Goal: Task Accomplishment & Management: Manage account settings

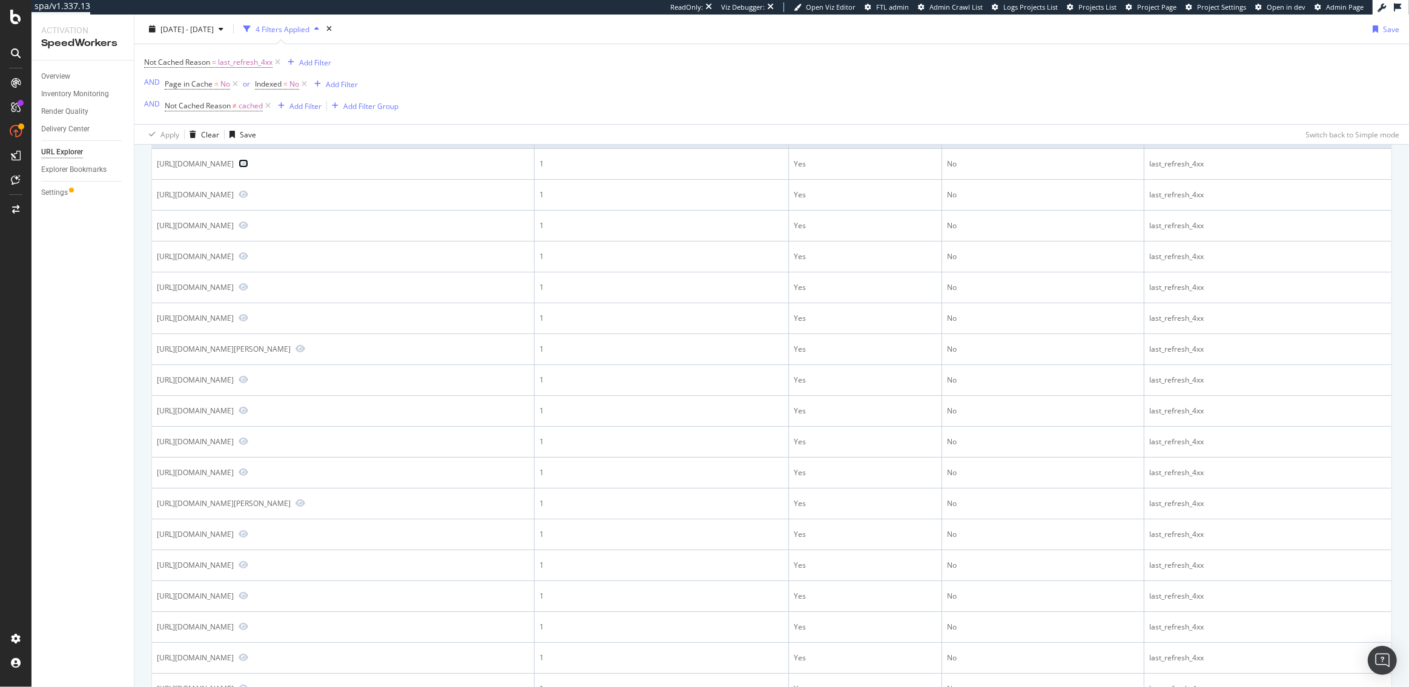
scroll to position [206, 0]
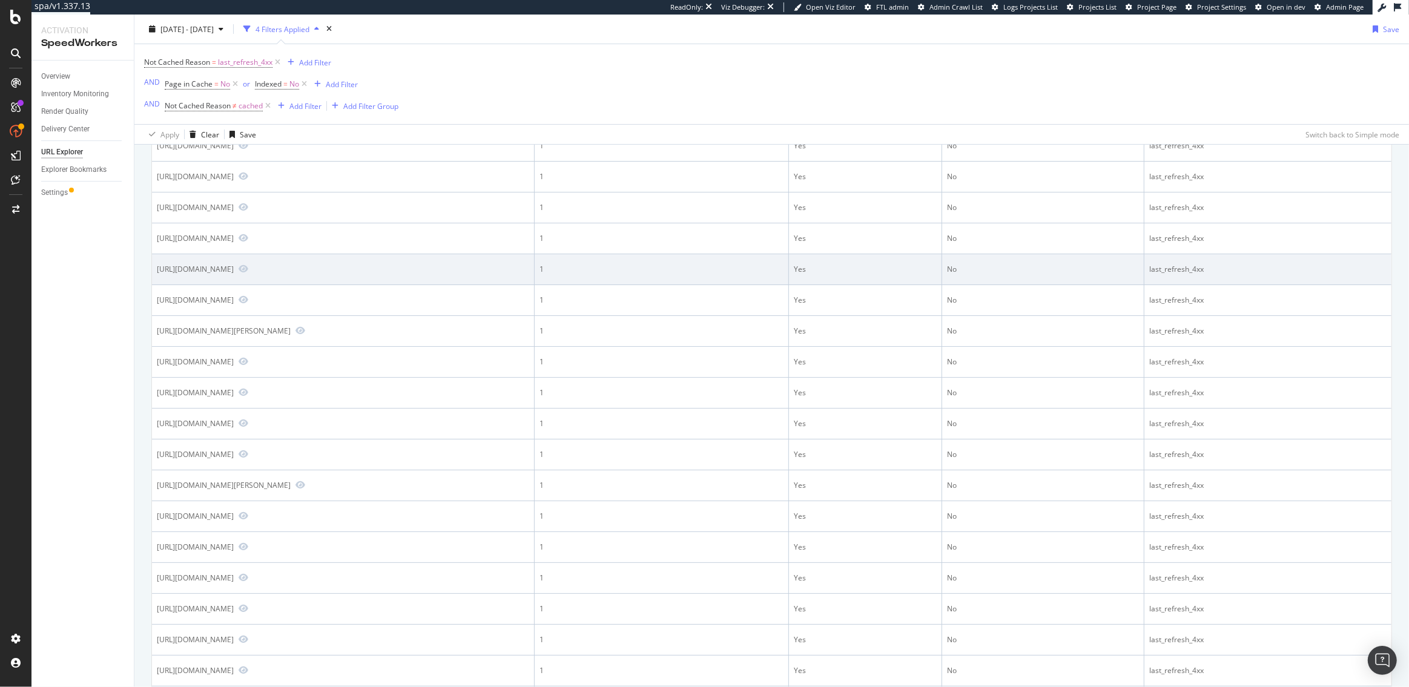
drag, startPoint x: 530, startPoint y: 316, endPoint x: 517, endPoint y: 317, distance: 13.3
click at [234, 274] on div "https://www.hubspot.com/long-live-britney-pepsi-10-of-the-most-memorable-celebr…" at bounding box center [195, 269] width 77 height 10
drag, startPoint x: 531, startPoint y: 314, endPoint x: 518, endPoint y: 315, distance: 13.3
click at [234, 274] on div "https://www.hubspot.com/long-live-britney-pepsi-10-of-the-most-memorable-celebr…" at bounding box center [195, 269] width 77 height 10
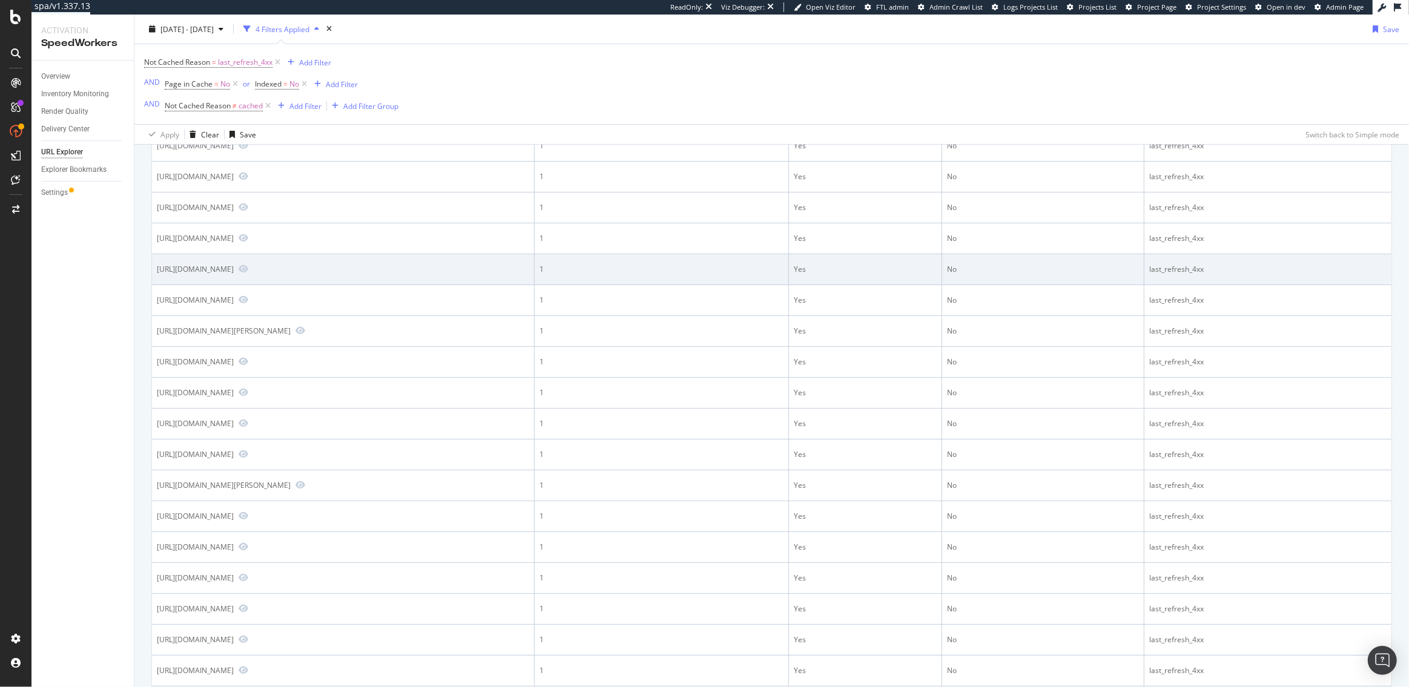
copy div "ecid"
drag, startPoint x: 331, startPoint y: 326, endPoint x: 292, endPoint y: 328, distance: 39.4
click at [234, 274] on div "https://www.hubspot.com/long-live-britney-pepsi-10-of-the-most-memorable-celebr…" at bounding box center [195, 269] width 77 height 10
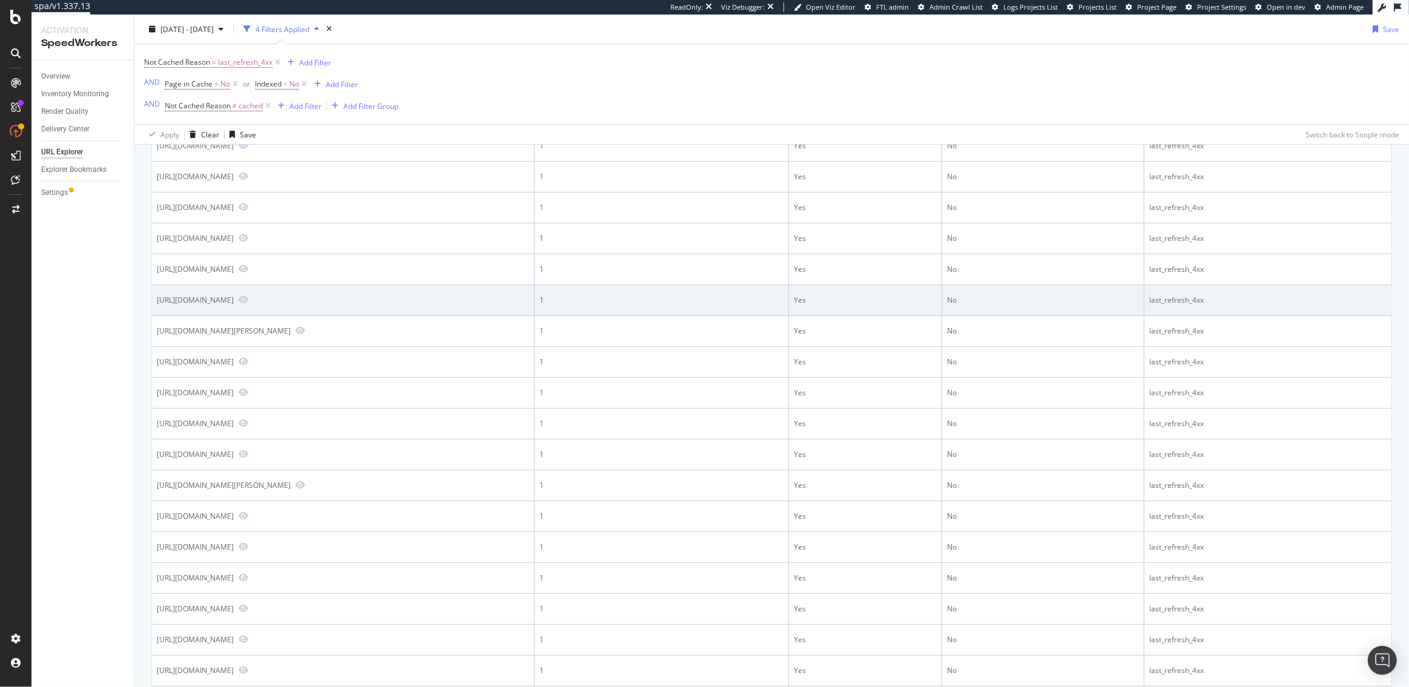
copy div "utm_source"
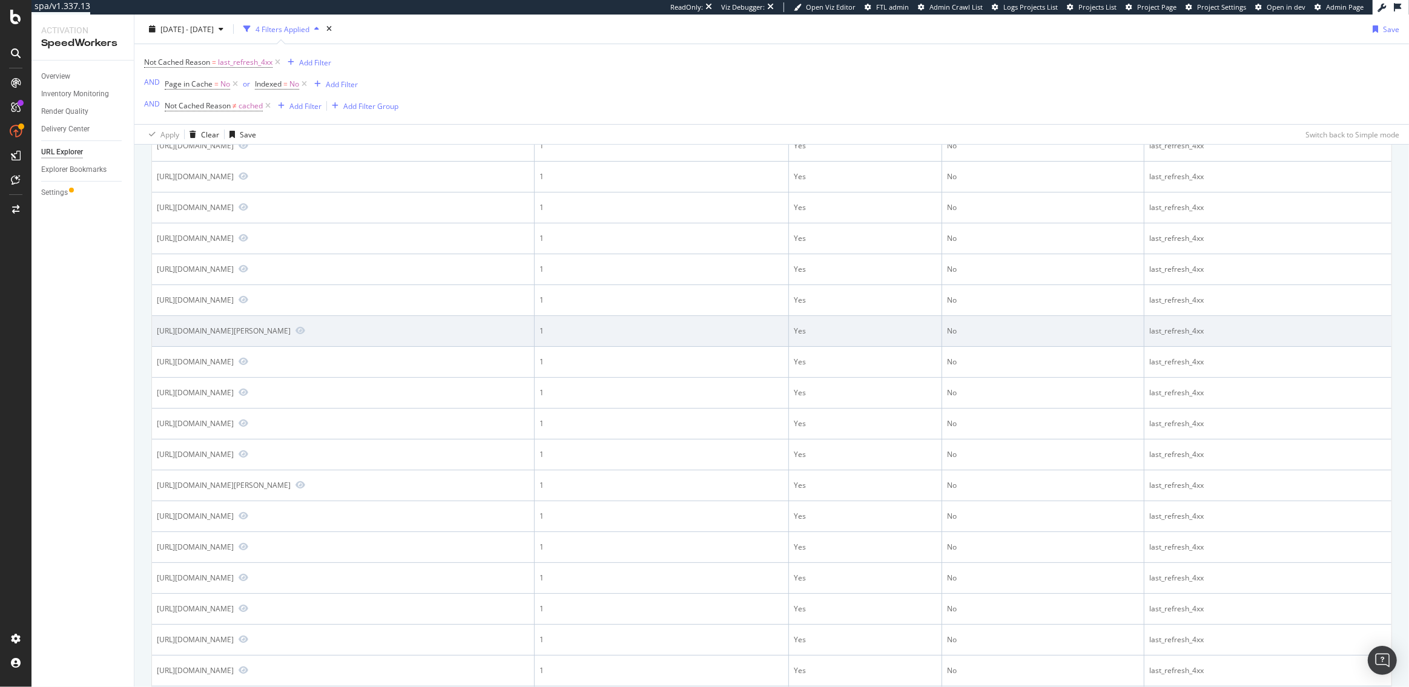
drag, startPoint x: 381, startPoint y: 408, endPoint x: 337, endPoint y: 409, distance: 43.6
click at [291, 336] on div "https://www.hubspot.com/9-interesting-ted-talks-on-breaking-bad-habits-forming-…" at bounding box center [224, 331] width 134 height 10
copy div "utm_medium"
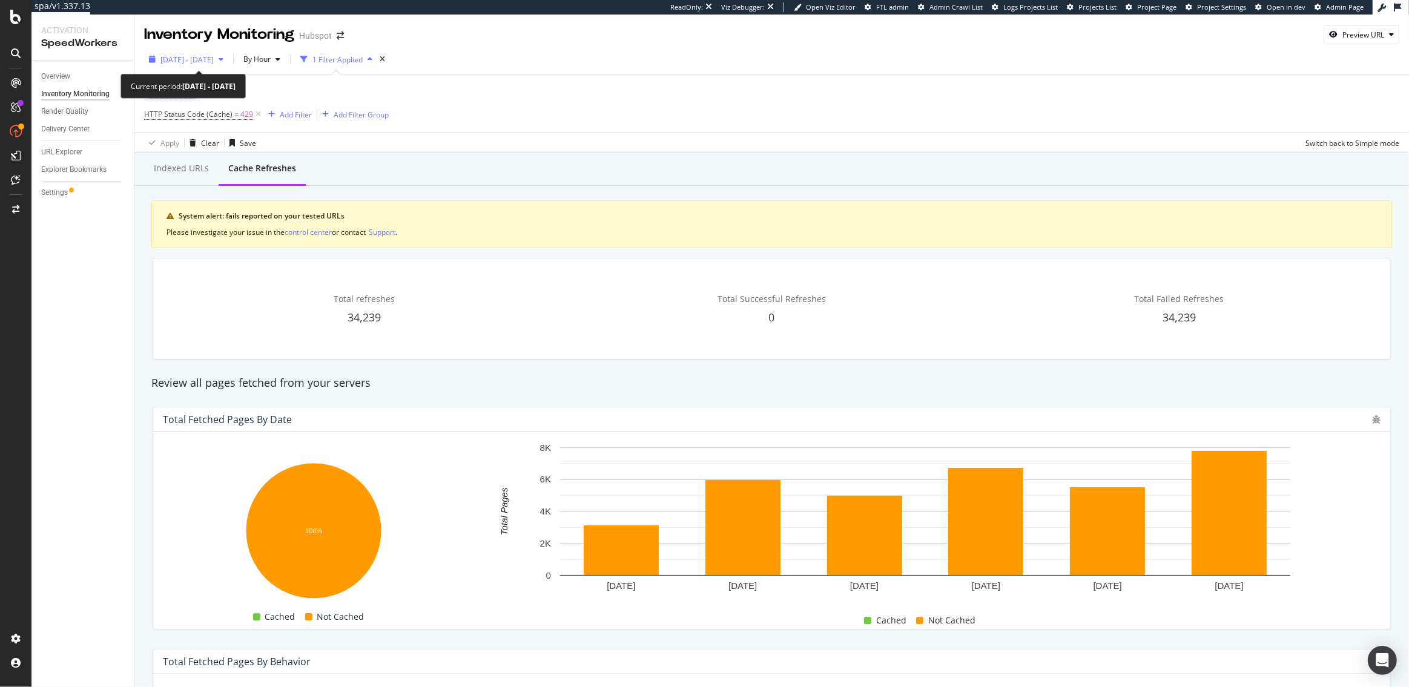
click at [199, 56] on span "[DATE] - [DATE]" at bounding box center [186, 59] width 53 height 10
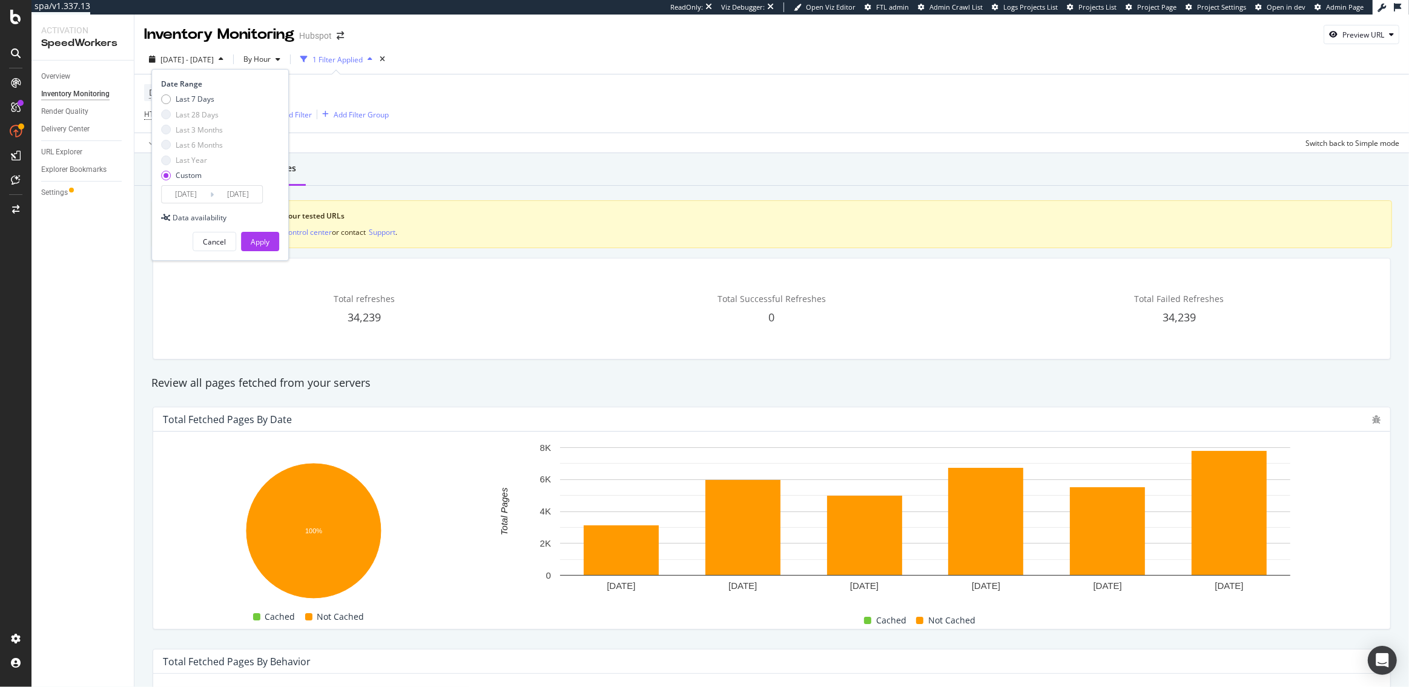
click at [193, 187] on input "2025/09/03" at bounding box center [186, 194] width 48 height 17
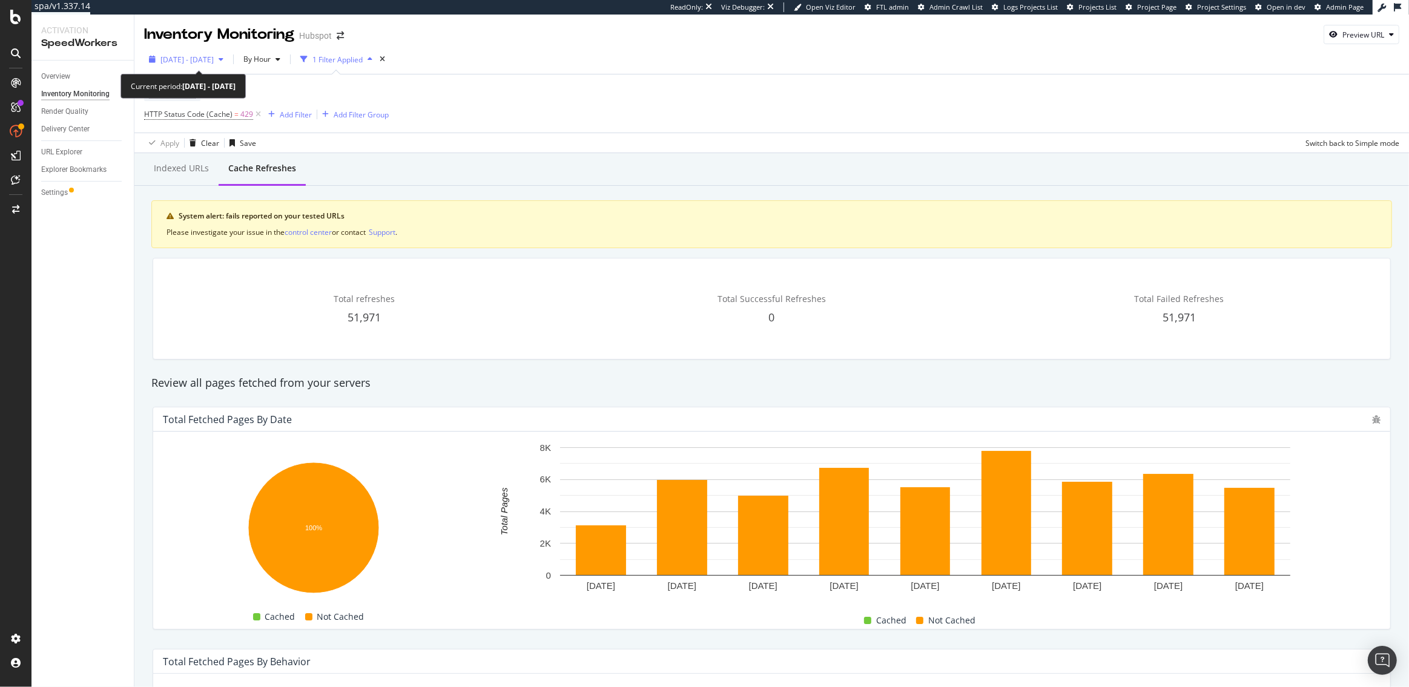
click at [194, 57] on span "2025 Sep. 3rd - Sep. 4th" at bounding box center [186, 59] width 53 height 10
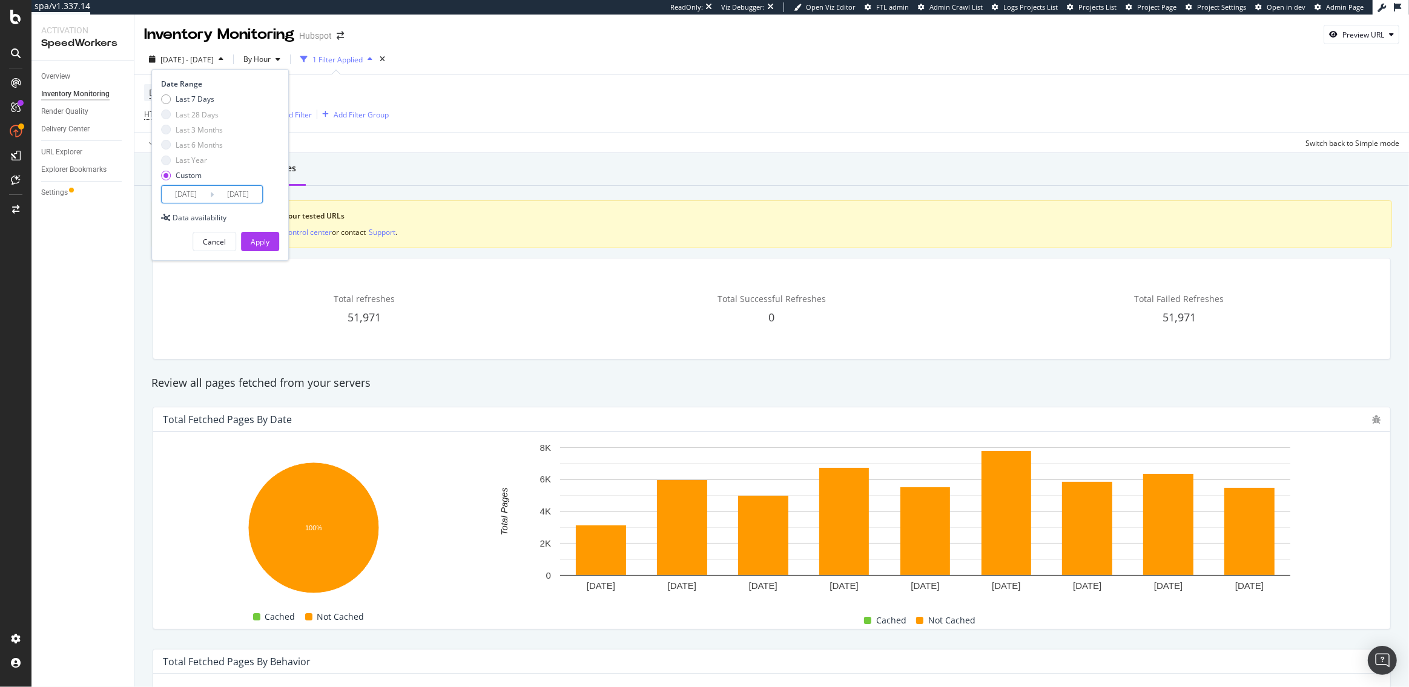
click at [196, 191] on input "2025/09/03" at bounding box center [186, 194] width 48 height 17
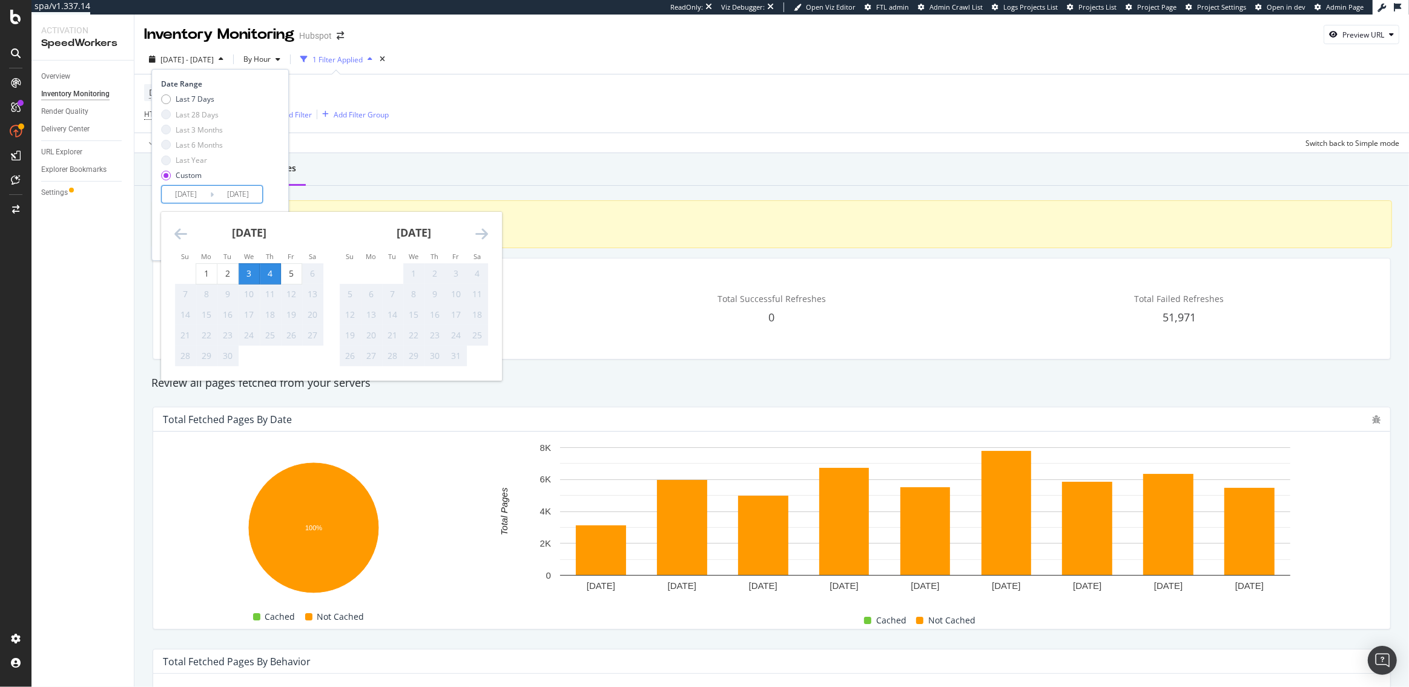
click at [249, 270] on div "3" at bounding box center [249, 274] width 21 height 12
click at [291, 275] on div "5" at bounding box center [291, 274] width 21 height 12
type input "[DATE]"
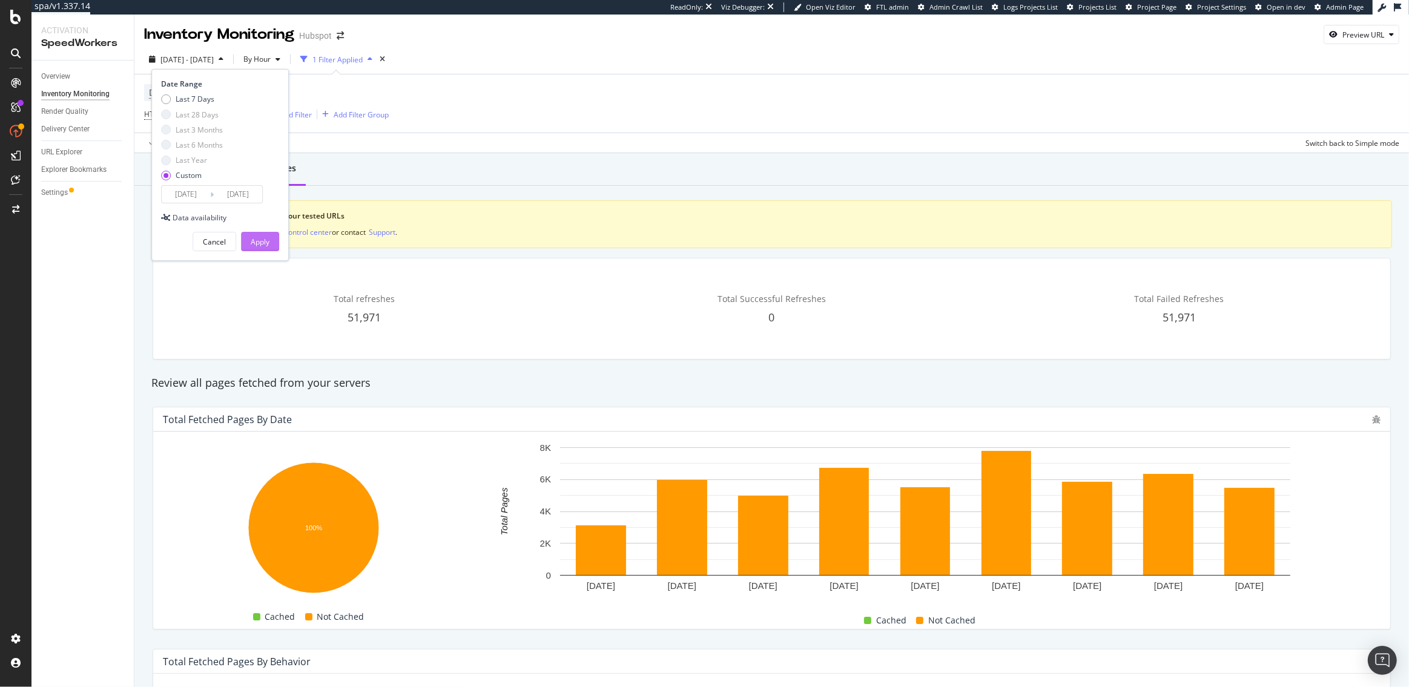
click at [265, 243] on div "Apply" at bounding box center [260, 242] width 19 height 10
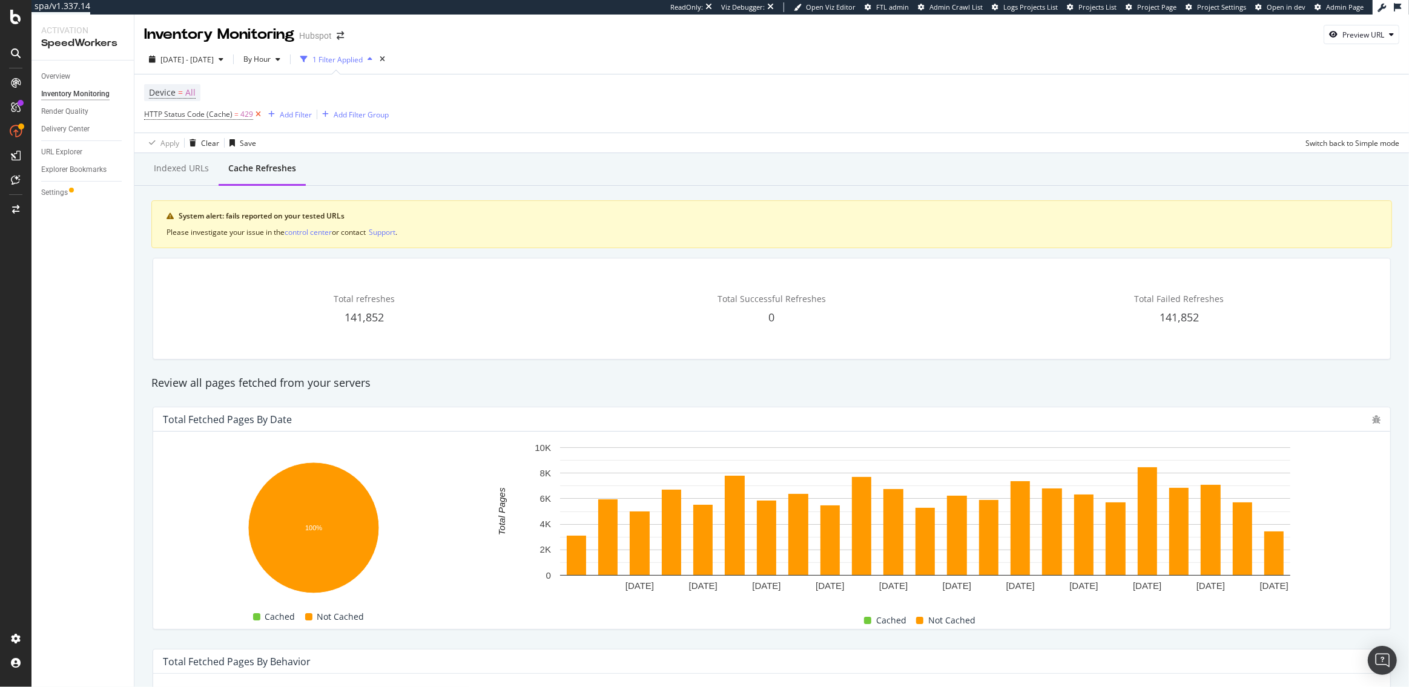
click at [257, 116] on icon at bounding box center [258, 114] width 10 height 12
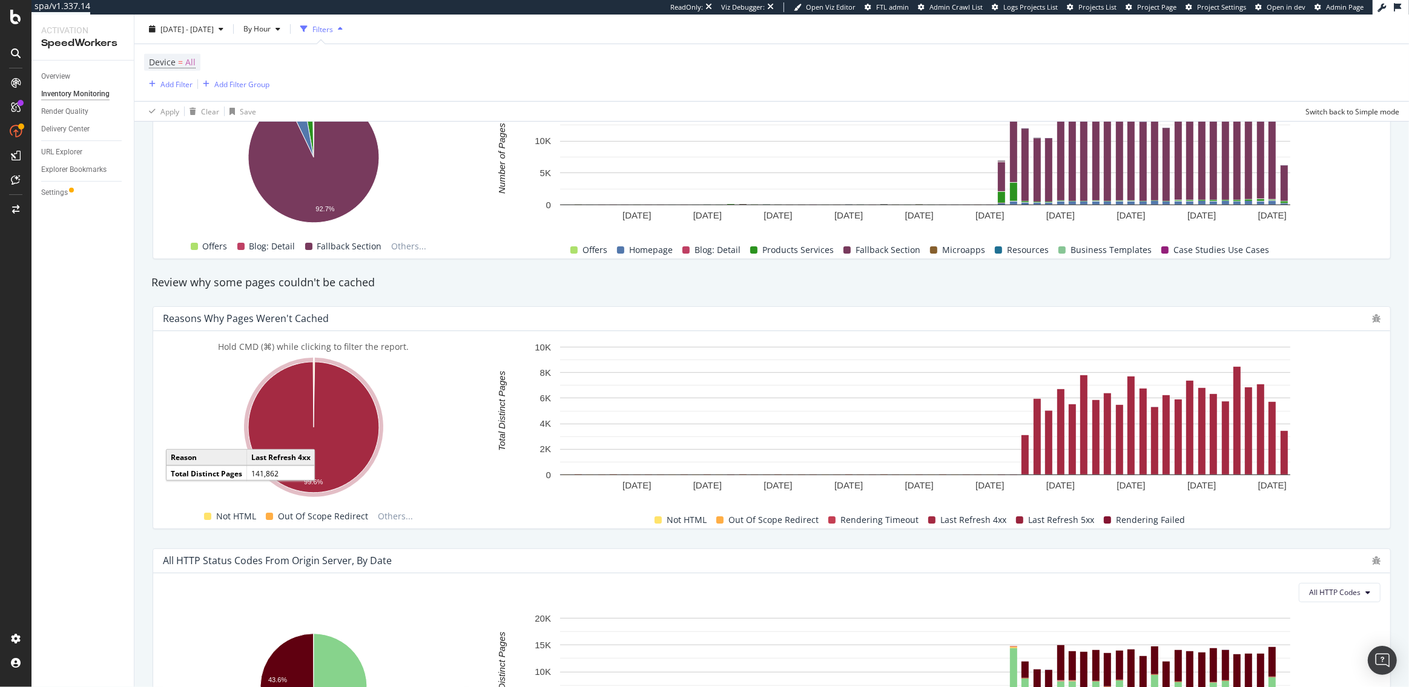
scroll to position [746, 0]
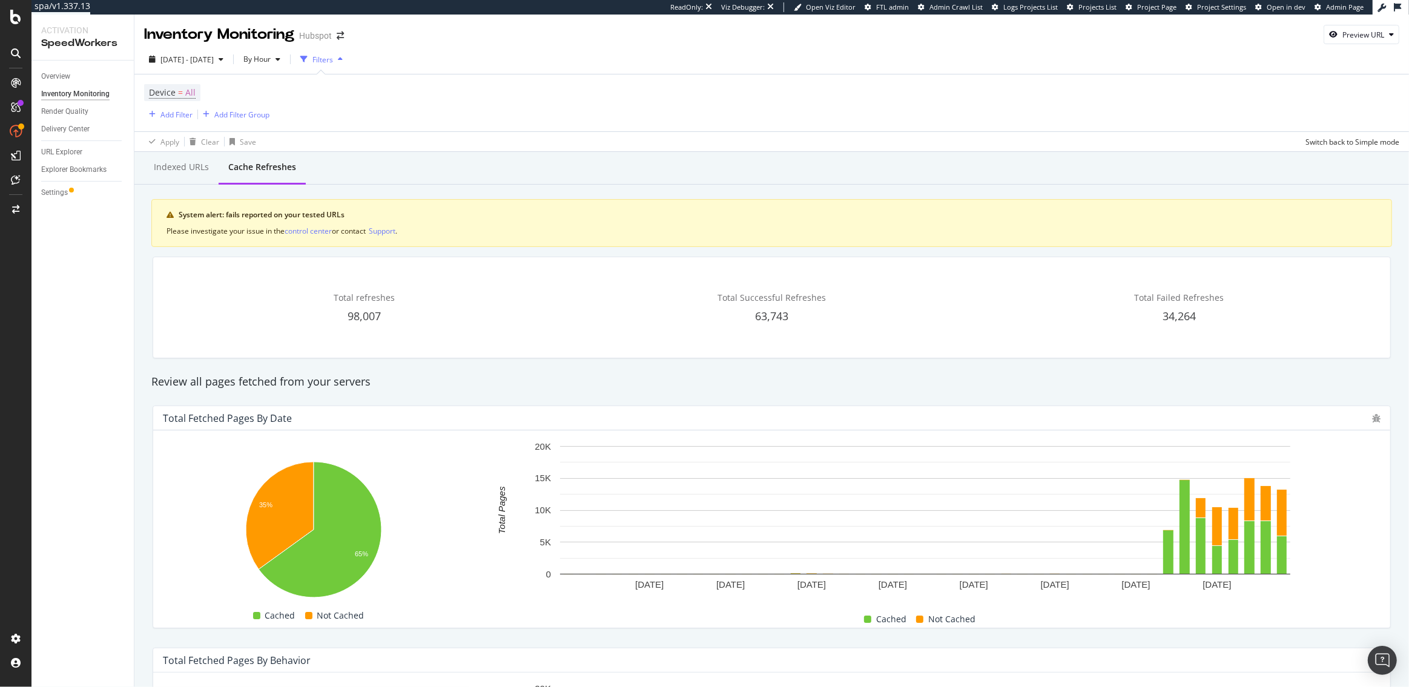
scroll to position [746, 0]
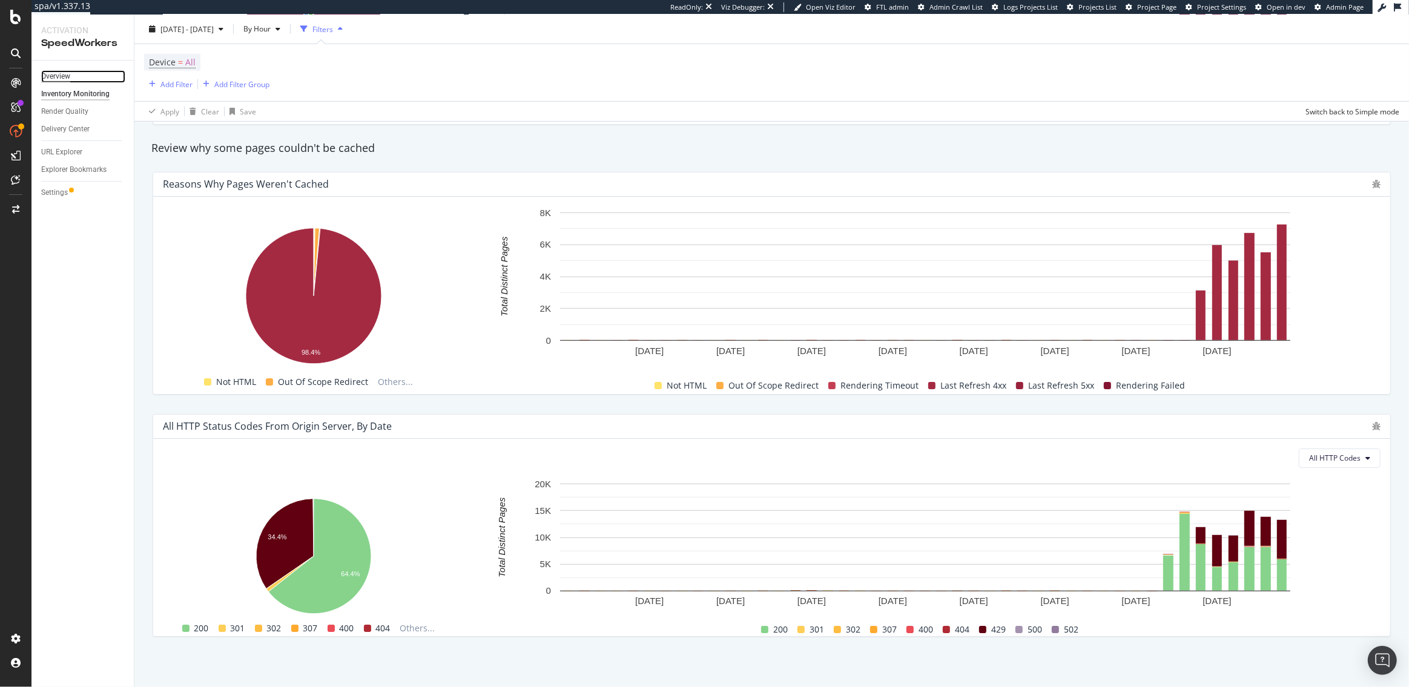
click at [53, 82] on div "Overview" at bounding box center [55, 76] width 29 height 13
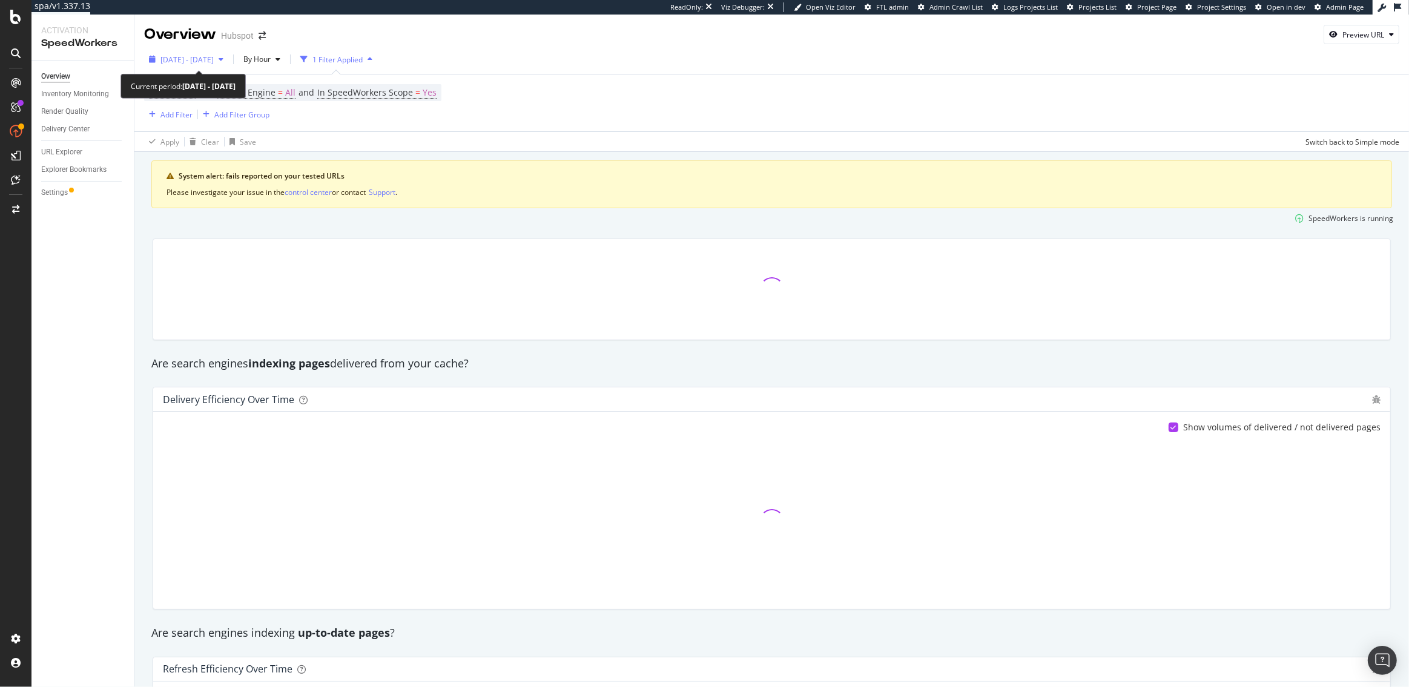
click at [205, 57] on span "2025 Sep. 3rd - Sep. 4th" at bounding box center [186, 59] width 53 height 10
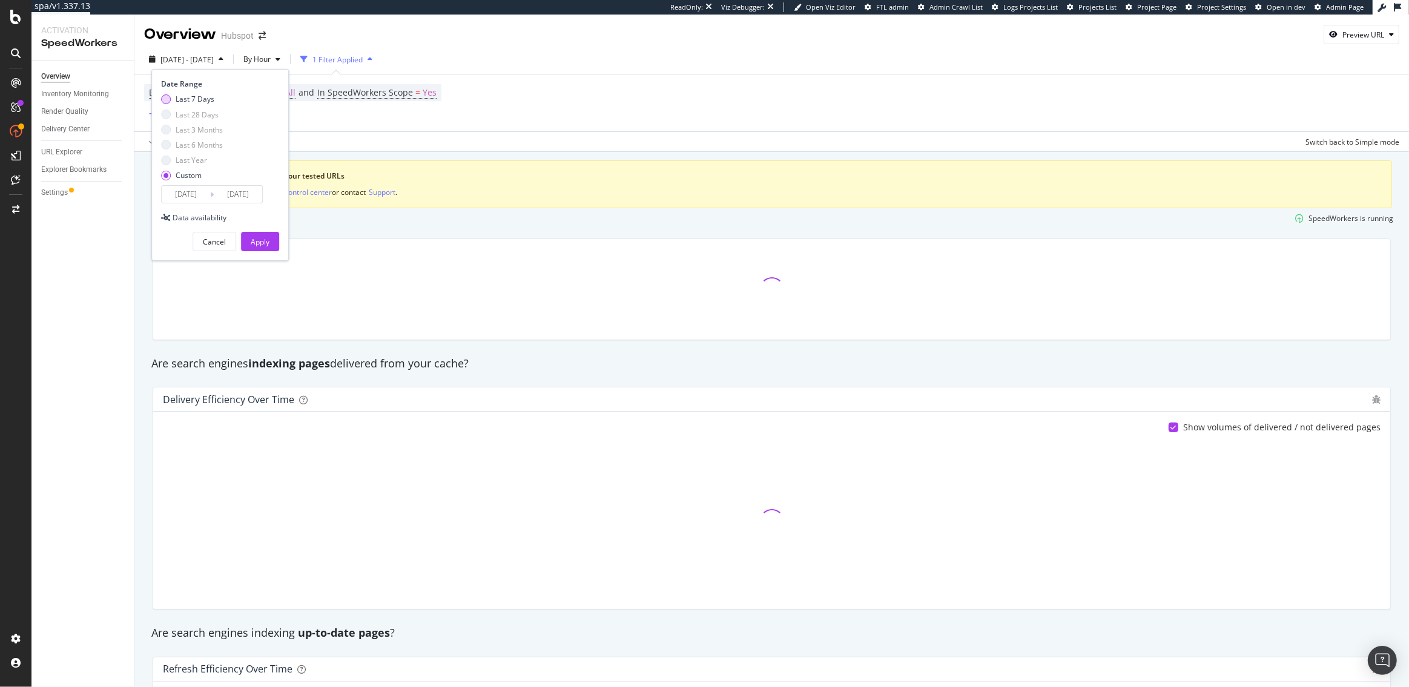
click at [187, 99] on div "Last 7 Days" at bounding box center [195, 99] width 39 height 10
type input "2025/08/29"
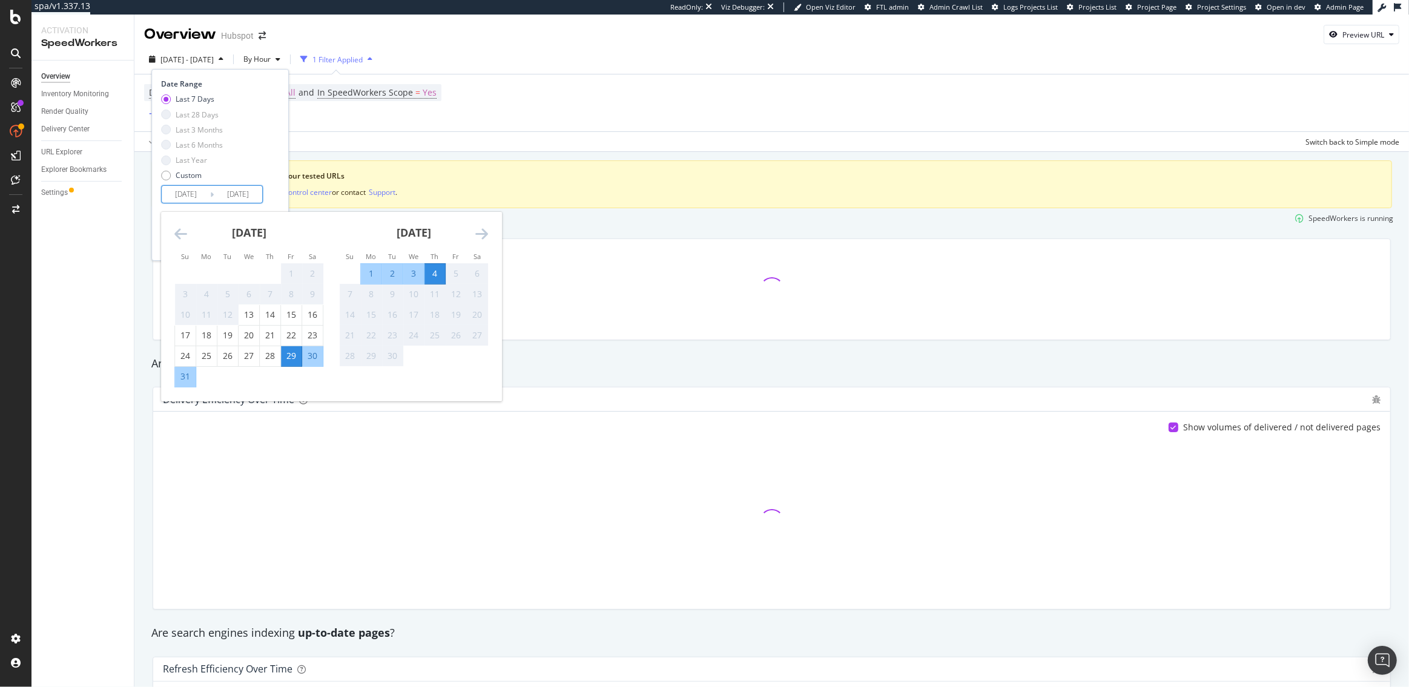
click at [237, 189] on input "2025/09/04" at bounding box center [238, 194] width 48 height 17
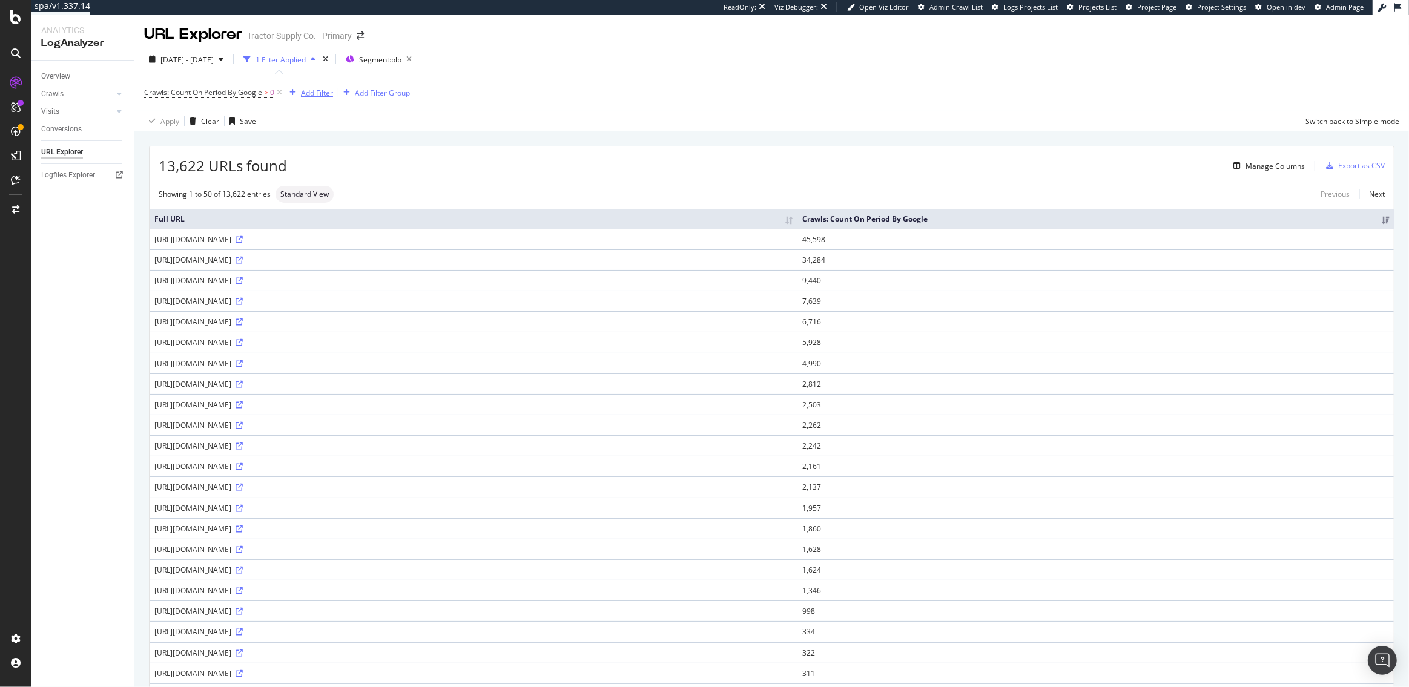
click at [313, 91] on div "Add Filter" at bounding box center [317, 93] width 32 height 10
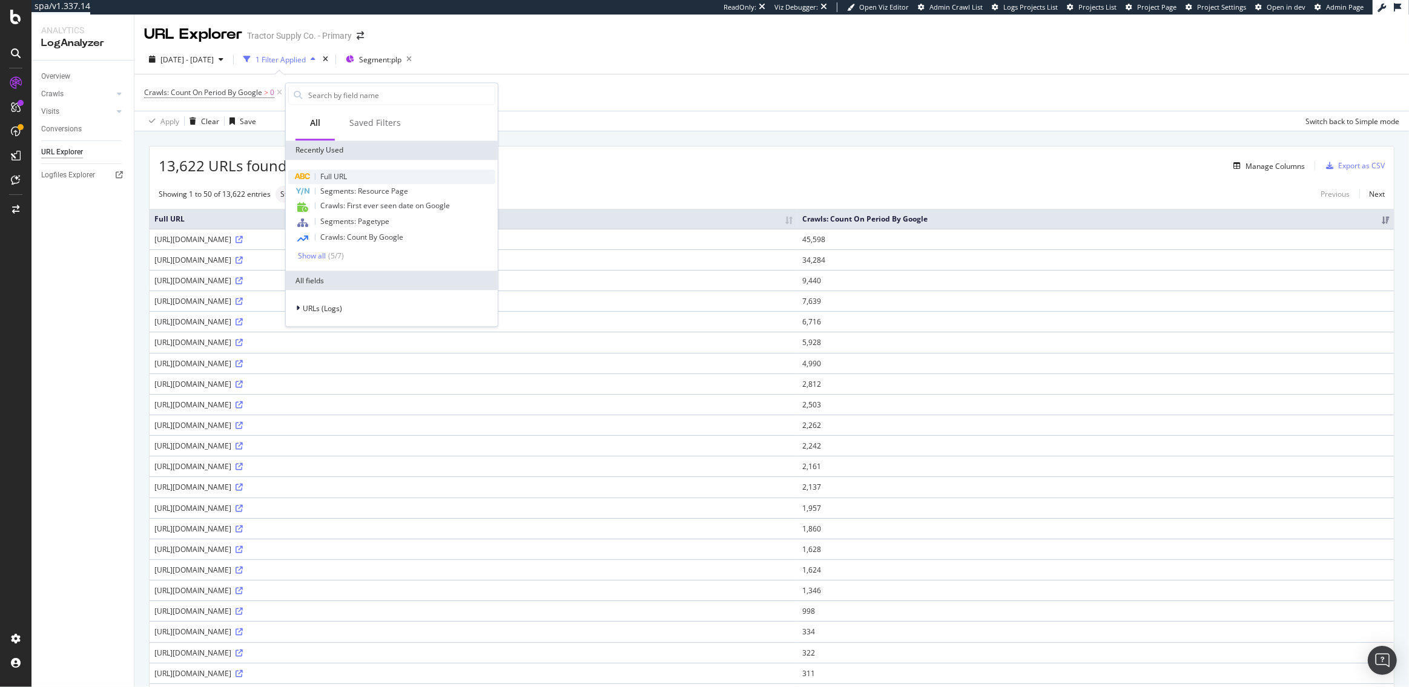
click at [346, 170] on div "Full URL" at bounding box center [391, 177] width 207 height 15
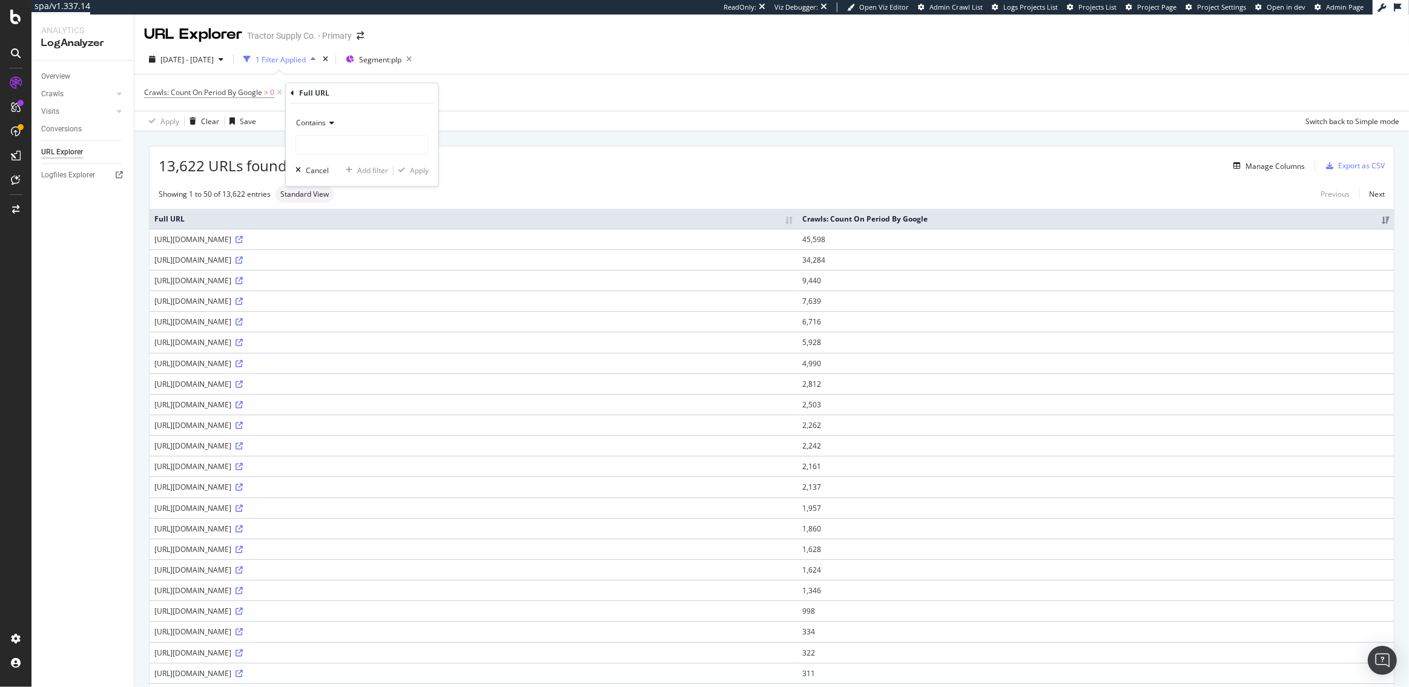
click at [331, 125] on icon at bounding box center [330, 123] width 8 height 7
click at [319, 253] on span "Doesn't contain" at bounding box center [328, 258] width 53 height 10
click at [423, 140] on input "text" at bounding box center [362, 145] width 132 height 19
type input ".js"
click at [407, 169] on div "button" at bounding box center [402, 170] width 16 height 7
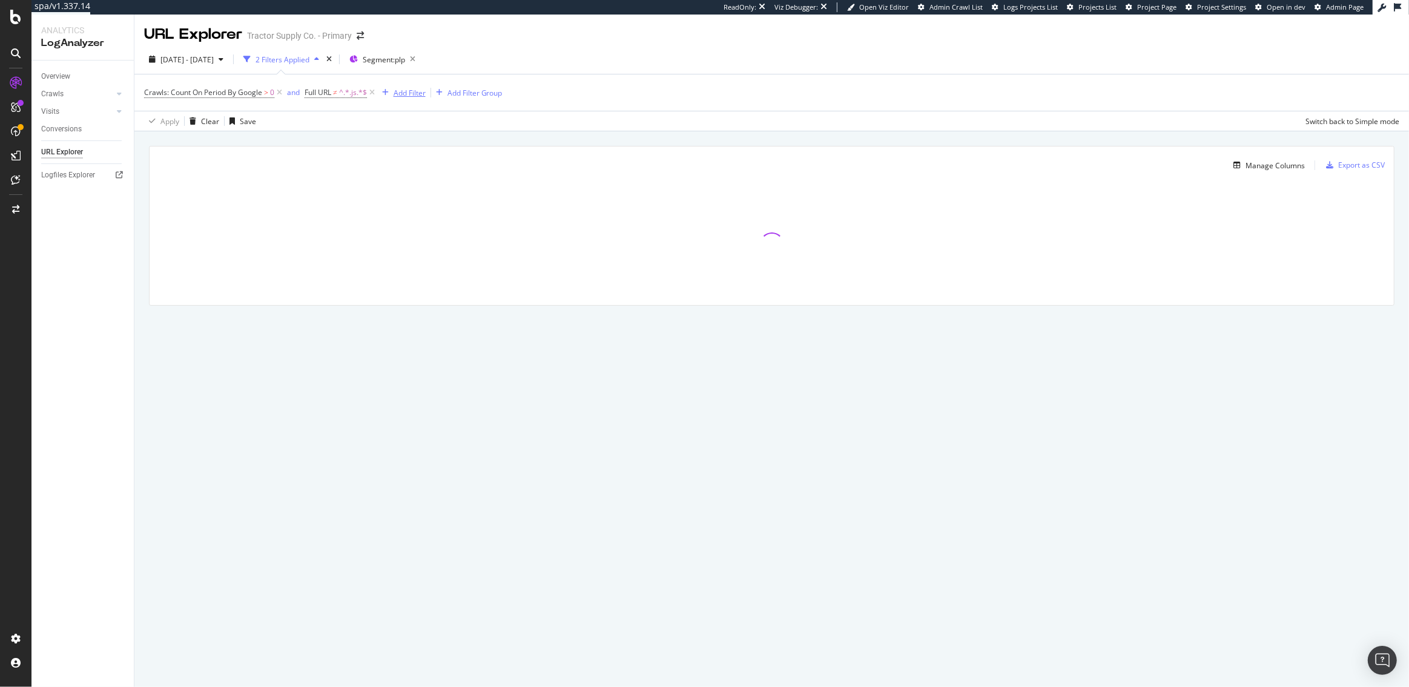
click at [403, 90] on div "Add Filter" at bounding box center [410, 93] width 32 height 10
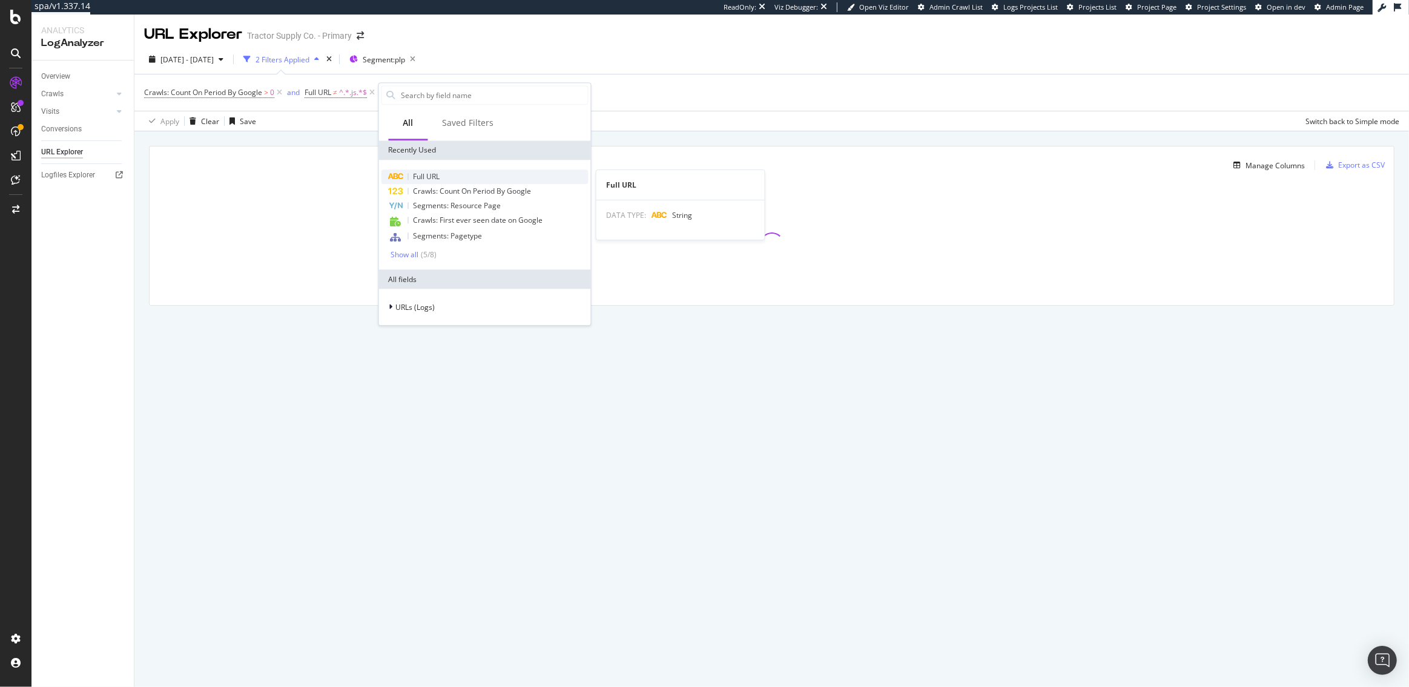
click at [437, 179] on span "Full URL" at bounding box center [427, 176] width 27 height 10
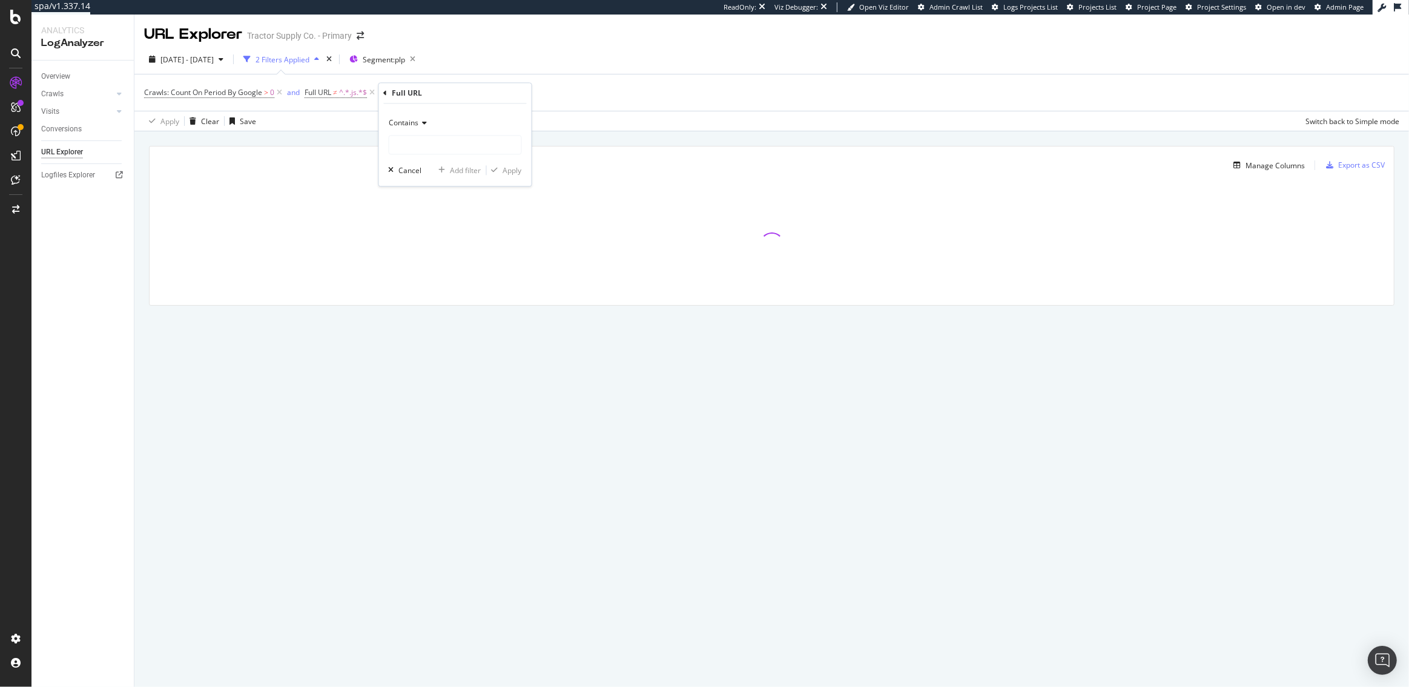
click at [418, 128] on div "Contains" at bounding box center [455, 123] width 133 height 19
click at [434, 256] on span "Doesn't contain" at bounding box center [421, 258] width 53 height 10
click at [423, 139] on input "text" at bounding box center [455, 145] width 132 height 19
type input "/api/"
click at [507, 170] on div "Apply" at bounding box center [512, 170] width 19 height 10
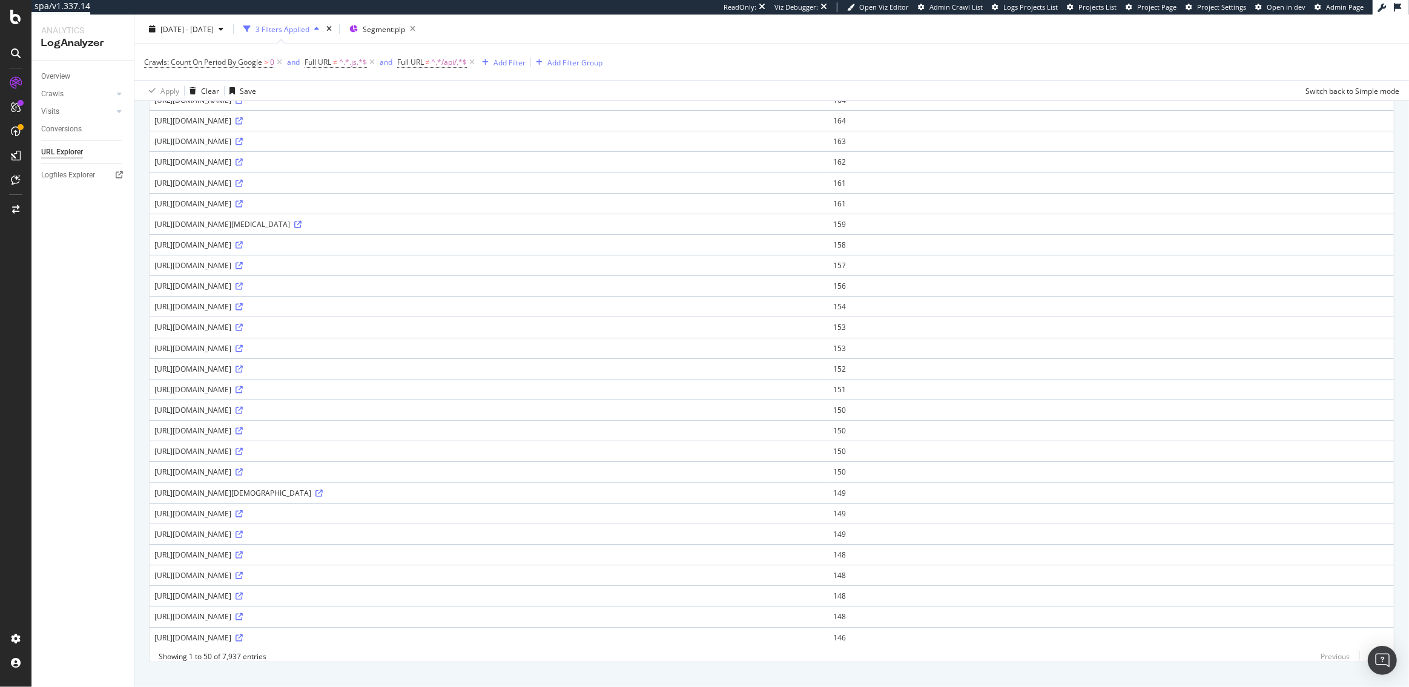
scroll to position [629, 0]
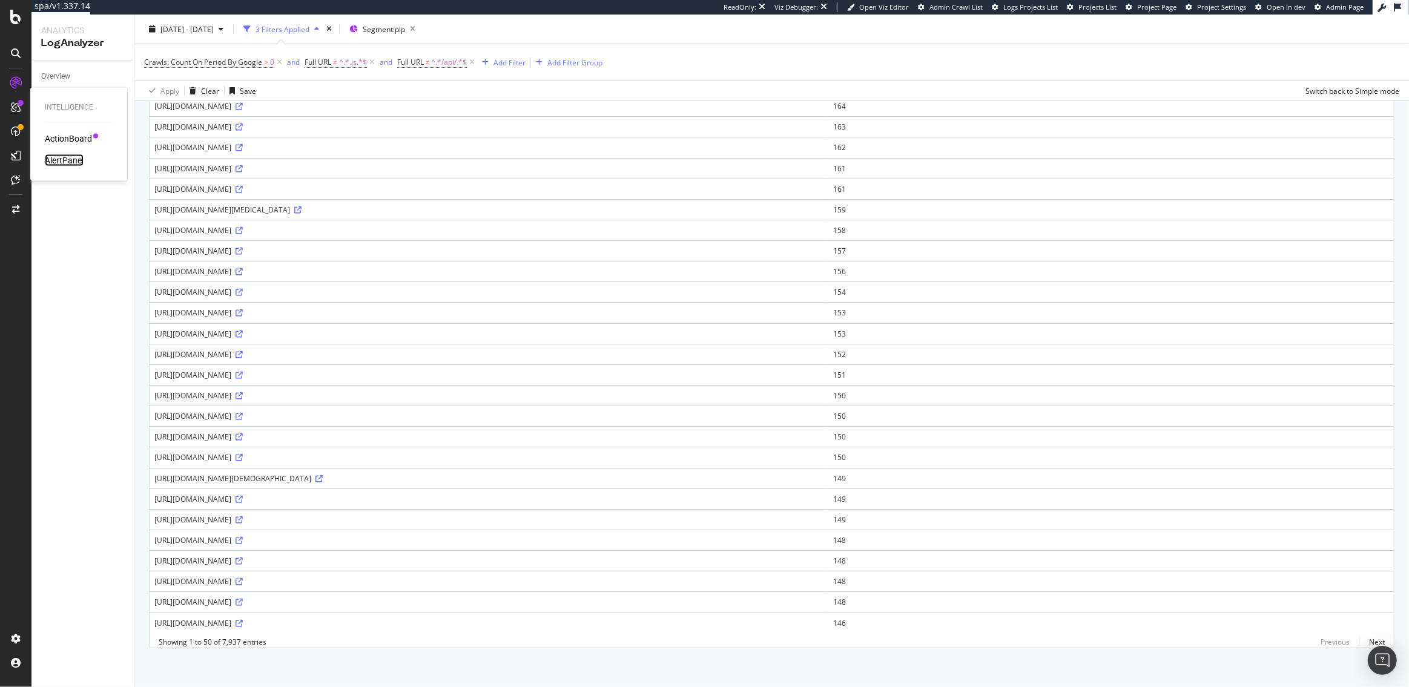
click at [78, 158] on div "AlertPanel" at bounding box center [64, 160] width 39 height 12
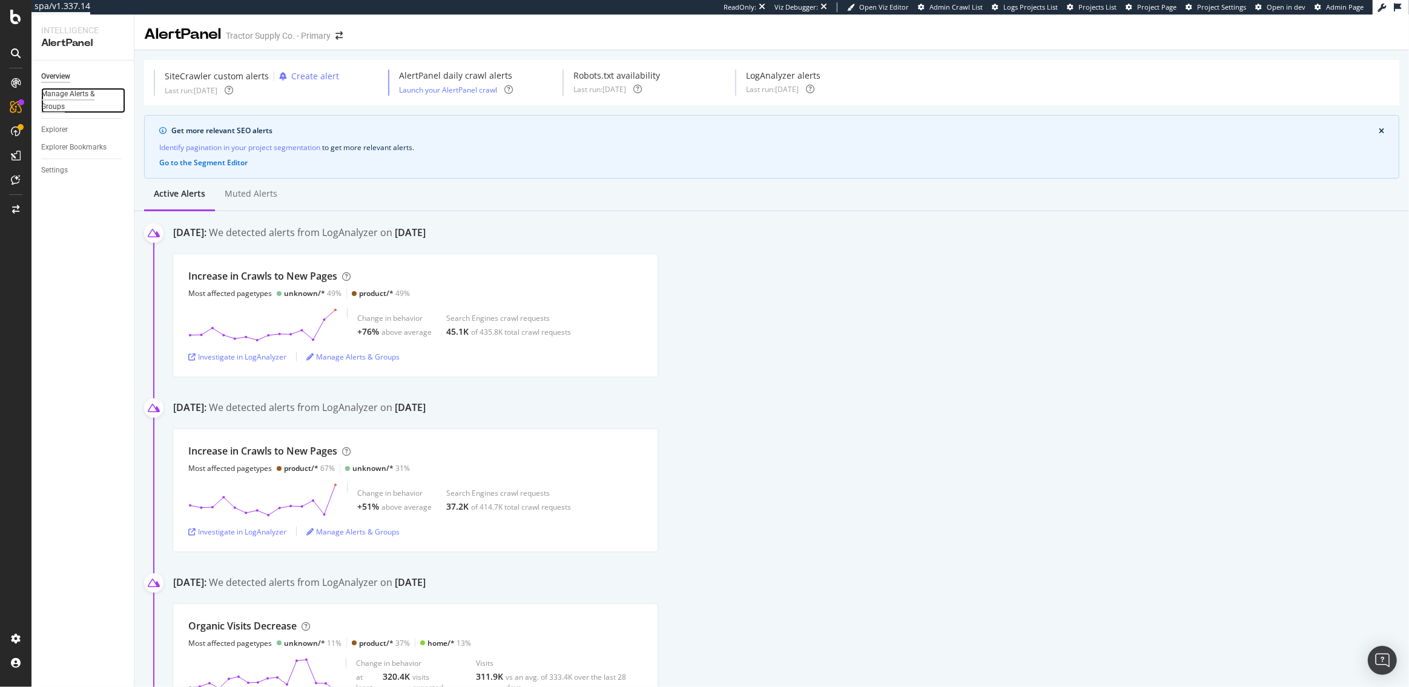
click at [62, 101] on div "Manage Alerts & Groups" at bounding box center [77, 100] width 73 height 25
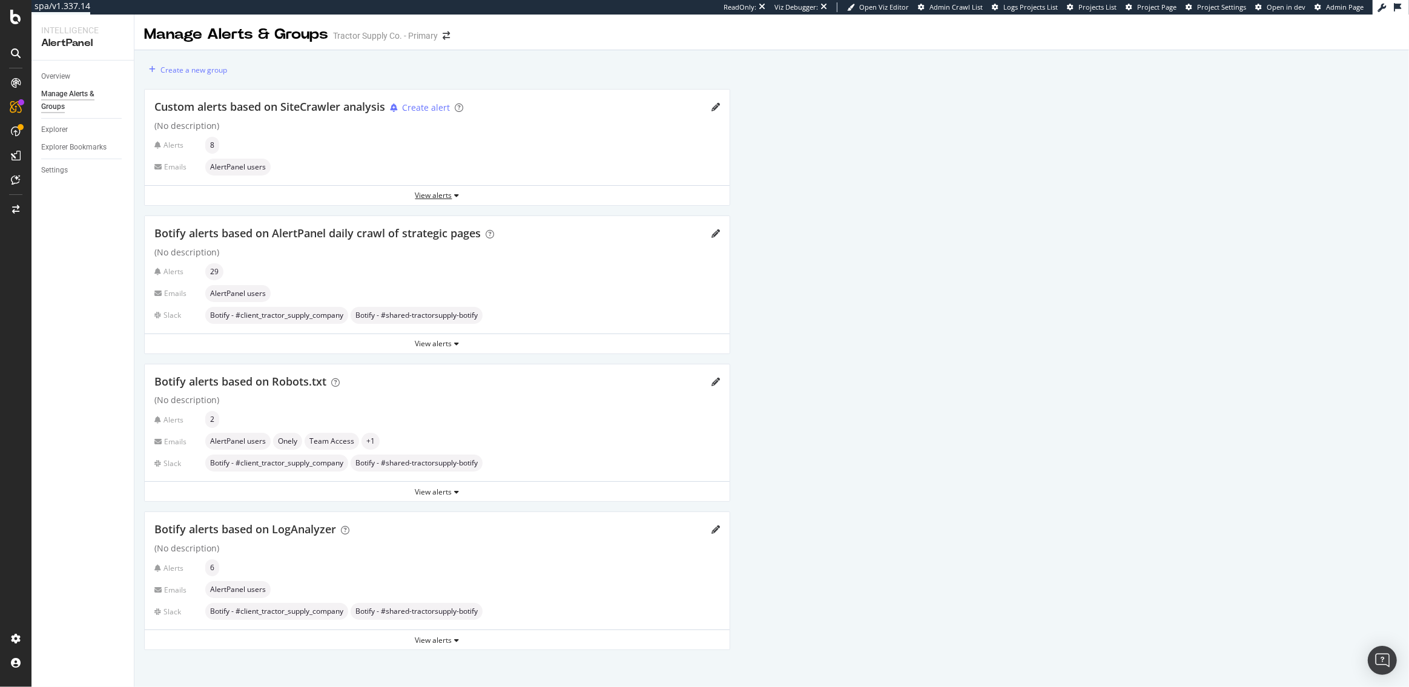
click at [443, 194] on div "View alerts" at bounding box center [437, 195] width 585 height 10
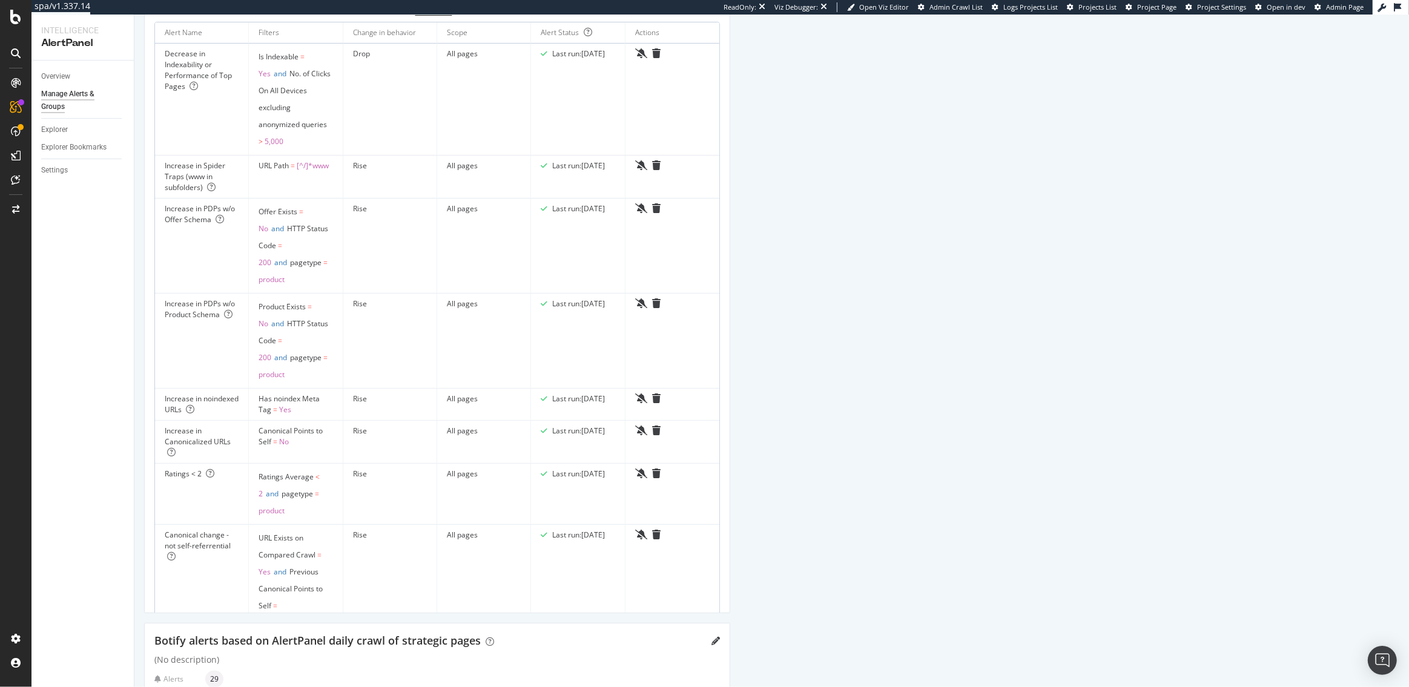
scroll to position [28, 0]
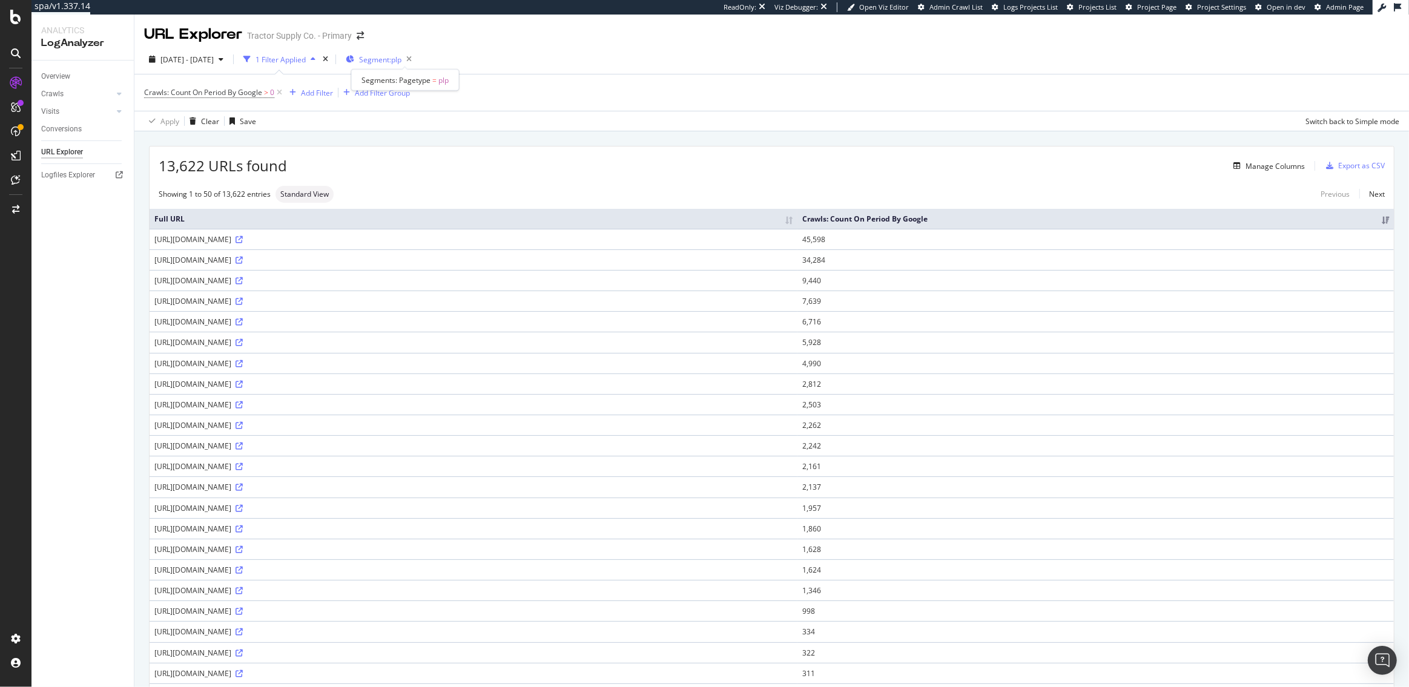
click at [394, 64] on span "Segment: plp" at bounding box center [380, 59] width 42 height 10
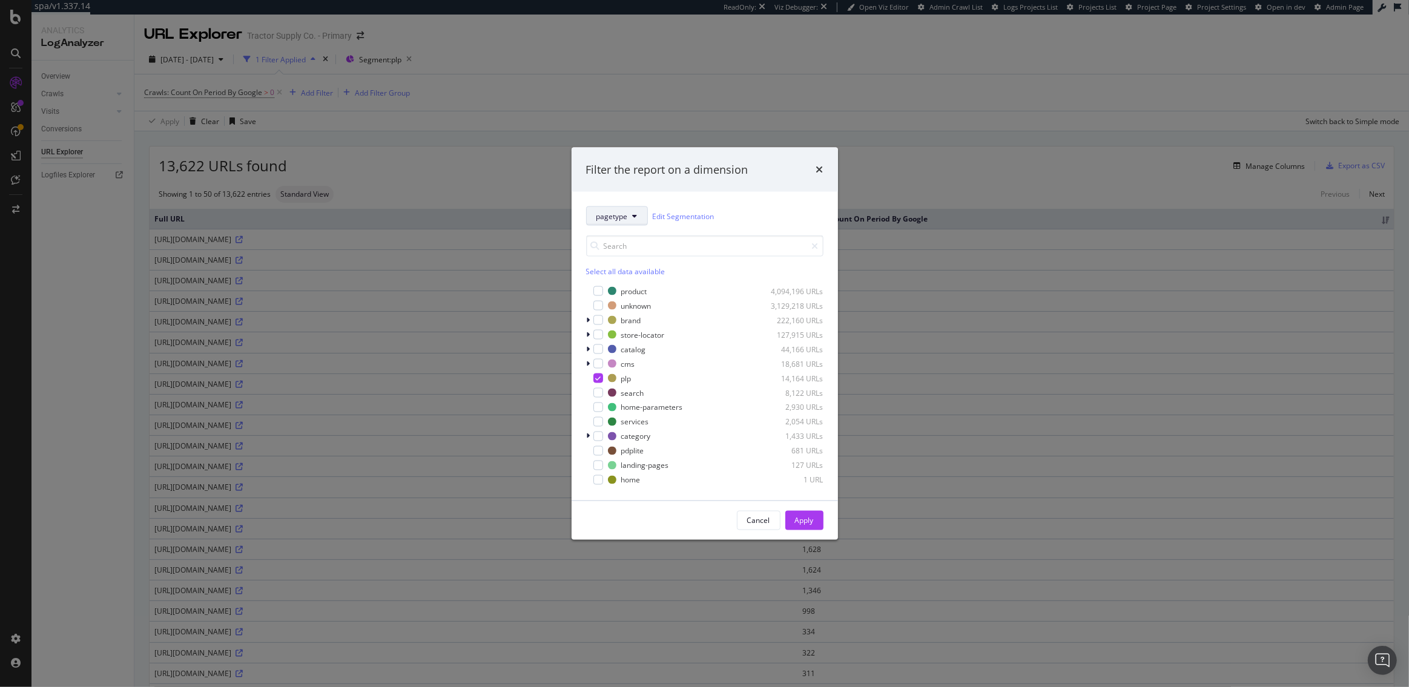
click at [636, 222] on button "pagetype" at bounding box center [617, 215] width 62 height 19
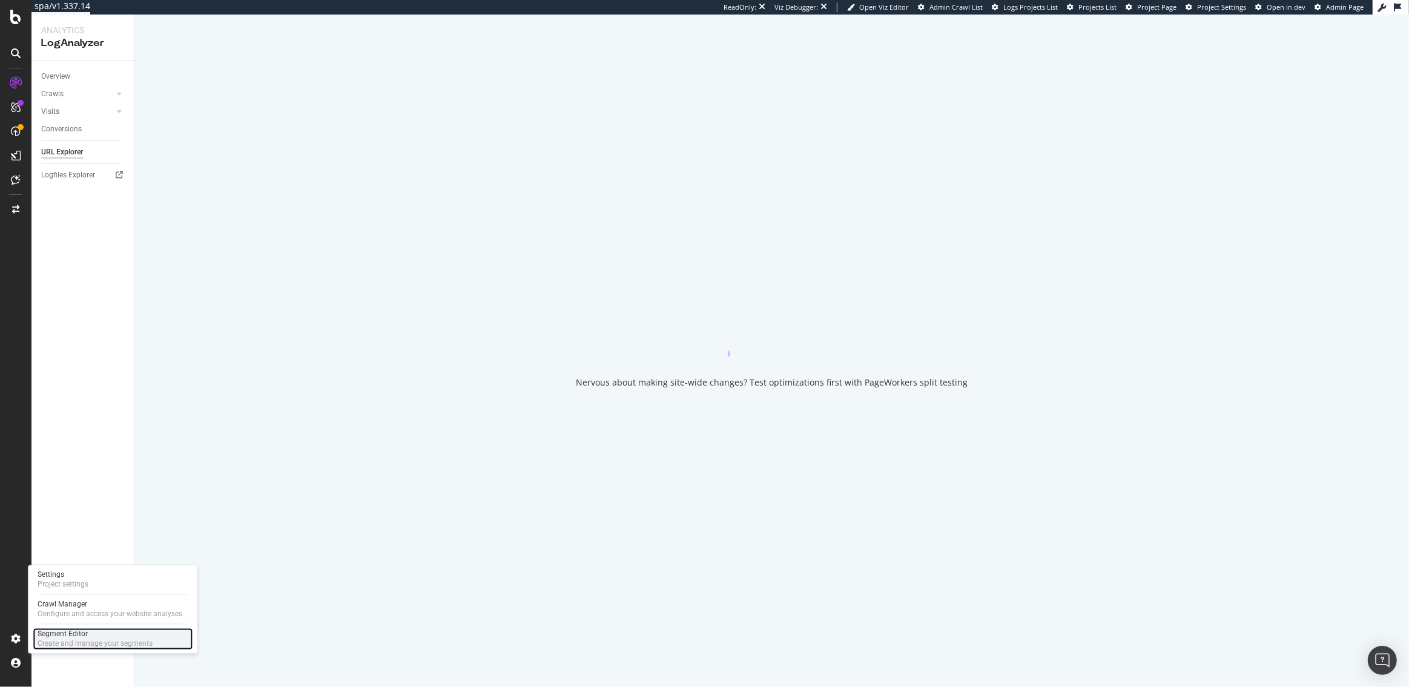
click at [59, 633] on div "Segment Editor" at bounding box center [95, 635] width 115 height 10
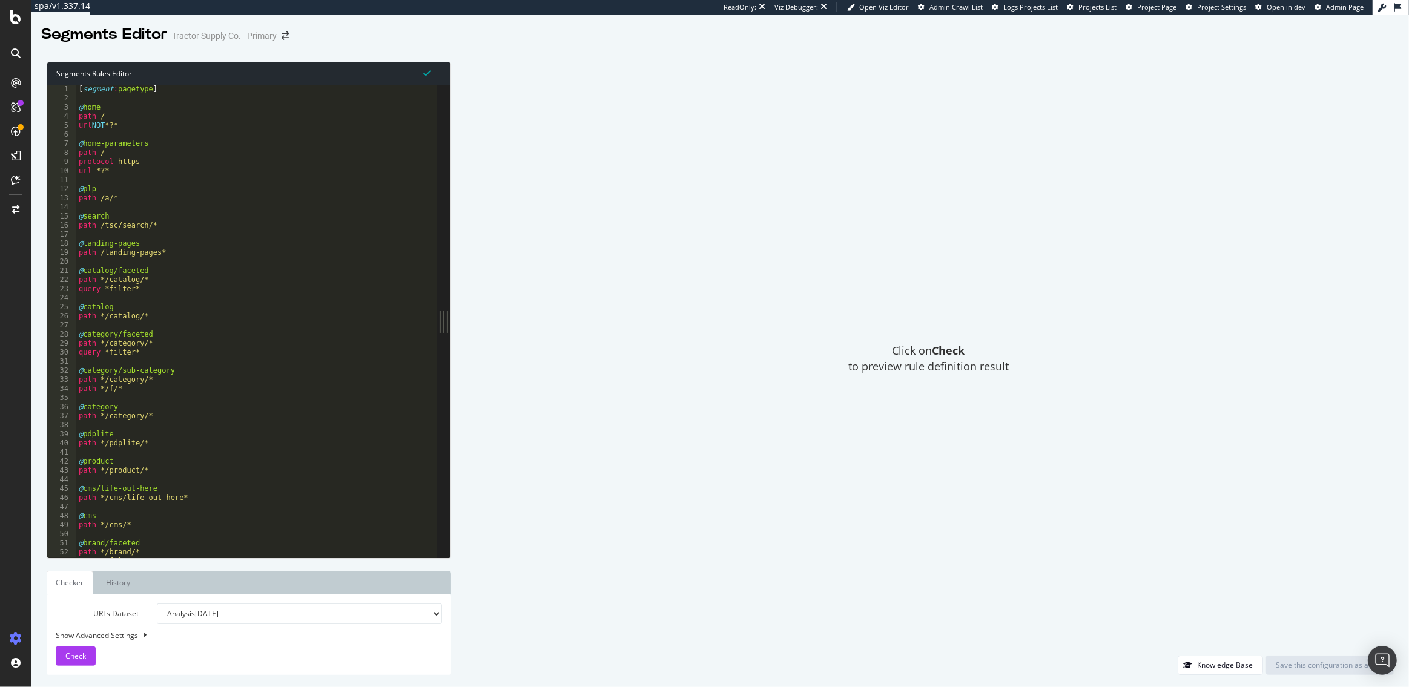
click at [174, 330] on div "[ segment : pagetype ] @ home path / url NOT *?* @ home-parameters path / proto…" at bounding box center [294, 331] width 437 height 492
click at [122, 194] on div "[ segment : pagetype ] @ home path / url NOT *?* @ home-parameters path / proto…" at bounding box center [294, 331] width 437 height 492
click at [122, 197] on div "[ segment : pagetype ] @ home path / url NOT *?* @ home-parameters path / proto…" at bounding box center [294, 331] width 437 height 492
type textarea "path /a/*"
type textarea "or ("
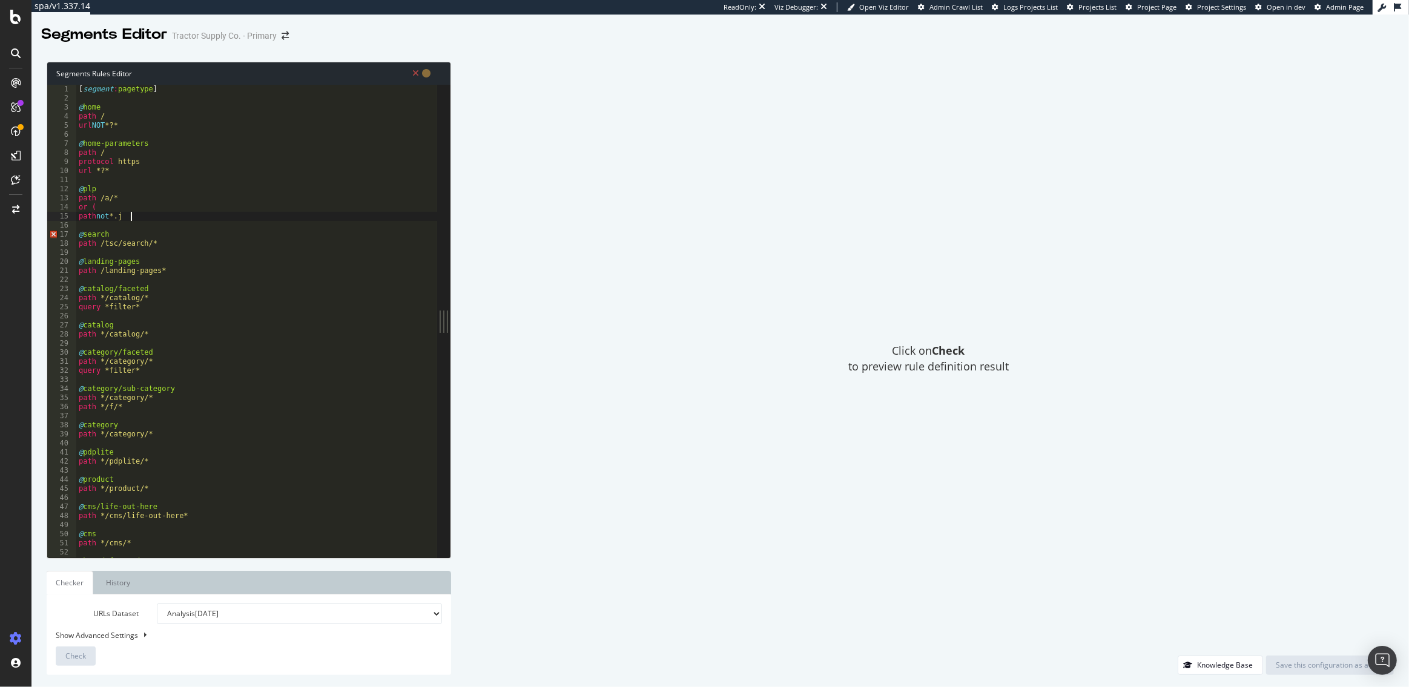
scroll to position [0, 4]
type textarea "path not *.js*"
type textarea "path not */api/*"
click at [194, 354] on div "[ segment : pagetype ] @ home path / url NOT *?* @ home-parameters path / proto…" at bounding box center [294, 331] width 437 height 492
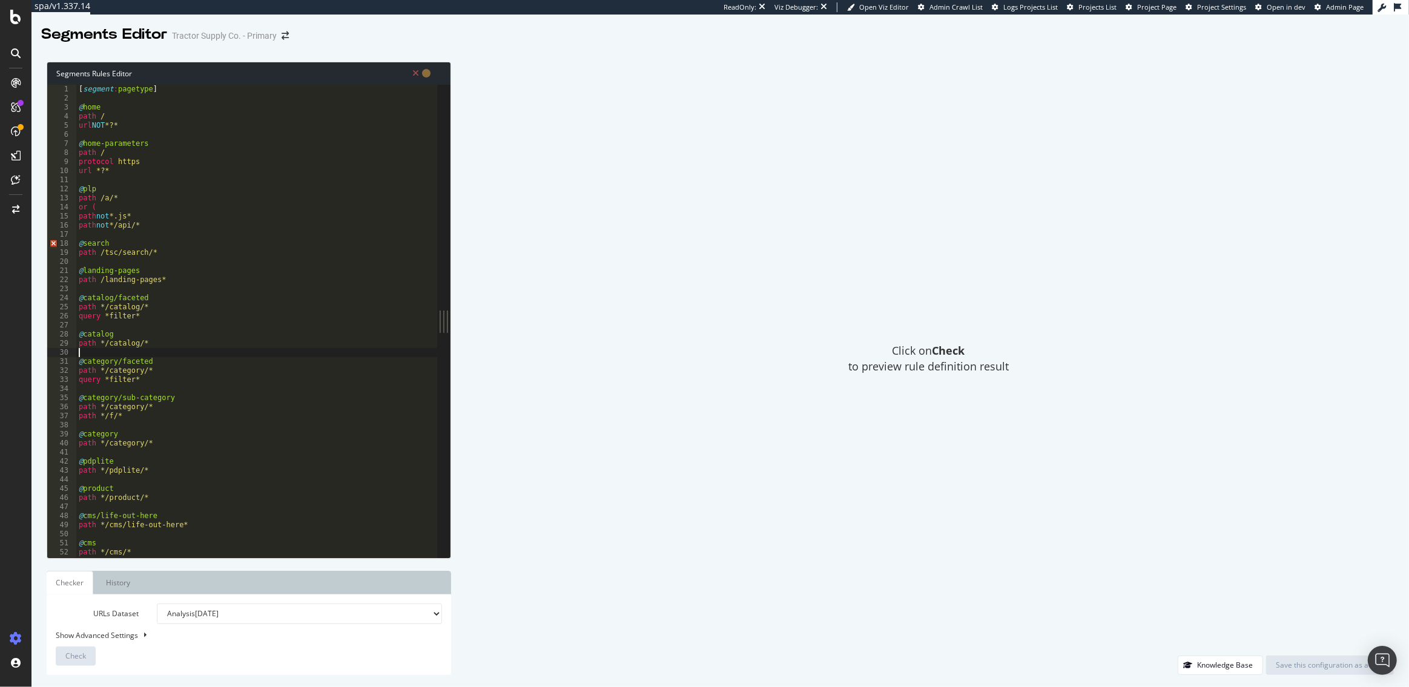
scroll to position [0, 0]
click at [163, 229] on div "[ segment : pagetype ] @ home path / url NOT *?* @ home-parameters path / proto…" at bounding box center [294, 331] width 437 height 492
type textarea "path not */api/*"
type textarea ")"
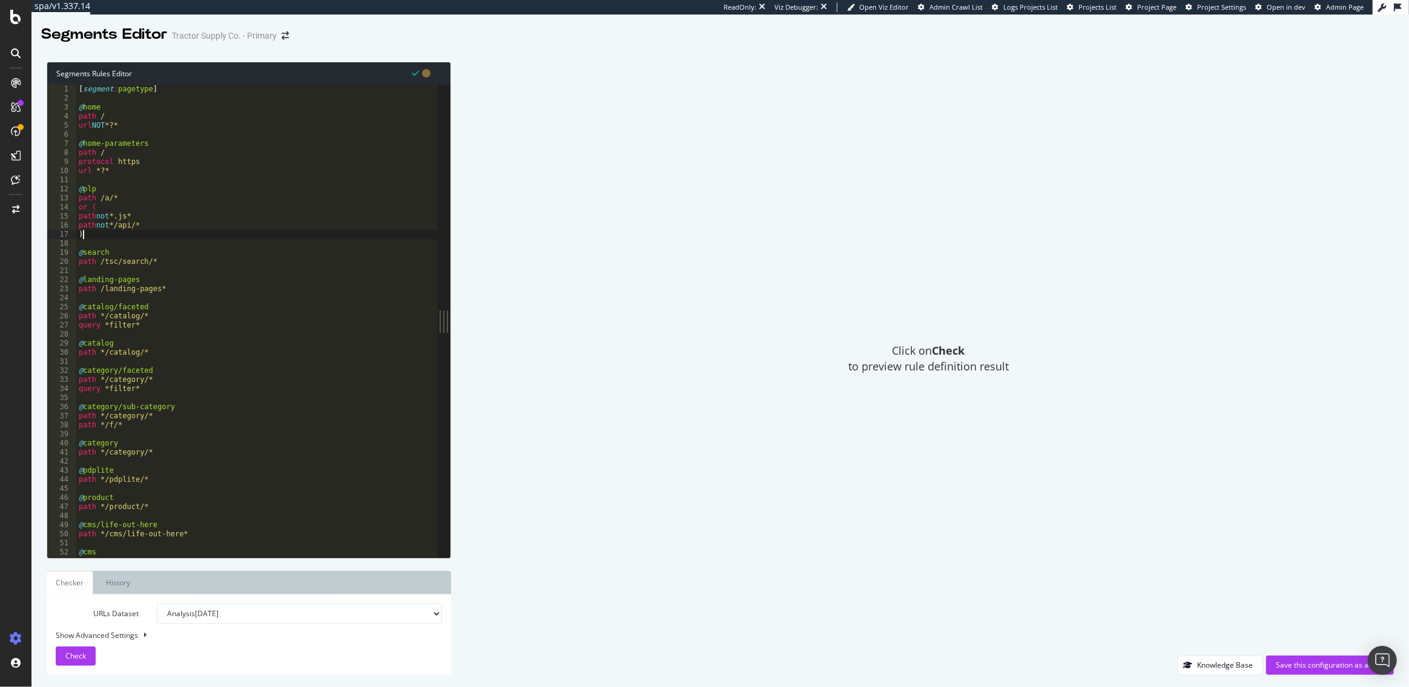
click at [163, 363] on div "[ segment : pagetype ] @ home path / url NOT *?* @ home-parameters path / proto…" at bounding box center [294, 331] width 437 height 492
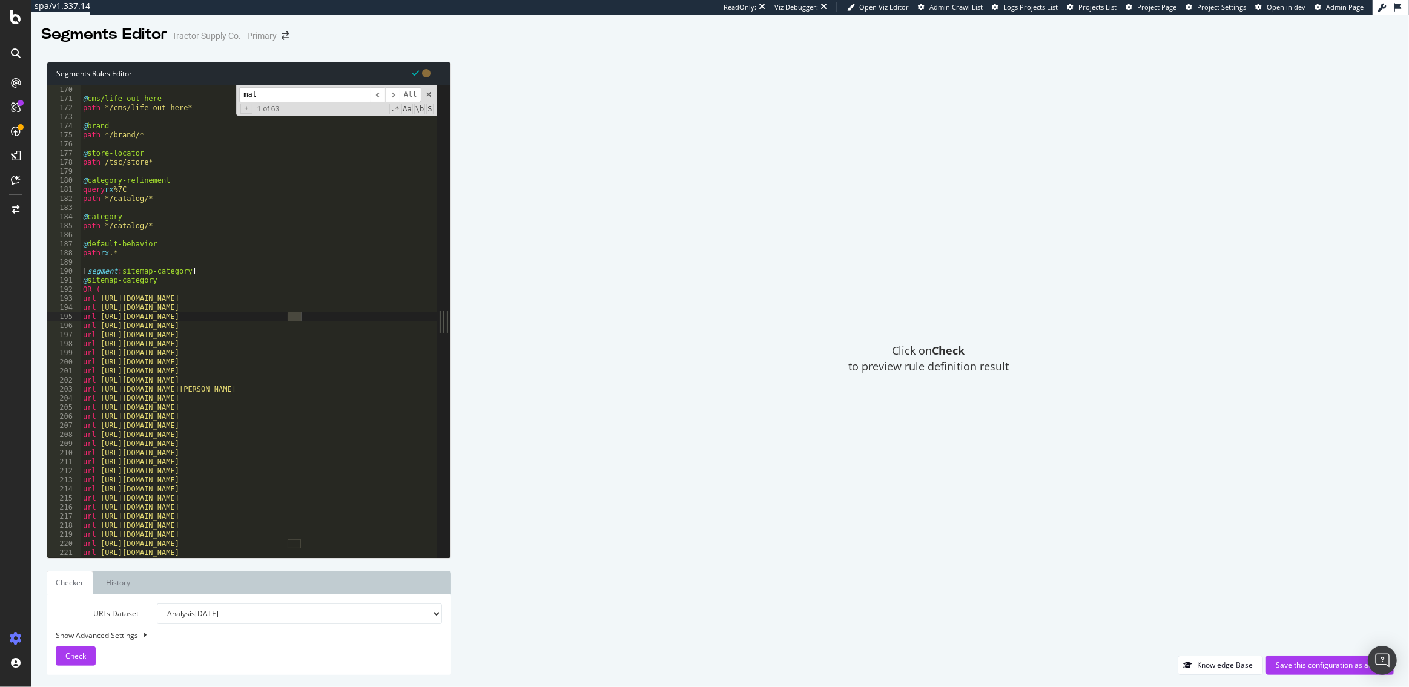
scroll to position [862, 0]
type input "m"
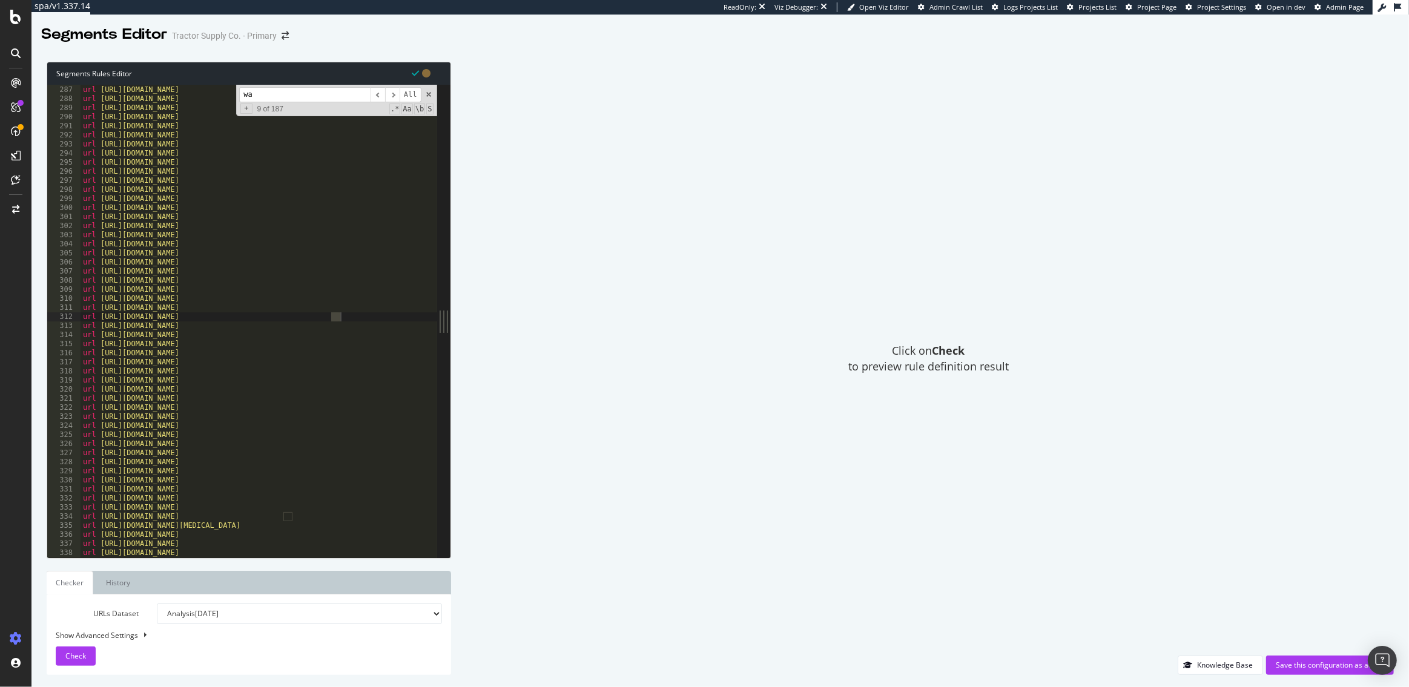
type input "w"
type input "crawl"
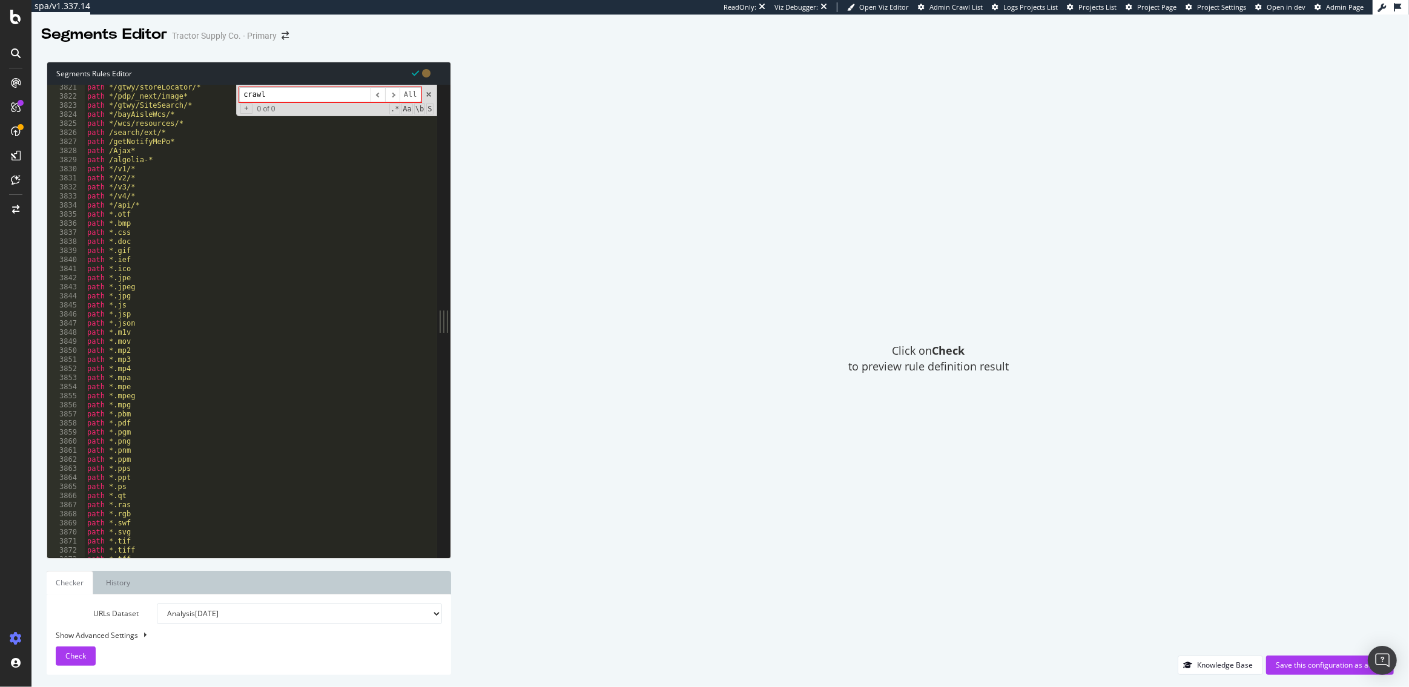
scroll to position [19368, 0]
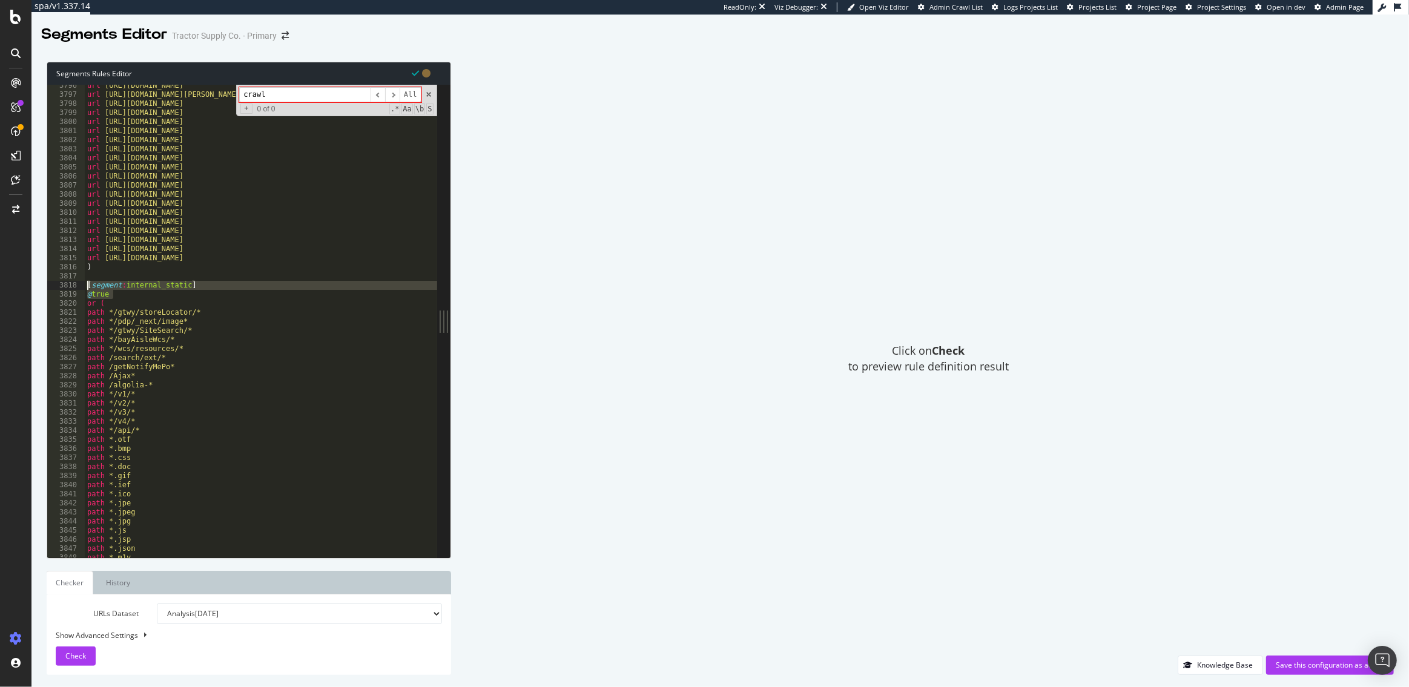
drag, startPoint x: 113, startPoint y: 298, endPoint x: 84, endPoint y: 288, distance: 30.6
click at [84, 288] on div "@true 3796 3797 3798 3799 3800 3801 3802 3803 3804 3805 3806 3807 3808 3809 381…" at bounding box center [242, 321] width 390 height 473
type textarea "[segment:internal_static] @true"
click at [96, 279] on div "url https://www.tractorsupply.com/tsc/catalog/fence-pliers url https://www.trac…" at bounding box center [303, 327] width 437 height 492
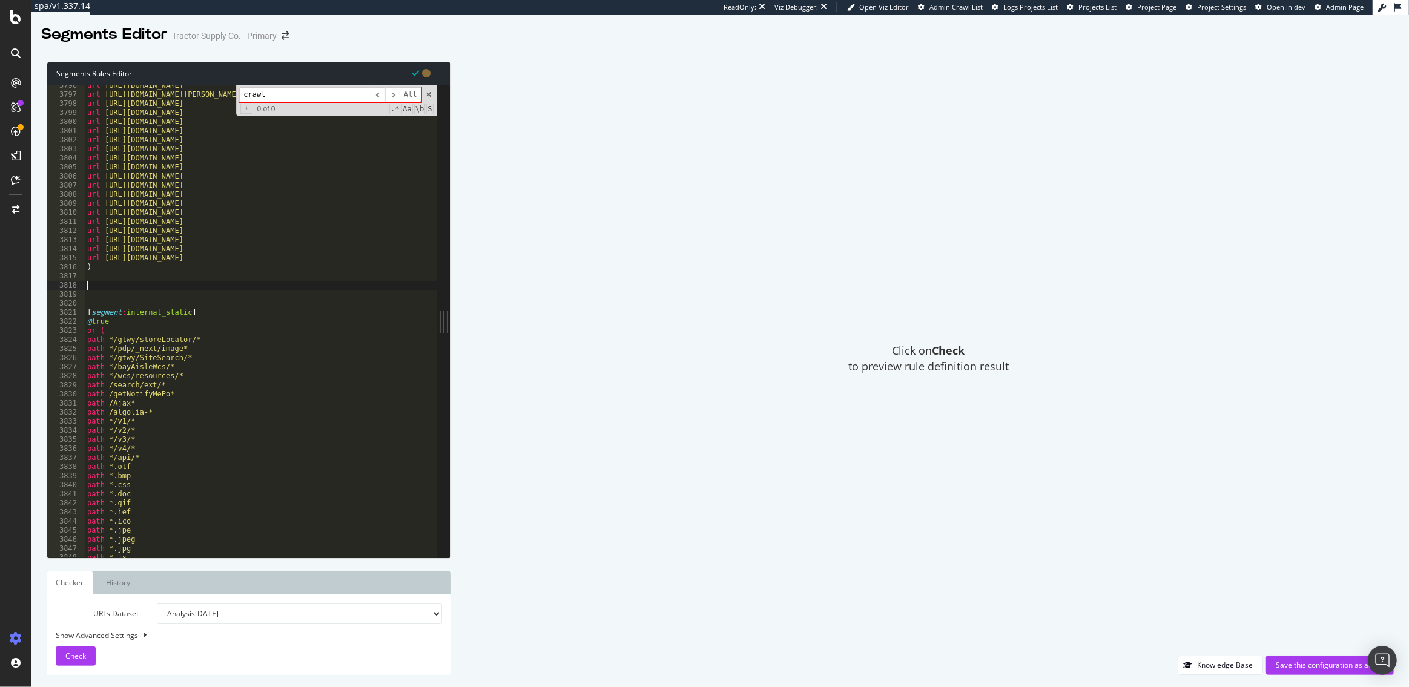
paste textarea "@true"
drag, startPoint x: 193, startPoint y: 287, endPoint x: 127, endPoint y: 289, distance: 66.0
click at [127, 289] on div "url https://www.tractorsupply.com/tsc/catalog/fence-pliers url https://www.trac…" at bounding box center [303, 327] width 437 height 492
click at [110, 295] on div "url https://www.tractorsupply.com/tsc/catalog/fence-pliers url https://www.trac…" at bounding box center [303, 327] width 437 height 492
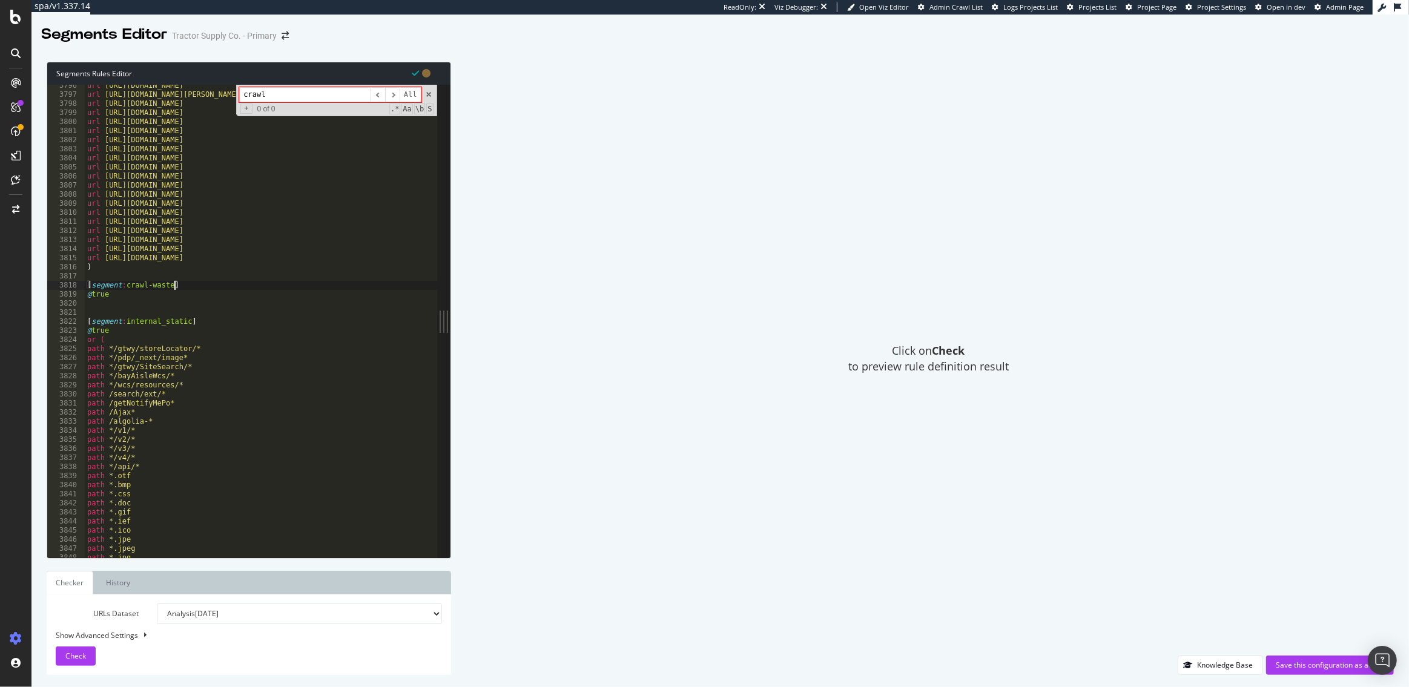
scroll to position [0, 1]
click at [87, 294] on div "url https://www.tractorsupply.com/tsc/catalog/fence-pliers url https://www.trac…" at bounding box center [303, 327] width 437 height 492
drag, startPoint x: 109, startPoint y: 305, endPoint x: 91, endPoint y: 305, distance: 17.6
click at [91, 305] on div "url https://www.tractorsupply.com/tsc/catalog/fence-pliers url https://www.trac…" at bounding box center [303, 327] width 437 height 492
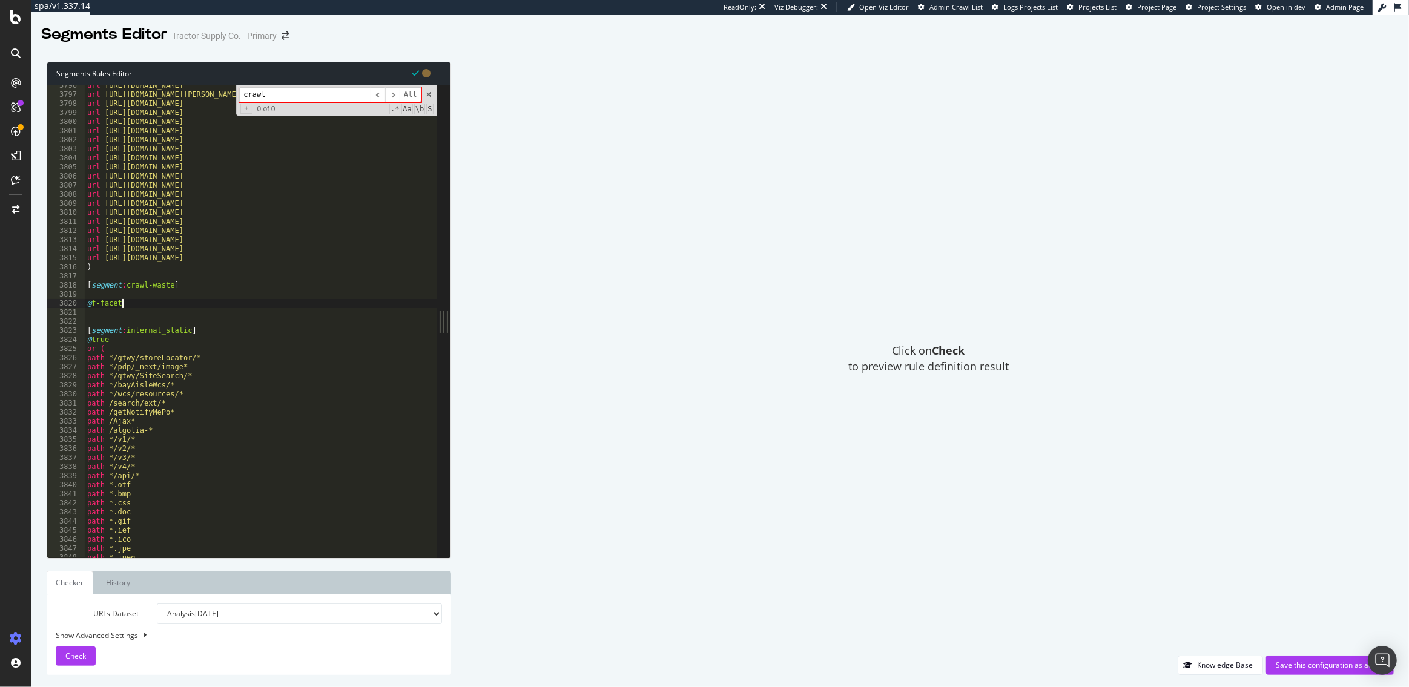
scroll to position [0, 2]
type textarea "@f-facets"
type textarea "url *.com/f/*"
click at [122, 325] on div "url https://www.tractorsupply.com/tsc/catalog/fence-pliers url https://www.trac…" at bounding box center [303, 327] width 437 height 492
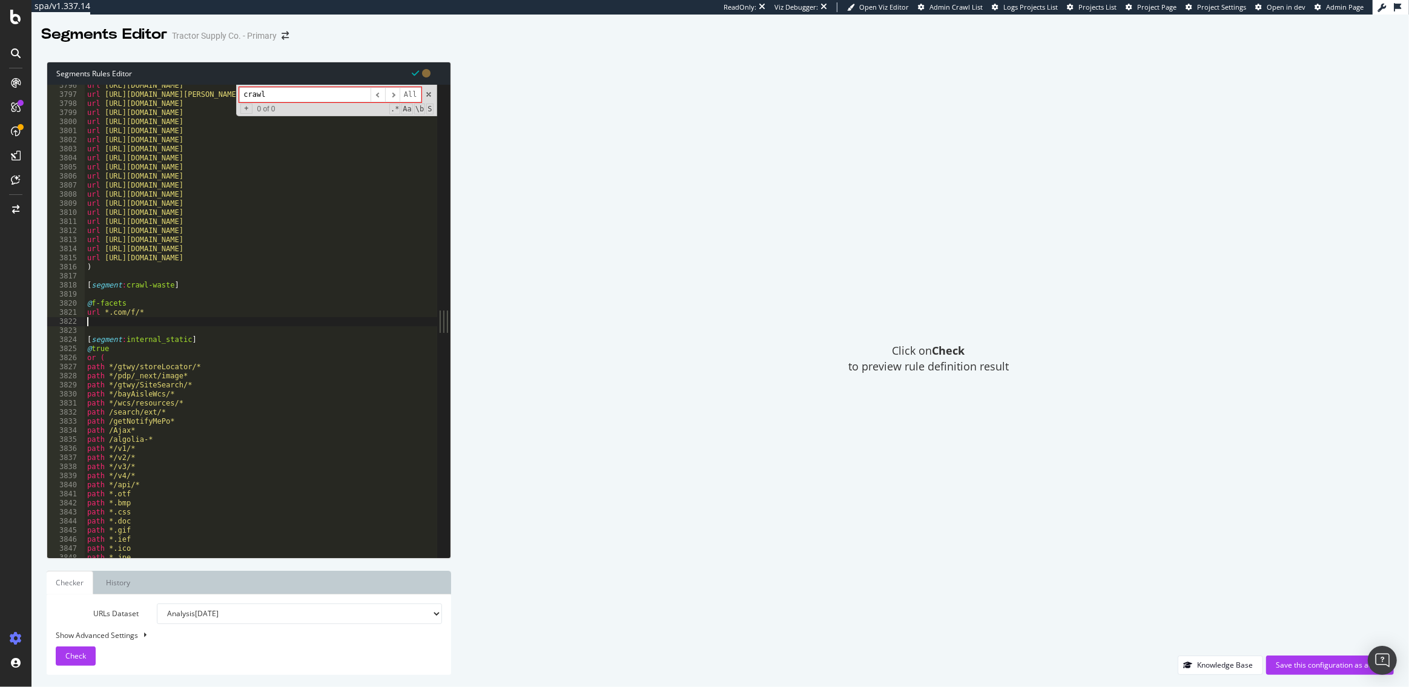
scroll to position [0, 0]
click at [150, 319] on div "url https://www.tractorsupply.com/tsc/catalog/fence-pliers url https://www.trac…" at bounding box center [303, 327] width 437 height 492
click at [151, 311] on div "url https://www.tractorsupply.com/tsc/catalog/fence-pliers url https://www.trac…" at bounding box center [303, 327] width 437 height 492
click at [91, 303] on div "url https://www.tractorsupply.com/tsc/catalog/fence-pliers url https://www.trac…" at bounding box center [303, 327] width 437 height 492
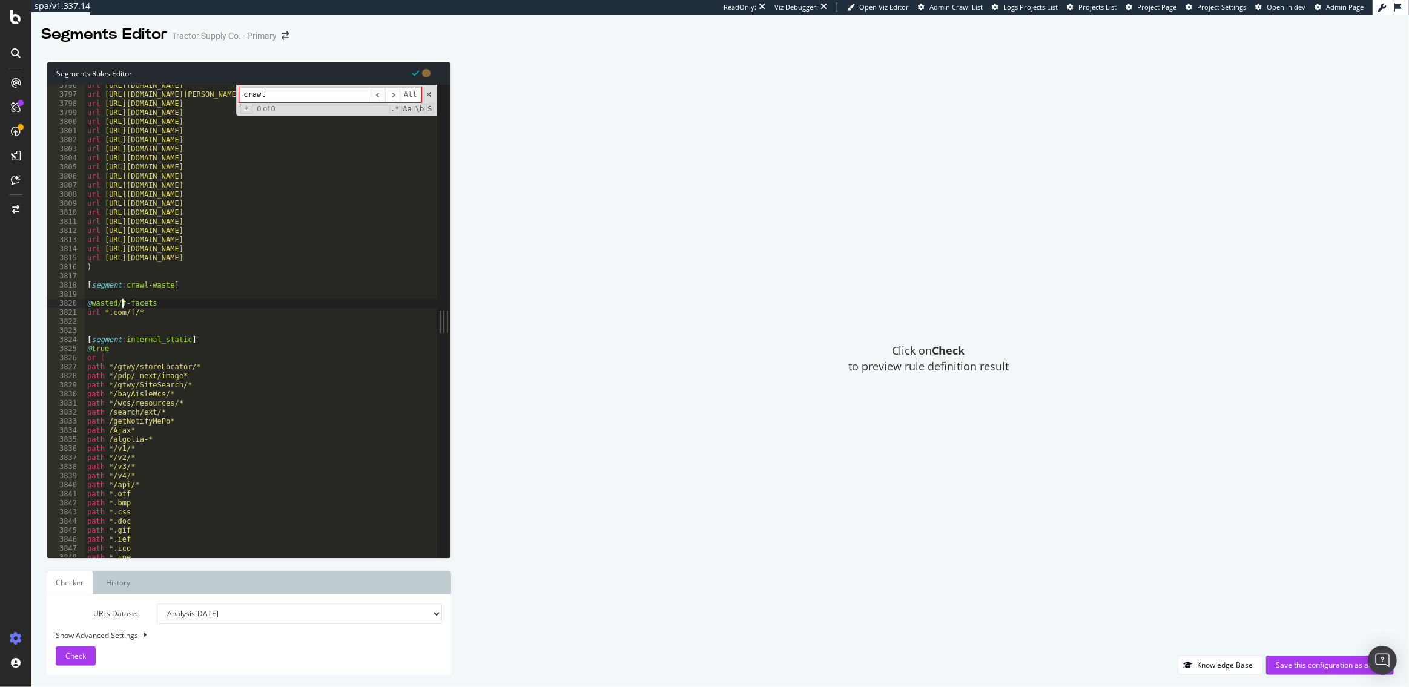
click at [153, 311] on div "url https://www.tractorsupply.com/tsc/catalog/fence-pliers url https://www.trac…" at bounding box center [303, 327] width 437 height 492
type textarea "url *.com/f/*"
type textarea "2"
type textarea "@"
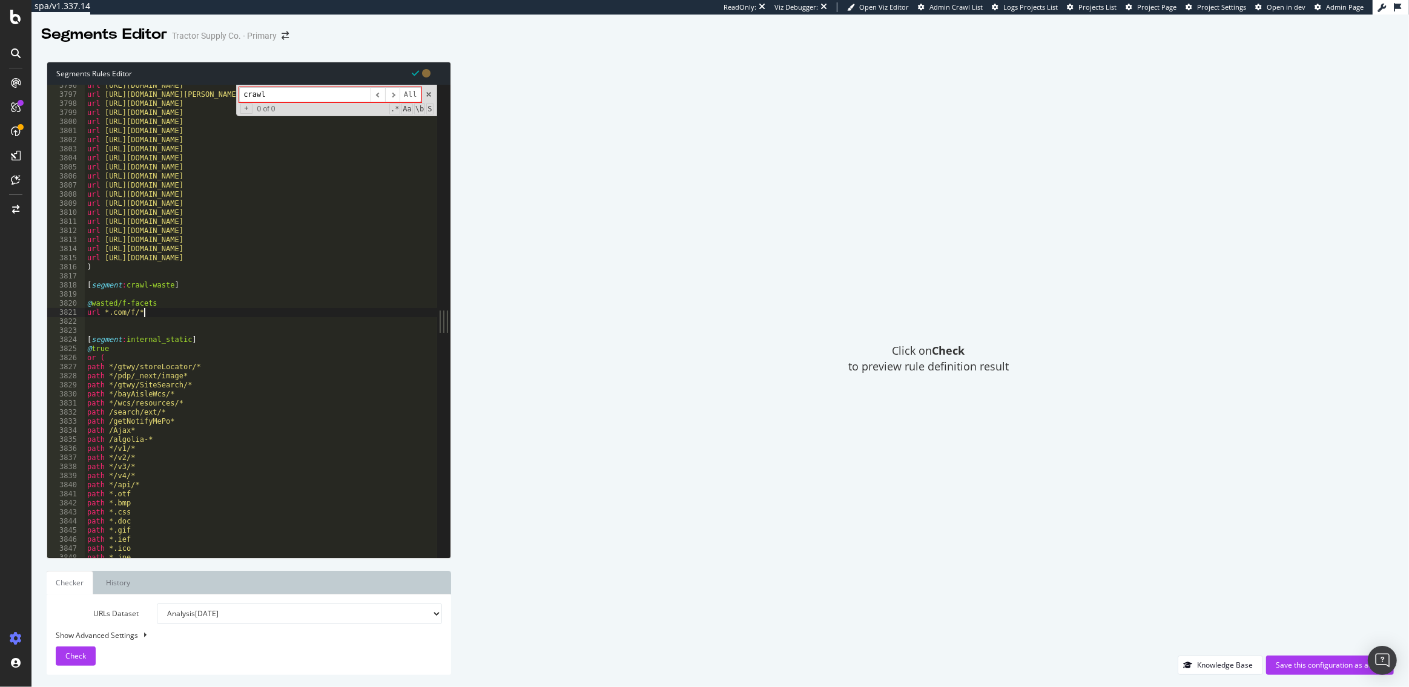
type textarea "url *.com/f/*"
type textarea "@wasted/www-in-path"
type textarea "path *www*"
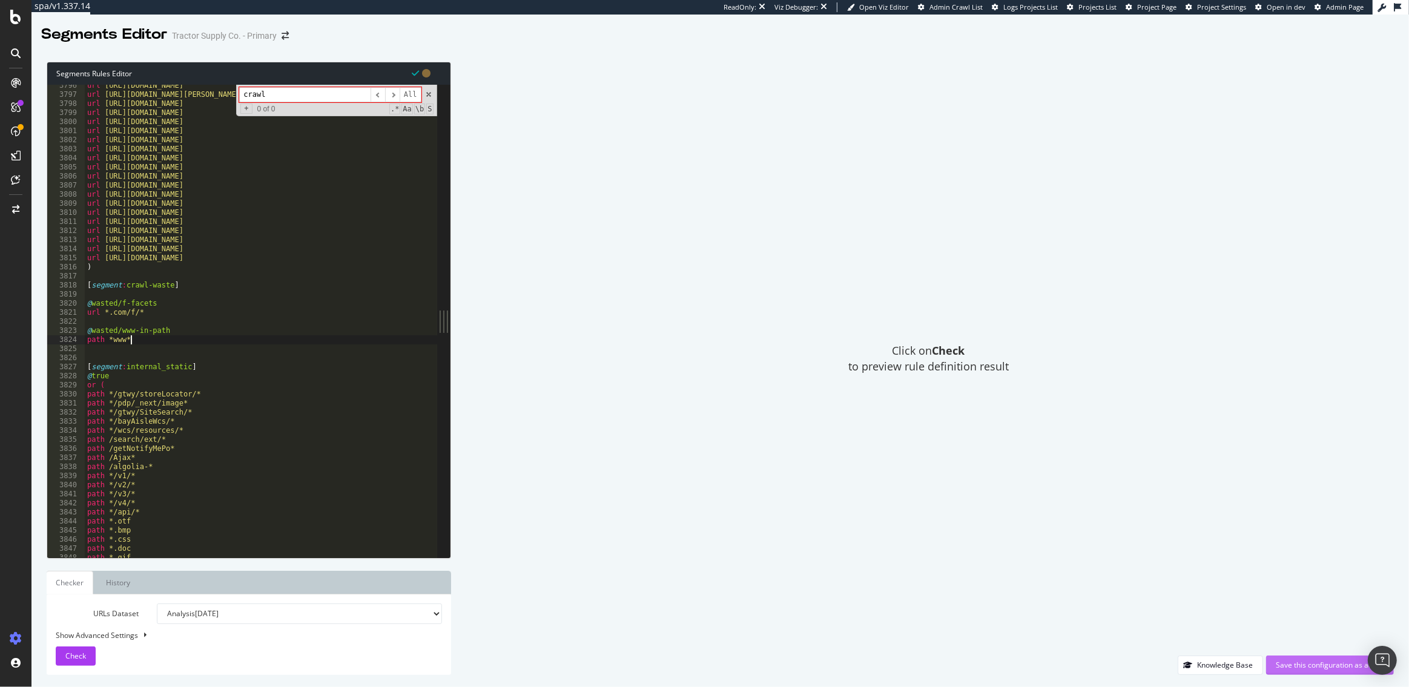
click at [1299, 667] on div "Save this configuration as active" at bounding box center [1330, 665] width 108 height 10
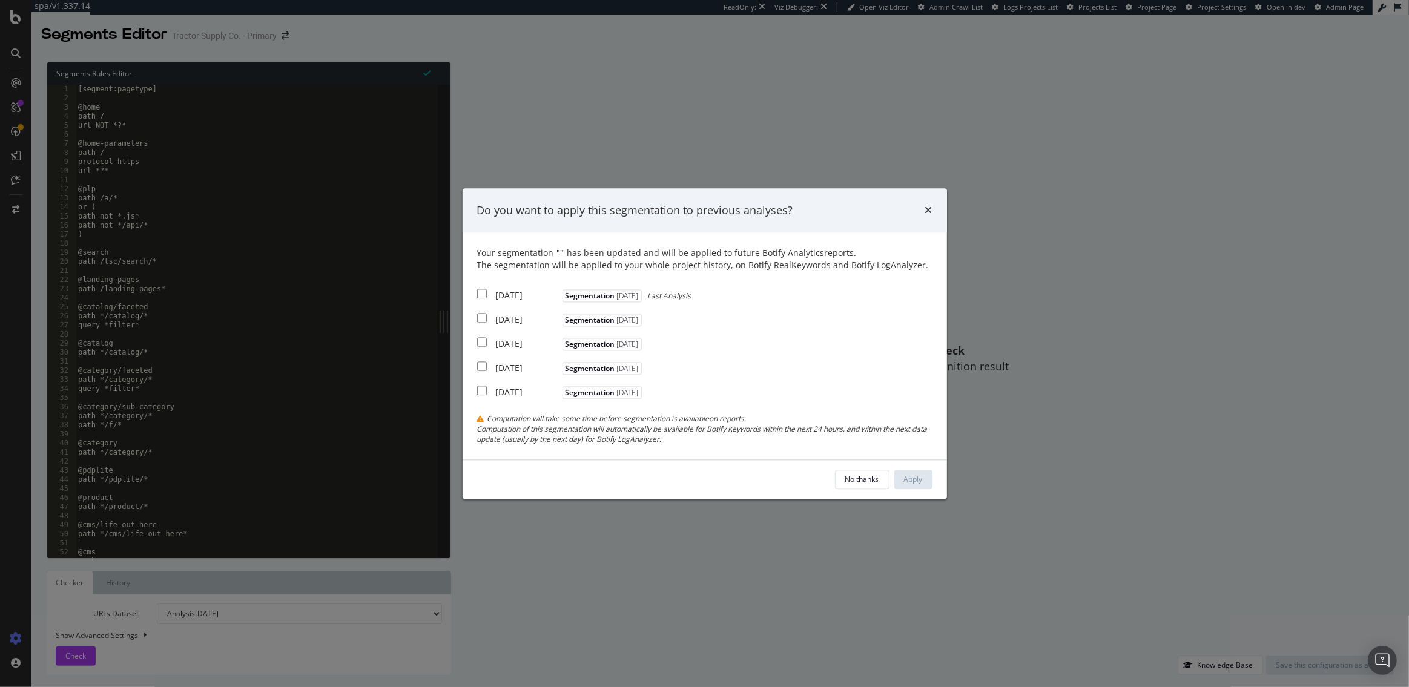
click at [480, 289] on input "modal" at bounding box center [482, 294] width 10 height 10
checkbox input "true"
click at [933, 487] on div "No thanks Apply" at bounding box center [705, 479] width 484 height 39
click at [917, 481] on div "Apply" at bounding box center [913, 479] width 19 height 10
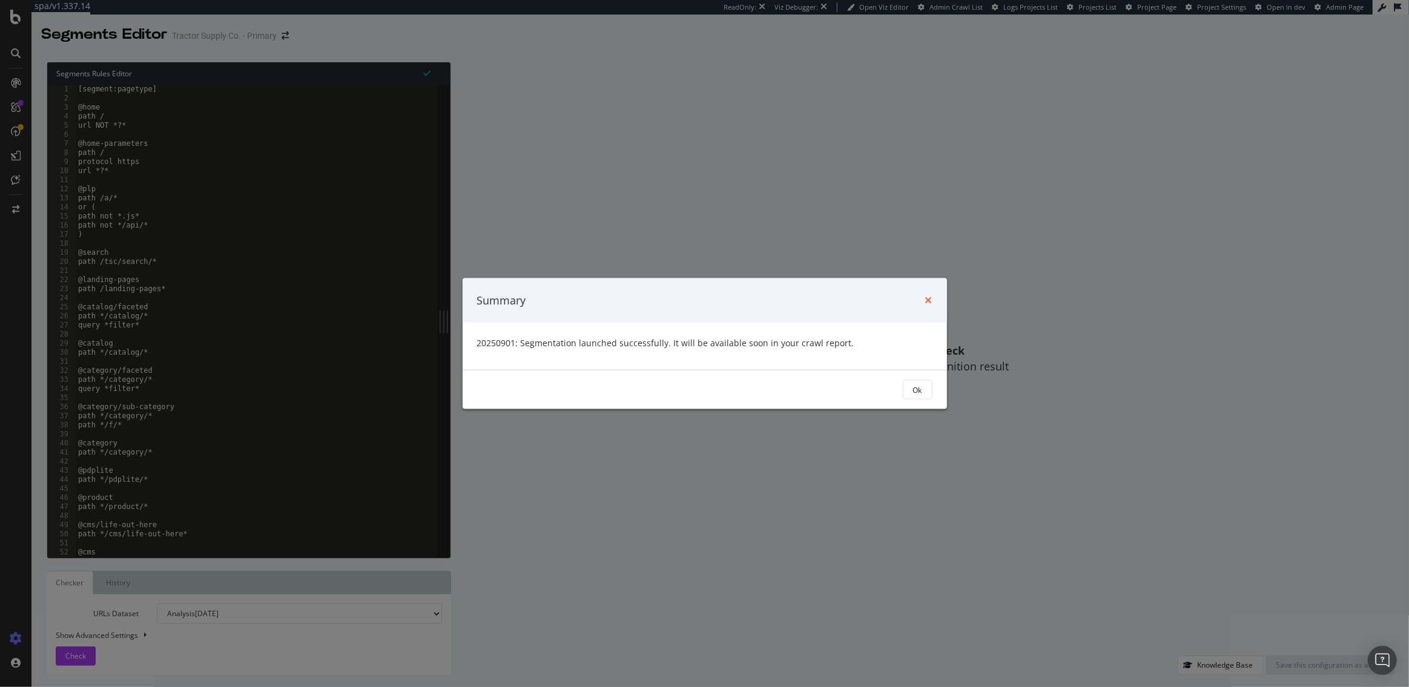
click at [928, 300] on icon "times" at bounding box center [928, 300] width 7 height 10
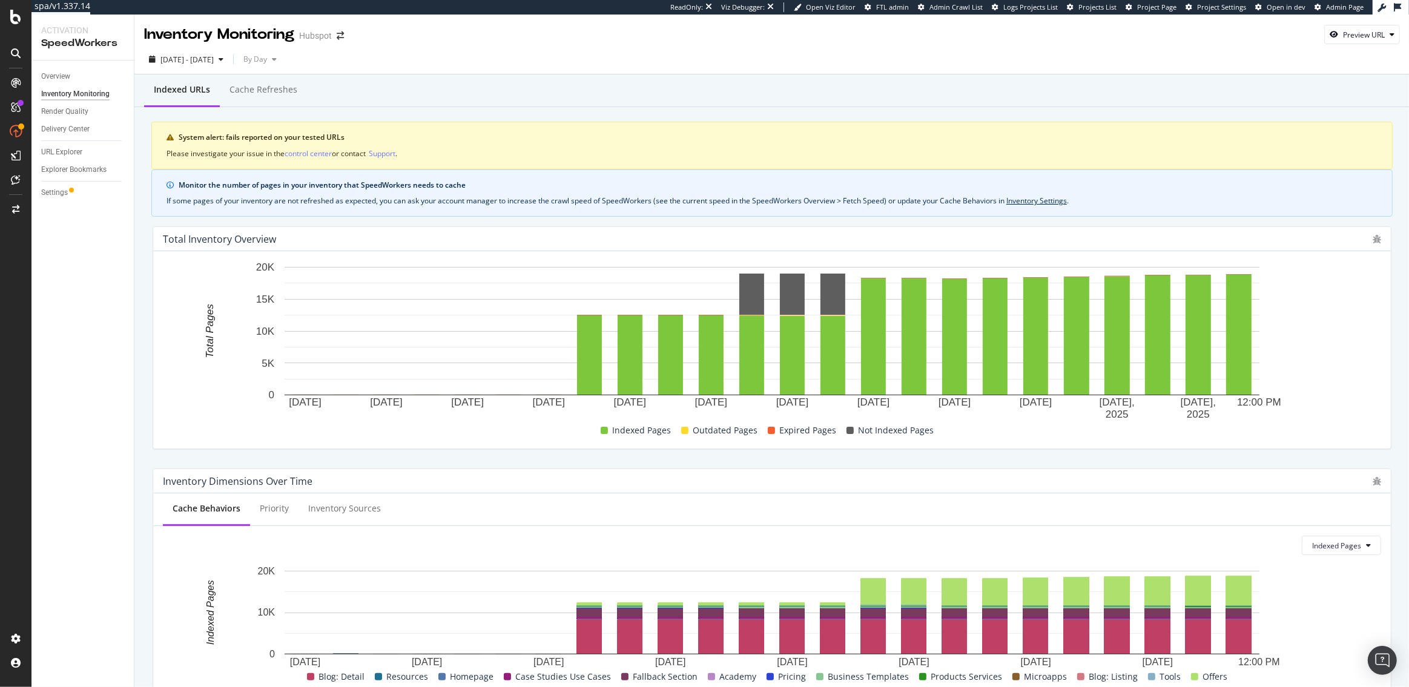
click at [142, 186] on div "Indexed URLs Cache refreshes System alert: fails reported on your tested URLs P…" at bounding box center [771, 590] width 1275 height 1032
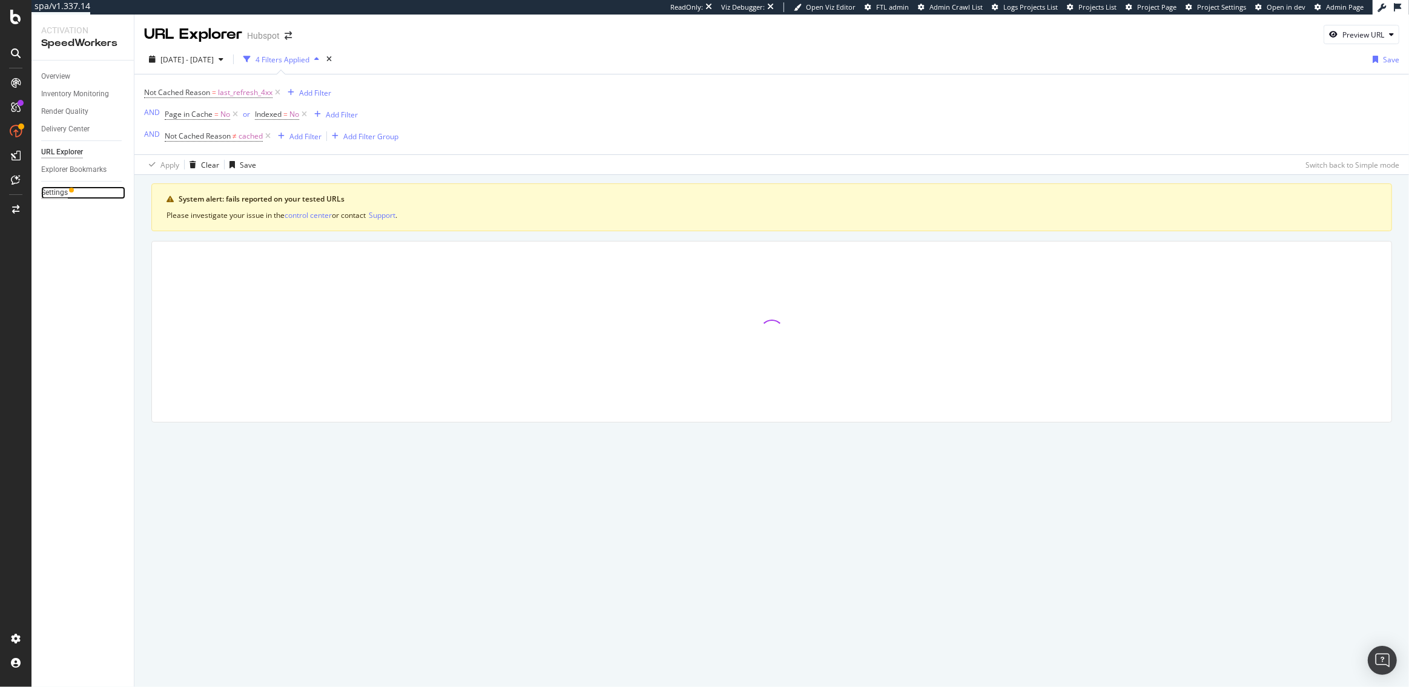
click at [55, 191] on div "Settings" at bounding box center [54, 193] width 27 height 13
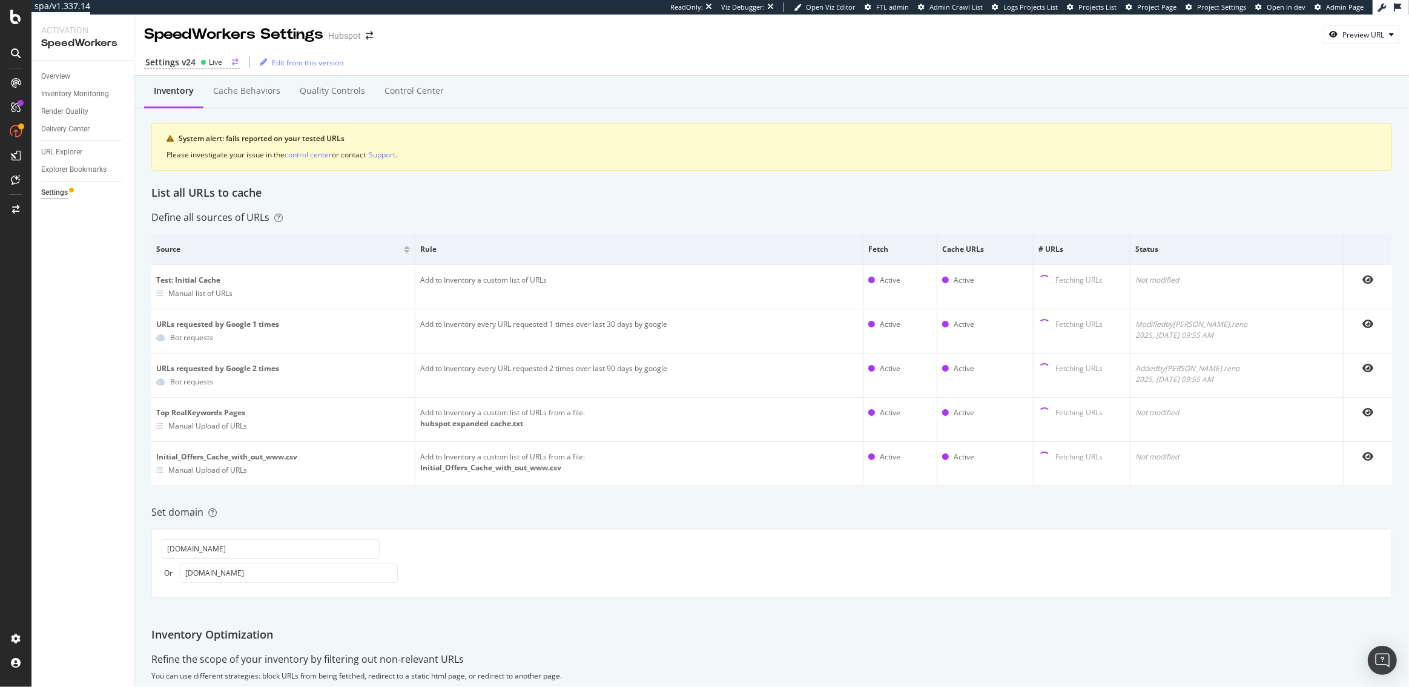
click at [209, 62] on div "Live" at bounding box center [215, 62] width 13 height 10
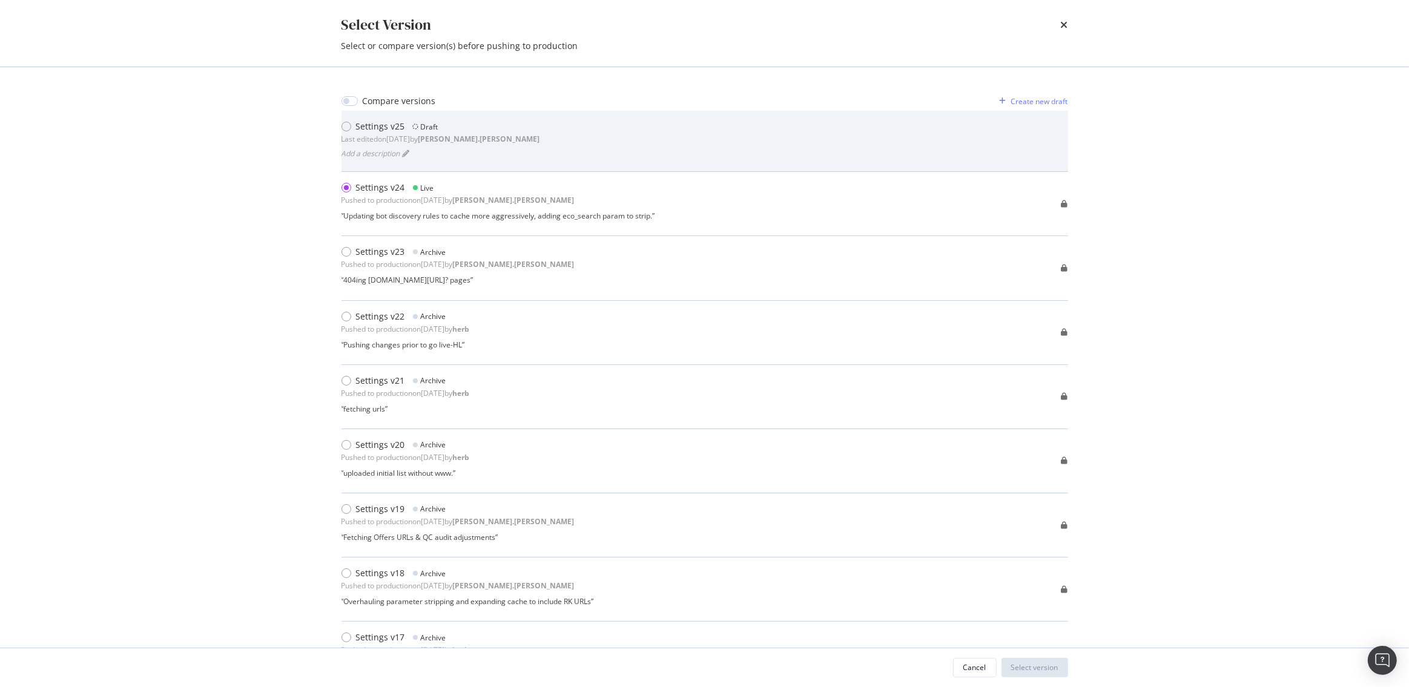
click at [386, 125] on div "Settings v25" at bounding box center [380, 126] width 49 height 12
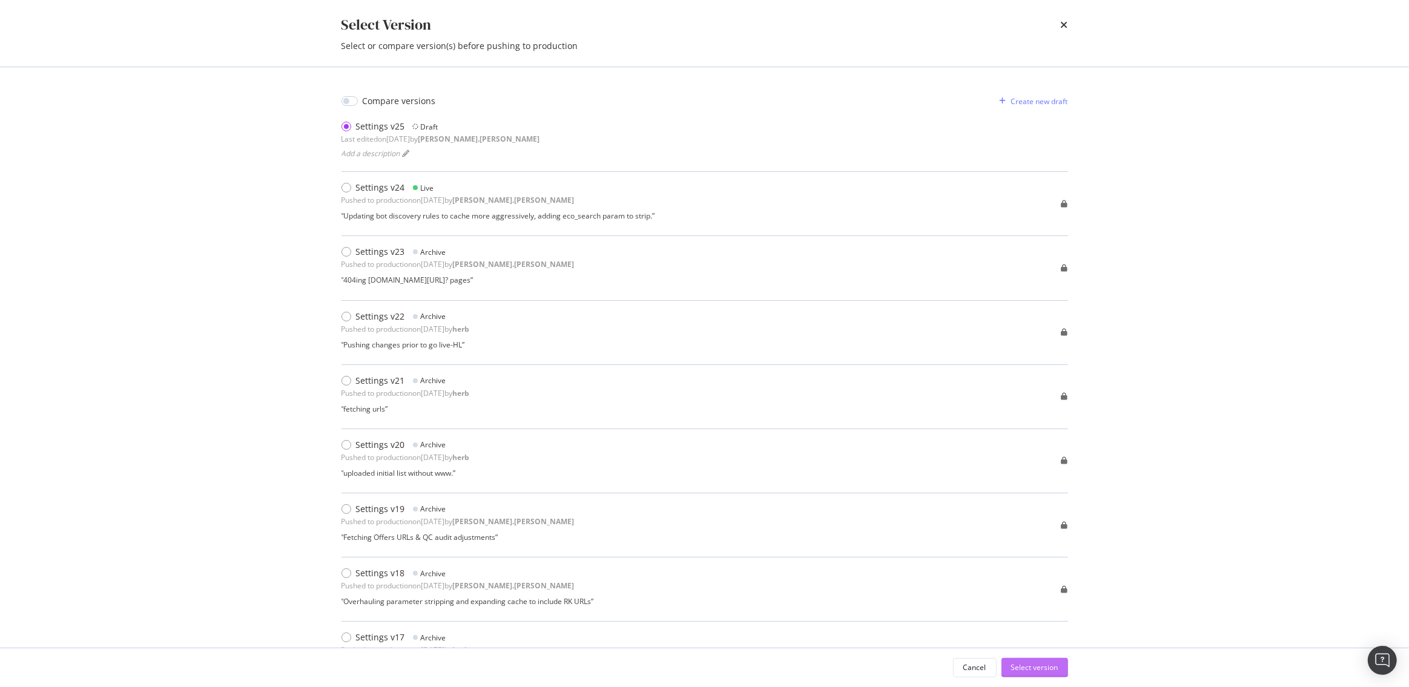
click at [1042, 662] on div "Select version" at bounding box center [1034, 667] width 47 height 10
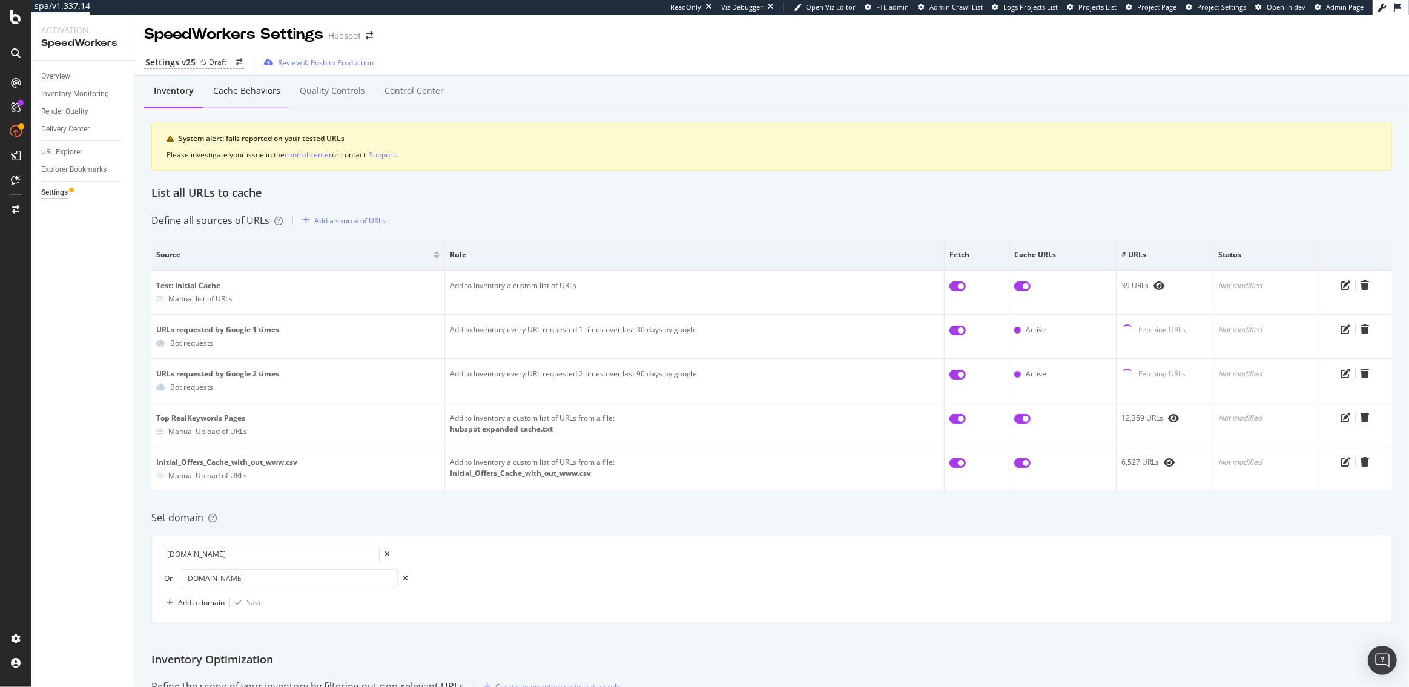
click at [246, 90] on div "Cache behaviors" at bounding box center [246, 91] width 67 height 12
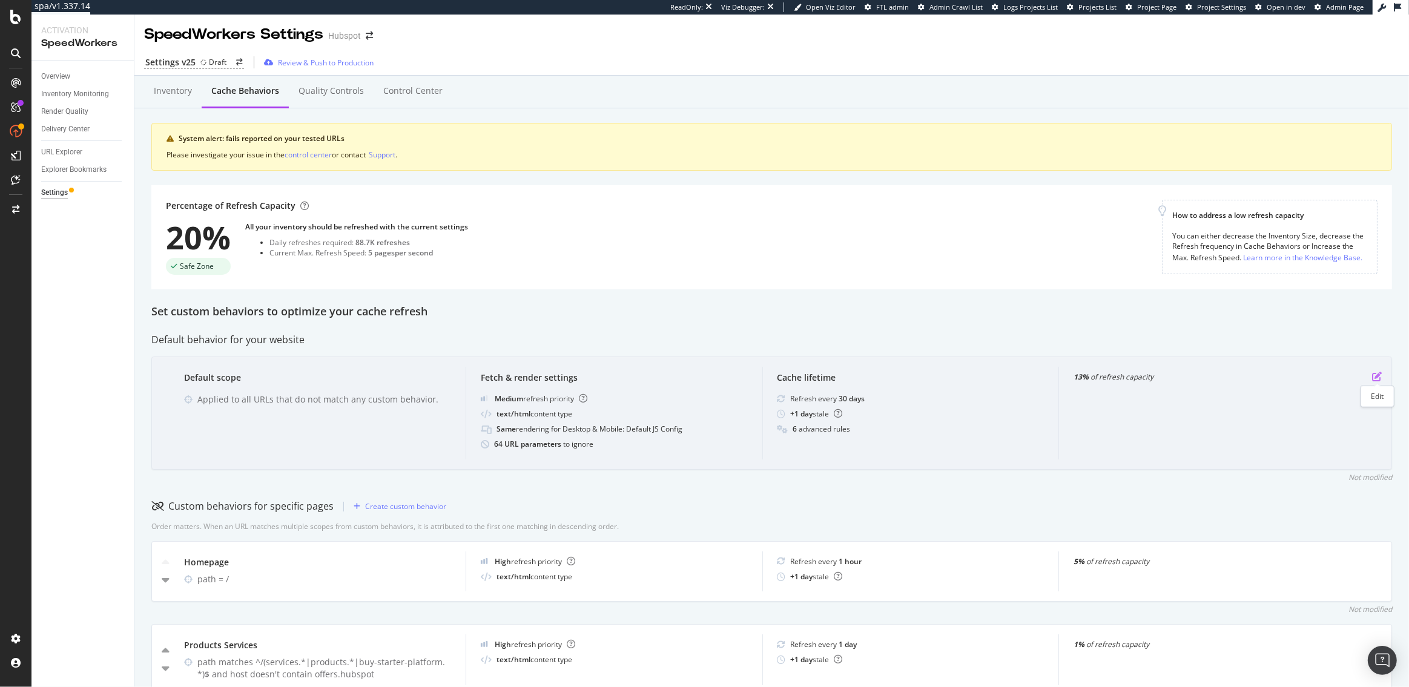
click at [1376, 375] on icon "pen-to-square" at bounding box center [1377, 377] width 10 height 10
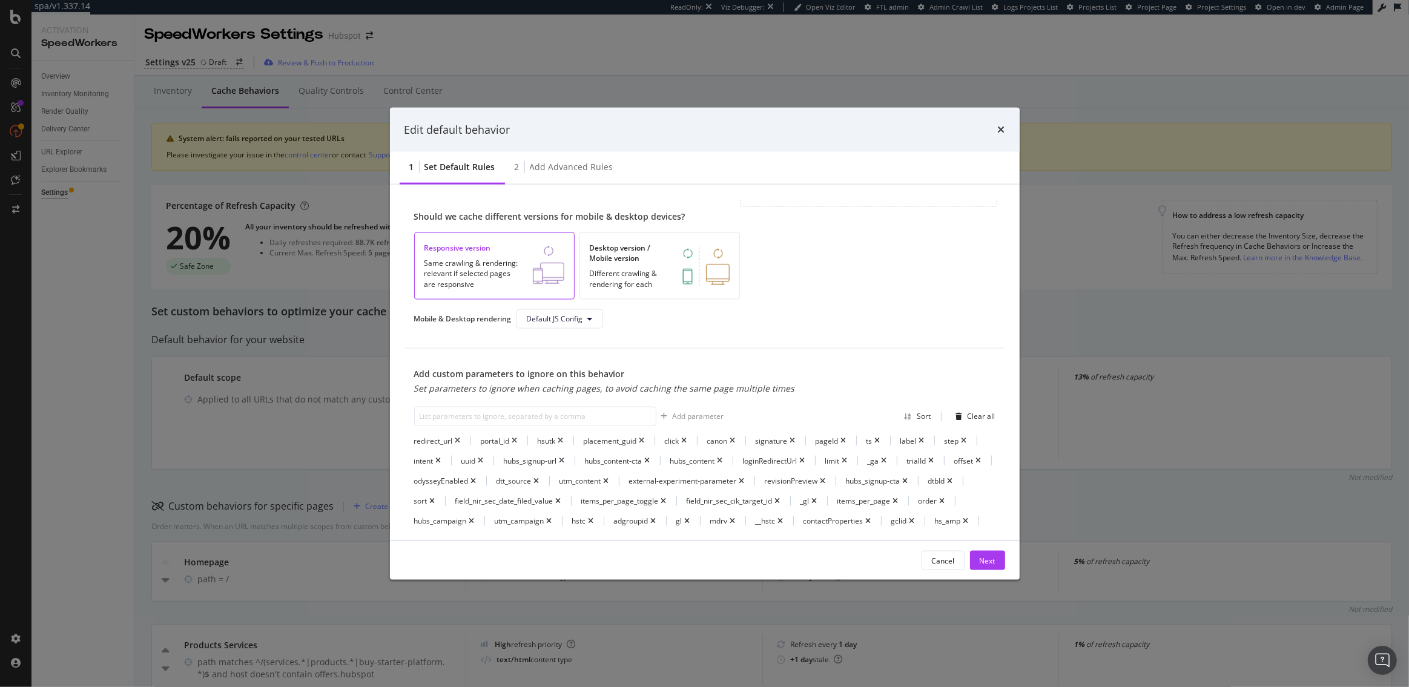
scroll to position [437, 0]
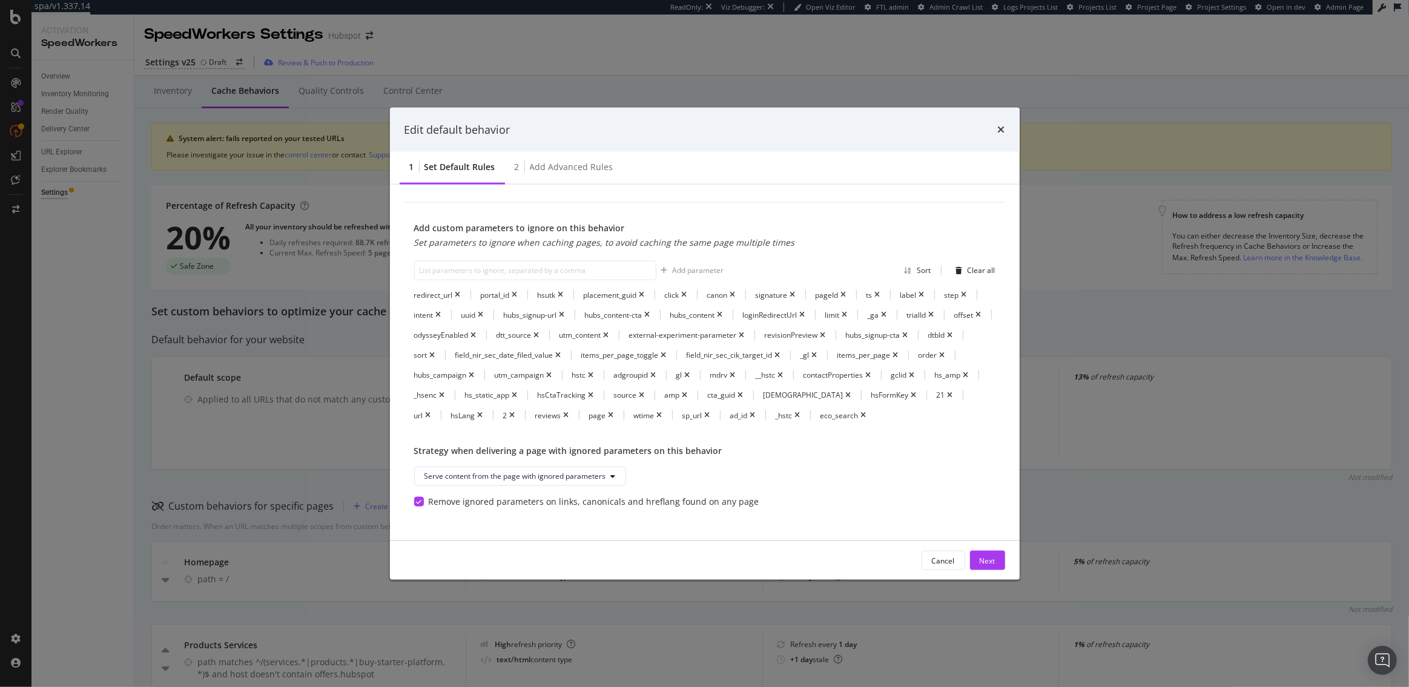
click at [797, 452] on div "Strategy when delivering a page with ignored parameters on this behavior" at bounding box center [704, 450] width 581 height 12
click at [543, 269] on input "modal" at bounding box center [535, 269] width 242 height 19
paste input "ecid"
type input "ecid"
click at [704, 273] on div "Add parameter" at bounding box center [698, 270] width 51 height 10
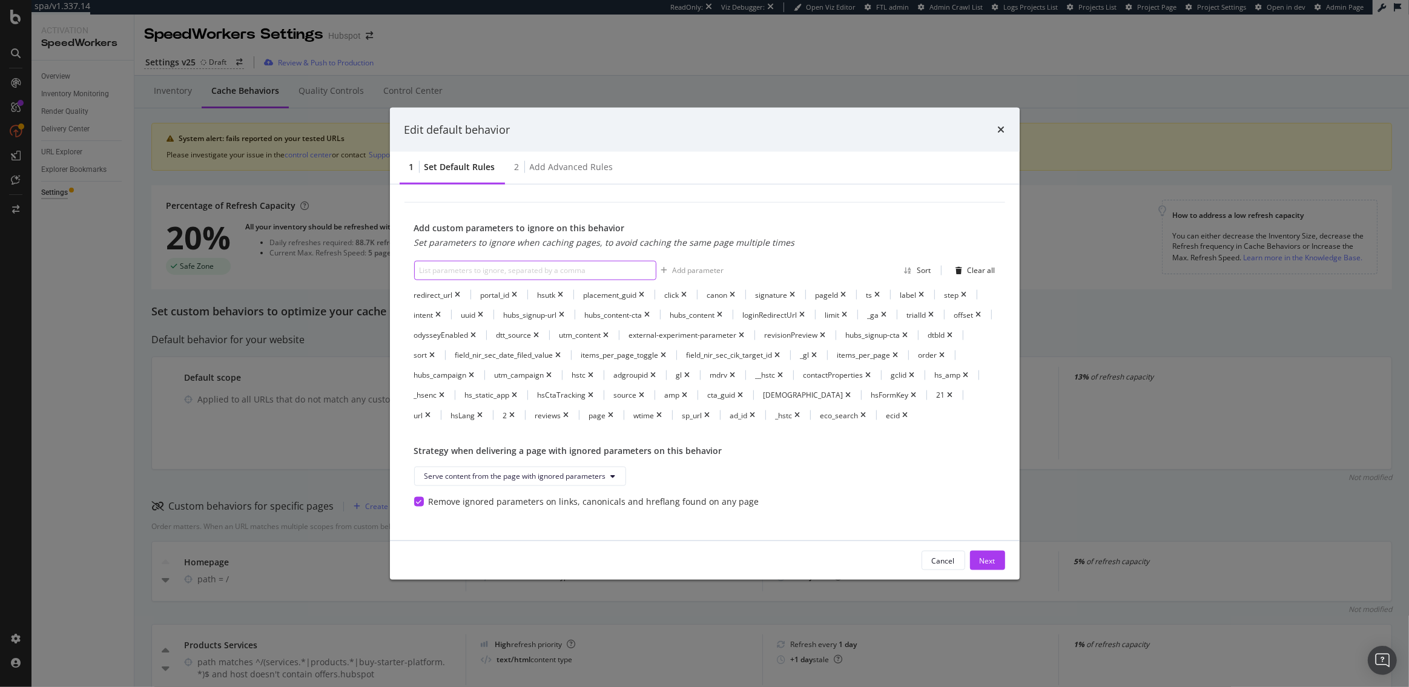
click at [524, 273] on input "modal" at bounding box center [535, 269] width 242 height 19
click at [588, 271] on input "utm*" at bounding box center [535, 269] width 242 height 19
type input "u"
click at [581, 270] on input "modal" at bounding box center [535, 269] width 242 height 19
paste input "utm_source"
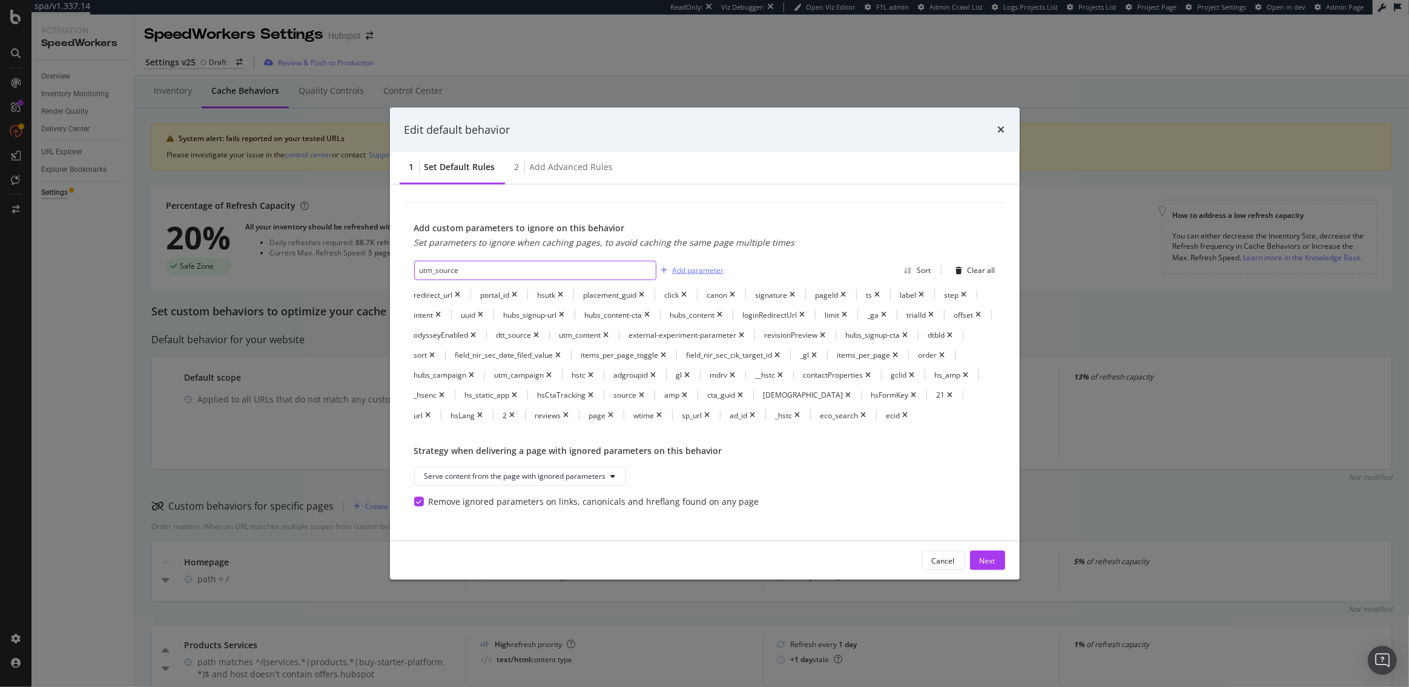
type input "utm_source"
click at [687, 266] on div "Add parameter" at bounding box center [698, 270] width 51 height 10
click at [578, 263] on input "modal" at bounding box center [535, 269] width 242 height 19
paste input "utm_medium"
type input "utm_medium"
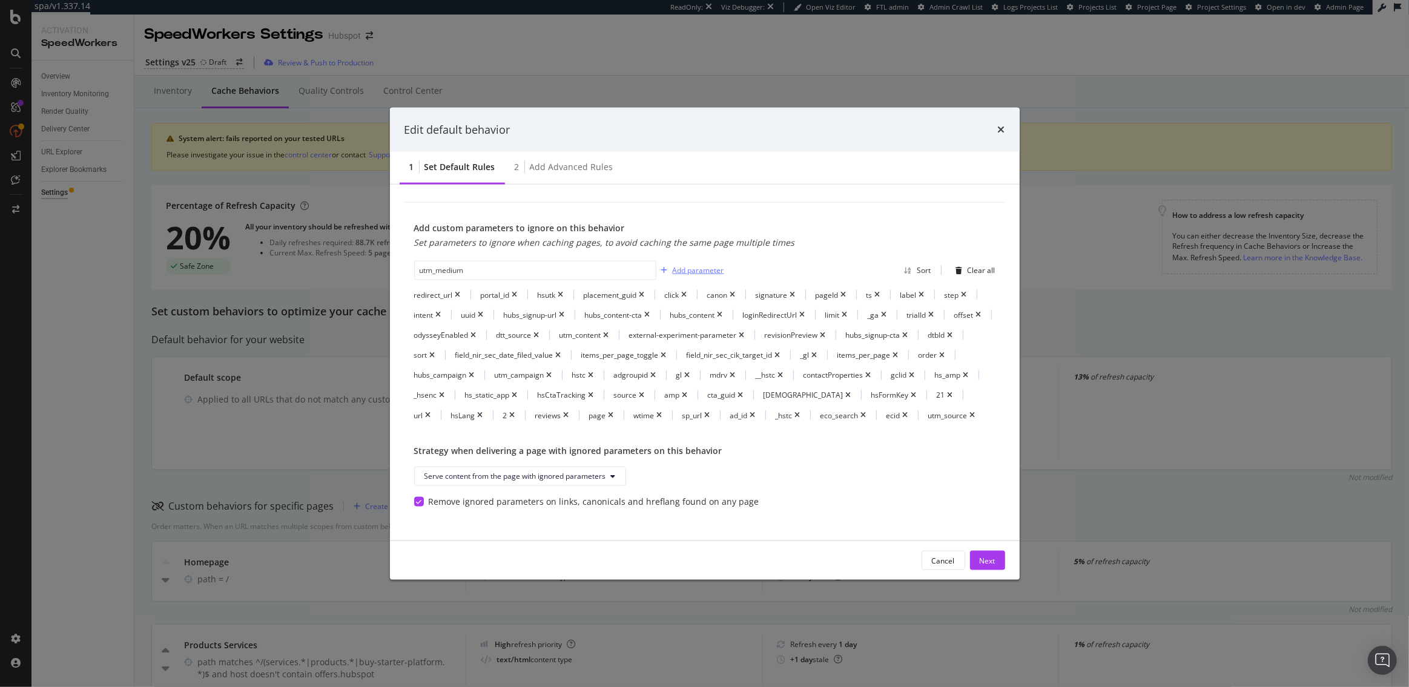
click at [685, 271] on div "Add parameter" at bounding box center [698, 270] width 51 height 10
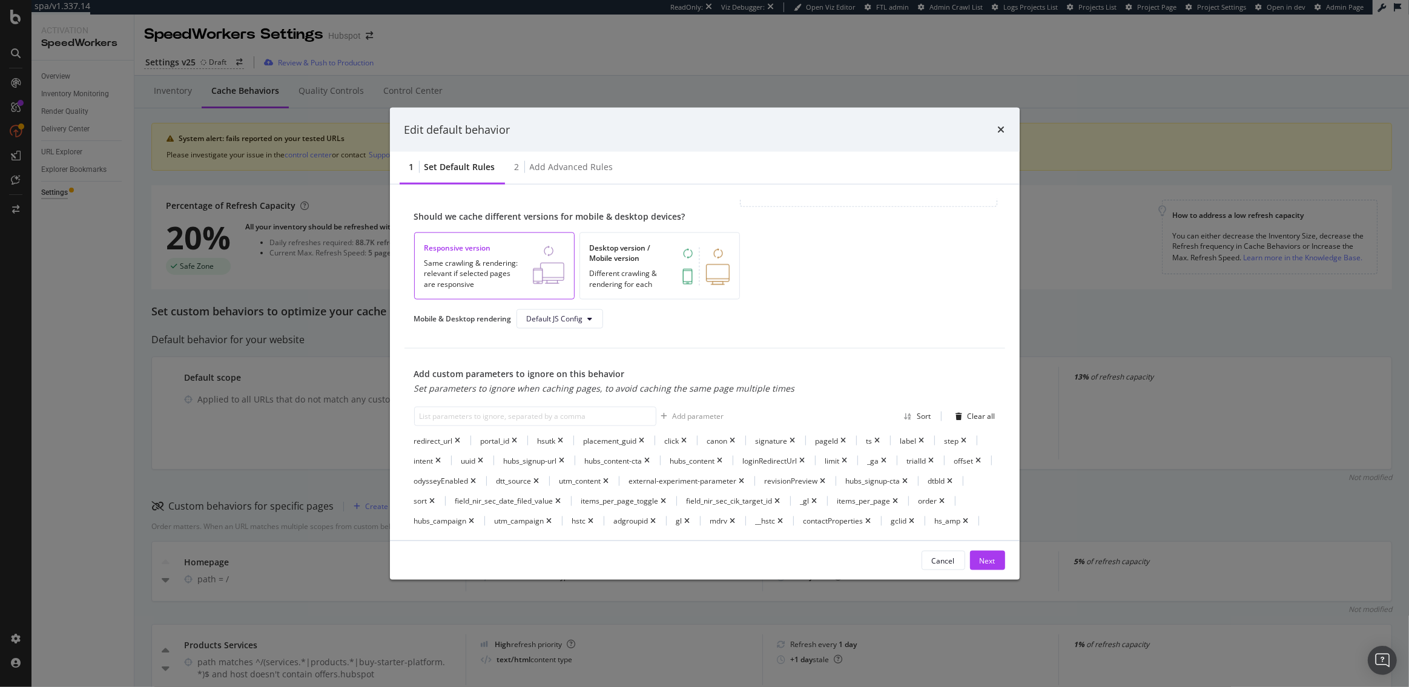
scroll to position [457, 0]
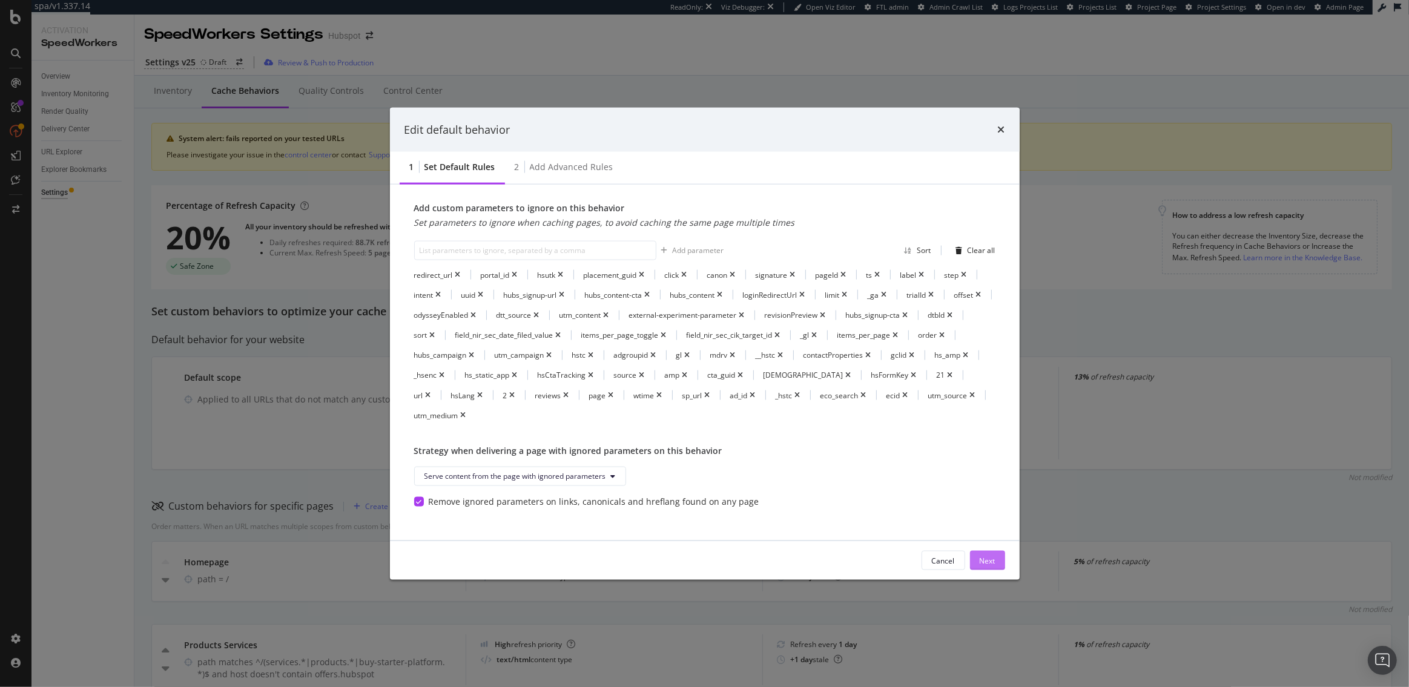
click at [989, 563] on div "Next" at bounding box center [988, 560] width 16 height 10
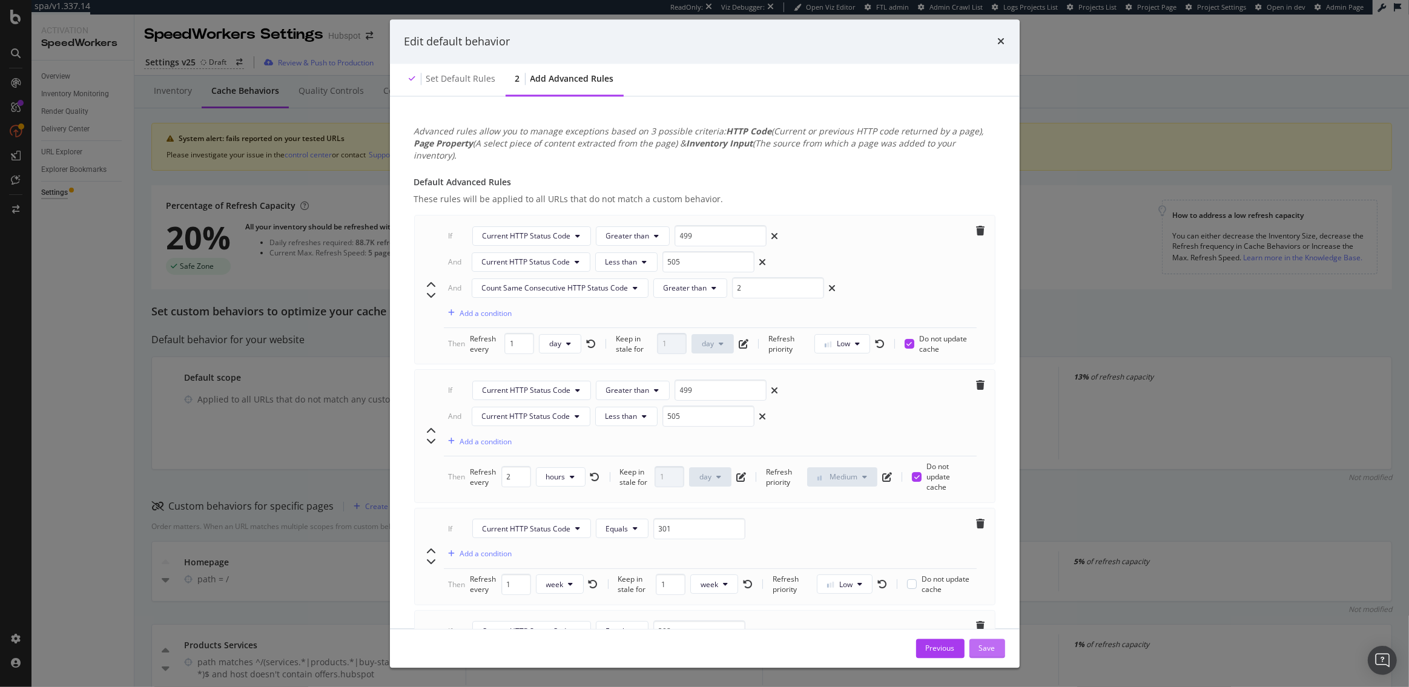
click at [994, 650] on div "Save" at bounding box center [987, 648] width 16 height 10
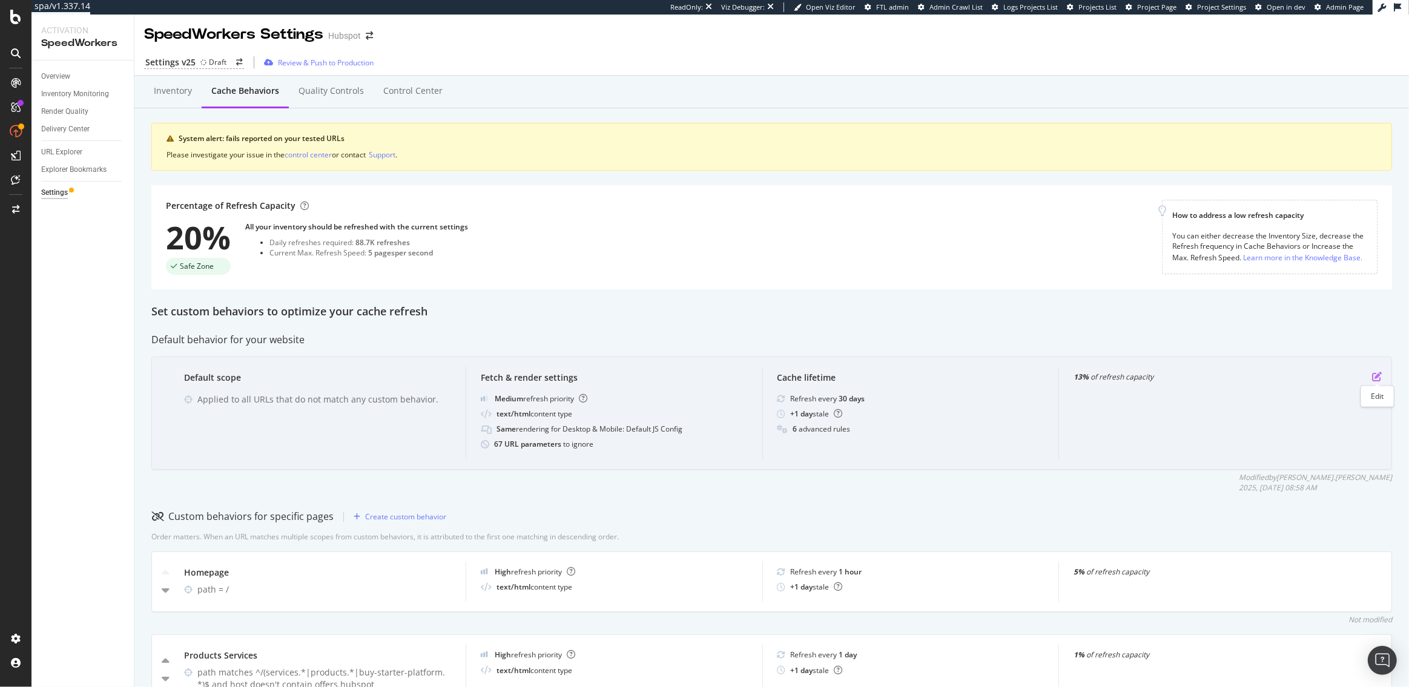
click at [1381, 372] on icon "pen-to-square" at bounding box center [1377, 377] width 10 height 10
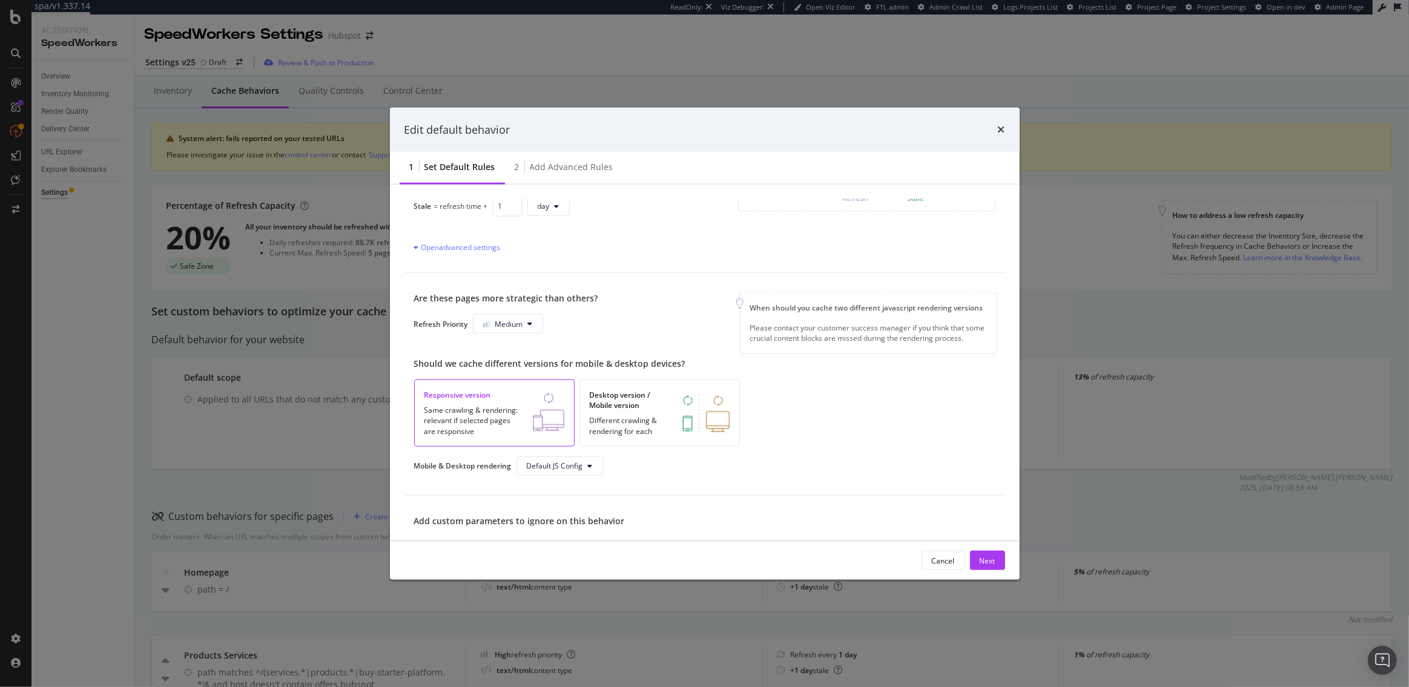
scroll to position [365, 0]
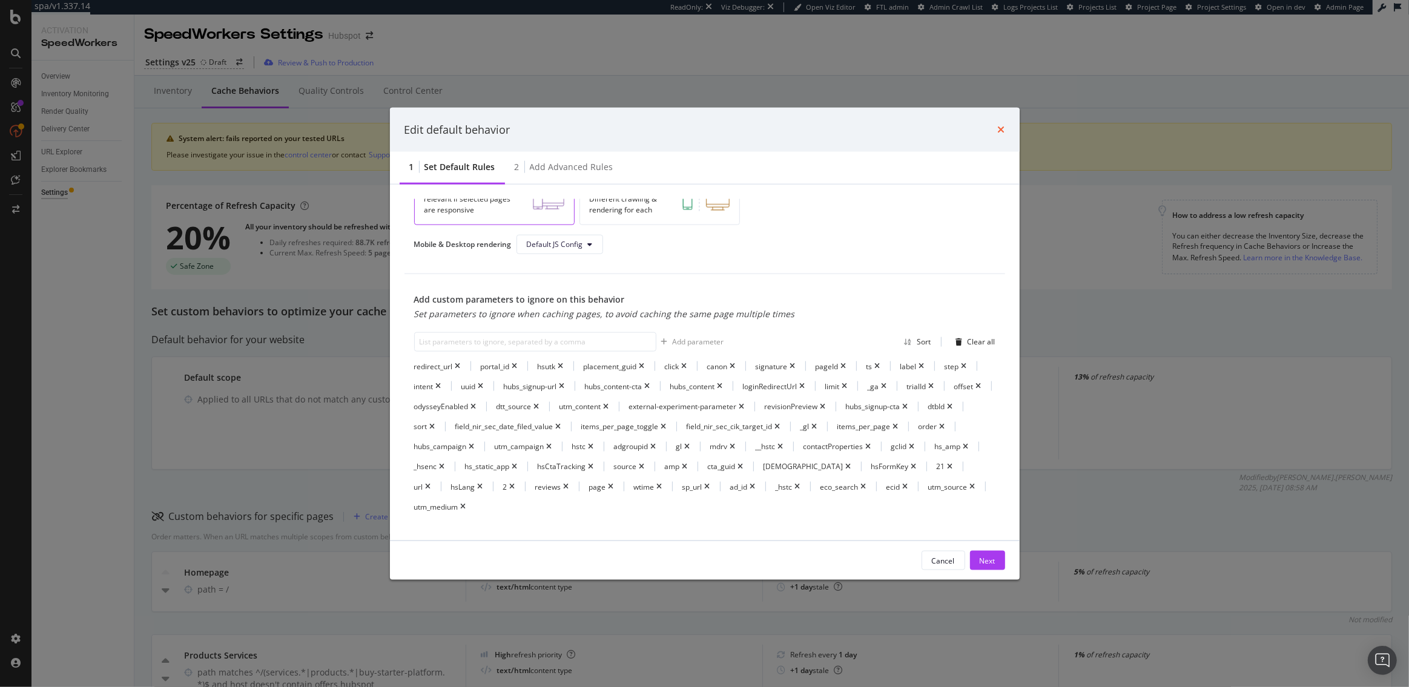
click at [1002, 129] on icon "times" at bounding box center [1001, 130] width 7 height 10
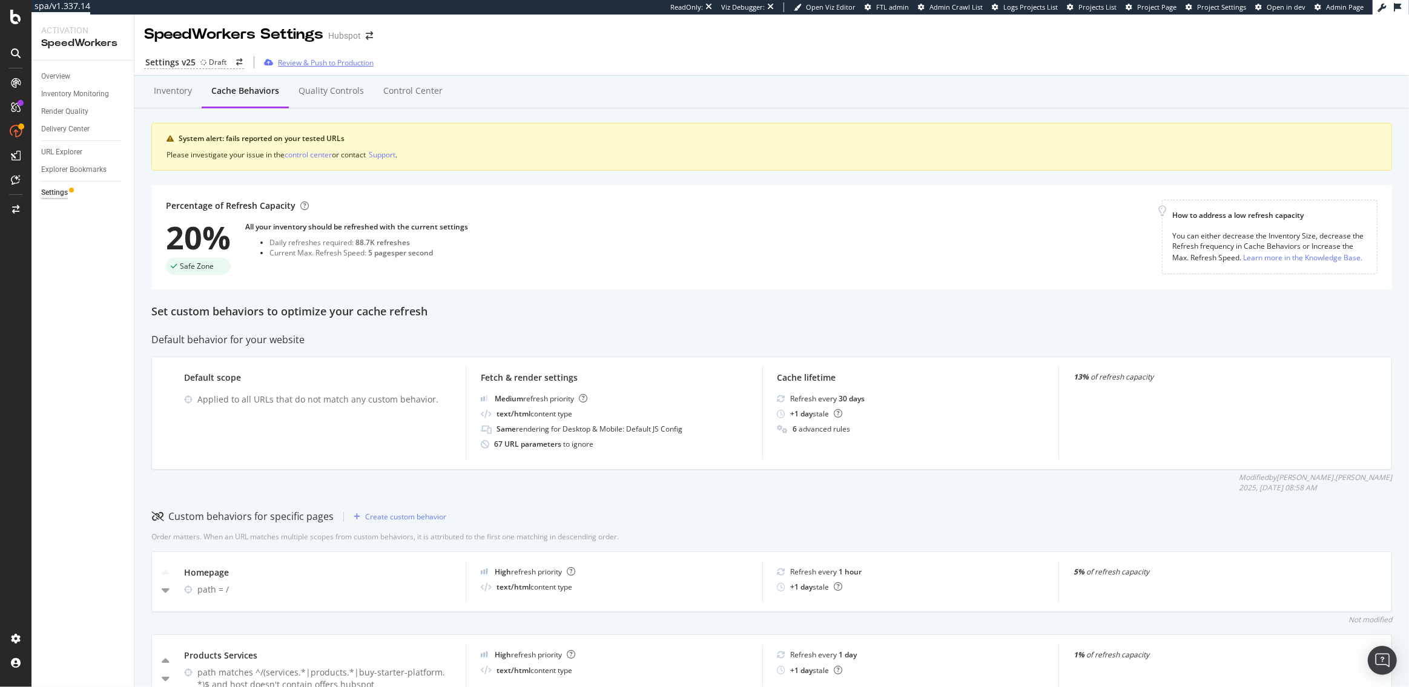
click at [309, 59] on div "Review & Push to Production" at bounding box center [326, 63] width 96 height 10
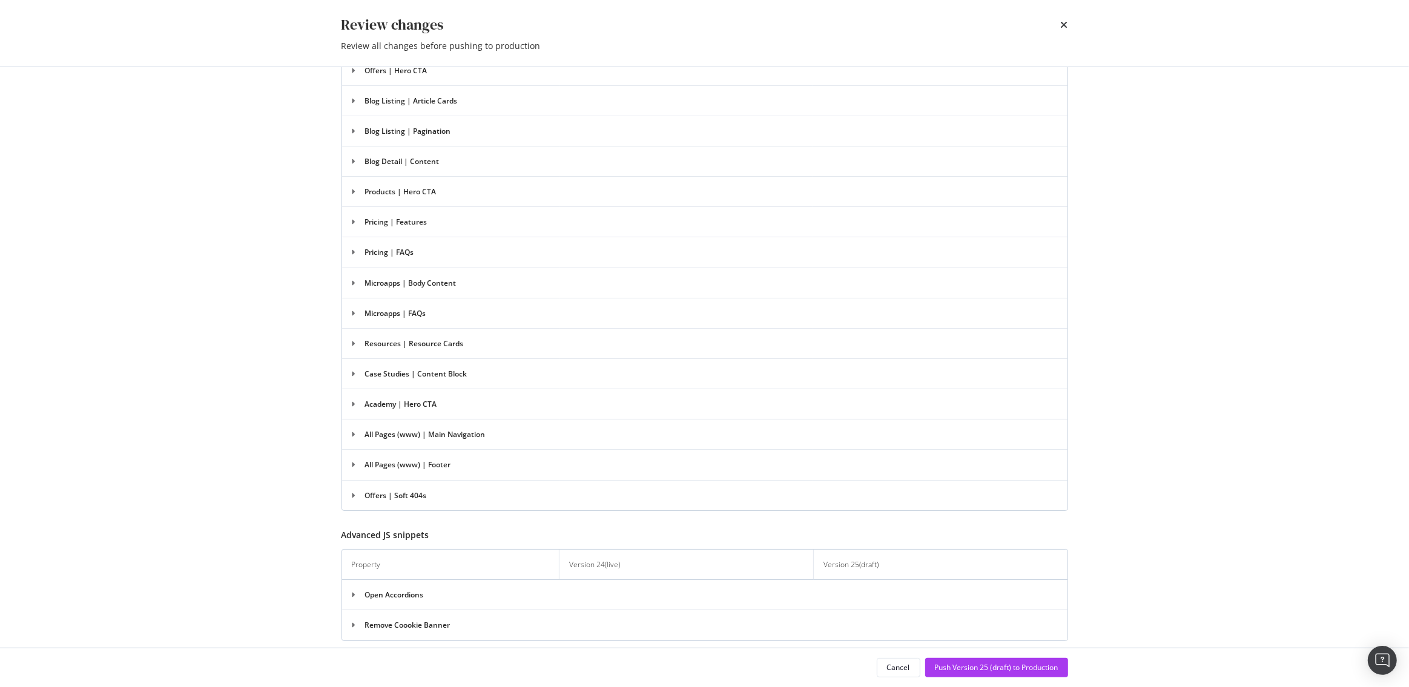
scroll to position [5401, 0]
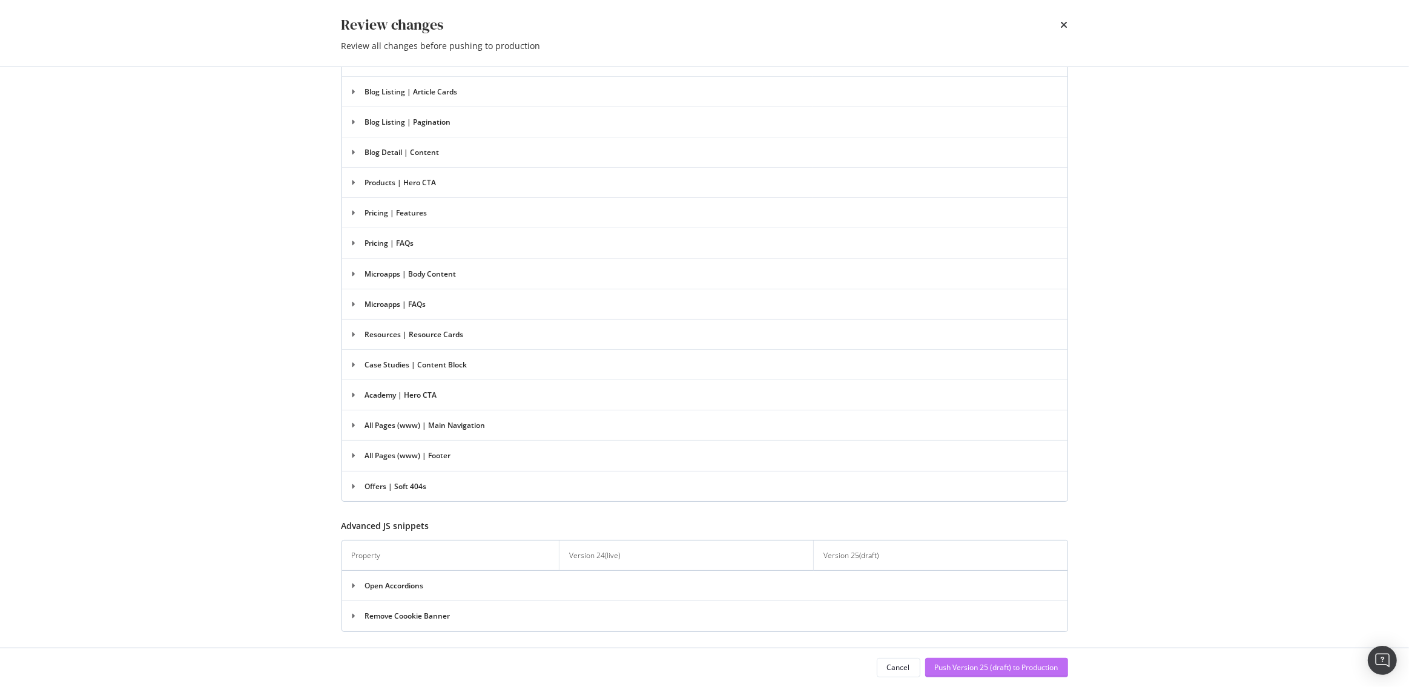
click at [971, 669] on div "Push Version 25 (draft) to Production" at bounding box center [997, 667] width 124 height 10
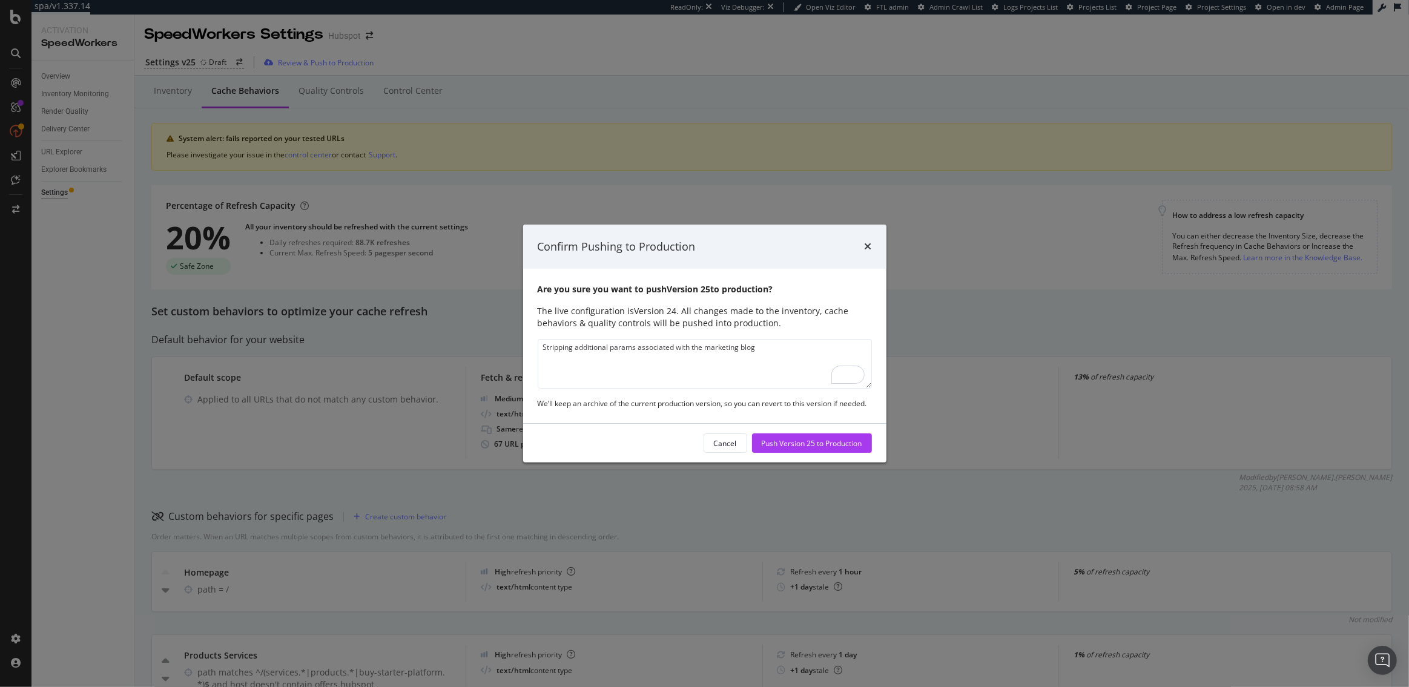
click at [733, 355] on textarea "Stripping additional params associated with the marketing blog" at bounding box center [705, 364] width 334 height 50
type textarea "Stripping additional params associated with the marketing blog, which were gene…"
click at [830, 443] on div "Push Version 25 to Production" at bounding box center [812, 443] width 101 height 10
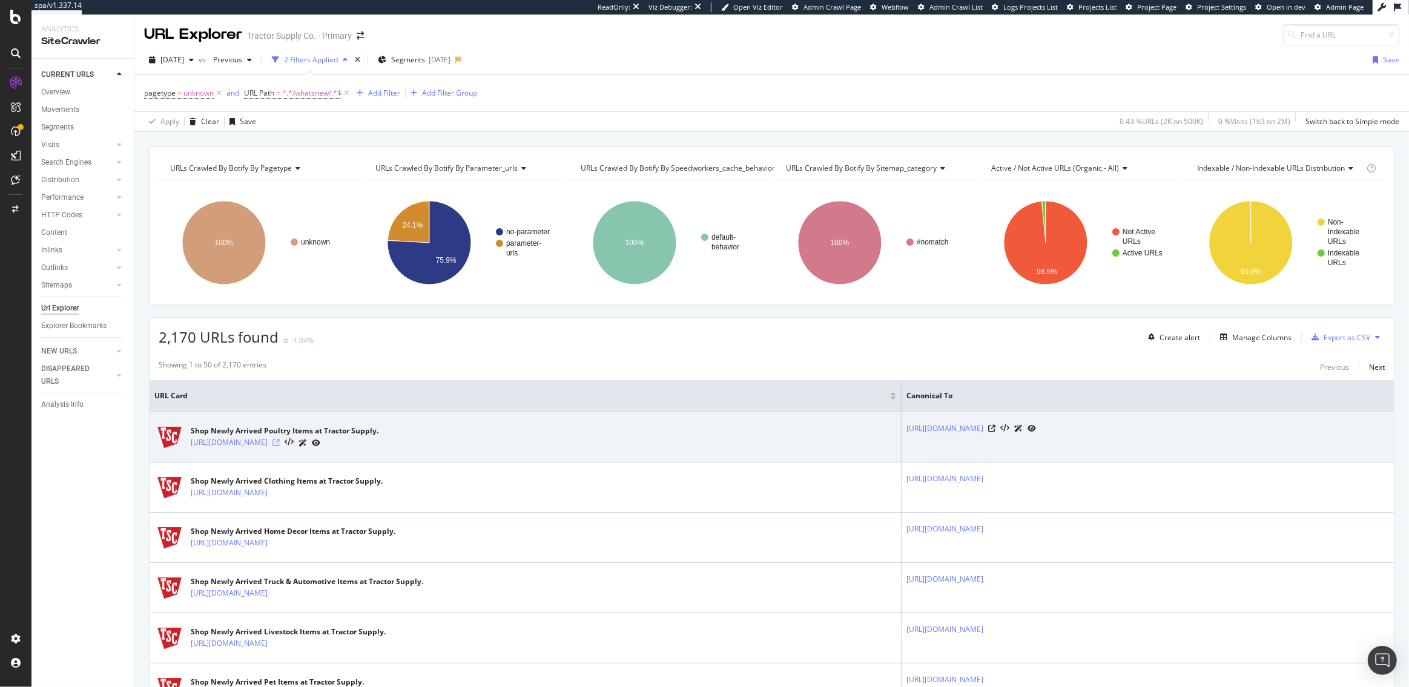
click at [280, 444] on icon at bounding box center [275, 442] width 7 height 7
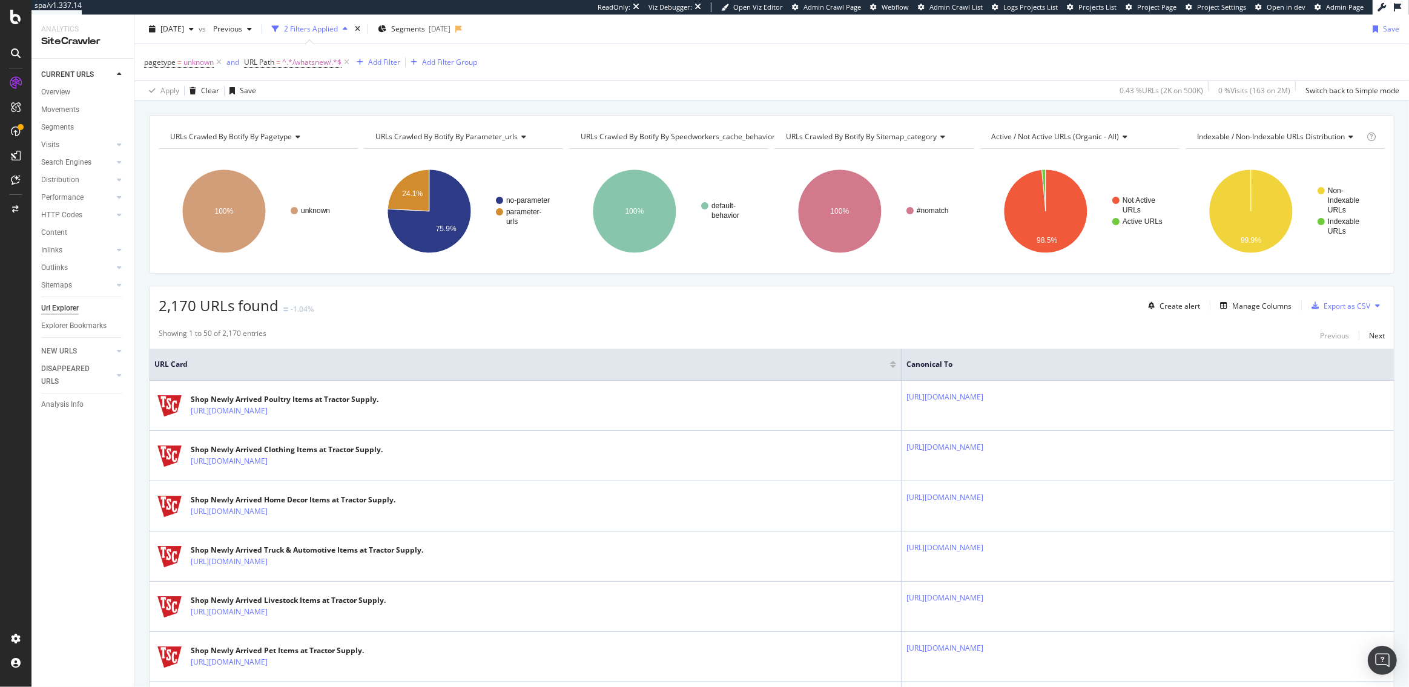
scroll to position [31, 0]
click at [184, 27] on span "2025 Aug. 18th" at bounding box center [172, 29] width 24 height 10
click at [209, 67] on div "[DATE]" at bounding box center [248, 72] width 172 height 11
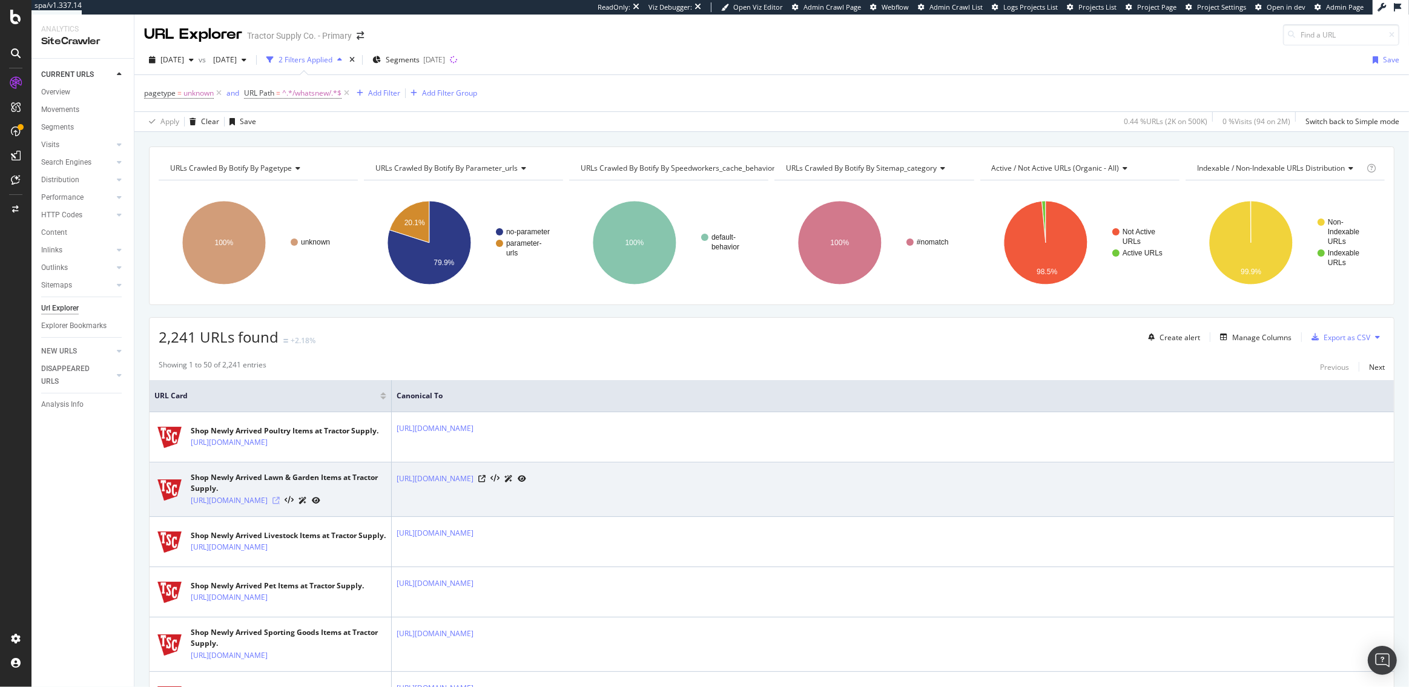
click at [280, 504] on icon at bounding box center [275, 500] width 7 height 7
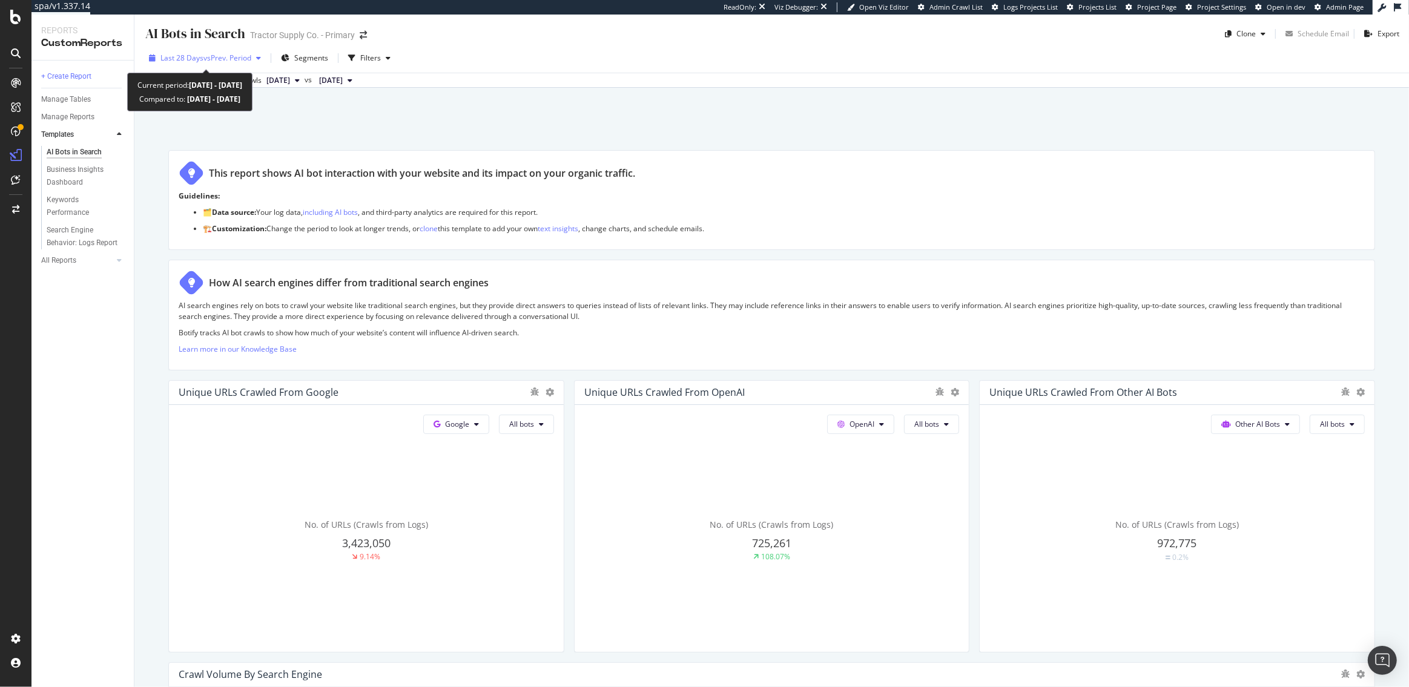
click at [211, 54] on span "vs Prev. Period" at bounding box center [227, 58] width 48 height 10
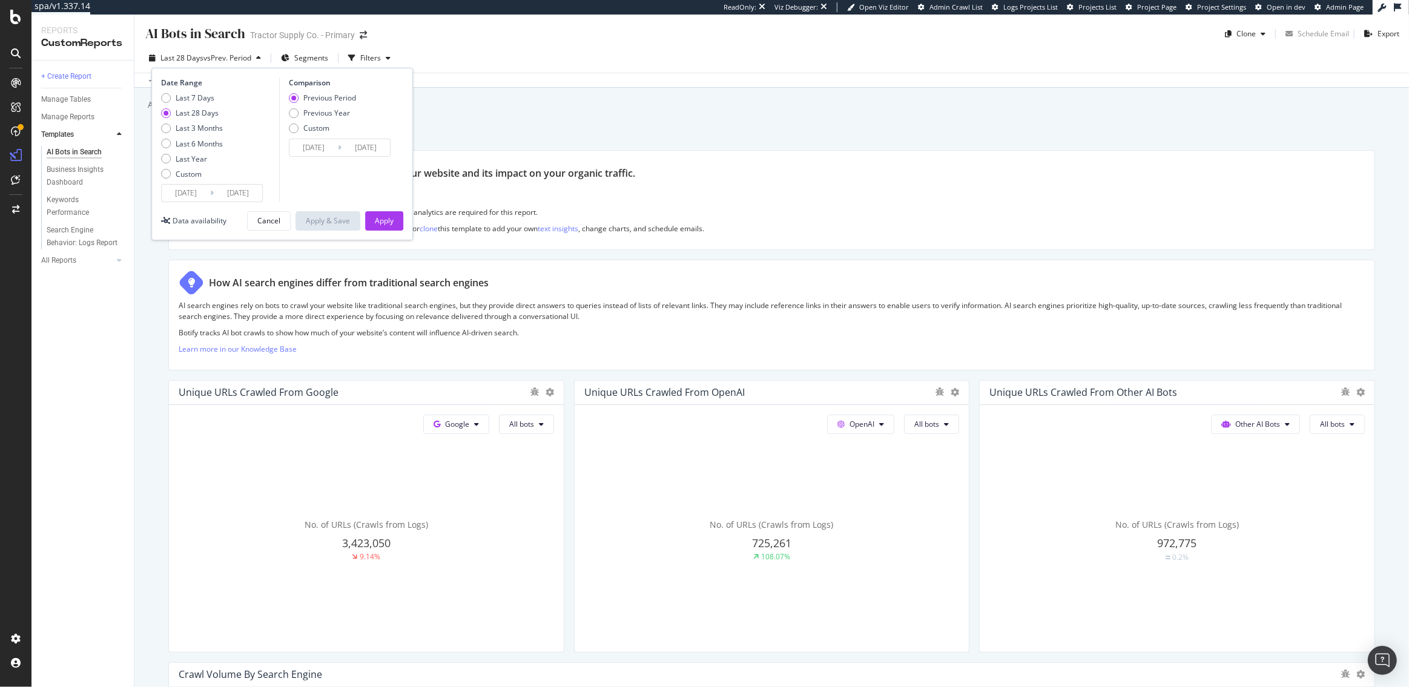
click at [202, 196] on input "[DATE]" at bounding box center [186, 193] width 48 height 17
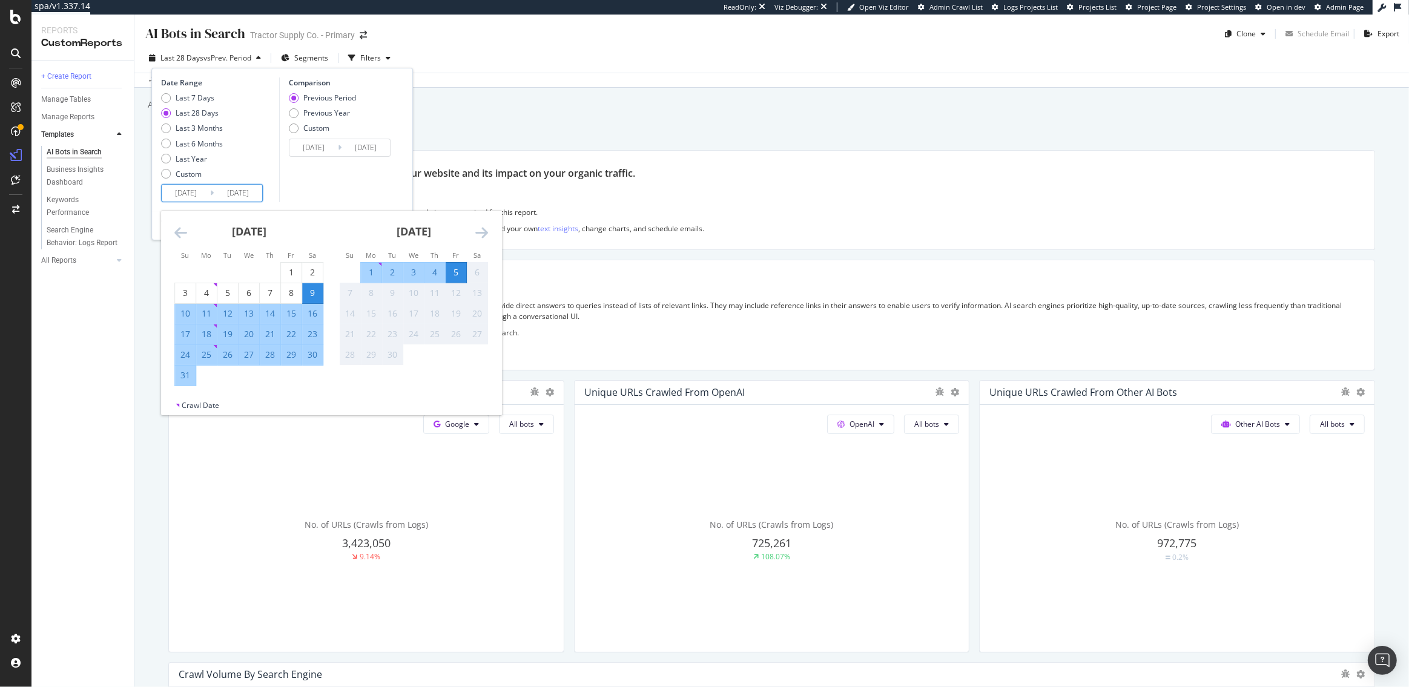
click at [178, 231] on icon "Move backward to switch to the previous month." at bounding box center [180, 232] width 13 height 15
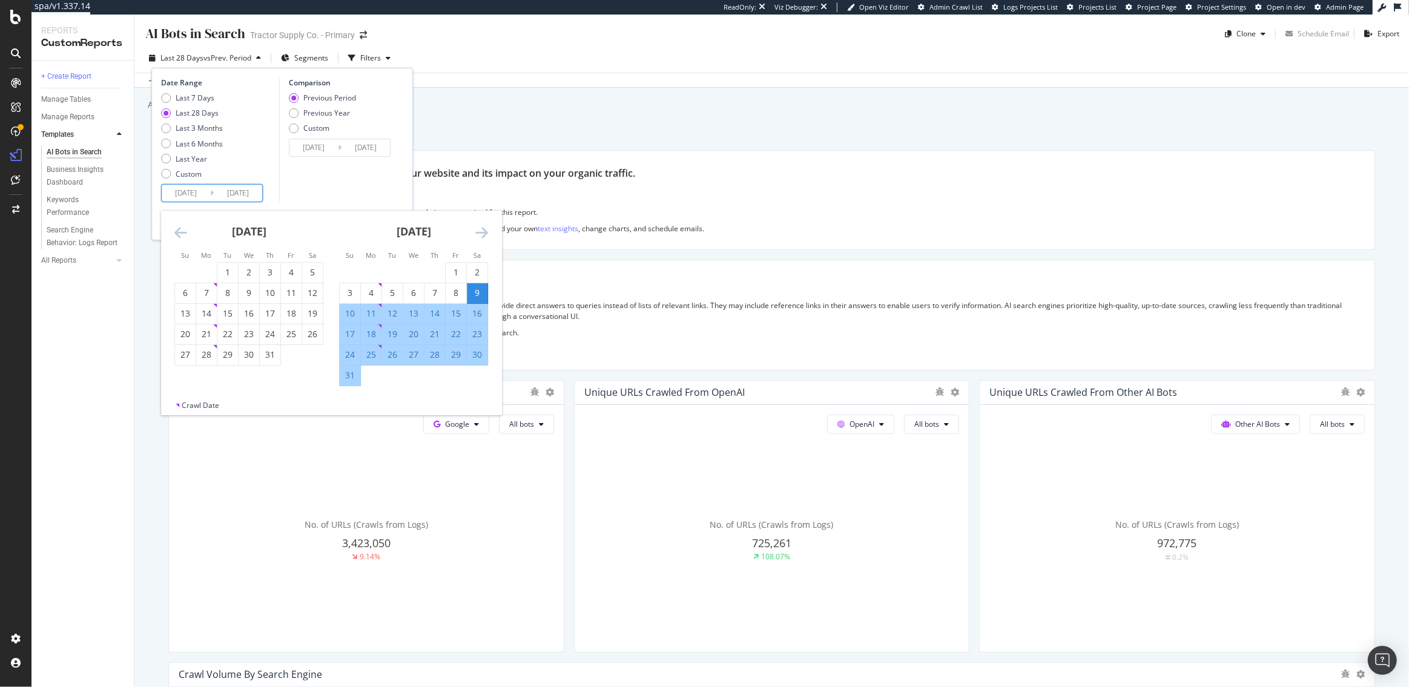
click at [178, 231] on icon "Move backward to switch to the previous month." at bounding box center [180, 232] width 13 height 15
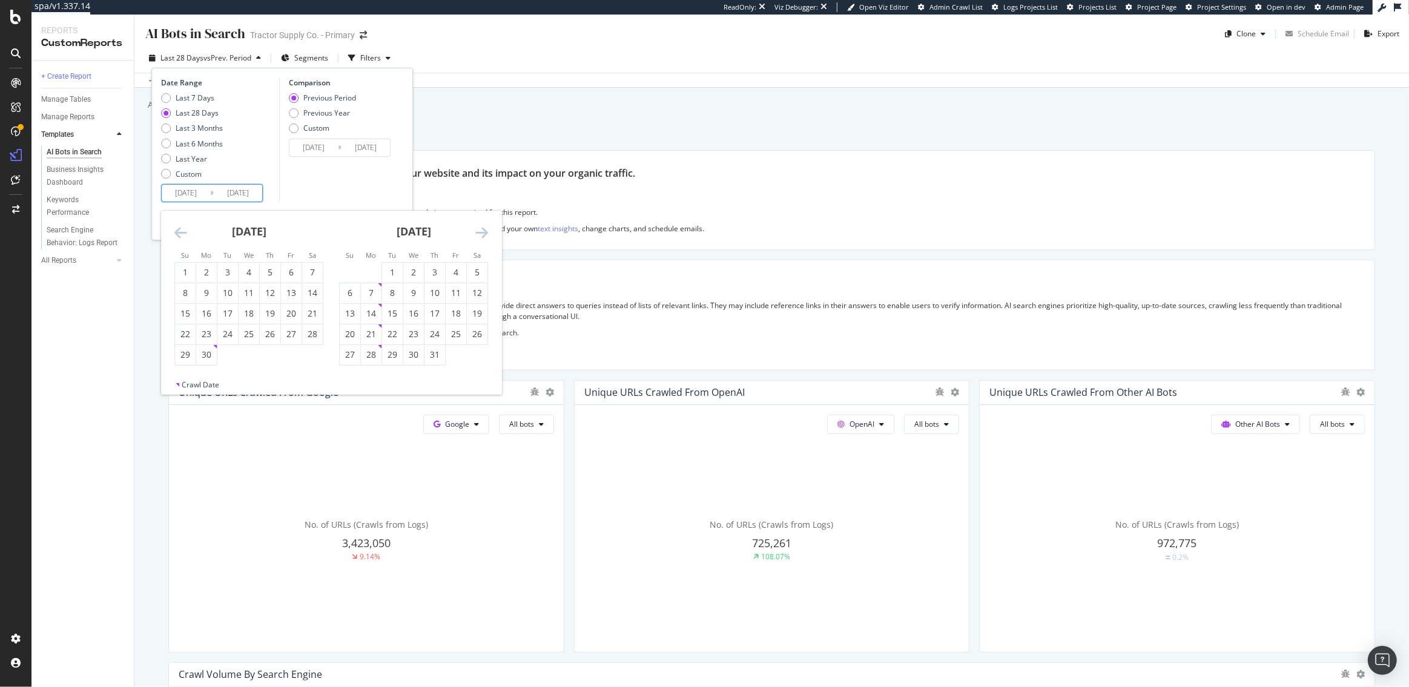
click at [178, 231] on icon "Move backward to switch to the previous month." at bounding box center [180, 232] width 13 height 15
click at [272, 275] on div "1" at bounding box center [270, 272] width 21 height 12
type input "[DATE]"
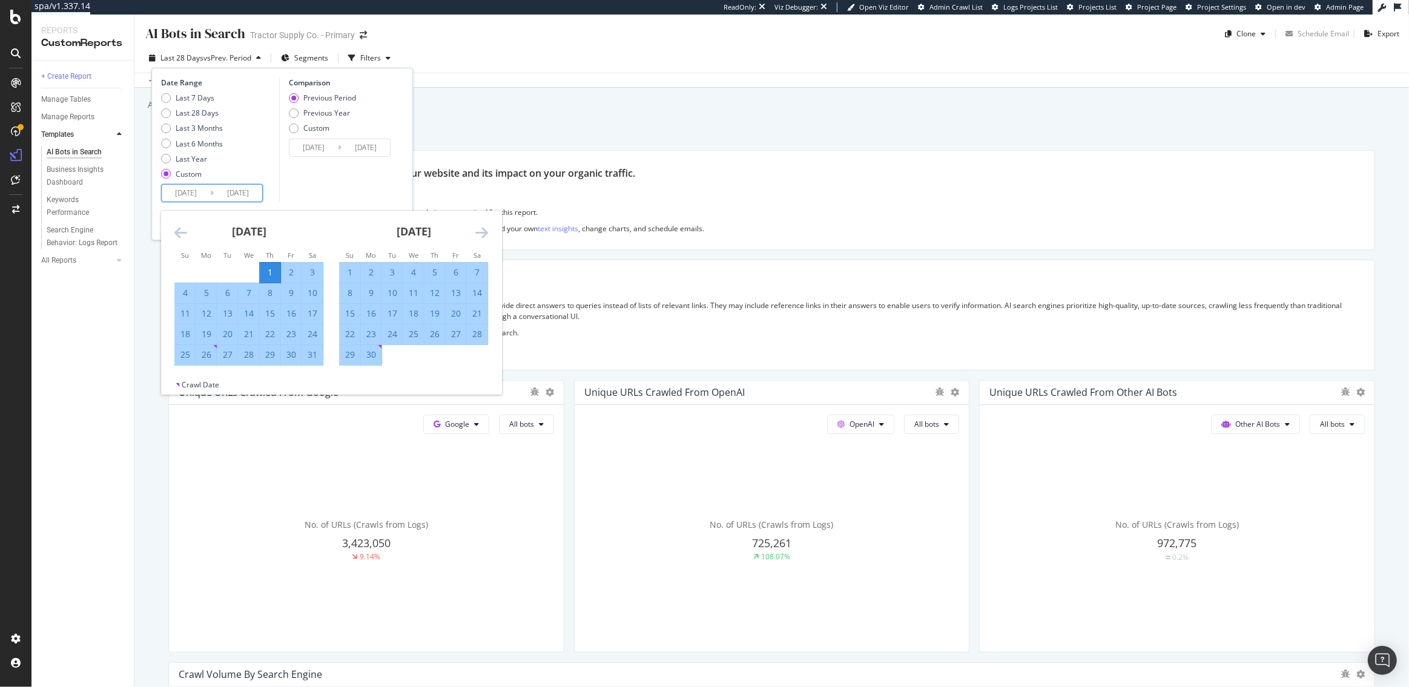
click at [274, 189] on div "Date Range Last 7 Days Last 28 Days Last 3 Months Last 6 Months Last Year Custo…" at bounding box center [218, 140] width 115 height 125
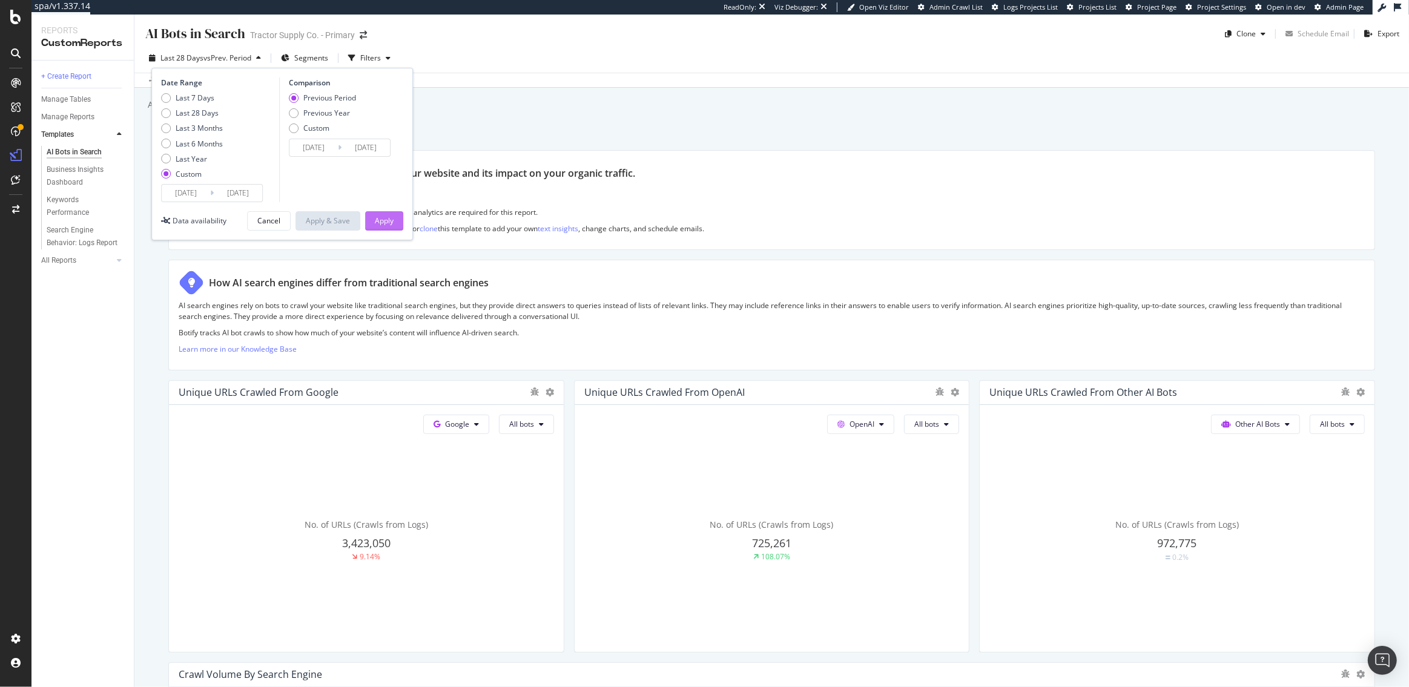
click at [383, 217] on div "Apply" at bounding box center [384, 221] width 19 height 10
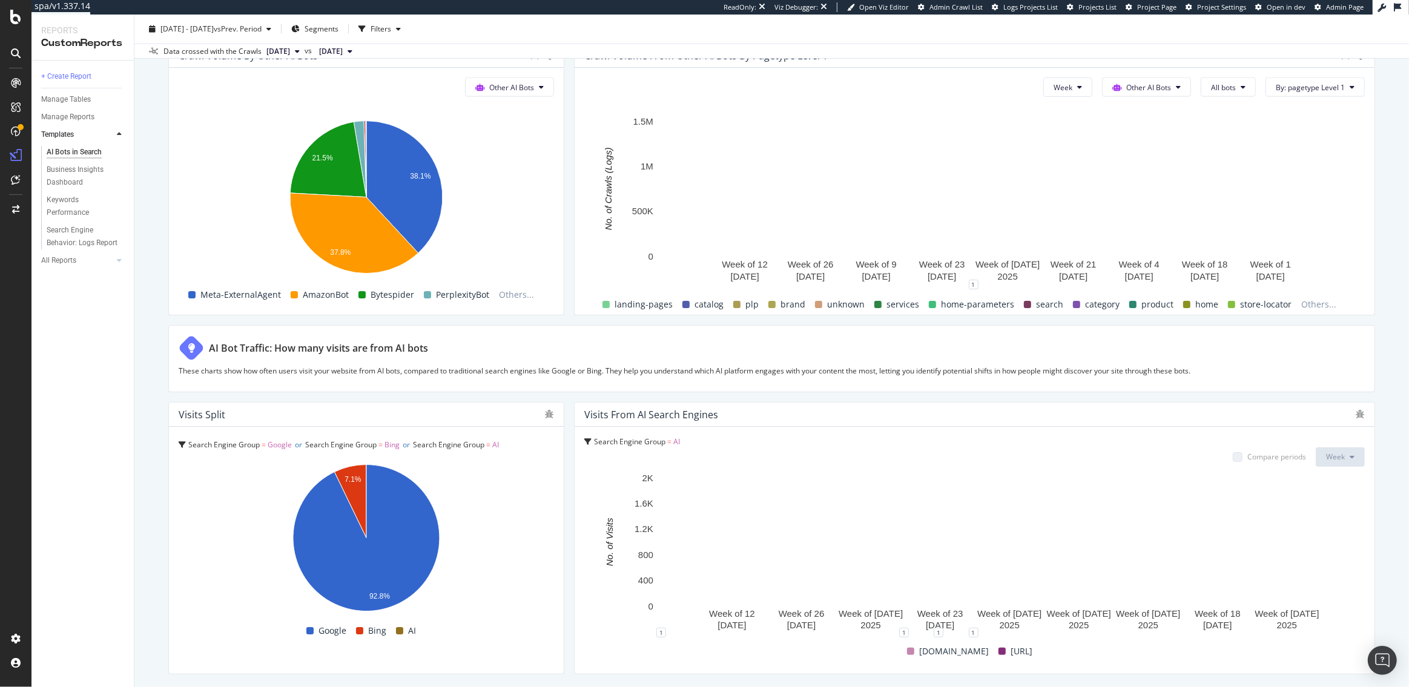
scroll to position [1872, 0]
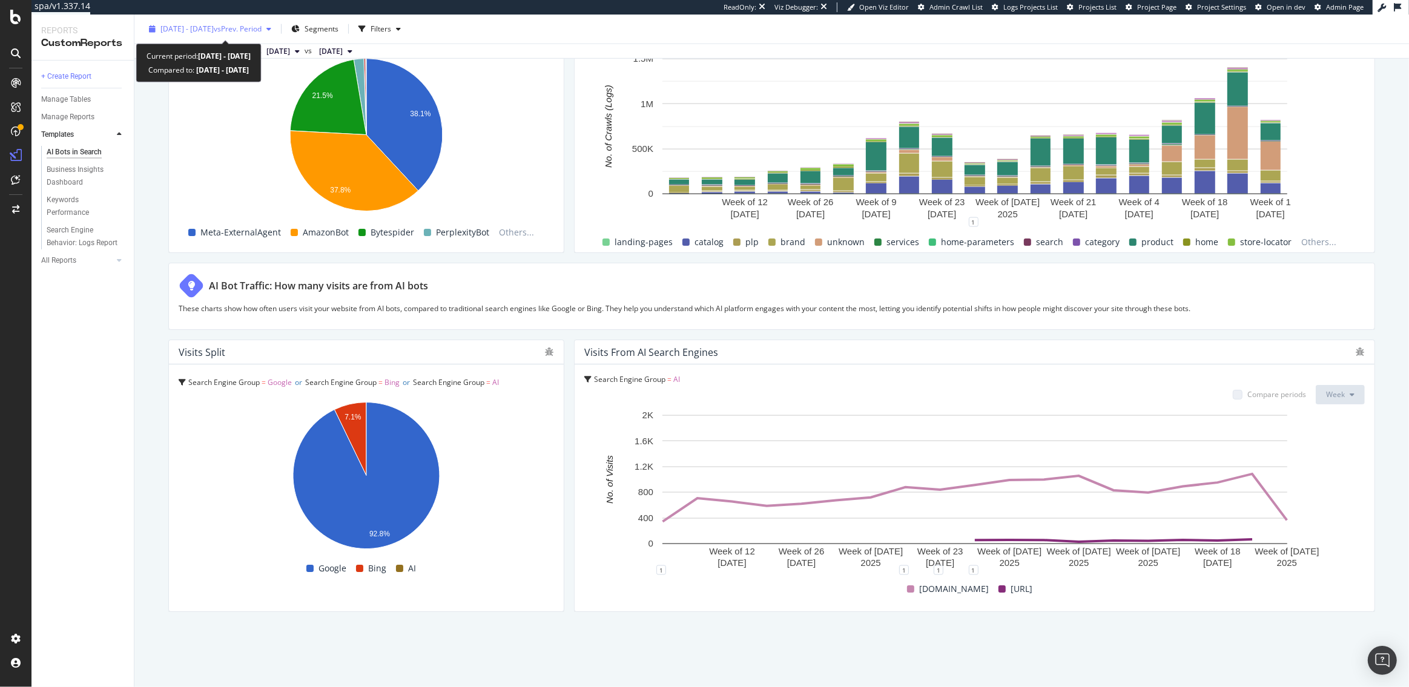
click at [214, 32] on span "[DATE] - [DATE]" at bounding box center [186, 29] width 53 height 10
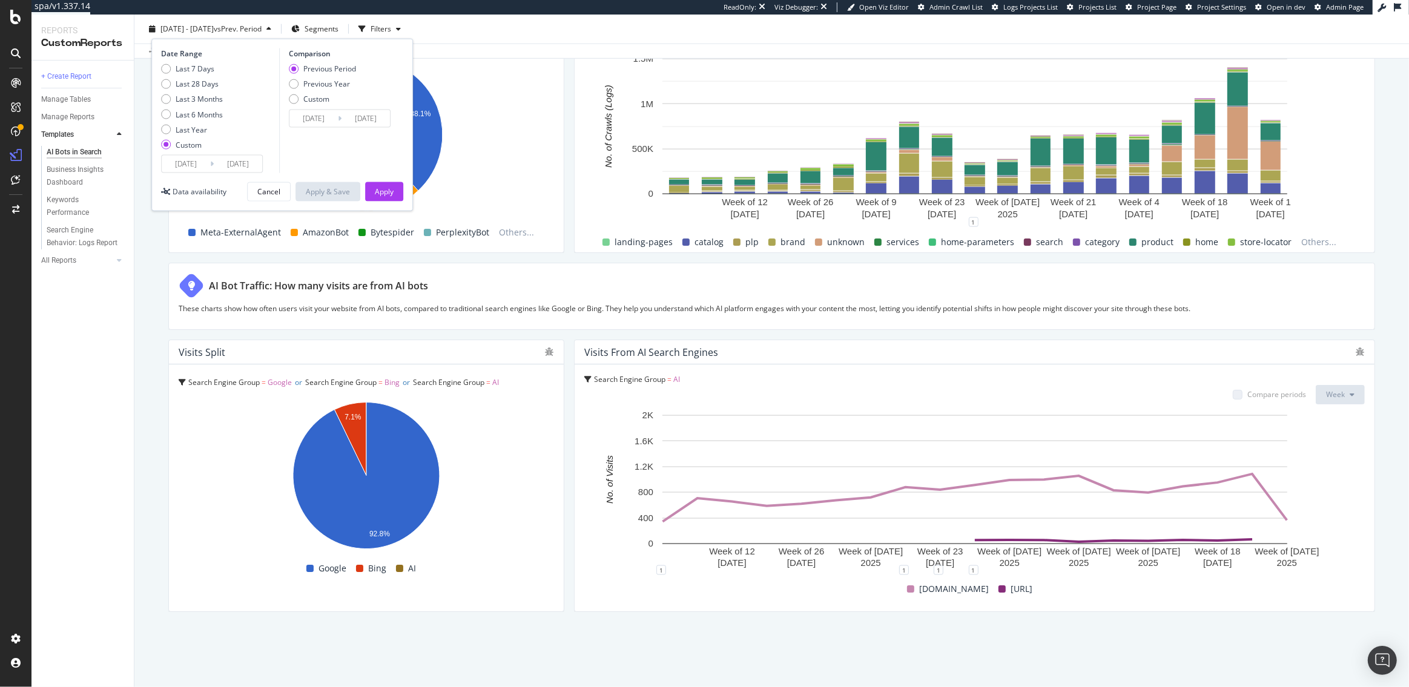
click at [189, 170] on input "[DATE]" at bounding box center [186, 164] width 48 height 17
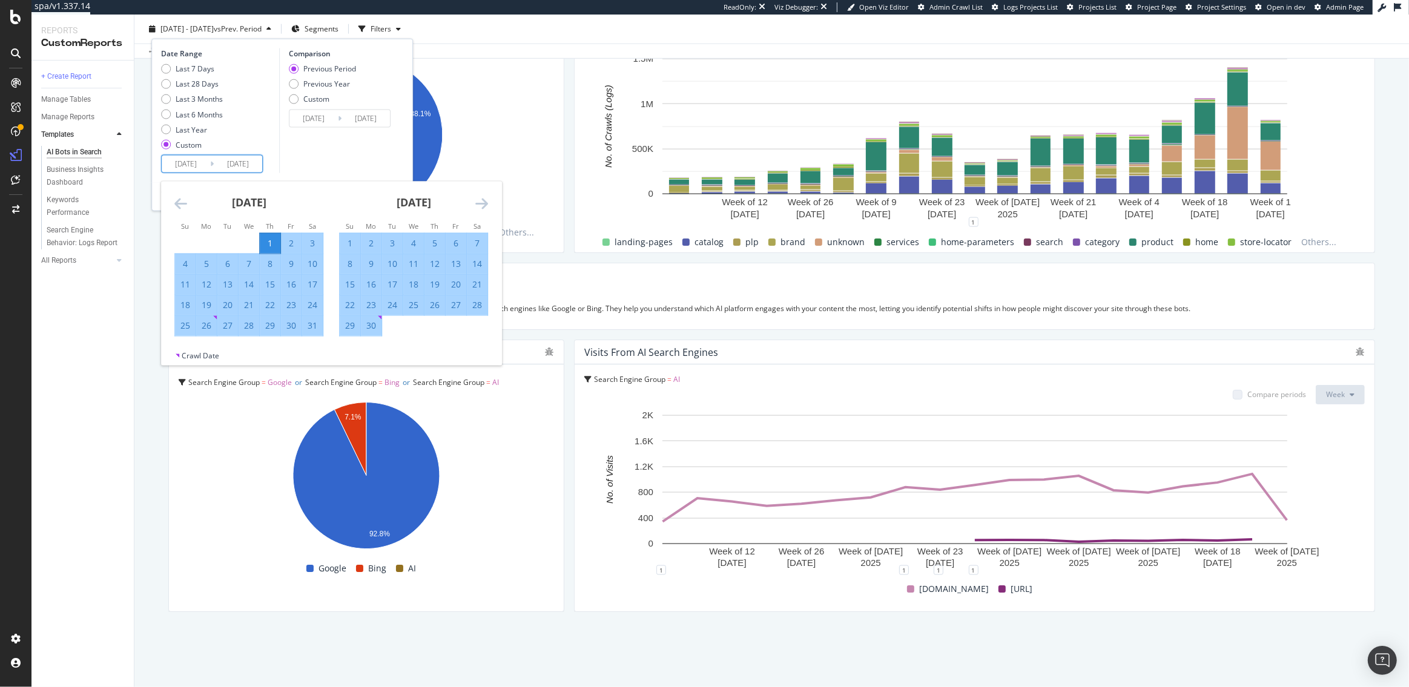
click at [265, 245] on div "1" at bounding box center [270, 243] width 21 height 12
click at [477, 201] on icon "Move forward to switch to the next month." at bounding box center [481, 203] width 13 height 15
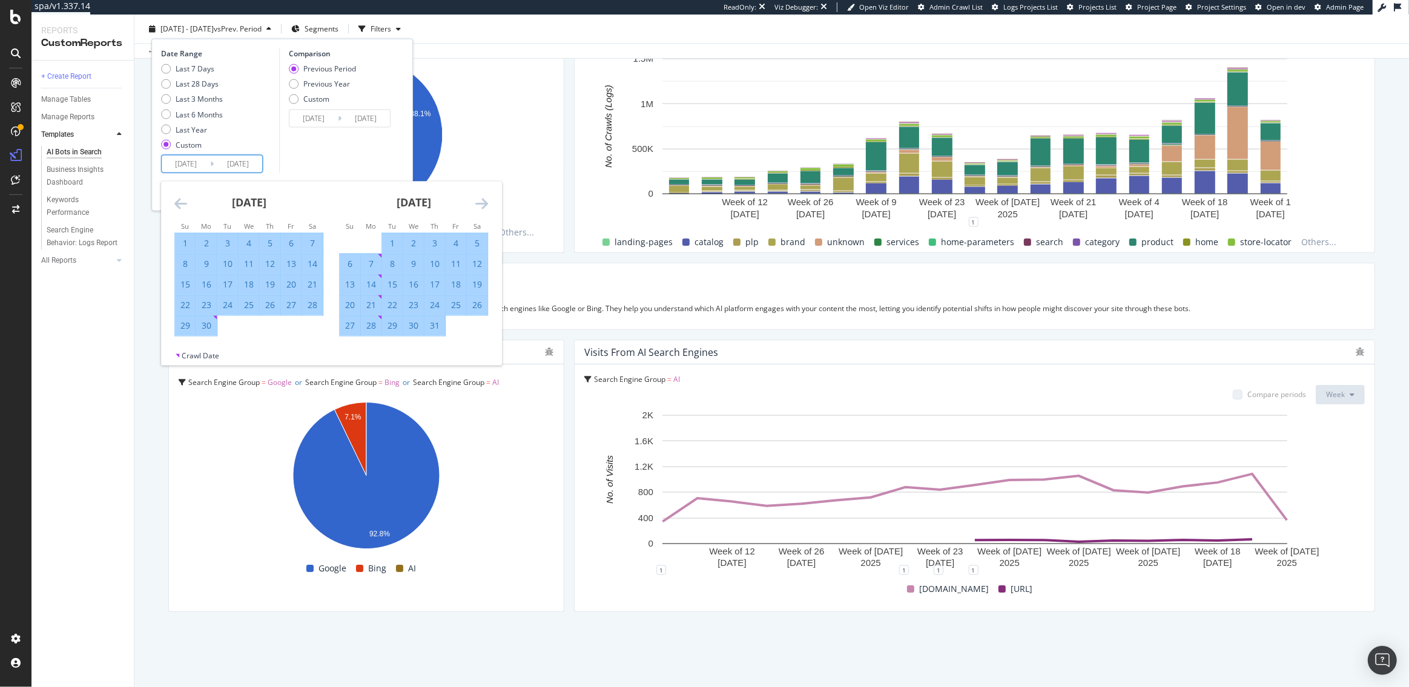
click at [477, 201] on icon "Move forward to switch to the next month." at bounding box center [481, 203] width 13 height 15
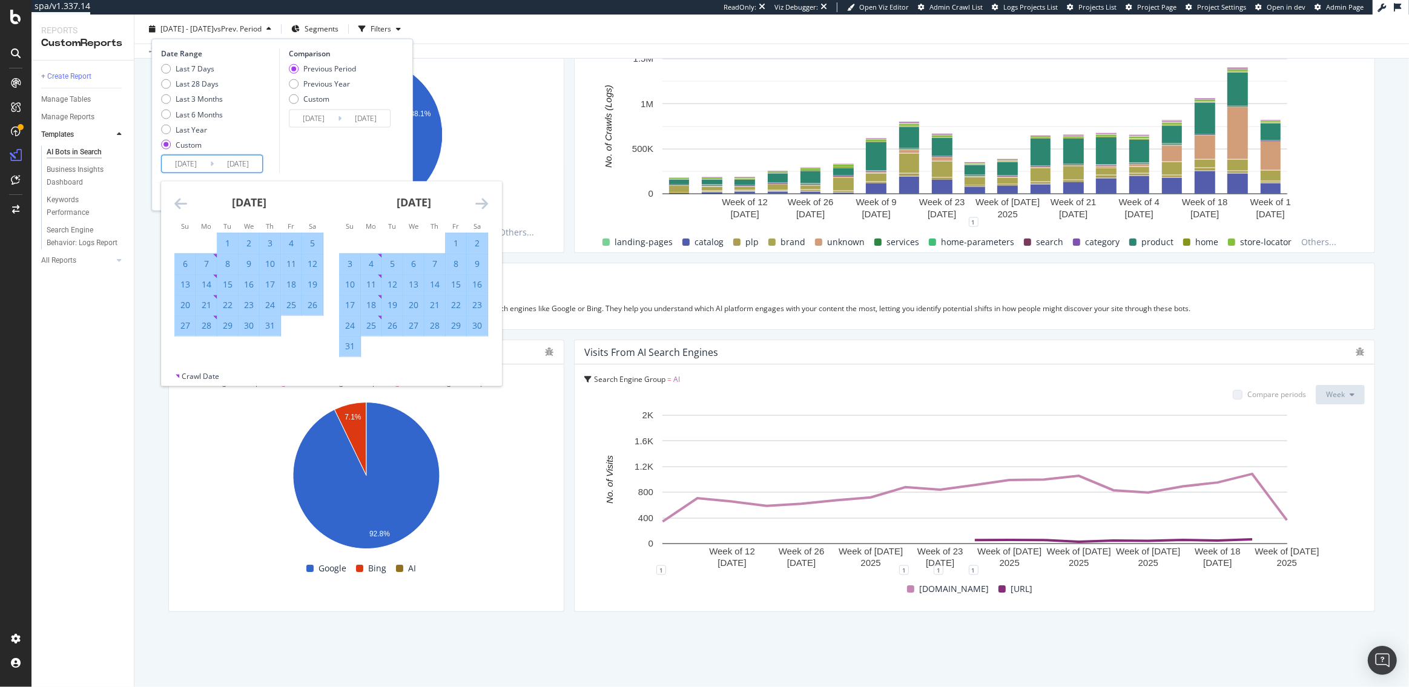
click at [477, 201] on icon "Move forward to switch to the next month." at bounding box center [481, 203] width 13 height 15
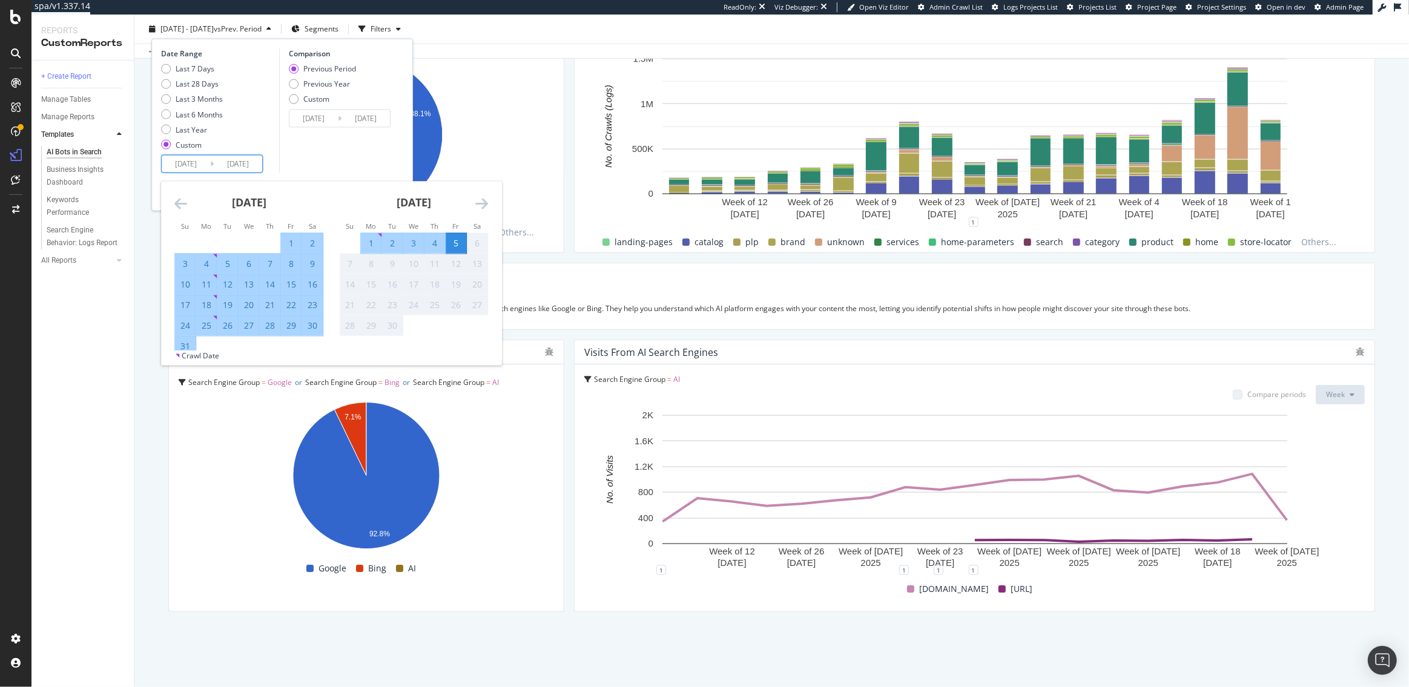
click at [369, 240] on div "1" at bounding box center [371, 243] width 21 height 12
type input "[DATE]"
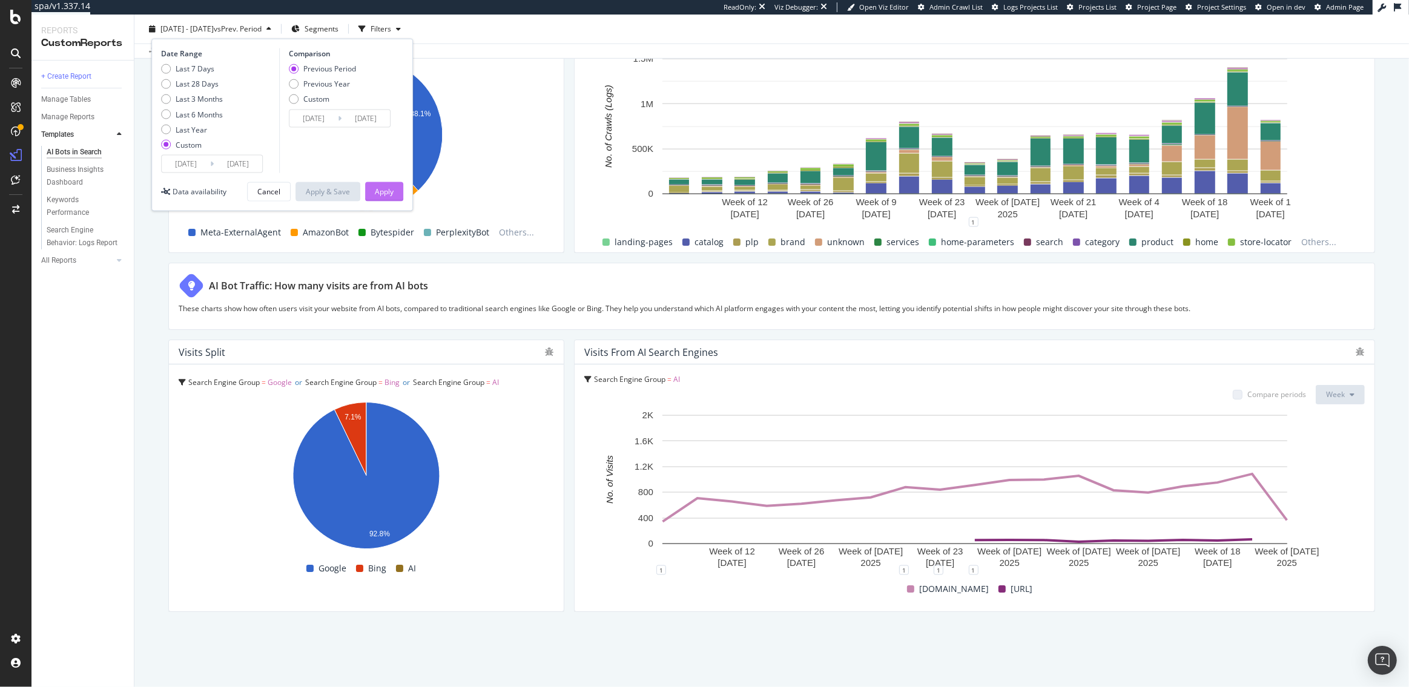
click at [382, 196] on div "Apply" at bounding box center [384, 192] width 19 height 10
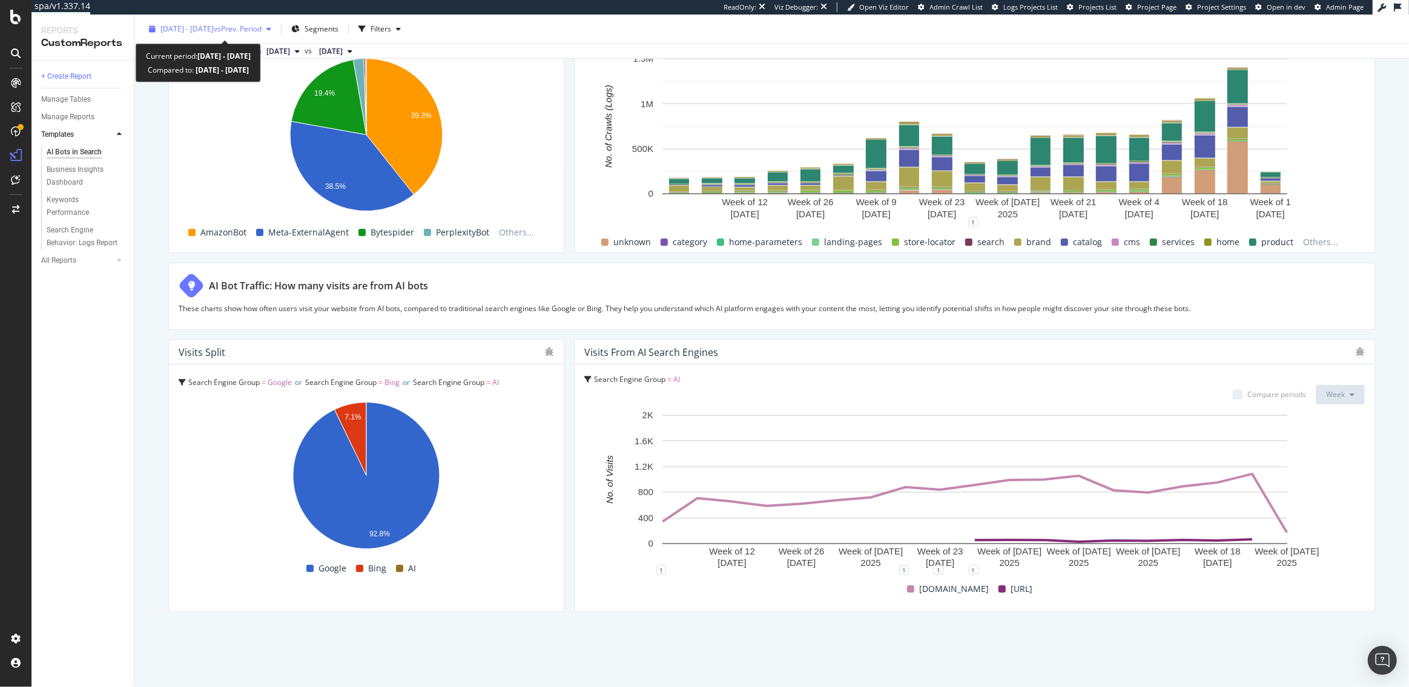
click at [214, 31] on span "2025 May. 1st - Sep. 1st" at bounding box center [186, 29] width 53 height 10
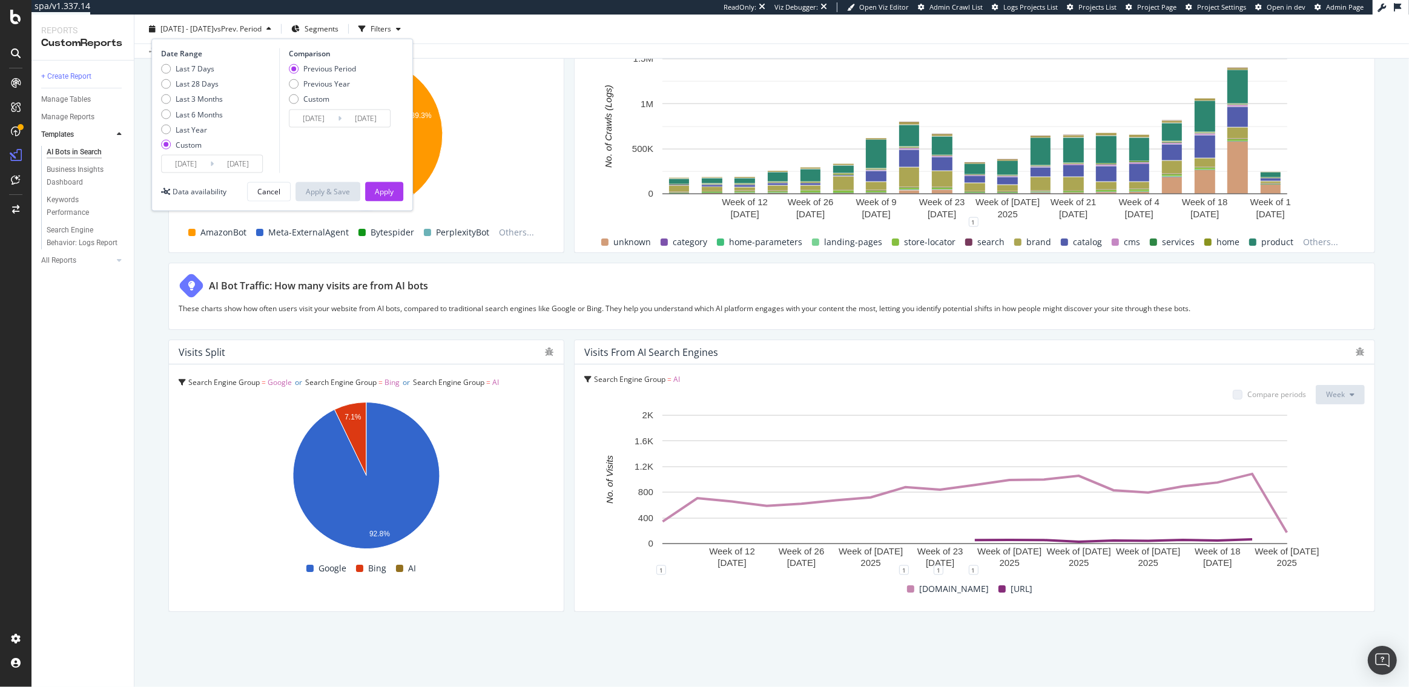
click at [218, 167] on input "[DATE]" at bounding box center [238, 164] width 48 height 17
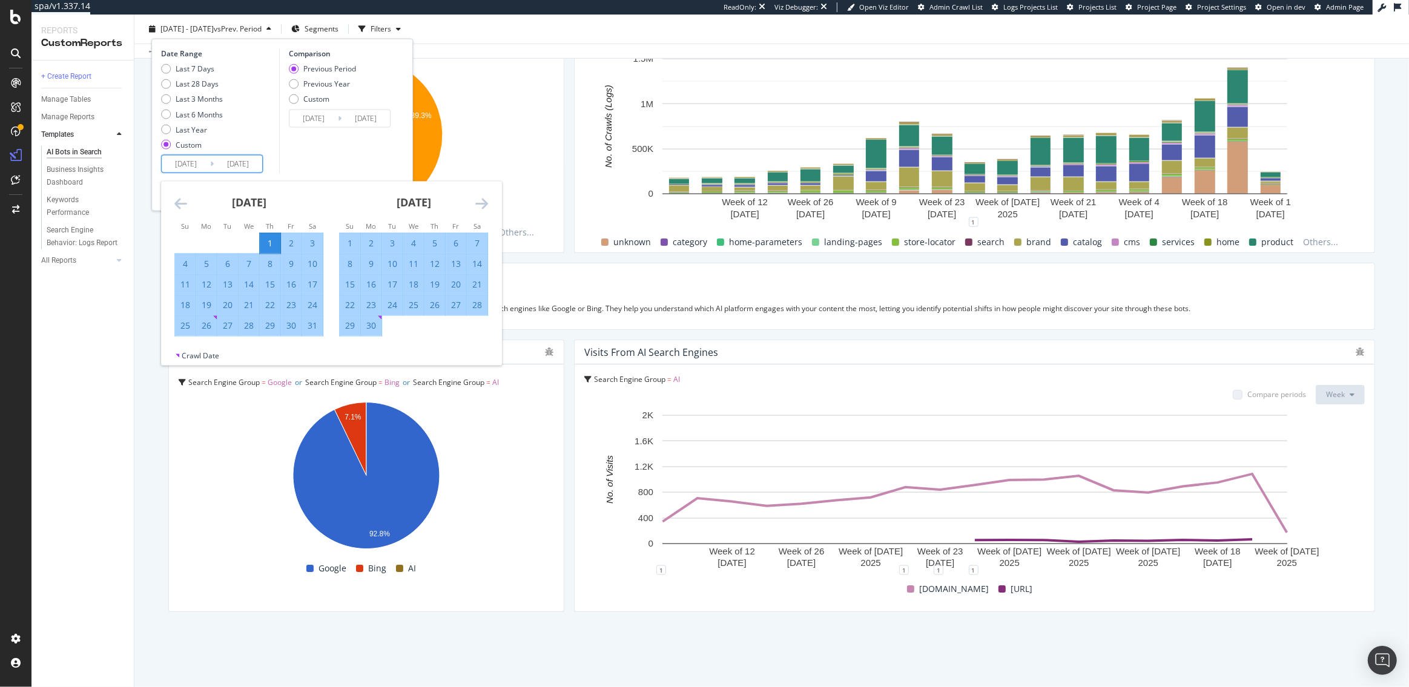
click at [271, 240] on div "1" at bounding box center [270, 243] width 21 height 12
type input "[DATE]"
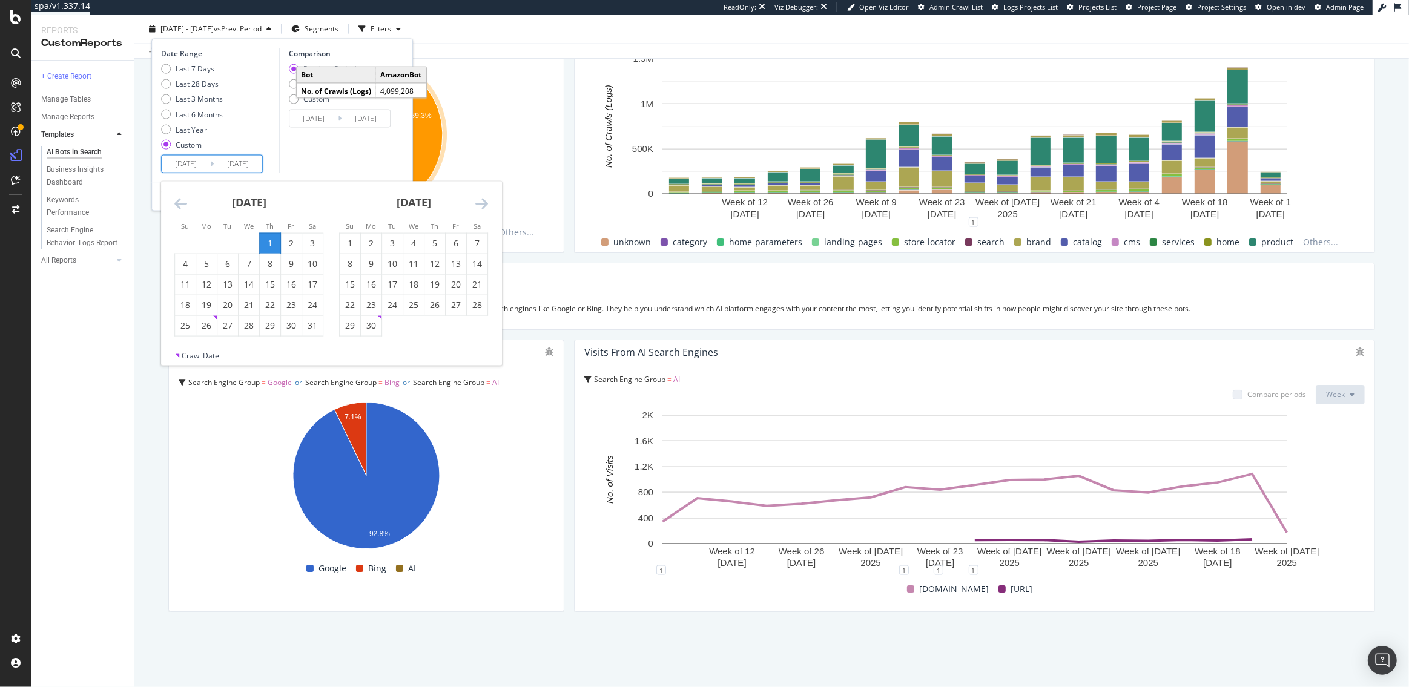
click at [227, 159] on input "[DATE]" at bounding box center [238, 164] width 48 height 17
click at [179, 200] on icon "Move backward to switch to the previous month." at bounding box center [180, 203] width 13 height 15
click at [483, 197] on icon "Move forward to switch to the next month." at bounding box center [481, 203] width 13 height 15
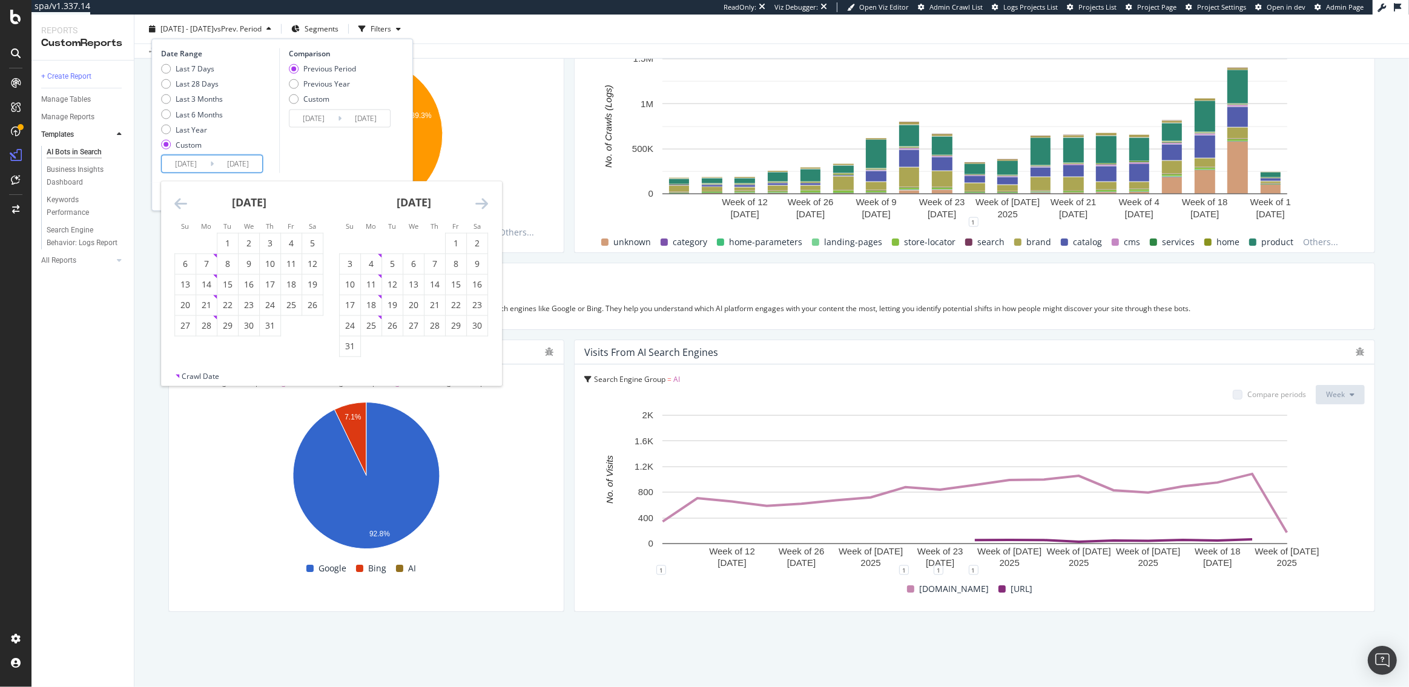
click at [483, 197] on icon "Move forward to switch to the next month." at bounding box center [481, 203] width 13 height 15
click at [184, 345] on div "31" at bounding box center [185, 346] width 21 height 12
type input "[DATE]"
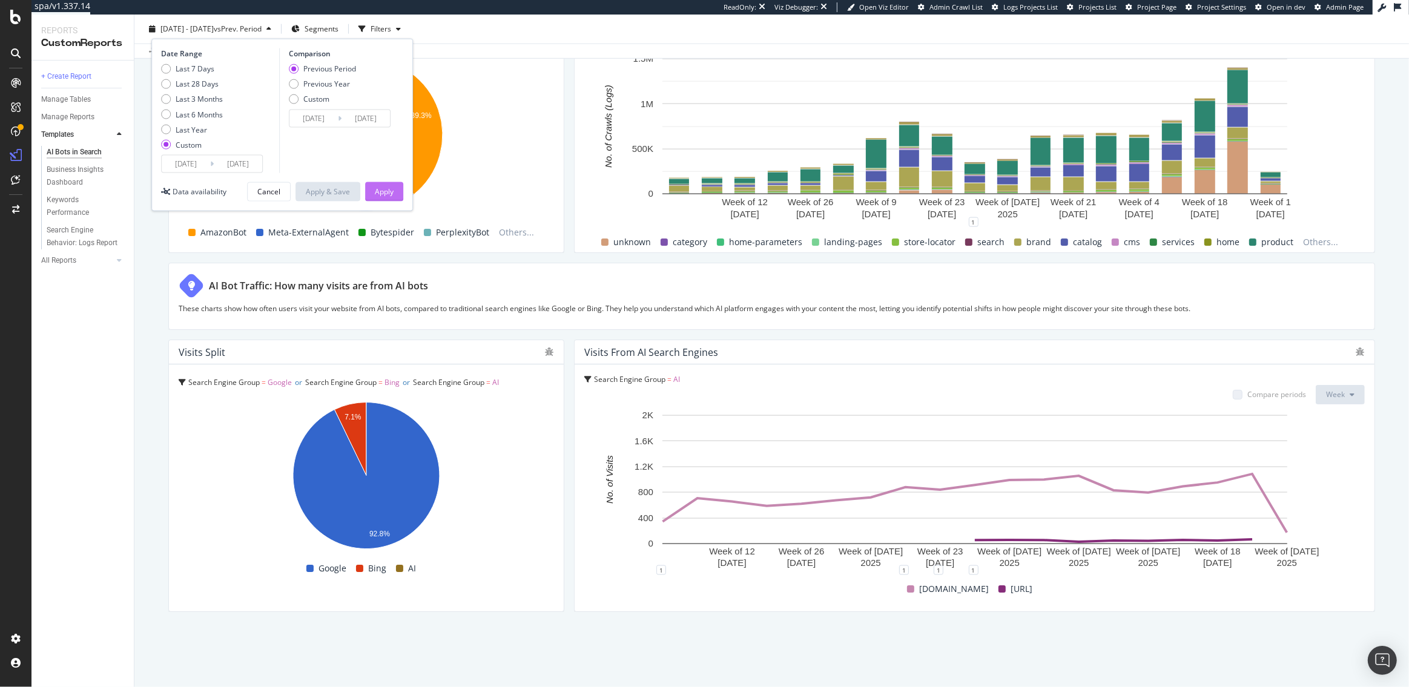
click at [384, 197] on div "Apply" at bounding box center [384, 192] width 19 height 18
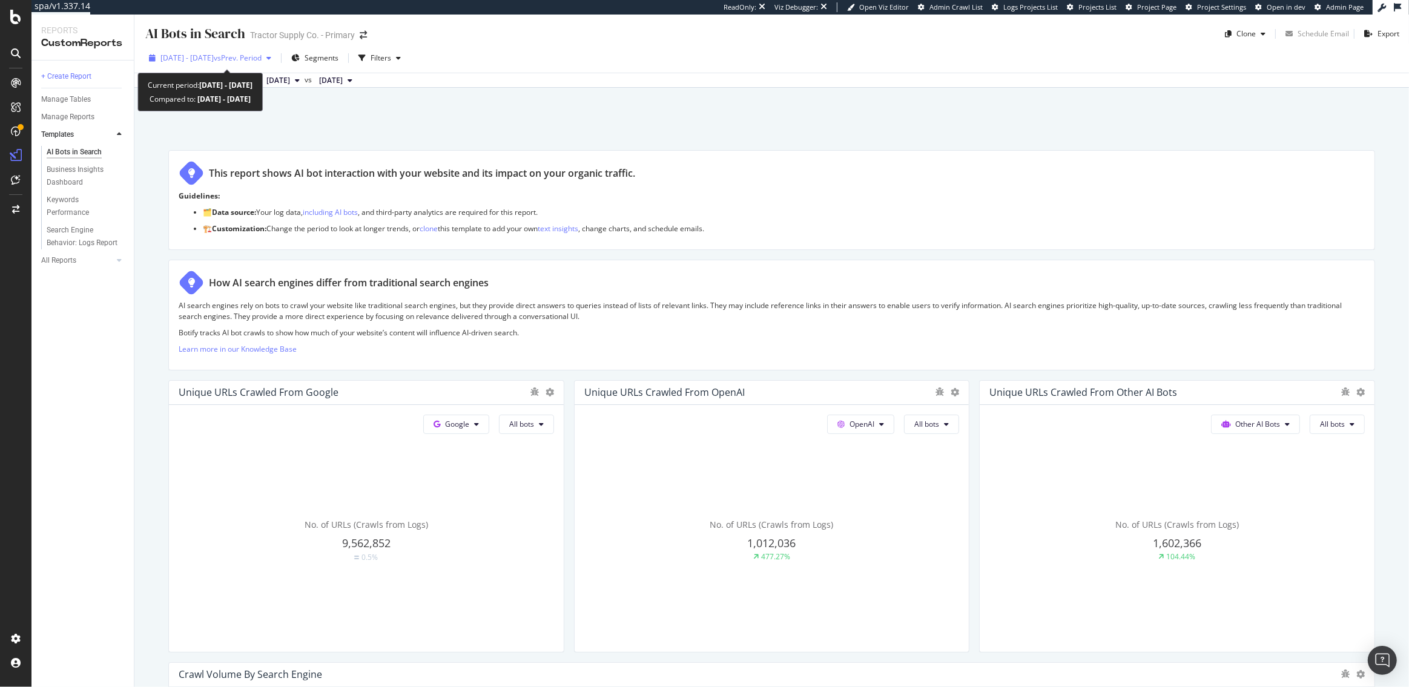
click at [211, 60] on span "2025 May. 1st - Aug. 31st" at bounding box center [186, 58] width 53 height 10
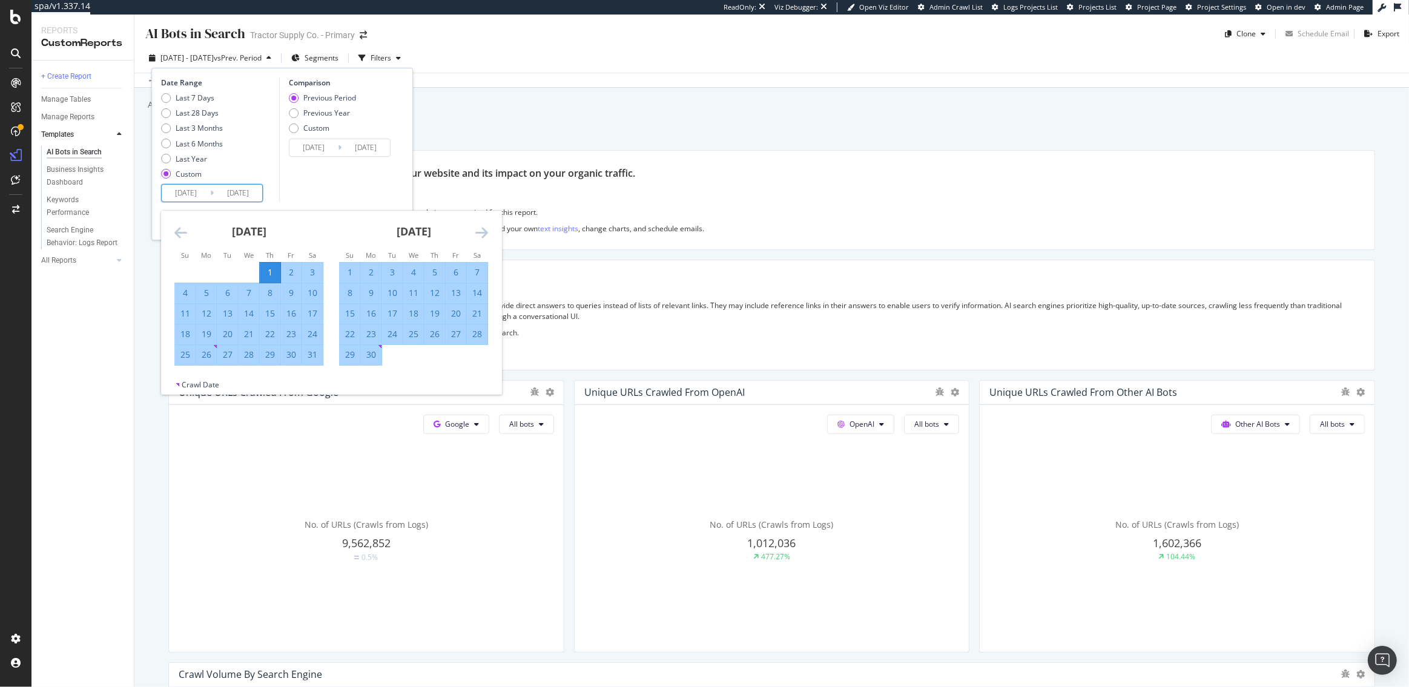
click at [200, 188] on input "[DATE]" at bounding box center [186, 193] width 48 height 17
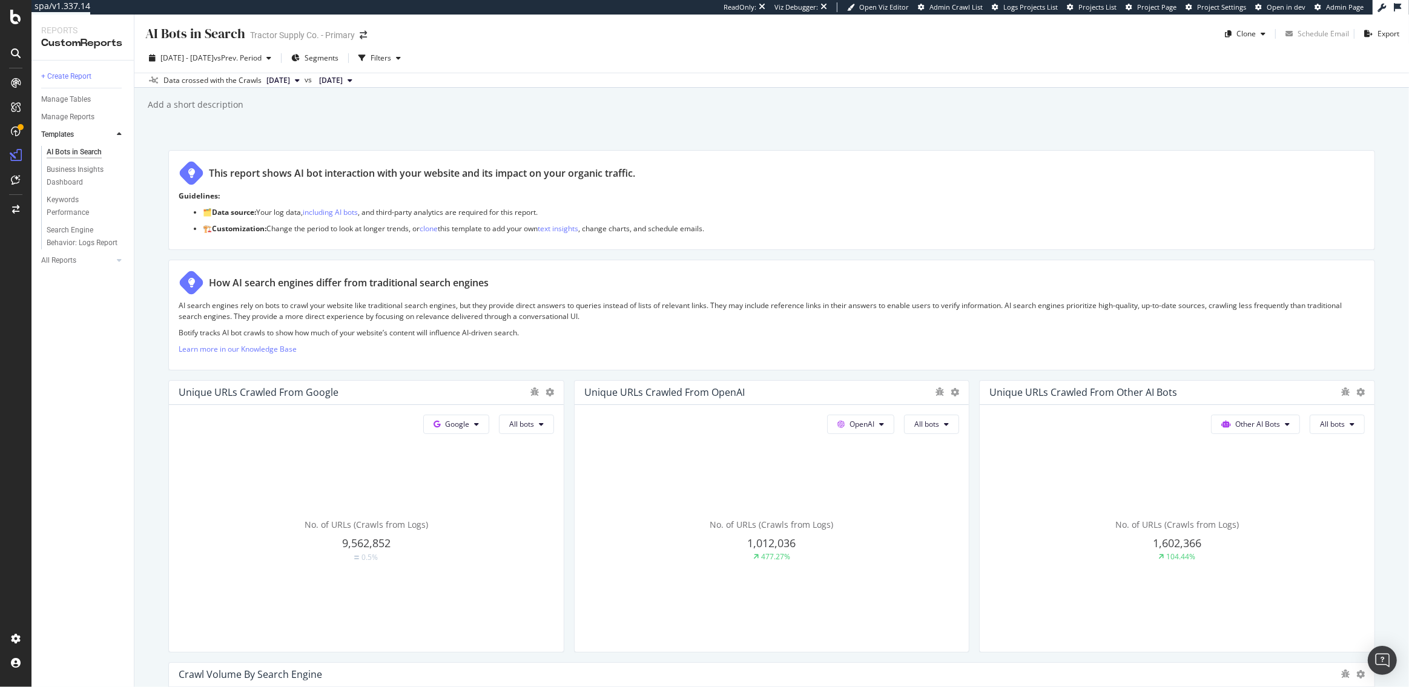
click at [501, 124] on div "AI Bots in Search AI Bots in Search Tractor Supply Co. - Primary Clone Schedule…" at bounding box center [771, 351] width 1275 height 673
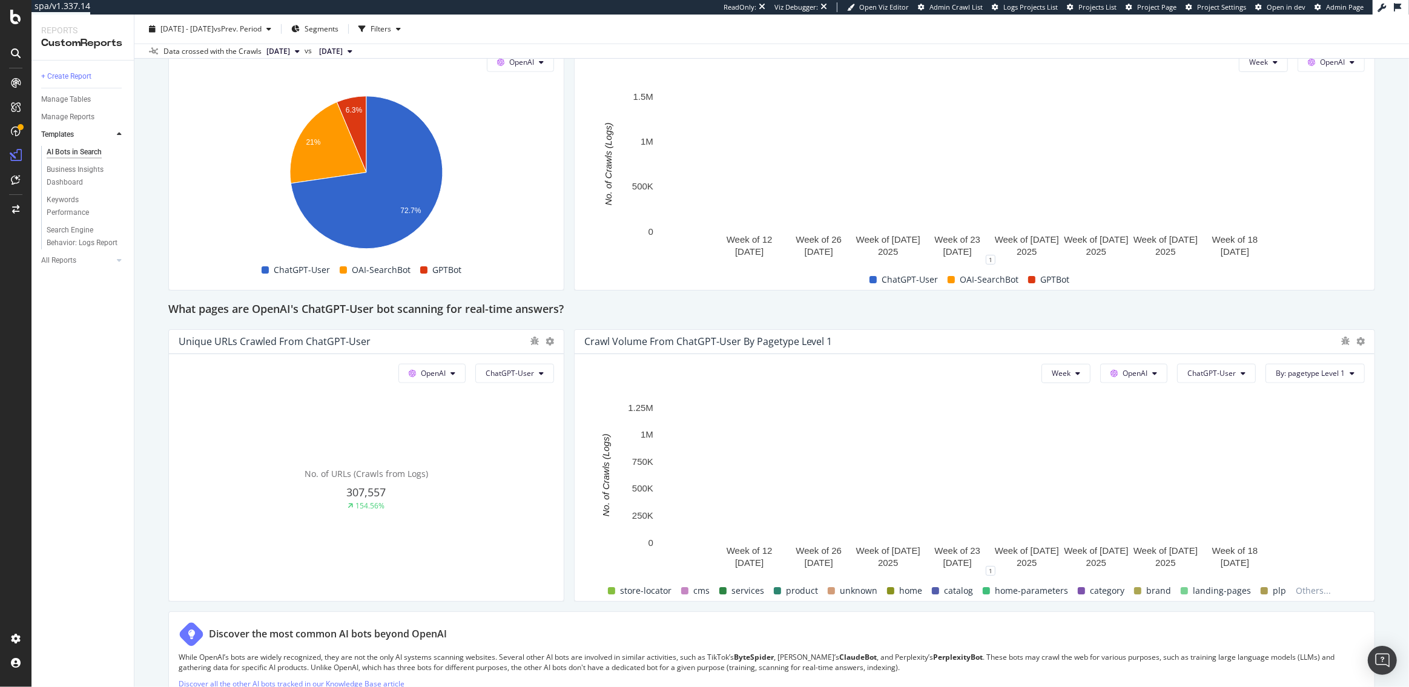
scroll to position [1872, 0]
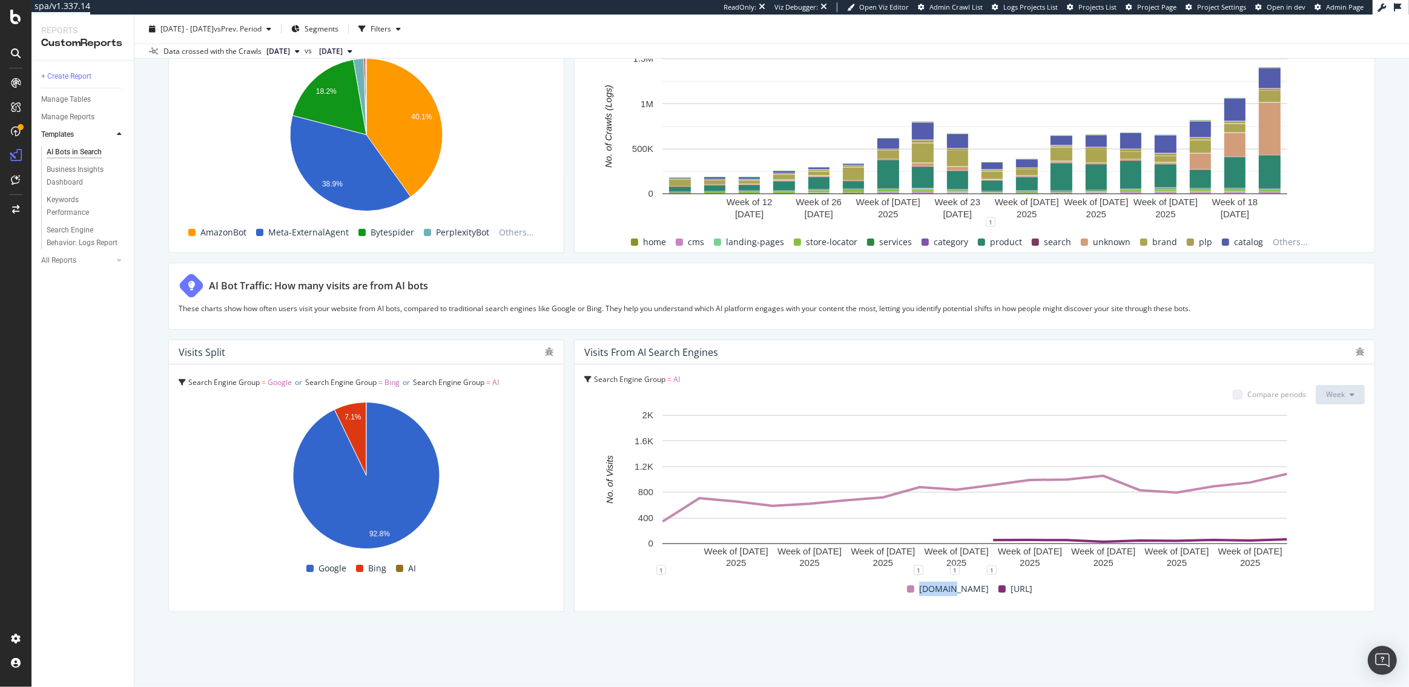
click at [929, 587] on span "chatgpt.com" at bounding box center [954, 589] width 70 height 15
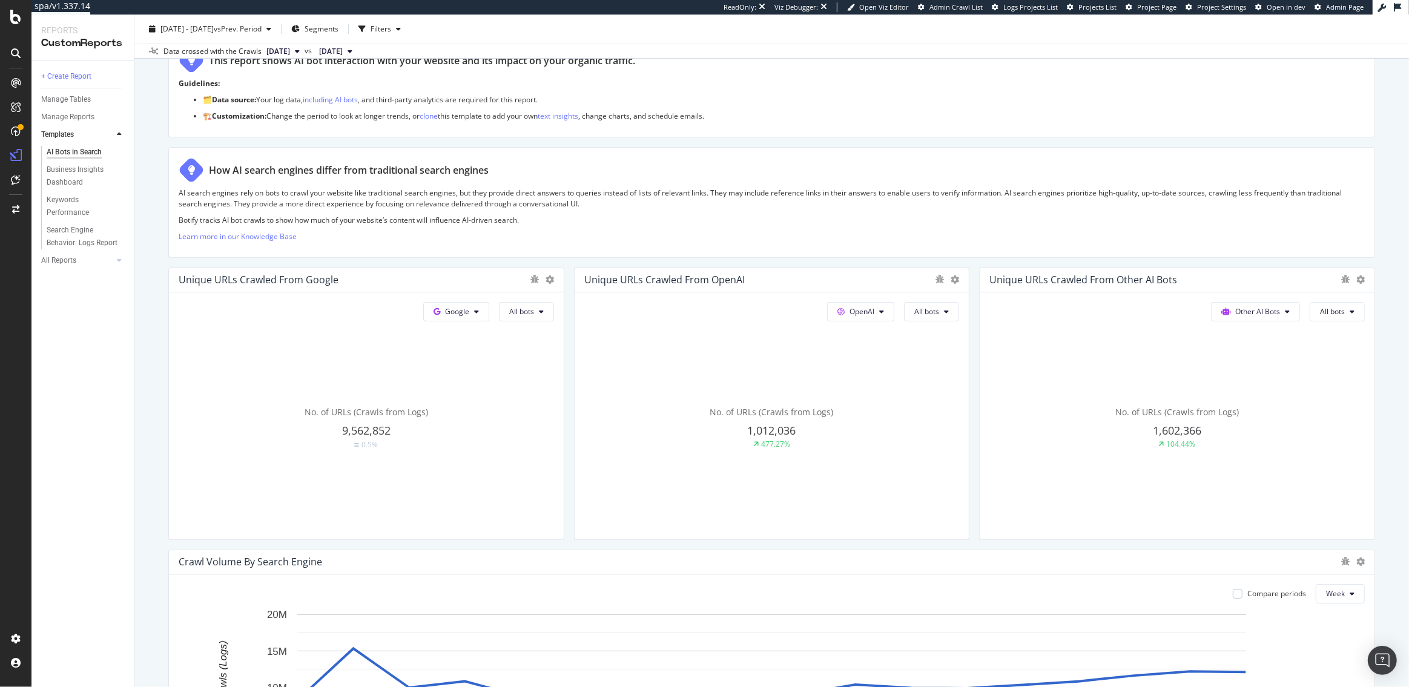
scroll to position [0, 0]
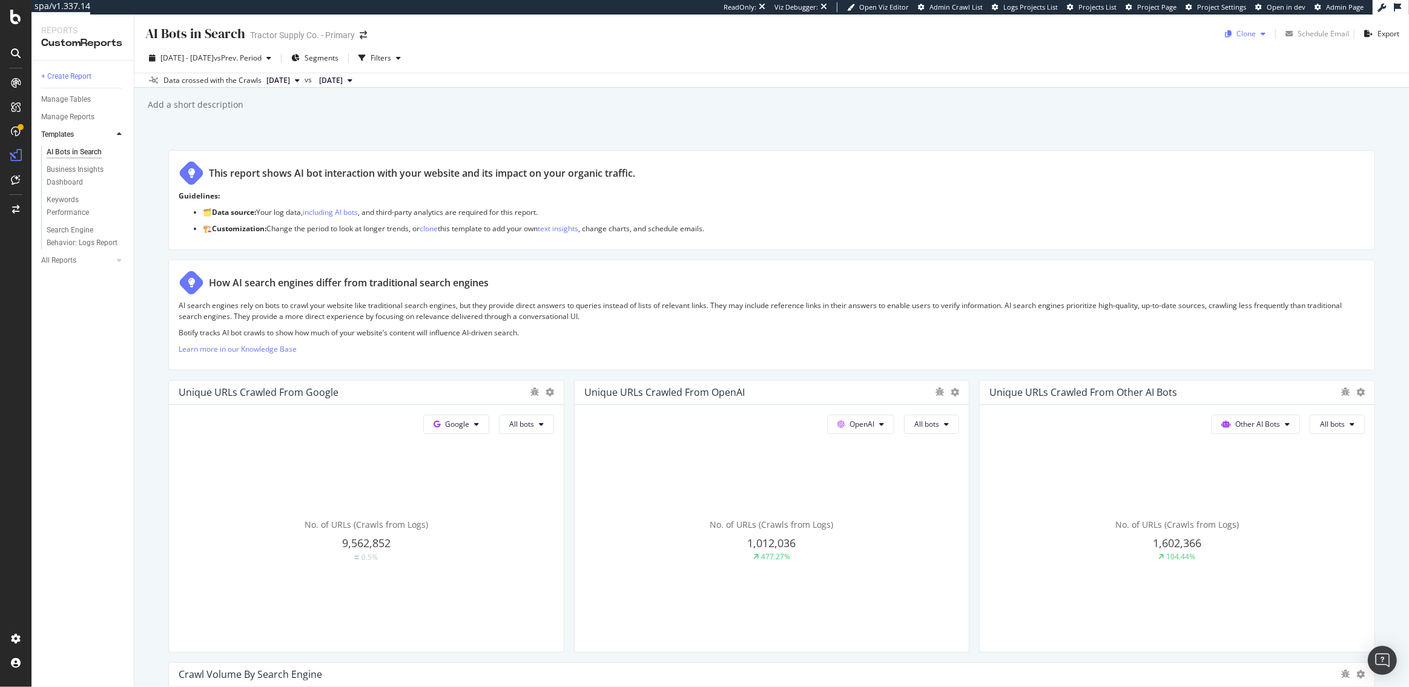
click at [1255, 39] on div "Clone" at bounding box center [1245, 33] width 19 height 10
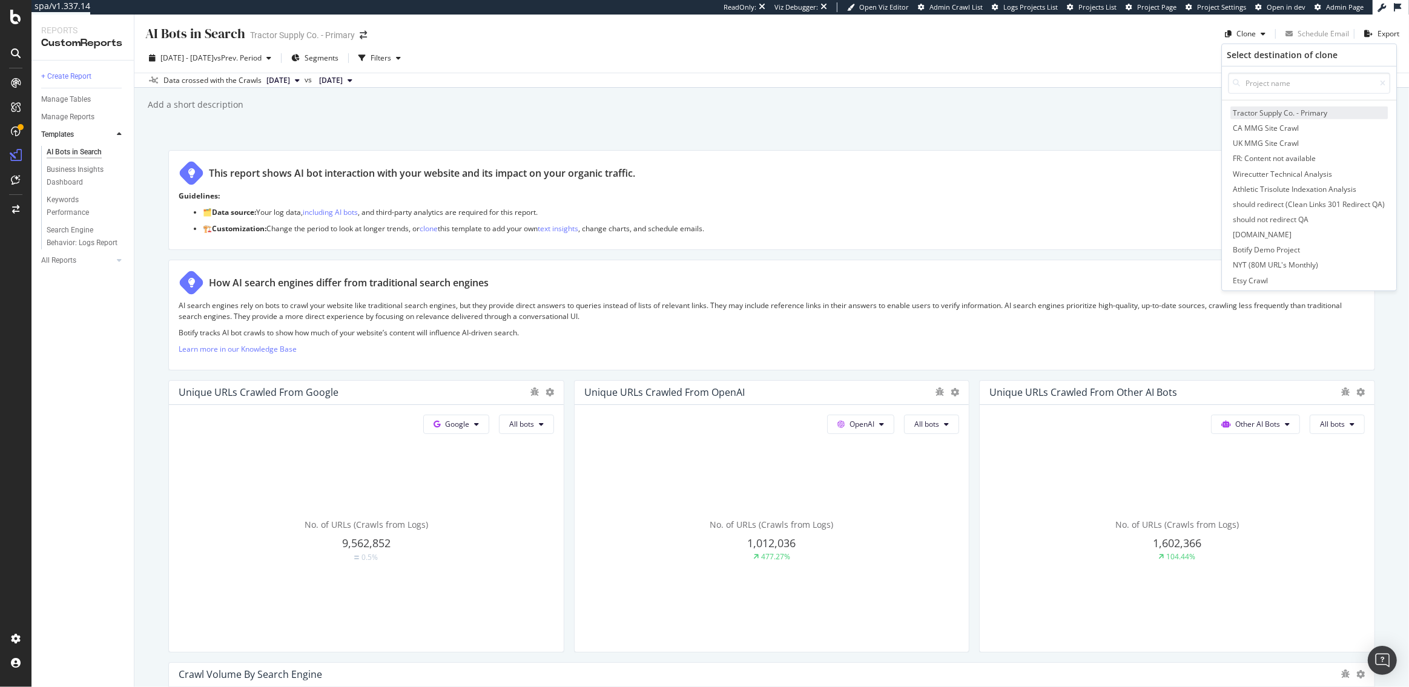
click at [1303, 110] on span "Tractor Supply Co. - Primary" at bounding box center [1308, 113] width 157 height 13
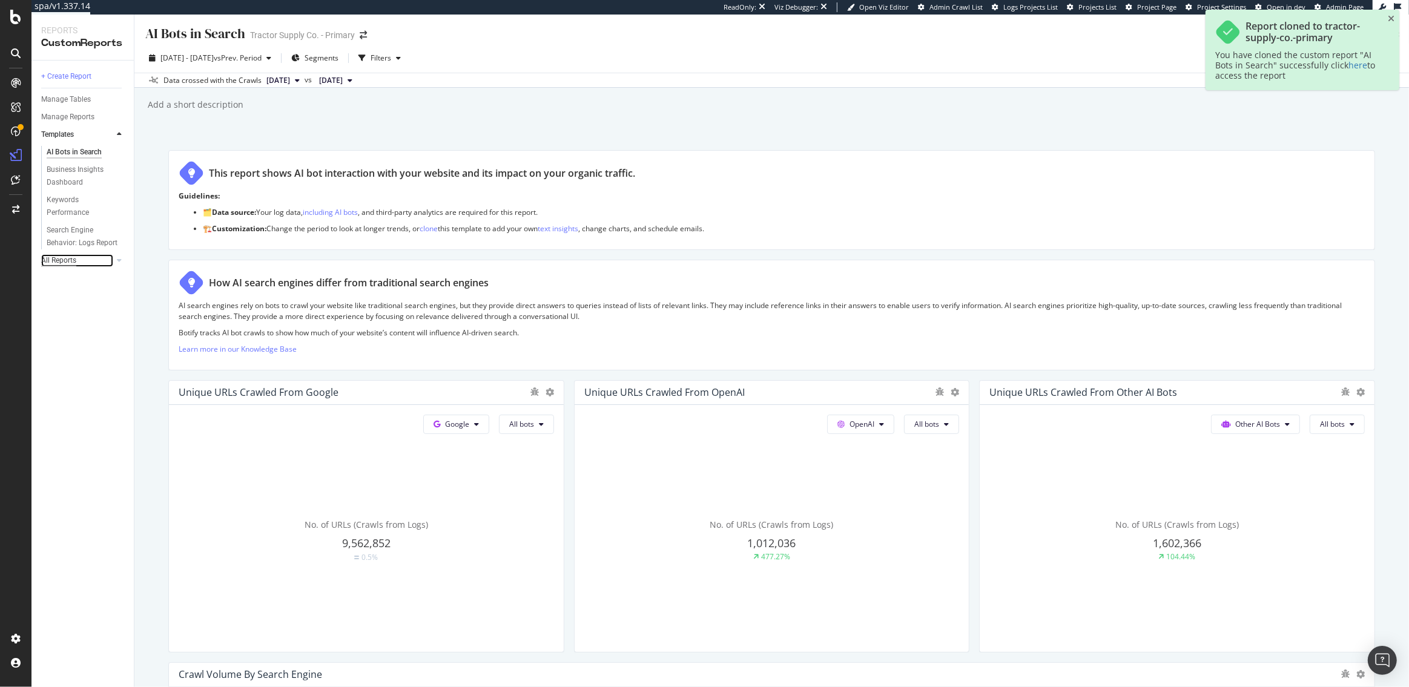
click at [61, 262] on div "All Reports" at bounding box center [58, 260] width 35 height 13
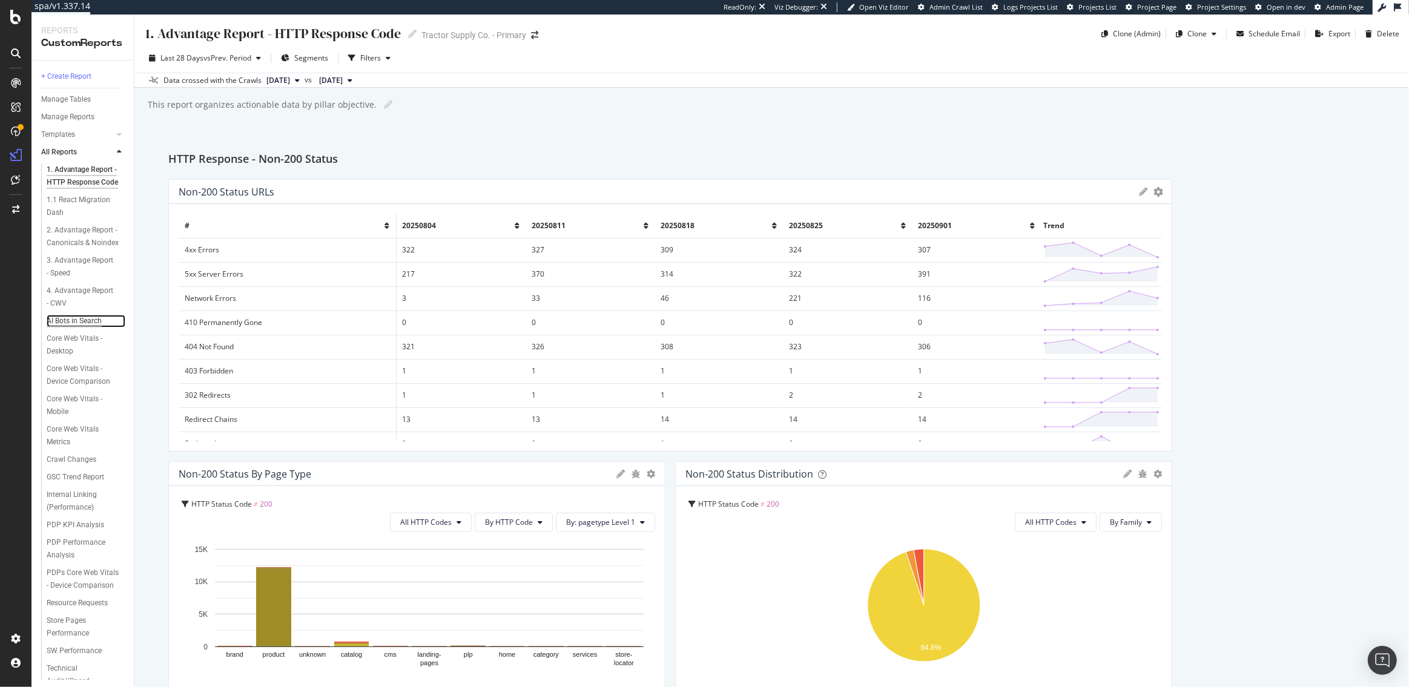
click at [69, 320] on div "AI Bots in Search" at bounding box center [74, 321] width 55 height 13
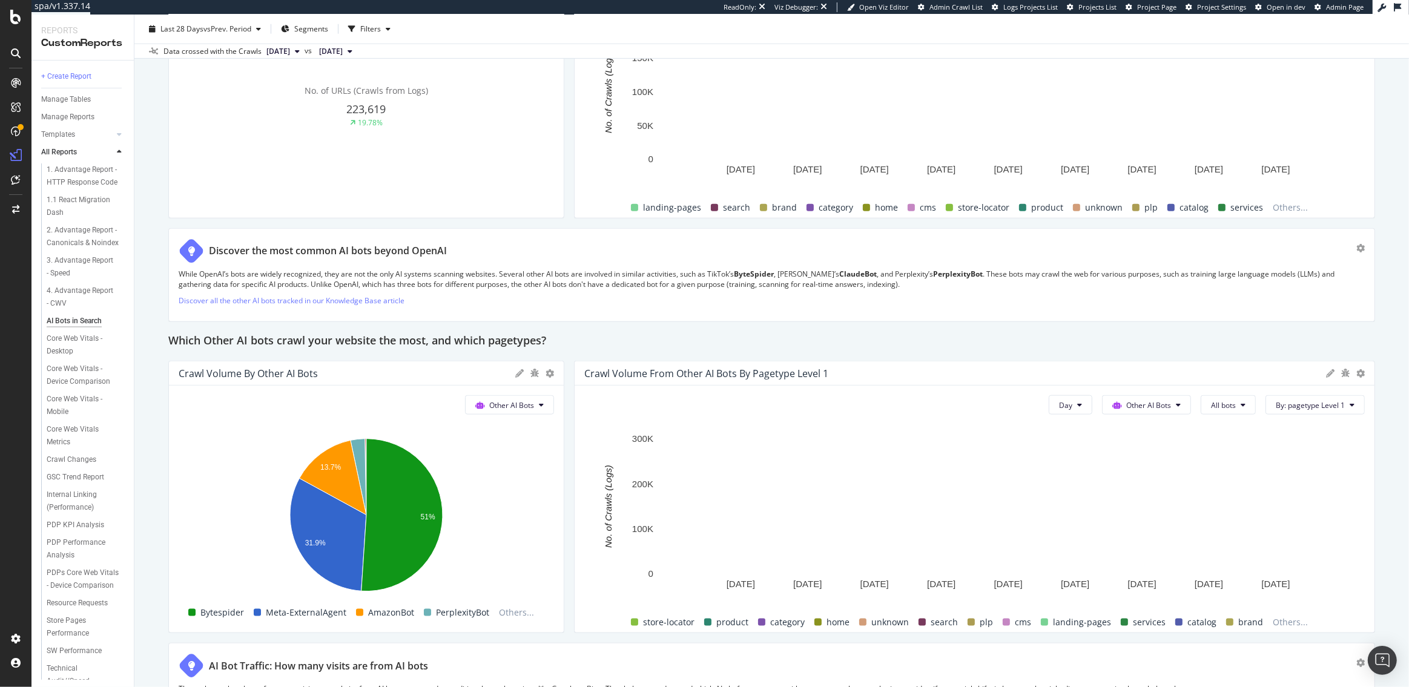
scroll to position [1872, 0]
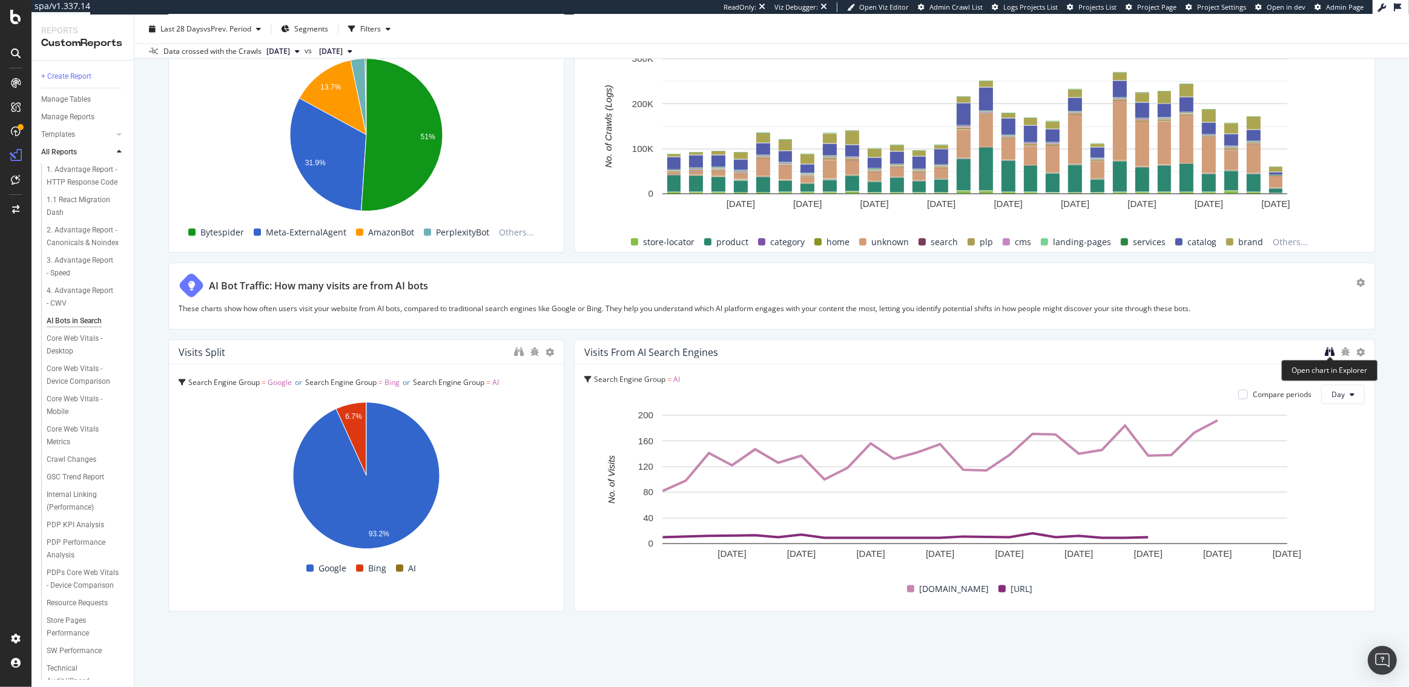
click at [1326, 349] on icon "binoculars" at bounding box center [1330, 352] width 10 height 10
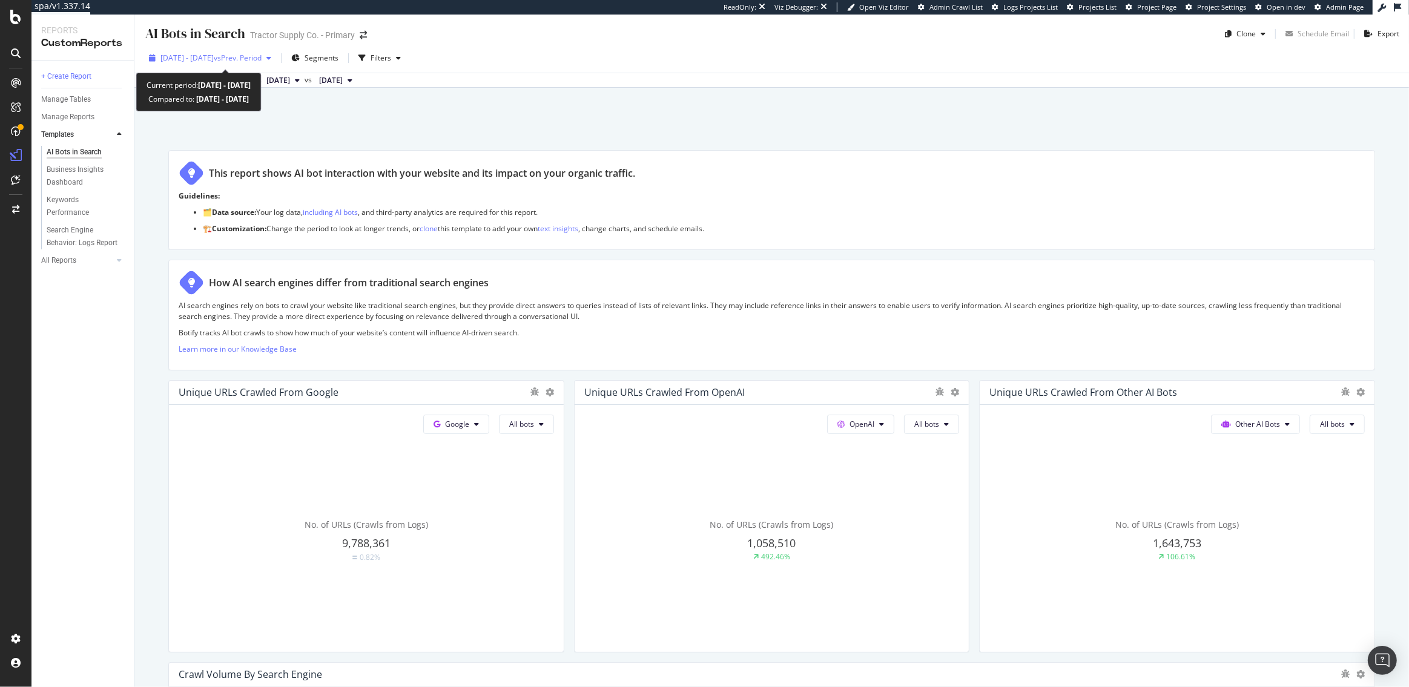
click at [214, 58] on span "[DATE] - [DATE]" at bounding box center [186, 58] width 53 height 10
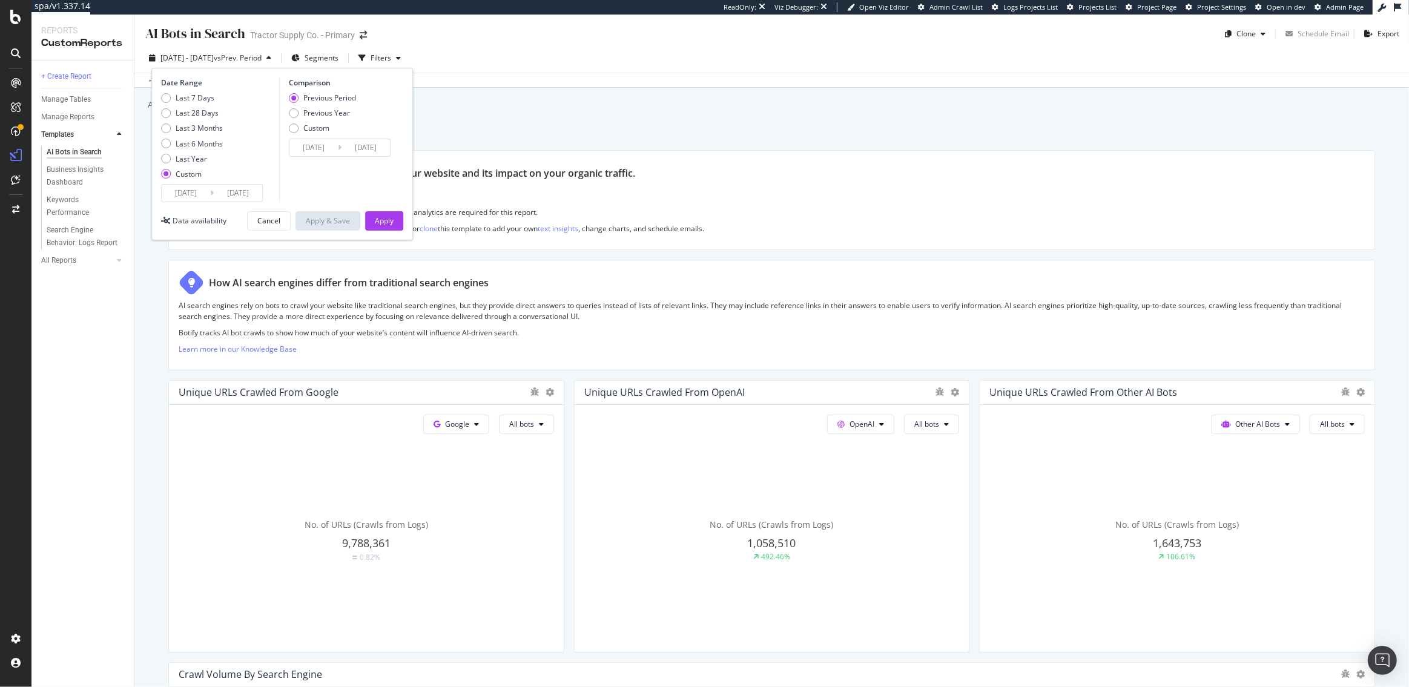
click at [185, 194] on input "[DATE]" at bounding box center [186, 193] width 48 height 17
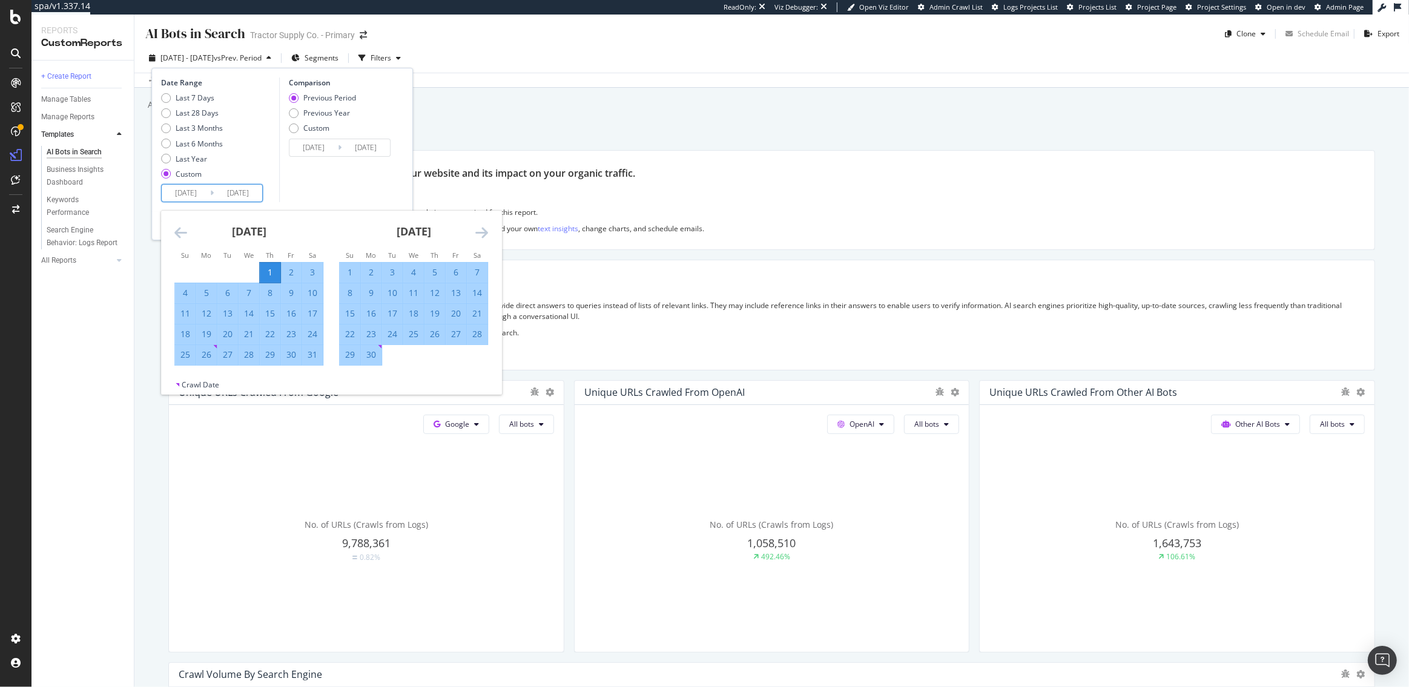
click at [179, 232] on icon "Move backward to switch to the previous month." at bounding box center [180, 232] width 13 height 15
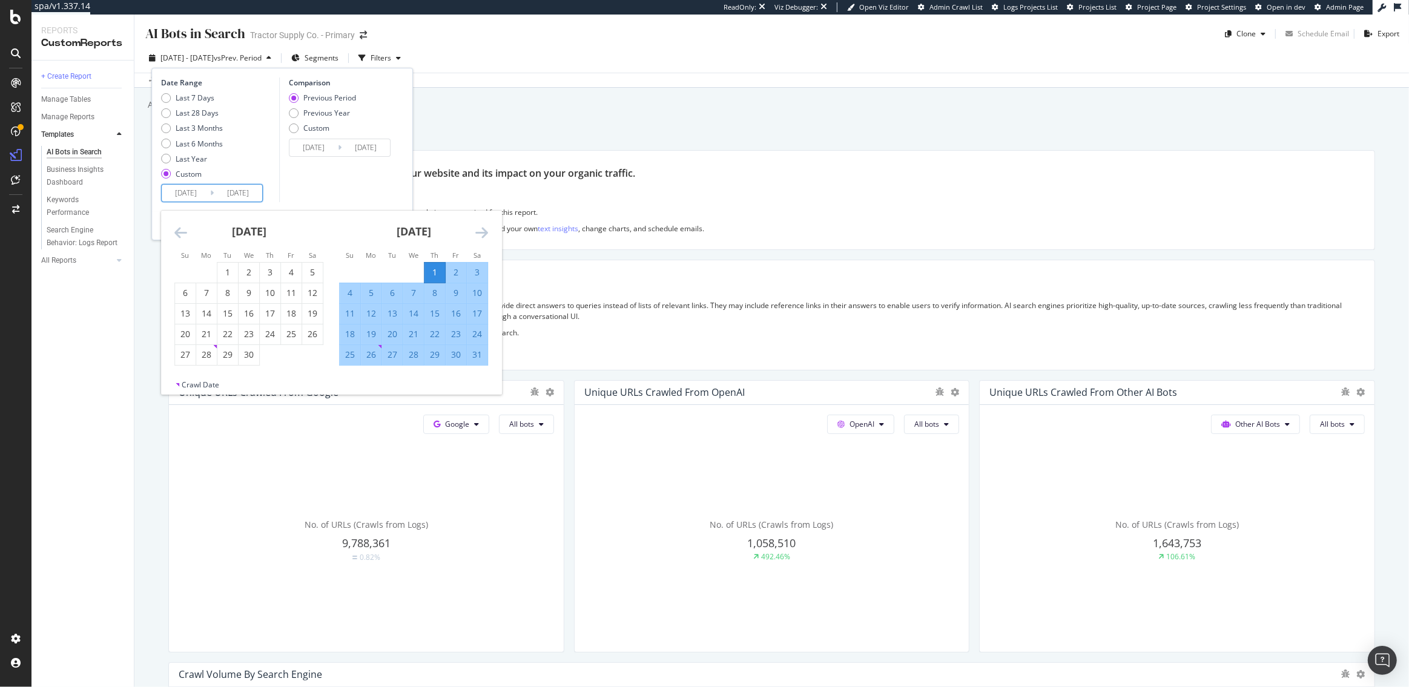
click at [179, 232] on icon "Move backward to switch to the previous month." at bounding box center [180, 232] width 13 height 15
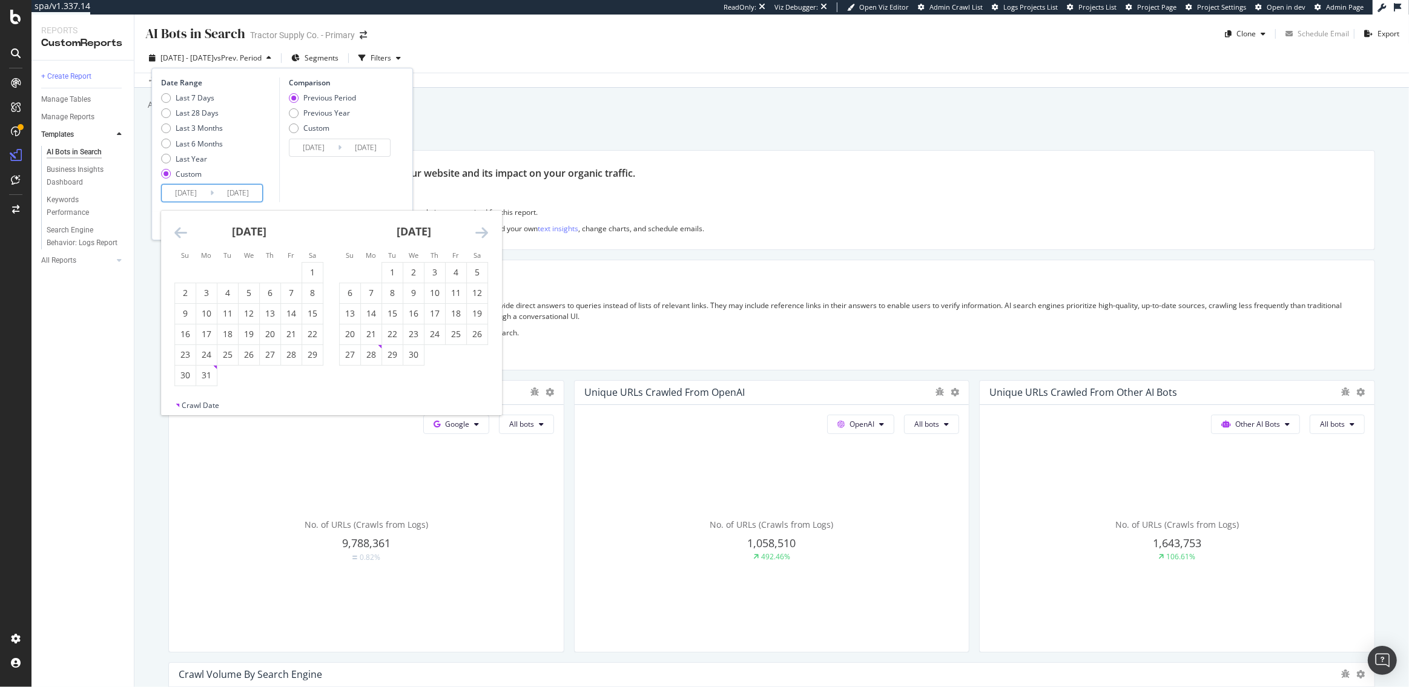
click at [179, 232] on icon "Move backward to switch to the previous month." at bounding box center [180, 232] width 13 height 15
click at [229, 331] on div "24" at bounding box center [227, 334] width 21 height 12
type input "[DATE]"
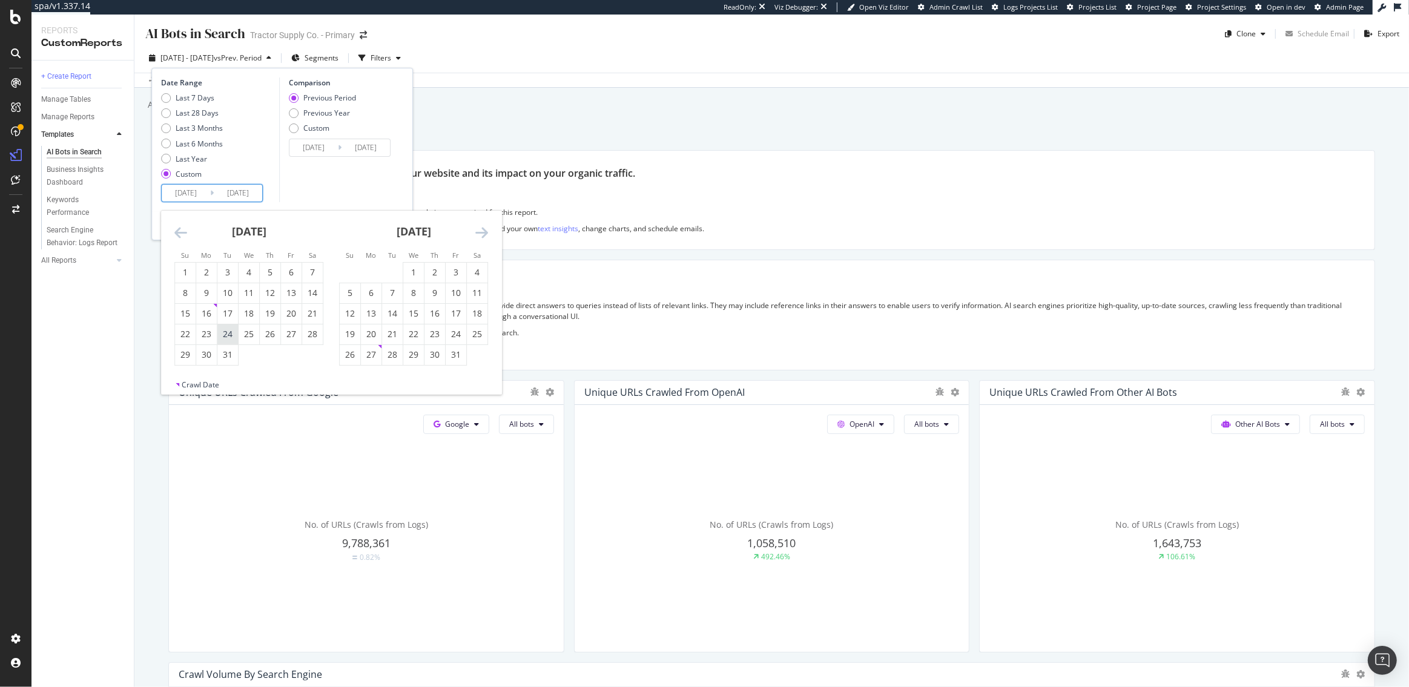
type input "[DATE]"
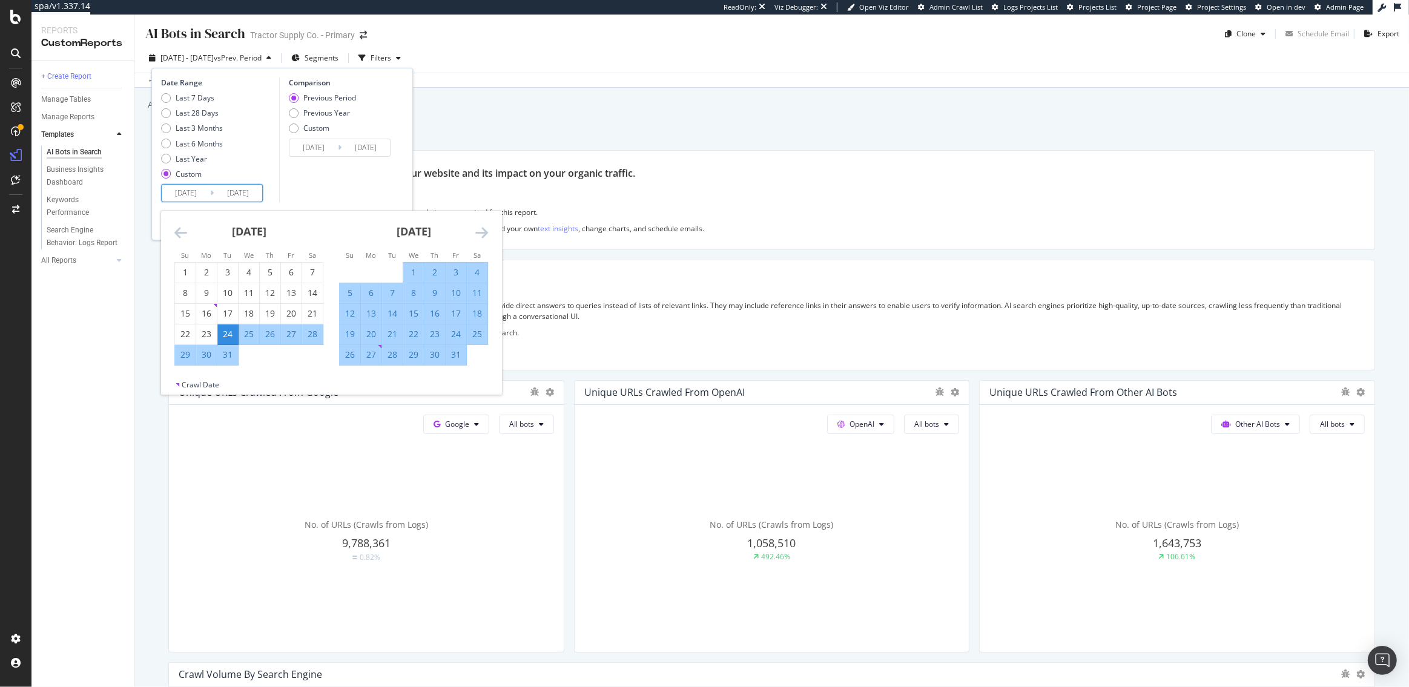
click at [269, 183] on div "Date Range Last 7 Days Last 28 Days Last 3 Months Last 6 Months Last Year Custo…" at bounding box center [218, 140] width 115 height 125
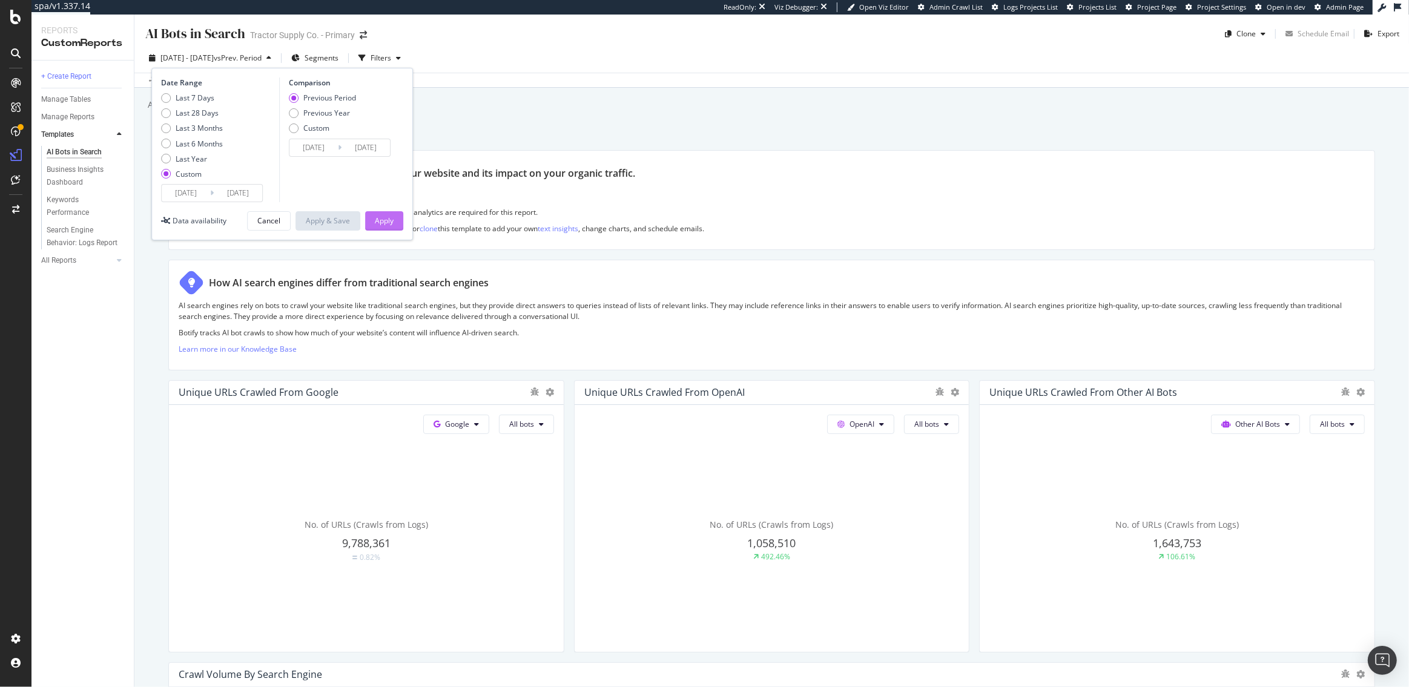
click at [381, 223] on div "Apply" at bounding box center [384, 221] width 19 height 10
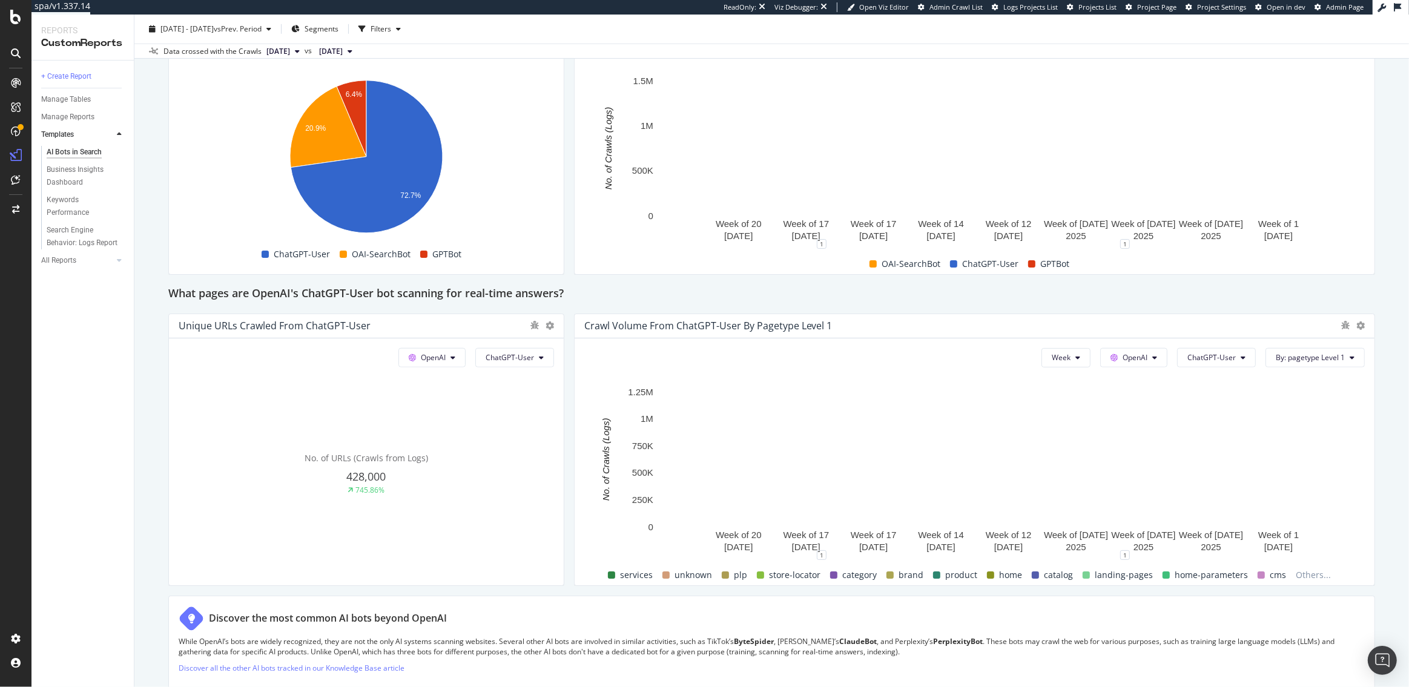
scroll to position [1239, 0]
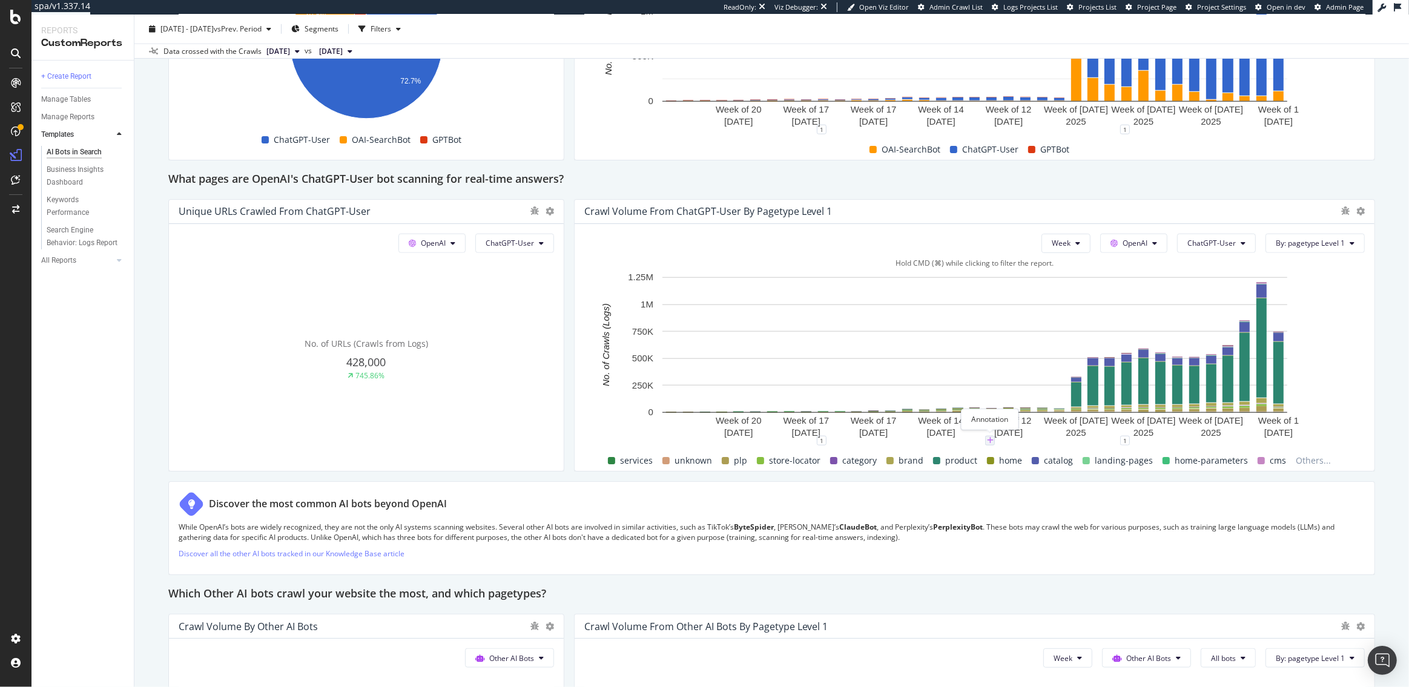
click at [991, 441] on icon "plus" at bounding box center [990, 440] width 7 height 7
click at [967, 363] on textarea at bounding box center [990, 368] width 108 height 38
click at [945, 374] on textarea "[PERSON_NAME] serving AI bots w/ speedworkers" at bounding box center [990, 368] width 108 height 38
click at [966, 372] on textarea "Began serving AI bots w/ Speedworkers" at bounding box center [990, 368] width 108 height 38
type textarea "Began serving AI bots w/ SpeedWorkers"
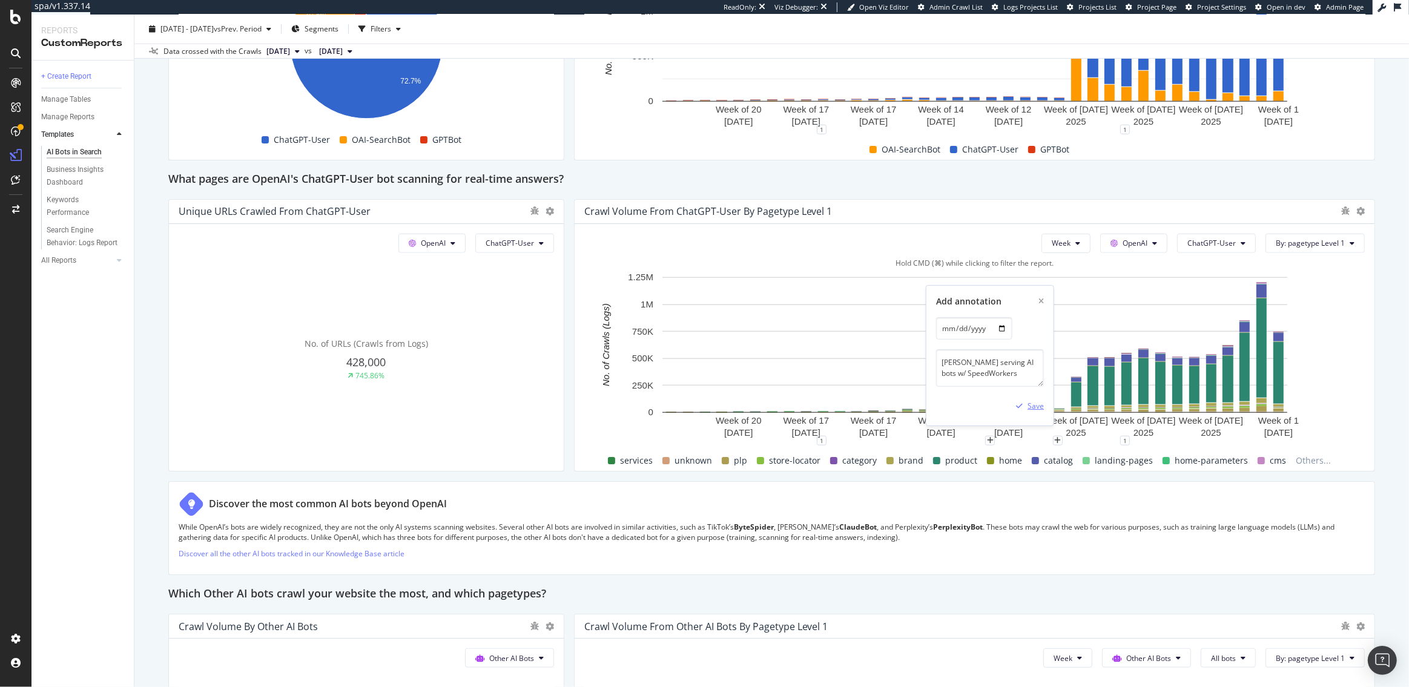
click at [1032, 403] on div "Save" at bounding box center [1036, 406] width 16 height 10
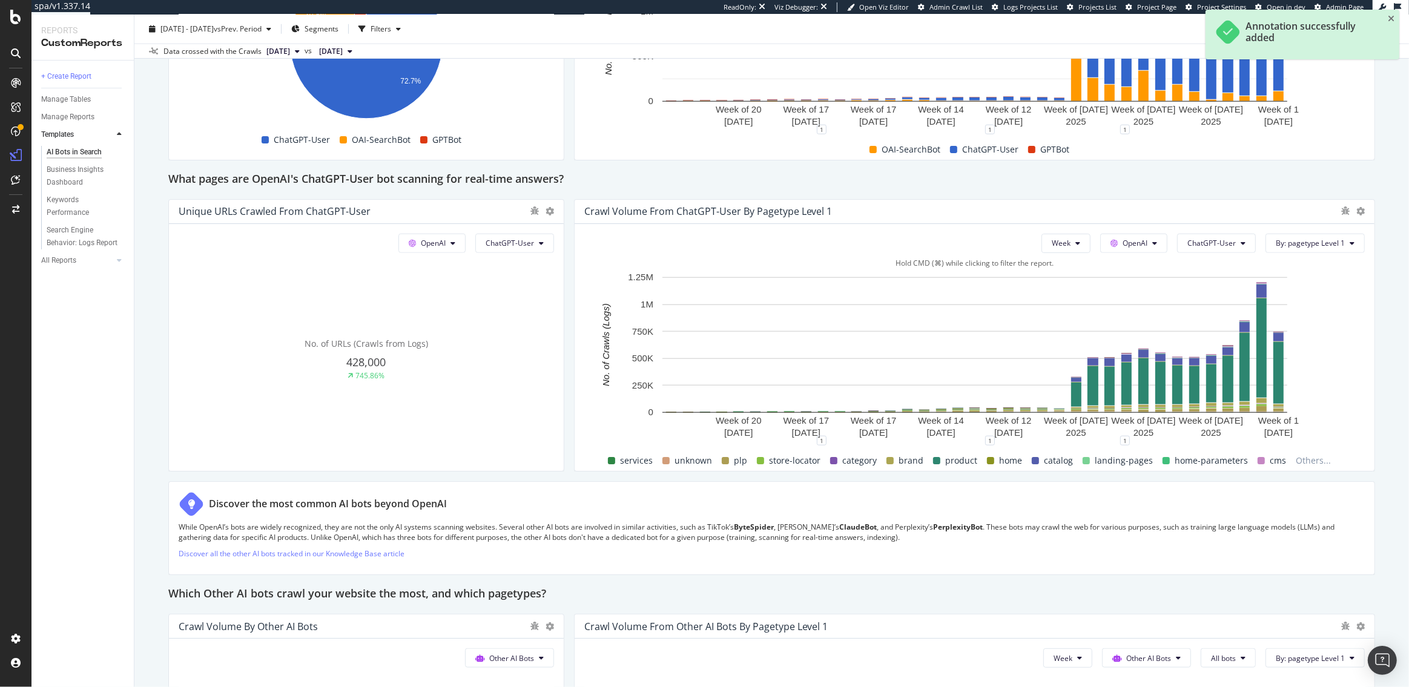
click at [985, 473] on div "This report shows AI bot interaction with your website and its impact on your o…" at bounding box center [771, 78] width 1207 height 2334
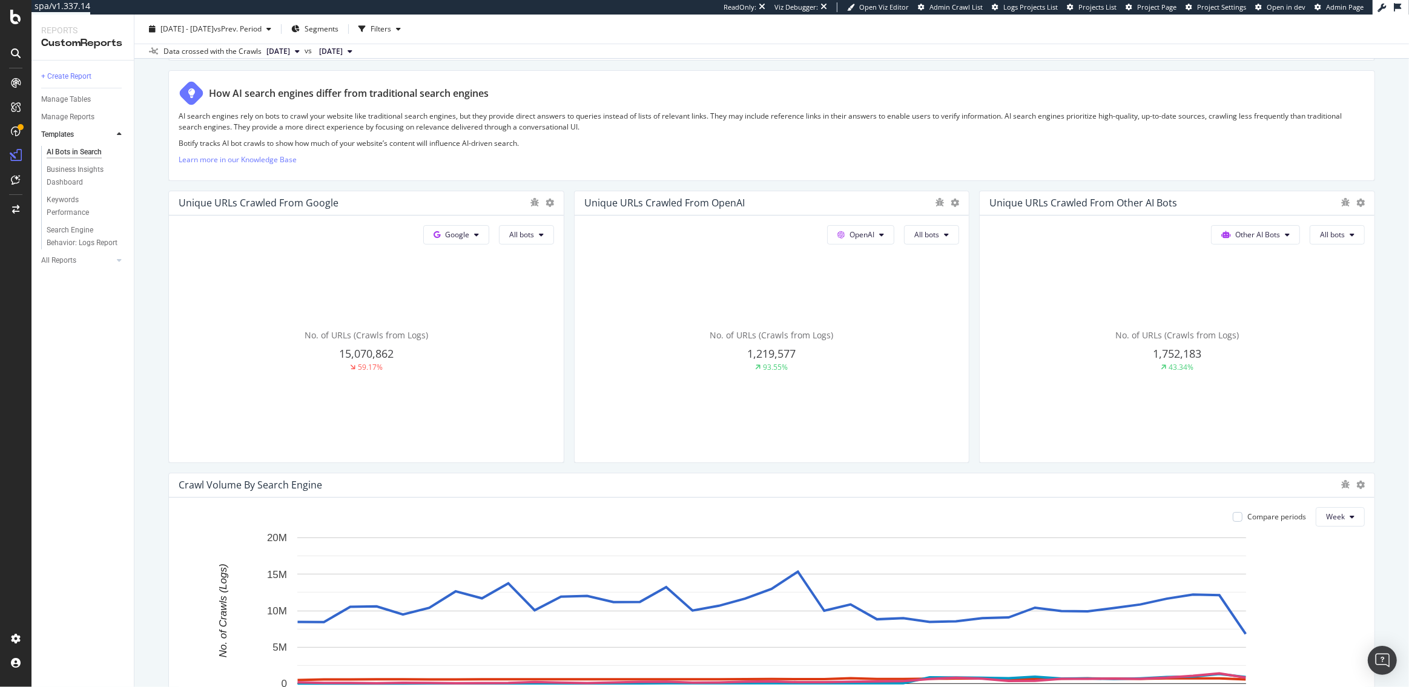
scroll to position [0, 0]
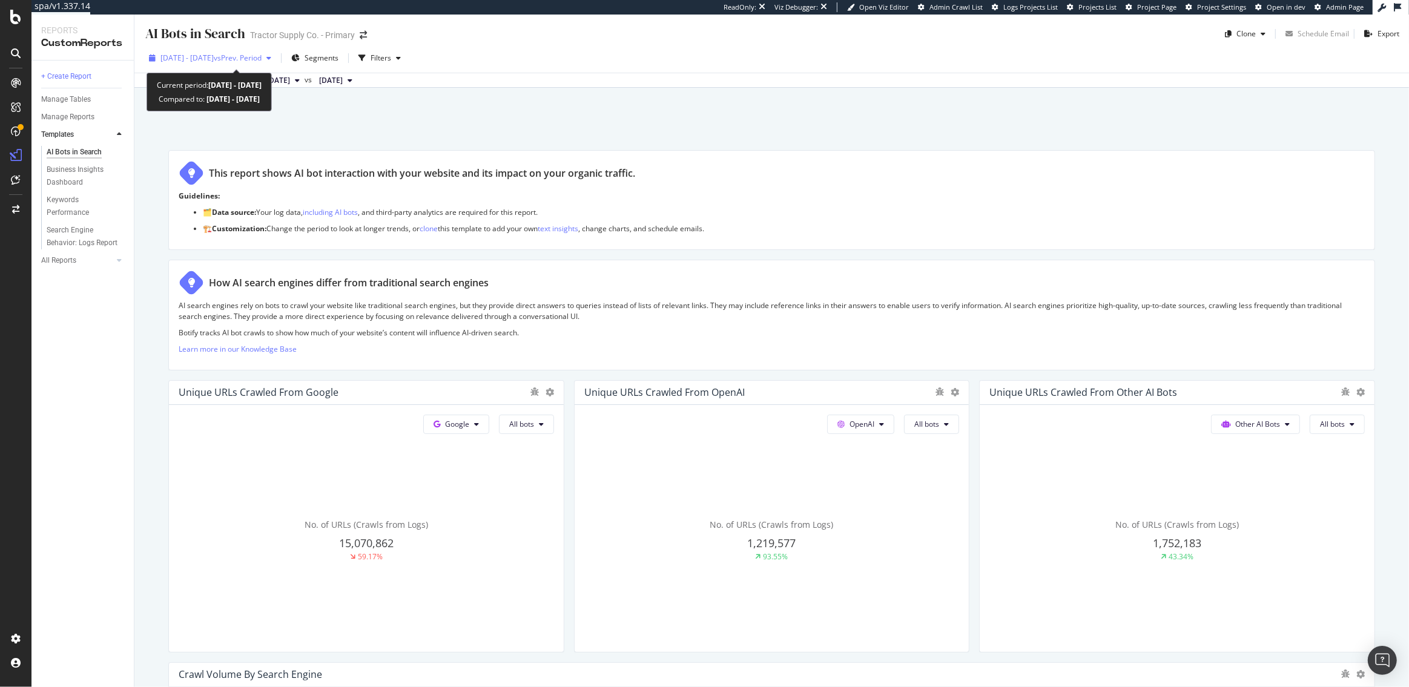
click at [210, 61] on span "2024 Dec. 24th - 2025 Sep. 5th" at bounding box center [186, 58] width 53 height 10
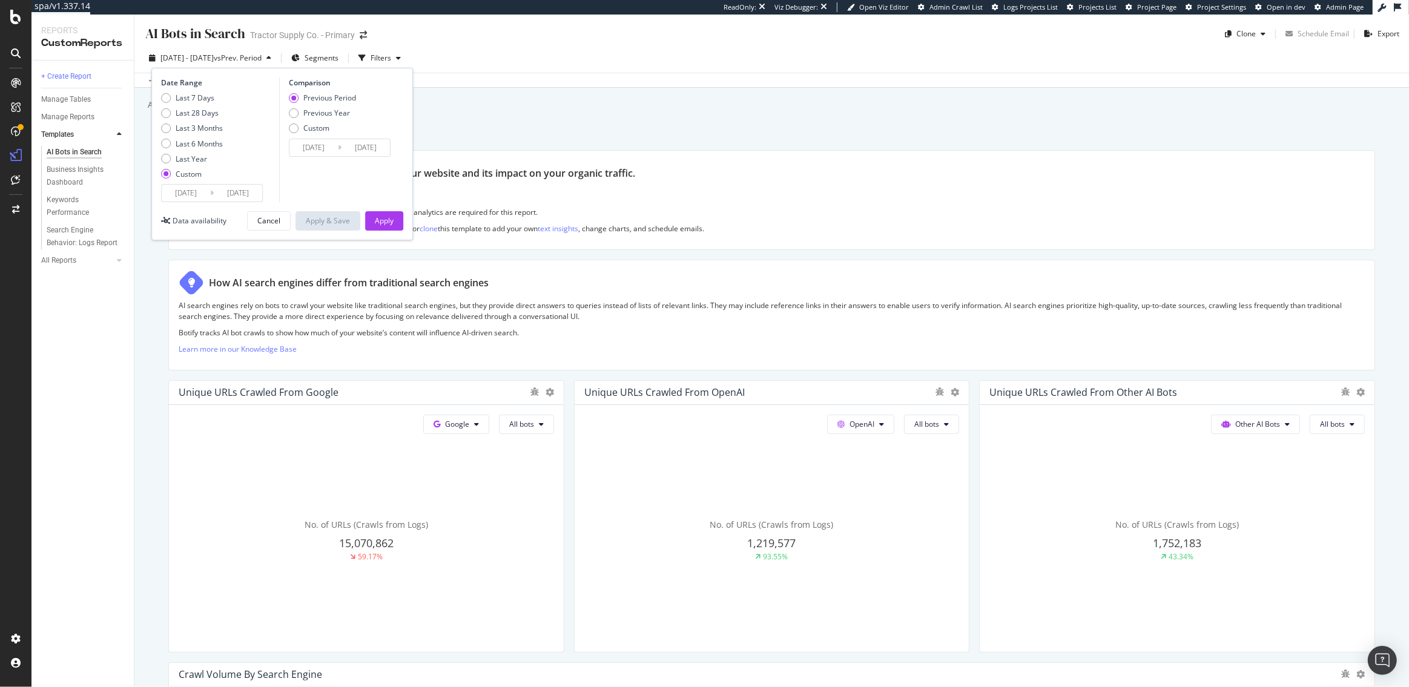
click at [194, 193] on input "2024/12/24" at bounding box center [186, 193] width 48 height 17
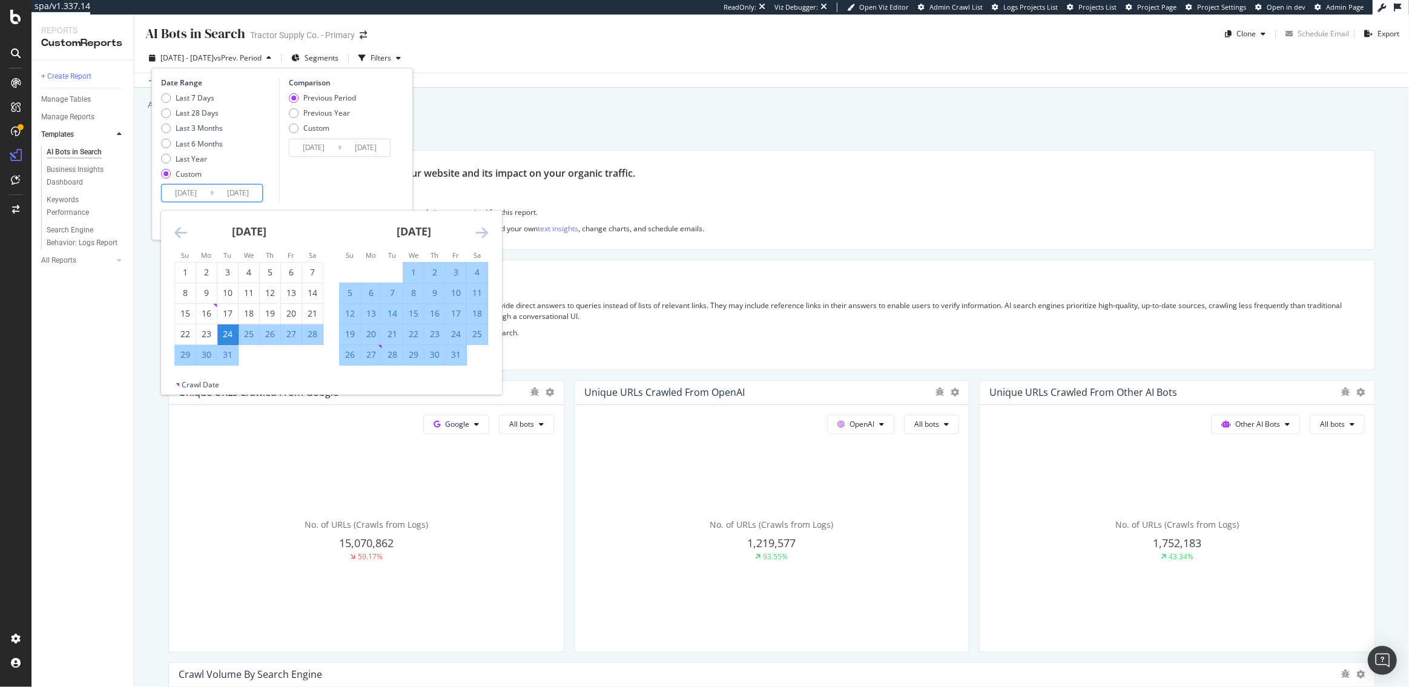
click at [486, 230] on icon "Move forward to switch to the next month." at bounding box center [481, 232] width 13 height 15
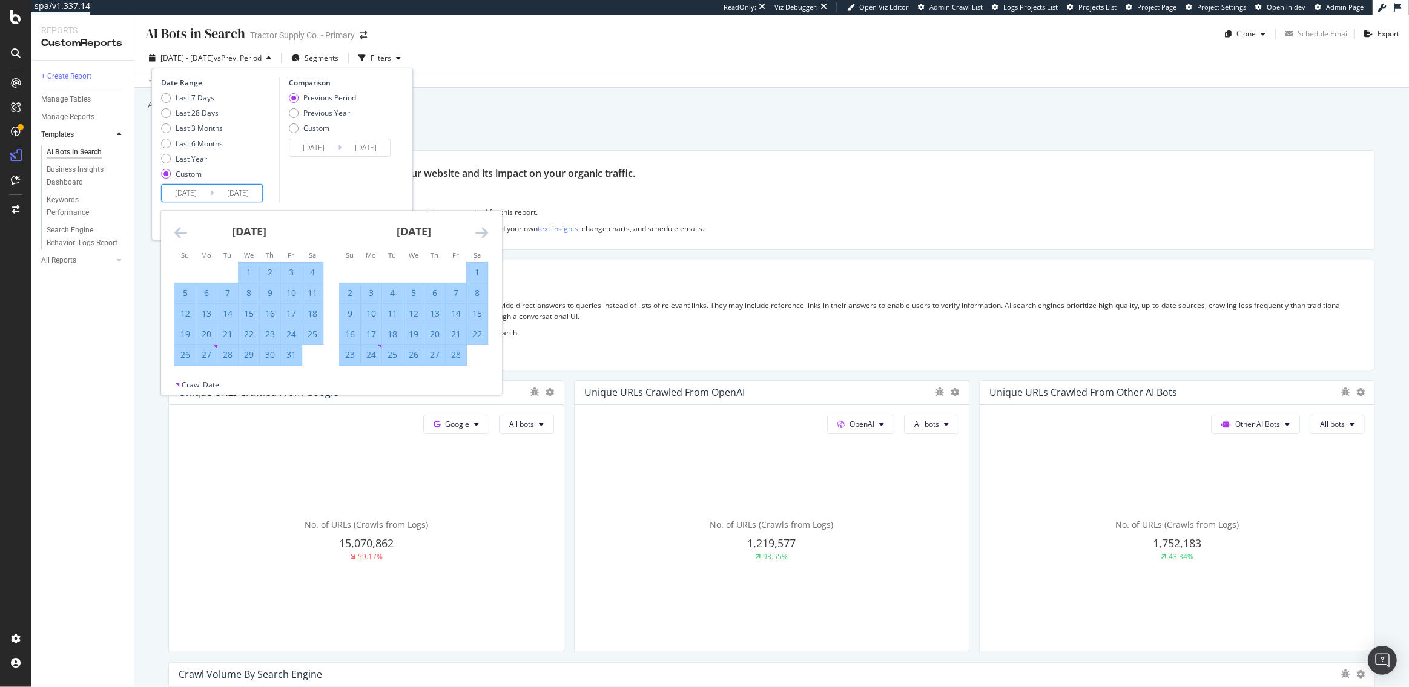
click at [486, 230] on icon "Move forward to switch to the next month." at bounding box center [481, 232] width 13 height 15
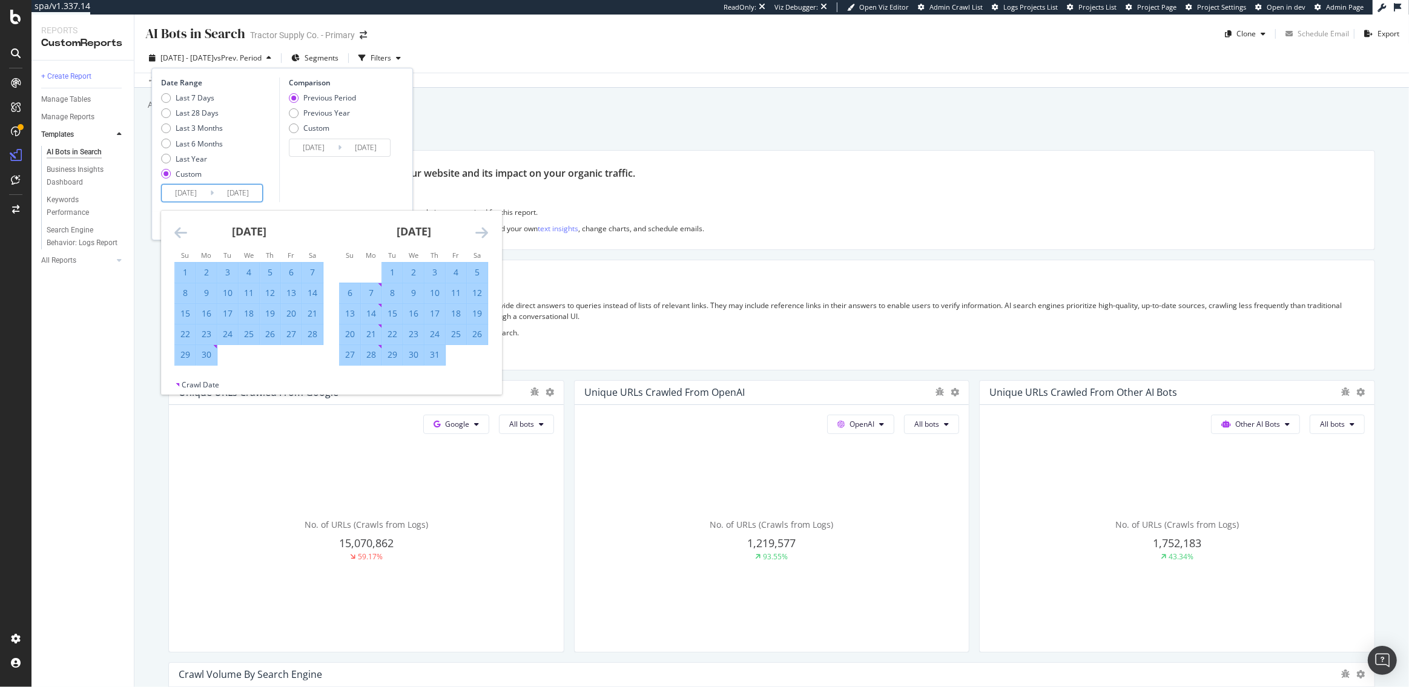
click at [486, 230] on icon "Move forward to switch to the next month." at bounding box center [481, 232] width 13 height 15
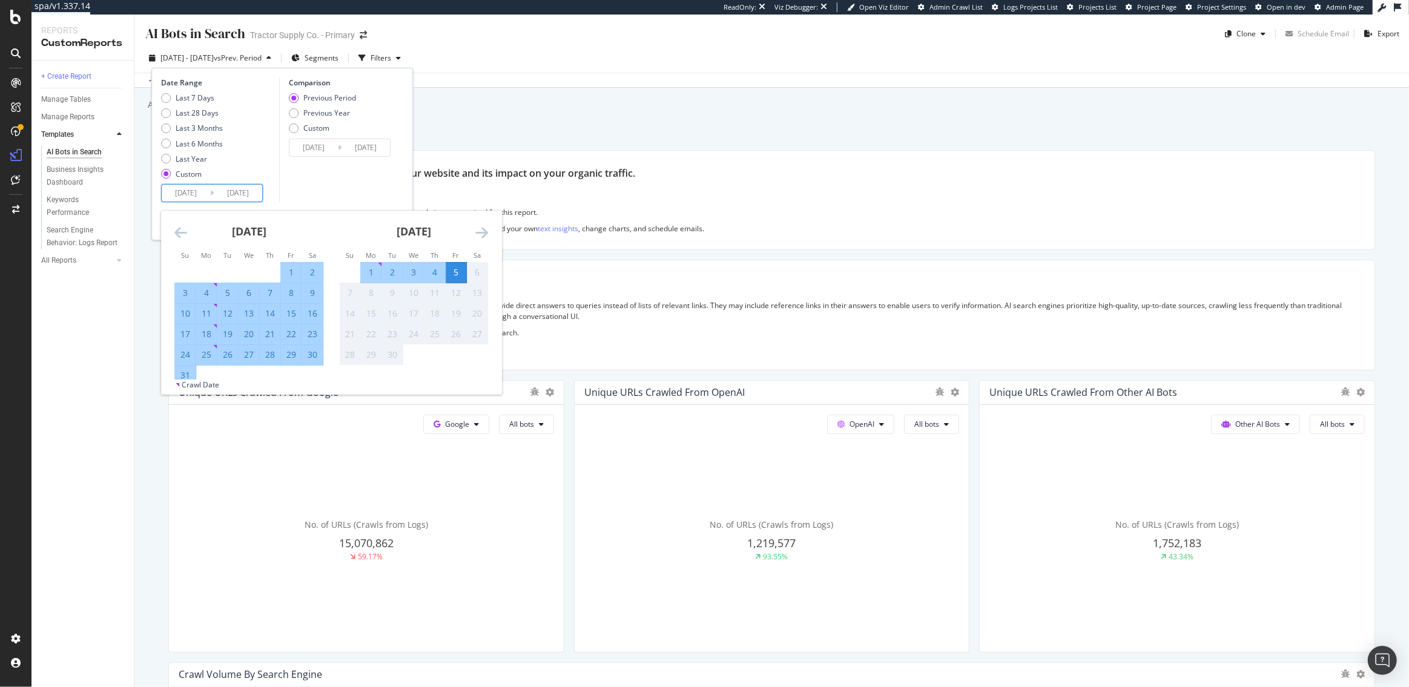
click at [369, 272] on div "1" at bounding box center [371, 272] width 21 height 12
type input "2025/09/01"
type input "2025/08/27"
type input "[DATE]"
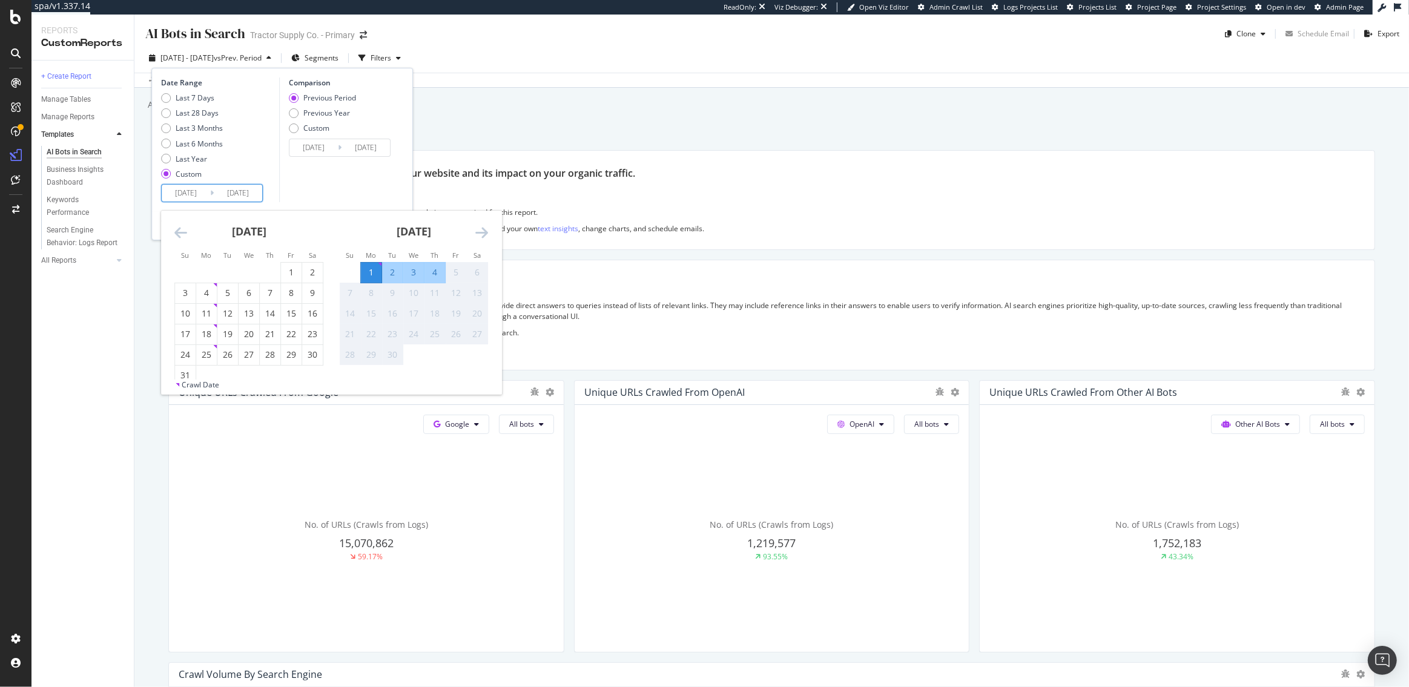
click at [190, 193] on input "2025/09/01" at bounding box center [186, 193] width 48 height 17
click at [173, 228] on div "August 2025 1 2 3 4 5 6 7 8 9 10 11 12 13 14 15 16 17 18 19 20 21 22 23 24 25 2…" at bounding box center [249, 299] width 165 height 176
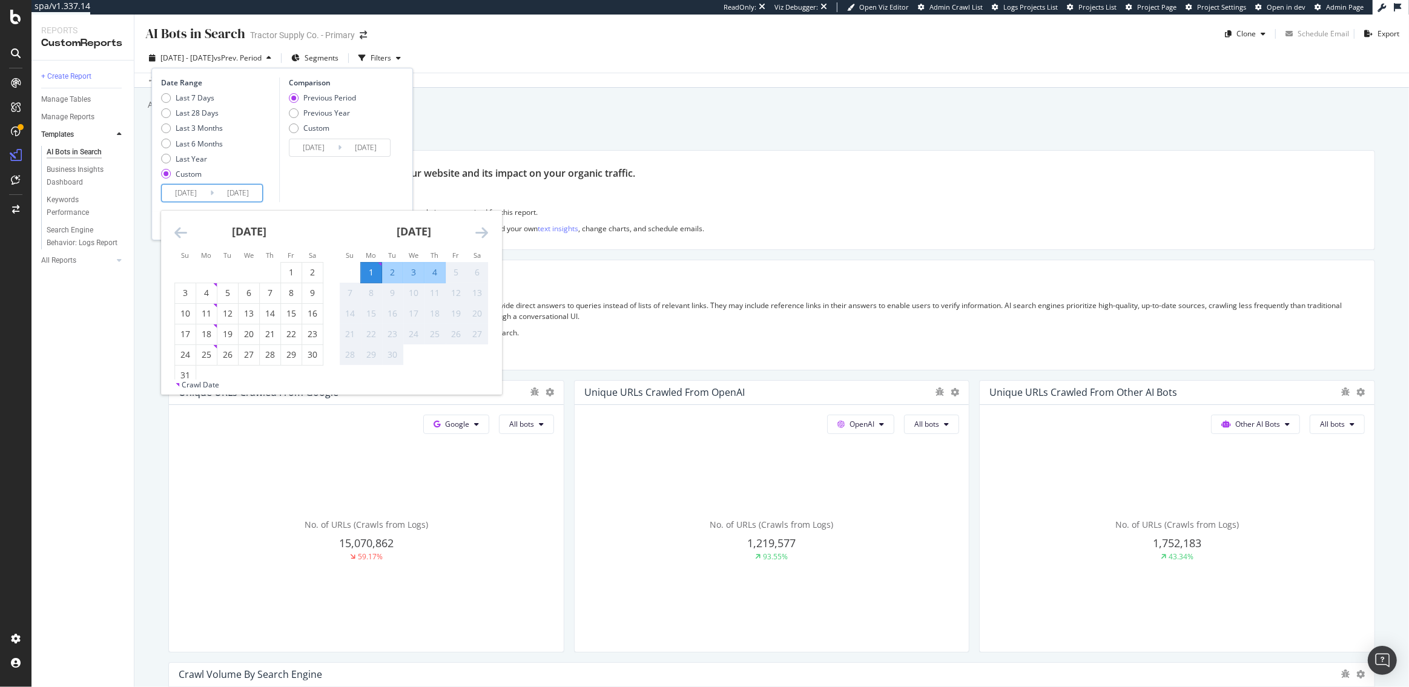
click at [183, 228] on icon "Move backward to switch to the previous month." at bounding box center [180, 232] width 13 height 15
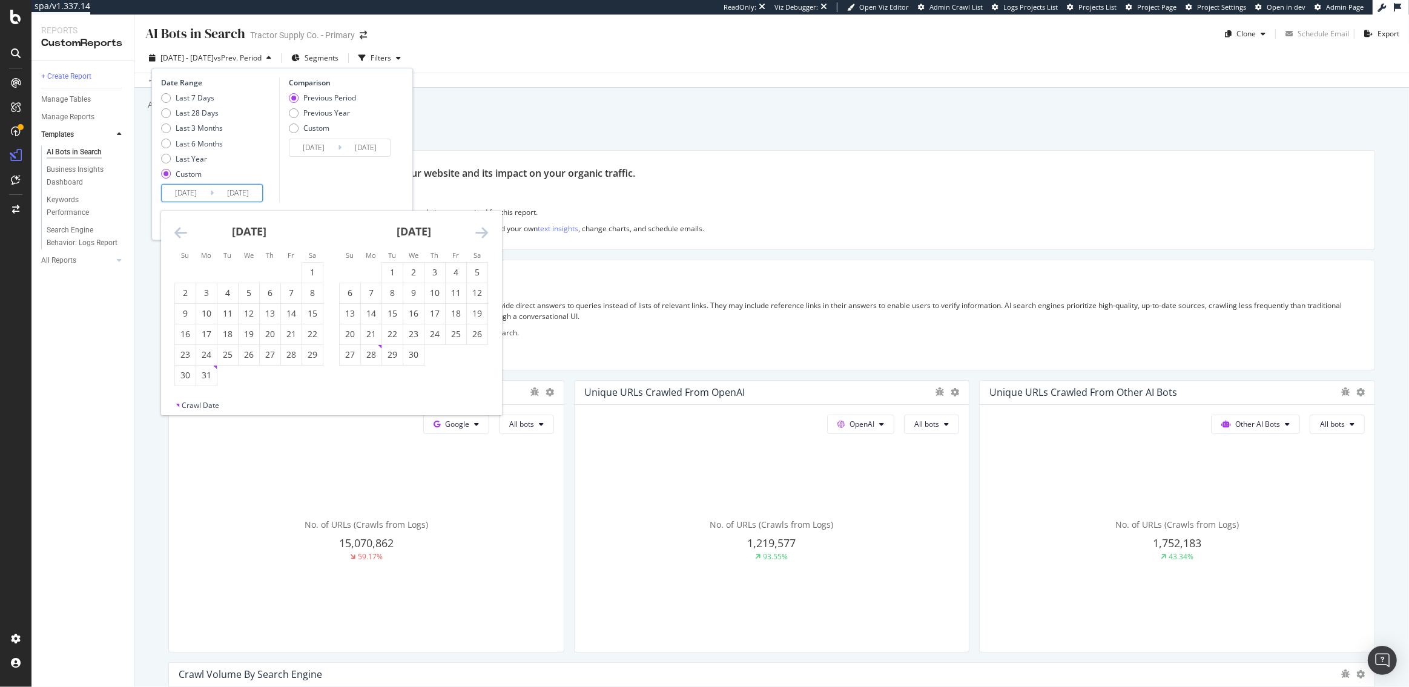
click at [183, 228] on icon "Move backward to switch to the previous month." at bounding box center [180, 232] width 13 height 15
click at [189, 354] on div "29" at bounding box center [185, 355] width 21 height 12
type input "[DATE]"
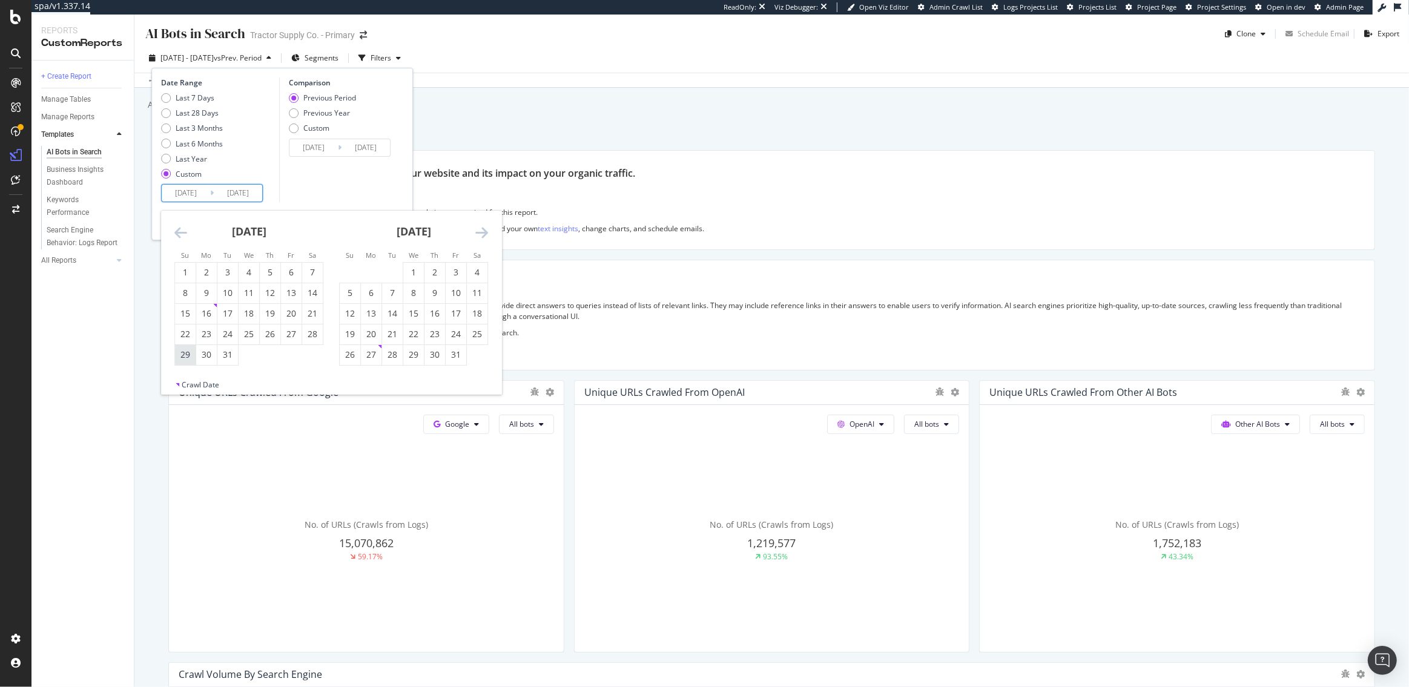
type input "2024/04/21"
type input "2024/12/28"
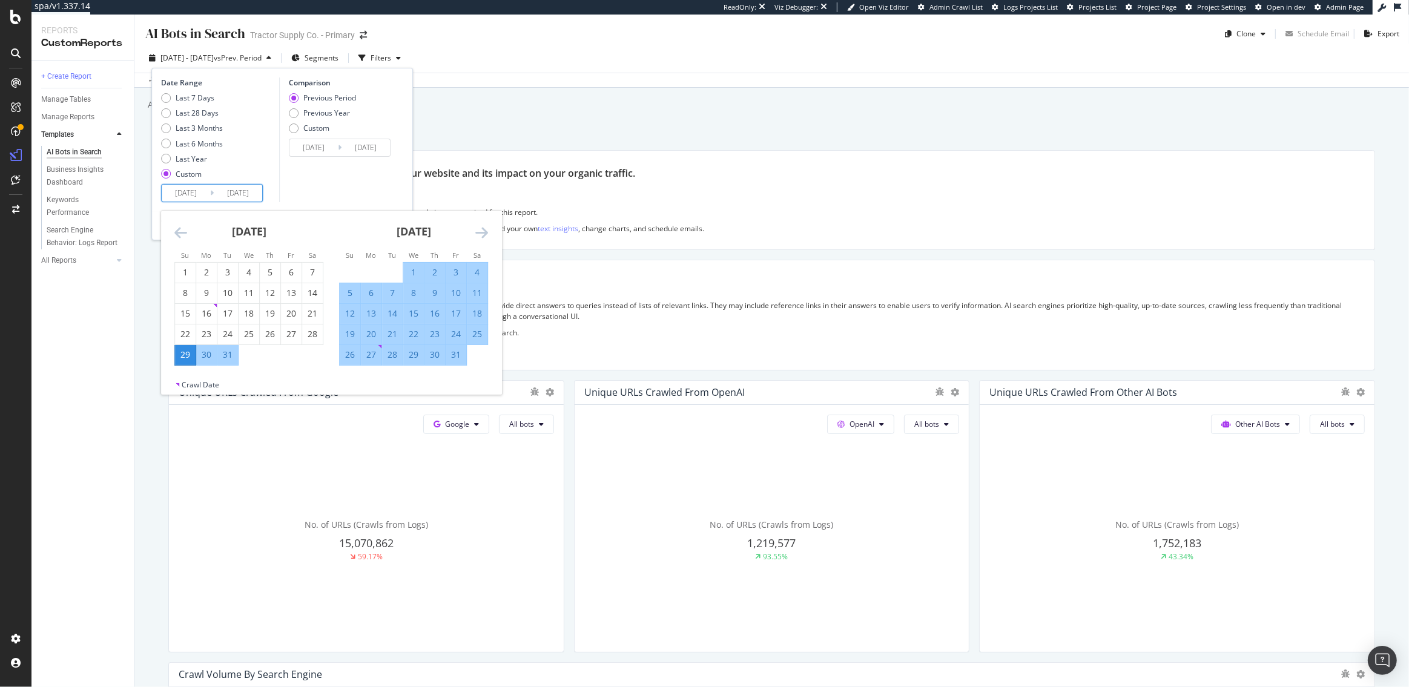
click at [475, 231] on icon "Move forward to switch to the next month." at bounding box center [481, 232] width 13 height 15
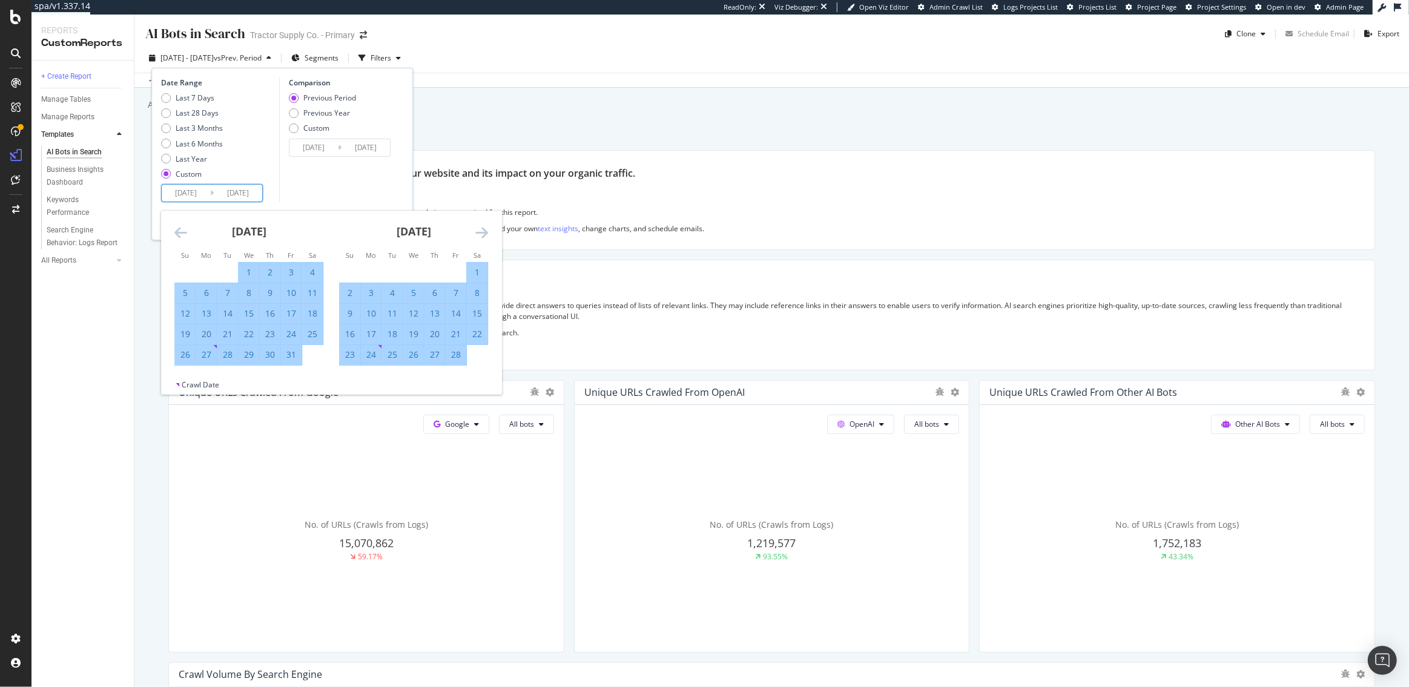
click at [475, 231] on icon "Move forward to switch to the next month." at bounding box center [481, 232] width 13 height 15
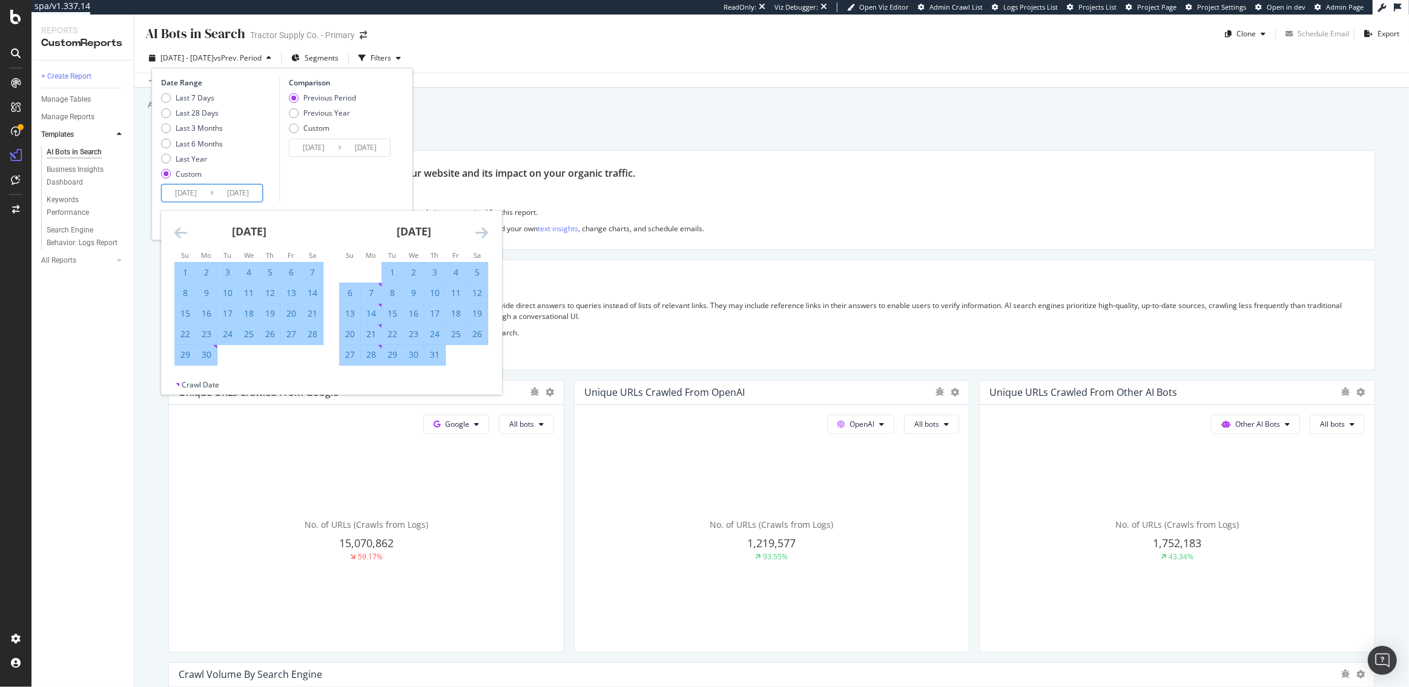
click at [475, 231] on icon "Move forward to switch to the next month." at bounding box center [481, 232] width 13 height 15
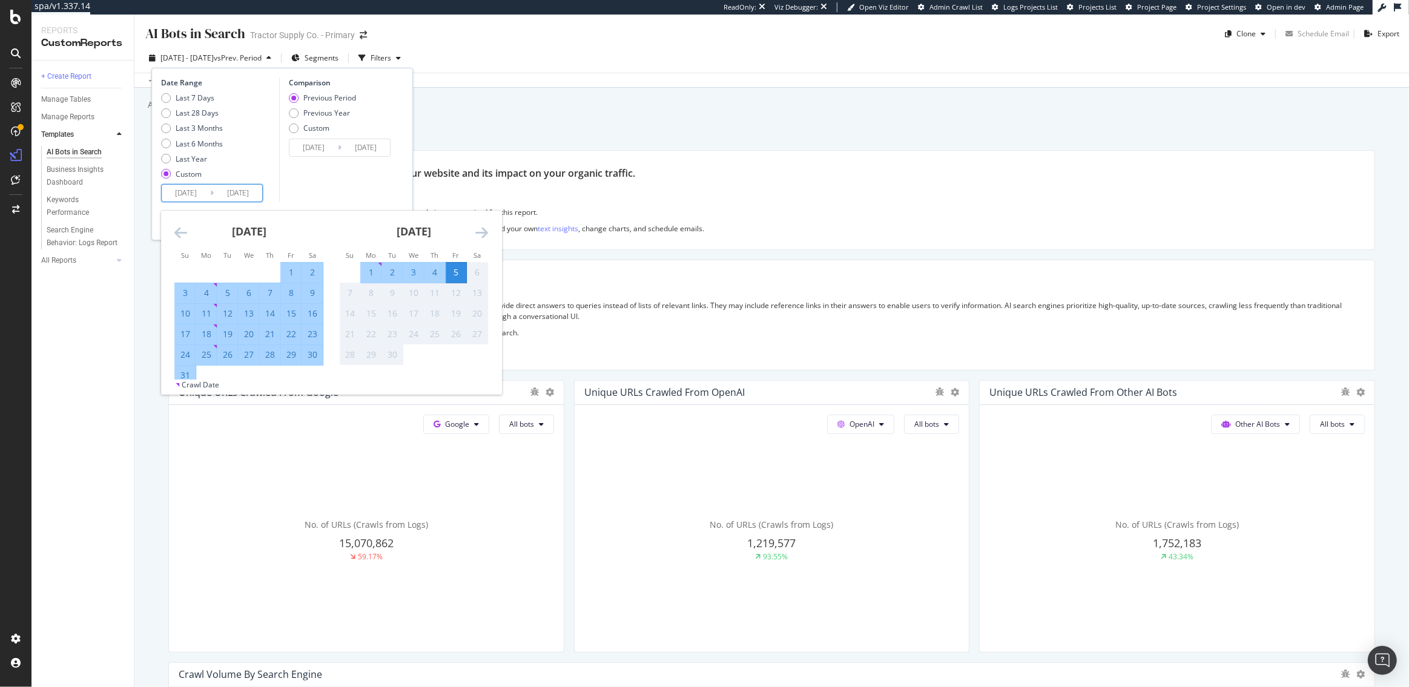
click at [475, 231] on icon "Move forward to switch to the next month." at bounding box center [481, 232] width 13 height 15
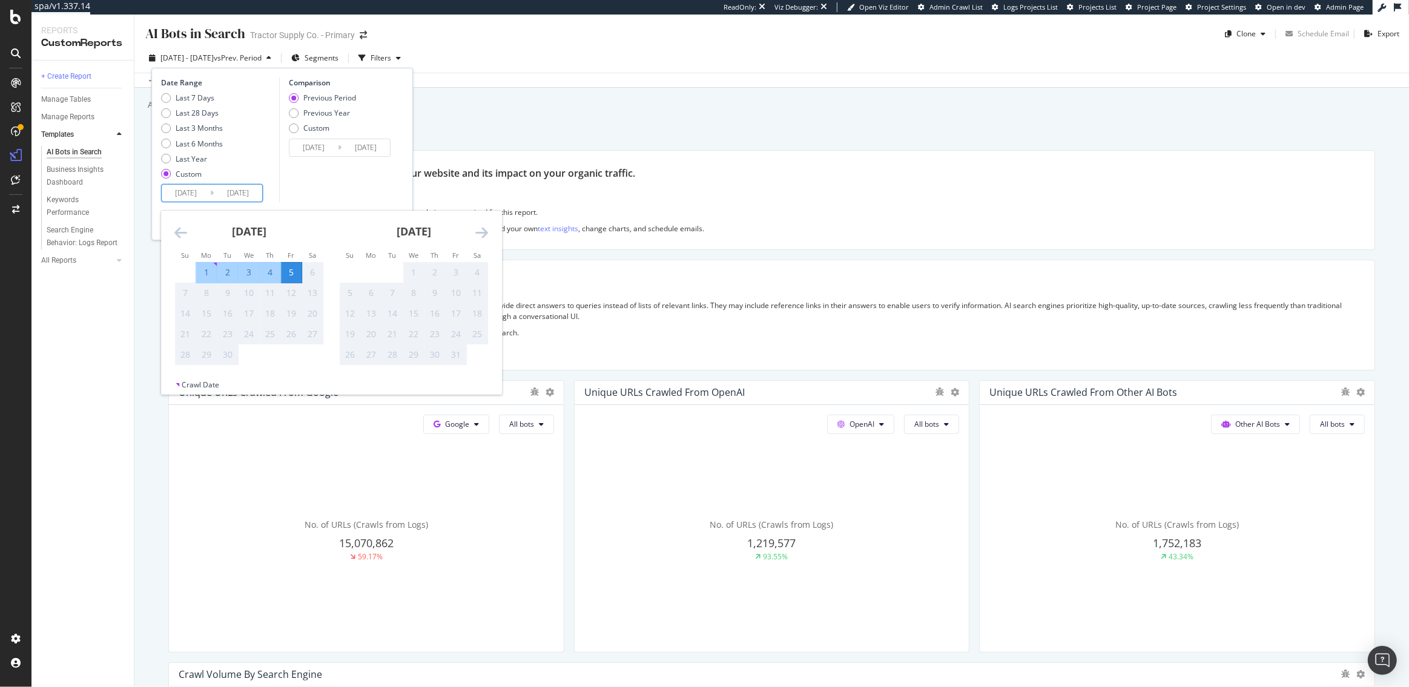
click at [178, 231] on icon "Move backward to switch to the previous month." at bounding box center [180, 232] width 13 height 15
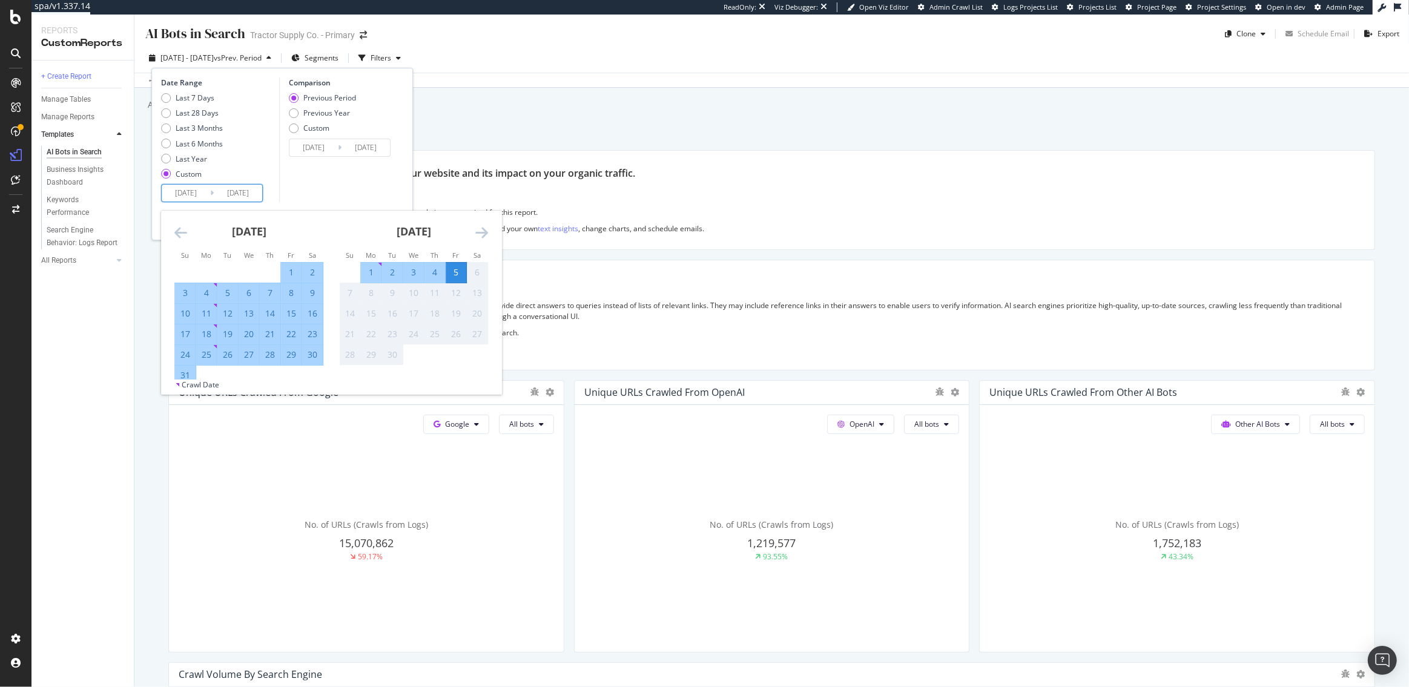
click at [187, 375] on div "31" at bounding box center [185, 375] width 21 height 12
type input "[DATE]"
type input "2024/04/26"
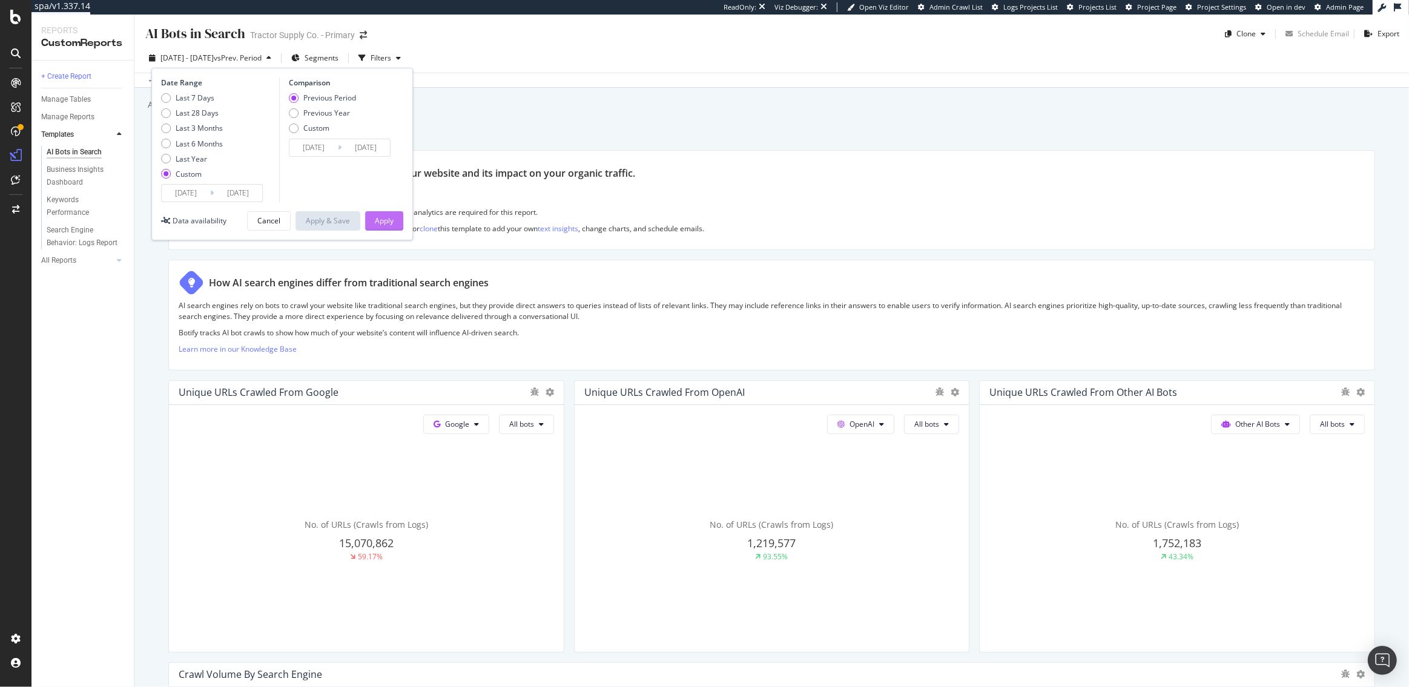
click at [390, 217] on div "Apply" at bounding box center [384, 221] width 19 height 10
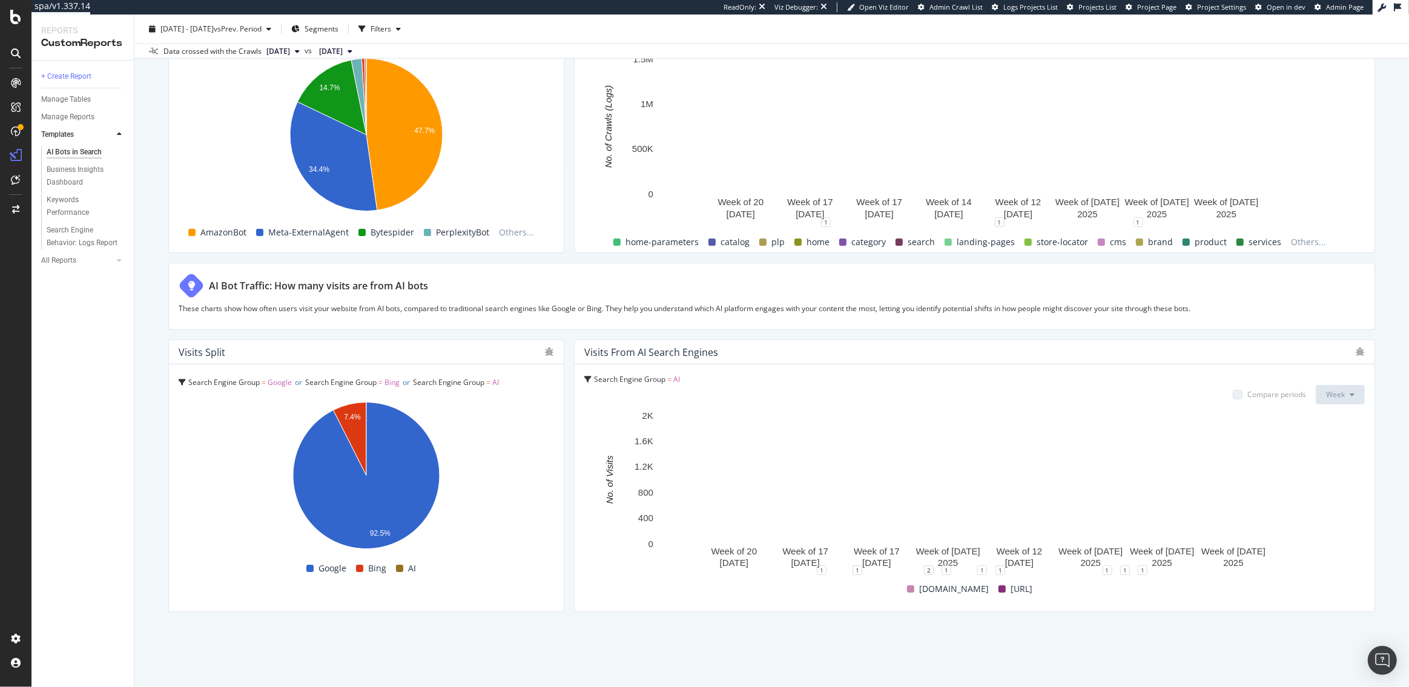
scroll to position [1872, 0]
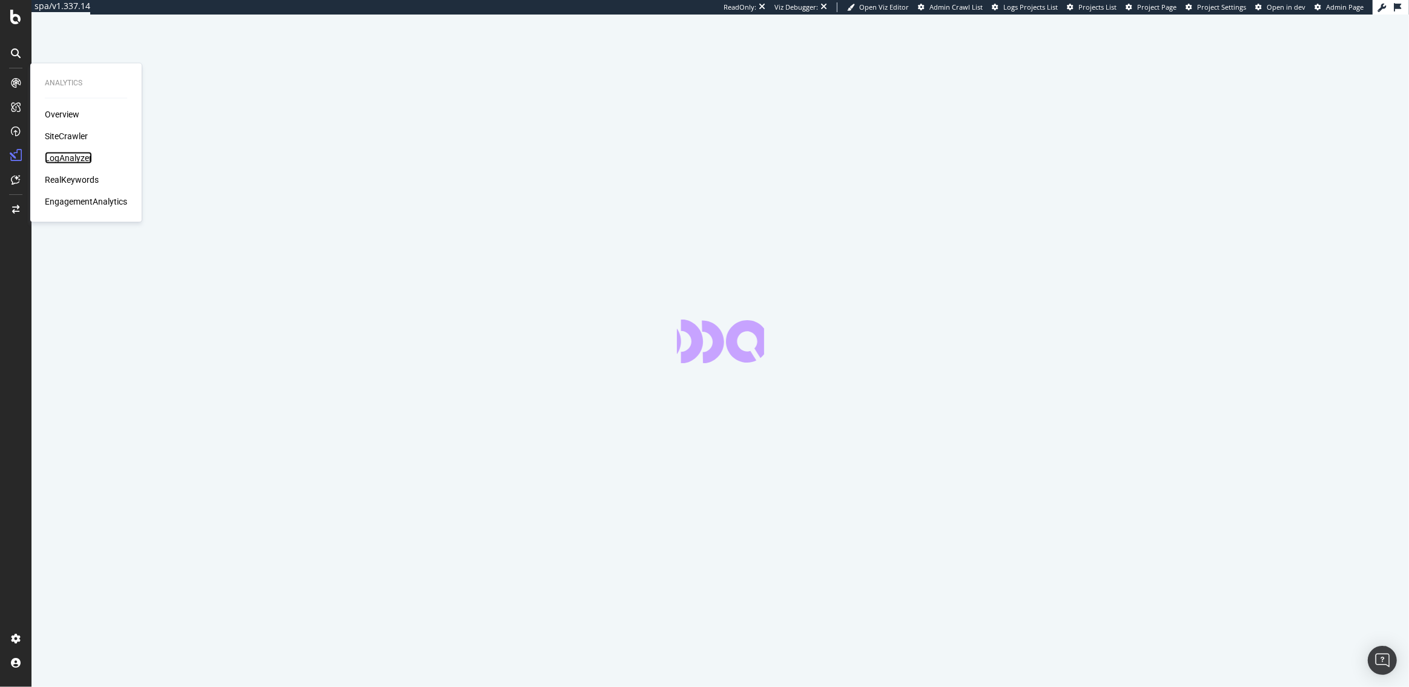
click at [72, 159] on div "LogAnalyzer" at bounding box center [68, 158] width 47 height 12
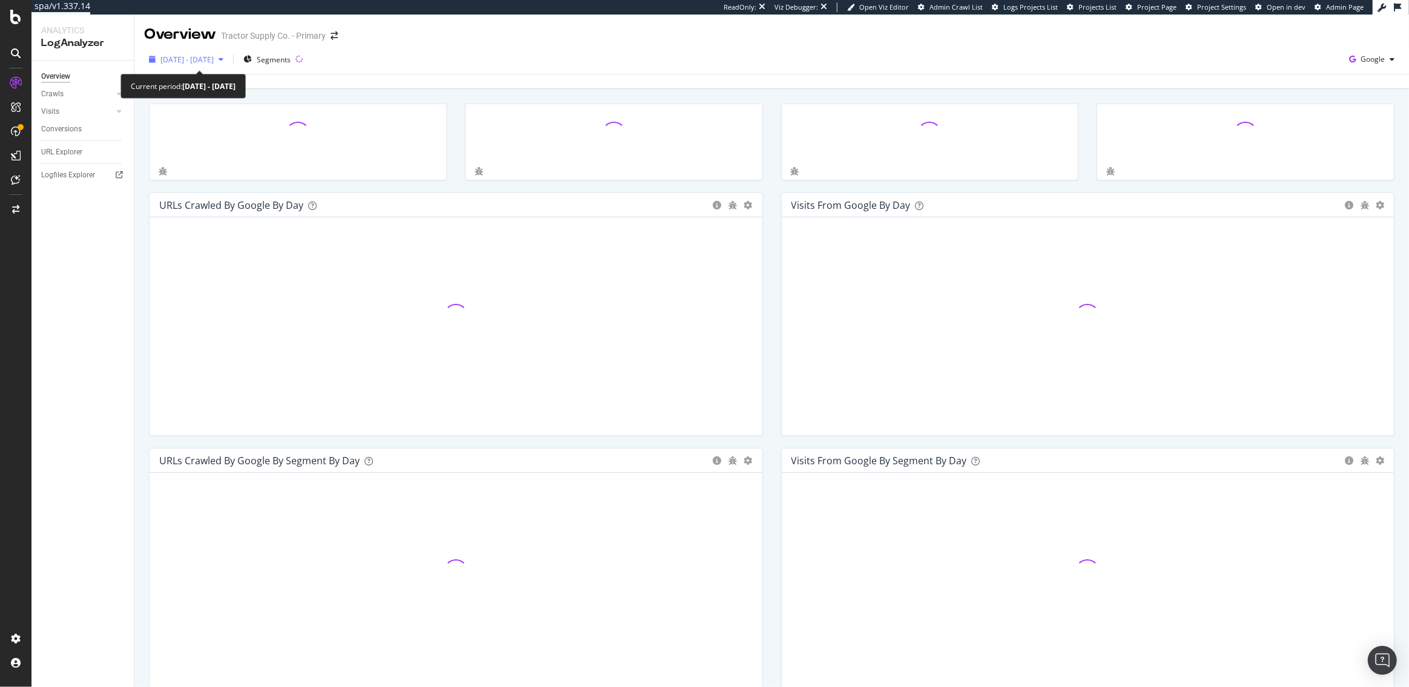
click at [200, 59] on span "[DATE] - [DATE]" at bounding box center [186, 59] width 53 height 10
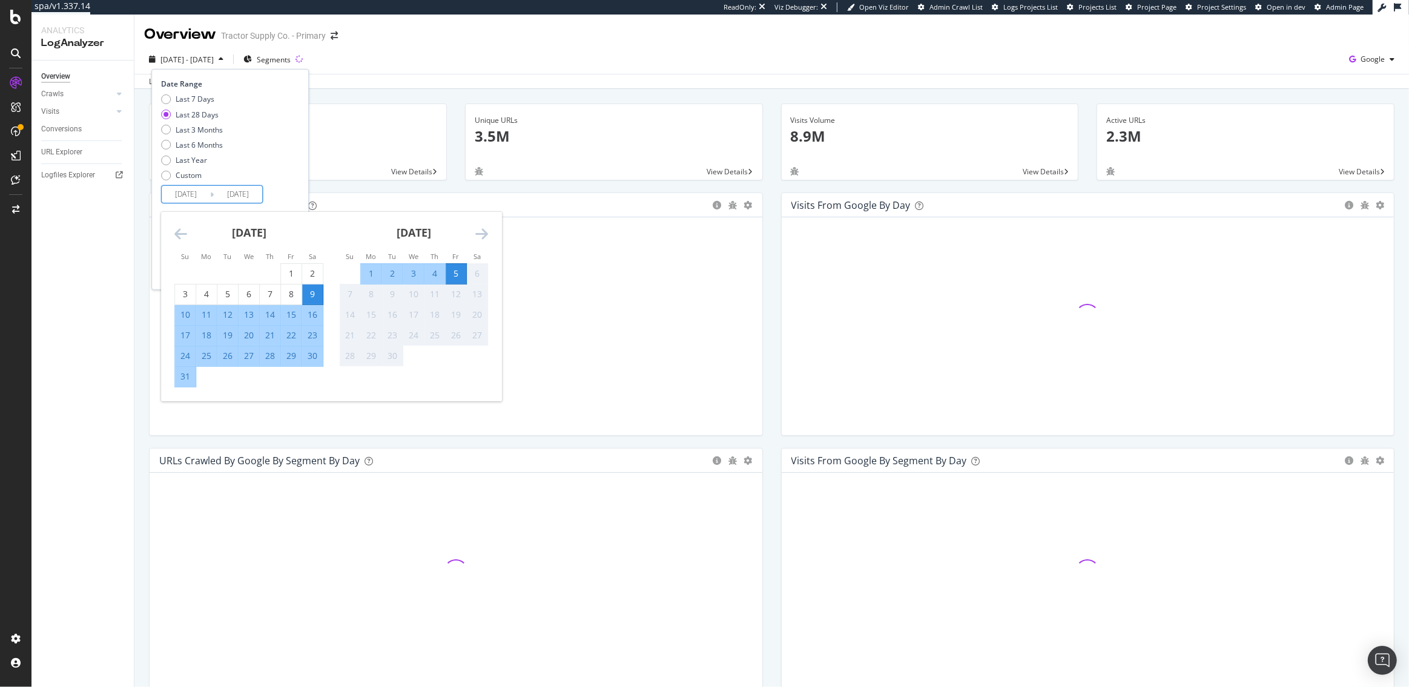
click at [190, 199] on input "[DATE]" at bounding box center [186, 194] width 48 height 17
click at [179, 229] on icon "Move backward to switch to the previous month." at bounding box center [180, 233] width 13 height 15
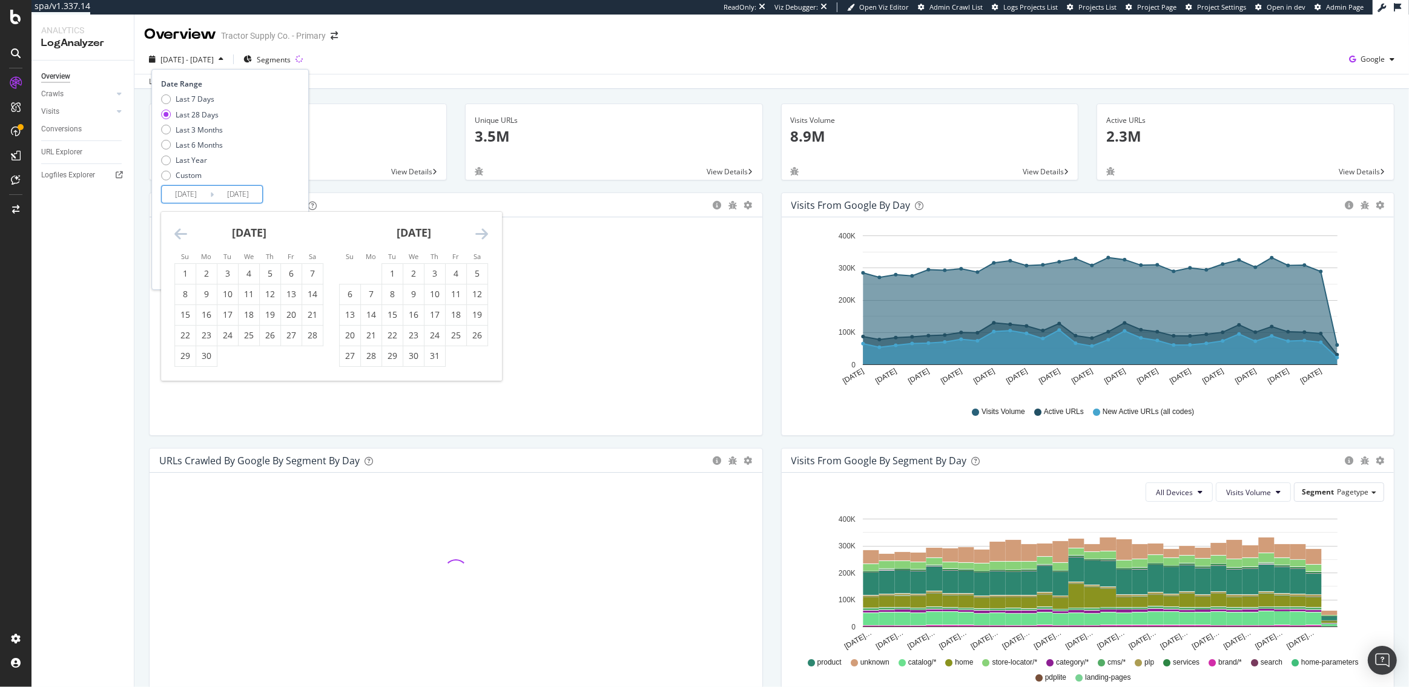
click at [179, 229] on icon "Move backward to switch to the previous month." at bounding box center [180, 233] width 13 height 15
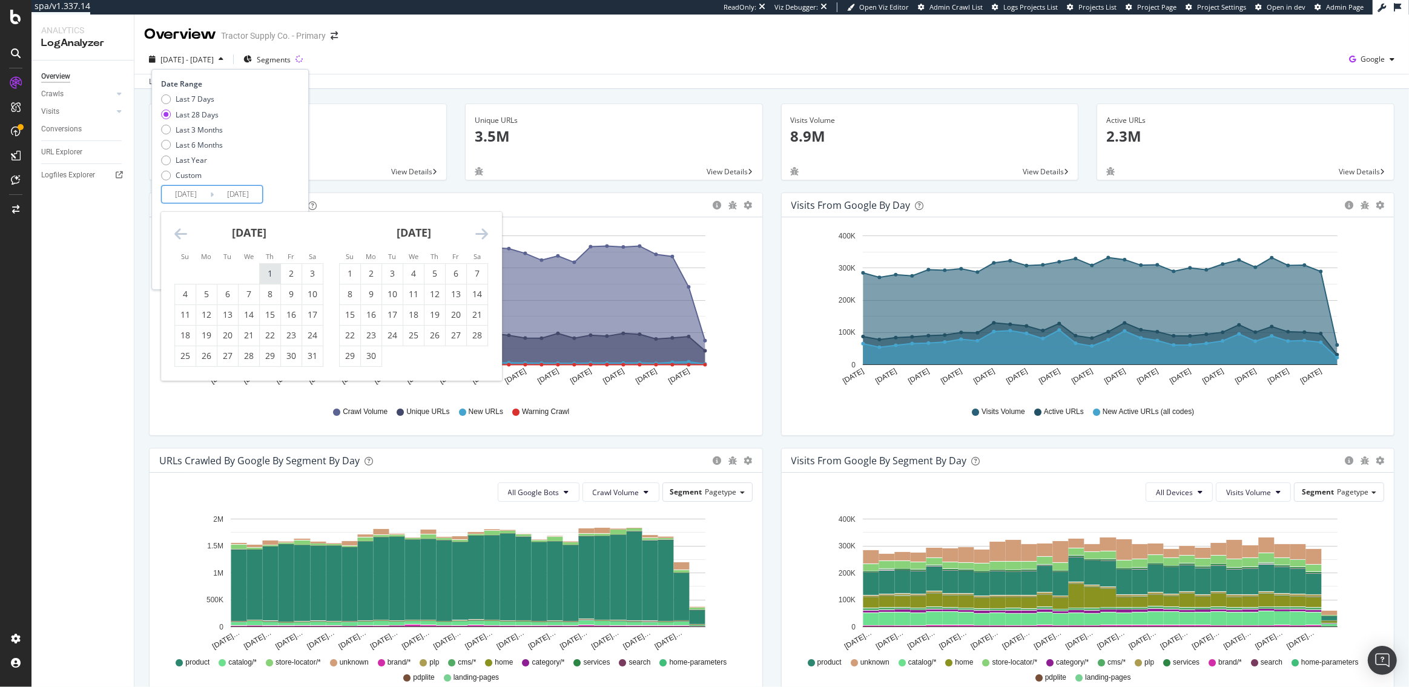
click at [262, 271] on div "1" at bounding box center [270, 274] width 21 height 12
type input "[DATE]"
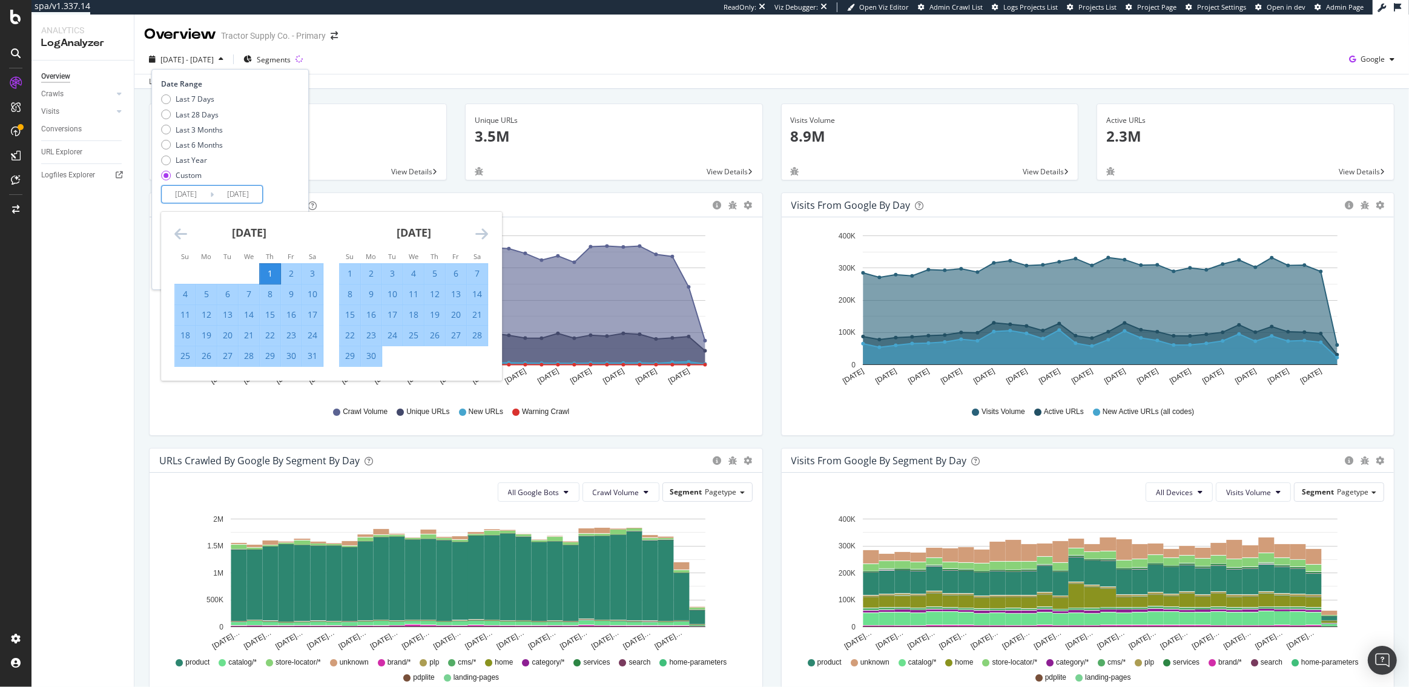
click at [487, 231] on icon "Move forward to switch to the next month." at bounding box center [481, 233] width 13 height 15
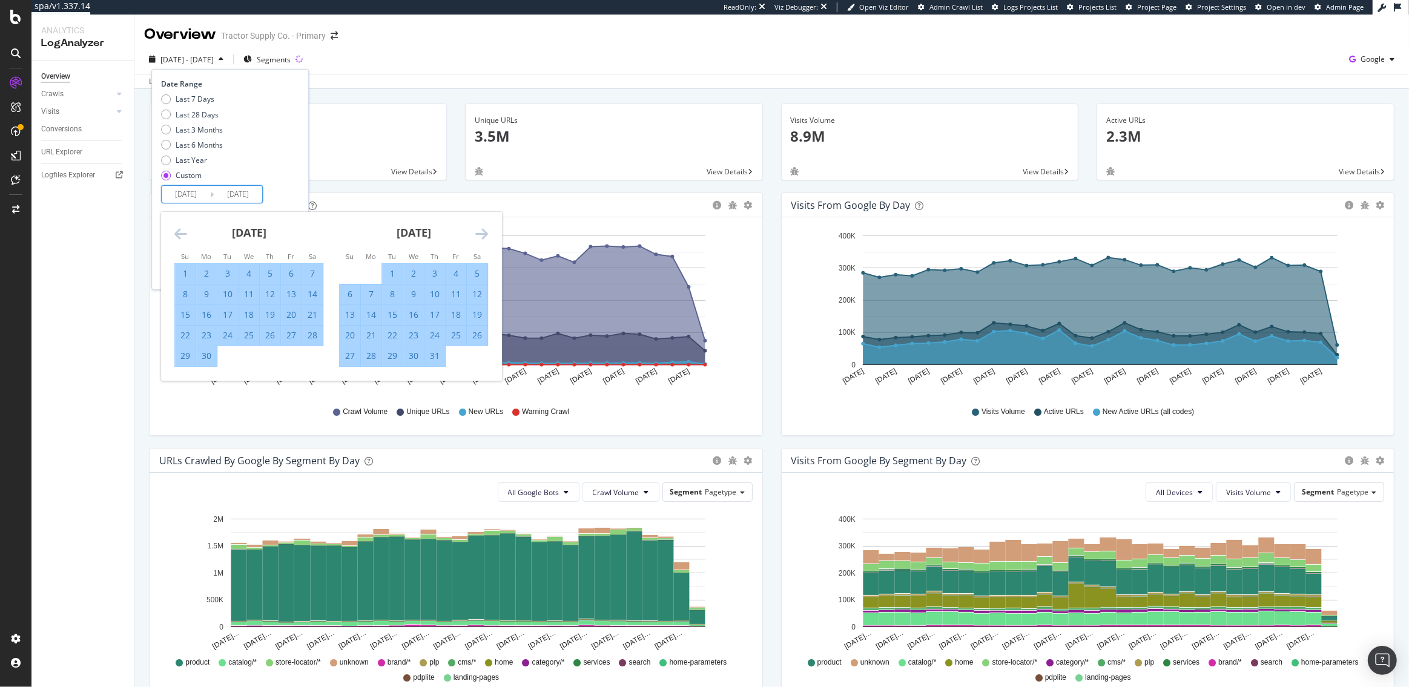
click at [487, 231] on icon "Move forward to switch to the next month." at bounding box center [481, 233] width 13 height 15
click at [352, 383] on div "31" at bounding box center [350, 377] width 21 height 20
type input "[DATE]"
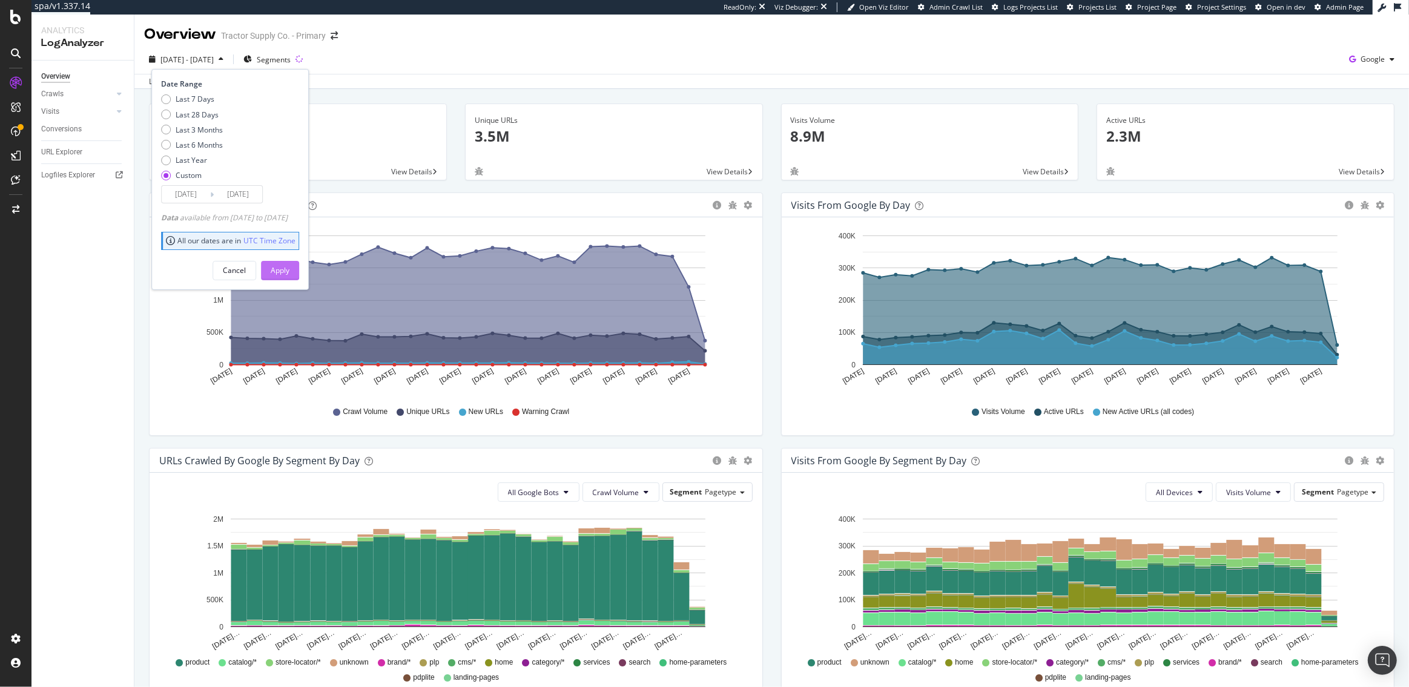
click at [289, 265] on div "Apply" at bounding box center [280, 270] width 19 height 10
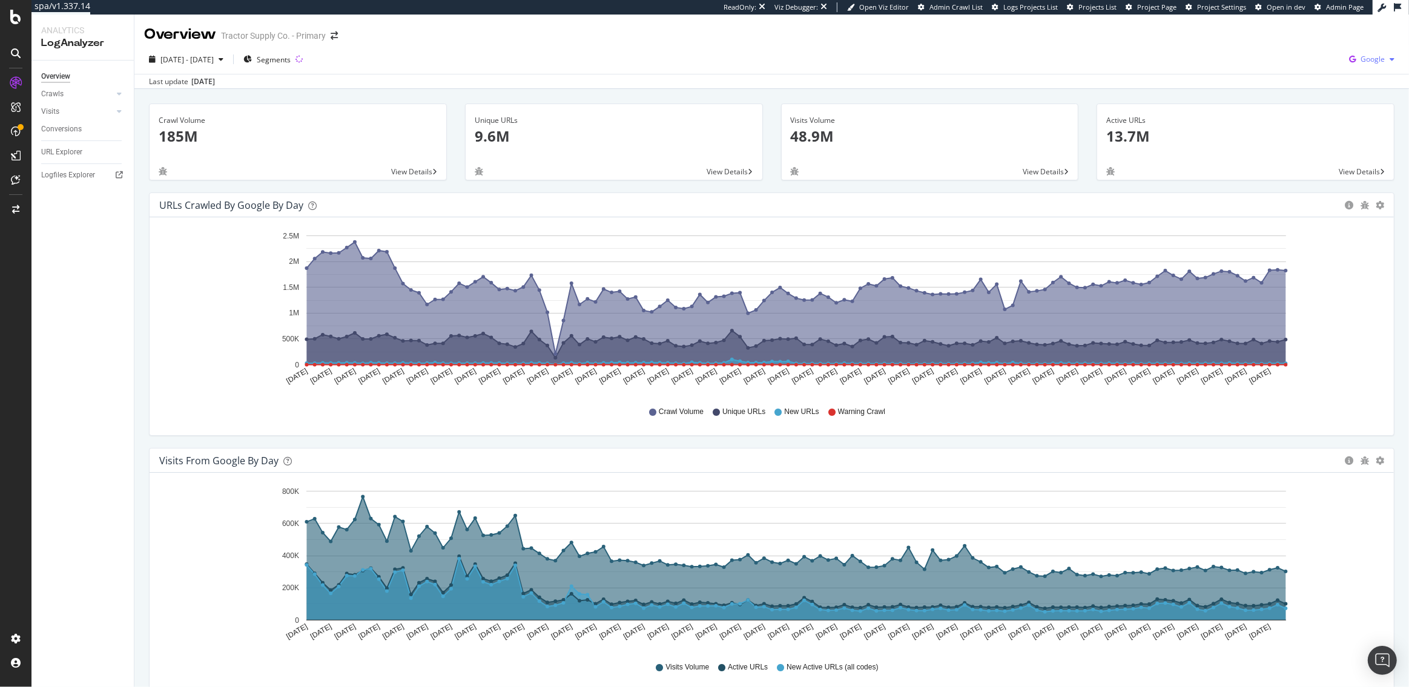
click at [1379, 56] on span "Google" at bounding box center [1373, 59] width 24 height 10
click at [1323, 67] on span "OpenAI" at bounding box center [1312, 70] width 45 height 11
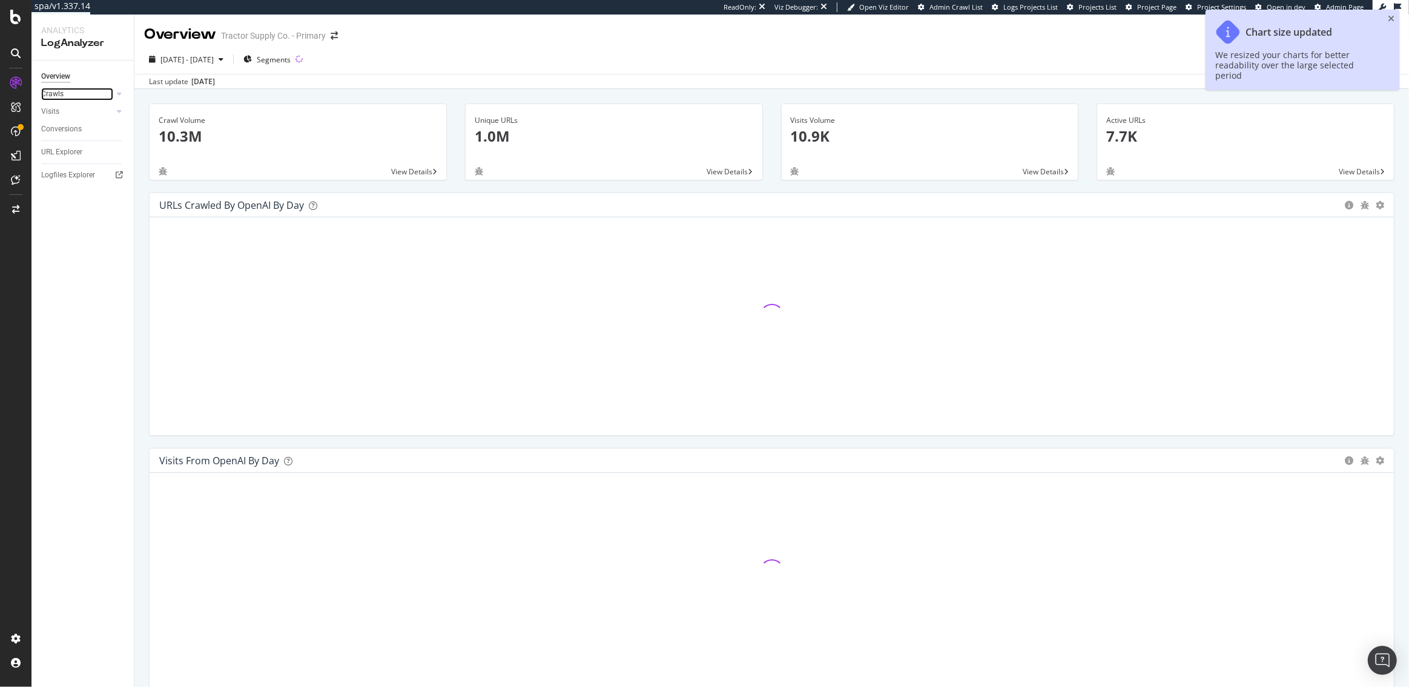
click at [75, 96] on link "Crawls" at bounding box center [77, 94] width 72 height 13
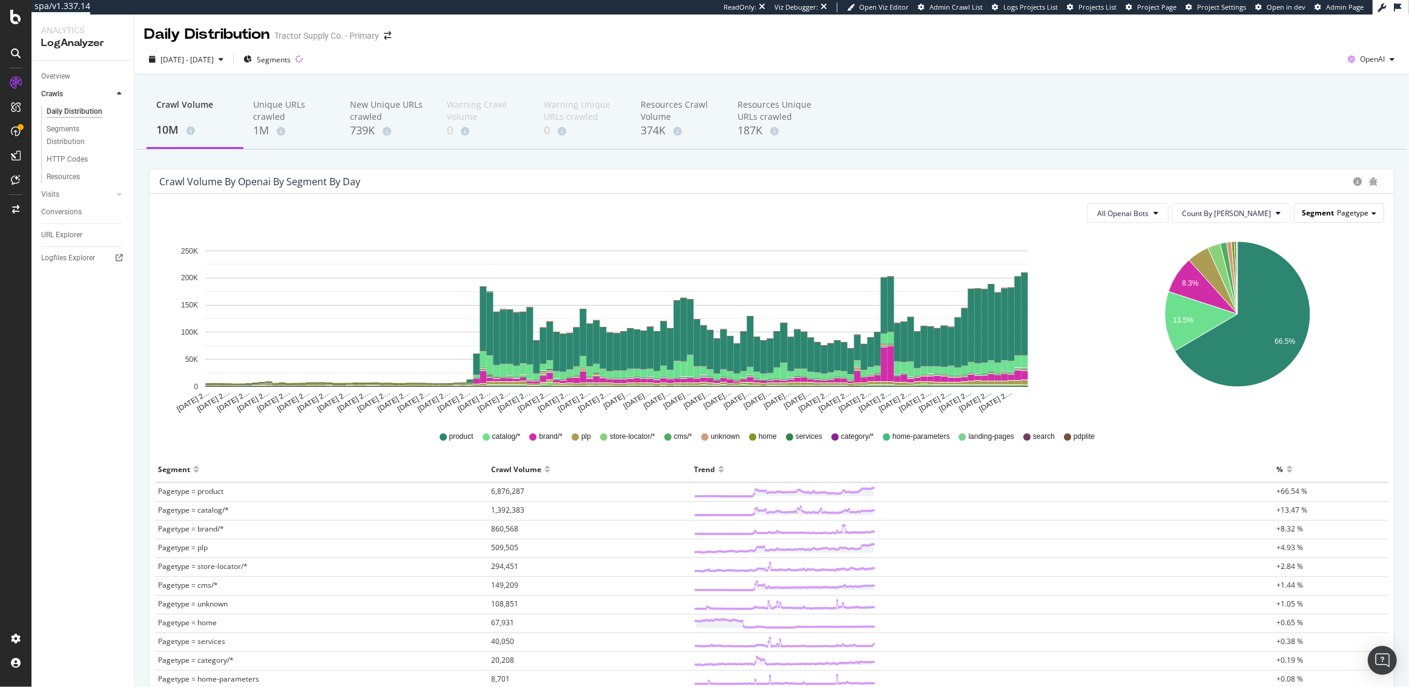
click at [1334, 217] on span "Segment" at bounding box center [1318, 213] width 32 height 10
click at [1298, 297] on div "Host" at bounding box center [1315, 296] width 126 height 16
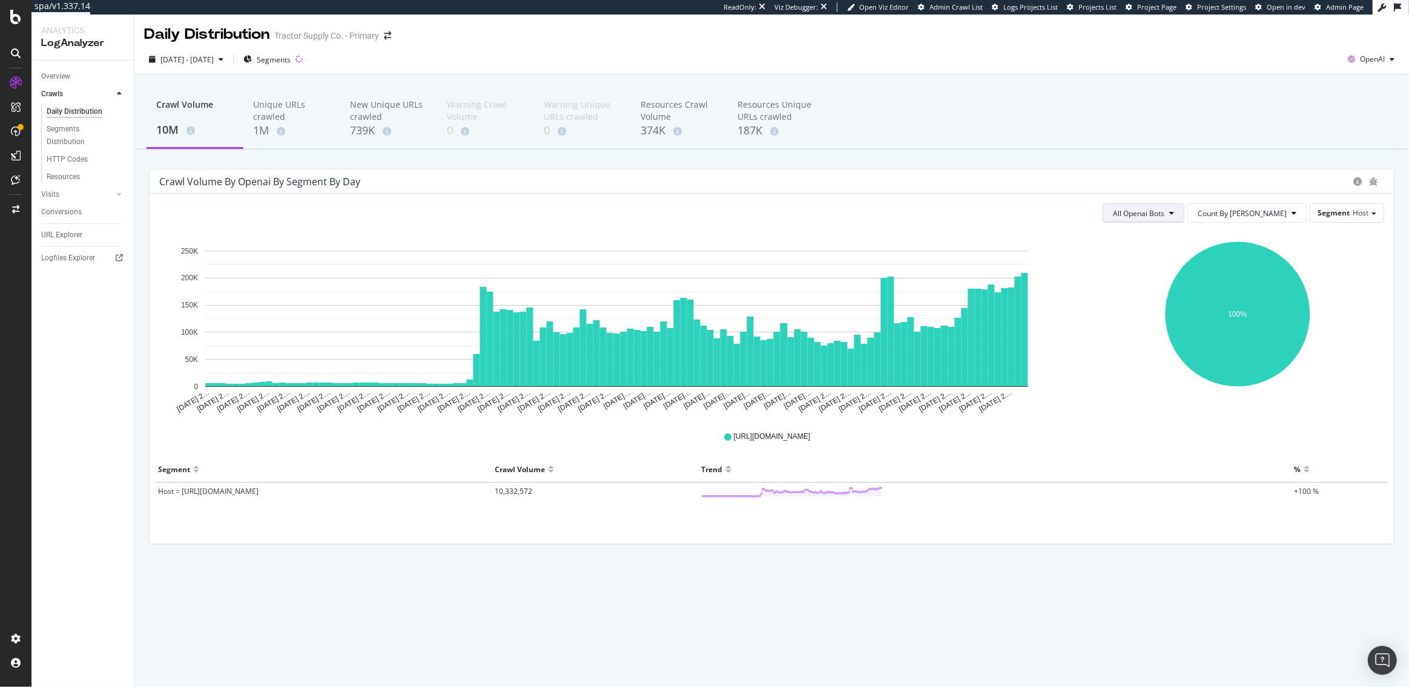
click at [1164, 213] on span "All Openai Bots" at bounding box center [1138, 213] width 51 height 10
click at [1187, 301] on span "ChatGPT-User" at bounding box center [1184, 304] width 53 height 11
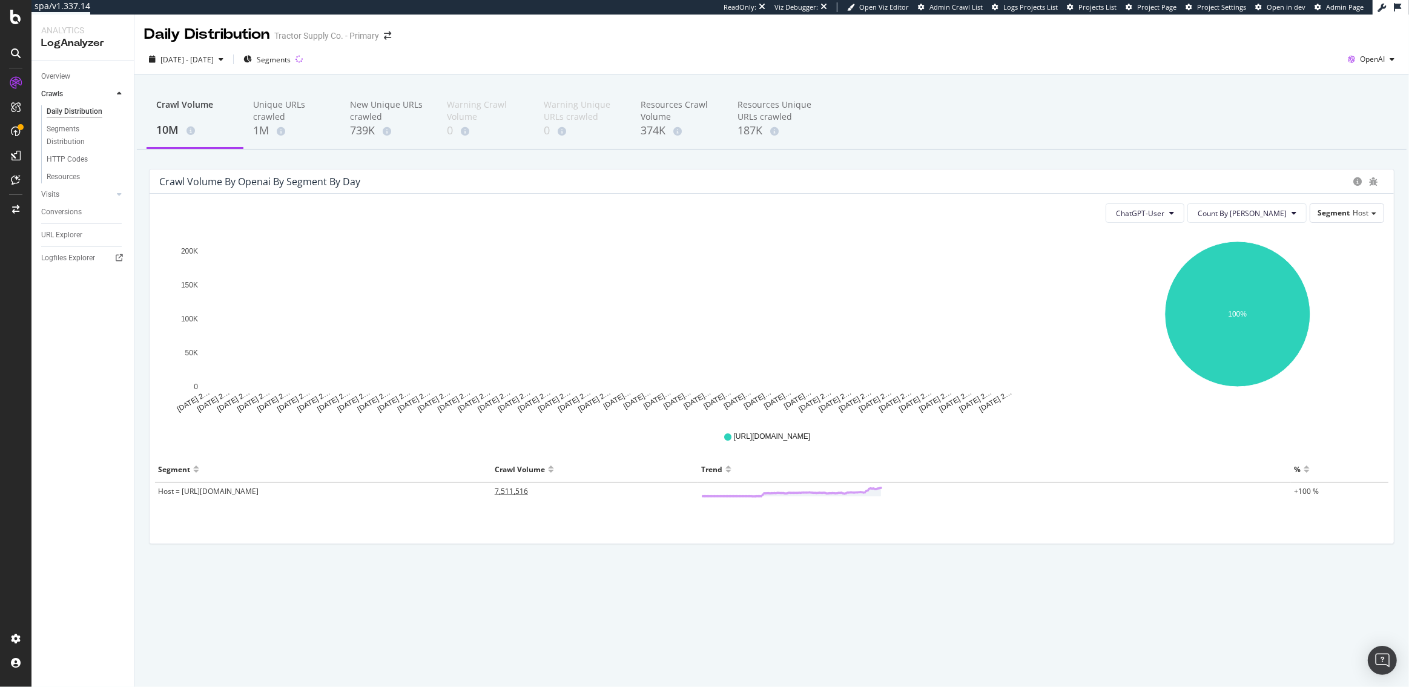
drag, startPoint x: 493, startPoint y: 494, endPoint x: 555, endPoint y: 494, distance: 61.8
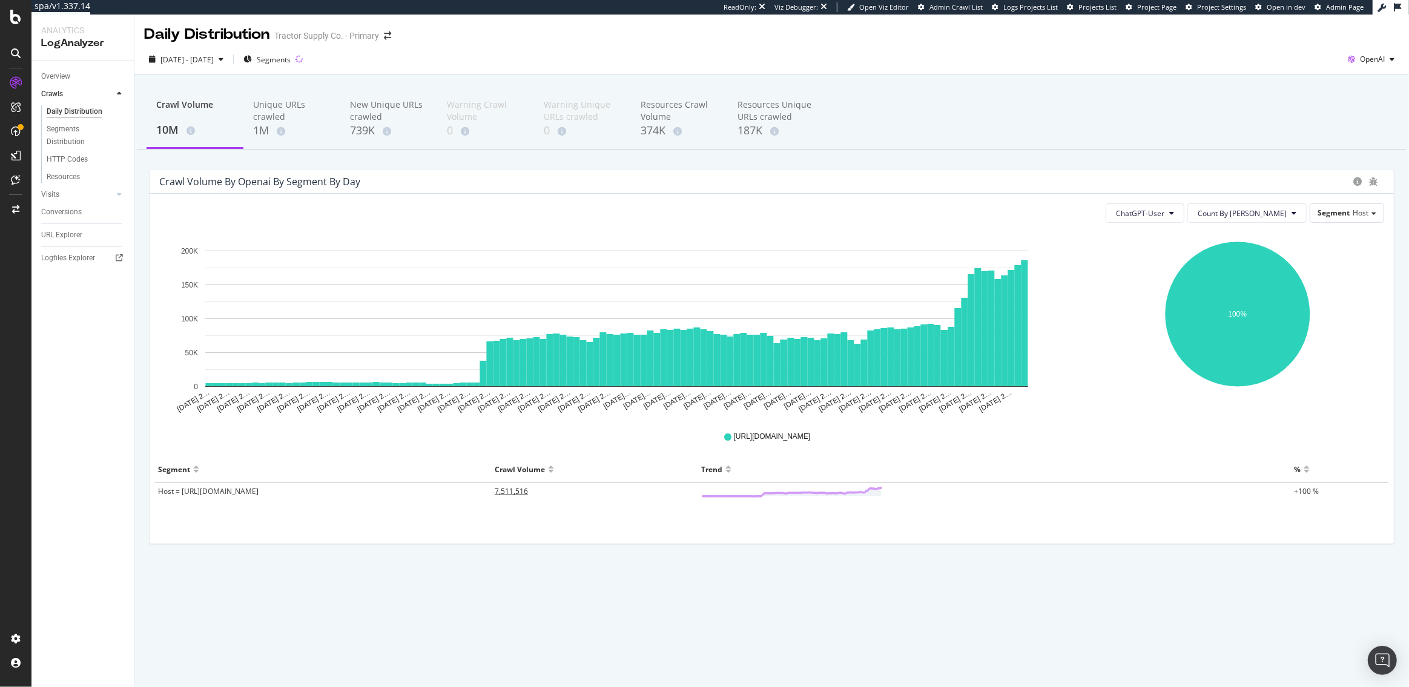
click at [555, 494] on tr "Host = https_tractorsupply.com 7,511,516 +100 %" at bounding box center [771, 492] width 1233 height 19
copy tr "7,511,516"
click at [549, 490] on td "7,511,516" at bounding box center [595, 492] width 206 height 19
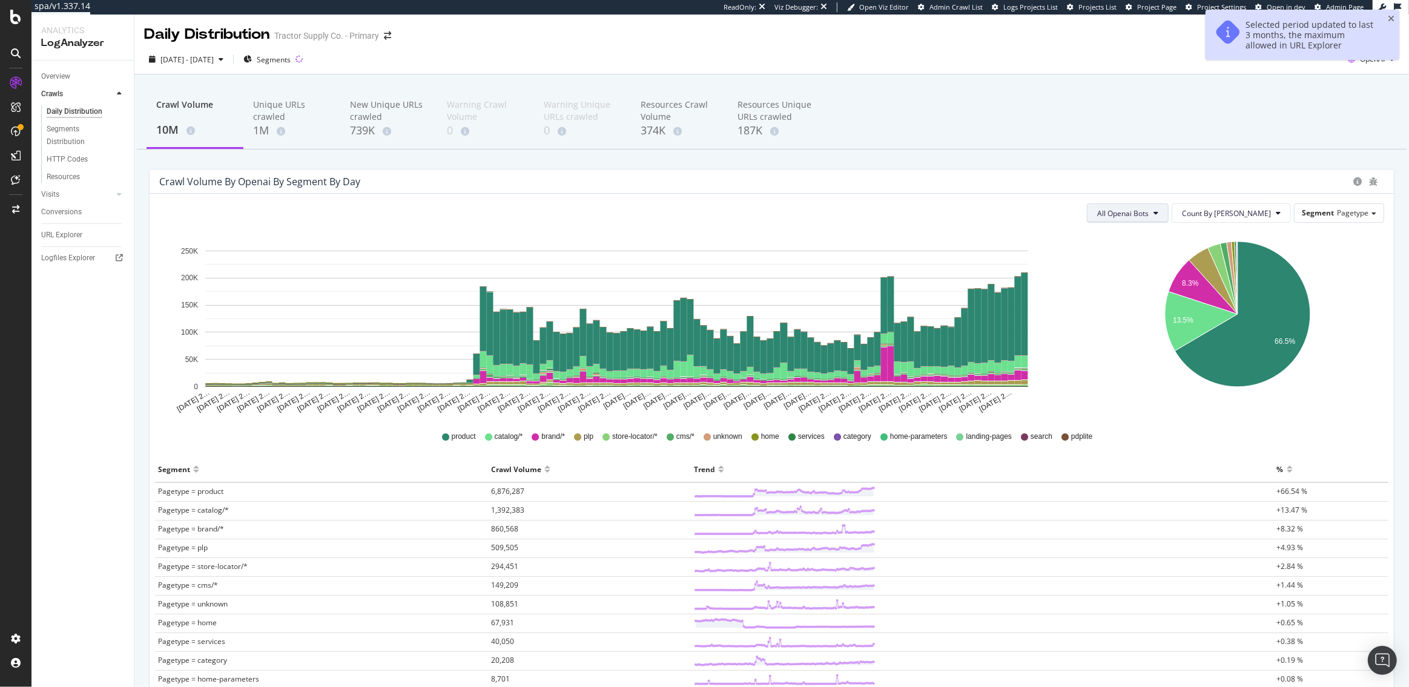
click at [1149, 210] on span "All Openai Bots" at bounding box center [1122, 213] width 51 height 10
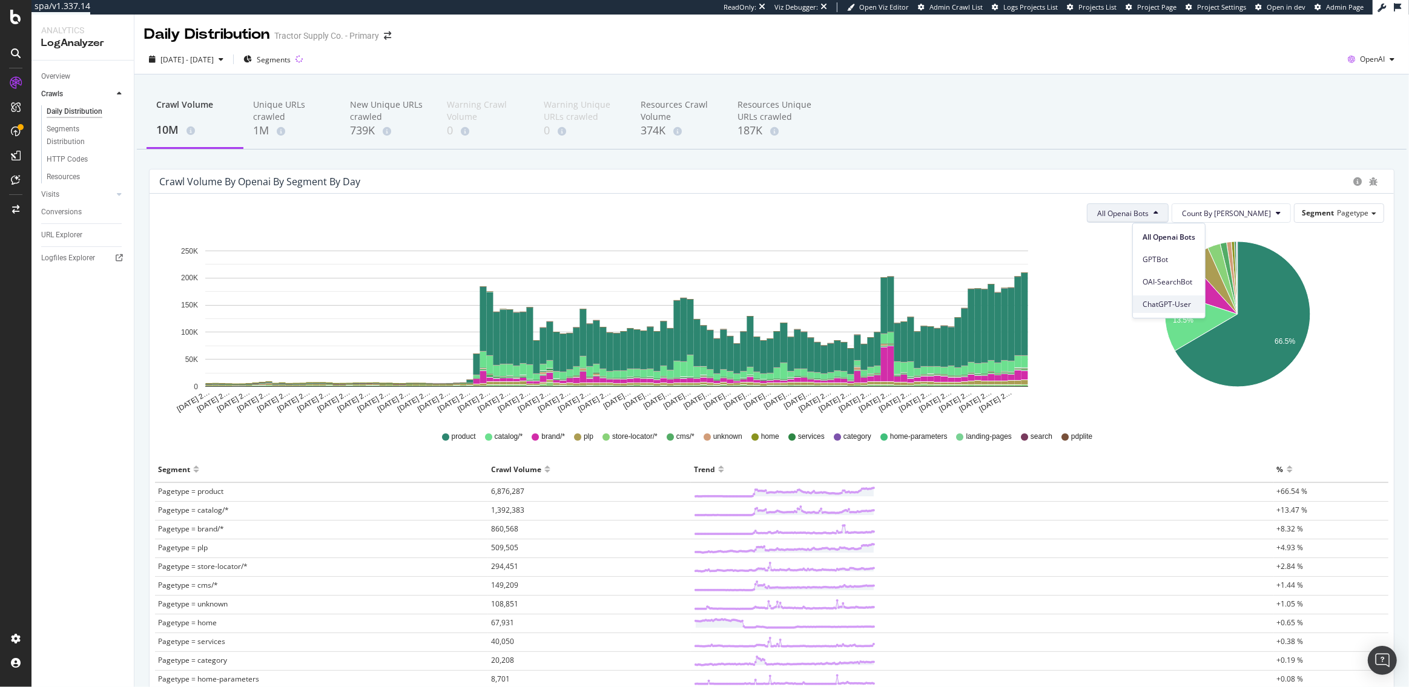
click at [1172, 308] on span "ChatGPT-User" at bounding box center [1169, 304] width 53 height 11
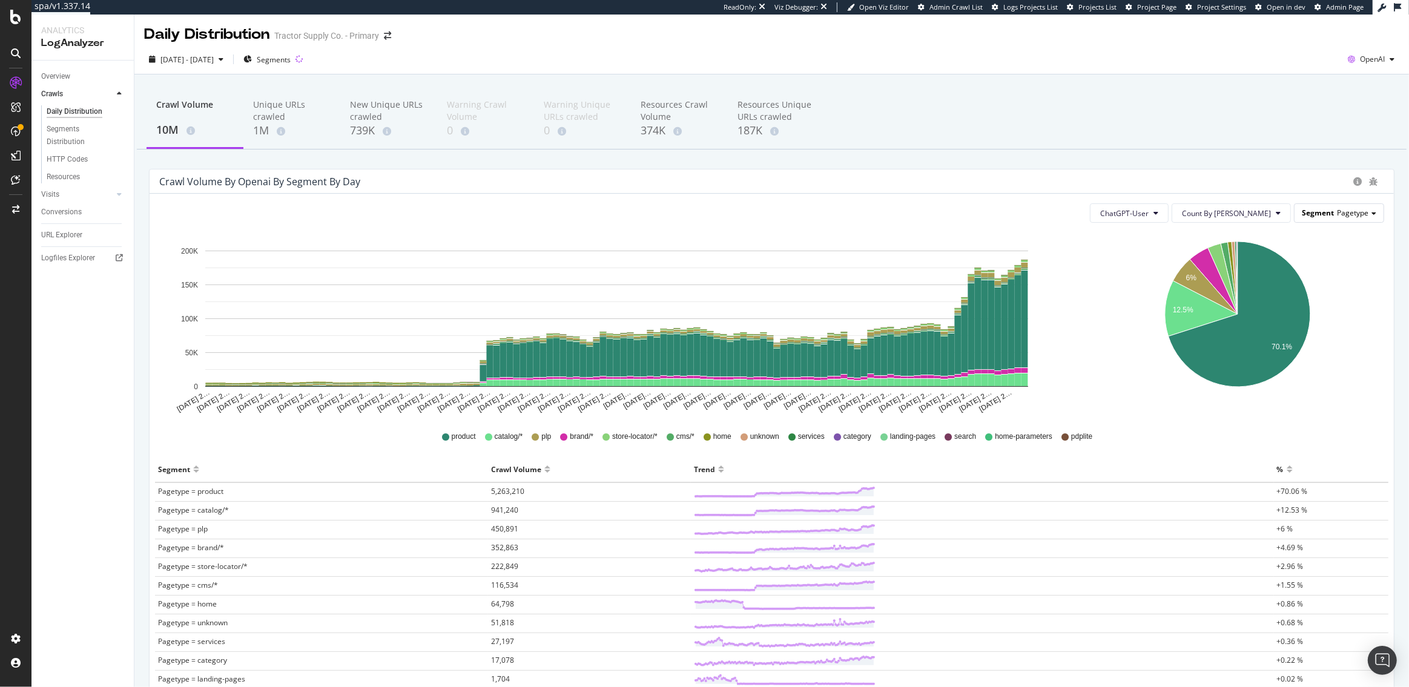
click at [1353, 220] on div "Segment Pagetype" at bounding box center [1339, 213] width 89 height 18
click at [1332, 289] on div "Host" at bounding box center [1315, 296] width 126 height 16
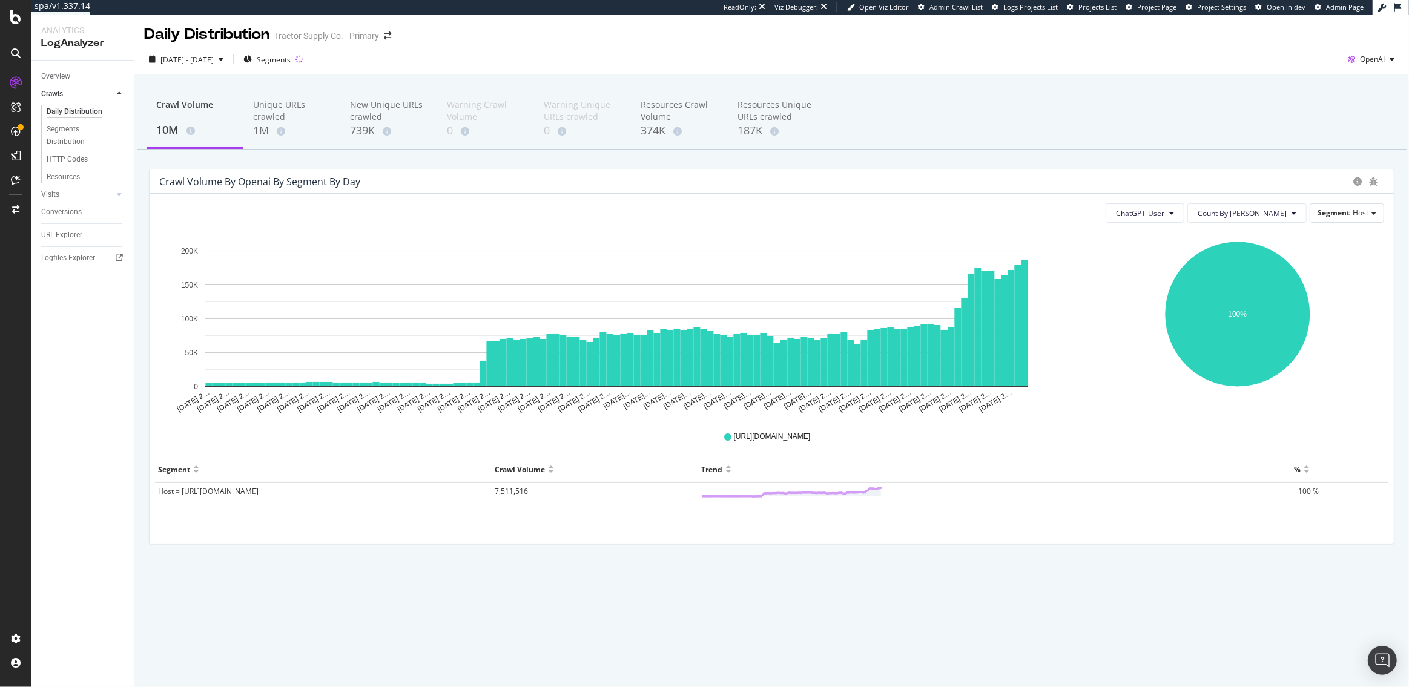
drag, startPoint x: 555, startPoint y: 486, endPoint x: 481, endPoint y: 486, distance: 74.5
click at [481, 486] on tr "Host = https_tractorsupply.com 7,511,516 +100 %" at bounding box center [771, 492] width 1233 height 19
drag, startPoint x: 586, startPoint y: 490, endPoint x: 468, endPoint y: 492, distance: 117.5
click at [468, 492] on tr "Host = https_tractorsupply.com 7,511,516 +100 %" at bounding box center [771, 492] width 1233 height 19
copy tr "7,511,516"
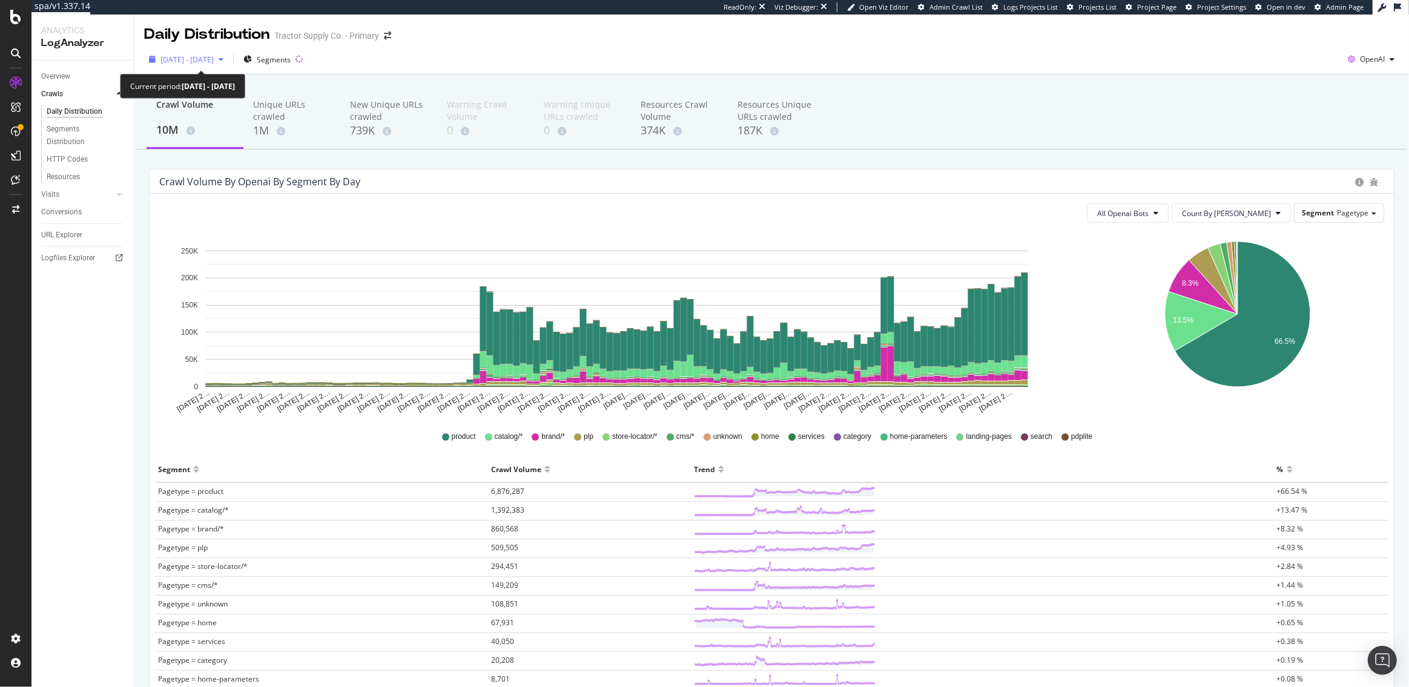
click at [214, 61] on span "[DATE] - [DATE]" at bounding box center [186, 59] width 53 height 10
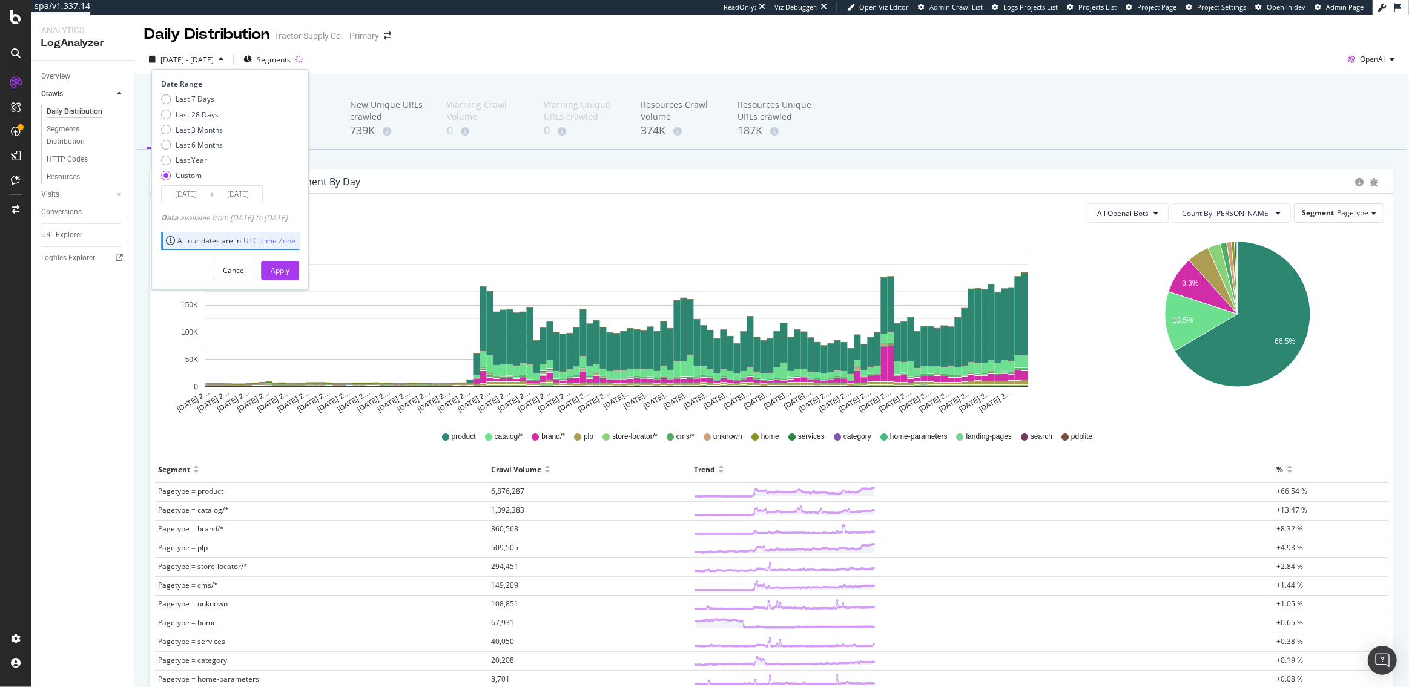
click at [188, 197] on input "[DATE]" at bounding box center [186, 194] width 48 height 17
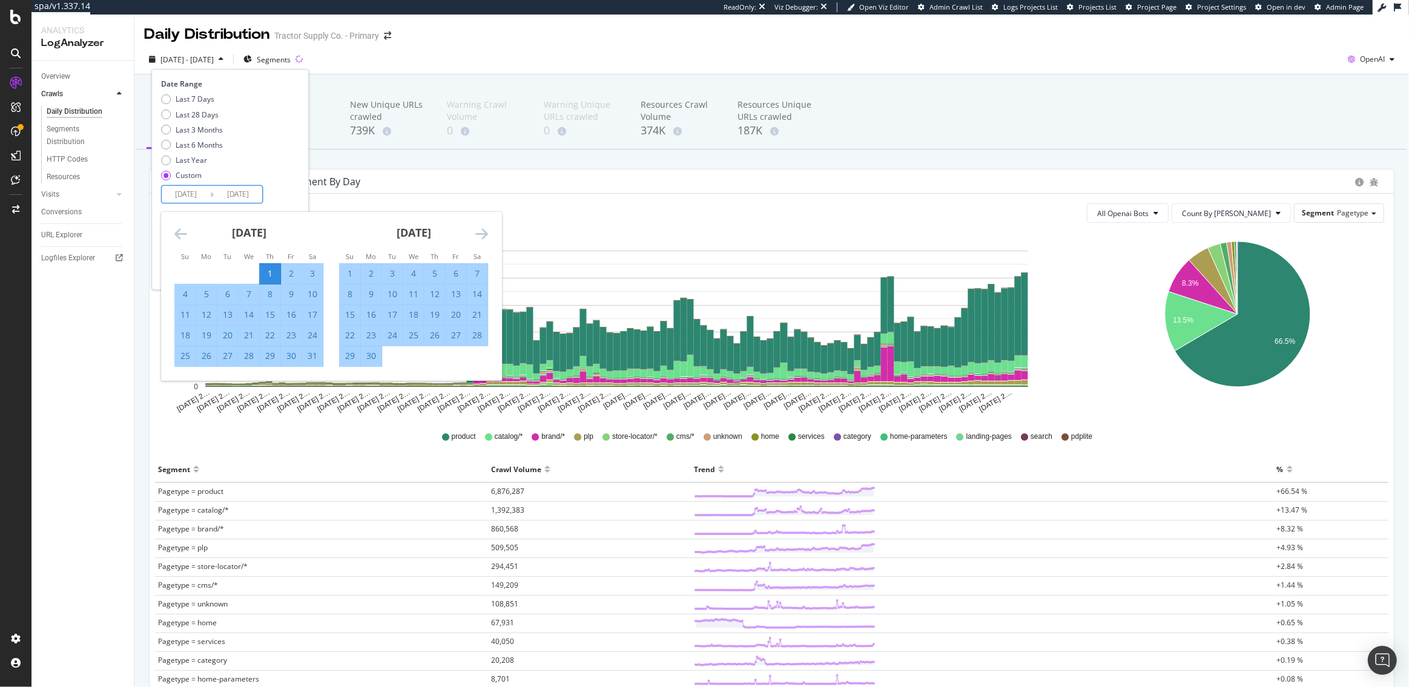
click at [180, 232] on icon "Move backward to switch to the previous month." at bounding box center [180, 233] width 13 height 15
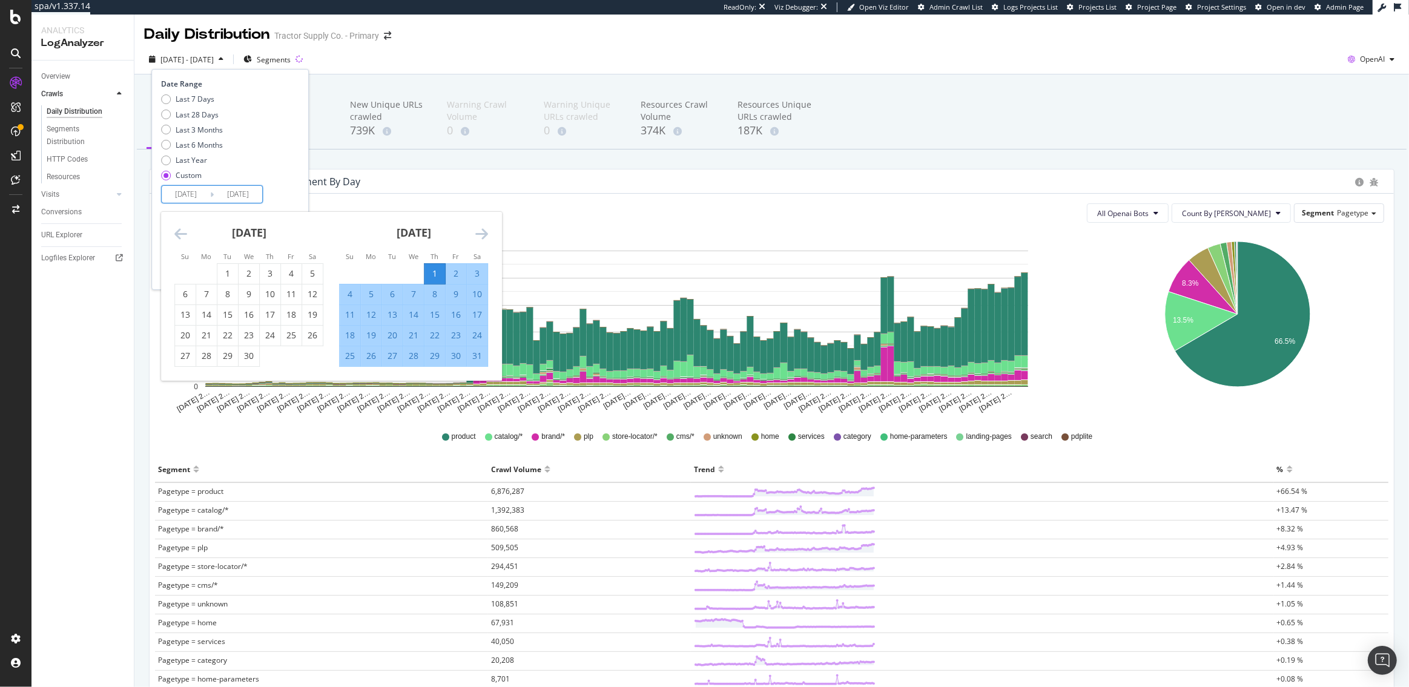
click at [180, 232] on icon "Move backward to switch to the previous month." at bounding box center [180, 233] width 13 height 15
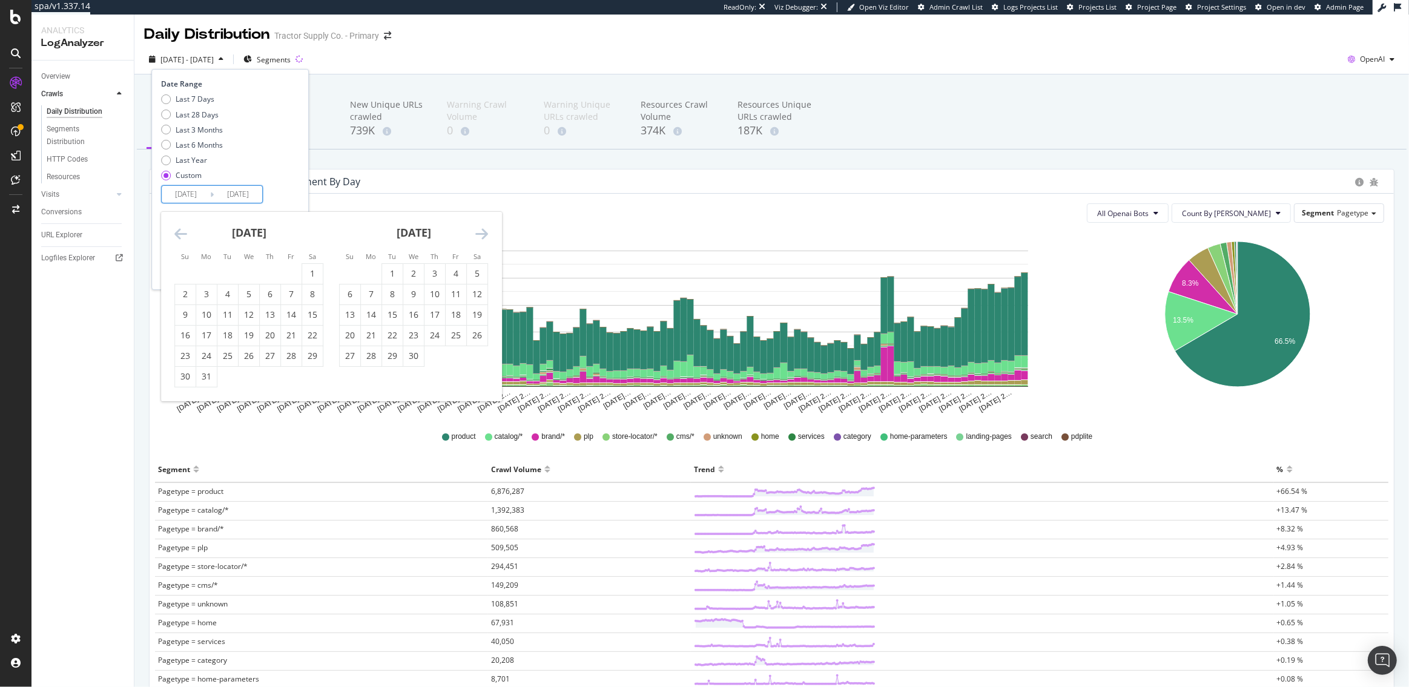
click at [180, 232] on icon "Move backward to switch to the previous month." at bounding box center [180, 233] width 13 height 15
click at [191, 354] on div "29" at bounding box center [185, 356] width 21 height 12
type input "[DATE]"
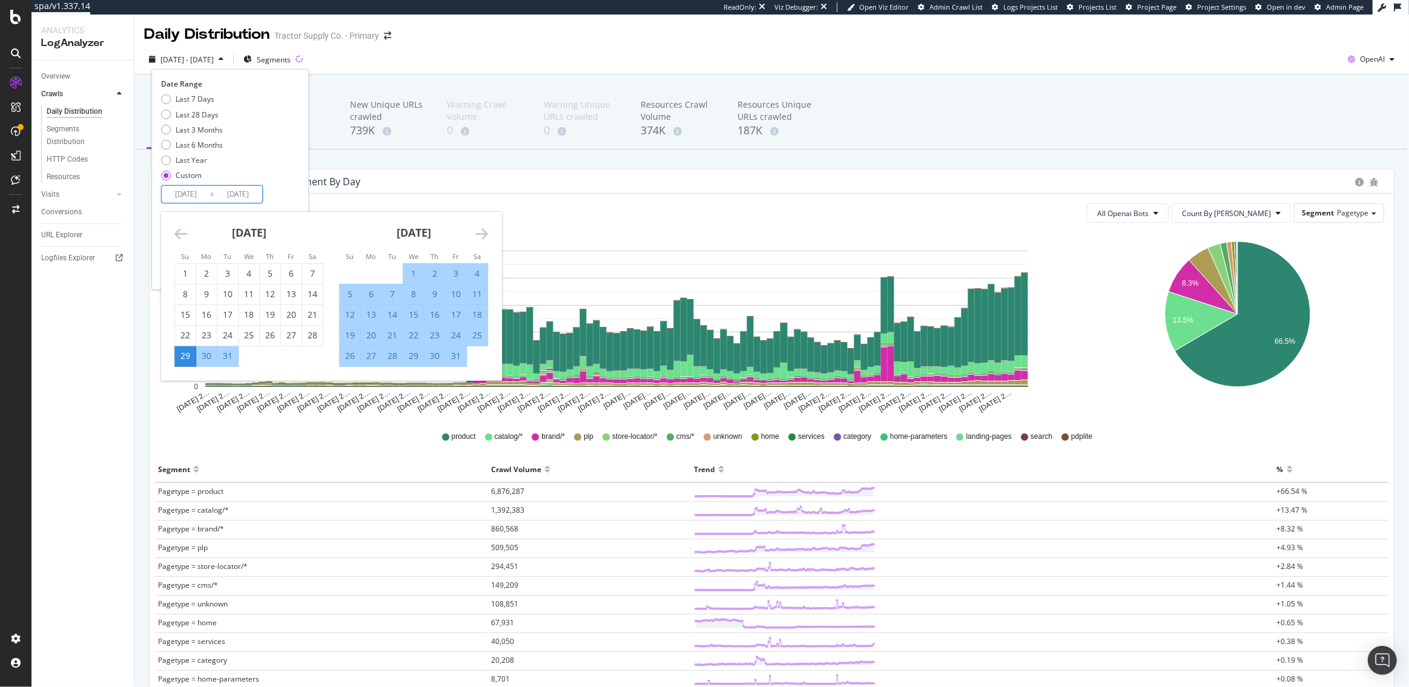
click at [480, 232] on icon "Move forward to switch to the next month." at bounding box center [481, 233] width 13 height 15
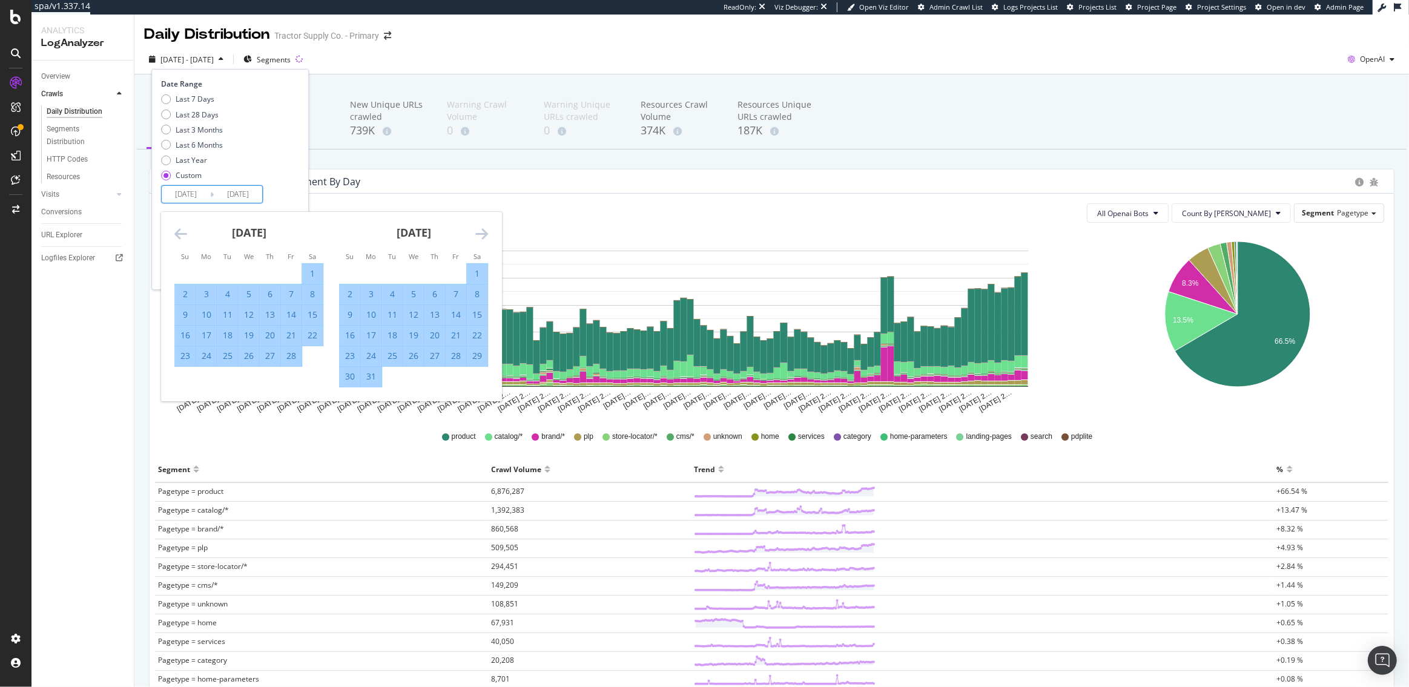
click at [480, 232] on icon "Move forward to switch to the next month." at bounding box center [481, 233] width 13 height 15
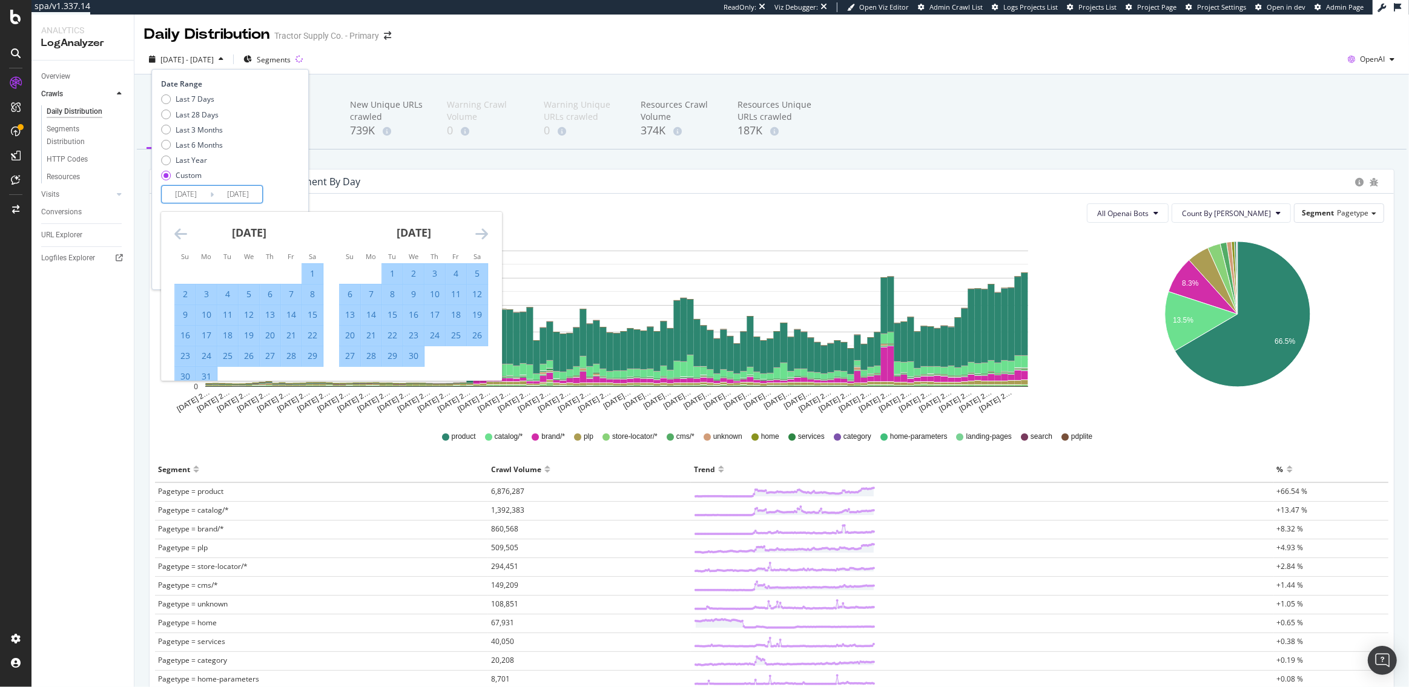
click at [419, 351] on div "30" at bounding box center [413, 356] width 21 height 12
type input "[DATE]"
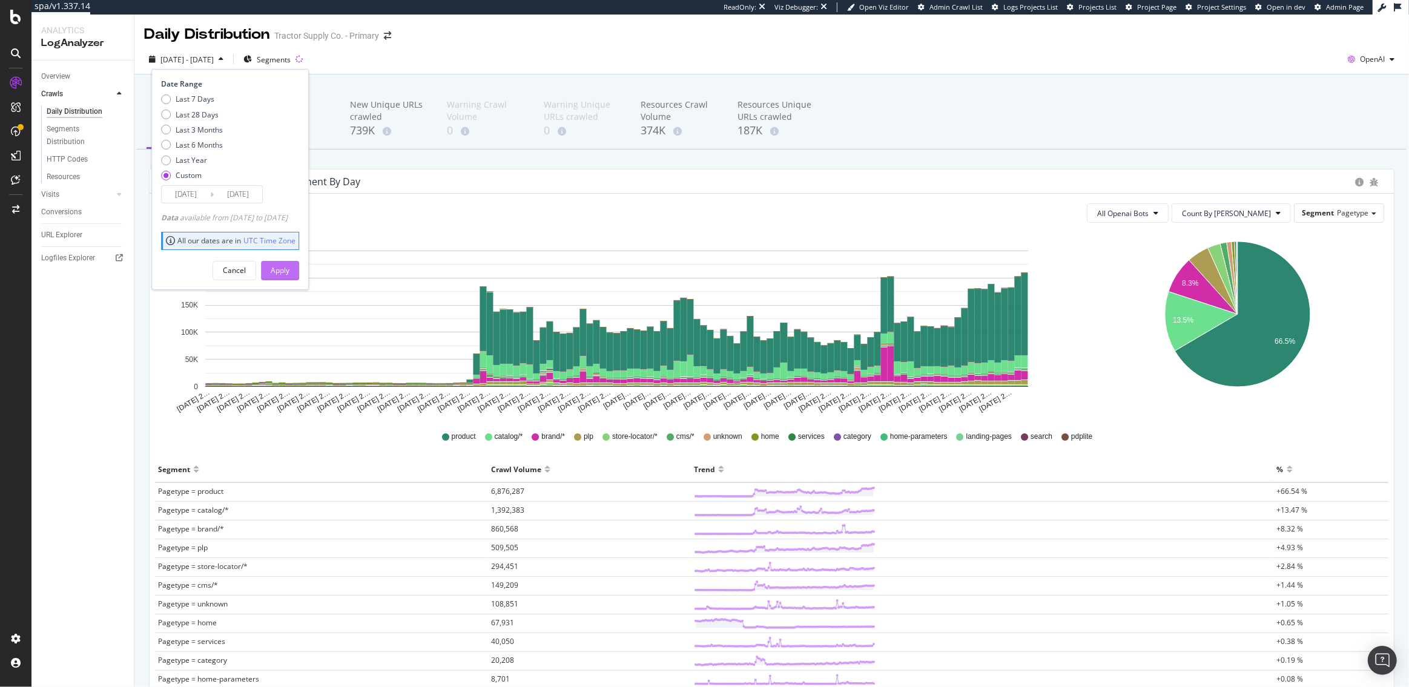
click at [289, 268] on div "Apply" at bounding box center [280, 270] width 19 height 10
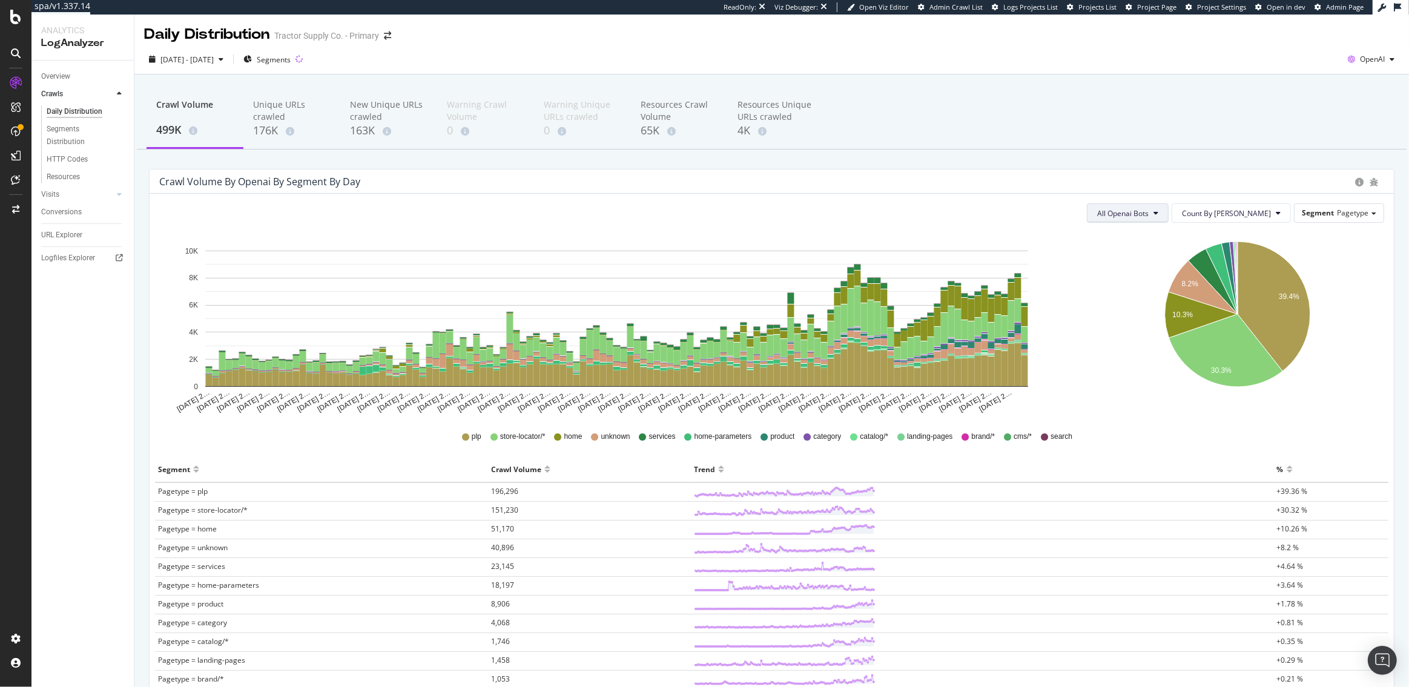
click at [1149, 209] on span "All Openai Bots" at bounding box center [1122, 213] width 51 height 10
click at [1175, 303] on span "ChatGPT-User" at bounding box center [1169, 304] width 53 height 11
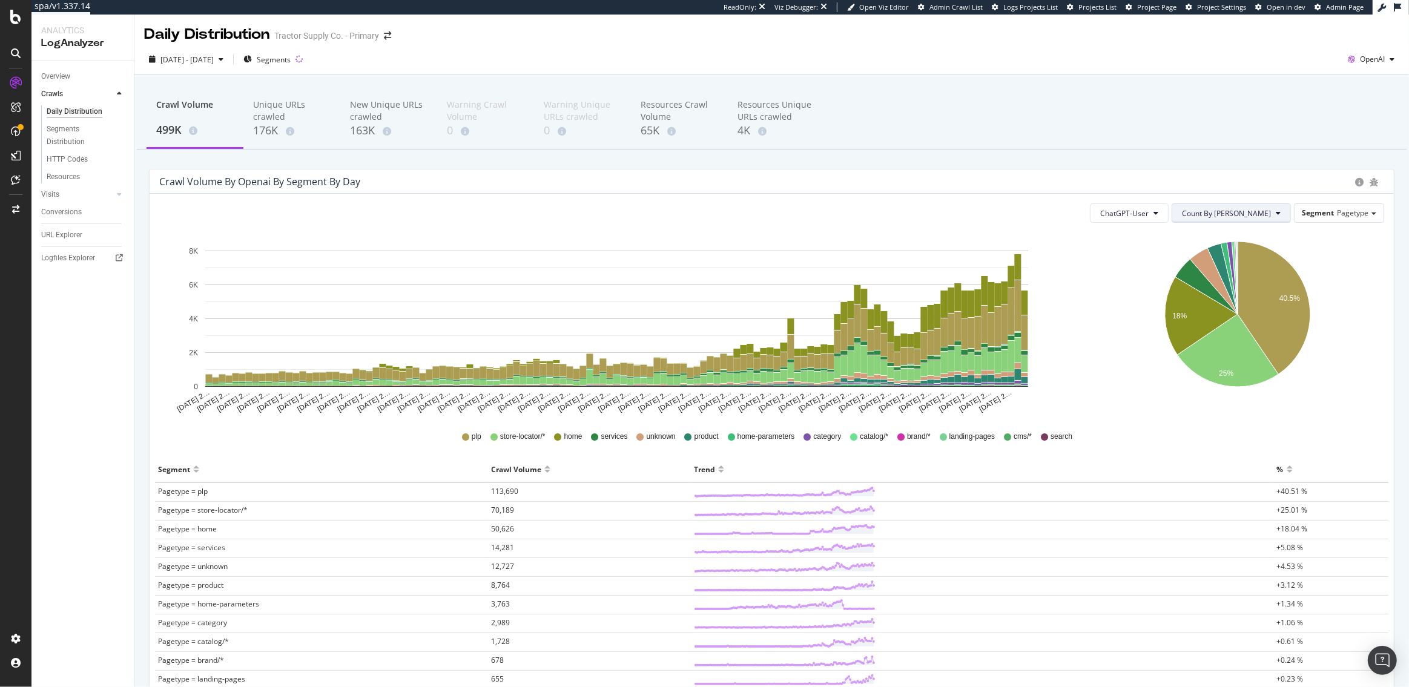
click at [1269, 216] on span "Count By Day" at bounding box center [1226, 213] width 89 height 10
click at [1350, 272] on icon "40.5% 18% 25%" at bounding box center [1238, 324] width 292 height 182
click at [1344, 215] on span "Pagetype" at bounding box center [1352, 213] width 31 height 10
click at [1301, 296] on div "Host" at bounding box center [1315, 296] width 126 height 16
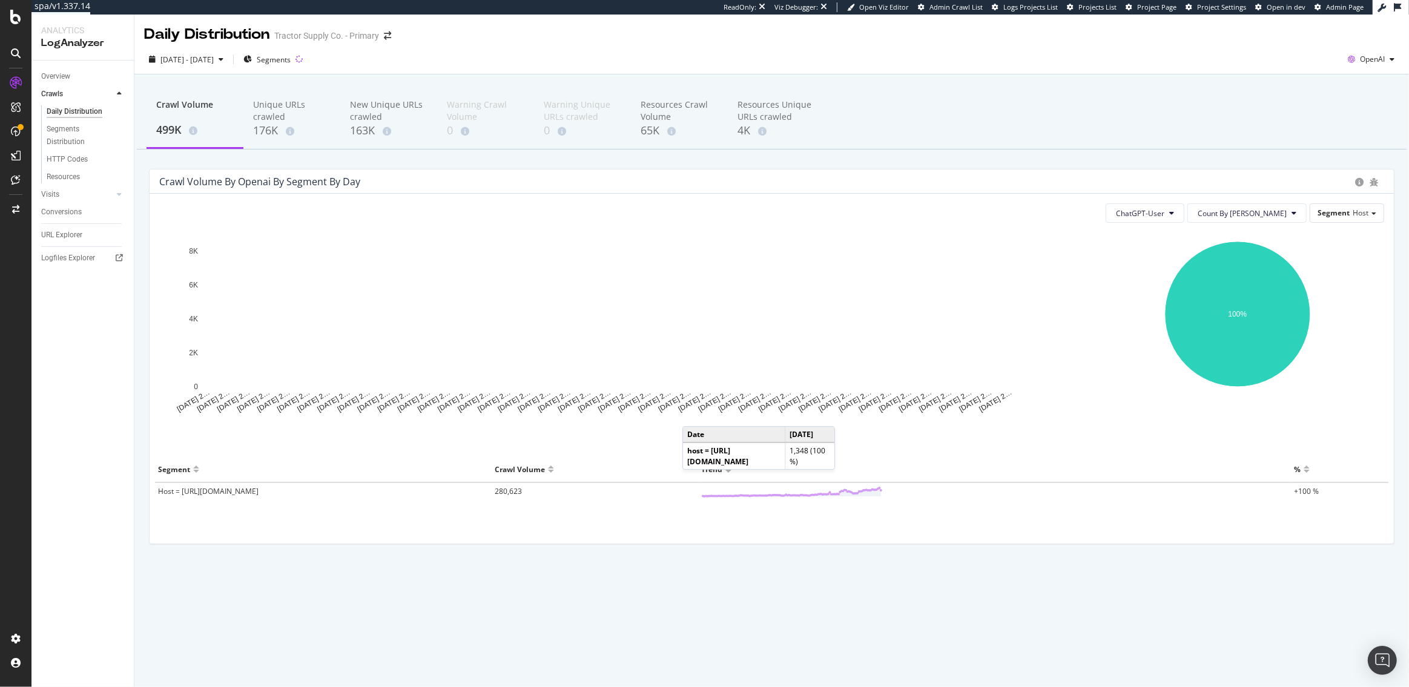
drag, startPoint x: 543, startPoint y: 491, endPoint x: 501, endPoint y: 491, distance: 41.8
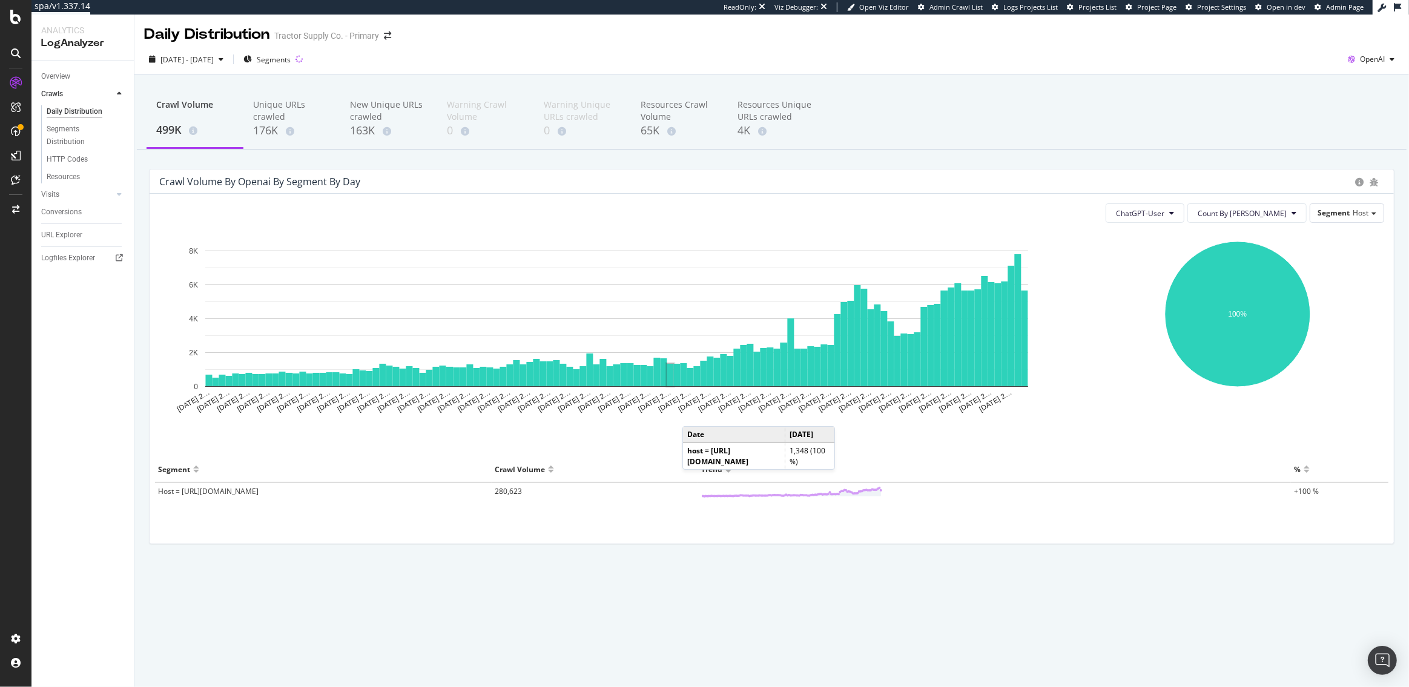
click at [501, 491] on tr "Host = https_tractorsupply.com 280,623 +100 %" at bounding box center [771, 492] width 1233 height 19
copy tr "280,623"
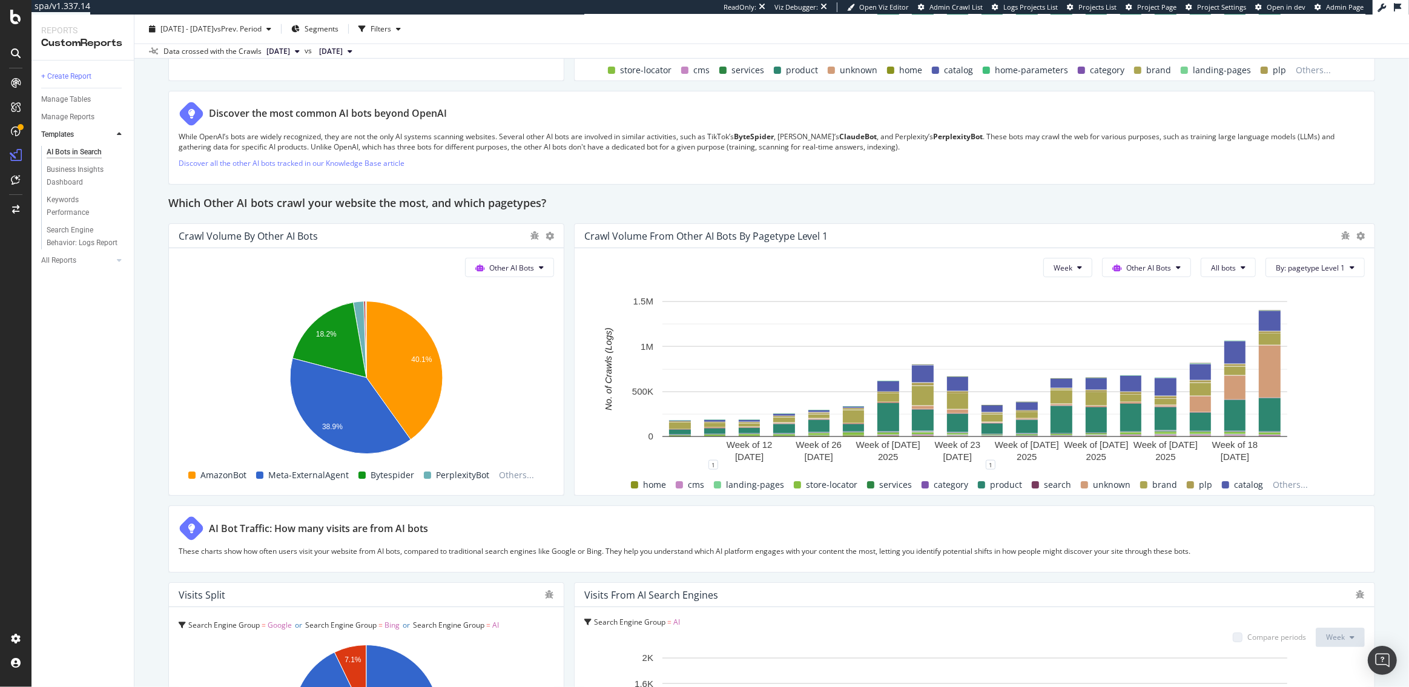
scroll to position [1872, 0]
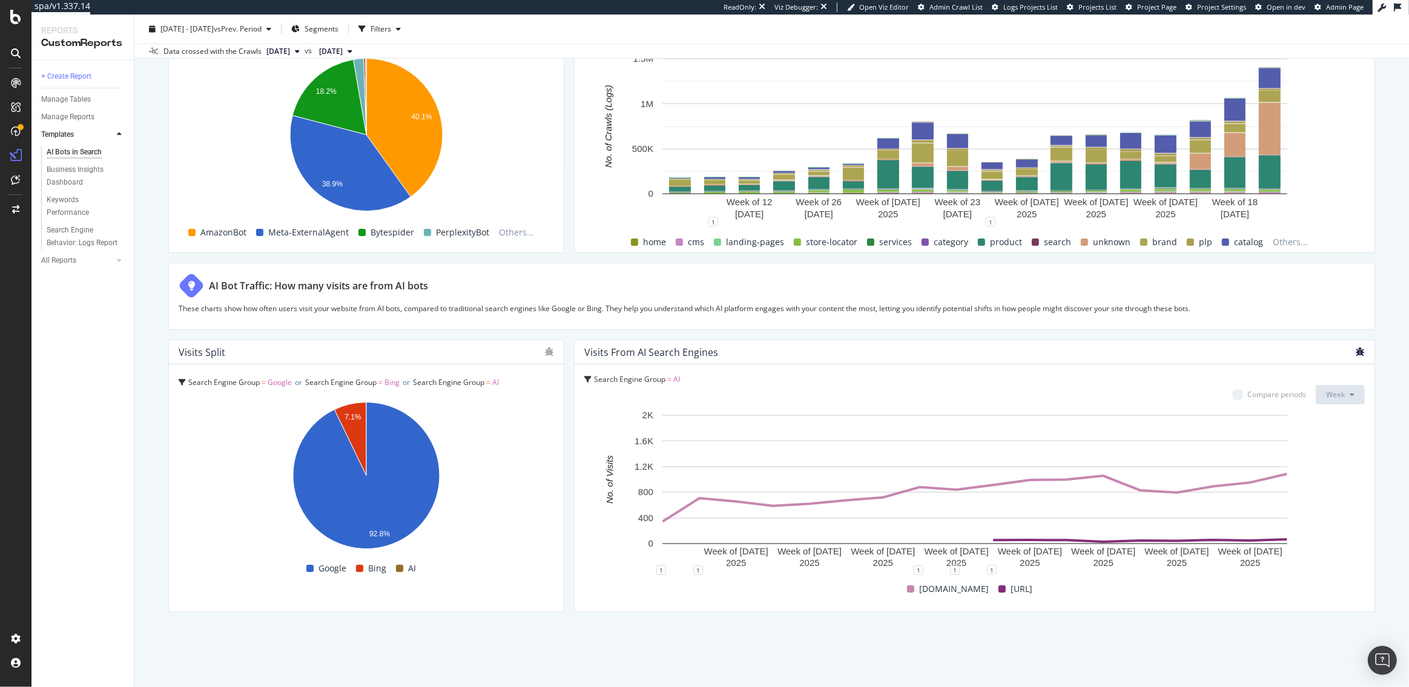
click at [1362, 351] on icon "bug" at bounding box center [1360, 352] width 8 height 8
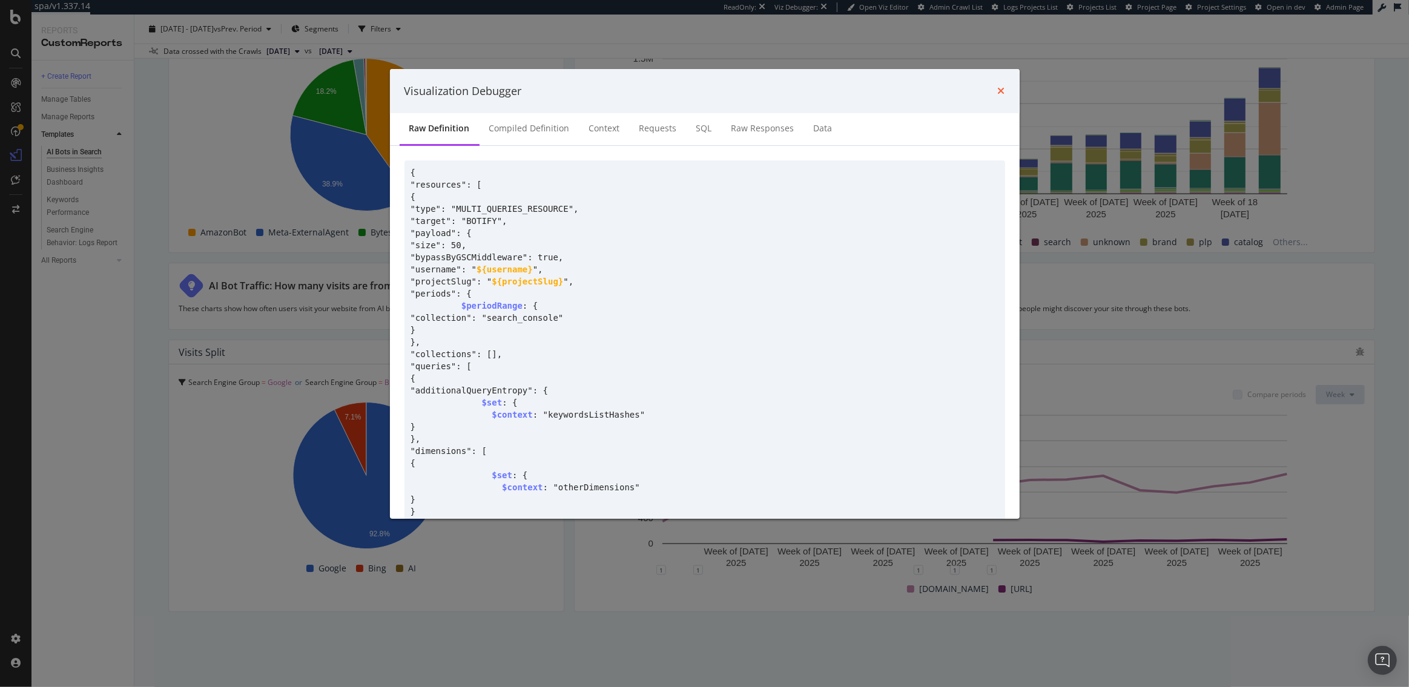
click at [1002, 91] on icon "times" at bounding box center [1001, 91] width 7 height 10
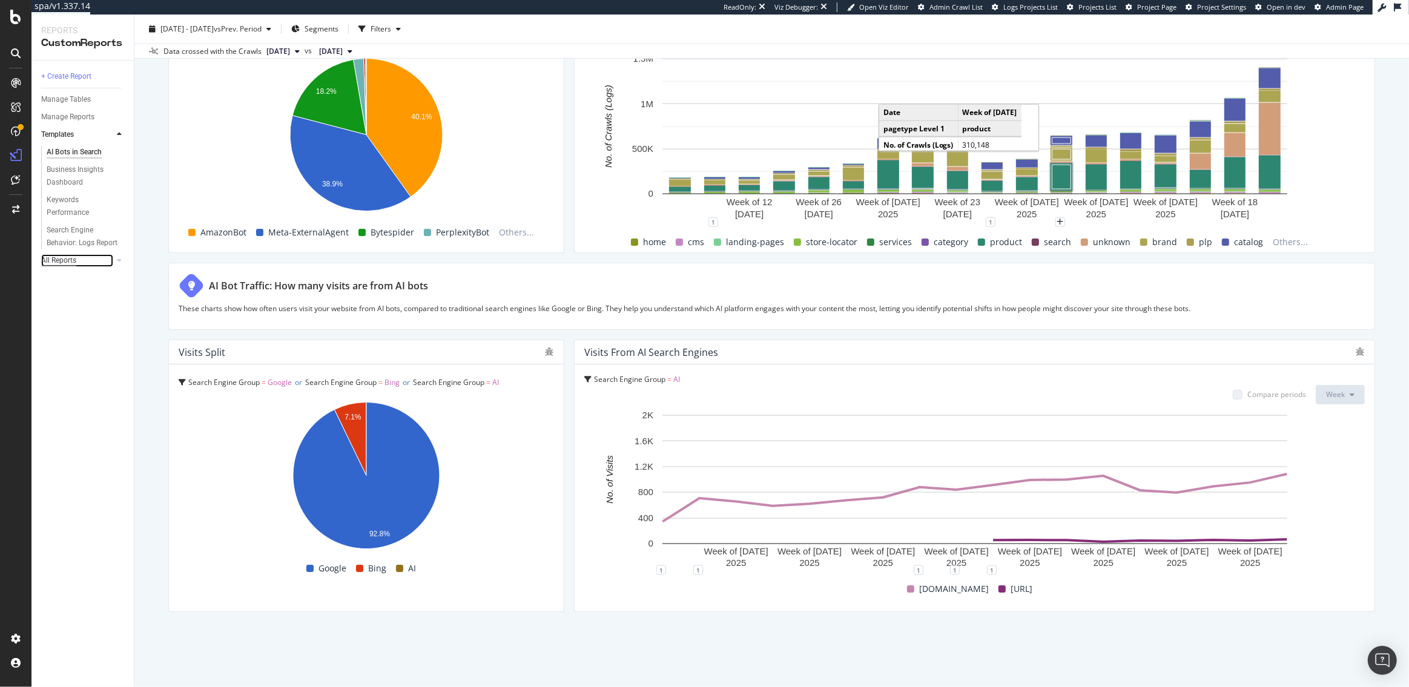
click at [68, 260] on div "All Reports" at bounding box center [58, 260] width 35 height 13
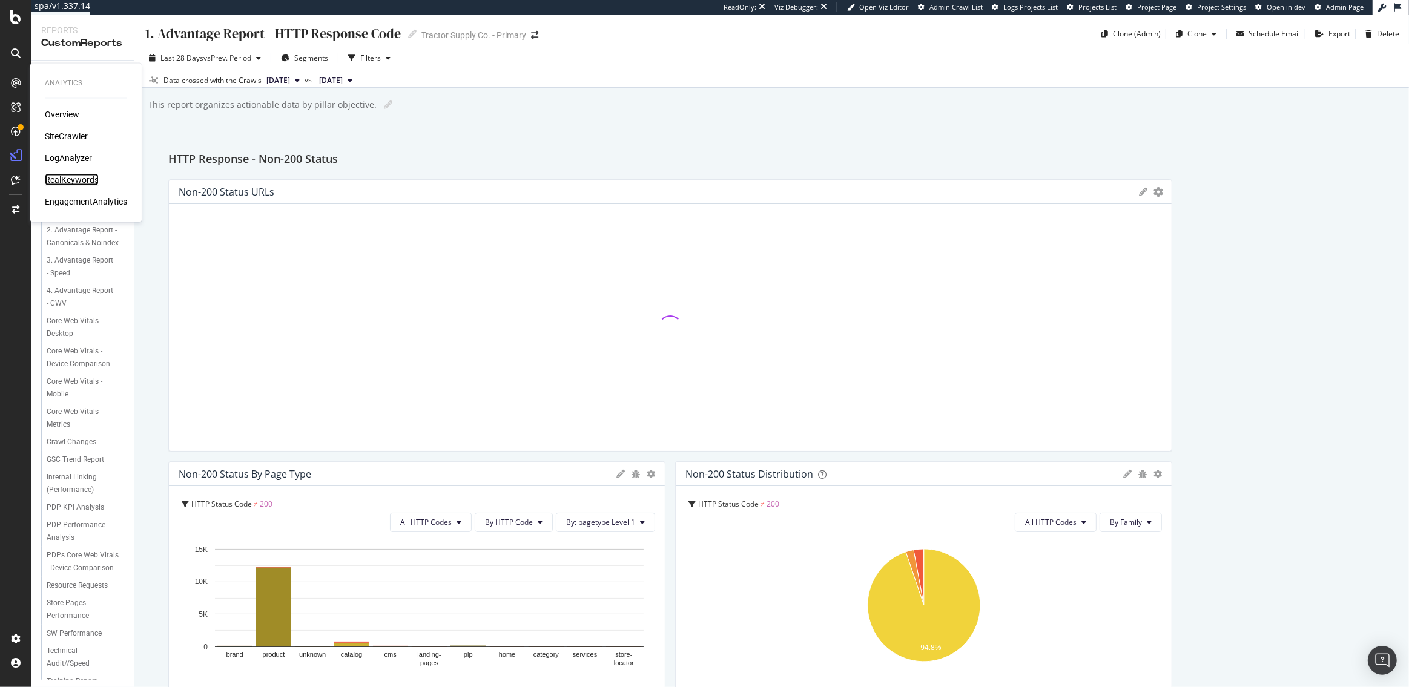
click at [71, 176] on div "RealKeywords" at bounding box center [72, 180] width 54 height 12
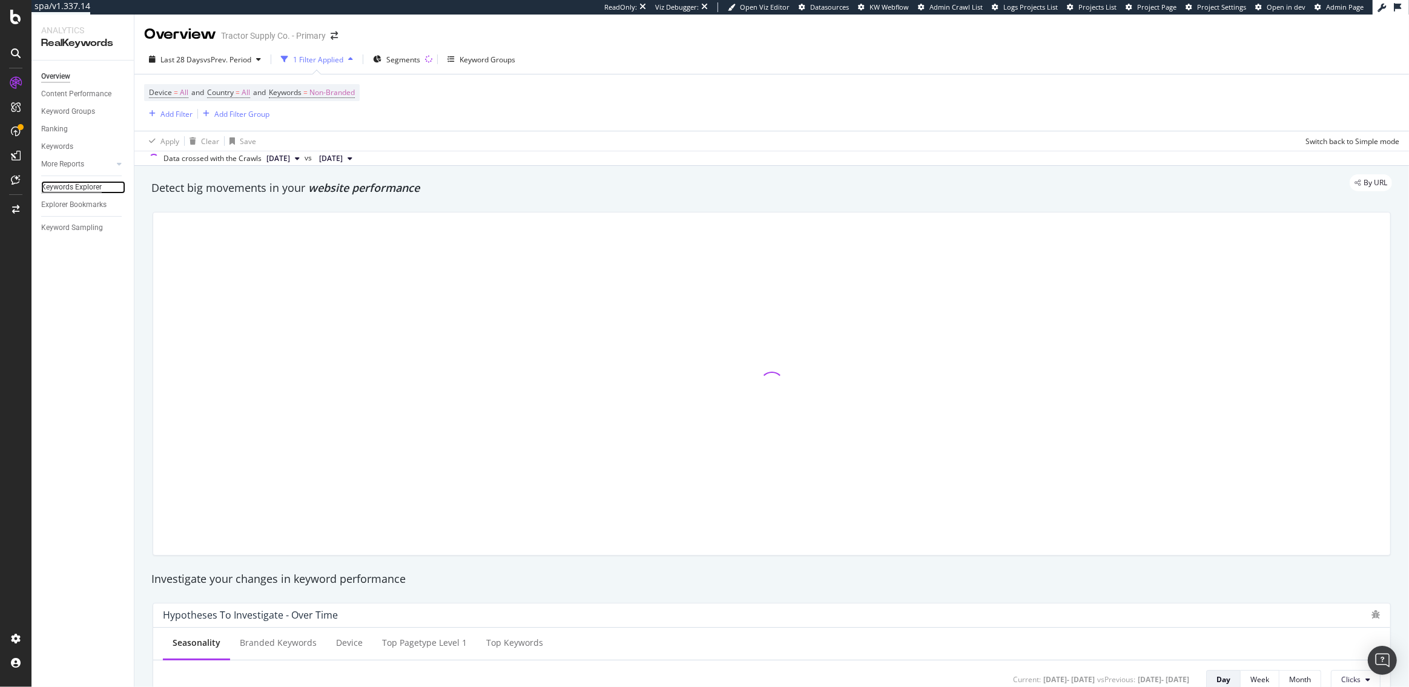
click at [66, 185] on div "Keywords Explorer" at bounding box center [71, 187] width 61 height 13
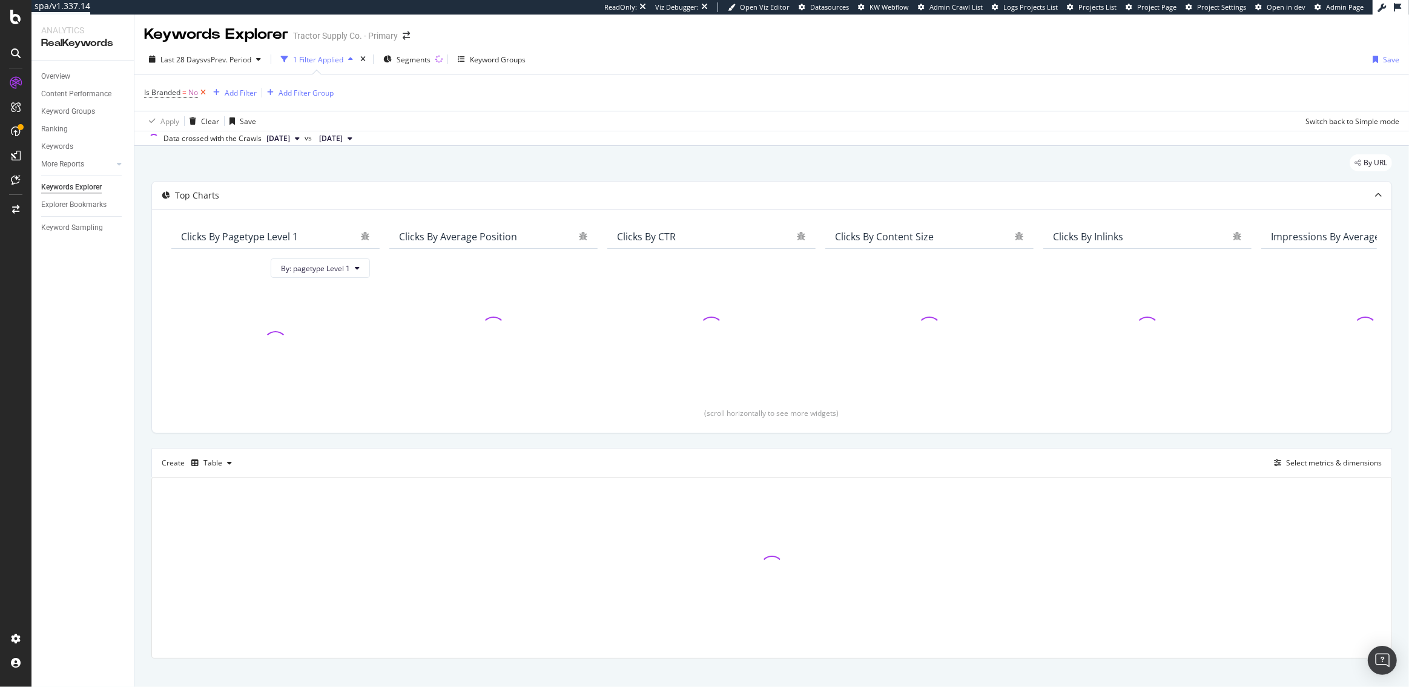
click at [203, 90] on icon at bounding box center [203, 93] width 10 height 12
click at [171, 95] on div "Add Filter" at bounding box center [176, 92] width 32 height 10
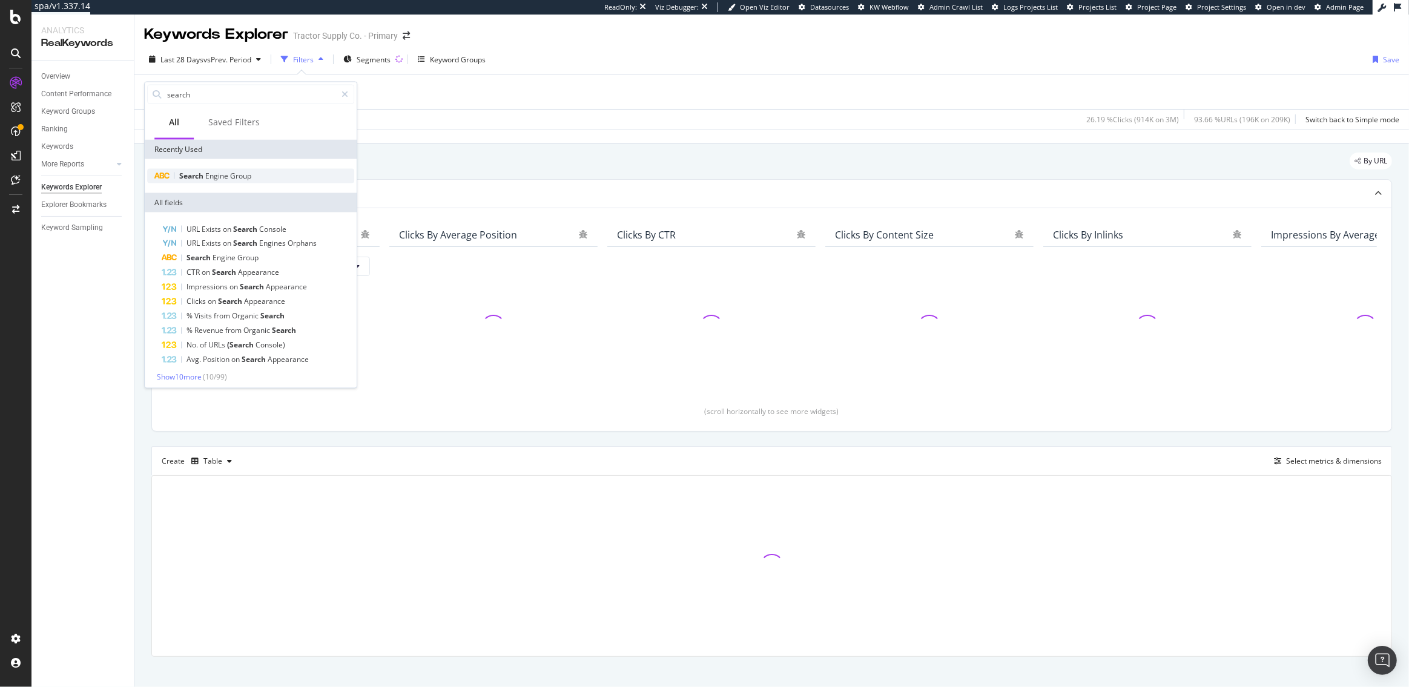
type input "search"
click at [205, 172] on span "Engine" at bounding box center [217, 176] width 25 height 10
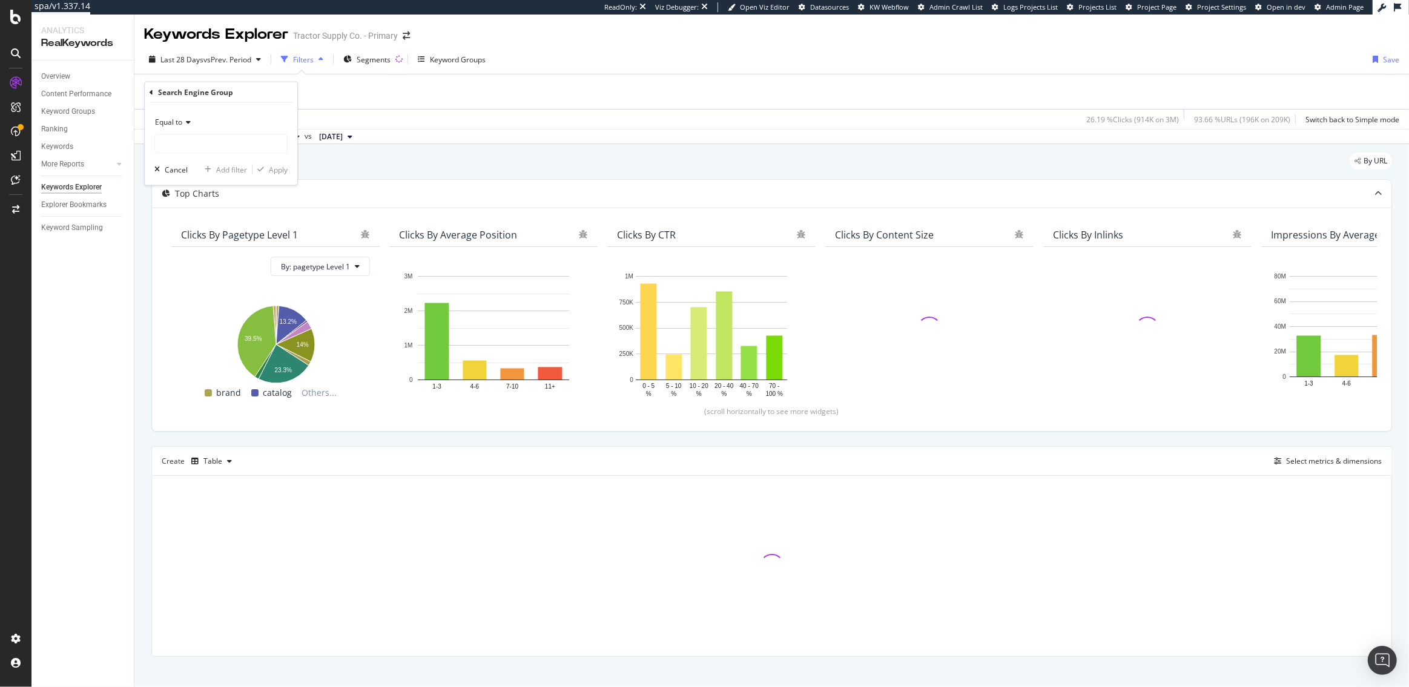
click at [185, 125] on icon at bounding box center [186, 122] width 8 height 7
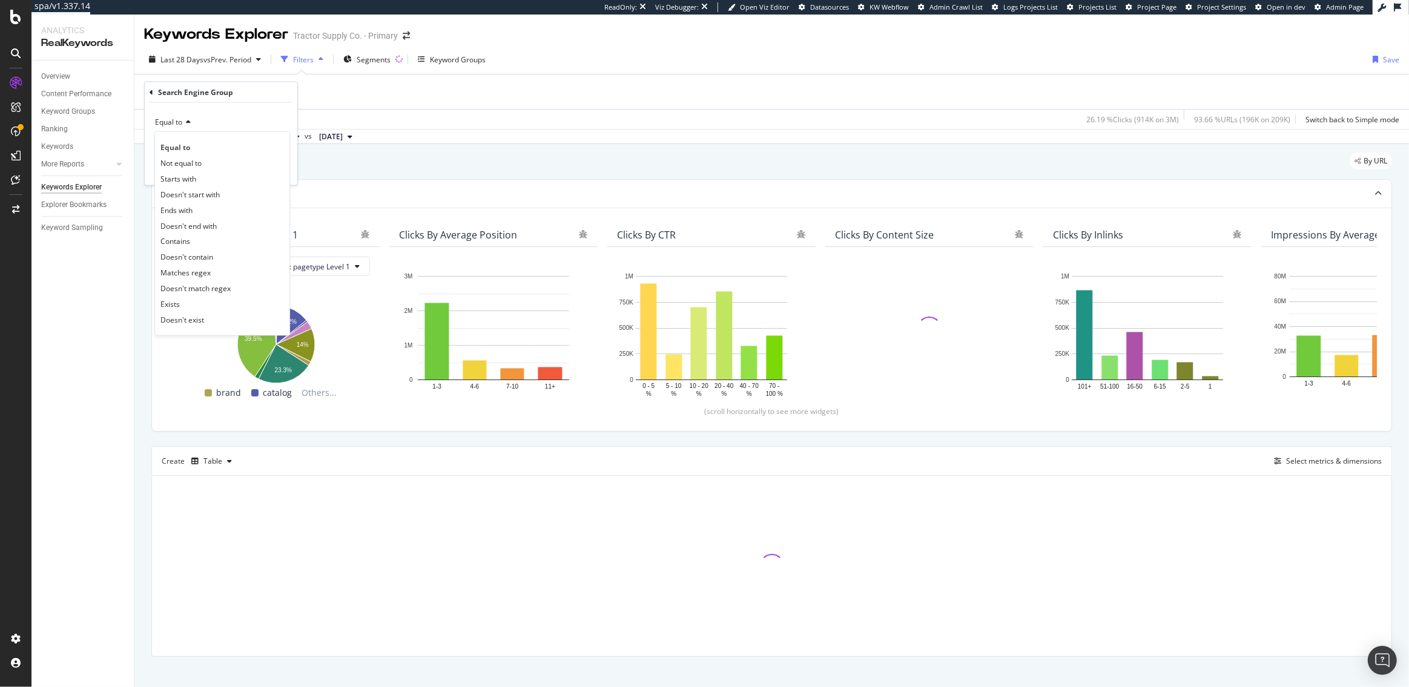
click at [226, 114] on div "Equal to" at bounding box center [220, 122] width 133 height 19
click at [216, 145] on input "text" at bounding box center [221, 143] width 132 height 19
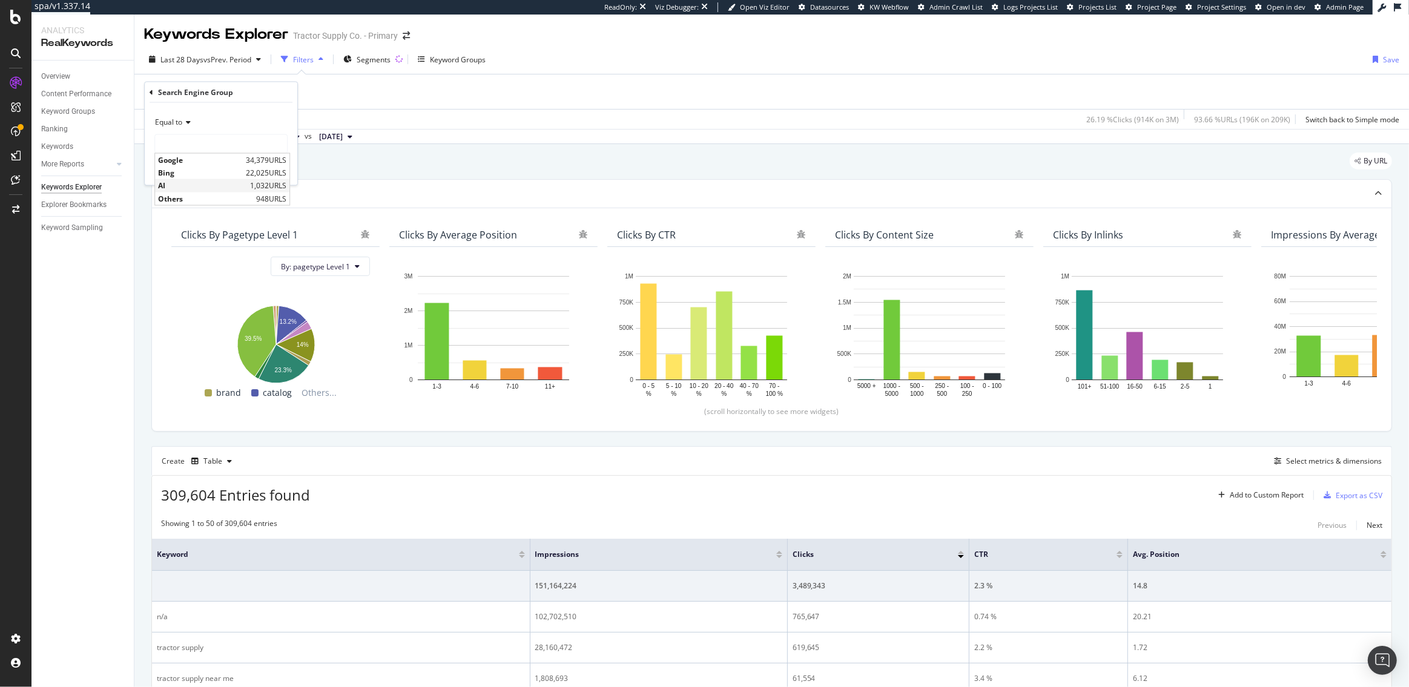
click at [211, 183] on span "AI" at bounding box center [202, 185] width 89 height 10
type input "AI"
click at [276, 163] on button "Apply" at bounding box center [270, 169] width 35 height 12
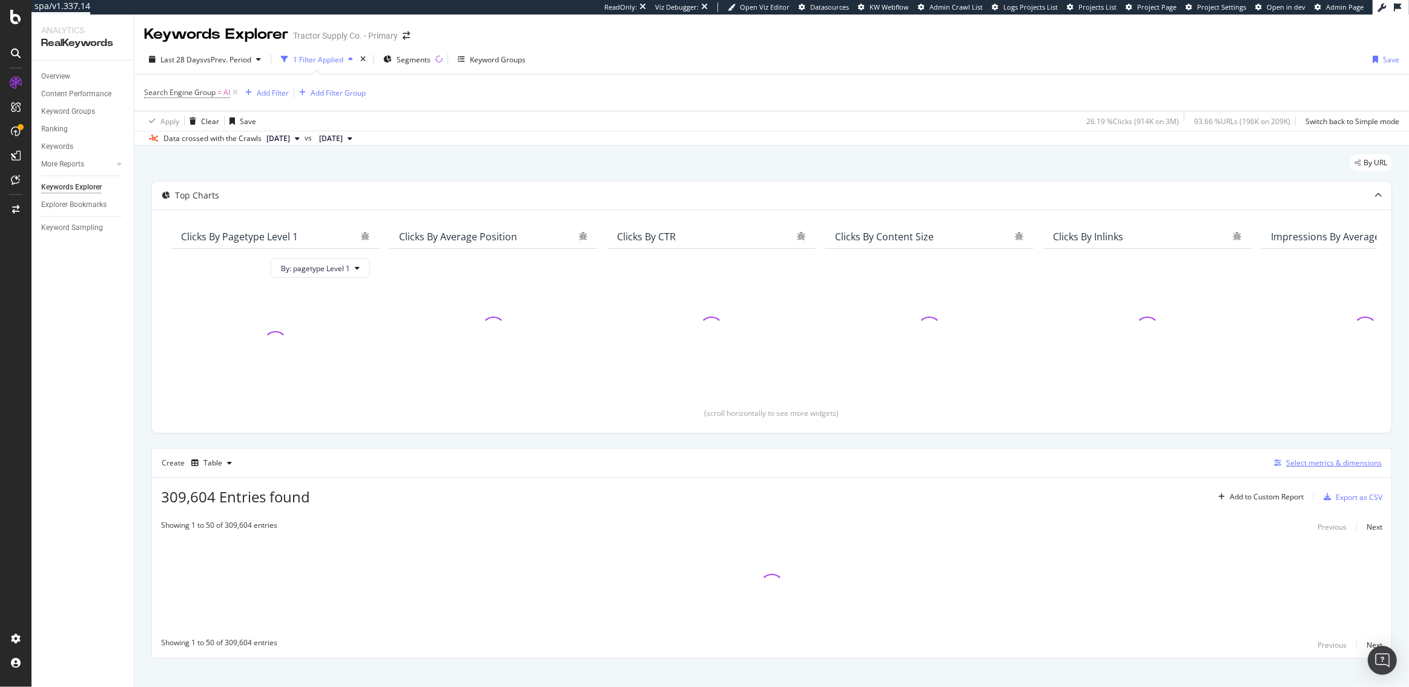
click at [1354, 463] on div "Select metrics & dimensions" at bounding box center [1334, 463] width 96 height 10
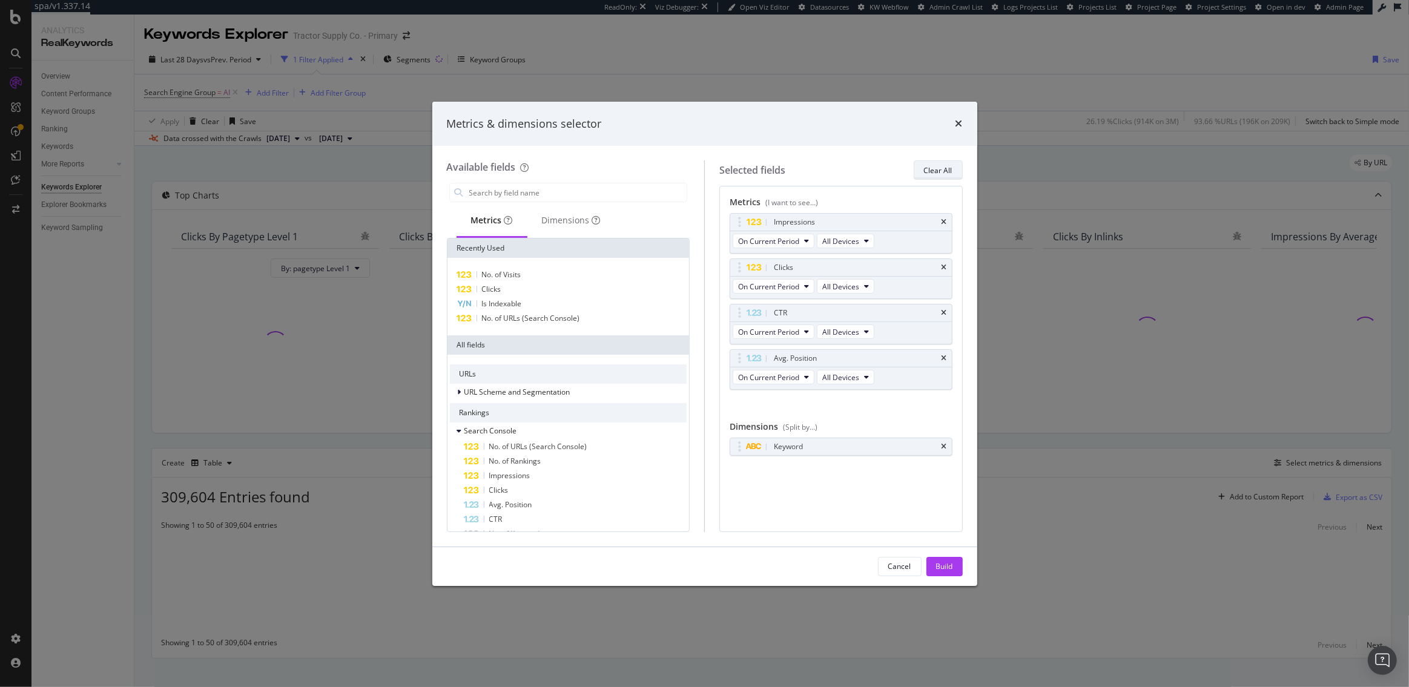
click at [925, 172] on div "Clear All" at bounding box center [938, 170] width 28 height 10
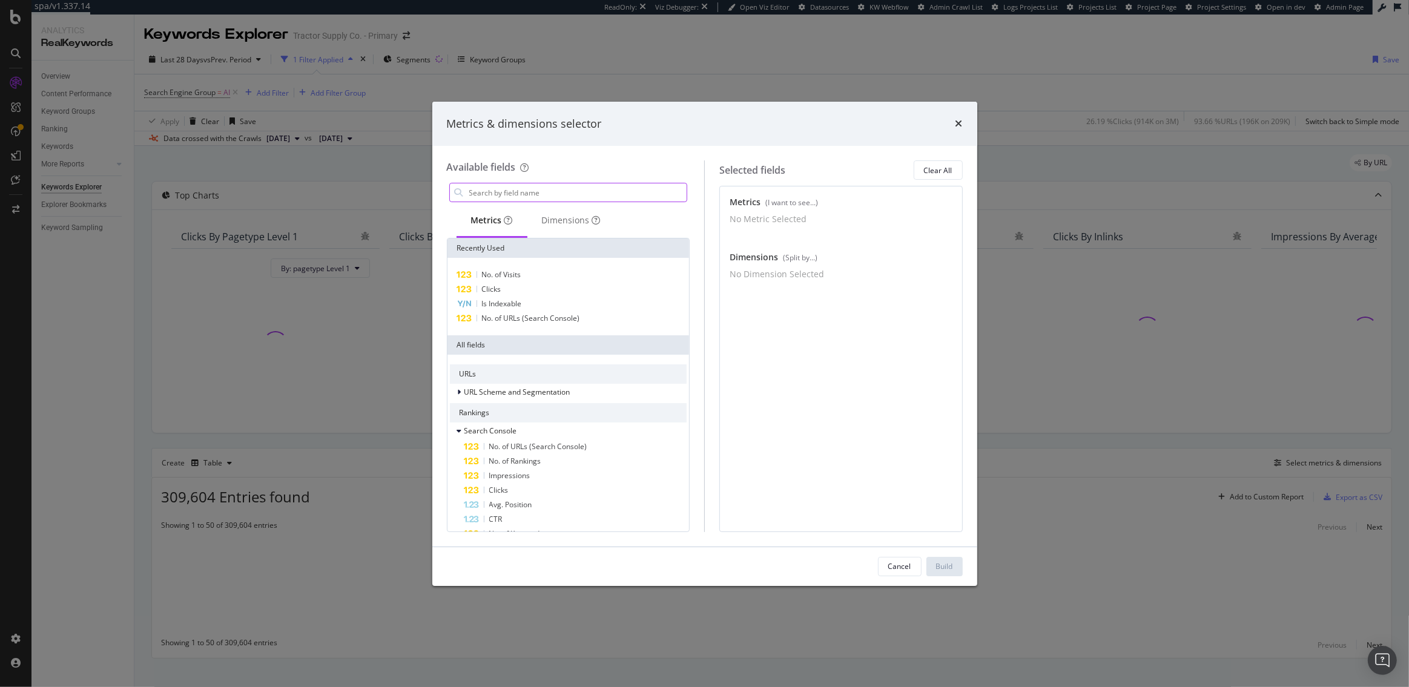
click at [521, 192] on input "modal" at bounding box center [577, 192] width 219 height 18
click at [533, 276] on div "No. of Visits" at bounding box center [568, 275] width 237 height 15
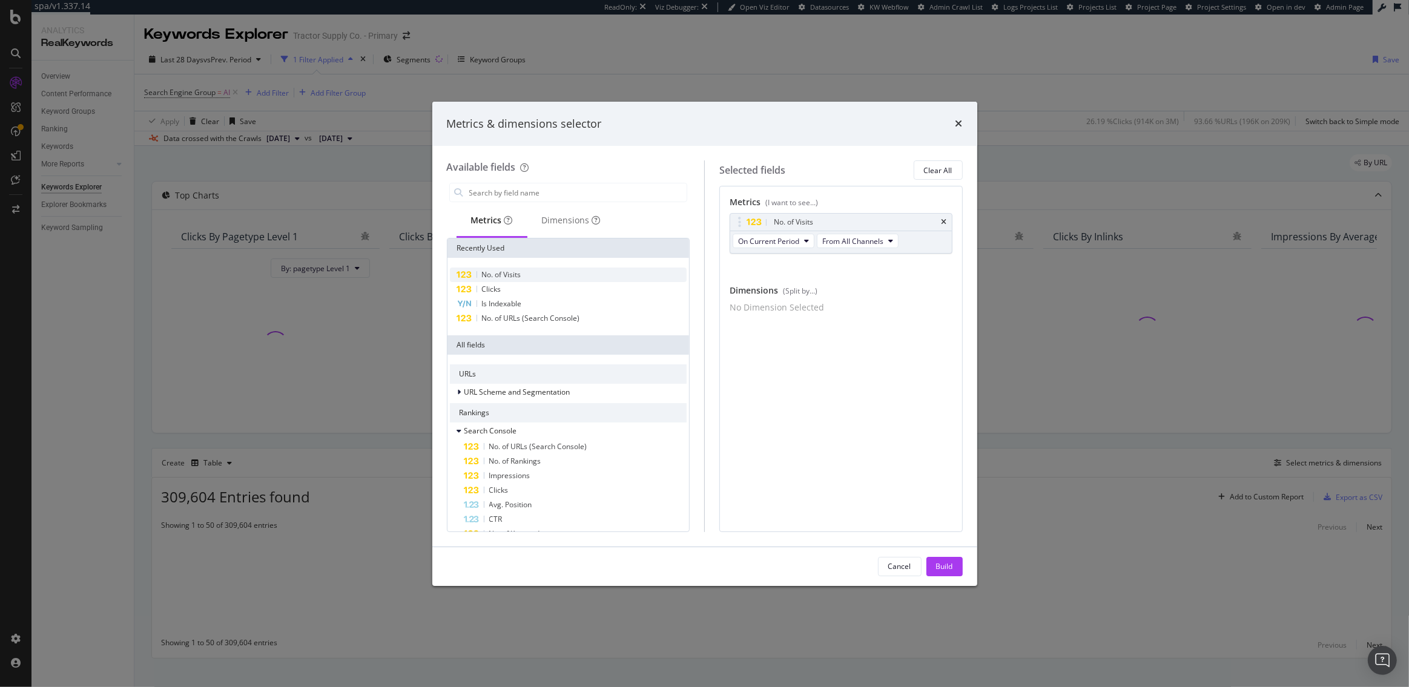
click at [533, 276] on div "No. of Visits" at bounding box center [568, 275] width 237 height 15
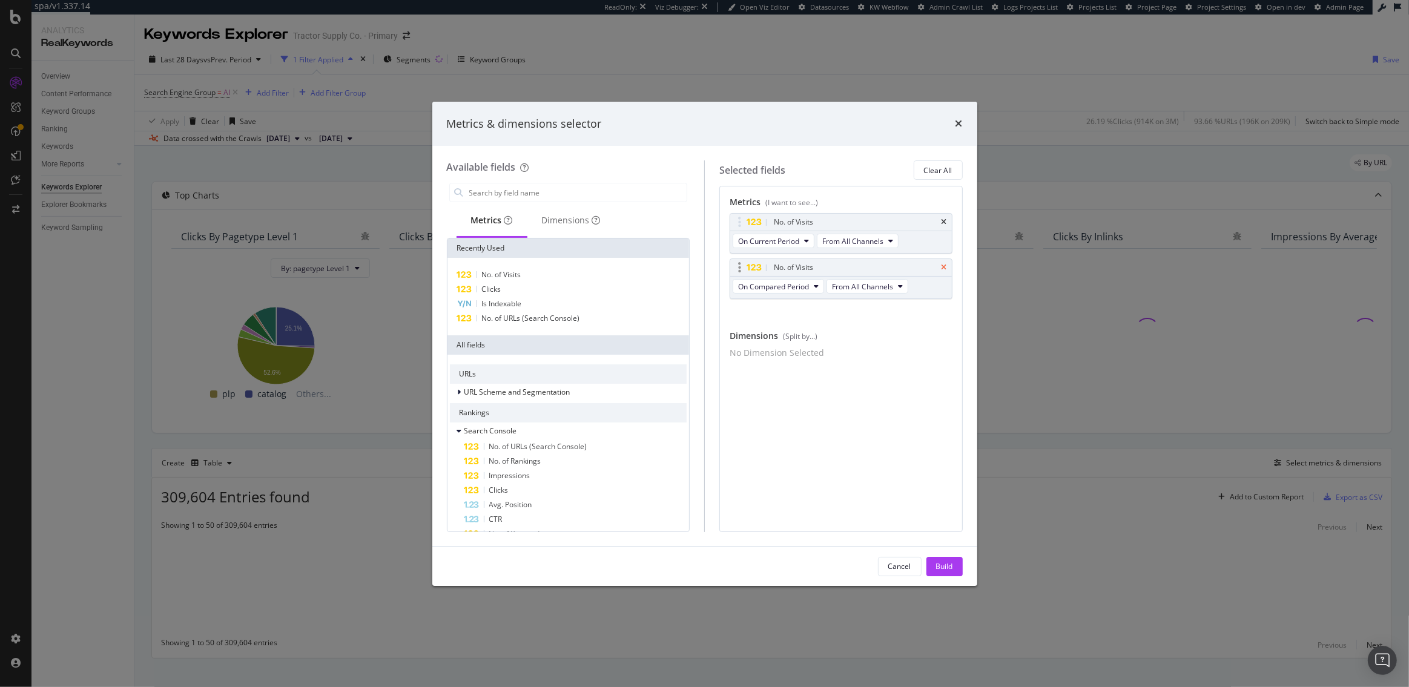
click at [944, 267] on icon "times" at bounding box center [944, 267] width 5 height 7
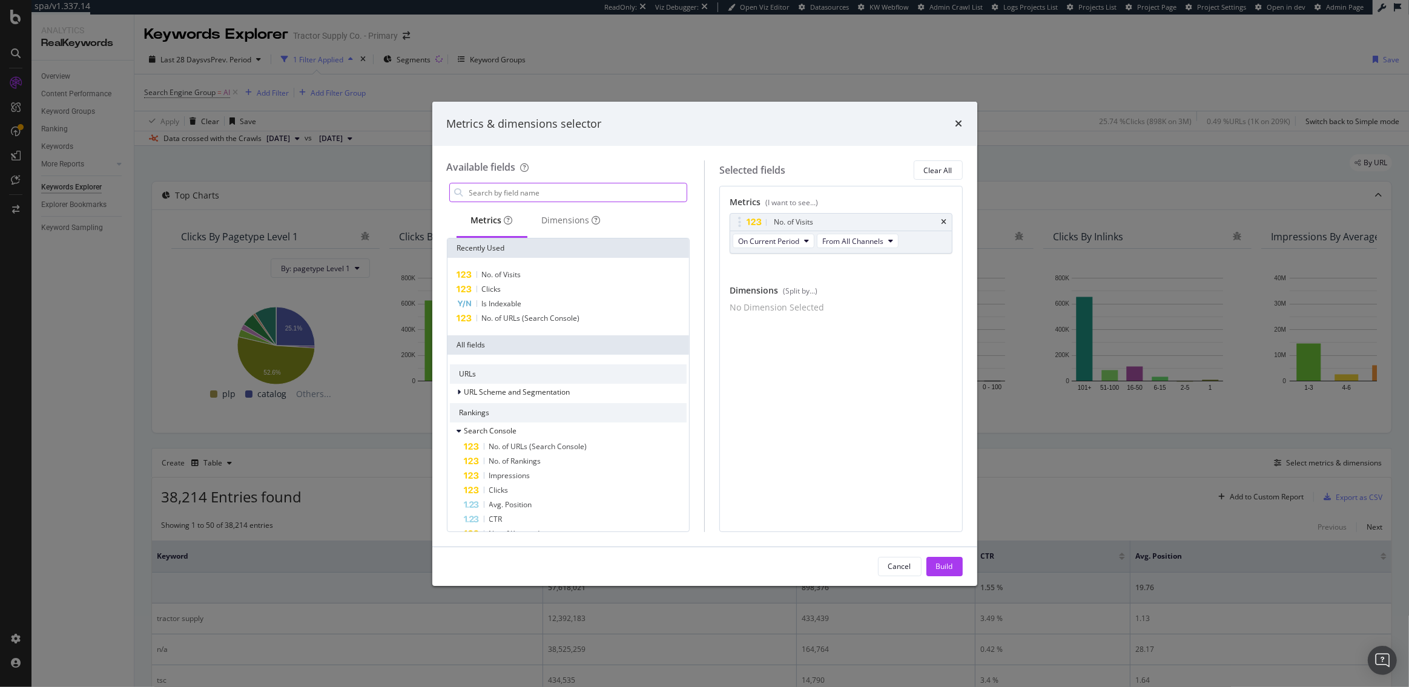
click at [502, 194] on input "modal" at bounding box center [577, 192] width 219 height 18
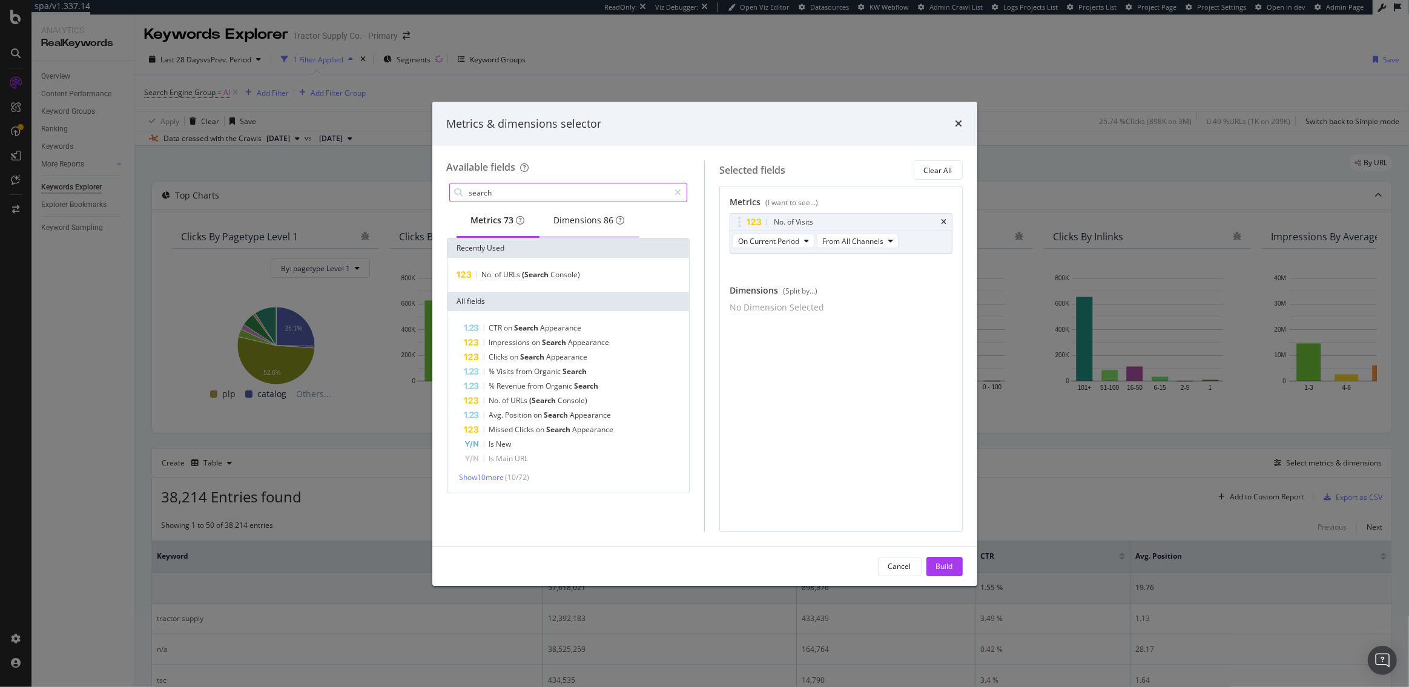
type input "search"
click at [593, 225] on div "Dimensions 86" at bounding box center [589, 220] width 71 height 12
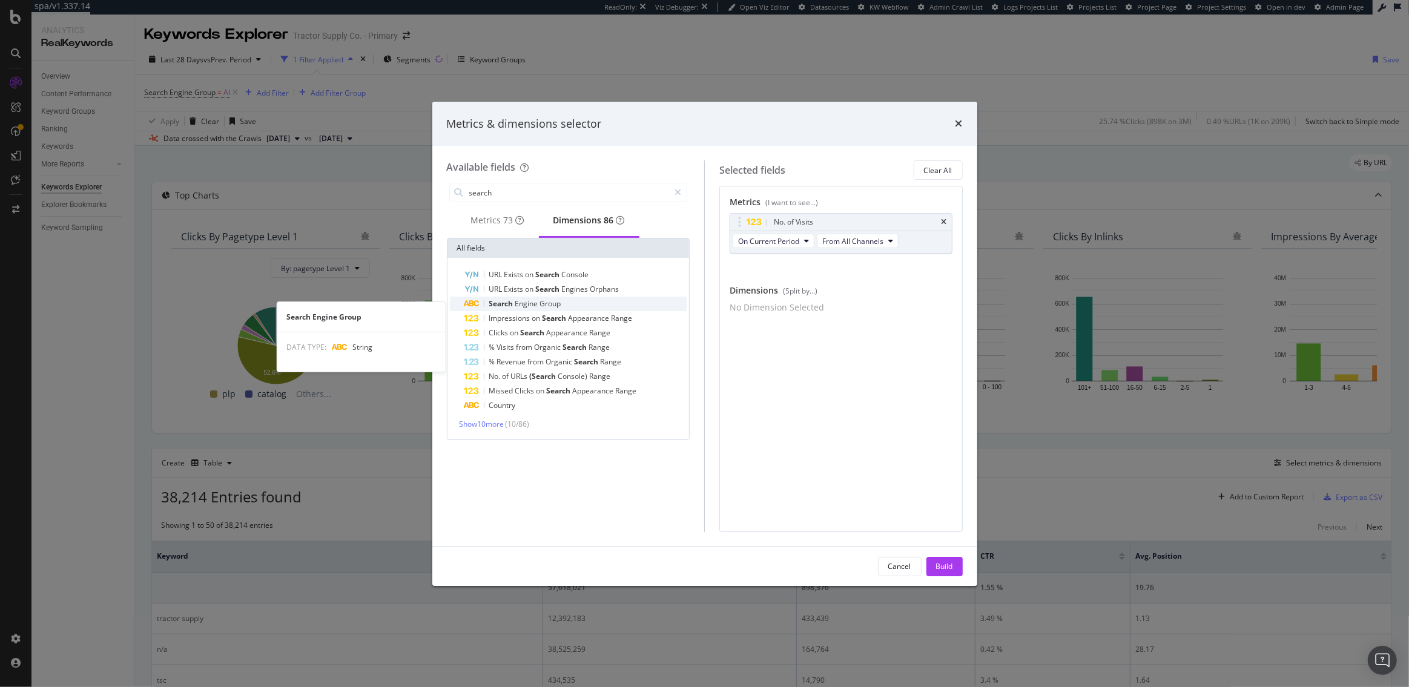
click at [557, 309] on span "Group" at bounding box center [550, 304] width 21 height 10
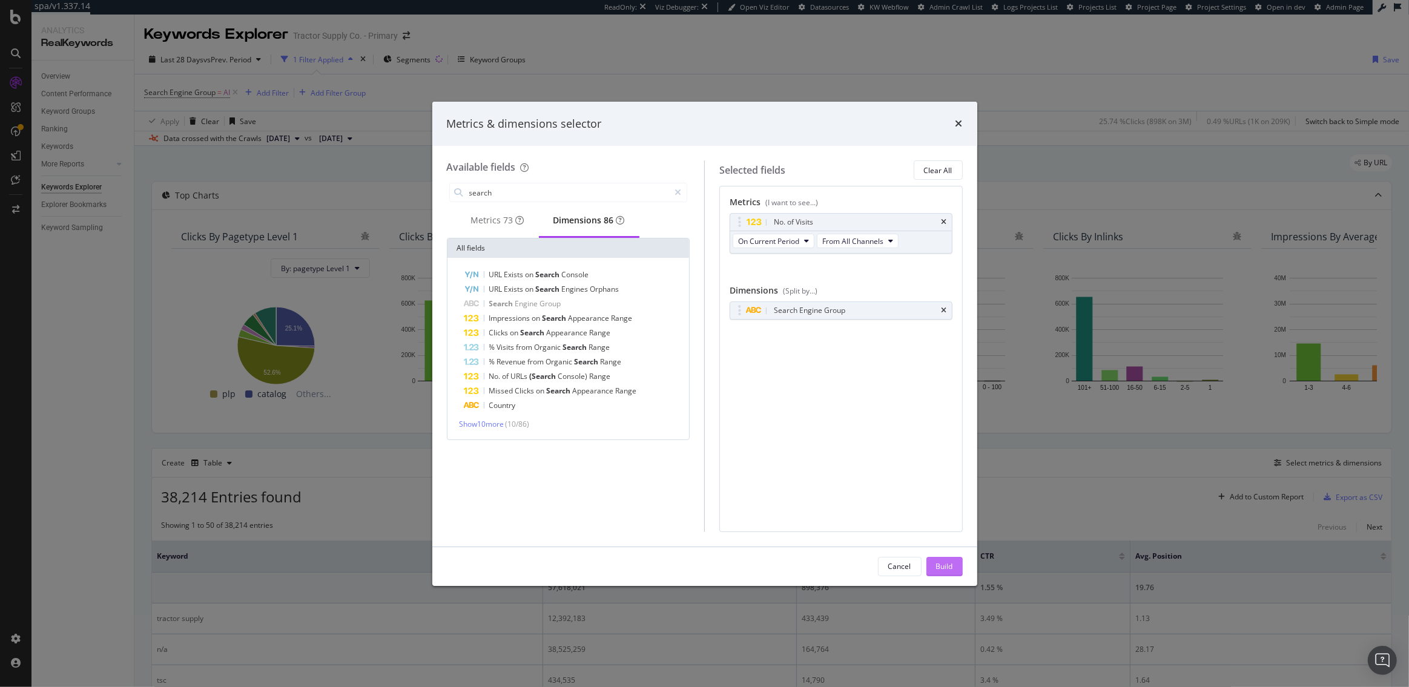
click at [954, 564] on button "Build" at bounding box center [944, 566] width 36 height 19
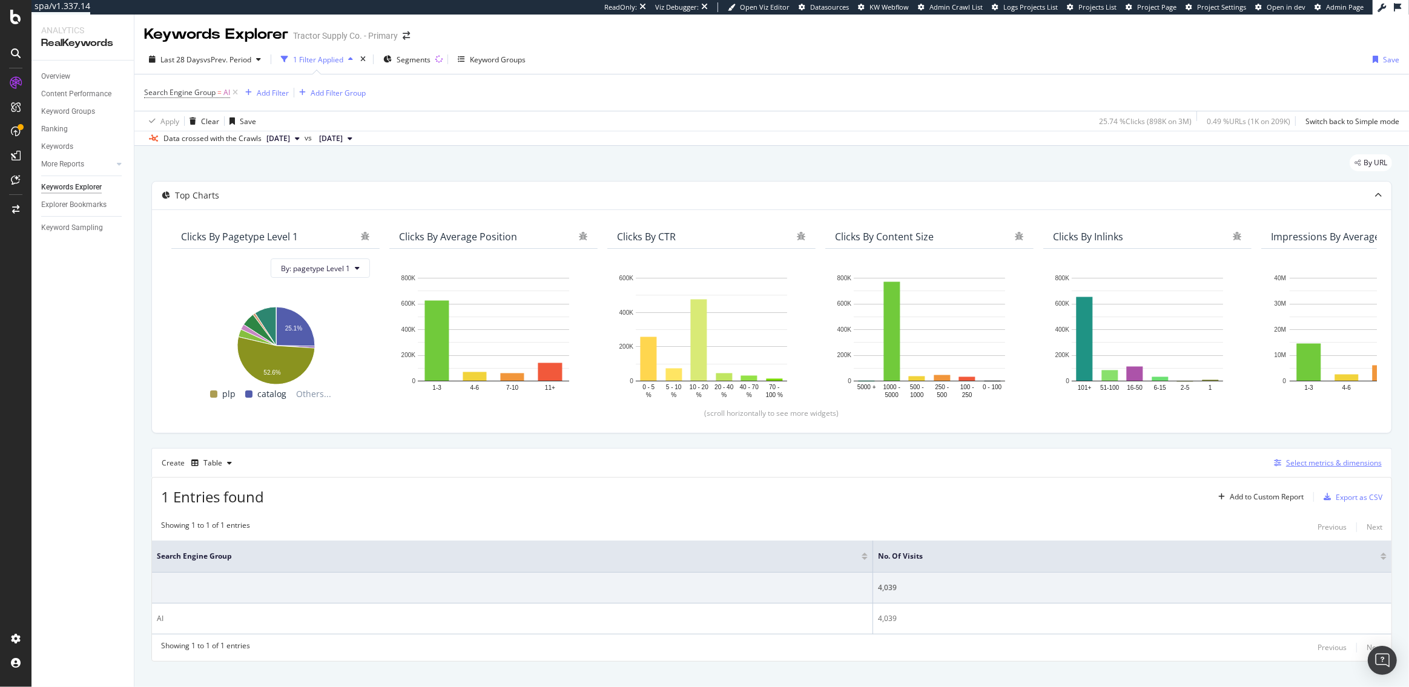
click at [1313, 463] on div "Select metrics & dimensions" at bounding box center [1334, 463] width 96 height 10
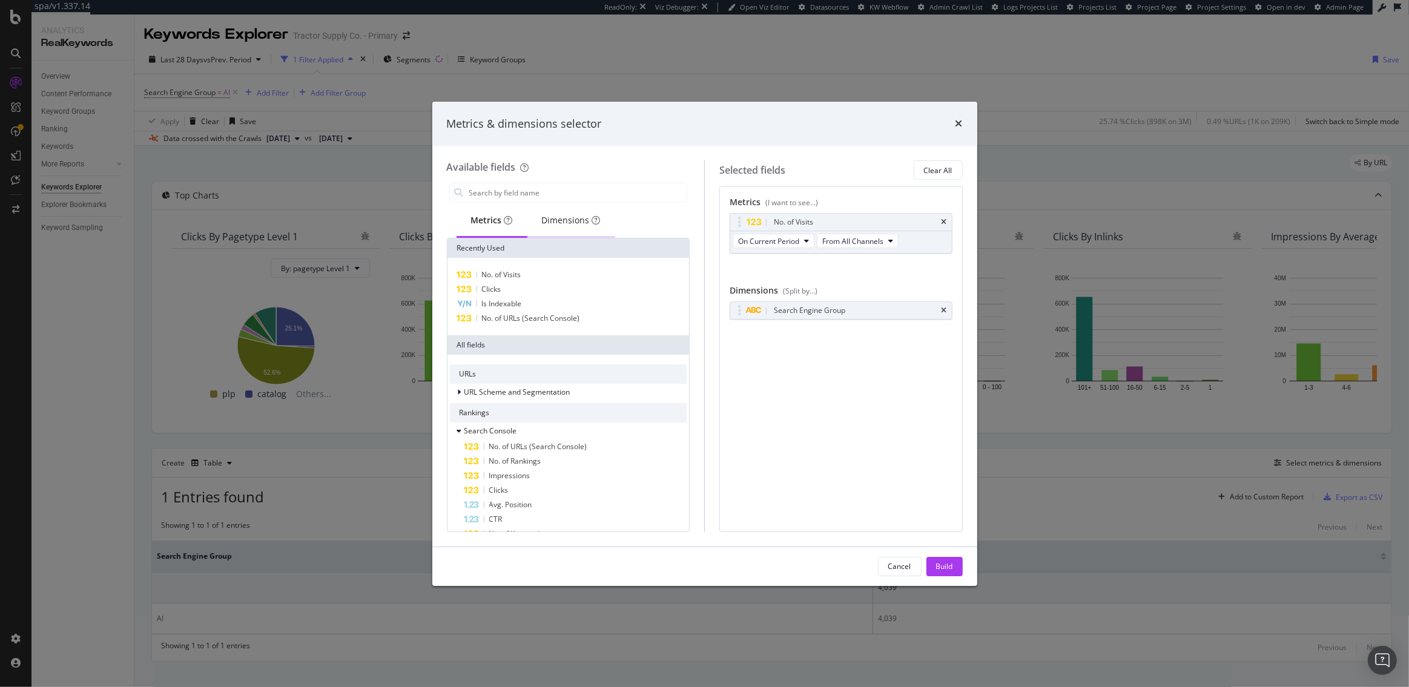
click at [562, 222] on div "Dimensions" at bounding box center [571, 220] width 59 height 12
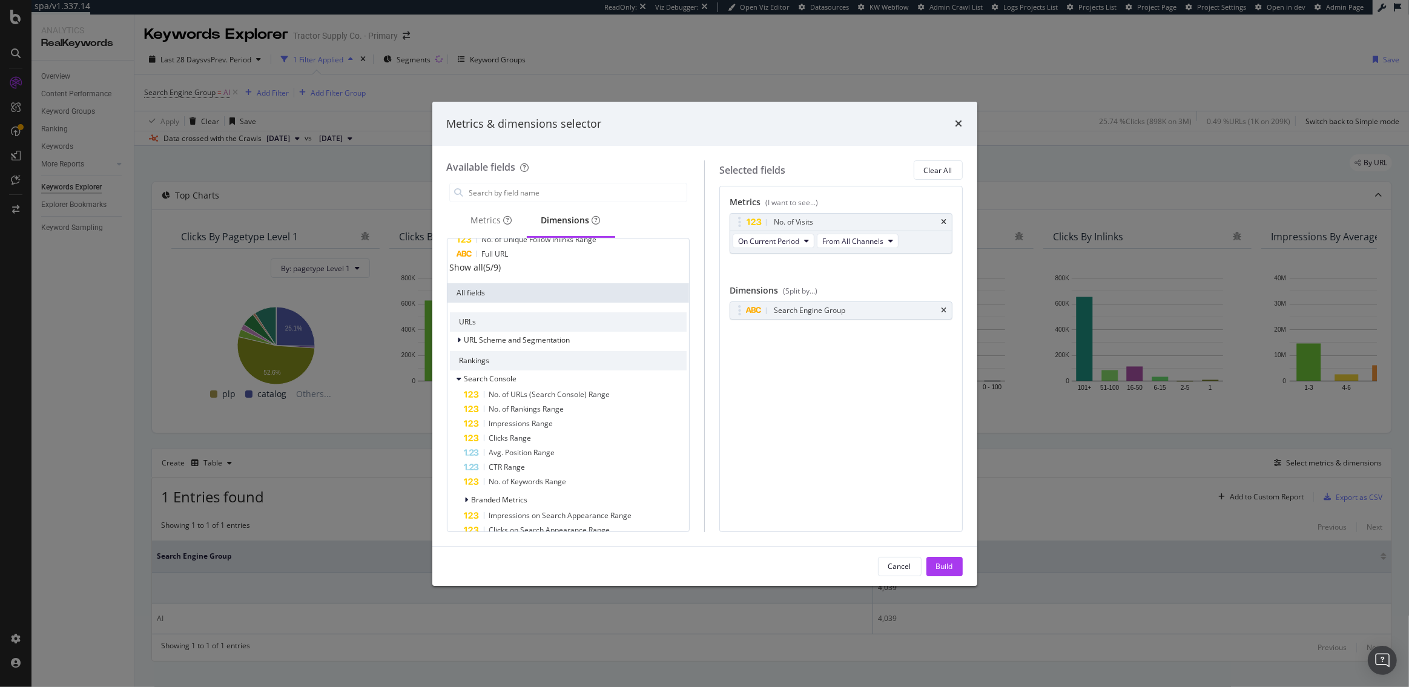
scroll to position [102, 0]
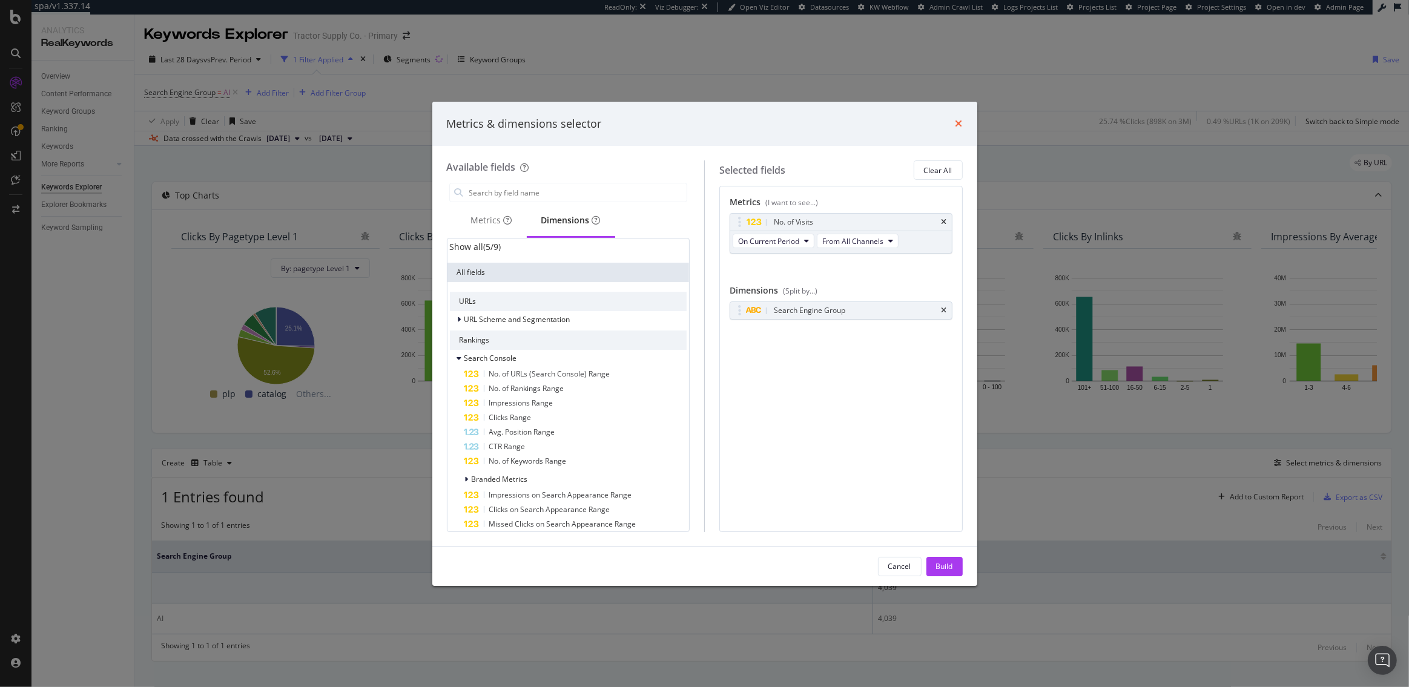
click at [960, 124] on icon "times" at bounding box center [959, 124] width 7 height 10
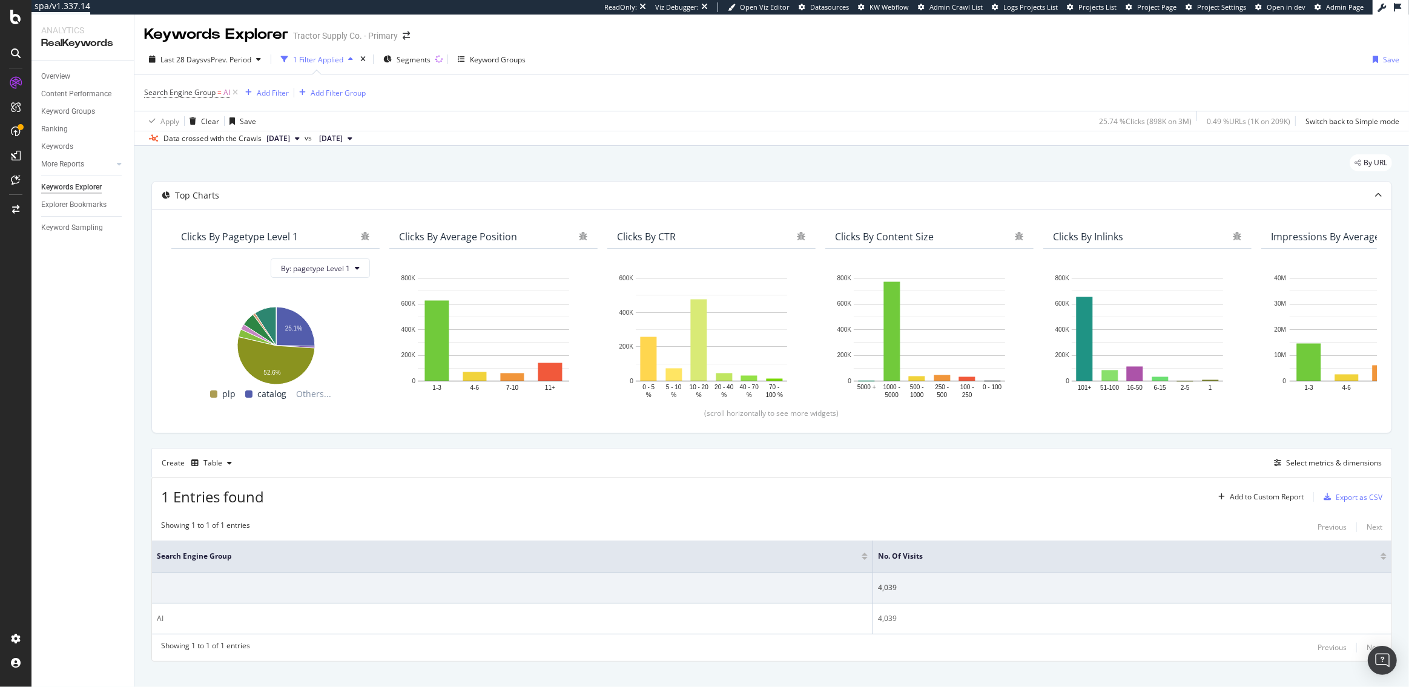
click at [177, 100] on span "Search Engine Group = AI" at bounding box center [192, 92] width 96 height 17
click at [178, 92] on span "Search Engine Group" at bounding box center [179, 92] width 71 height 10
click at [229, 142] on input "AI" at bounding box center [212, 142] width 114 height 19
click at [375, 113] on div "Apply Clear Save 25.74 % Clicks ( 898K on 3M ) 0.49 % URLs ( 1K on 209K ) Switc…" at bounding box center [771, 121] width 1275 height 20
click at [257, 91] on div "Add Filter" at bounding box center [273, 93] width 32 height 10
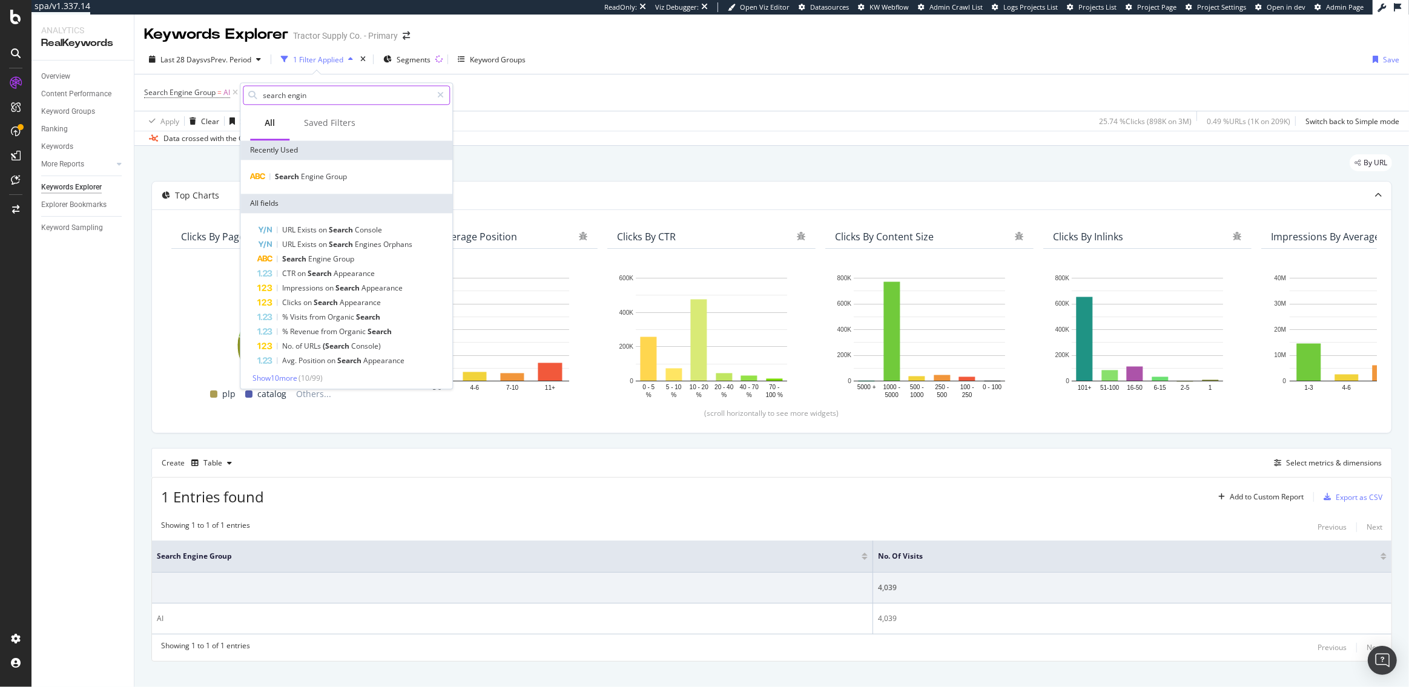
type input "search engine"
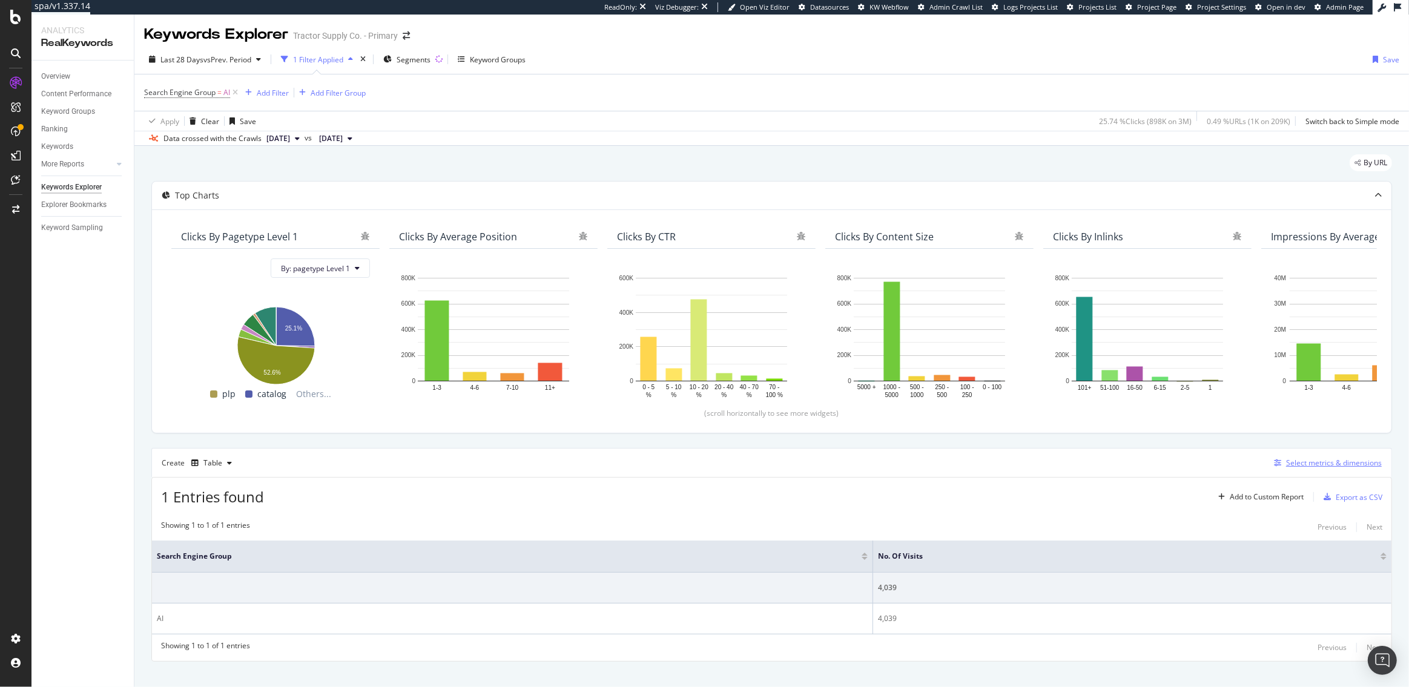
click at [1340, 467] on div "Select metrics & dimensions" at bounding box center [1334, 463] width 96 height 10
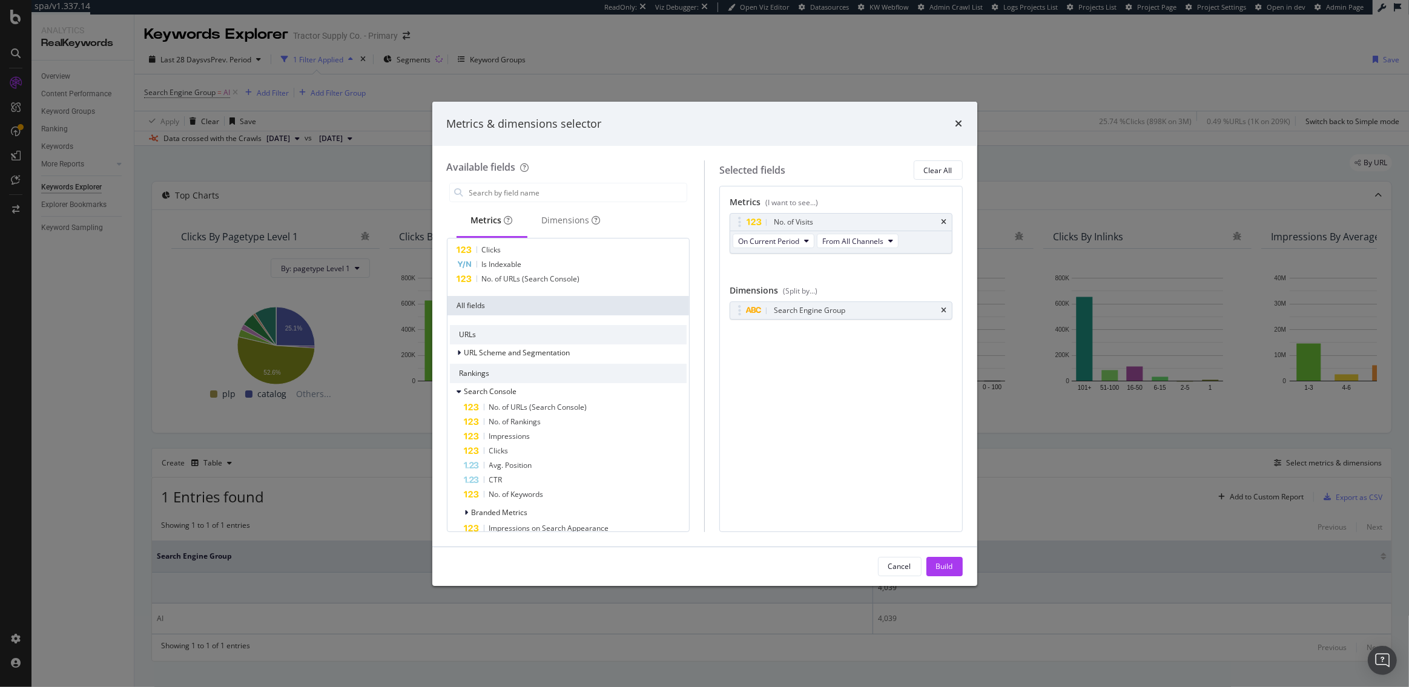
scroll to position [78, 0]
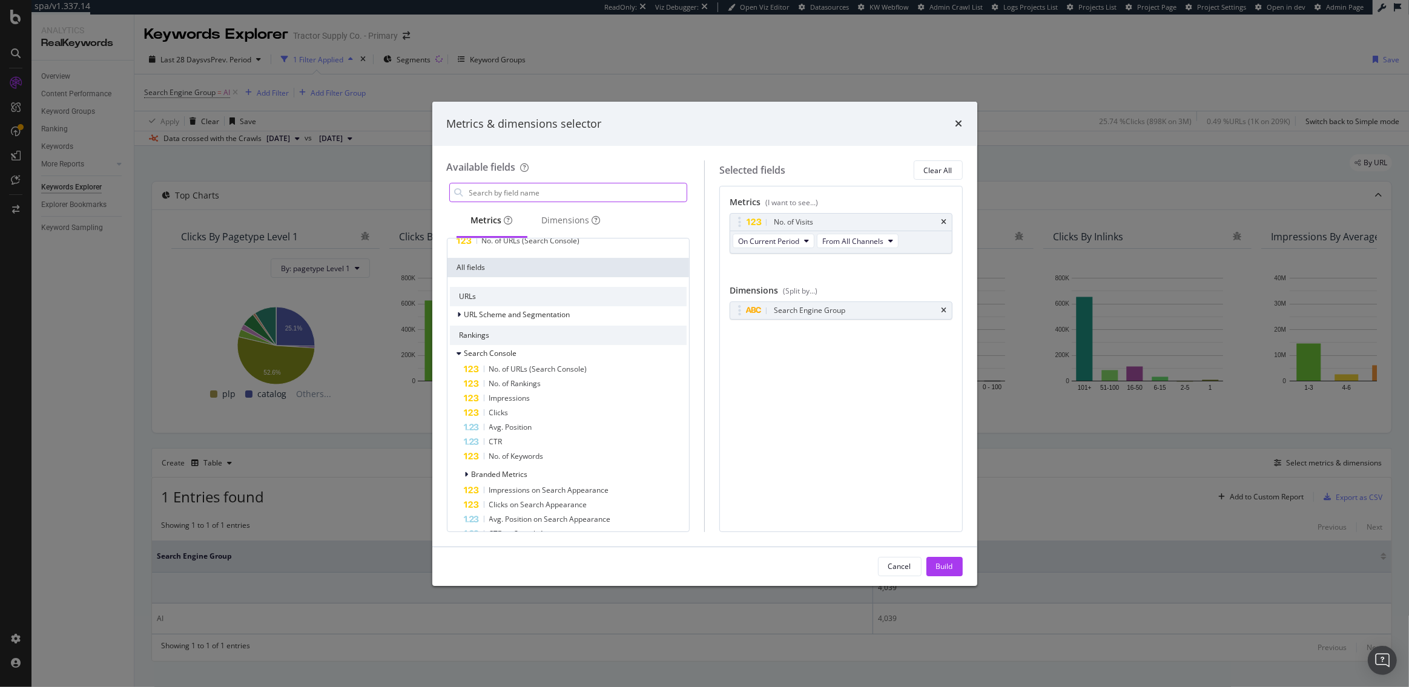
click at [498, 190] on input "modal" at bounding box center [577, 192] width 219 height 18
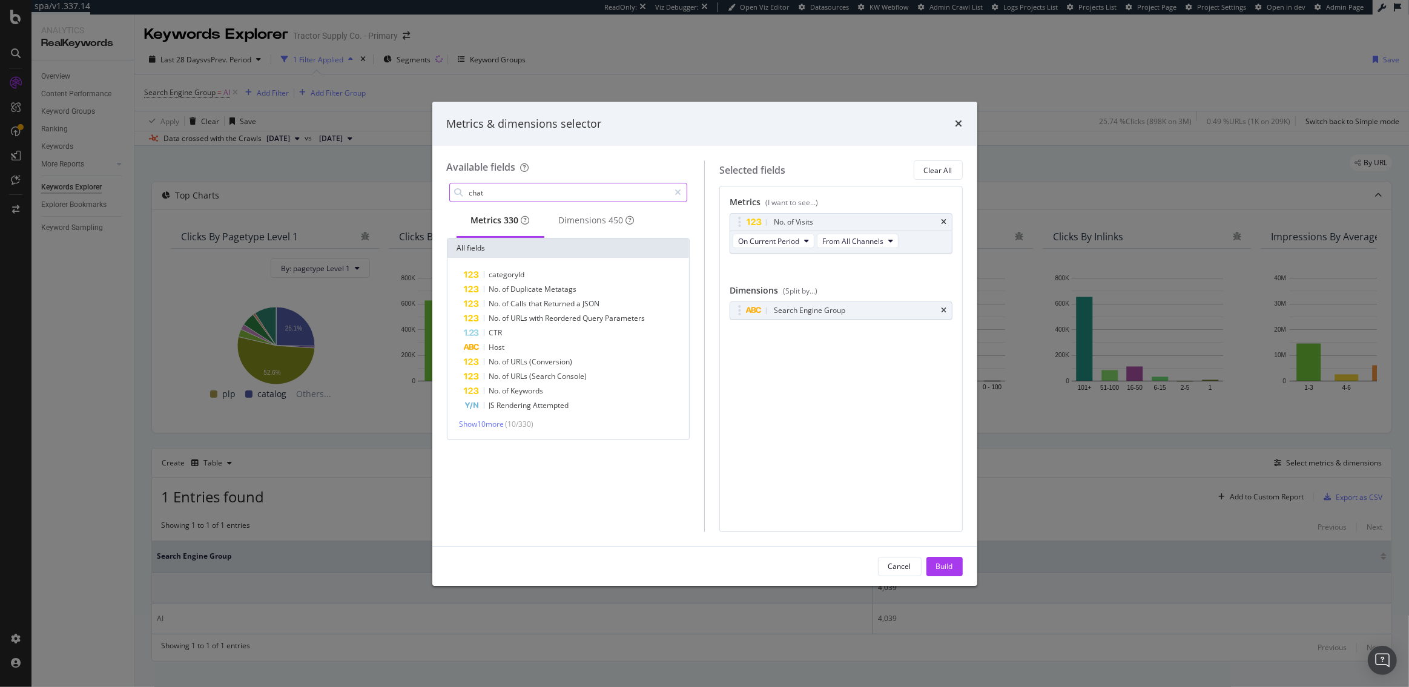
scroll to position [0, 0]
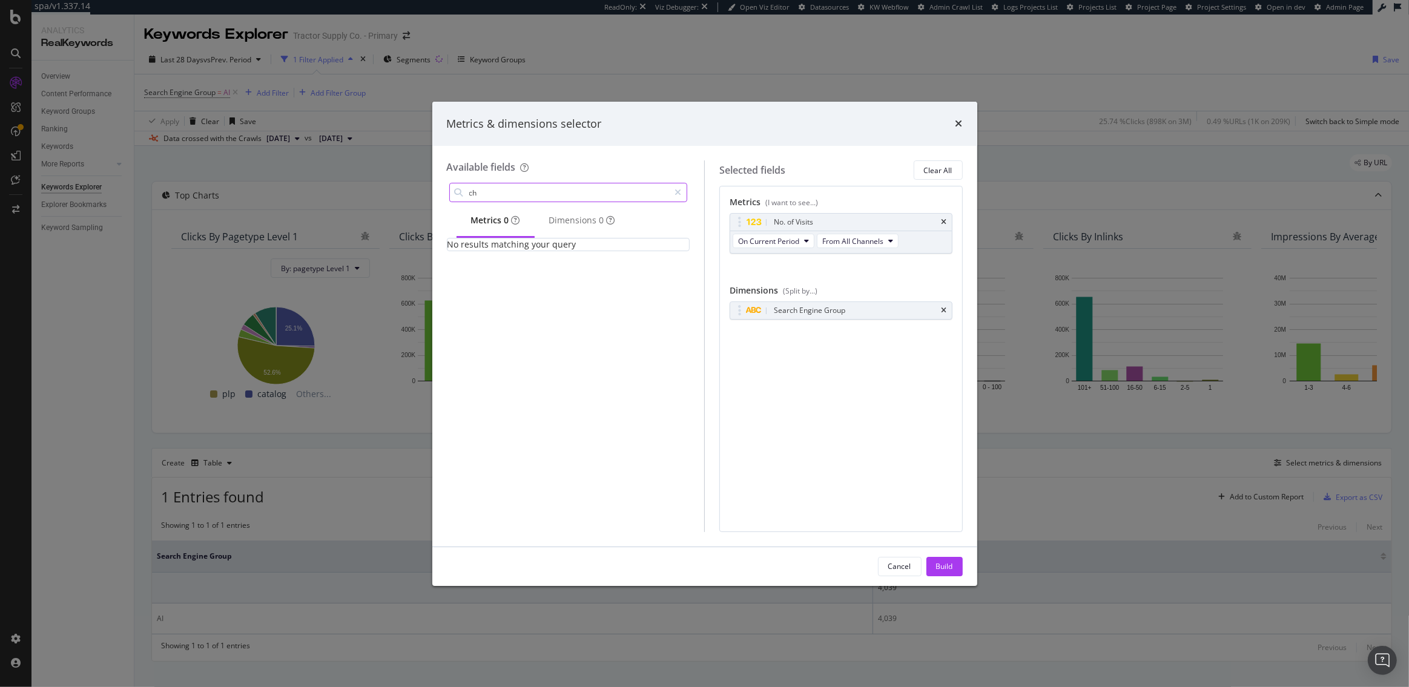
type input "c"
type input "refer"
click at [558, 219] on div "Dimensions 7" at bounding box center [582, 220] width 66 height 12
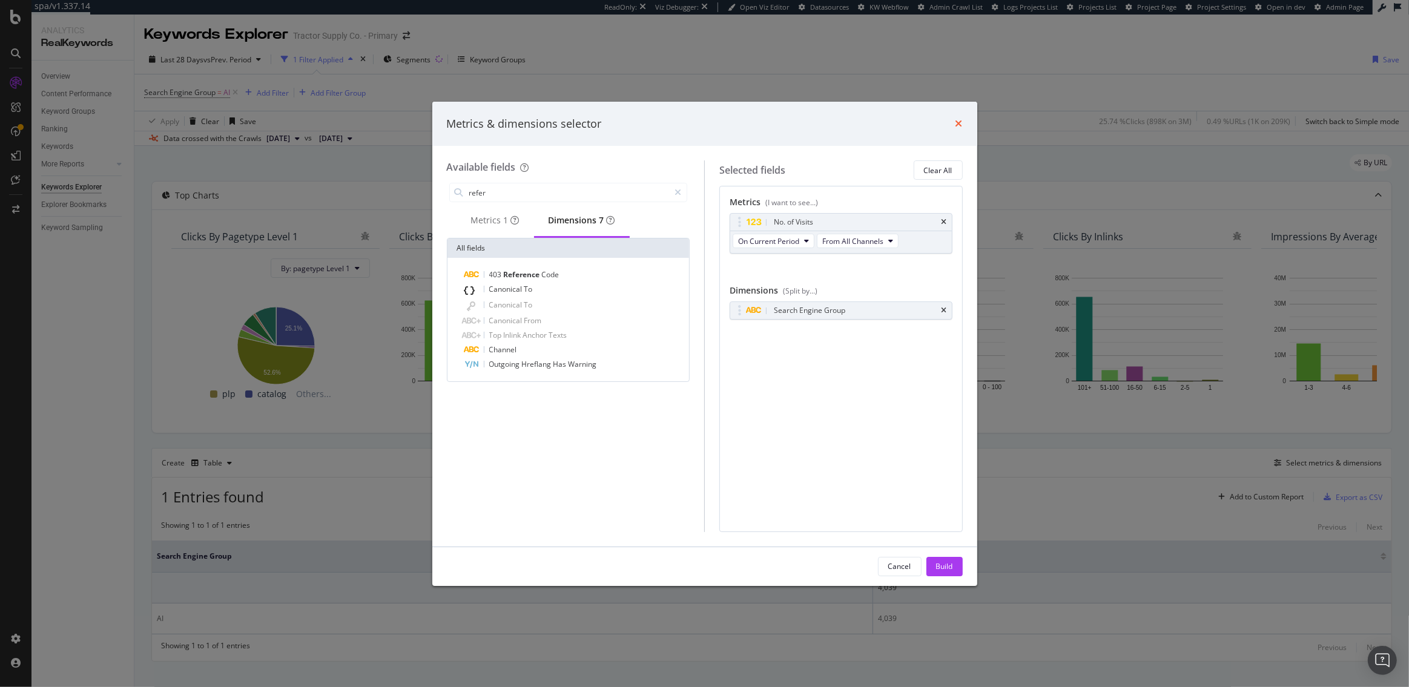
click at [957, 120] on icon "times" at bounding box center [959, 124] width 7 height 10
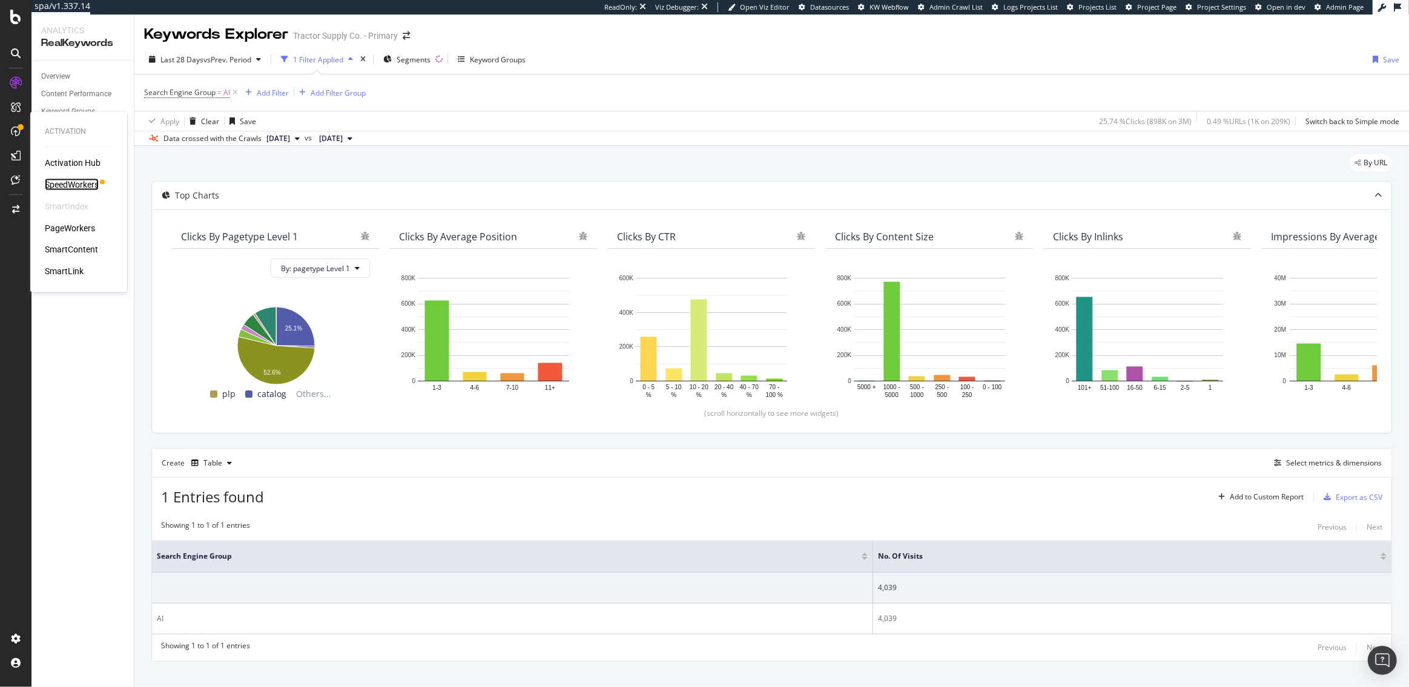
click at [79, 189] on div "SpeedWorkers" at bounding box center [72, 185] width 54 height 12
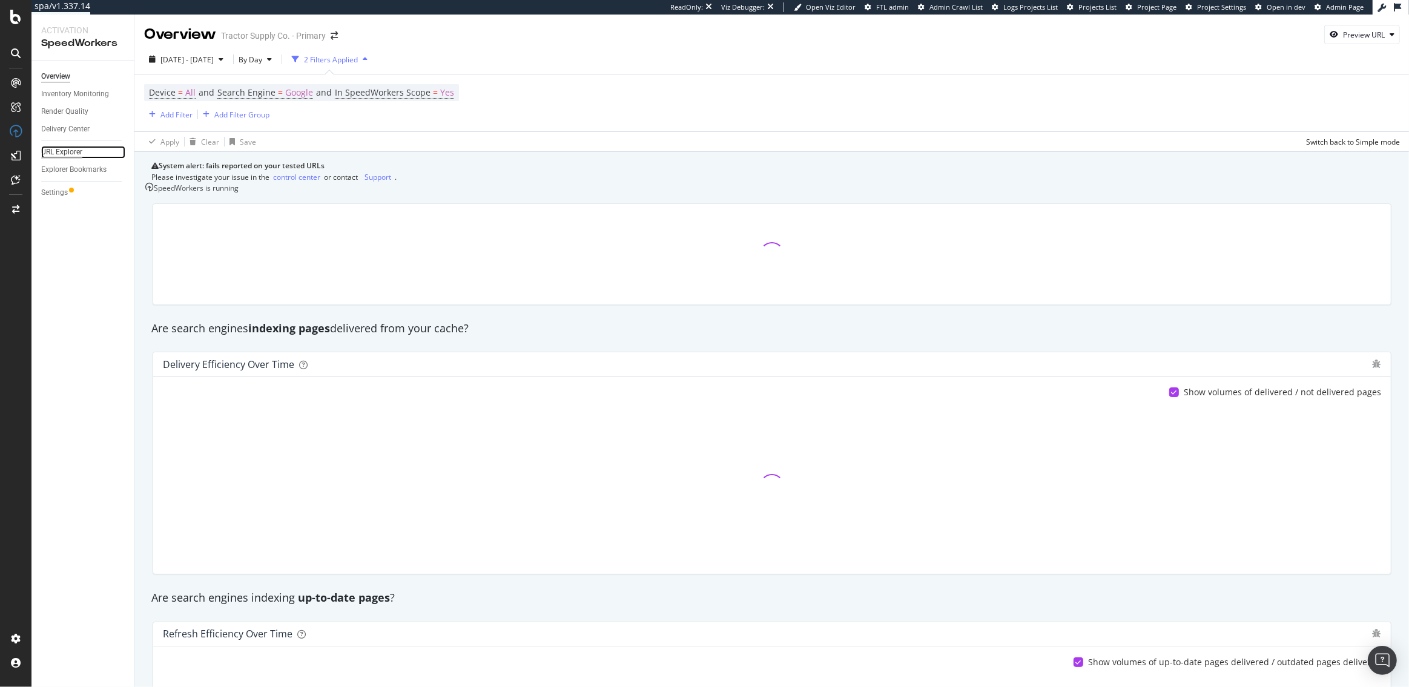
click at [61, 154] on div "URL Explorer" at bounding box center [61, 152] width 41 height 13
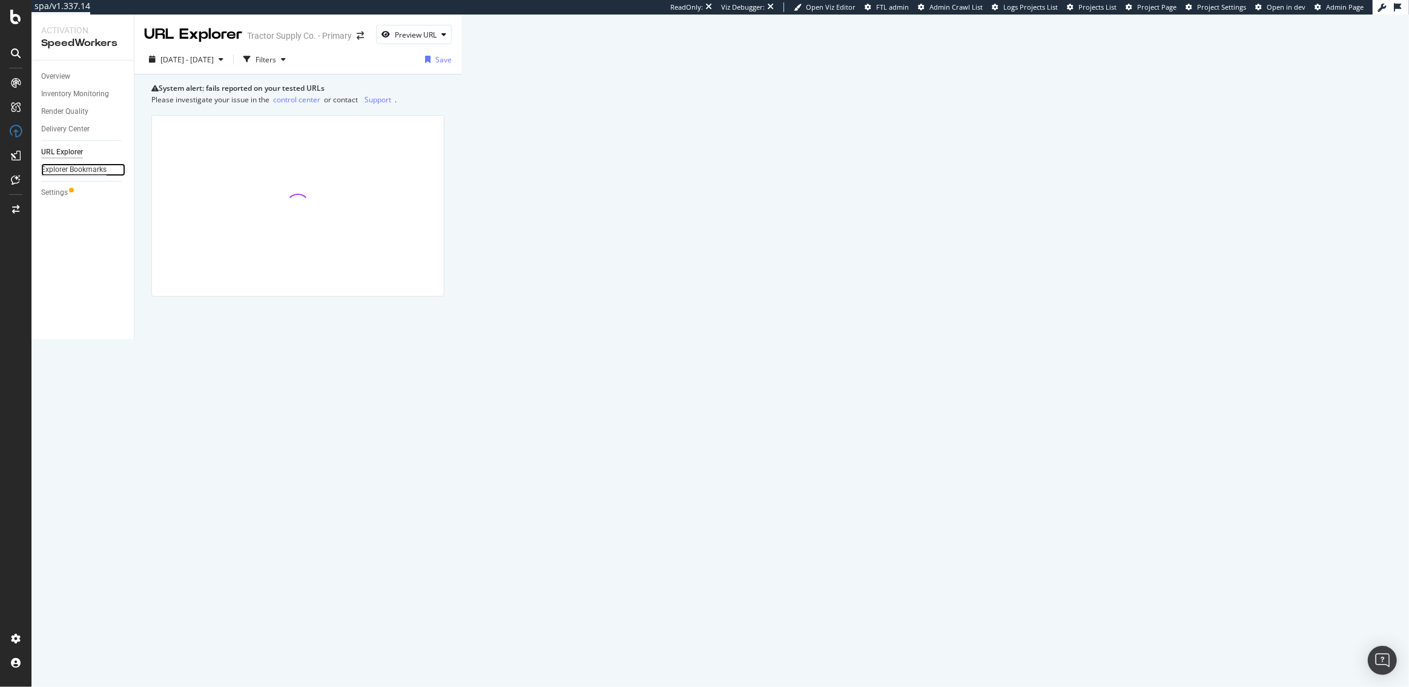
click at [97, 168] on div "Explorer Bookmarks" at bounding box center [73, 169] width 65 height 13
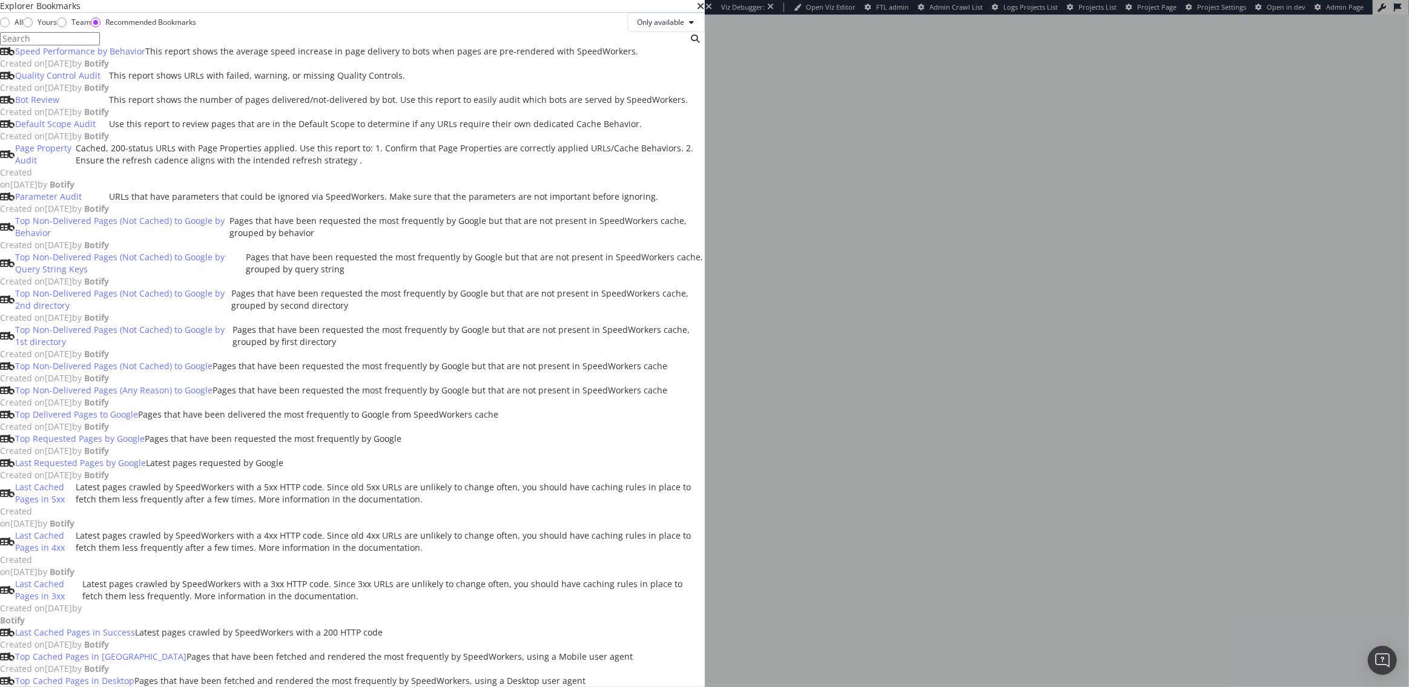
click at [145, 58] on div "Speed Performance by Behavior" at bounding box center [80, 51] width 130 height 12
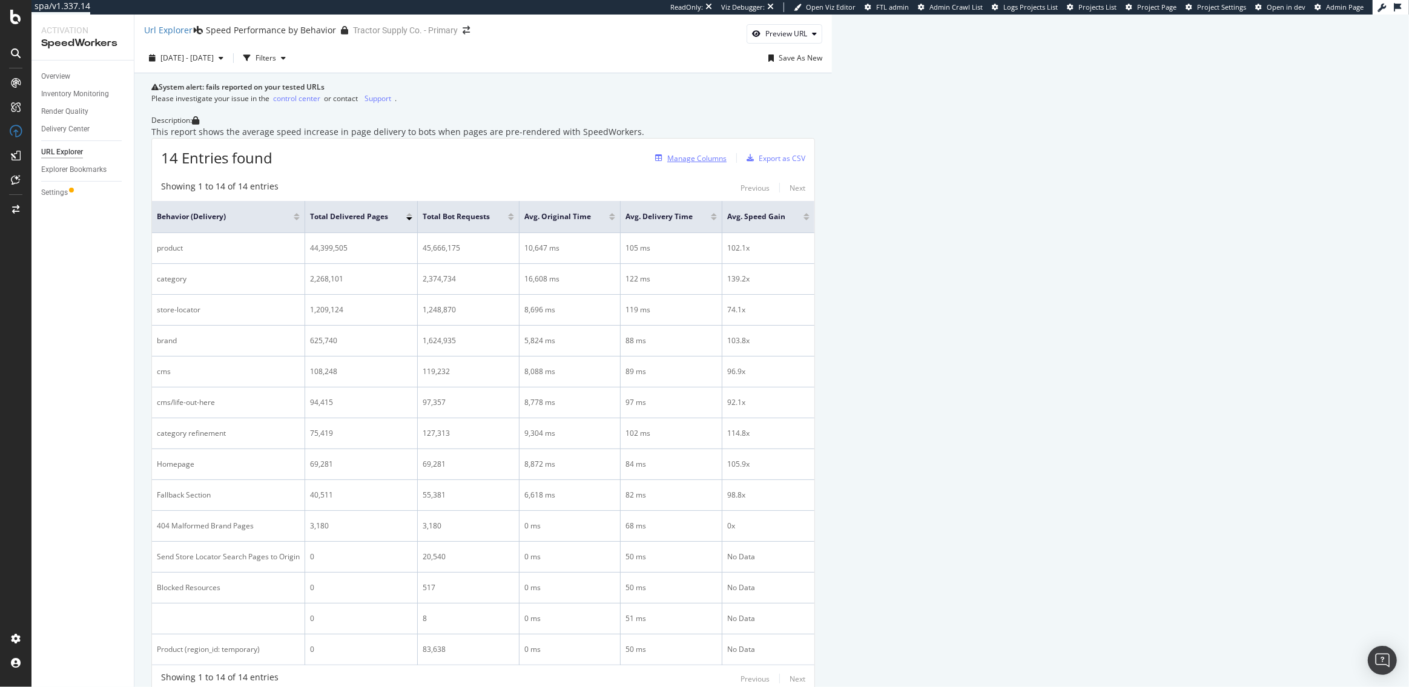
click at [727, 163] on div "Manage Columns" at bounding box center [696, 158] width 59 height 10
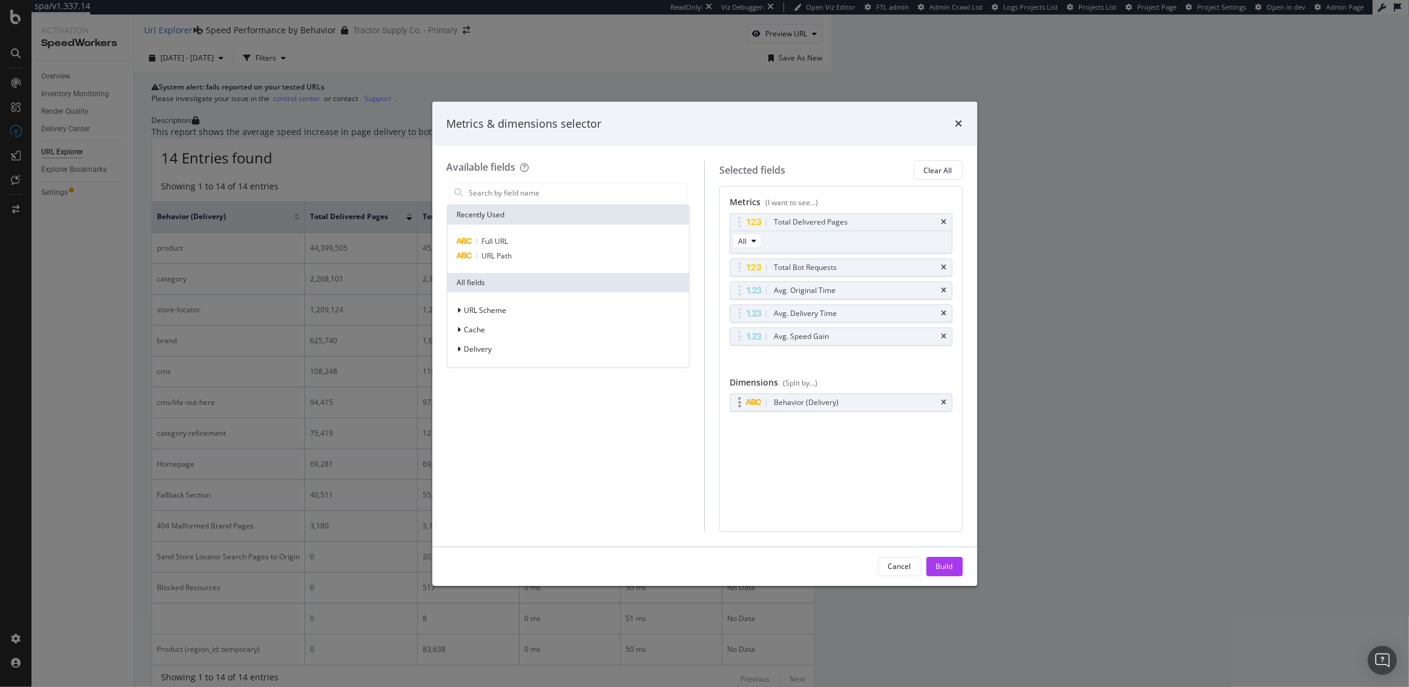
click at [946, 399] on div "Behavior (Delivery)" at bounding box center [841, 402] width 222 height 17
click at [945, 402] on icon "times" at bounding box center [944, 402] width 5 height 7
click at [945, 567] on div "Build" at bounding box center [944, 566] width 17 height 10
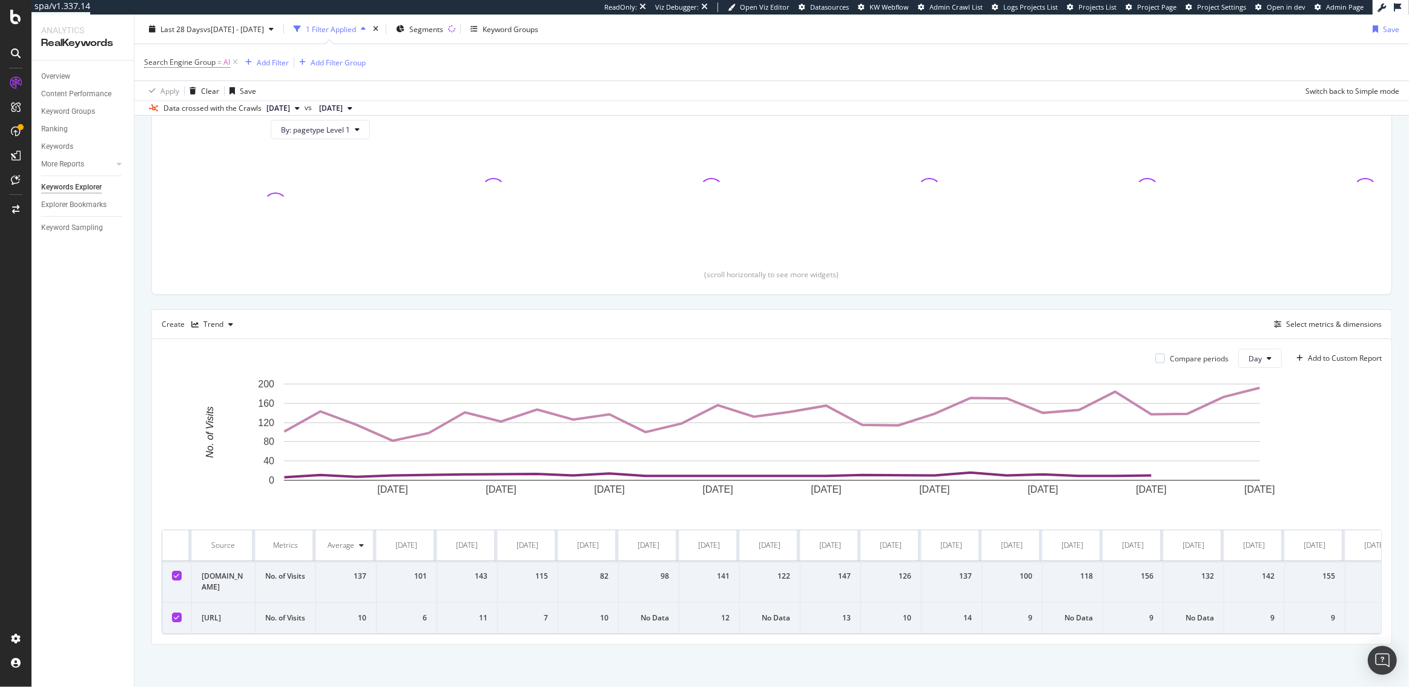
scroll to position [157, 0]
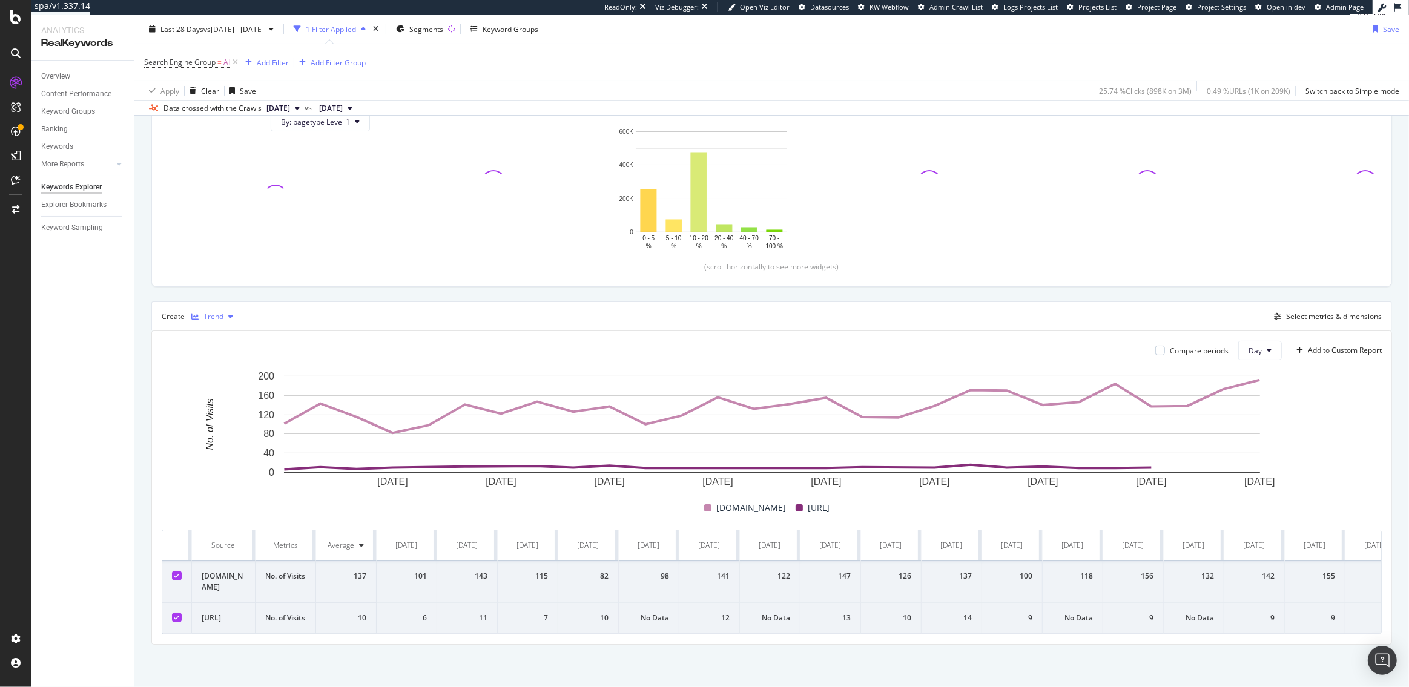
click at [225, 313] on div "button" at bounding box center [230, 316] width 15 height 7
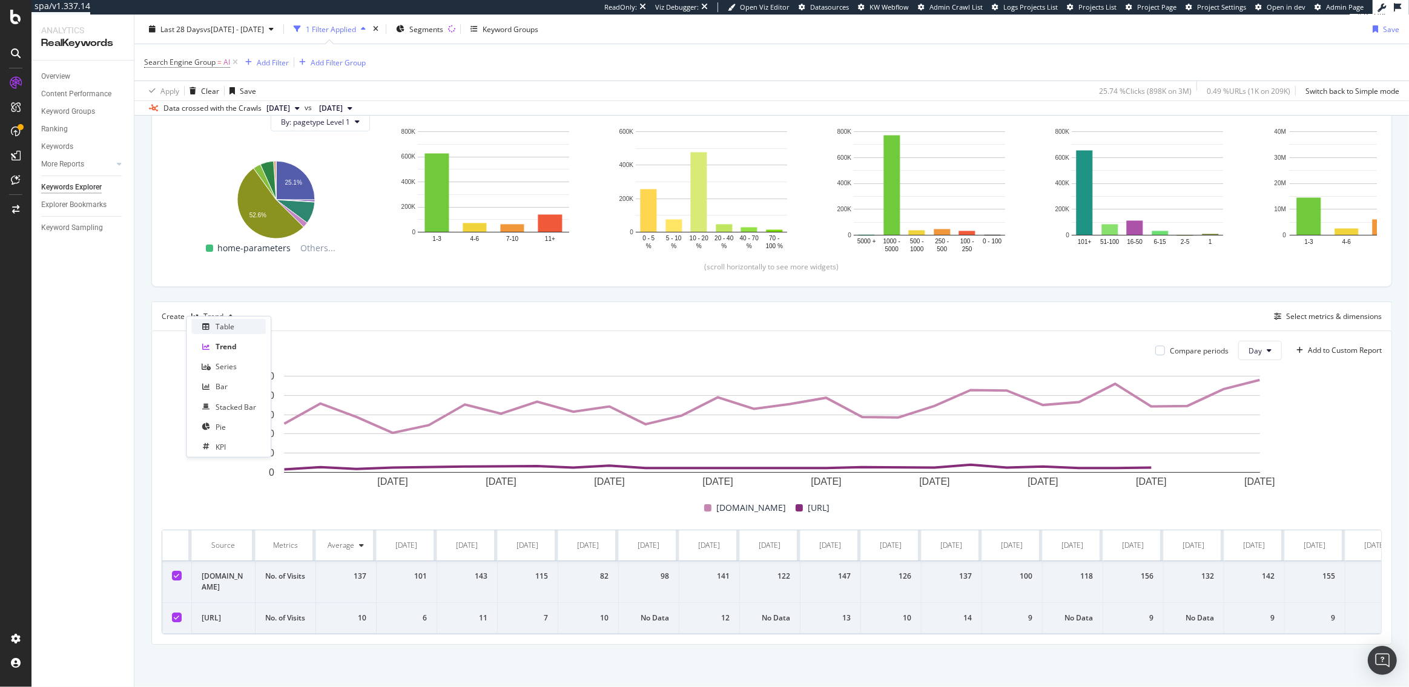
click at [222, 328] on div "Table" at bounding box center [225, 327] width 19 height 10
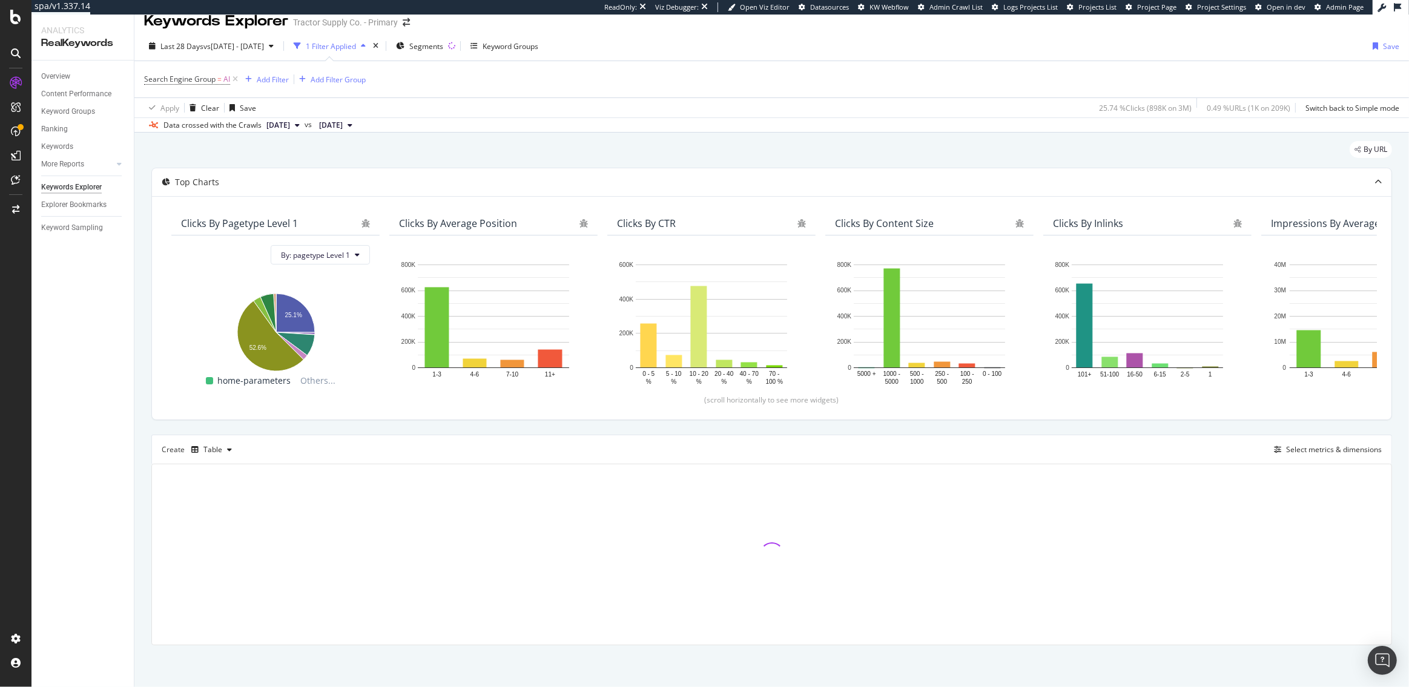
scroll to position [47, 0]
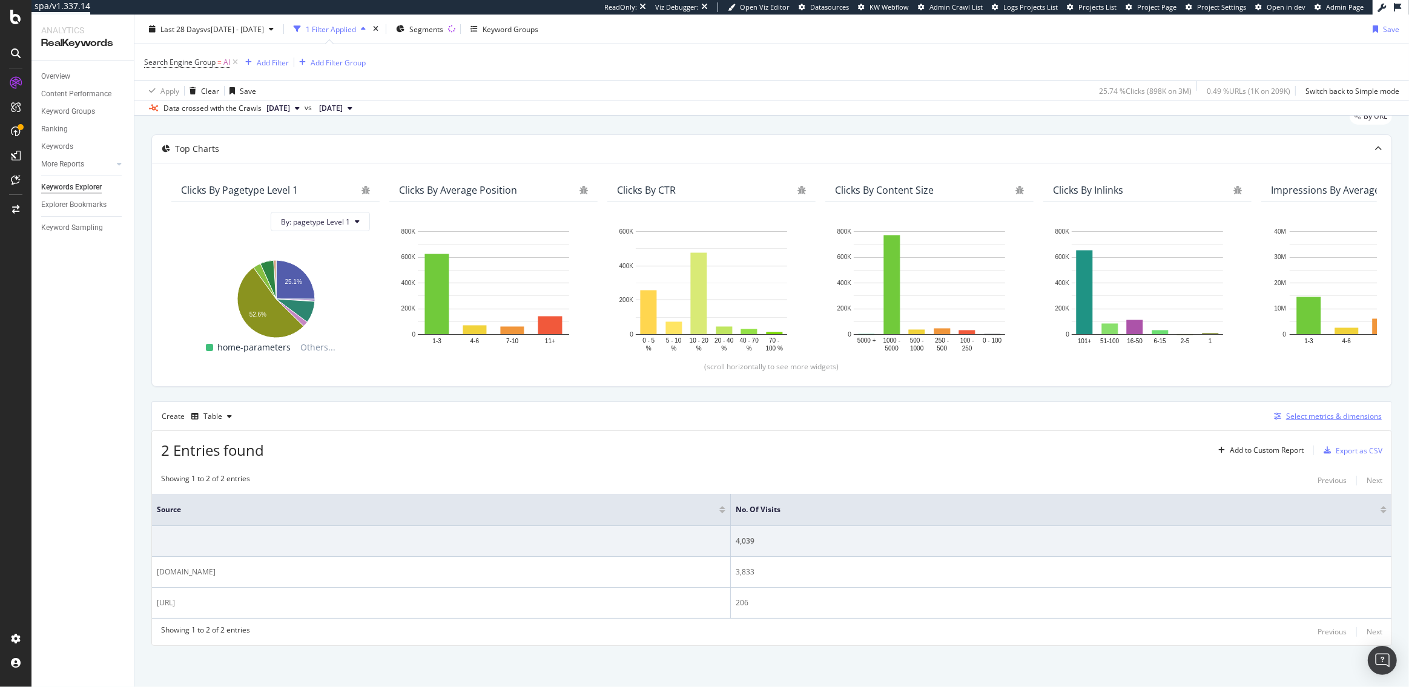
click at [1344, 417] on div "Select metrics & dimensions" at bounding box center [1334, 416] width 96 height 10
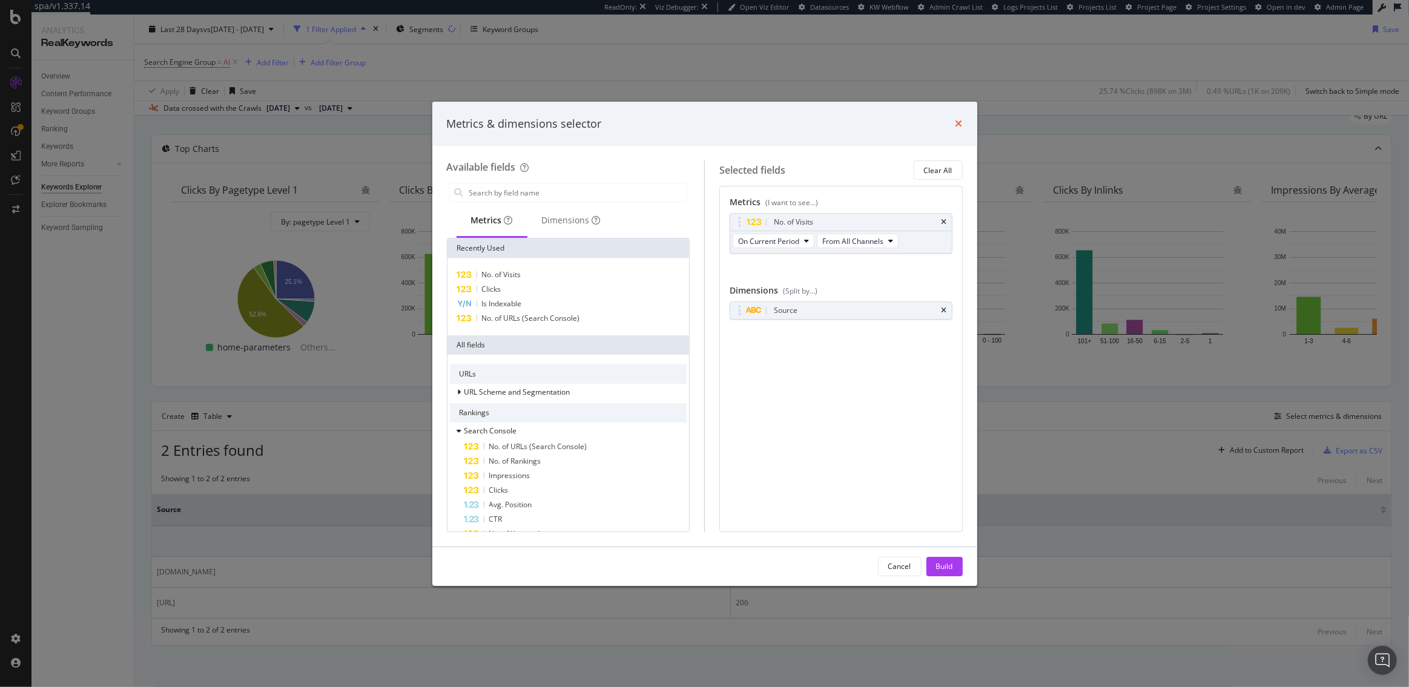
click at [957, 122] on icon "times" at bounding box center [959, 124] width 7 height 10
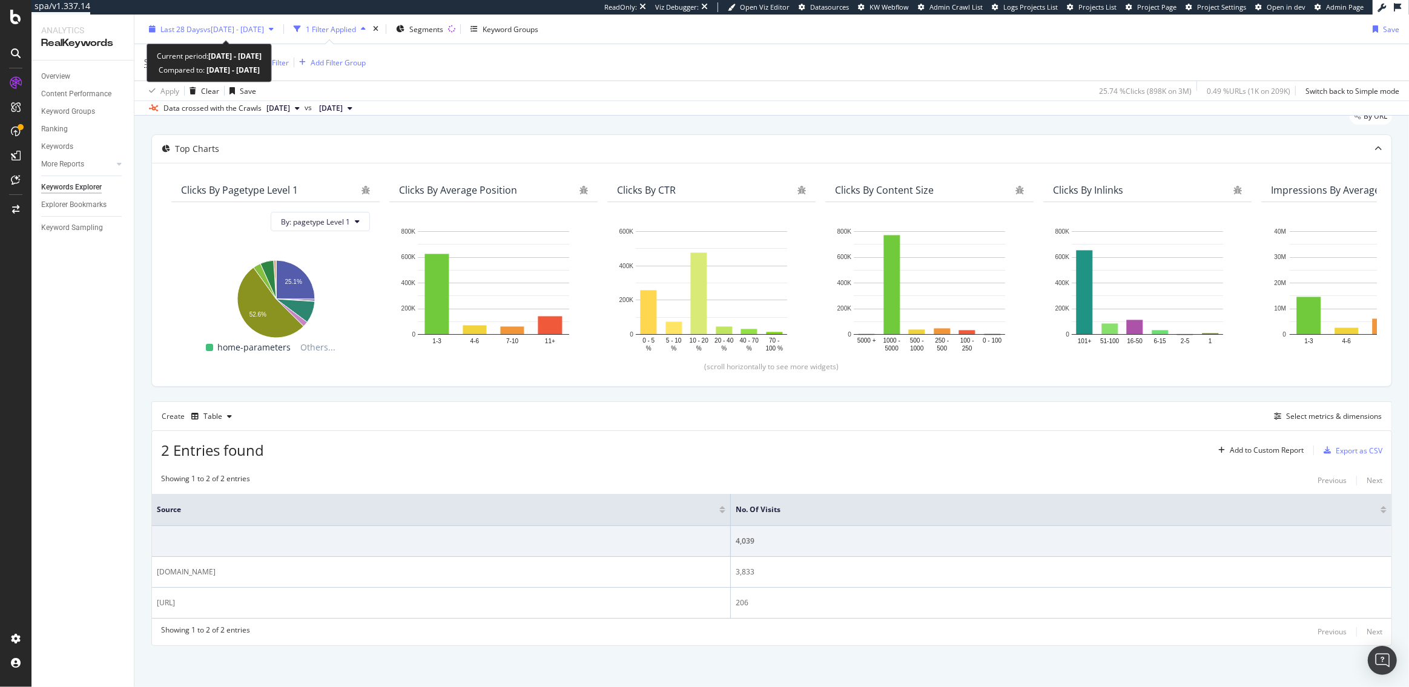
click at [206, 28] on span "vs 2025 Jul. 12th - Aug. 8th" at bounding box center [233, 29] width 61 height 10
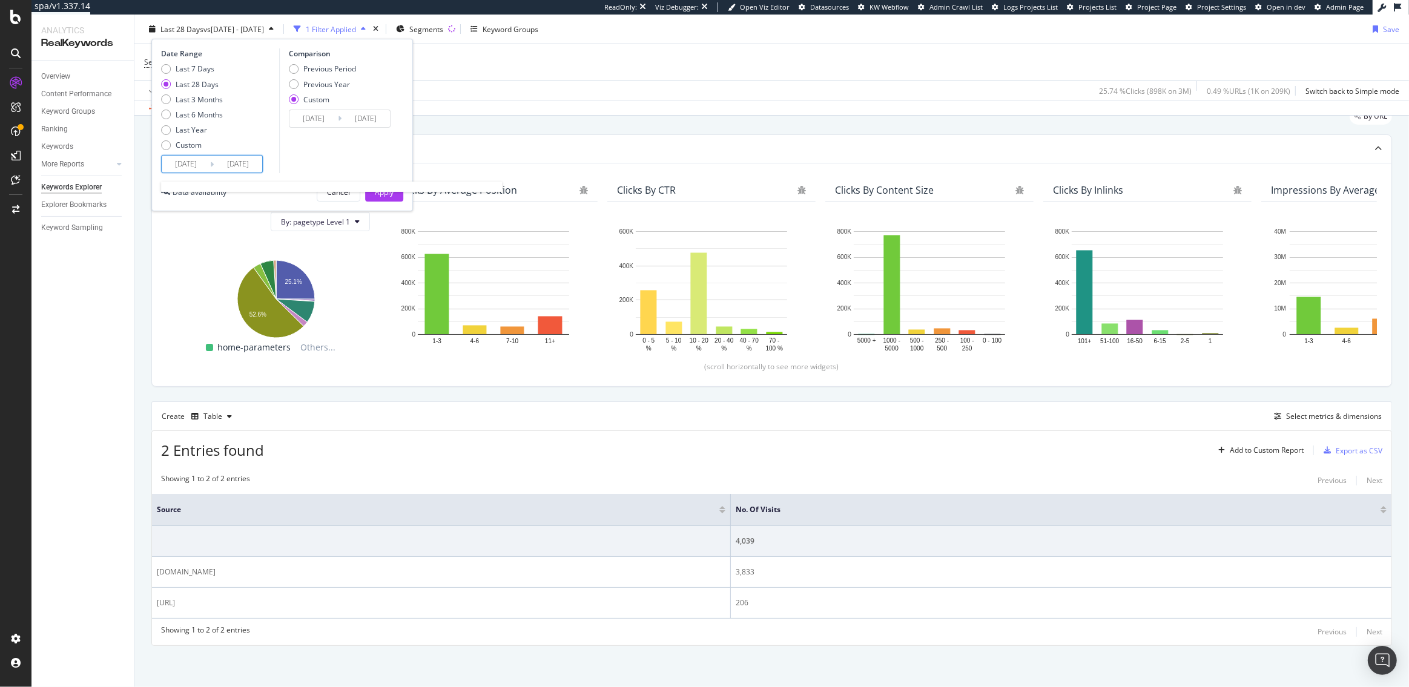
click at [193, 168] on input "2025/08/06" at bounding box center [186, 164] width 48 height 17
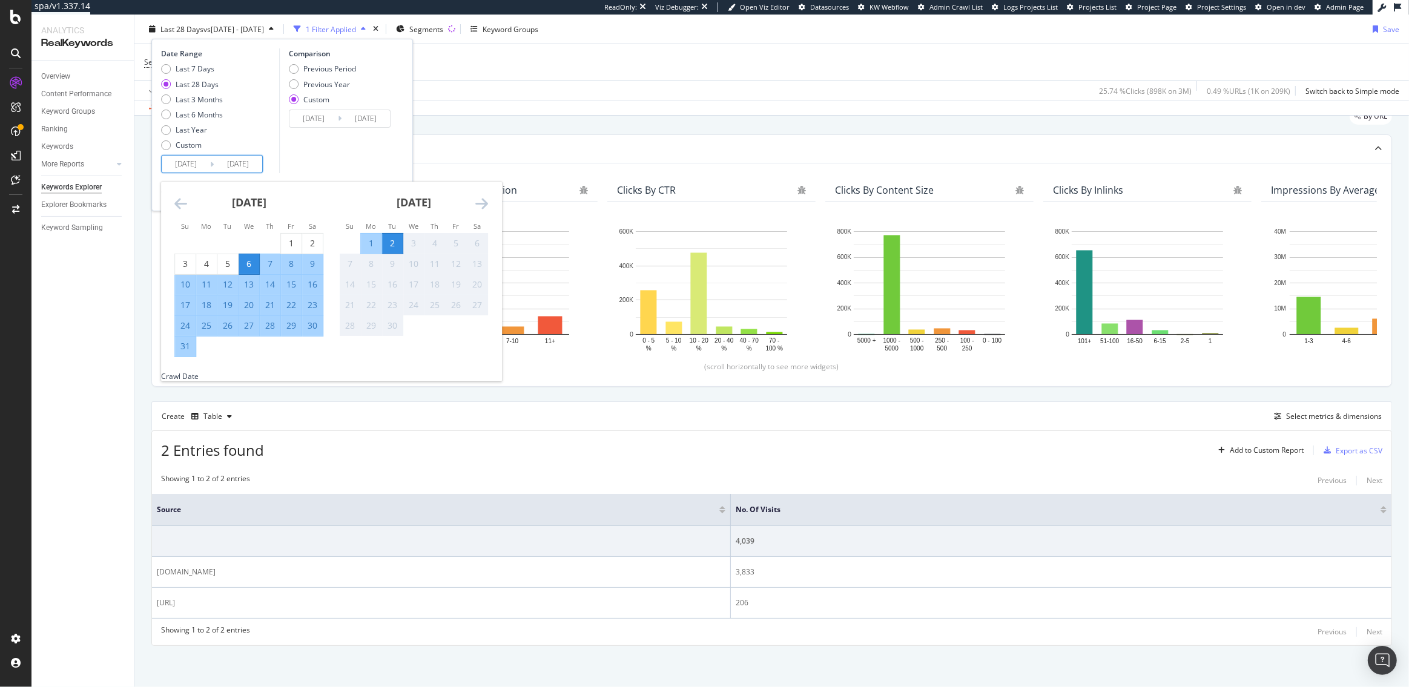
click at [177, 200] on icon "Move backward to switch to the previous month." at bounding box center [180, 203] width 13 height 15
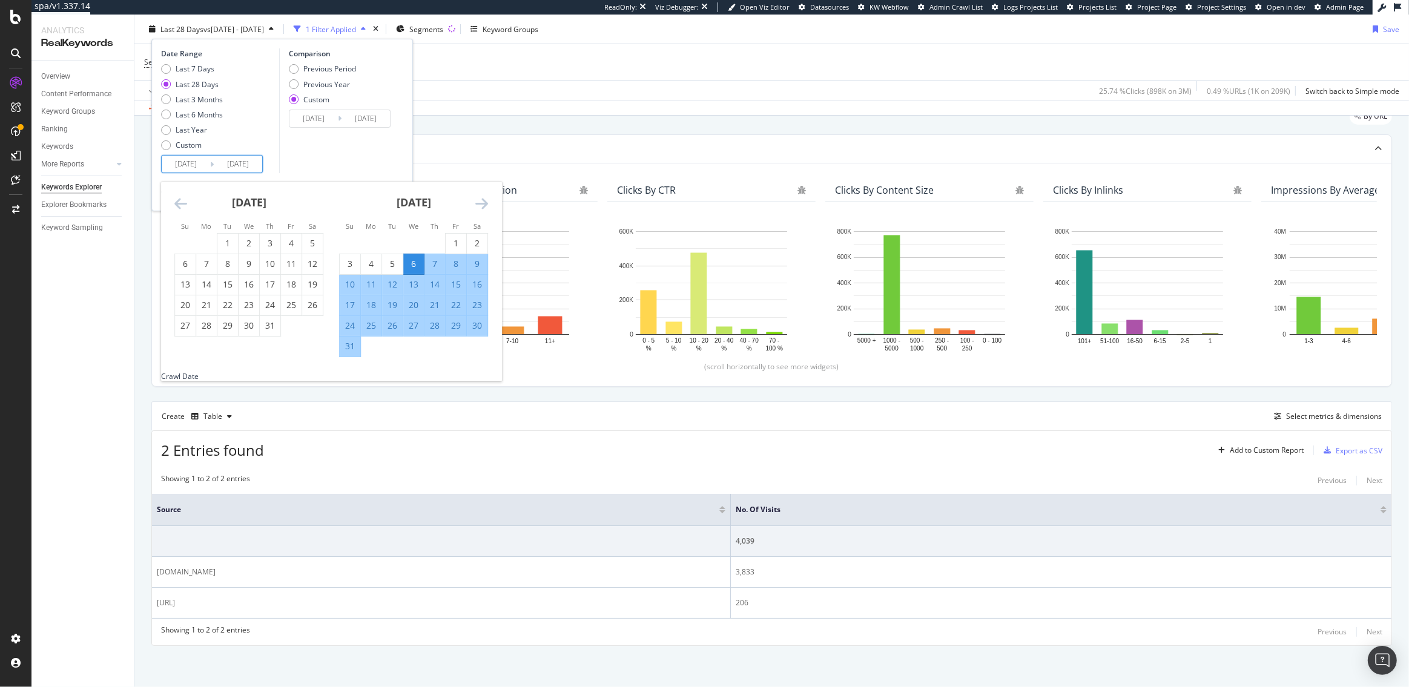
click at [177, 200] on icon "Move backward to switch to the previous month." at bounding box center [180, 203] width 13 height 15
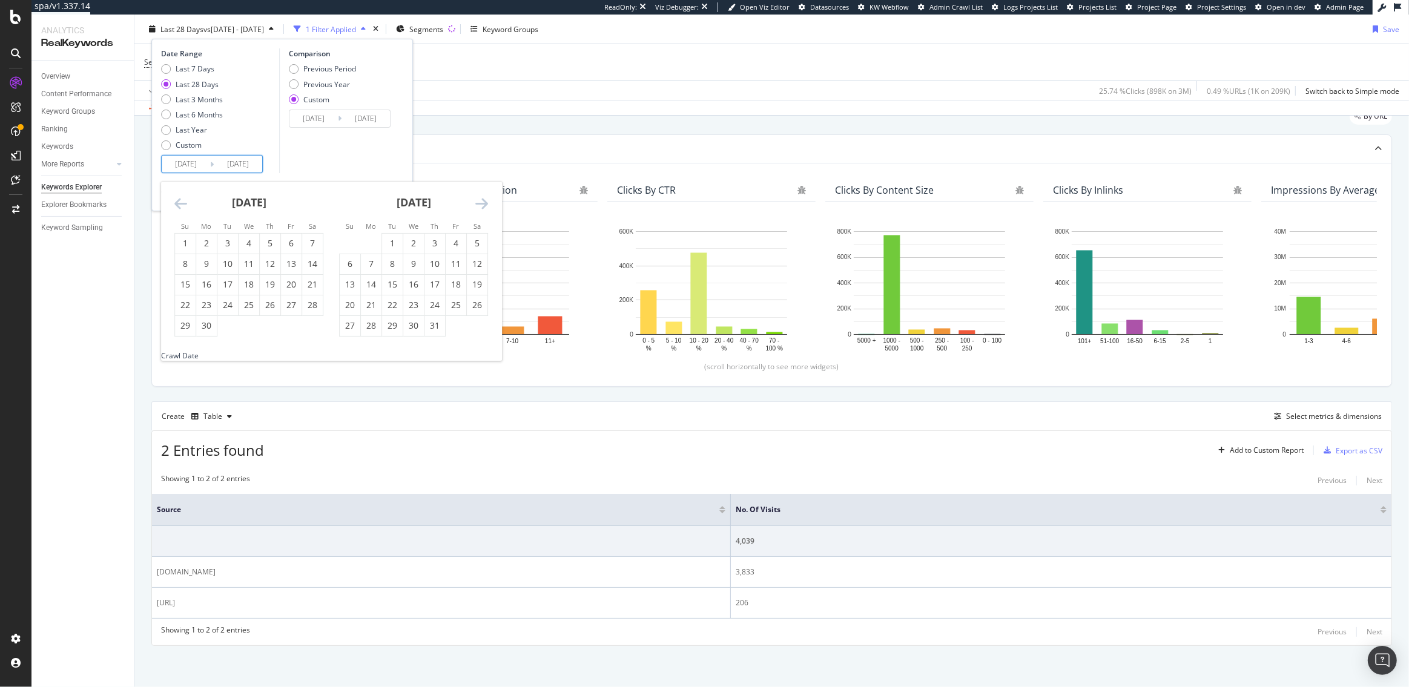
click at [177, 200] on icon "Move backward to switch to the previous month." at bounding box center [180, 203] width 13 height 15
click at [270, 240] on div "1" at bounding box center [270, 243] width 21 height 12
type input "2025/05/01"
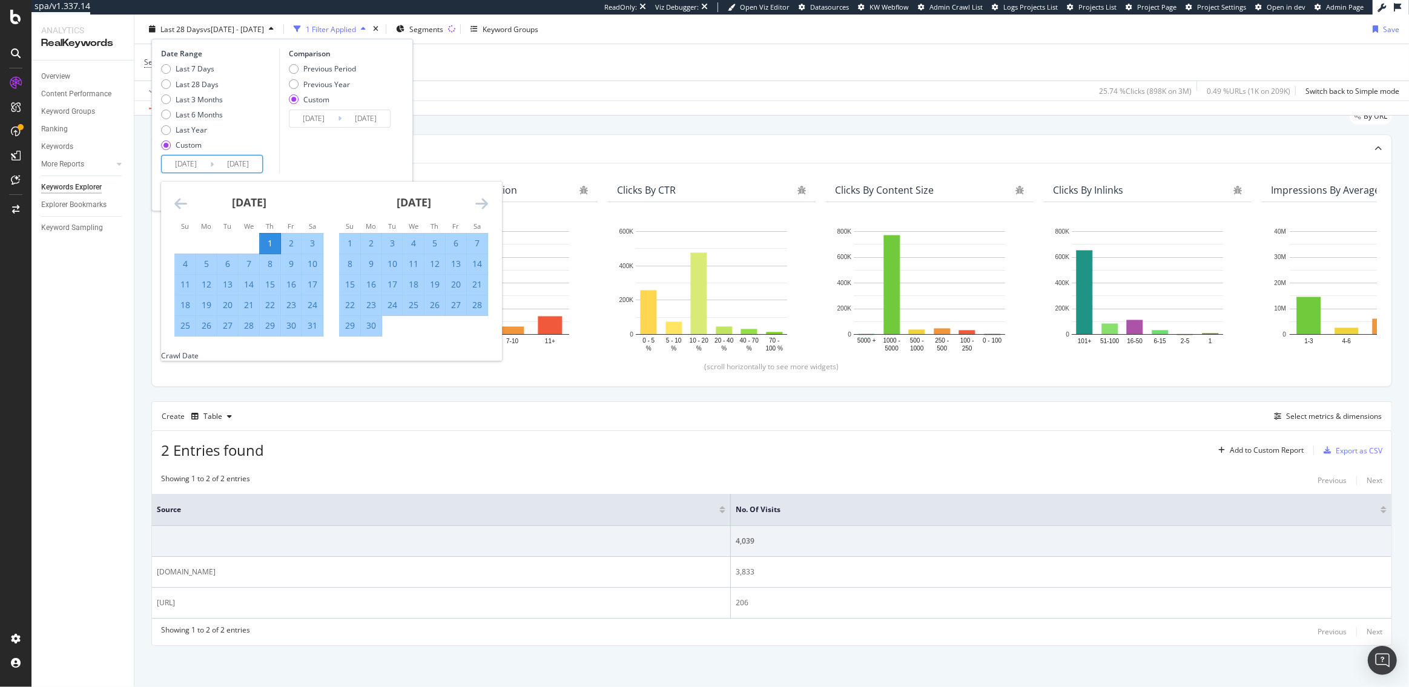
click at [481, 202] on icon "Move forward to switch to the next month." at bounding box center [481, 203] width 13 height 15
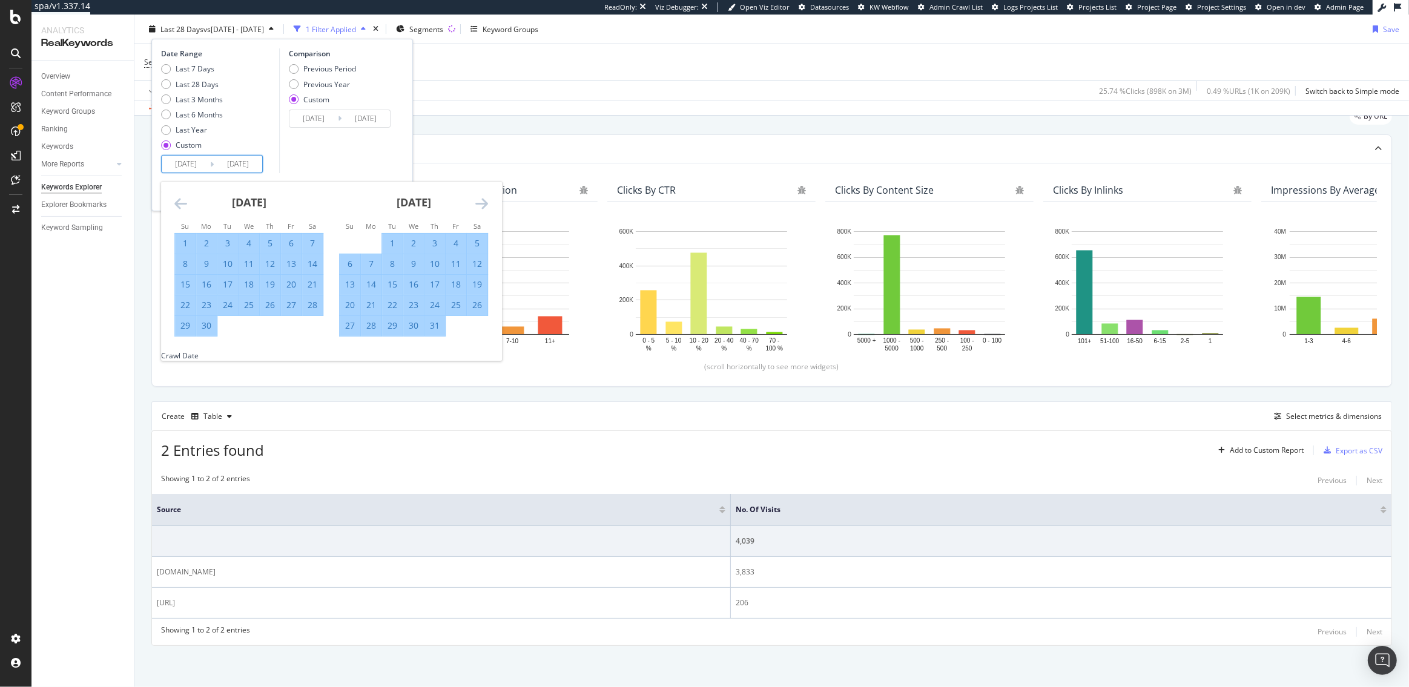
click at [481, 202] on icon "Move forward to switch to the next month." at bounding box center [481, 203] width 13 height 15
click at [348, 349] on div "31" at bounding box center [350, 346] width 21 height 12
type input "2025/08/31"
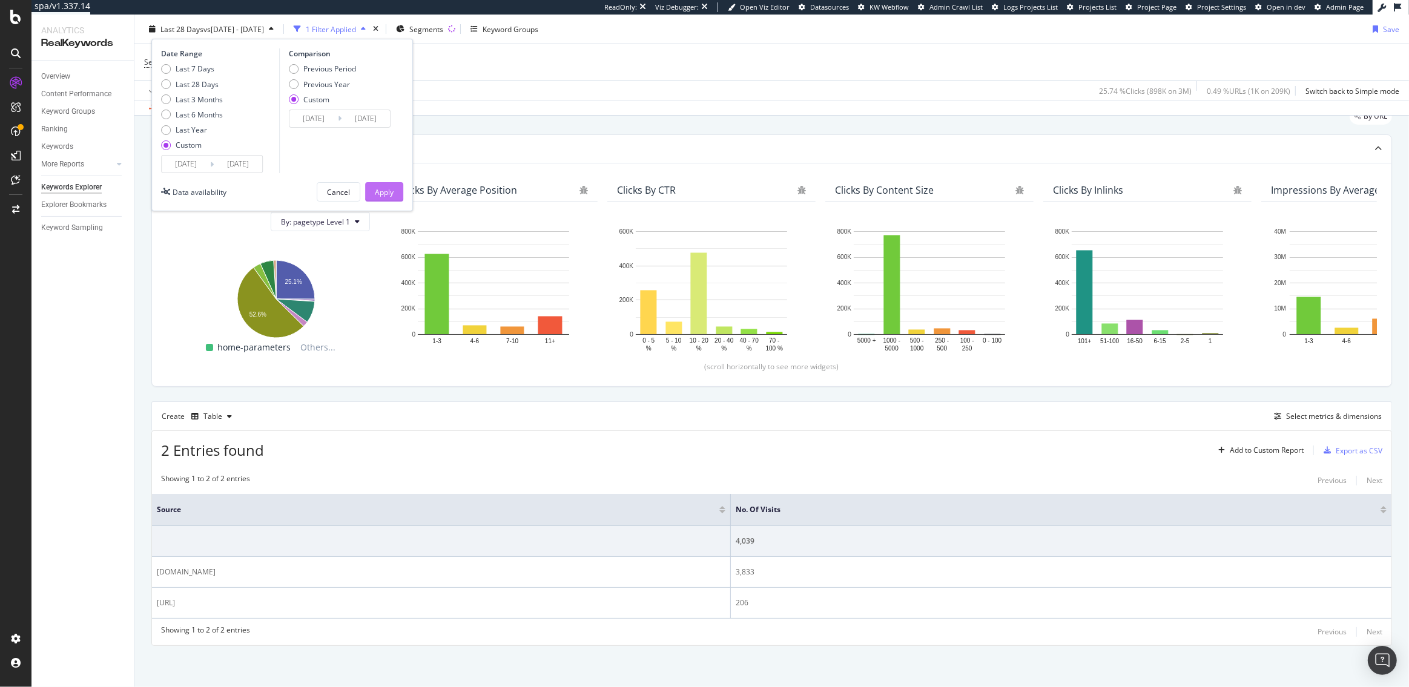
click at [389, 191] on div "Apply" at bounding box center [384, 192] width 19 height 10
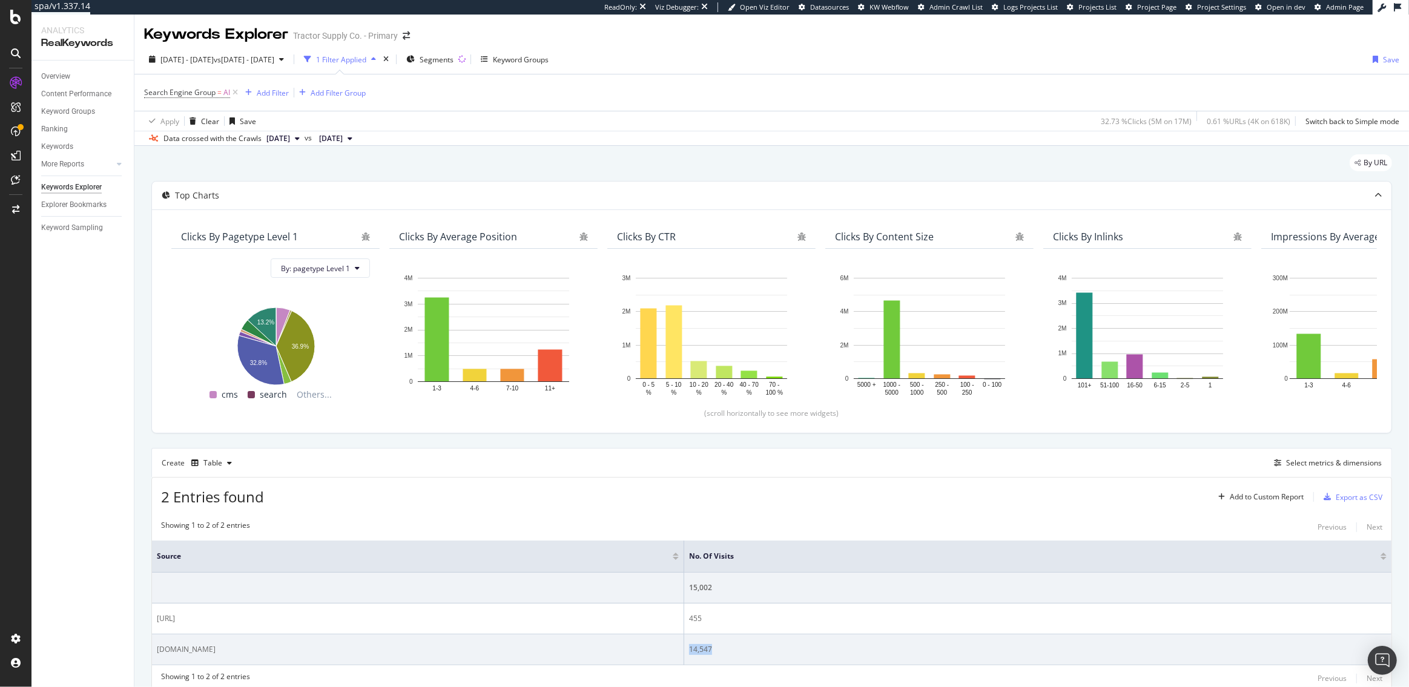
drag, startPoint x: 715, startPoint y: 650, endPoint x: 690, endPoint y: 650, distance: 25.4
click at [690, 650] on div "14,547" at bounding box center [1038, 649] width 698 height 11
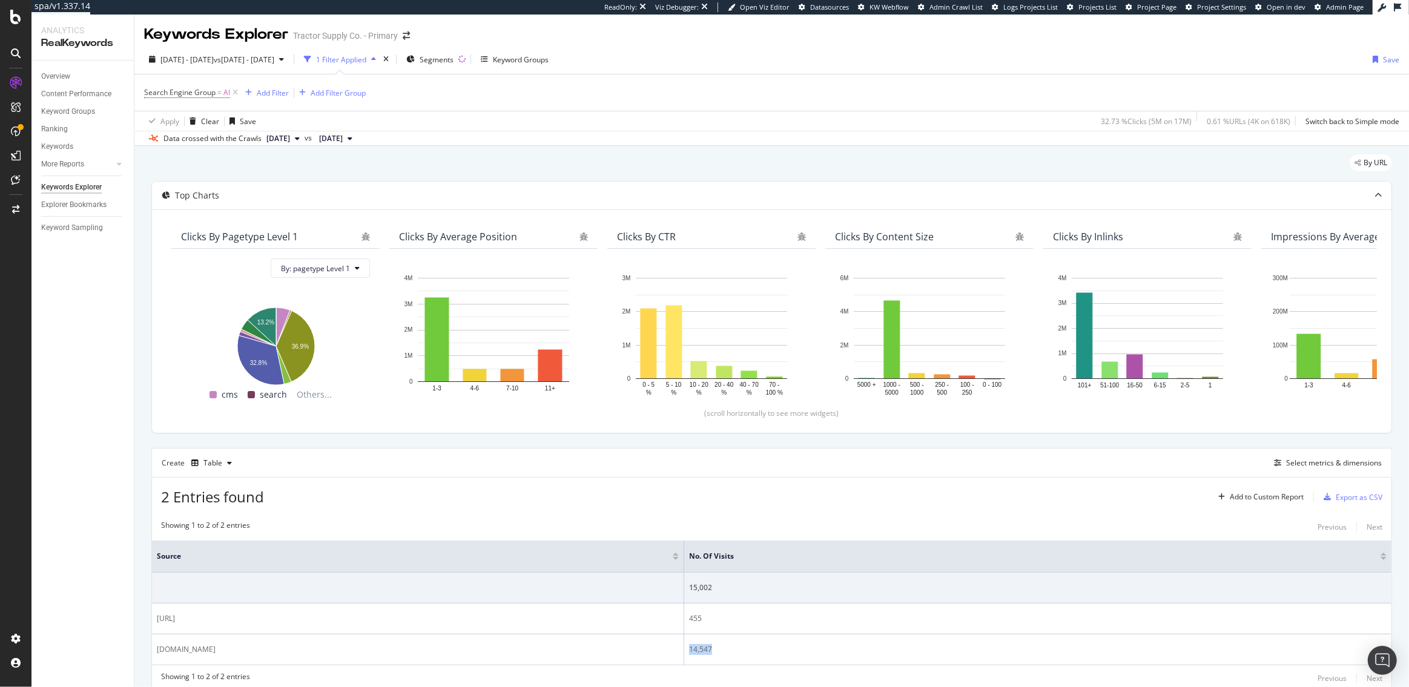
copy div "14,547"
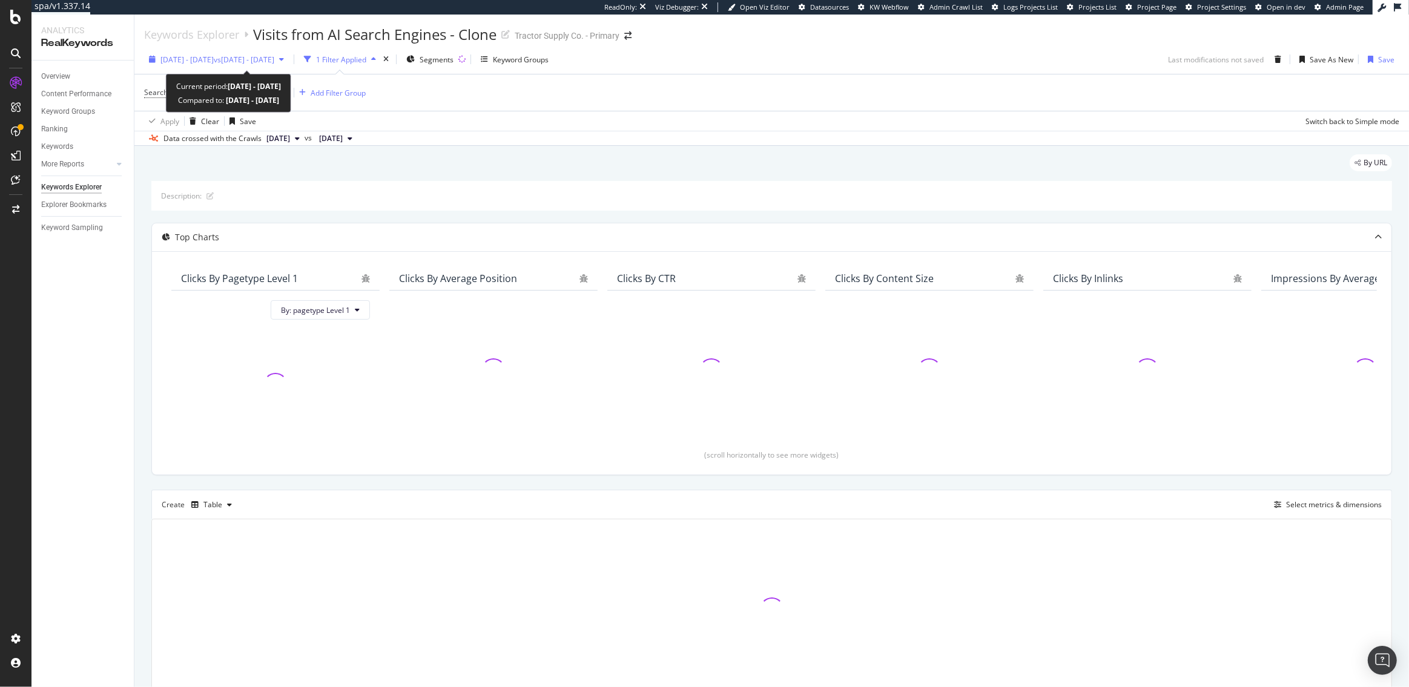
click at [199, 64] on span "[DATE] - [DATE]" at bounding box center [186, 59] width 53 height 10
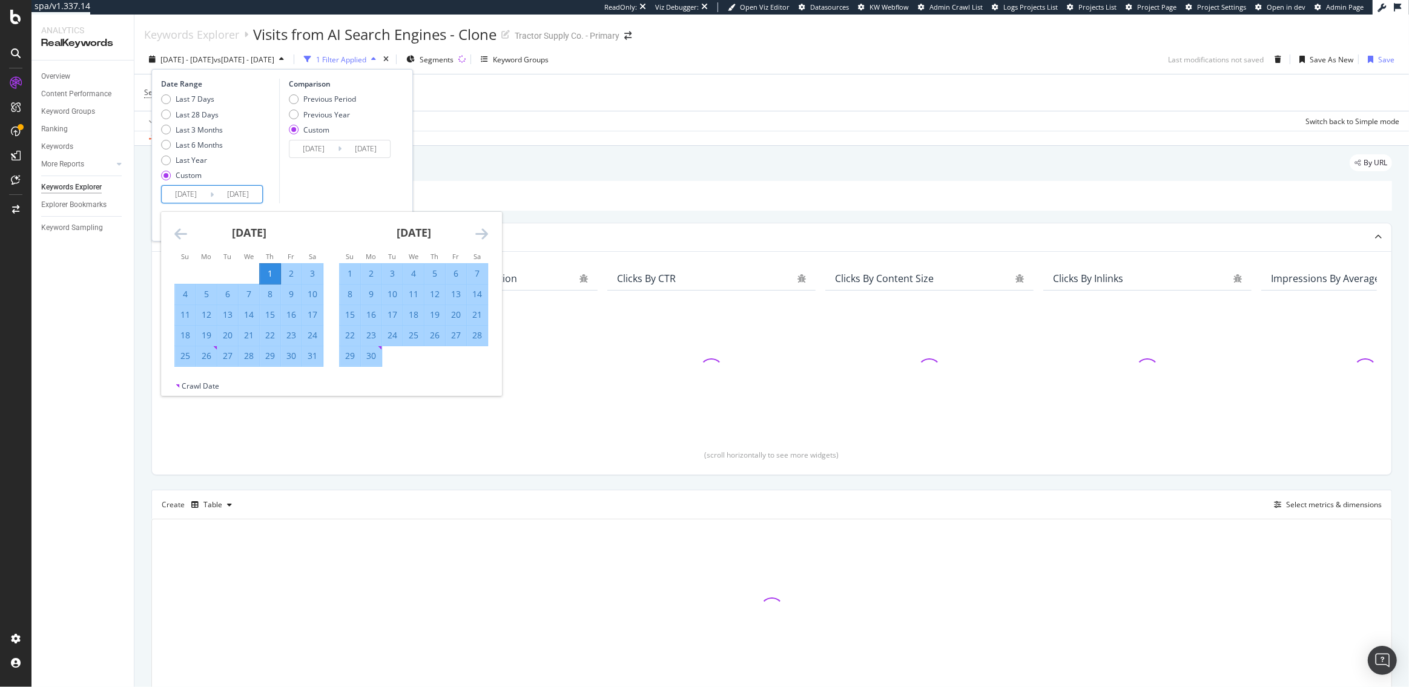
click at [194, 194] on input "[DATE]" at bounding box center [186, 194] width 48 height 17
click at [182, 238] on icon "Move backward to switch to the previous month." at bounding box center [180, 233] width 13 height 15
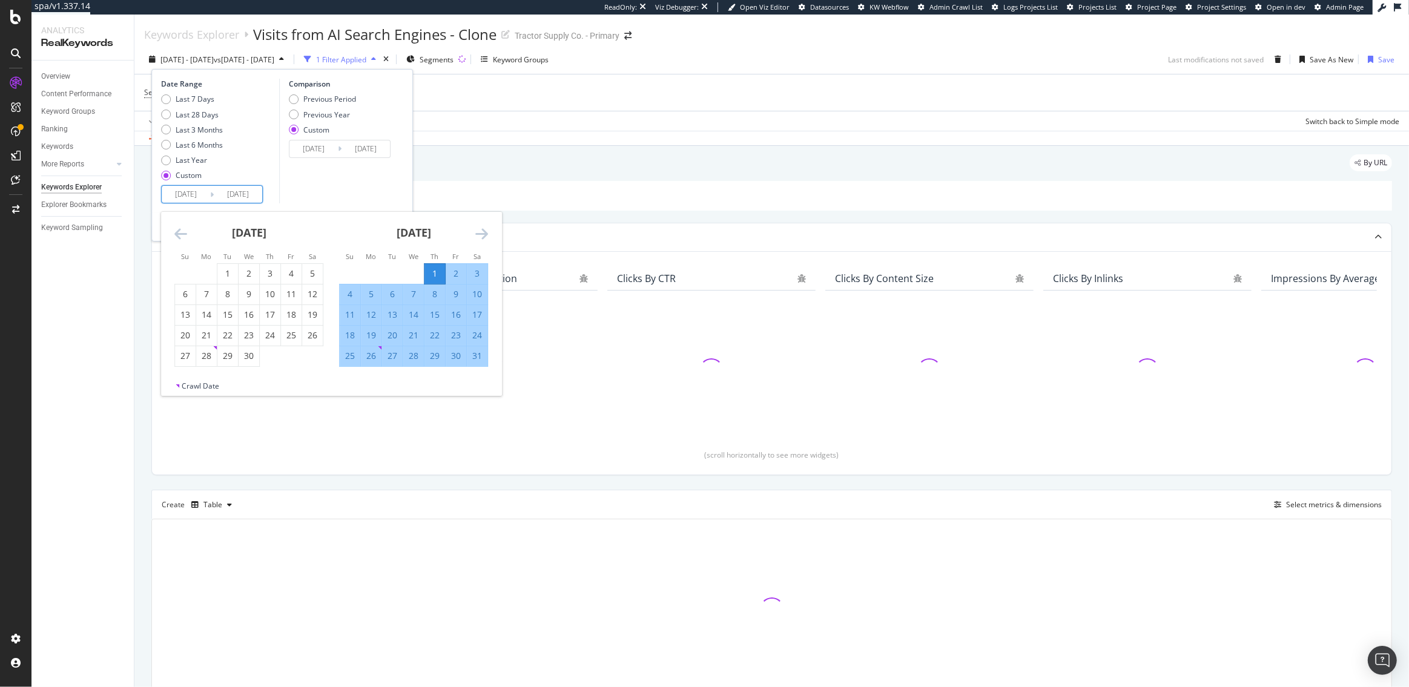
click at [182, 238] on icon "Move backward to switch to the previous month." at bounding box center [180, 233] width 13 height 15
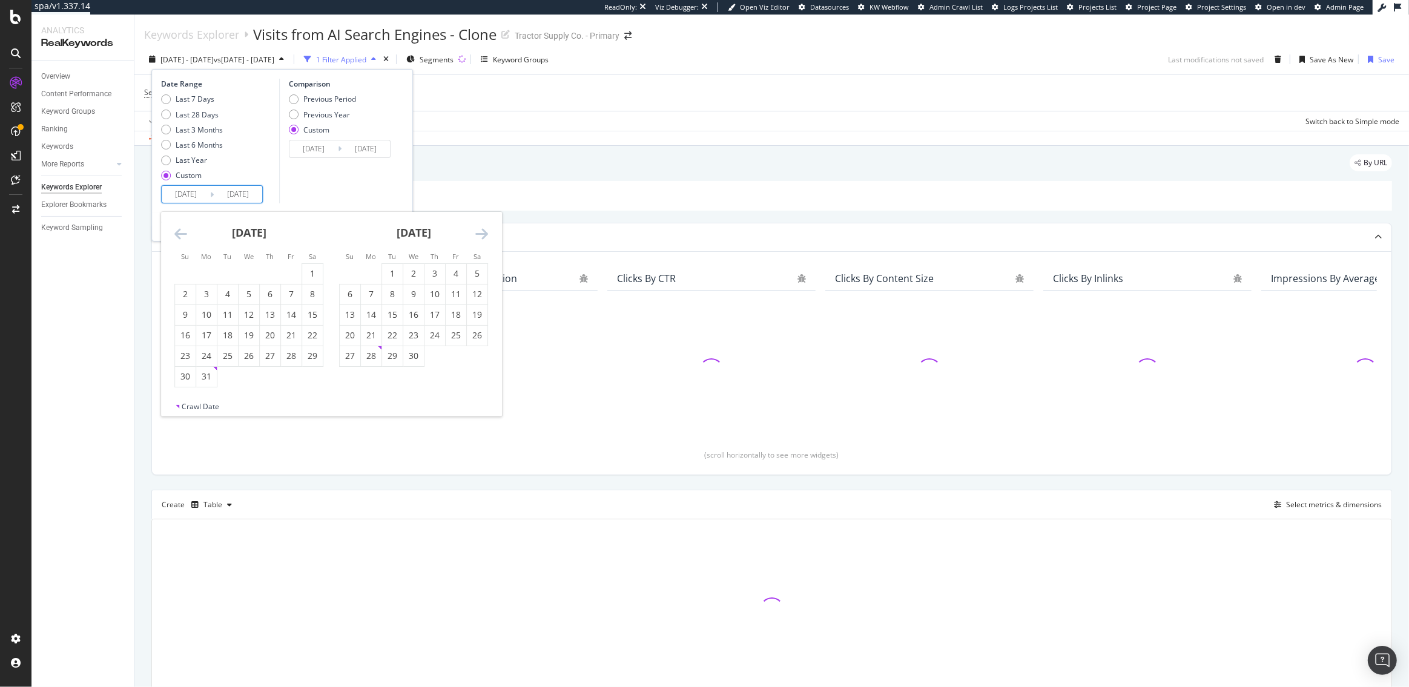
click at [182, 238] on icon "Move backward to switch to the previous month." at bounding box center [180, 233] width 13 height 15
click at [183, 354] on div "29" at bounding box center [185, 356] width 21 height 12
type input "[DATE]"
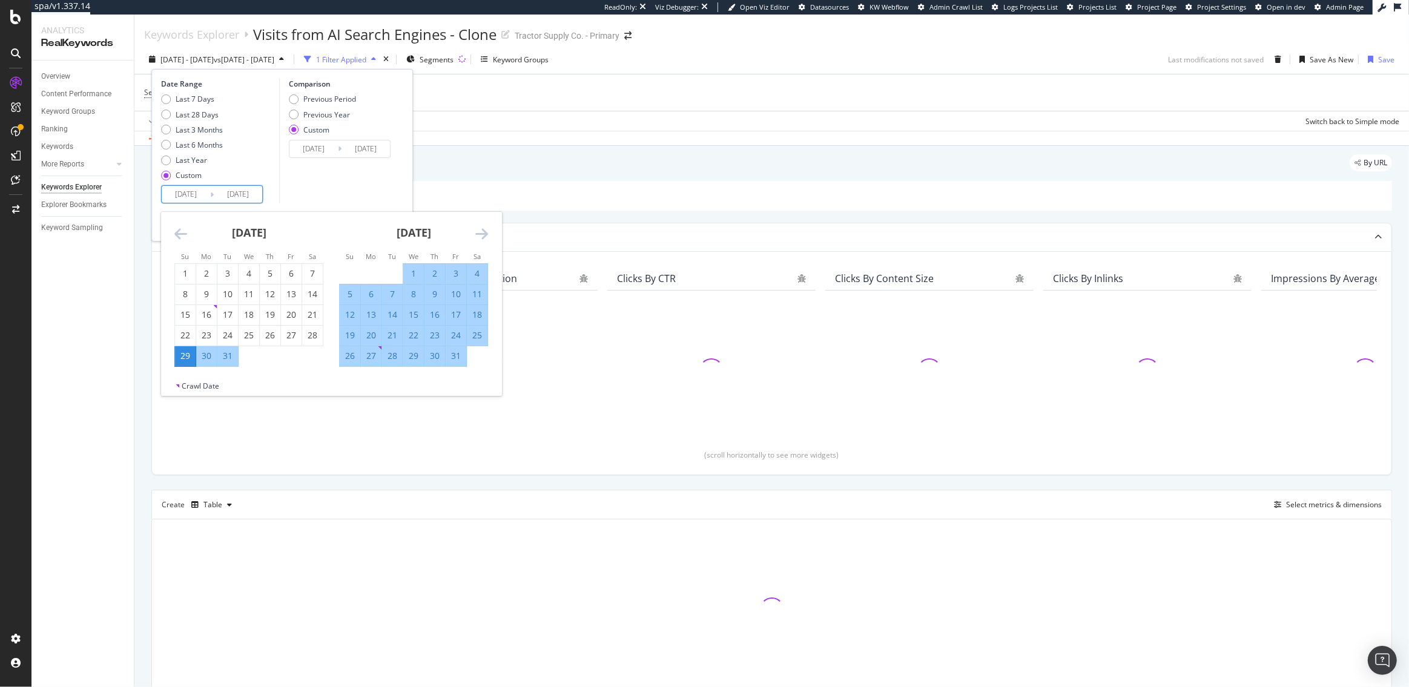
click at [476, 229] on icon "Move forward to switch to the next month." at bounding box center [481, 233] width 13 height 15
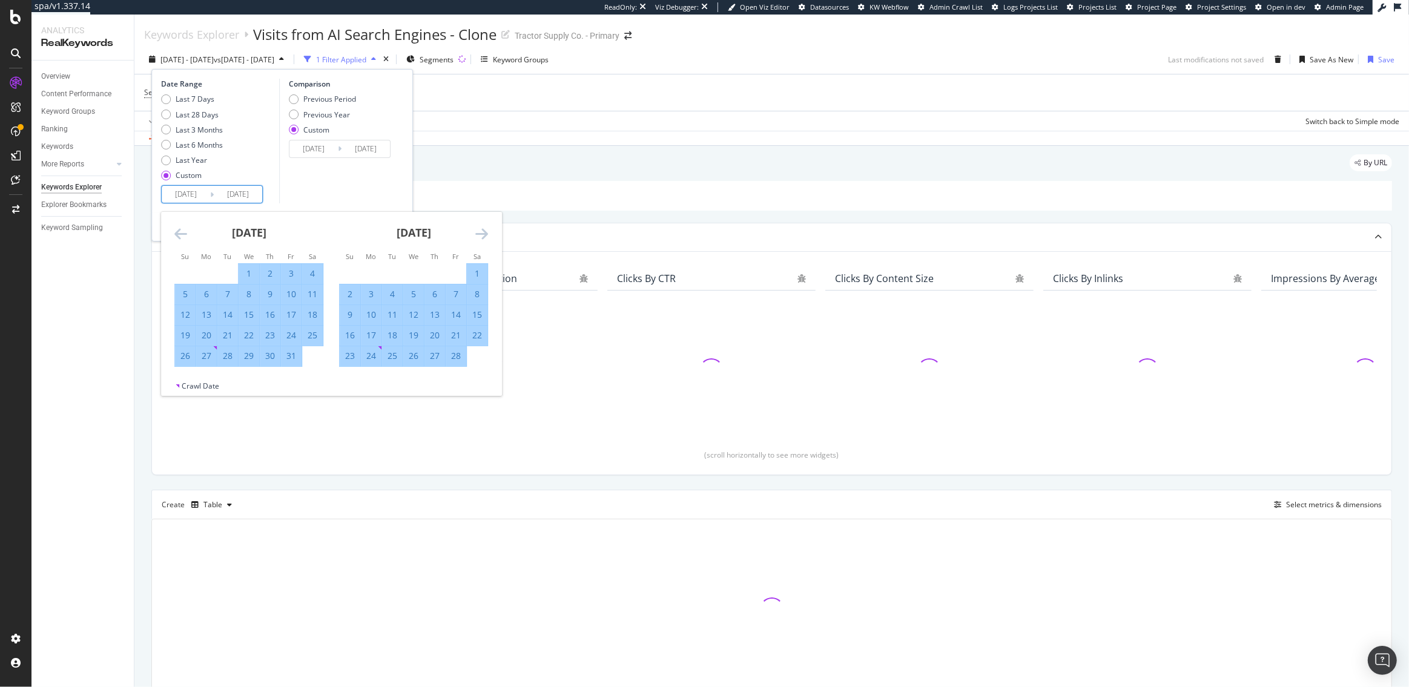
click at [476, 229] on icon "Move forward to switch to the next month." at bounding box center [481, 233] width 13 height 15
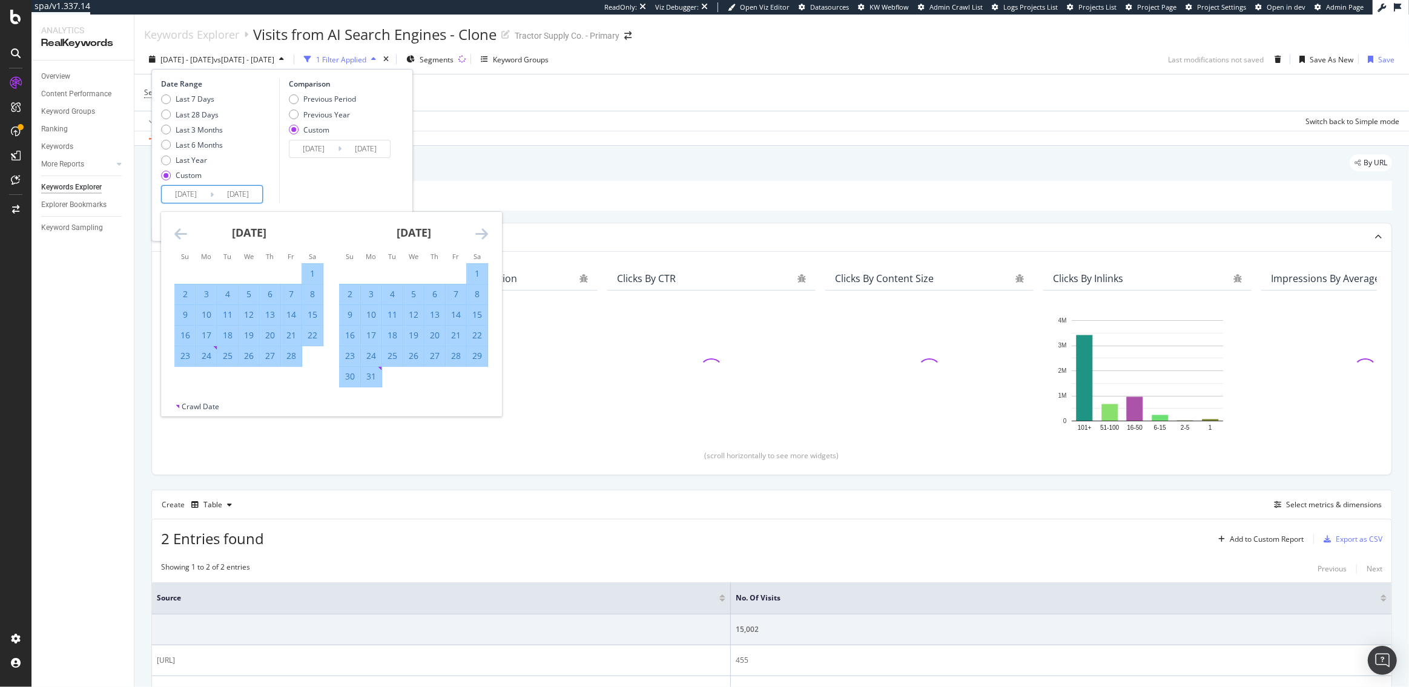
click at [476, 229] on icon "Move forward to switch to the next month." at bounding box center [481, 233] width 13 height 15
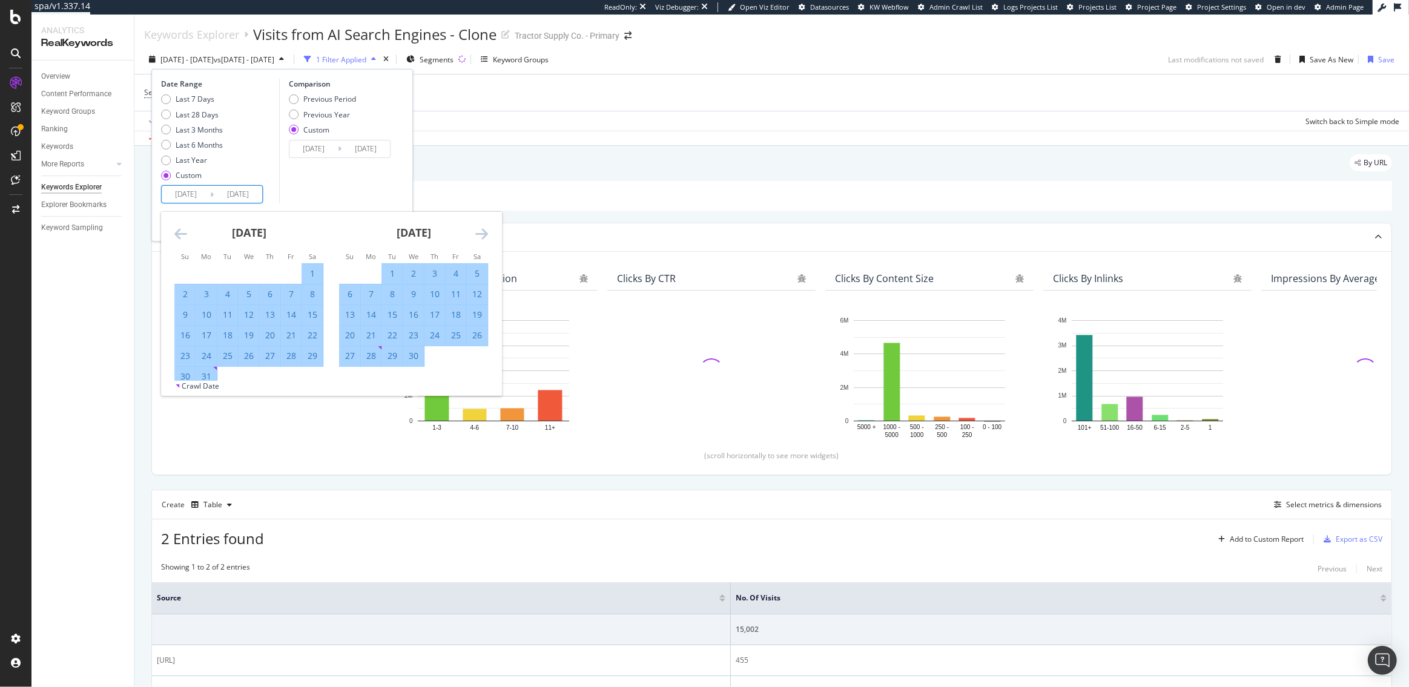
click at [415, 358] on div "30" at bounding box center [413, 356] width 21 height 12
type input "[DATE]"
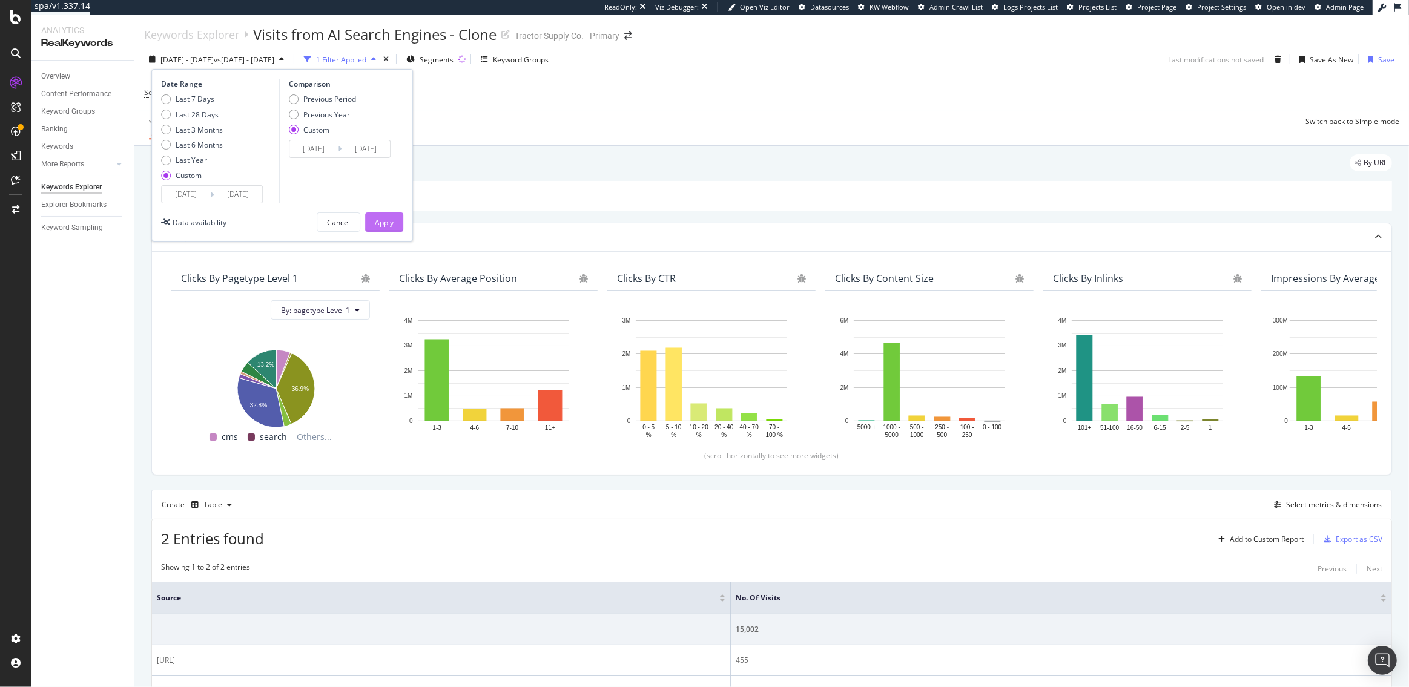
click at [386, 220] on div "Apply" at bounding box center [384, 222] width 19 height 10
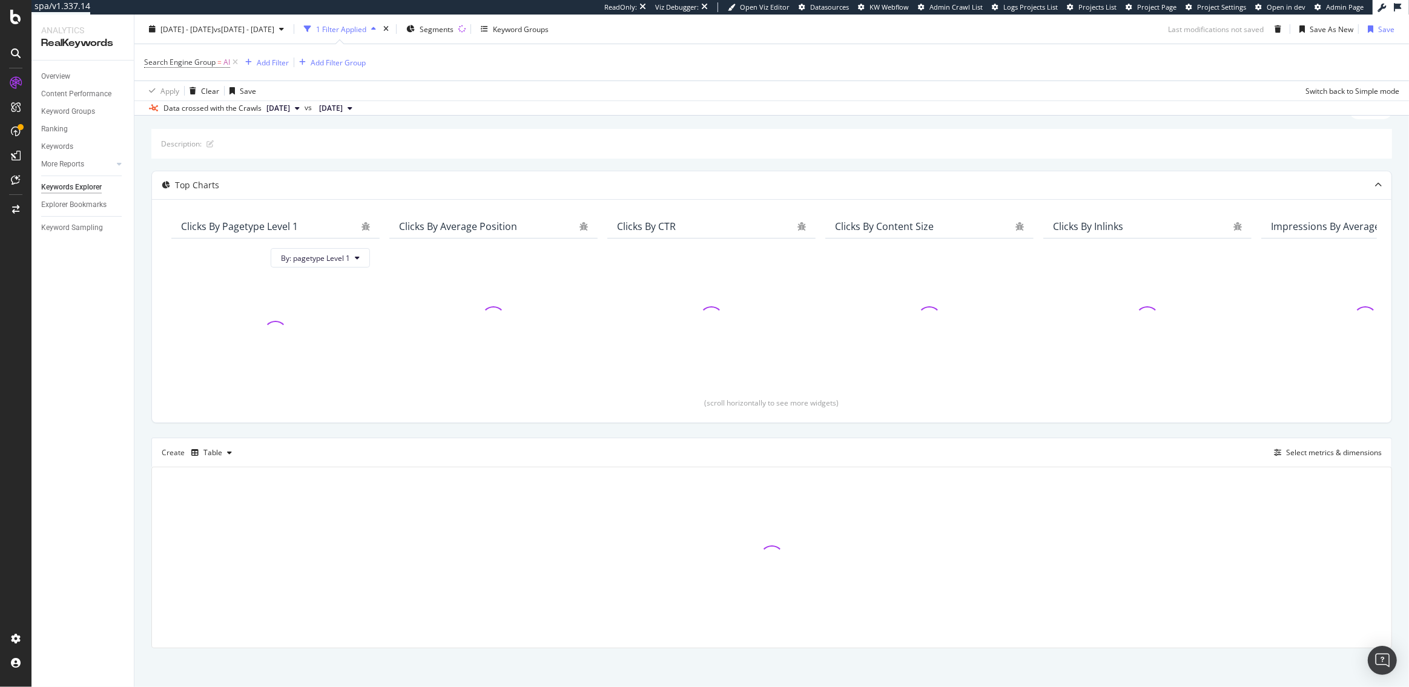
scroll to position [55, 0]
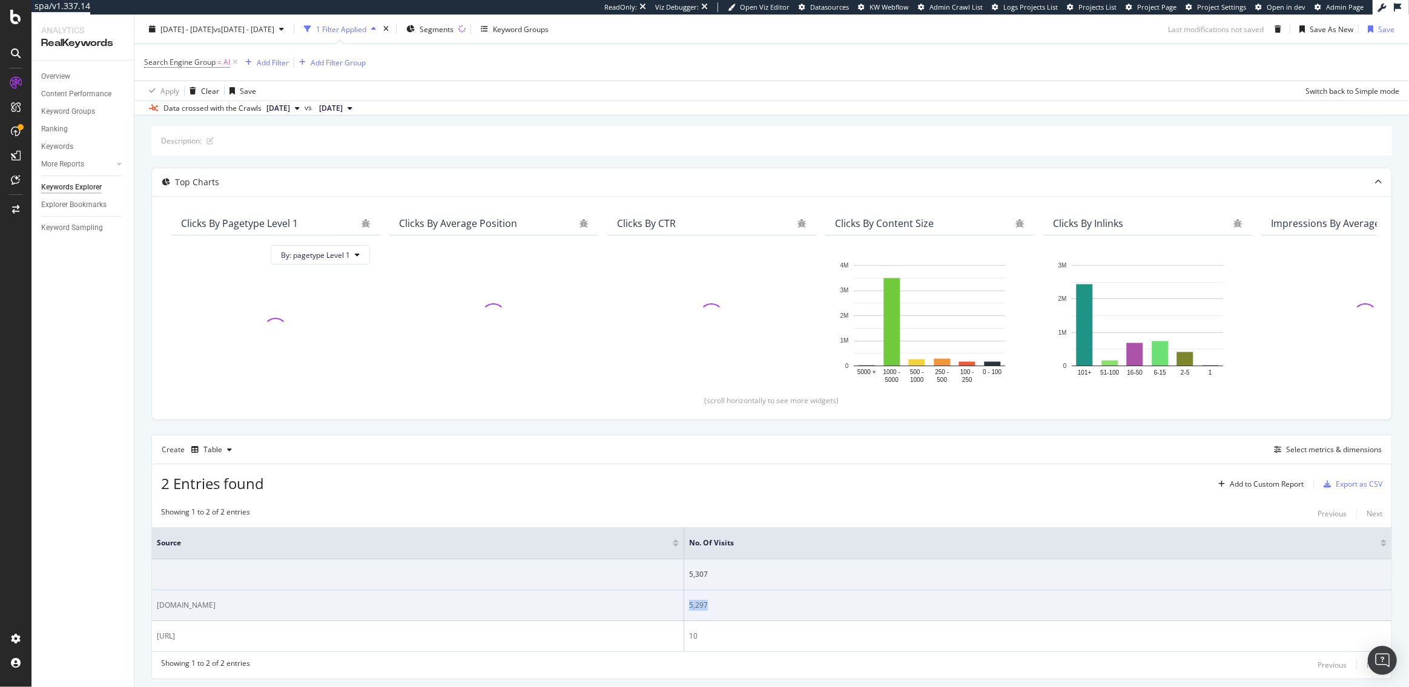
drag, startPoint x: 711, startPoint y: 604, endPoint x: 686, endPoint y: 604, distance: 24.8
click at [686, 604] on td "5,297" at bounding box center [1037, 605] width 707 height 31
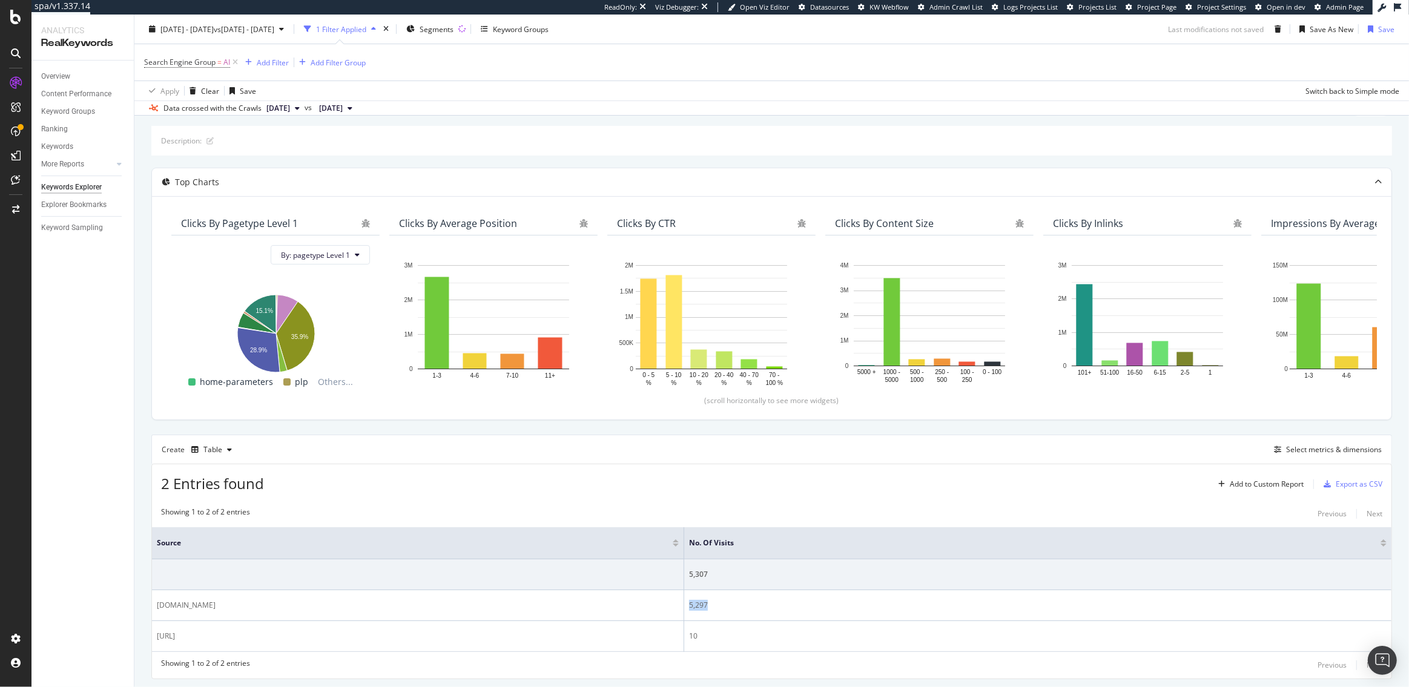
copy div "5,297"
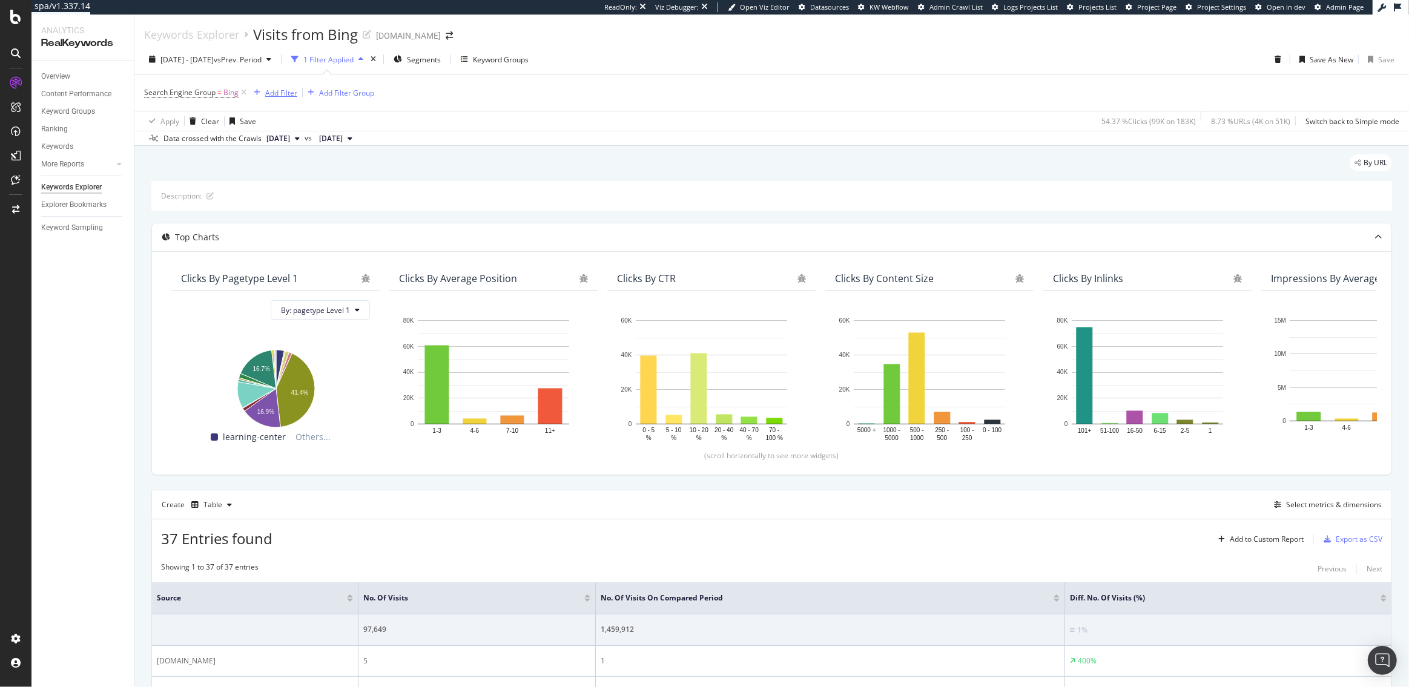
click at [279, 97] on div "Add Filter" at bounding box center [281, 93] width 32 height 10
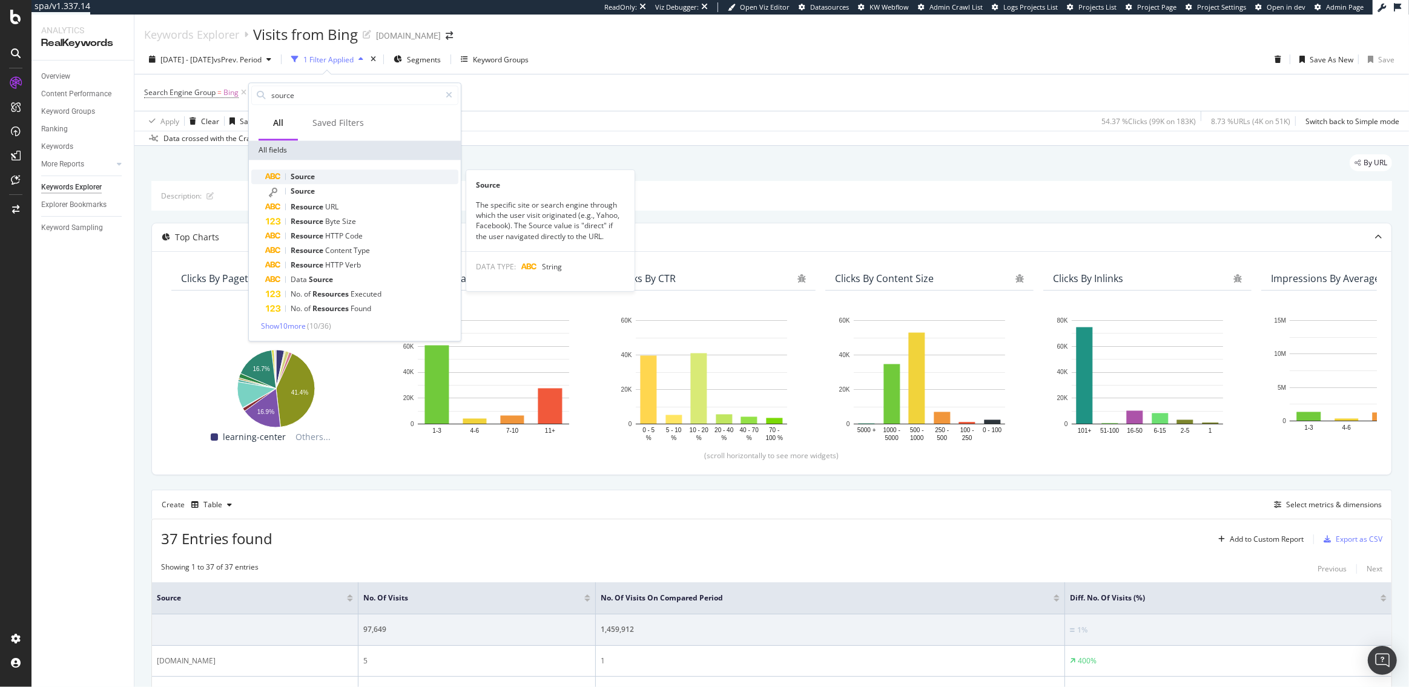
type input "source"
click at [302, 174] on span "Source" at bounding box center [303, 176] width 24 height 10
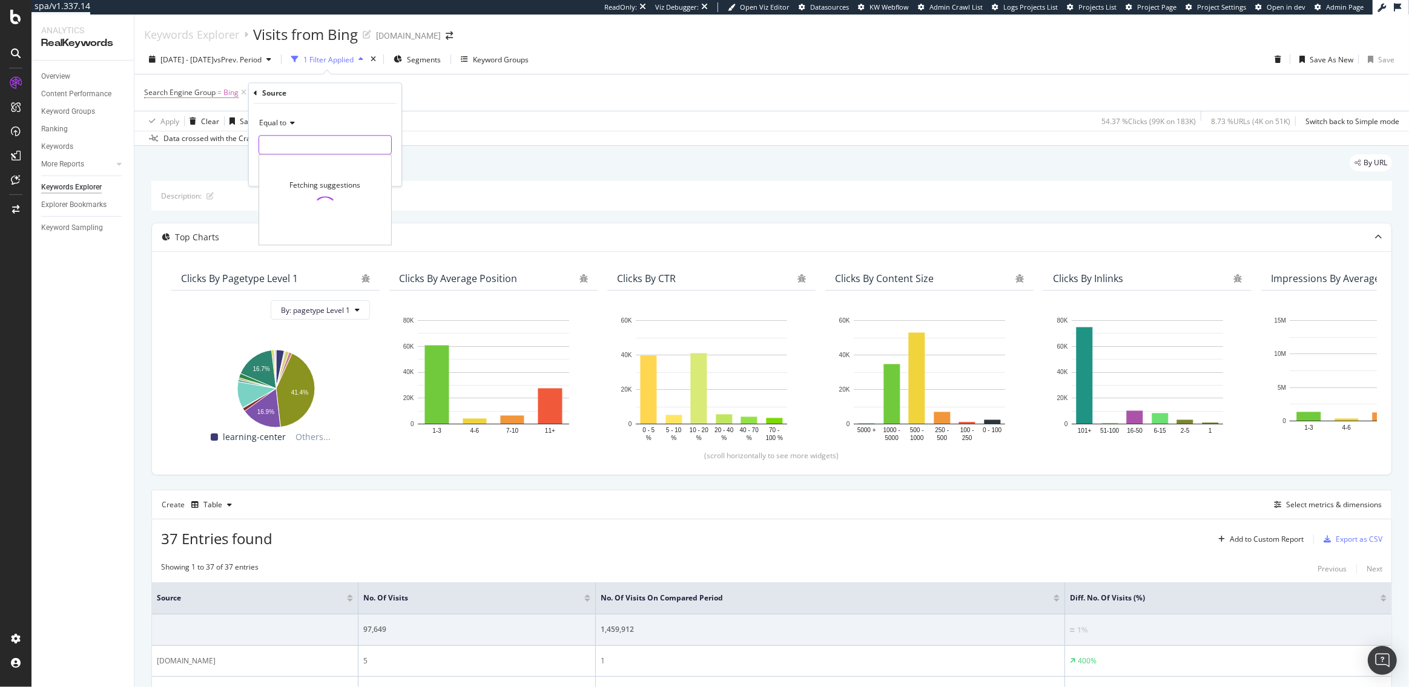
click at [293, 142] on input "text" at bounding box center [325, 145] width 132 height 19
type input "Bing"
click at [398, 177] on div "Equal to Bing Bing Fetching suggestions Cancel Add filter Apply" at bounding box center [325, 145] width 153 height 82
click at [379, 171] on div "Apply" at bounding box center [382, 170] width 19 height 10
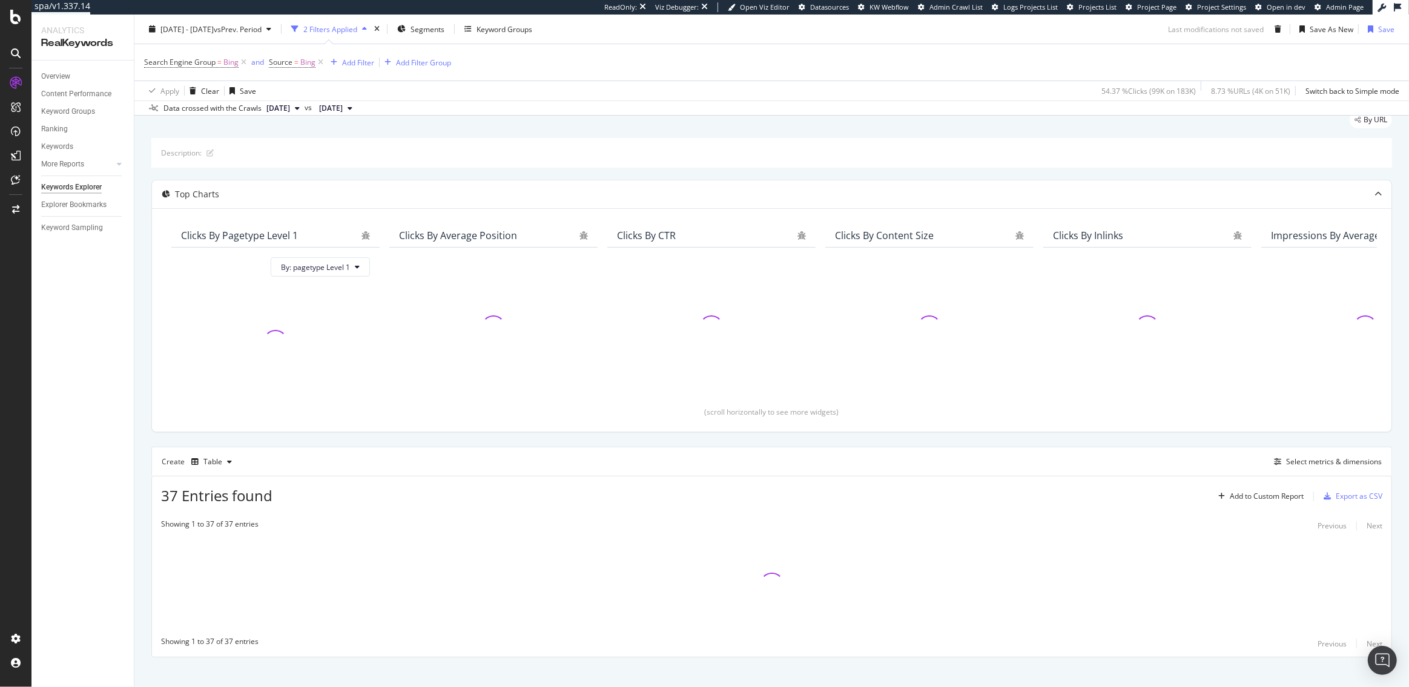
scroll to position [55, 0]
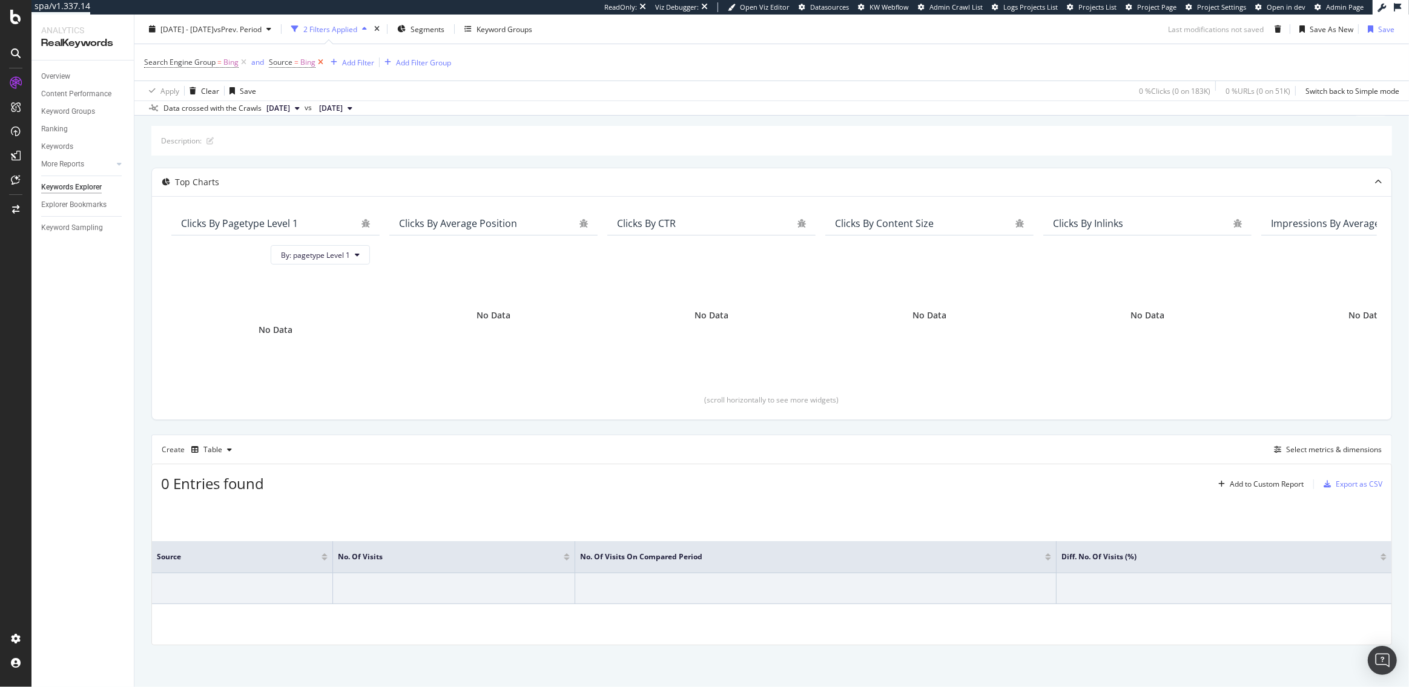
click at [320, 61] on icon at bounding box center [320, 62] width 10 height 12
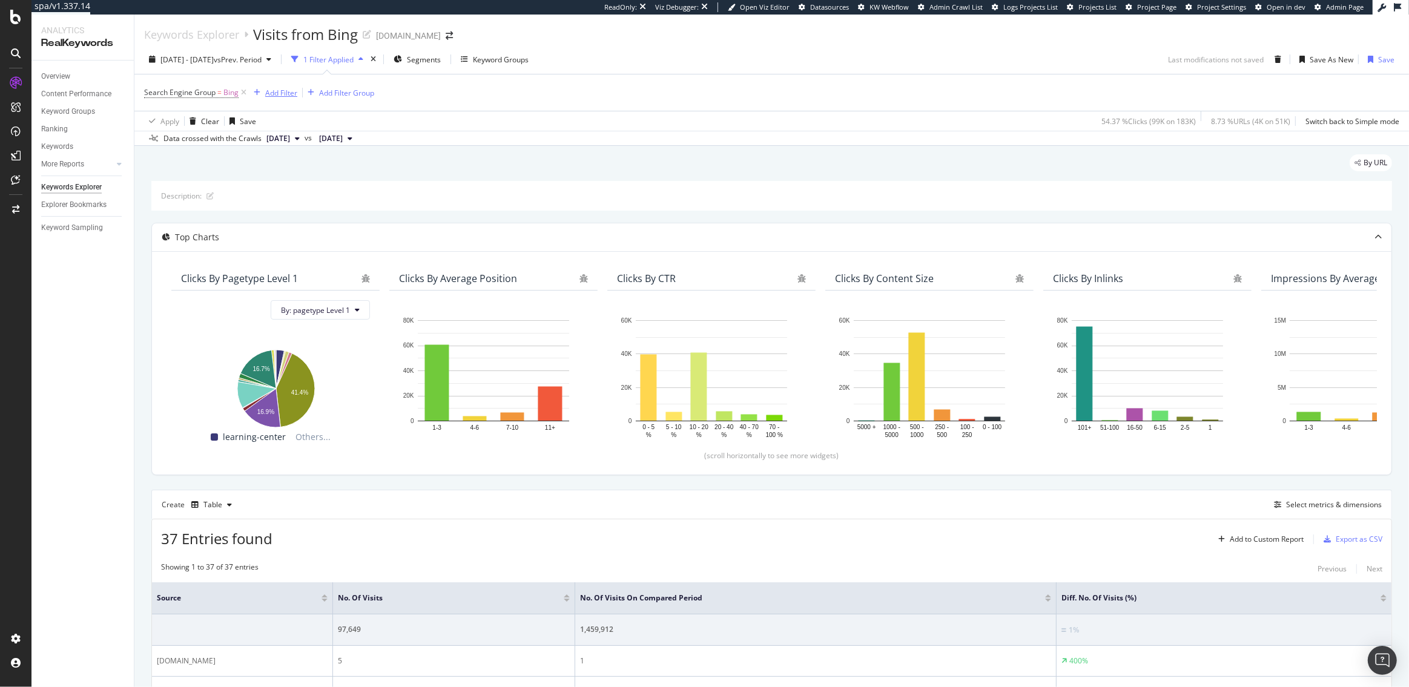
click at [277, 93] on div "Add Filter" at bounding box center [281, 93] width 32 height 10
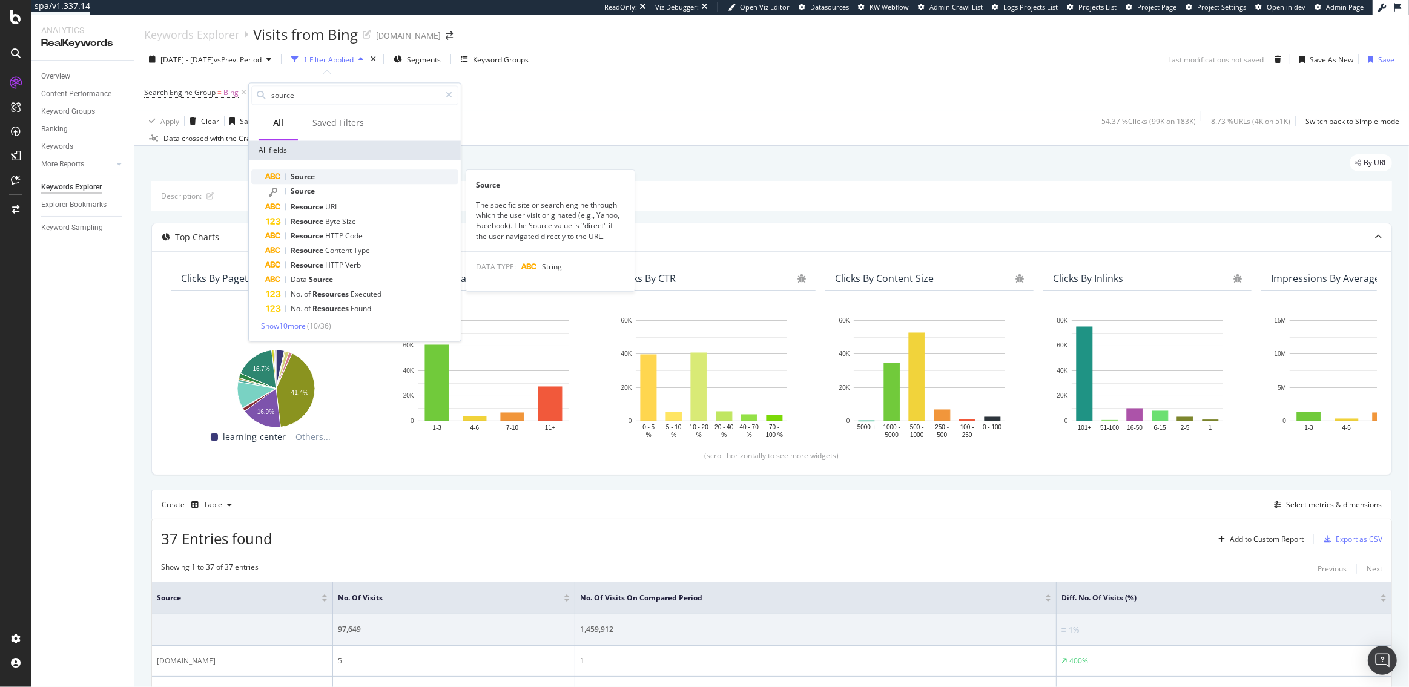
click at [302, 172] on span "Source" at bounding box center [303, 176] width 24 height 10
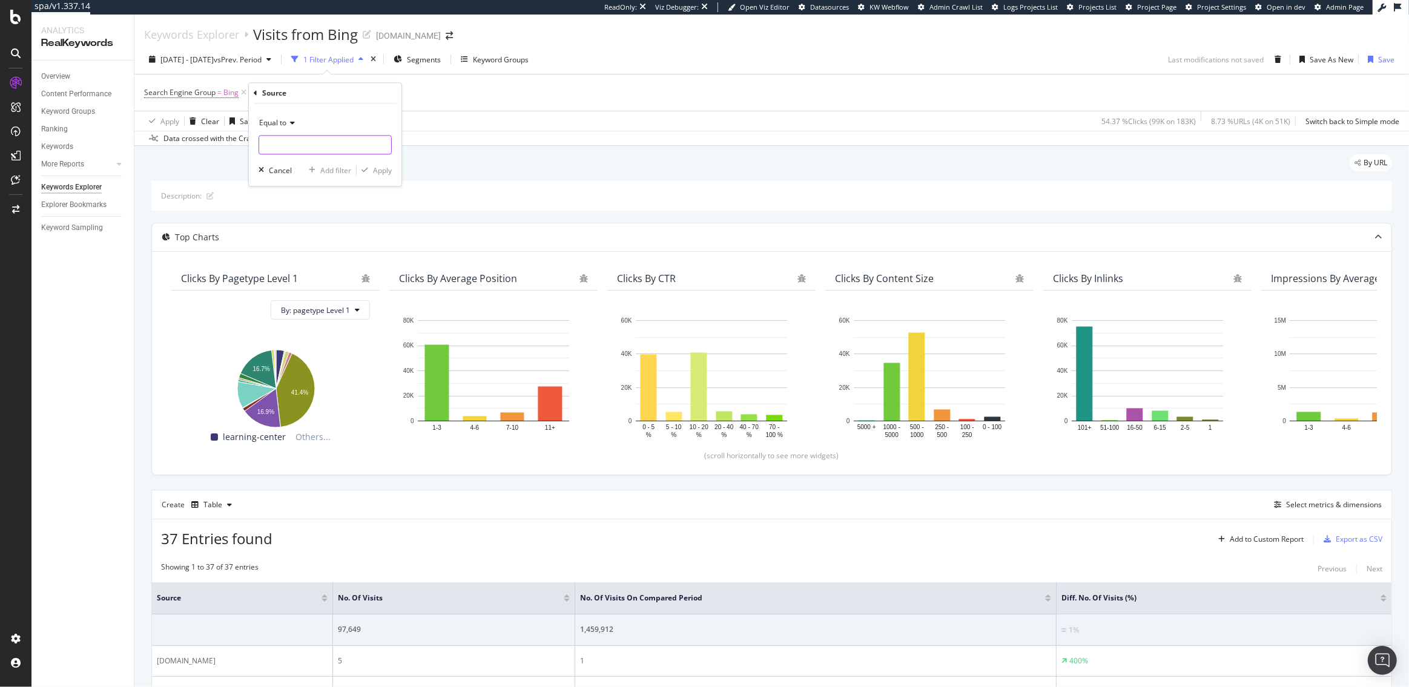
click at [292, 139] on input "text" at bounding box center [325, 145] width 132 height 19
type input "bing"
click at [309, 156] on span "bing" at bounding box center [306, 161] width 89 height 10
click at [381, 173] on div "Apply" at bounding box center [382, 170] width 19 height 10
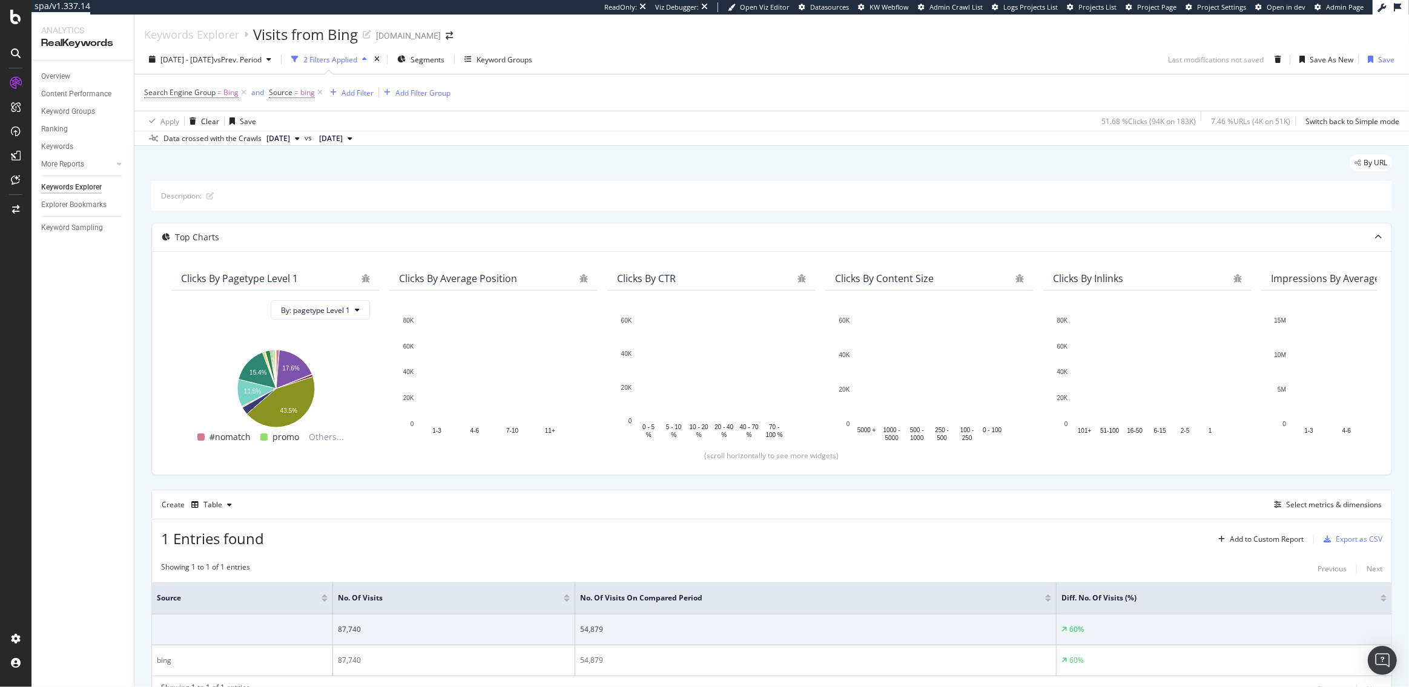
scroll to position [58, 0]
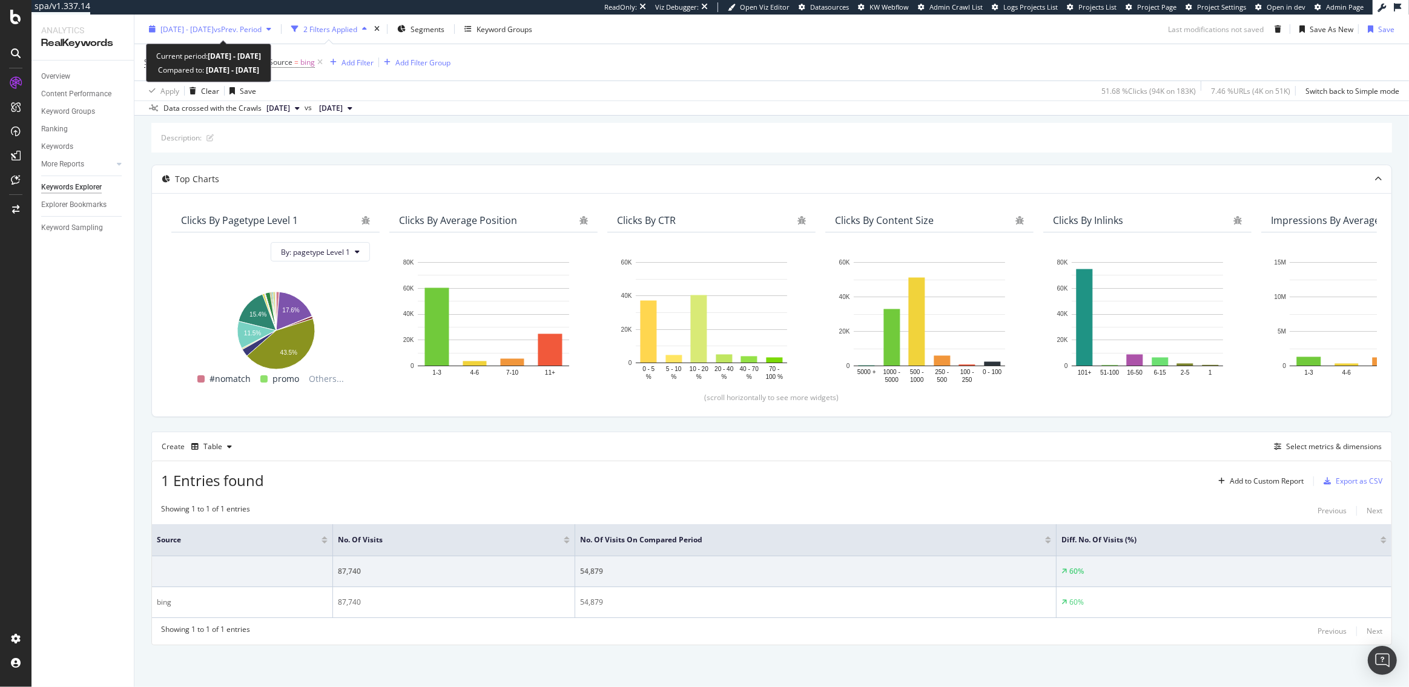
click at [214, 33] on span "[DATE] - [DATE]" at bounding box center [186, 29] width 53 height 10
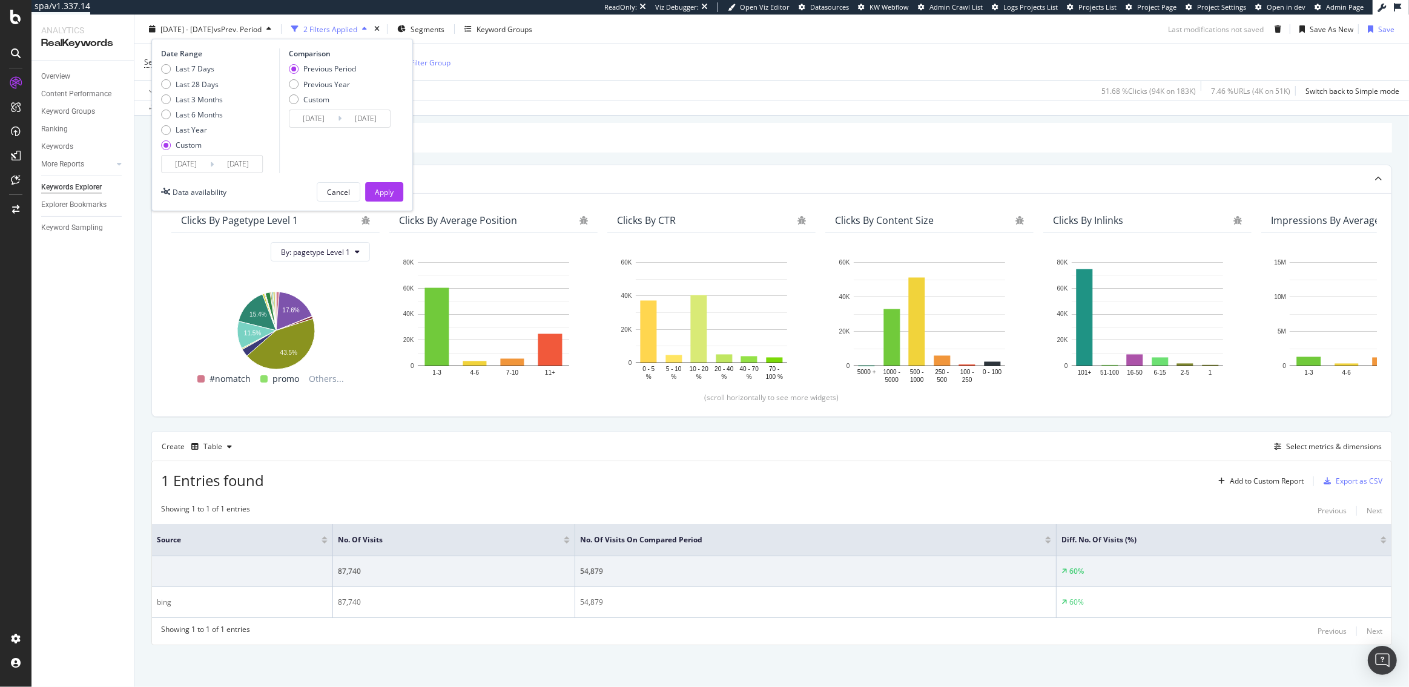
click at [194, 166] on input "[DATE]" at bounding box center [186, 164] width 48 height 17
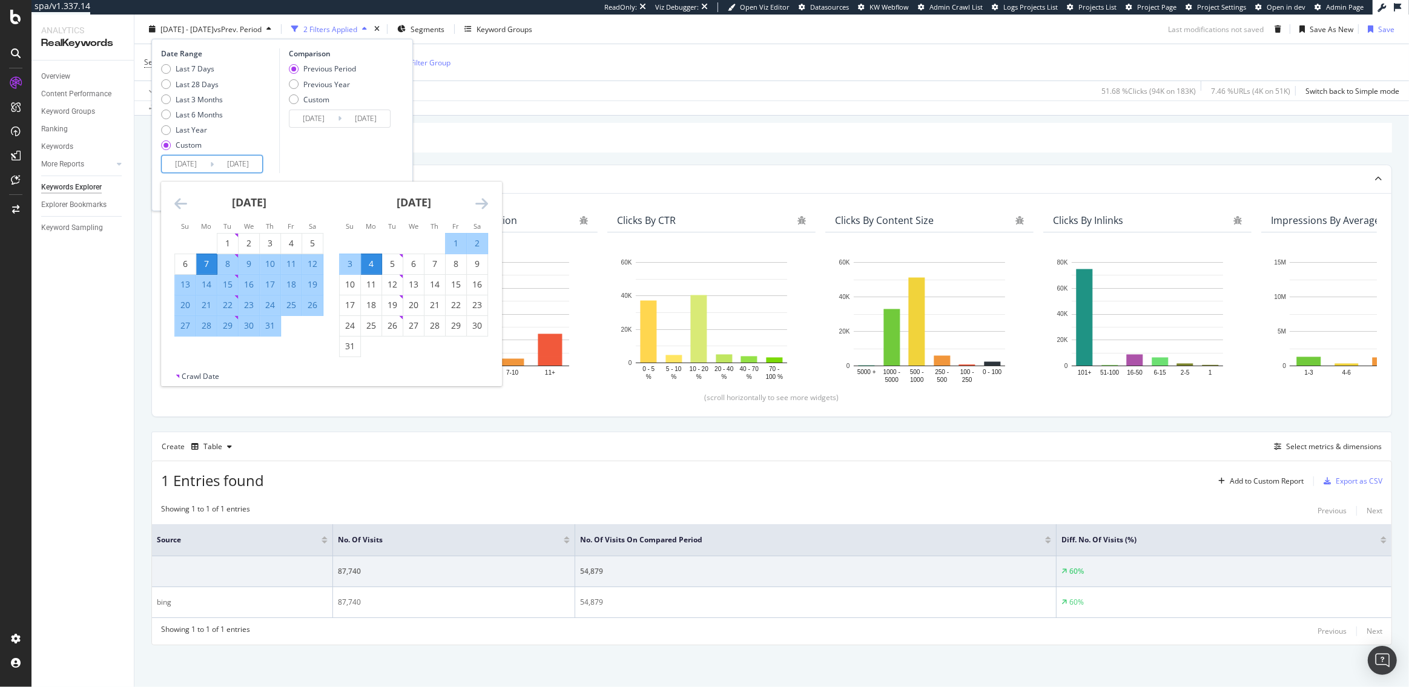
click at [210, 262] on div "7" at bounding box center [206, 264] width 21 height 12
click at [349, 347] on div "31" at bounding box center [350, 346] width 21 height 12
type input "[DATE]"
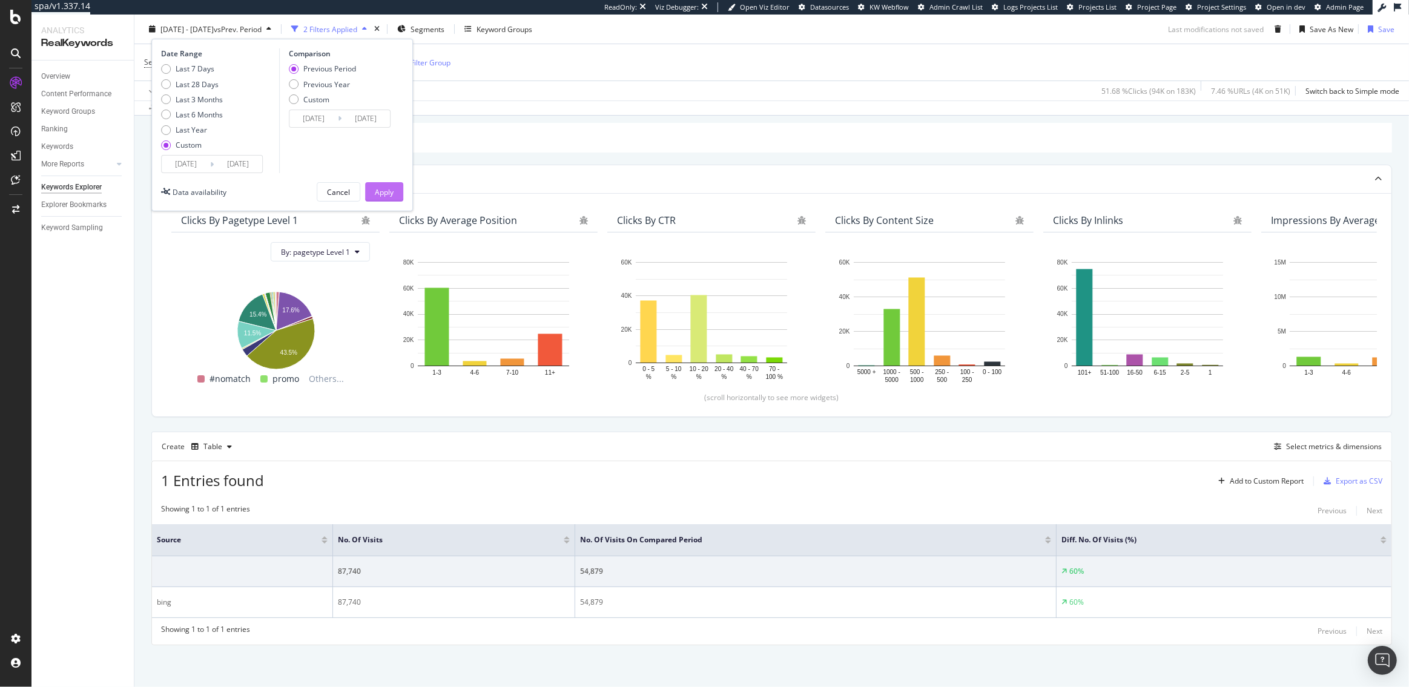
click at [383, 194] on div "Apply" at bounding box center [384, 192] width 19 height 10
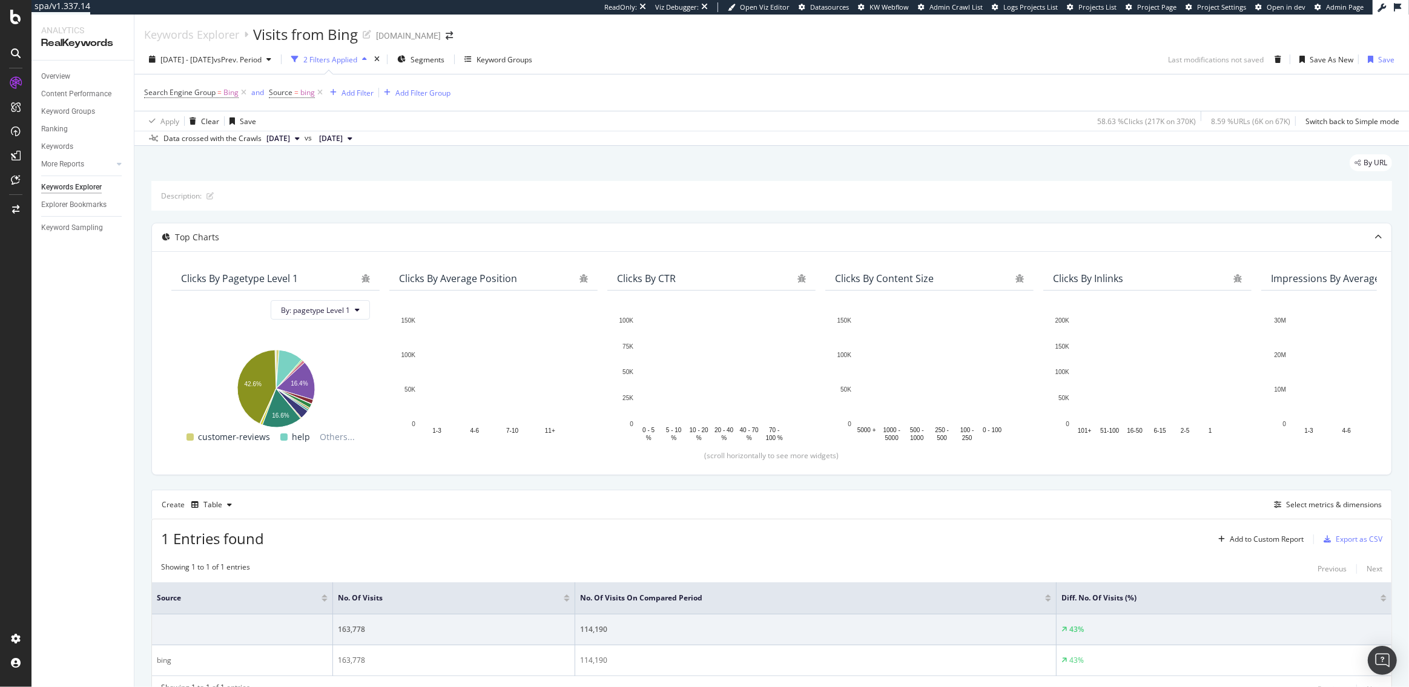
scroll to position [25, 0]
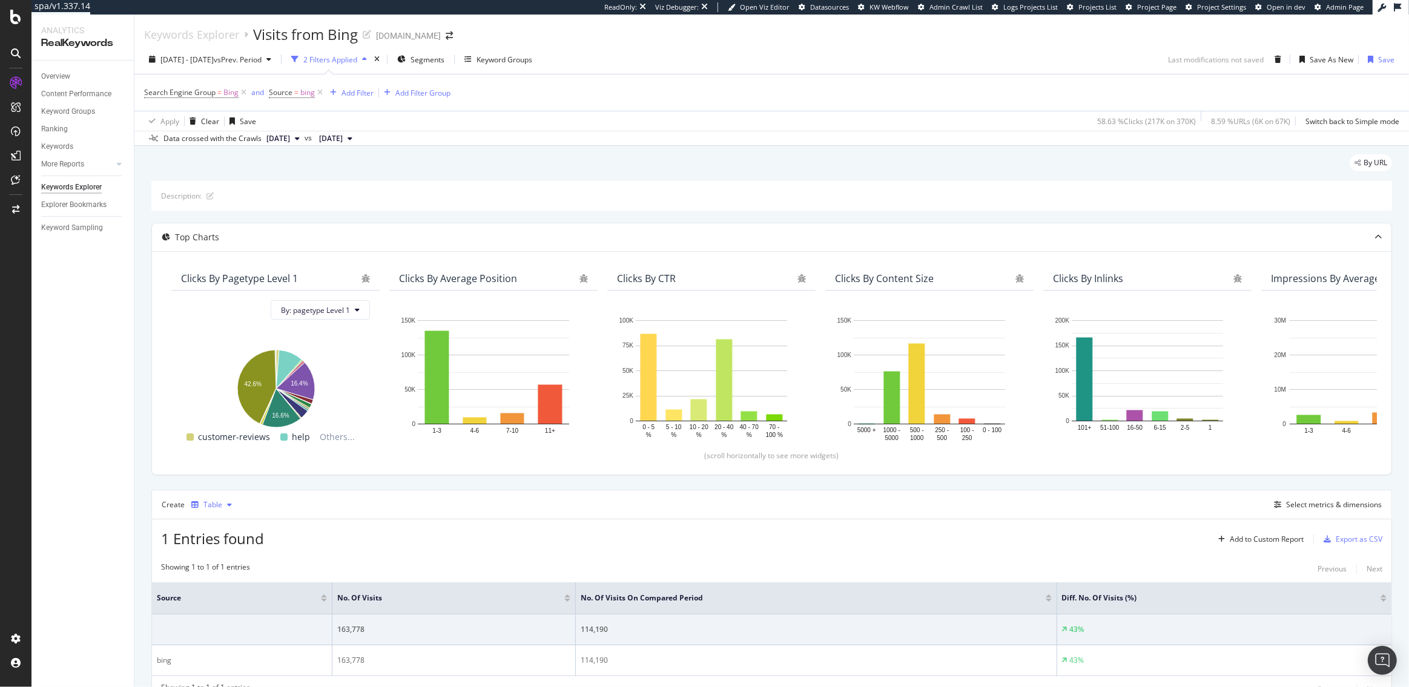
click at [216, 510] on div "Table" at bounding box center [212, 505] width 50 height 18
click at [225, 541] on div "Trend" at bounding box center [226, 545] width 20 height 10
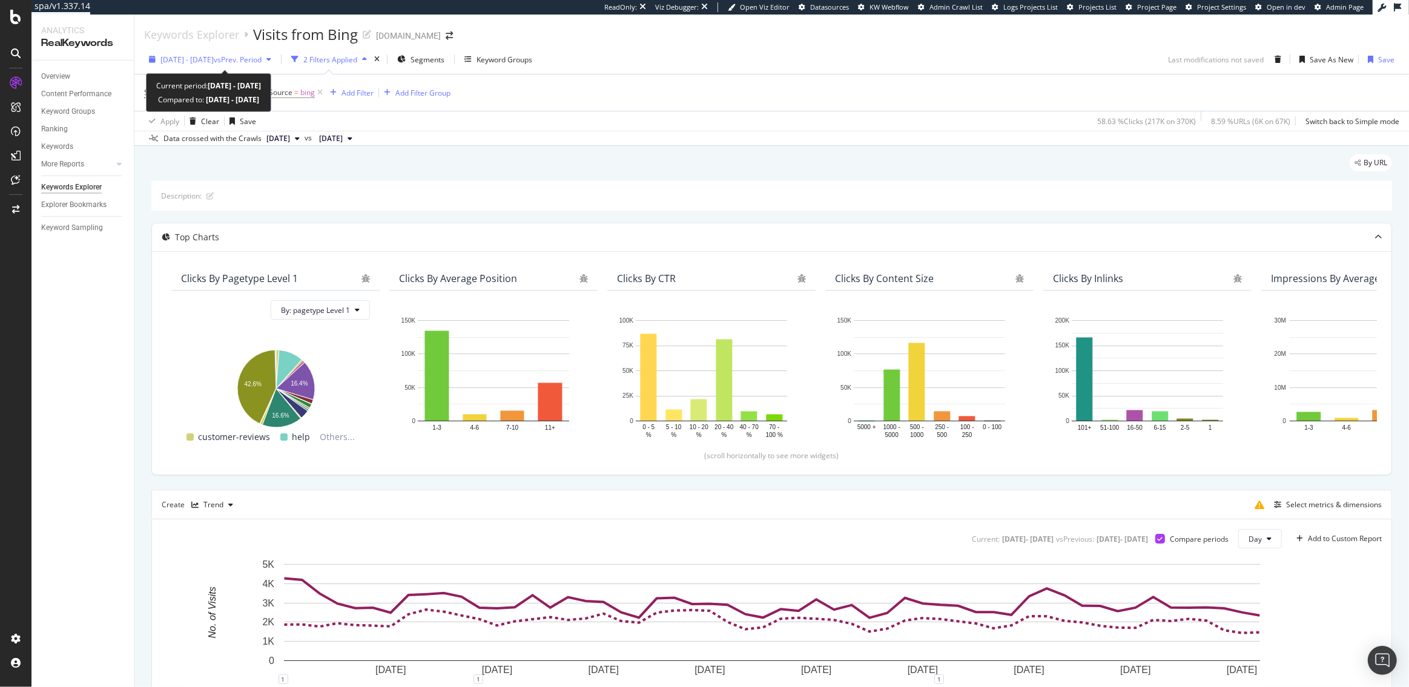
click at [246, 60] on span "vs Prev. Period" at bounding box center [238, 59] width 48 height 10
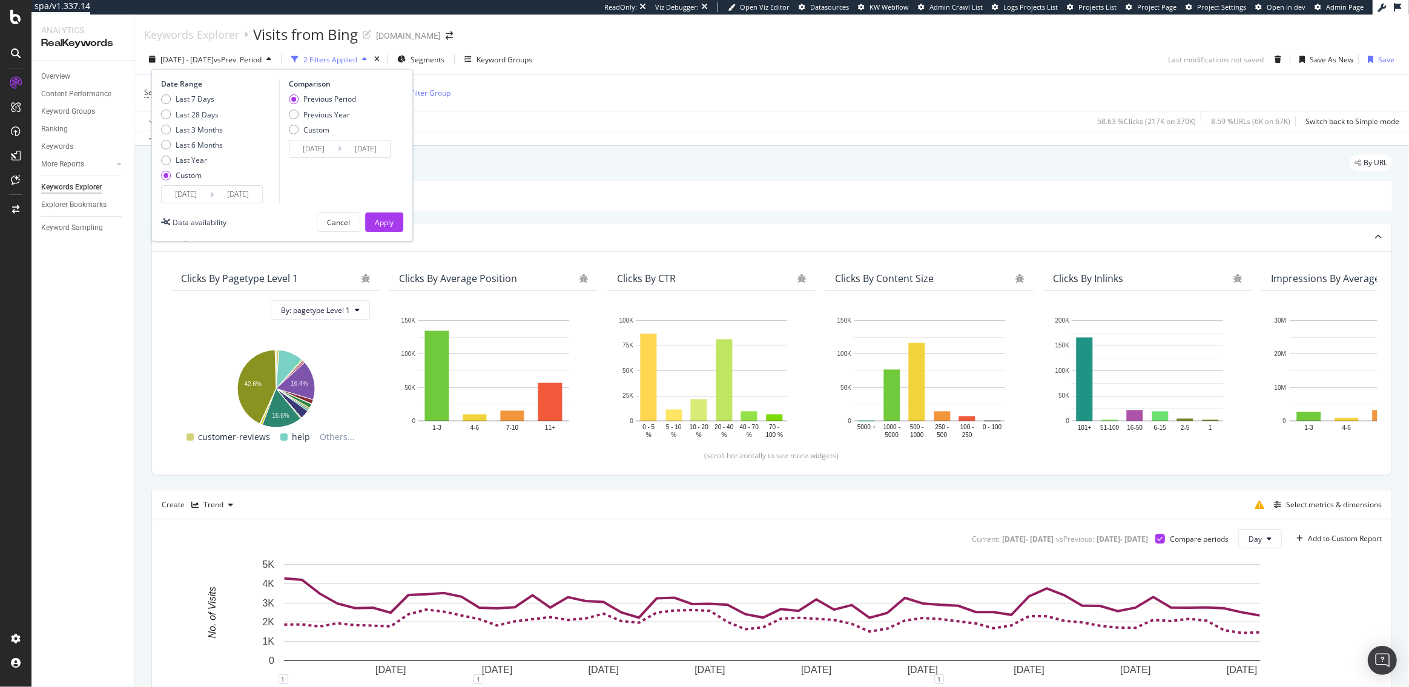
click at [190, 195] on input "2025/07/07" at bounding box center [186, 194] width 48 height 17
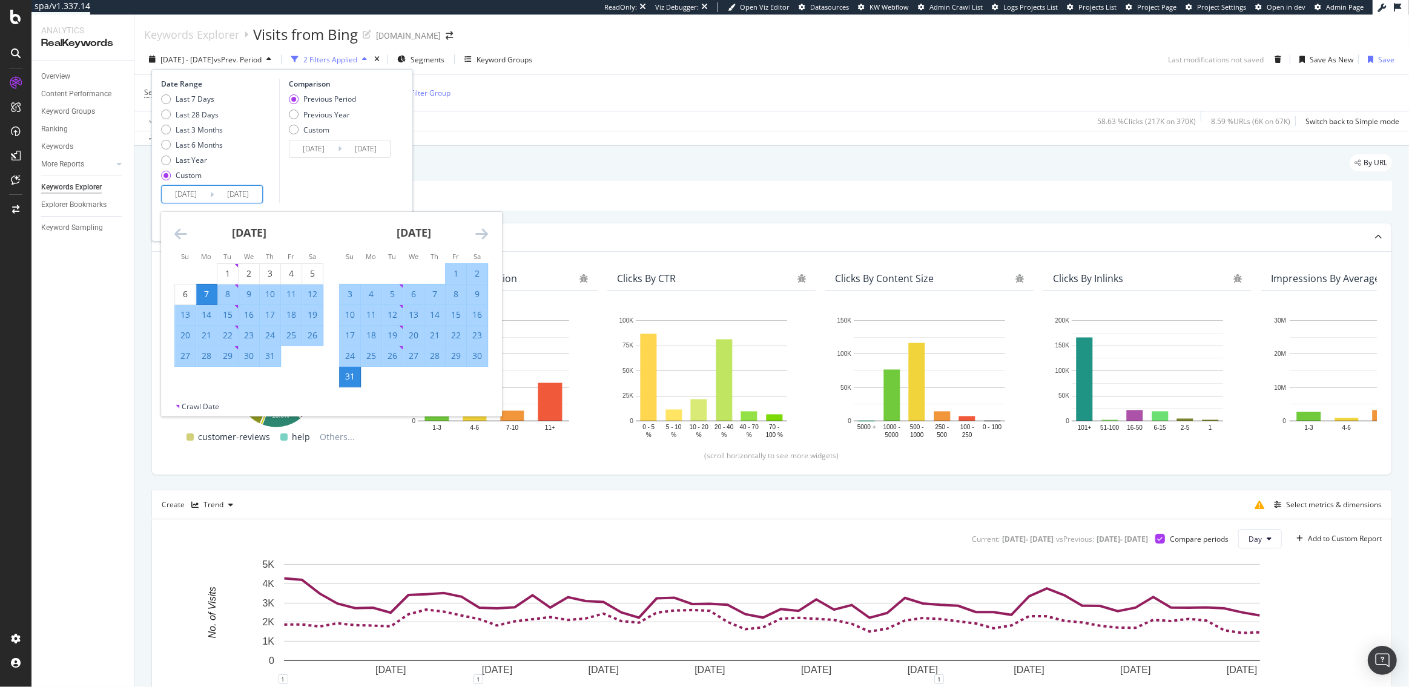
click at [182, 231] on icon "Move backward to switch to the previous month." at bounding box center [180, 233] width 13 height 15
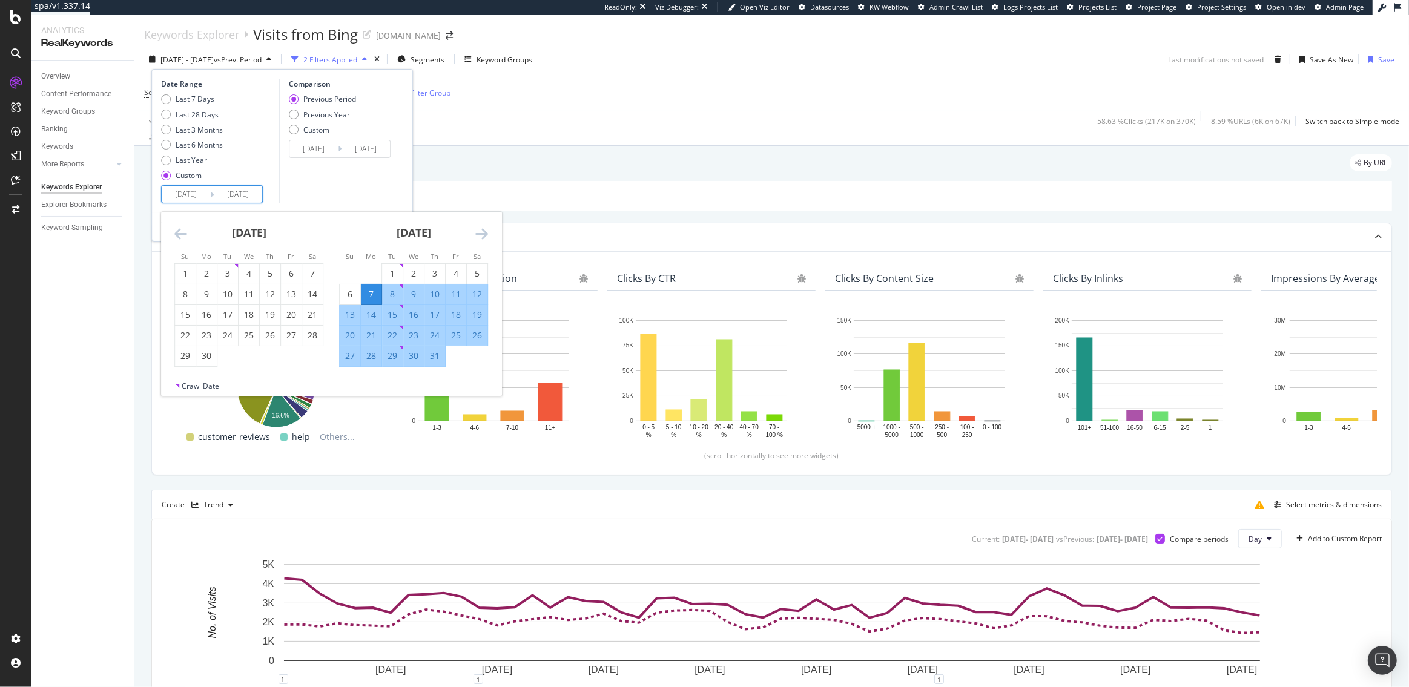
click at [182, 231] on icon "Move backward to switch to the previous month." at bounding box center [180, 233] width 13 height 15
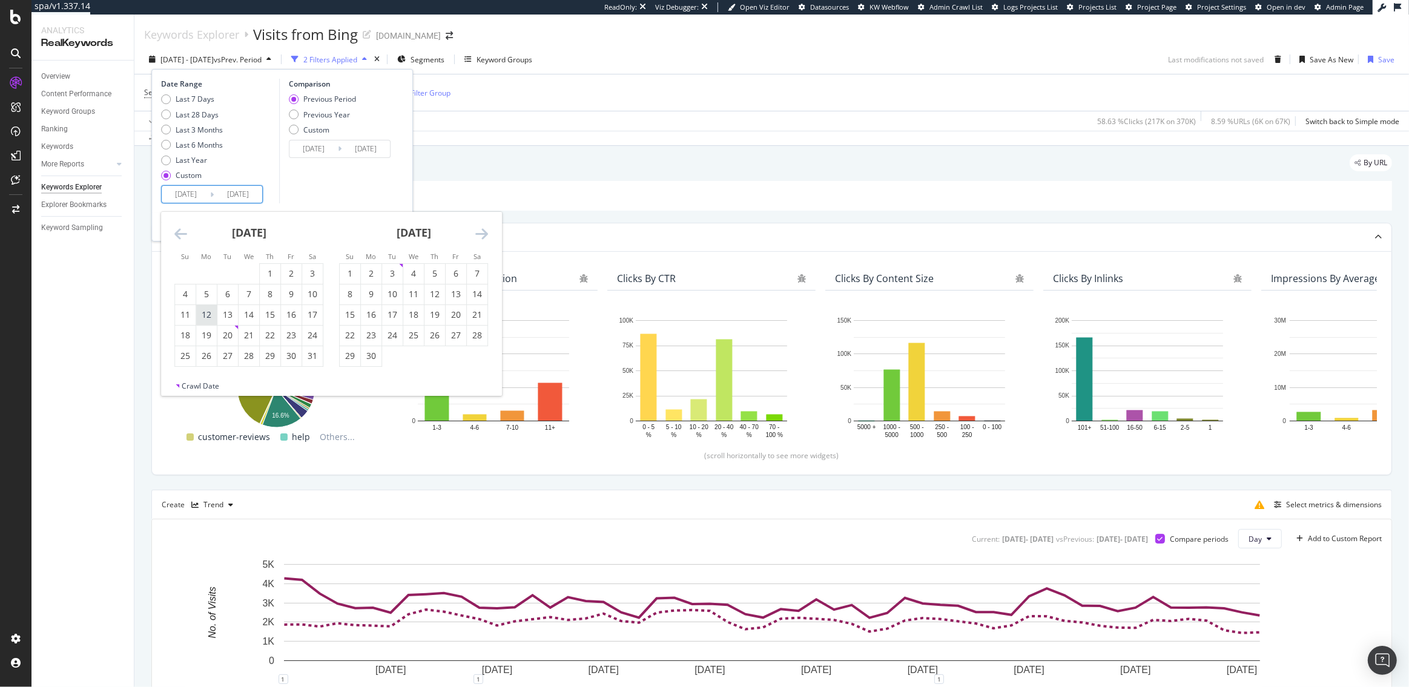
click at [212, 315] on div "12" at bounding box center [206, 315] width 21 height 12
type input "2025/05/12"
type input "2025/01/20"
type input "2025/05/11"
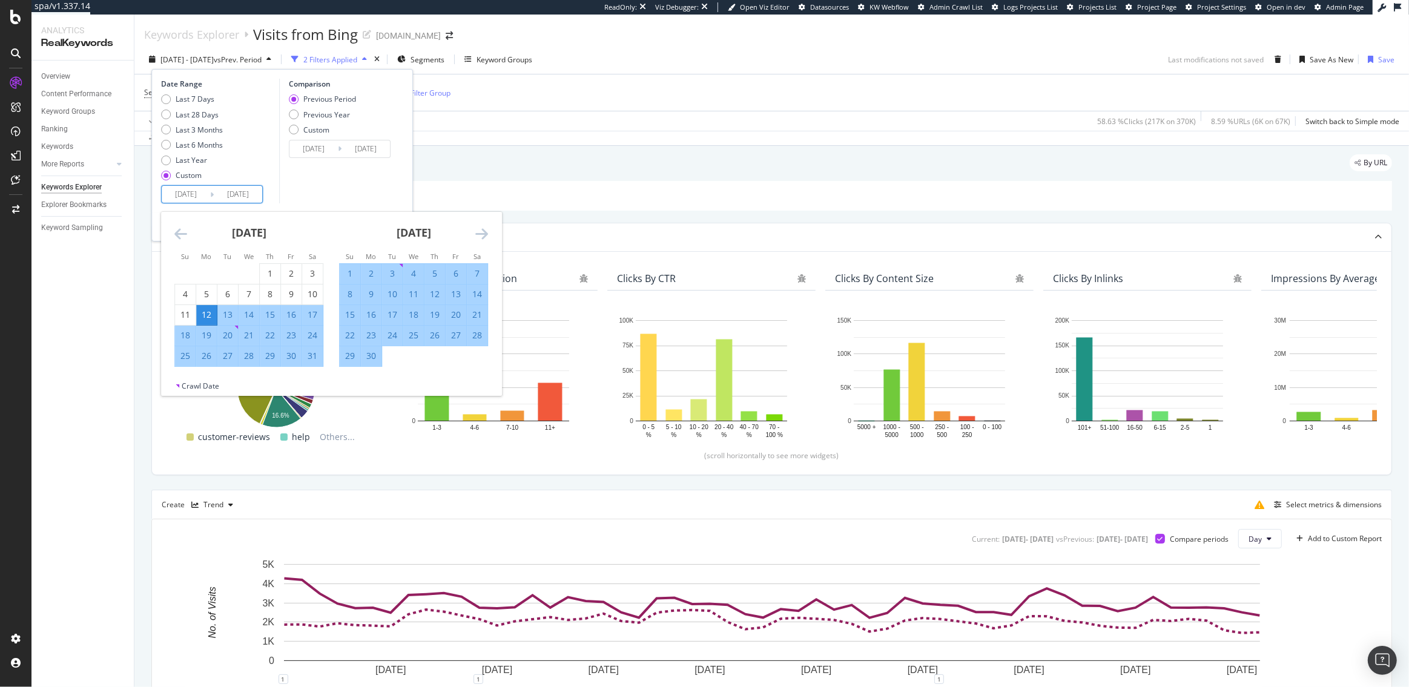
click at [274, 190] on div "Date Range Last 7 Days Last 28 Days Last 3 Months Last 6 Months Last Year Custo…" at bounding box center [218, 141] width 115 height 125
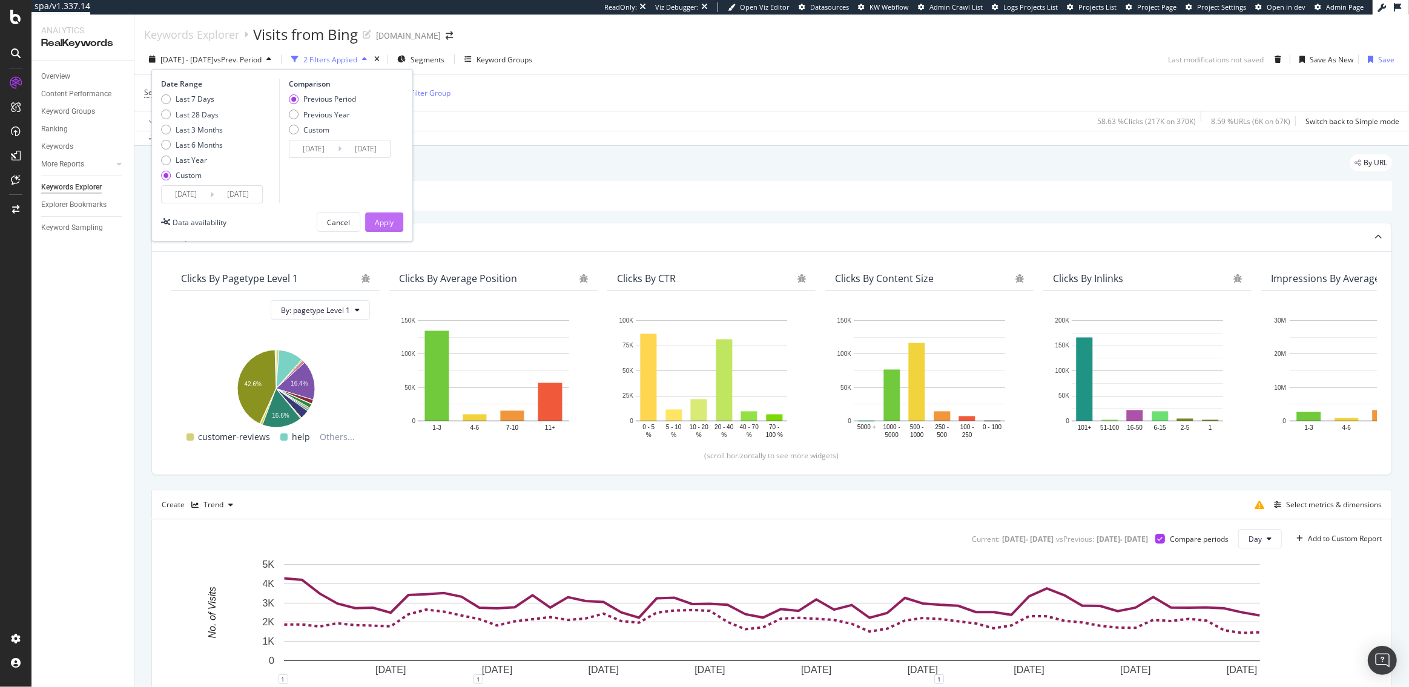
click at [397, 222] on button "Apply" at bounding box center [384, 222] width 38 height 19
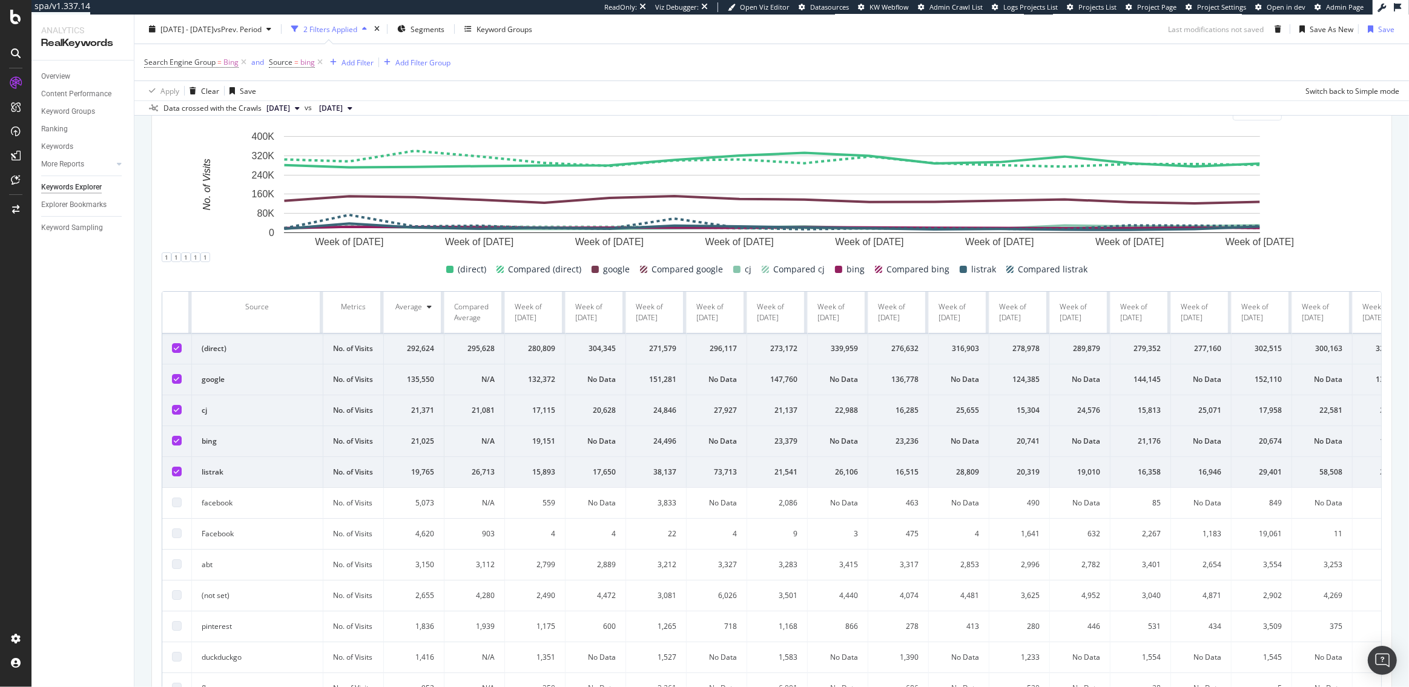
scroll to position [442, 0]
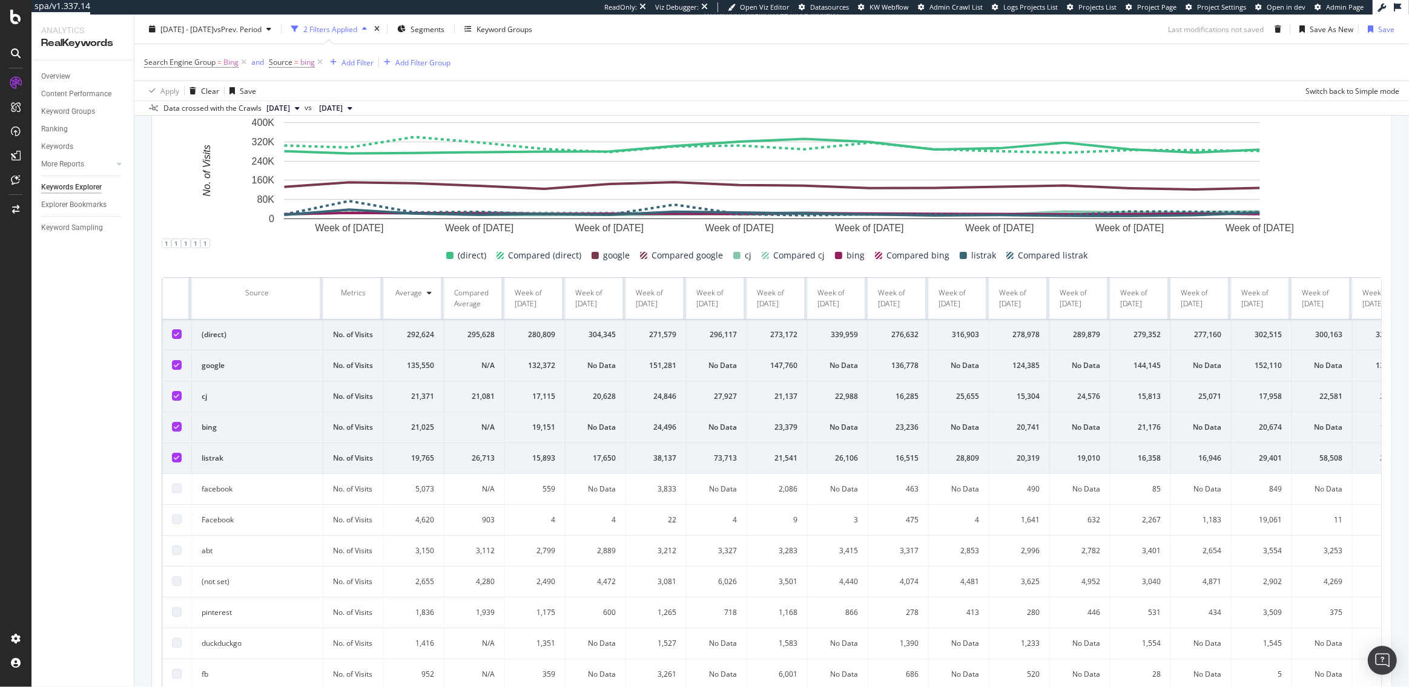
click at [176, 332] on icon at bounding box center [176, 334] width 5 height 6
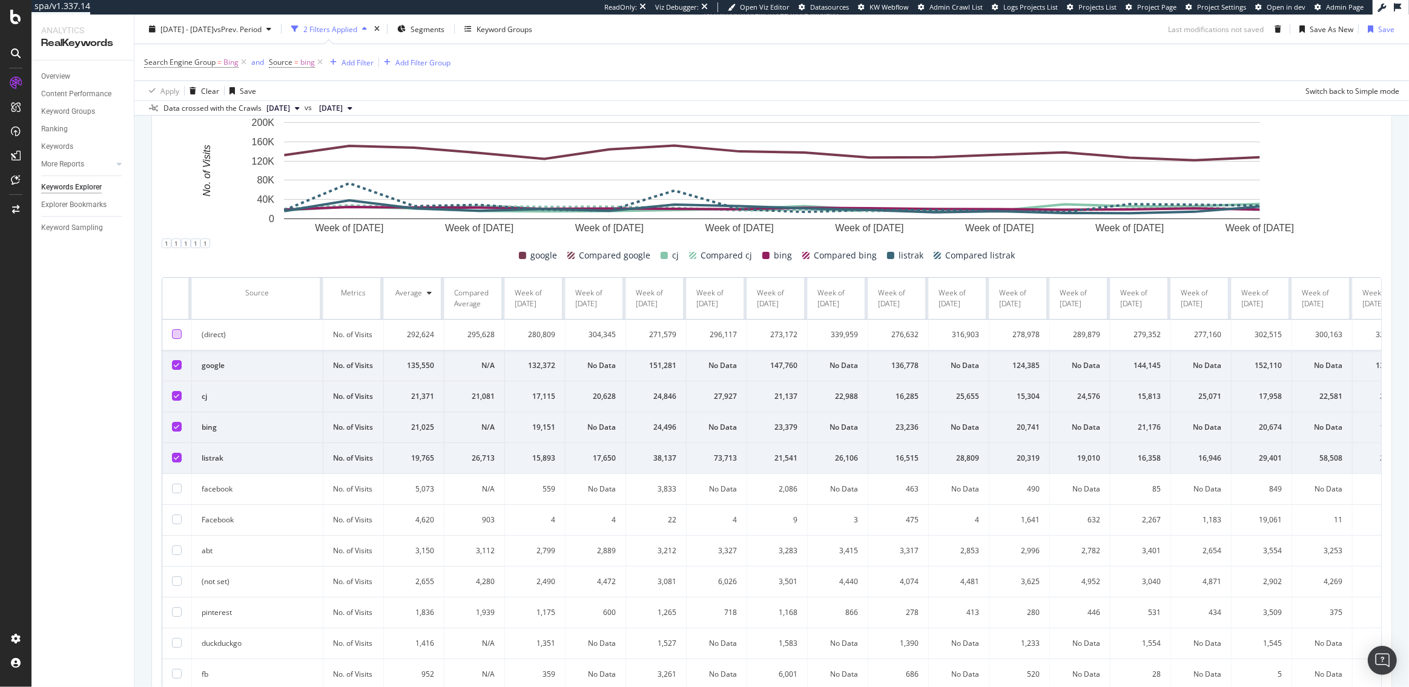
click at [174, 363] on icon at bounding box center [176, 365] width 5 height 6
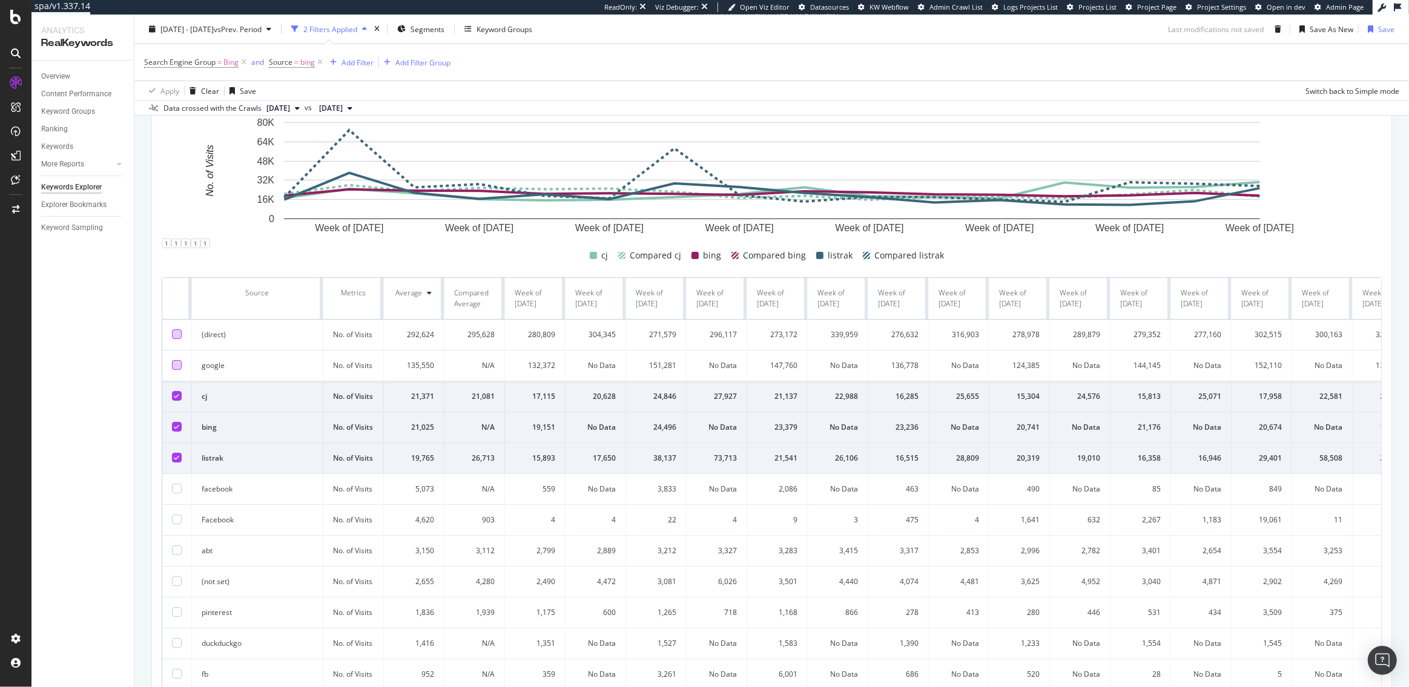
click at [176, 394] on icon at bounding box center [176, 396] width 5 height 6
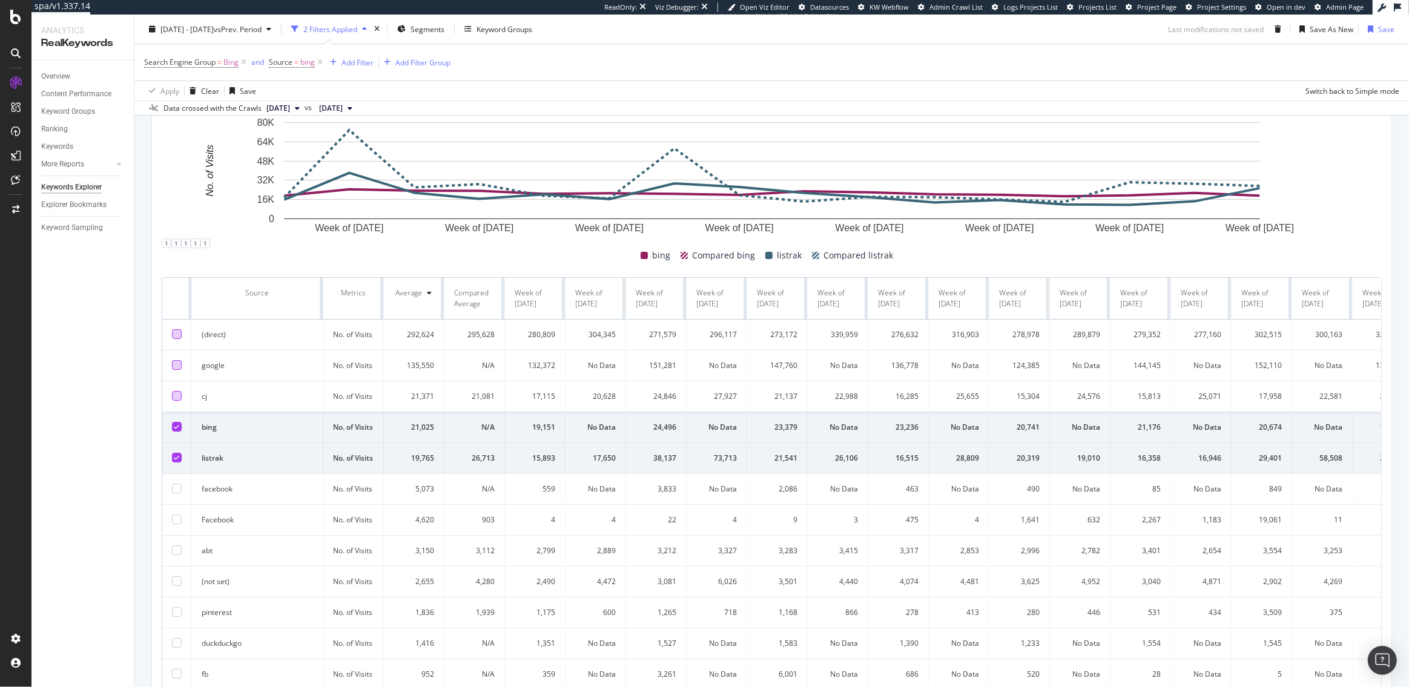
click at [177, 461] on icon at bounding box center [176, 458] width 5 height 6
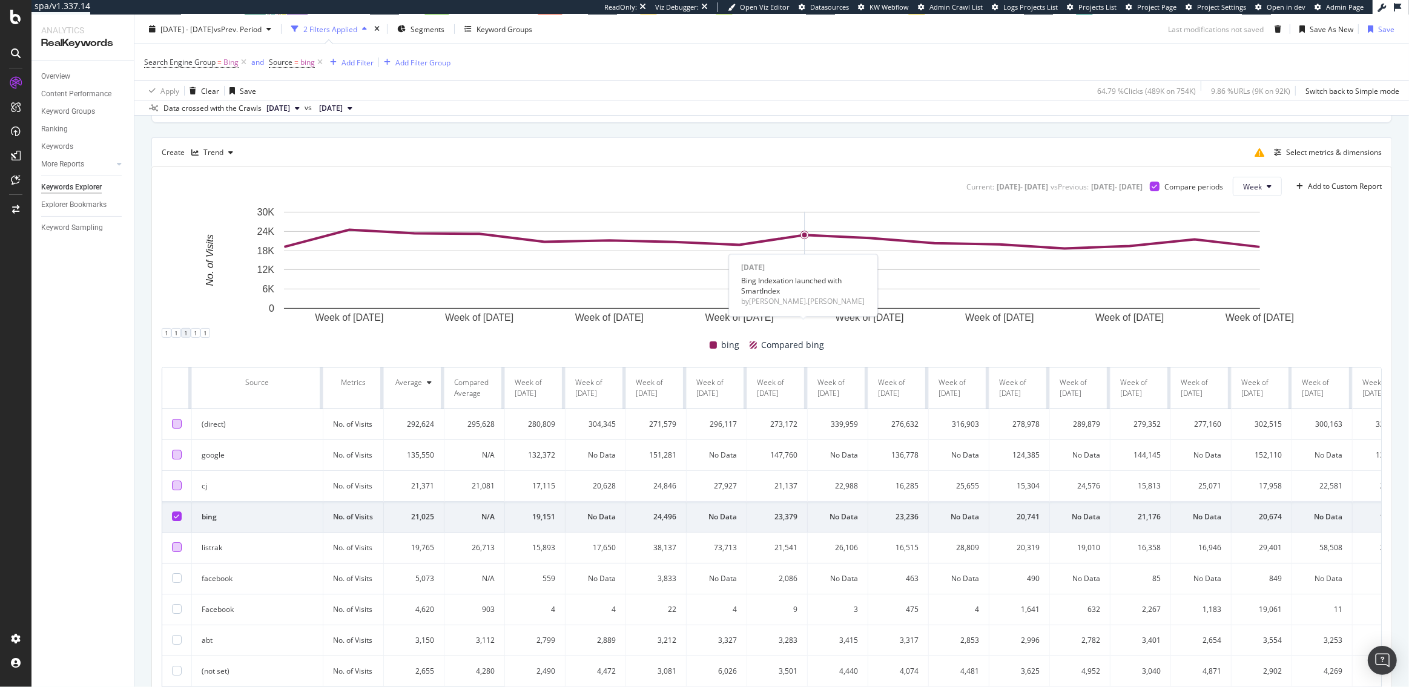
scroll to position [349, 0]
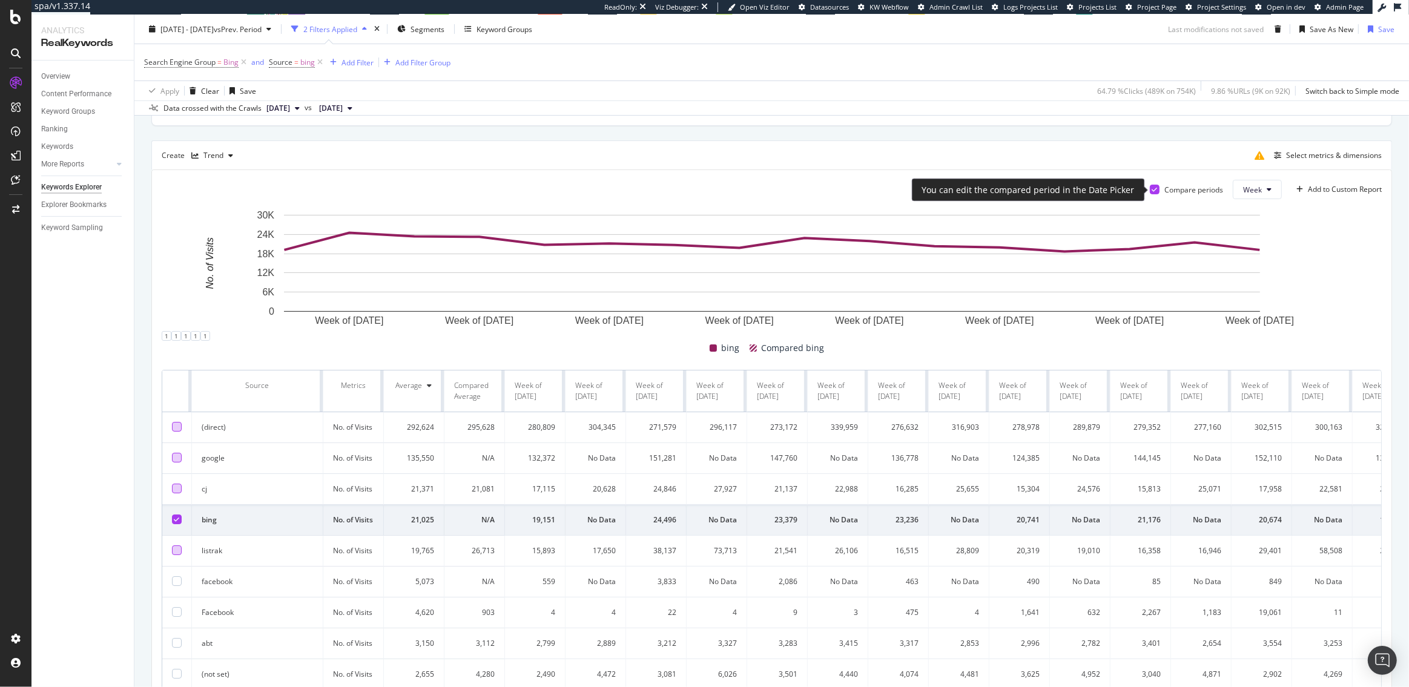
click at [1156, 191] on icon at bounding box center [1154, 190] width 5 height 6
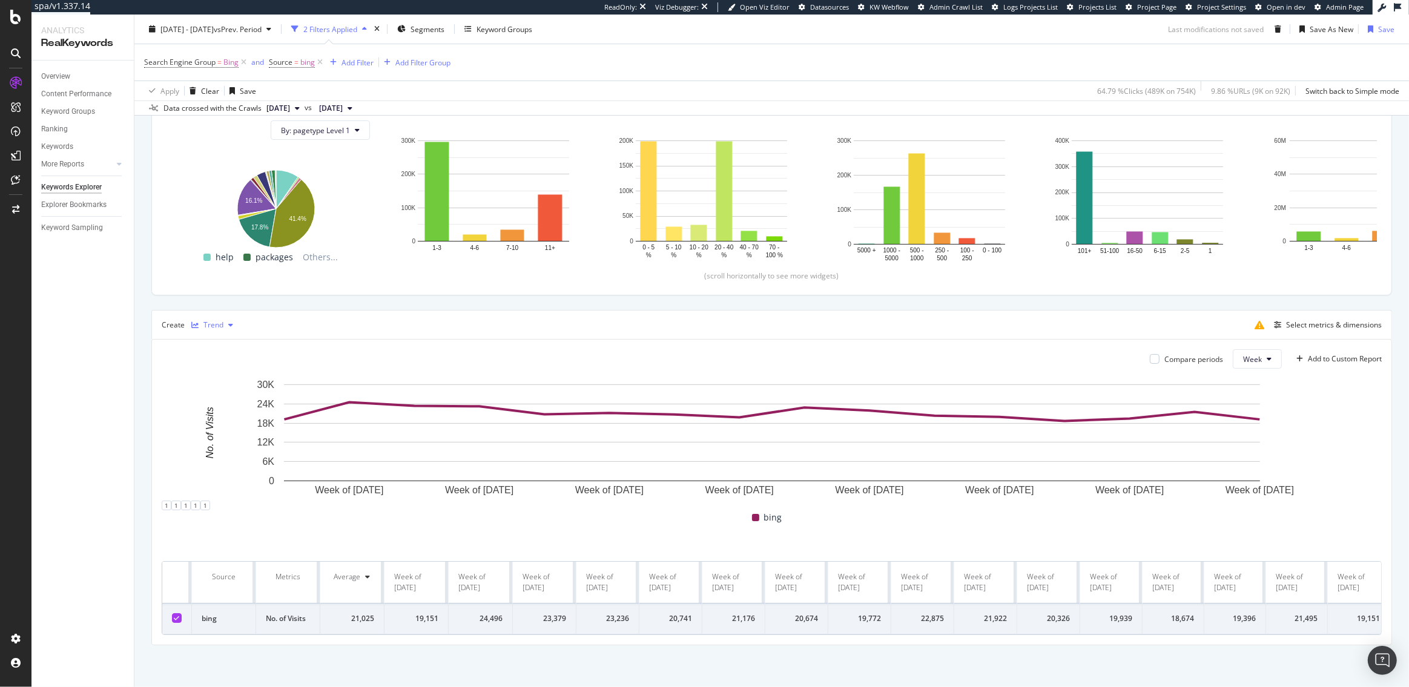
click at [223, 323] on div "button" at bounding box center [230, 325] width 15 height 7
click at [229, 351] on div "Table" at bounding box center [228, 345] width 74 height 15
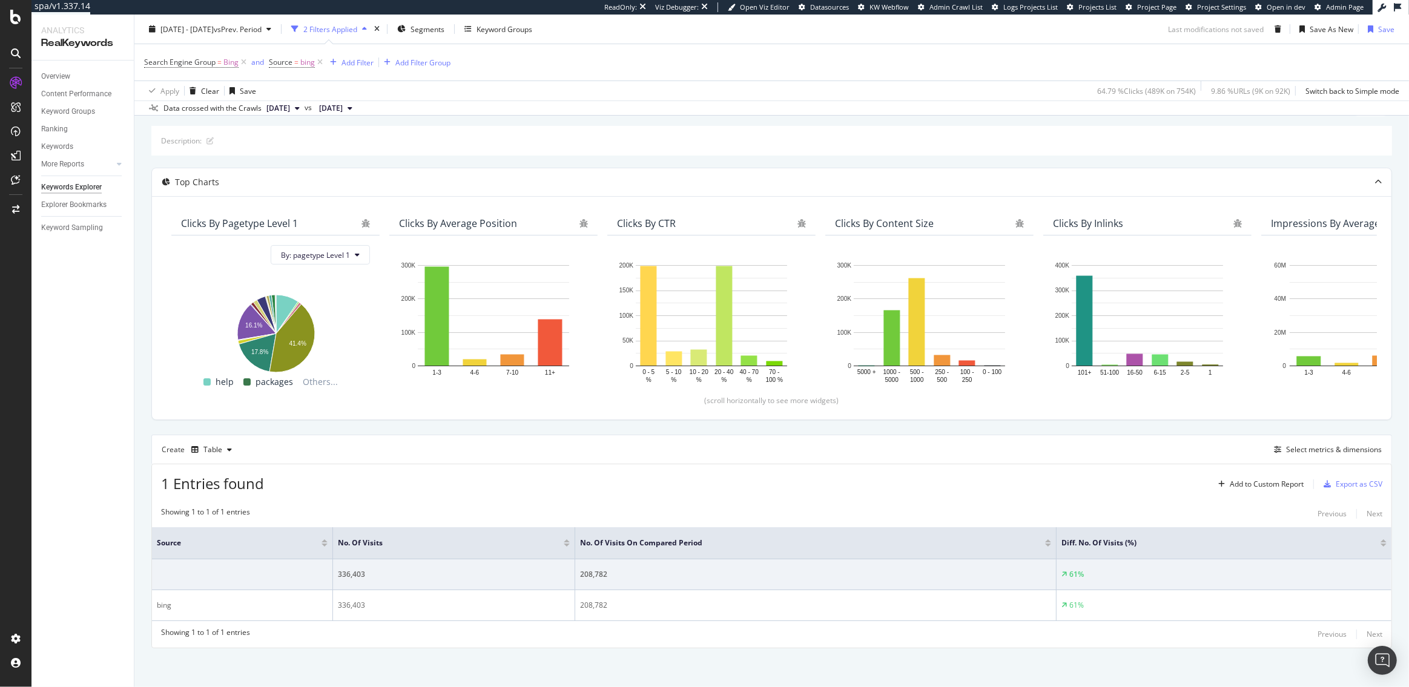
scroll to position [58, 0]
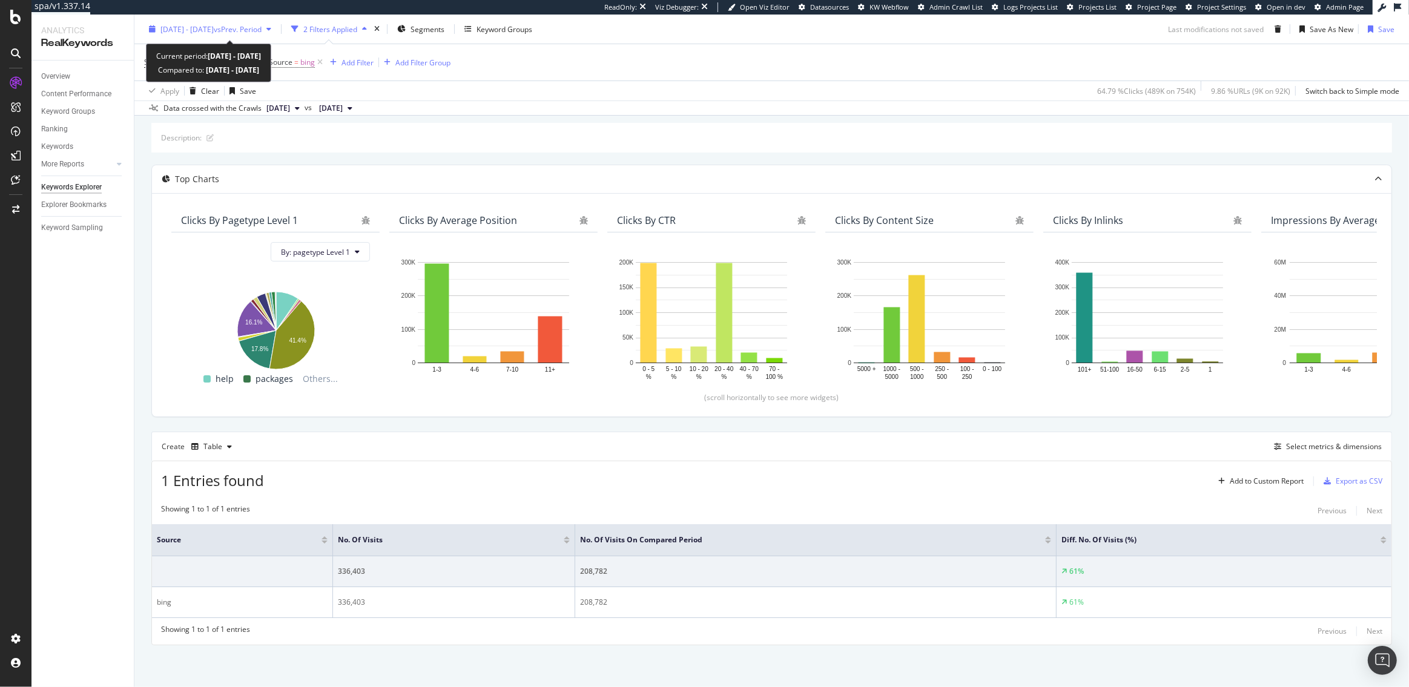
click at [213, 25] on span "2025 May. 12th - Aug. 31st" at bounding box center [186, 29] width 53 height 10
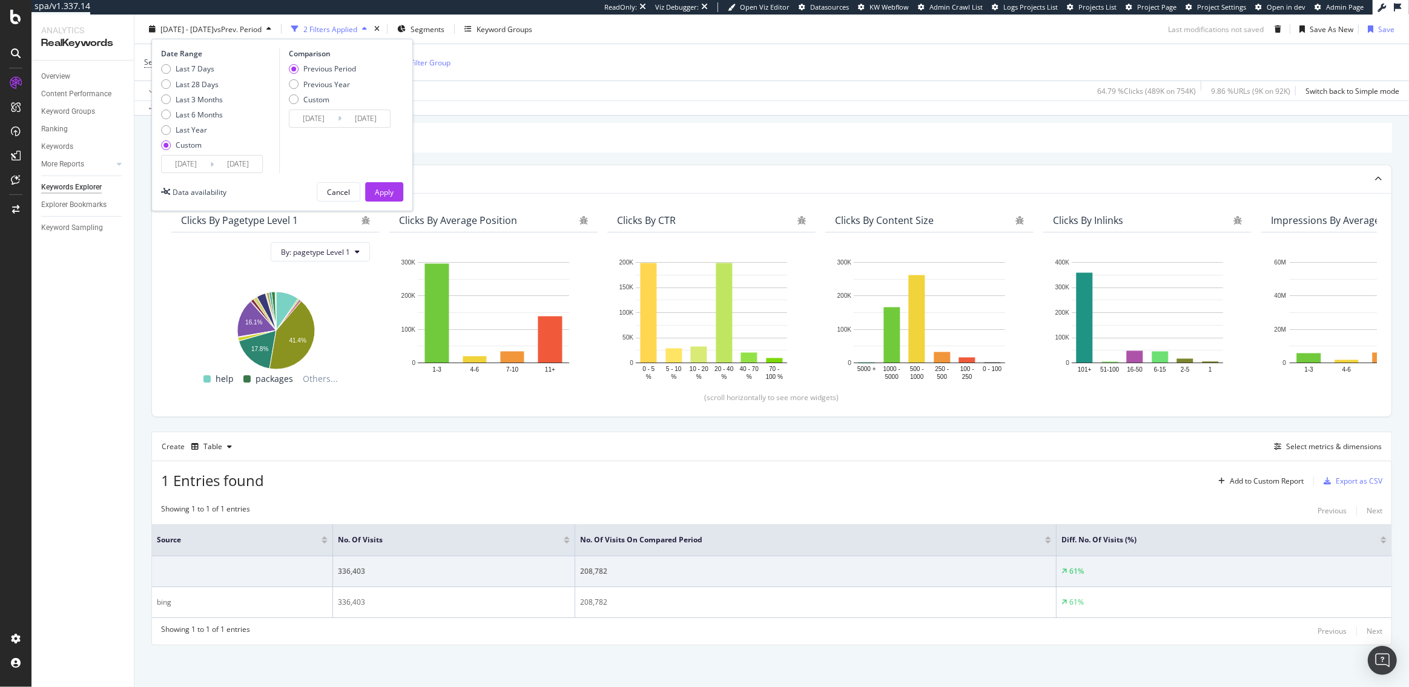
click at [187, 164] on input "2025/05/12" at bounding box center [186, 164] width 48 height 17
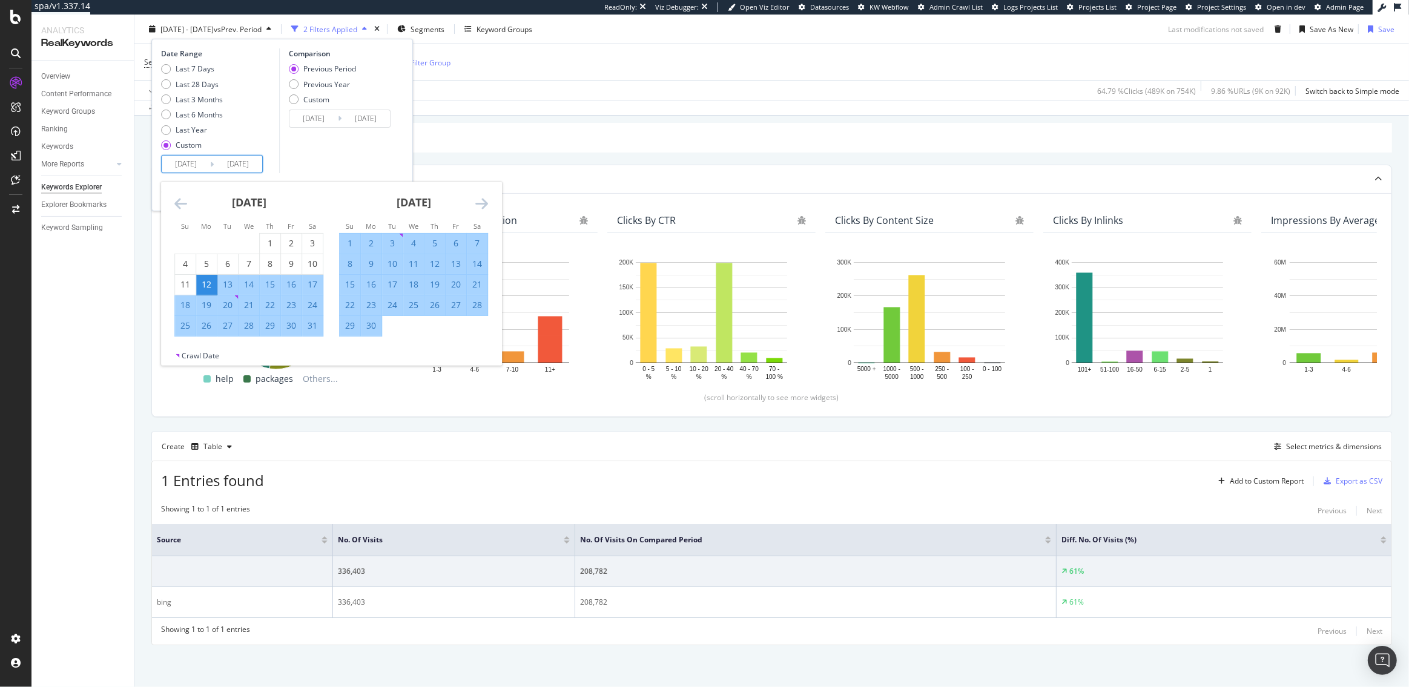
click at [210, 285] on div "12" at bounding box center [206, 285] width 21 height 12
click at [480, 208] on icon "Move forward to switch to the next month." at bounding box center [481, 203] width 13 height 15
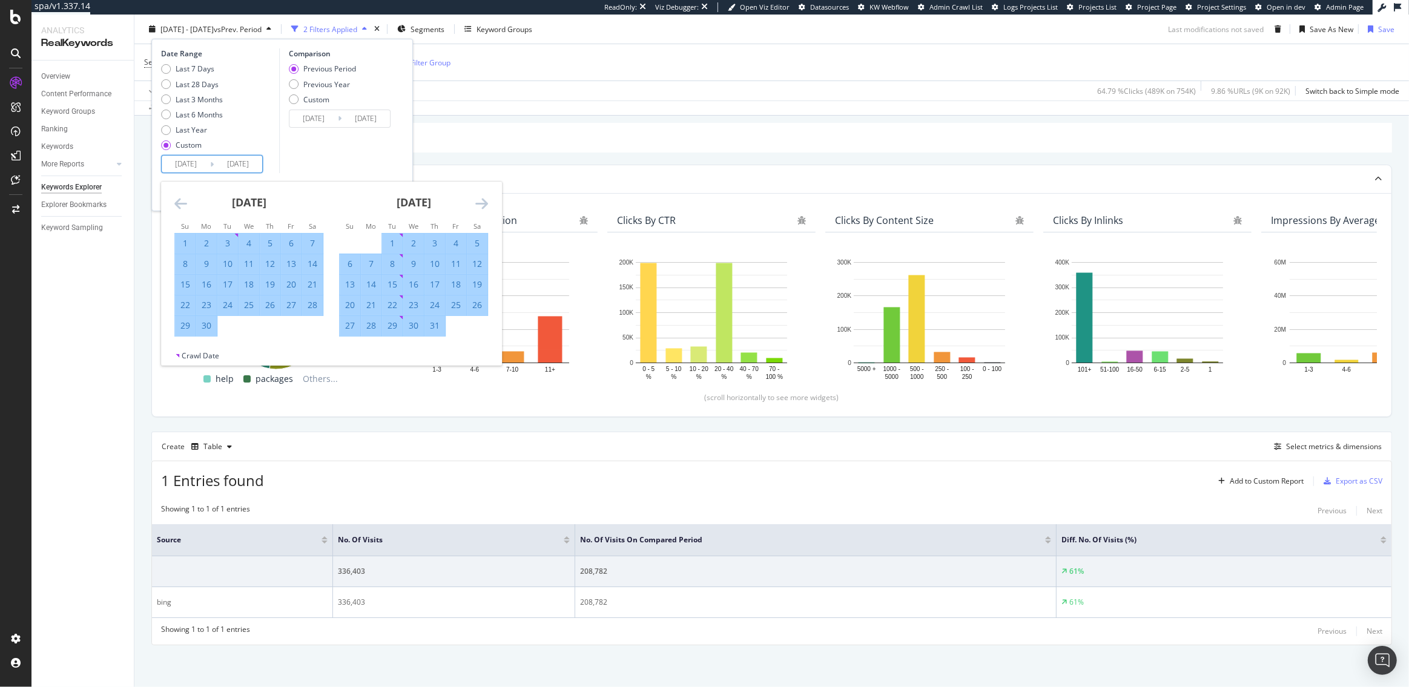
click at [356, 266] on div "6" at bounding box center [350, 264] width 21 height 12
type input "2025/07/06"
type input "2025/03/17"
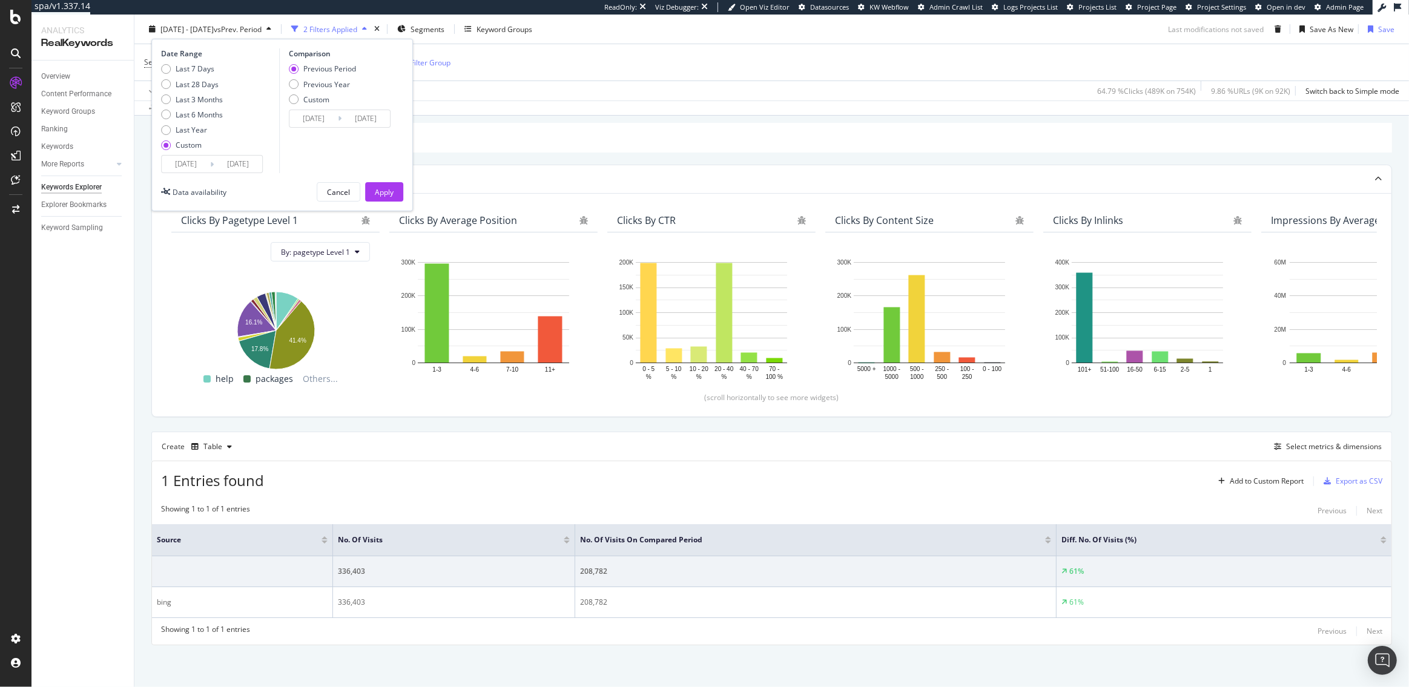
click at [391, 177] on div "Date Range Last 7 Days Last 28 Days Last 3 Months Last 6 Months Last Year Custo…" at bounding box center [282, 125] width 262 height 173
click at [391, 190] on div "Apply" at bounding box center [384, 192] width 19 height 10
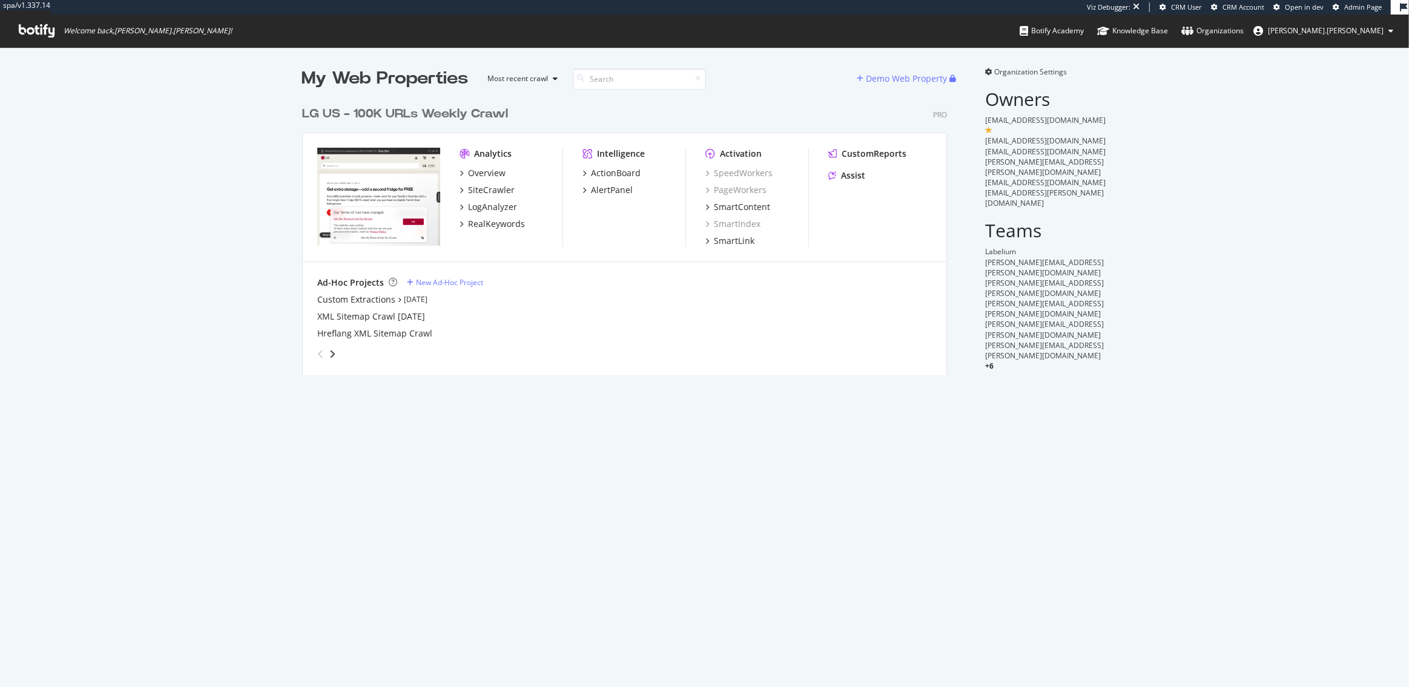
scroll to position [285, 654]
click at [482, 184] on div "SiteCrawler" at bounding box center [491, 190] width 47 height 12
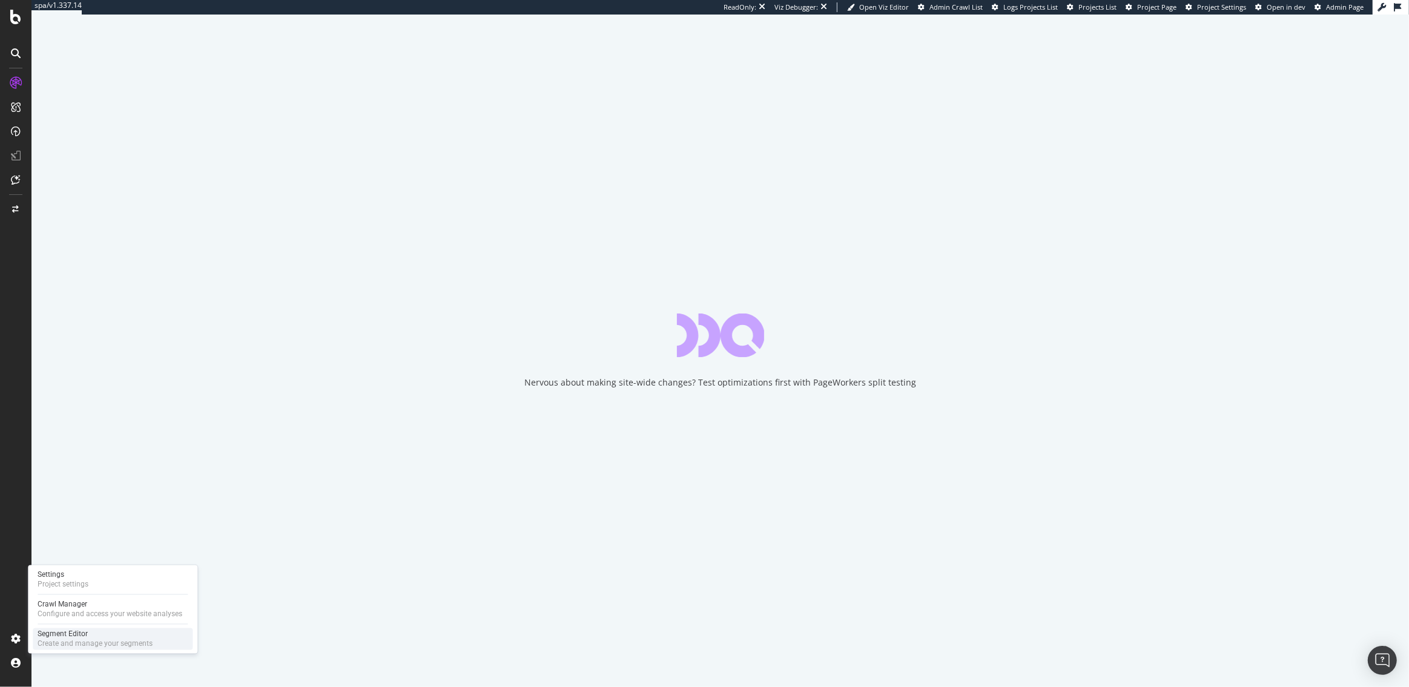
click at [71, 638] on div "Segment Editor" at bounding box center [95, 635] width 115 height 10
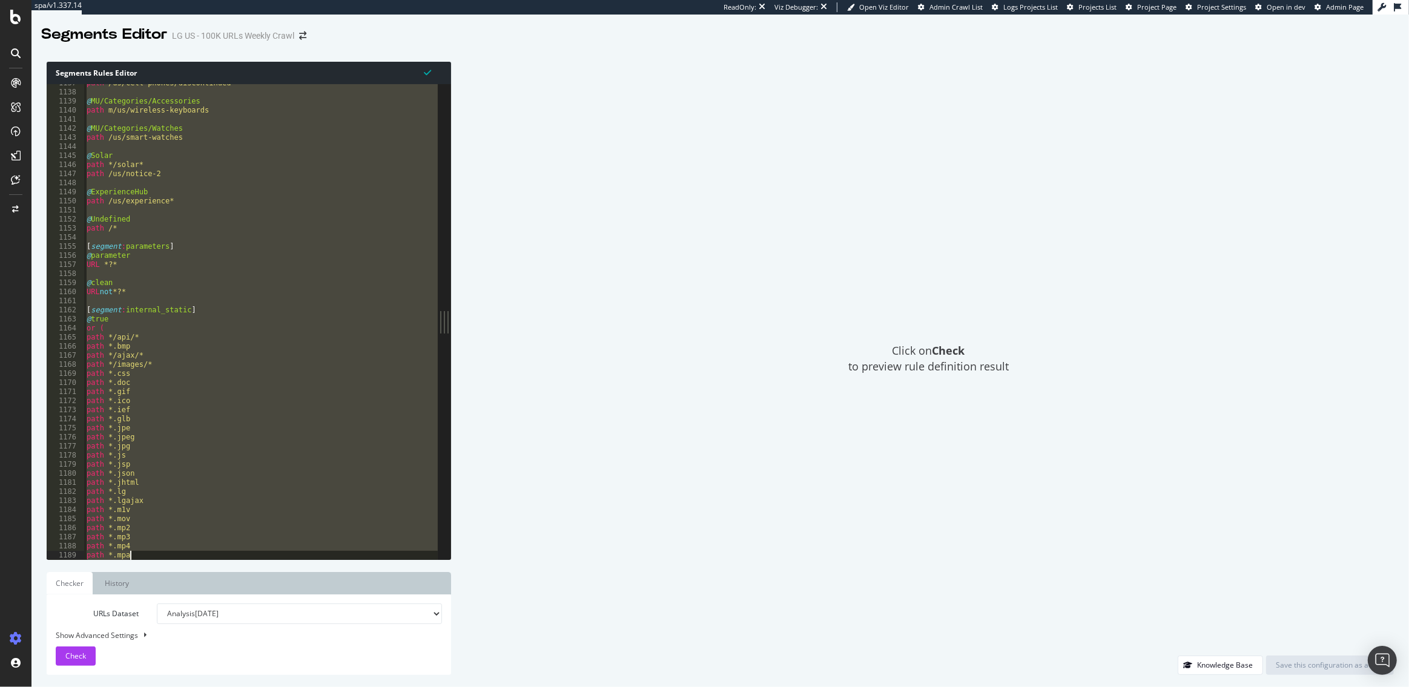
scroll to position [10360, 0]
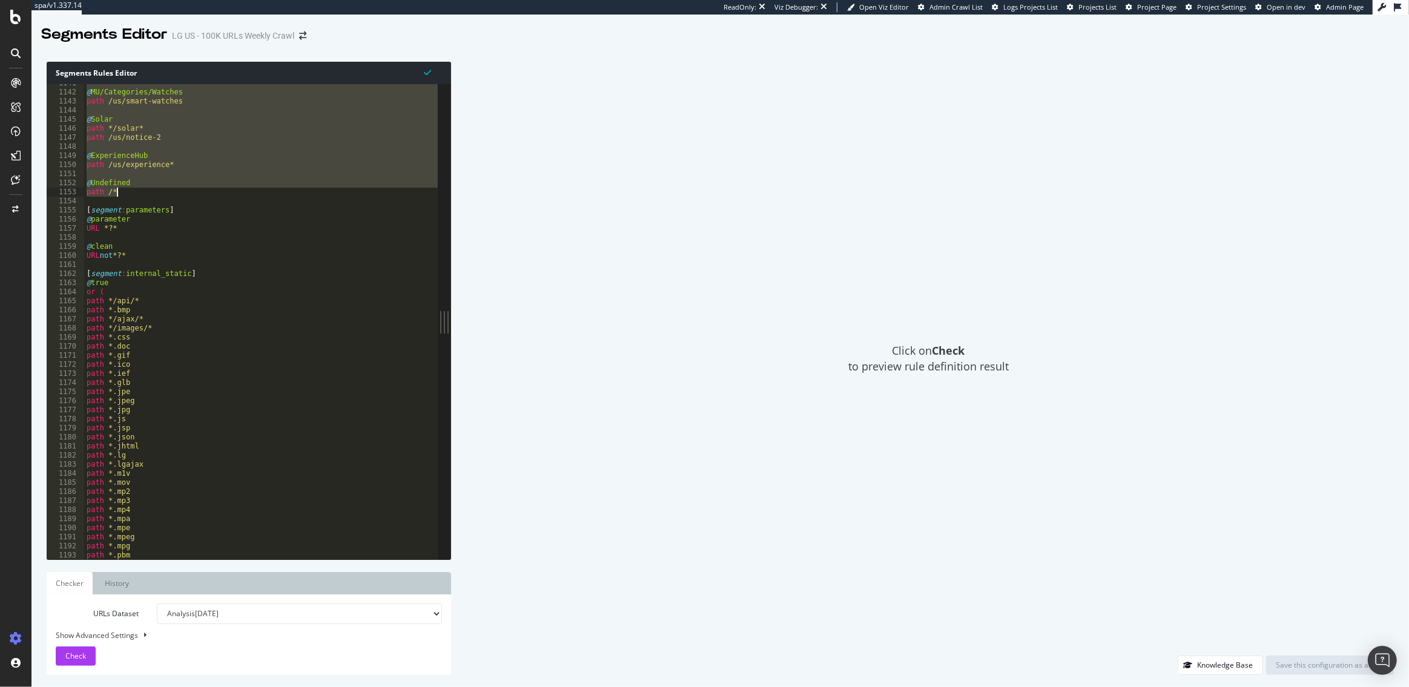
drag, startPoint x: 78, startPoint y: 90, endPoint x: 193, endPoint y: 194, distance: 155.6
click at [193, 194] on div "@ MU/Categories/Watches path /us/smart-watches @ Solar path */solar* path /us/n…" at bounding box center [673, 326] width 1178 height 494
click at [203, 259] on div "@ MU/Categories/Watches path /us/smart-watches @ Solar path */solar* path /us/n…" at bounding box center [673, 326] width 1178 height 494
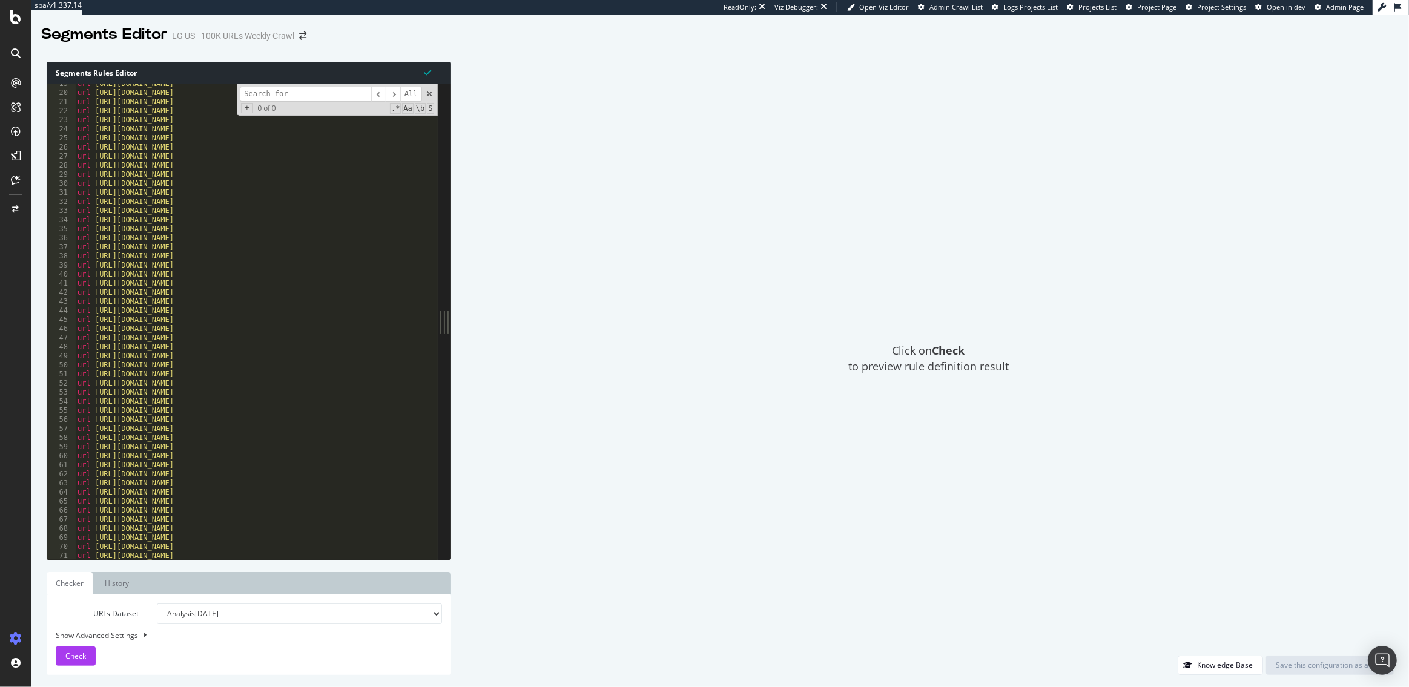
scroll to position [0, 0]
type textarea "url [URL][DOMAIN_NAME]"
click at [161, 220] on div "[ segment : pagetype ] @ VideoObjectURLs OR ( url [URL][DOMAIN_NAME] url [URL][…" at bounding box center [664, 331] width 1178 height 494
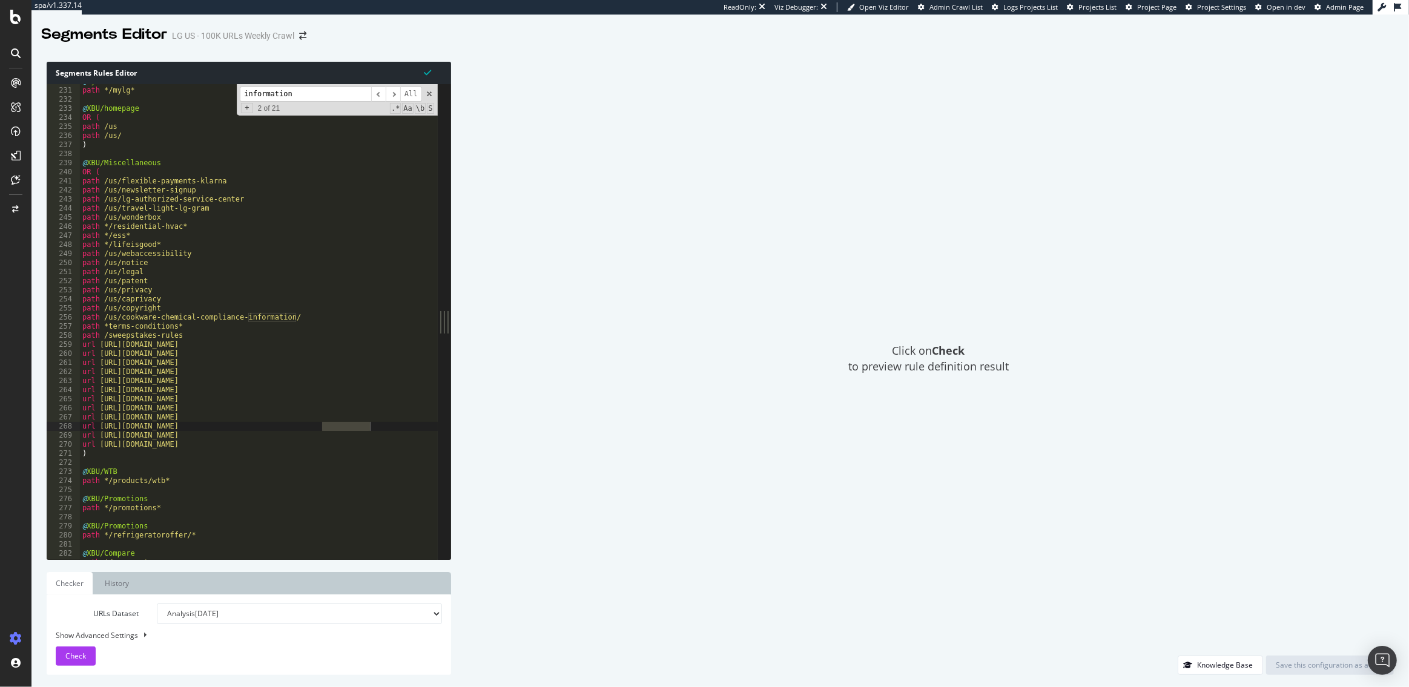
scroll to position [3795, 0]
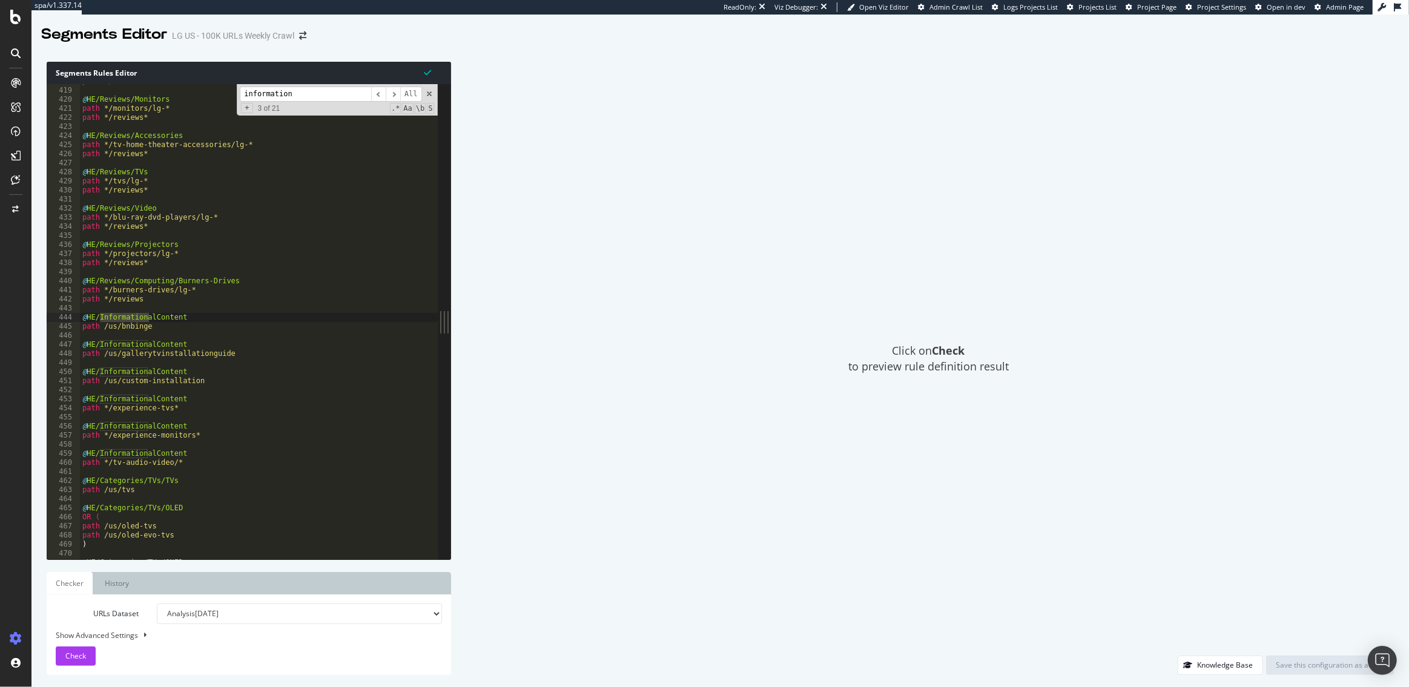
type input "information"
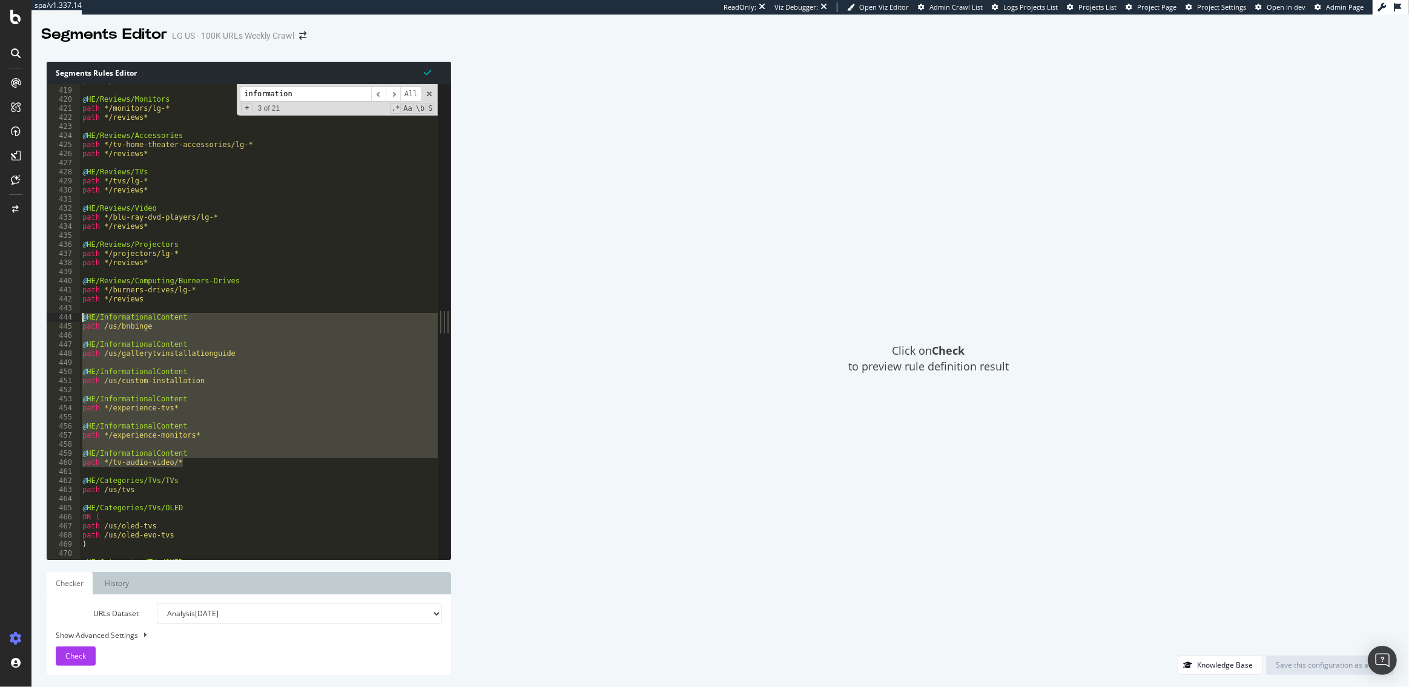
drag, startPoint x: 188, startPoint y: 463, endPoint x: 81, endPoint y: 314, distance: 184.0
click at [81, 314] on div "path */reviews* @ HE/Reviews/Monitors path */monitors/lg-* path */reviews* @ HE…" at bounding box center [669, 324] width 1178 height 494
type textarea "@HE/InformationalContent path /us/bnbinge"
click at [305, 92] on input "information" at bounding box center [305, 94] width 131 height 15
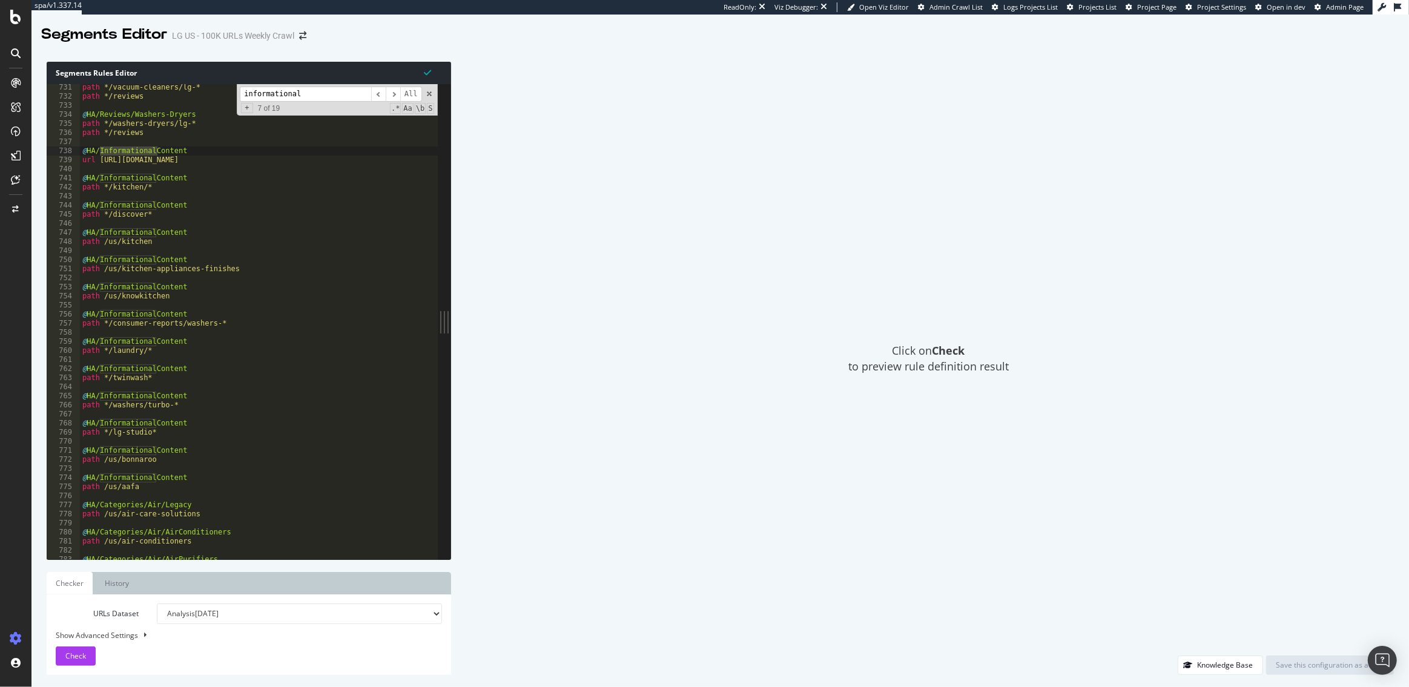
scroll to position [6634, 0]
type input "informational"
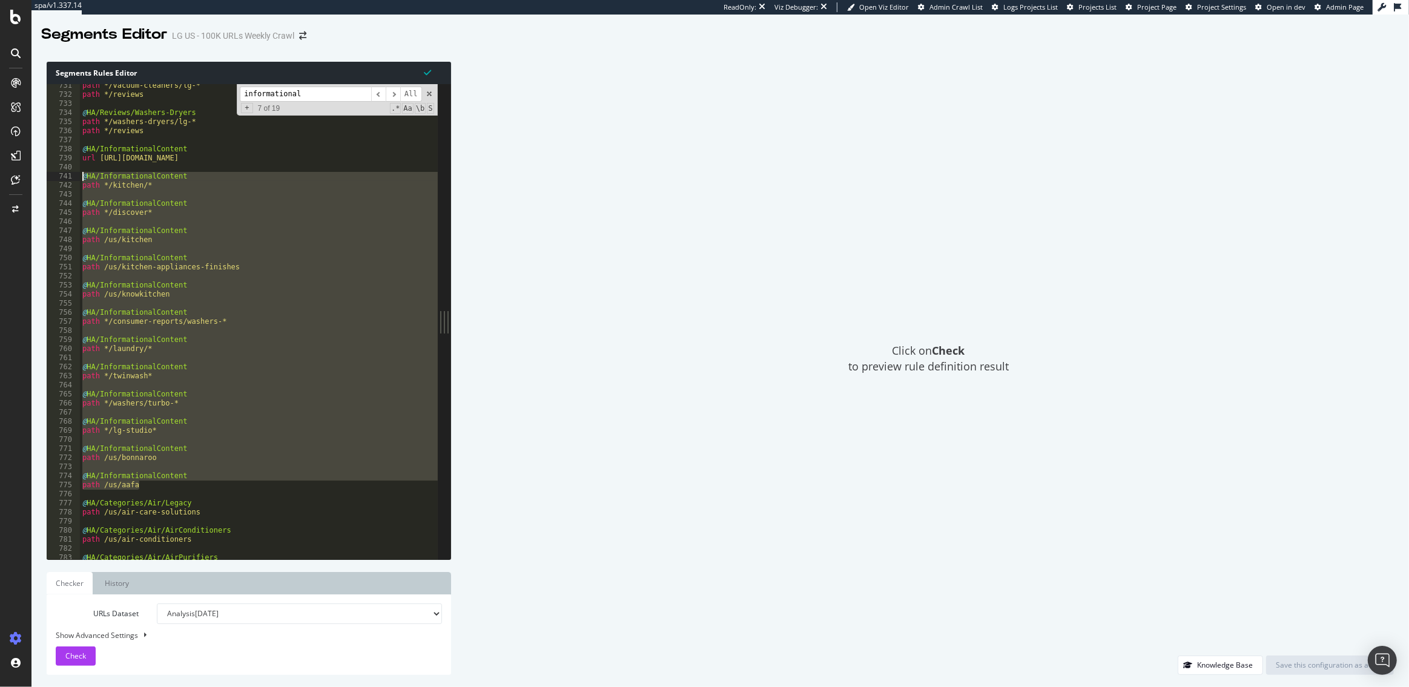
drag, startPoint x: 144, startPoint y: 486, endPoint x: 81, endPoint y: 179, distance: 313.4
click at [81, 179] on div "path */vacuum-cleaners/lg-* path */reviews @ HA/Reviews/Washers-Dryers path */w…" at bounding box center [669, 328] width 1178 height 494
click at [308, 92] on input "informational" at bounding box center [305, 94] width 131 height 15
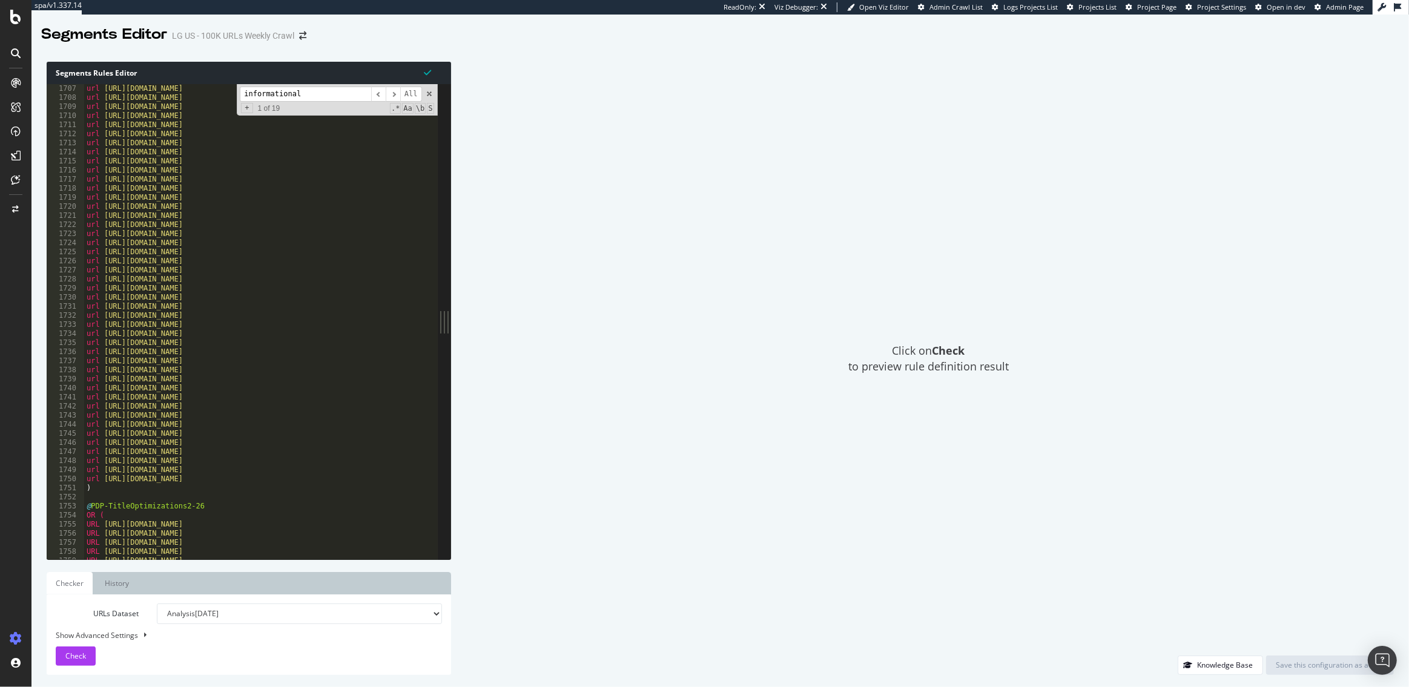
scroll to position [15682, 0]
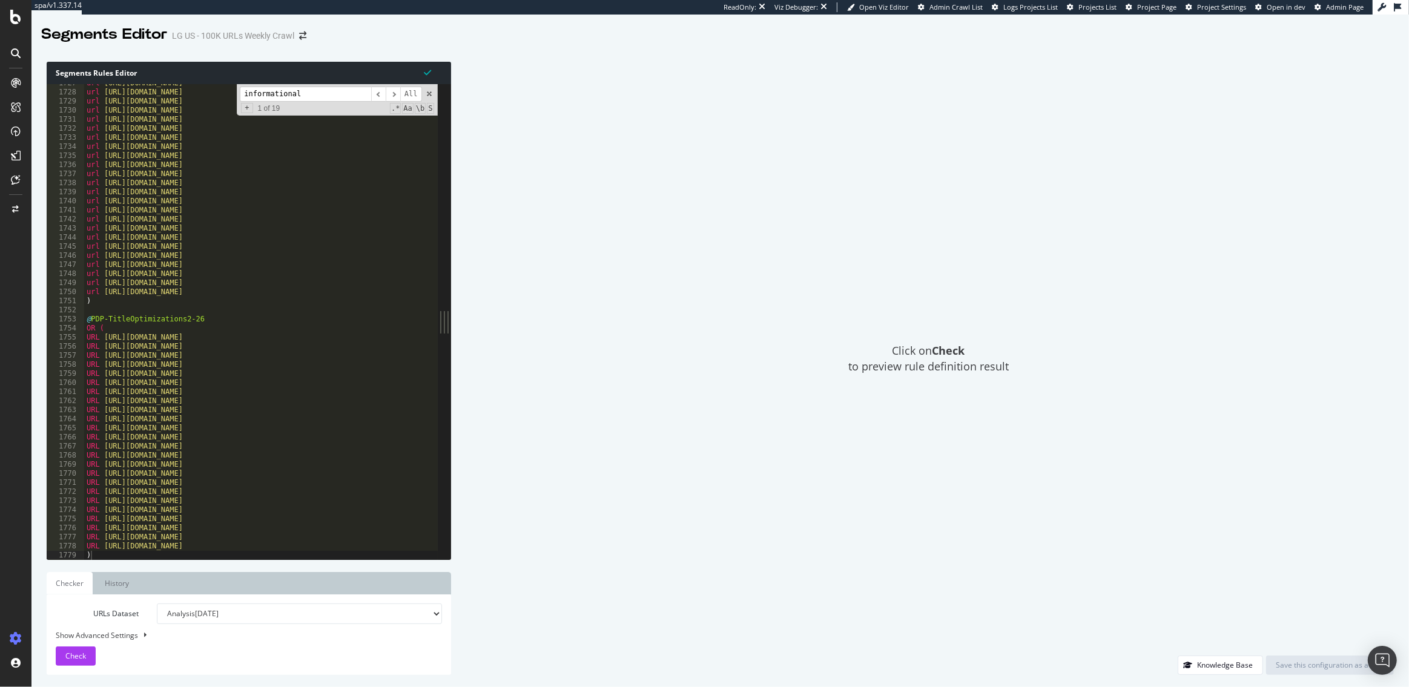
click at [249, 555] on div at bounding box center [673, 554] width 1178 height 12
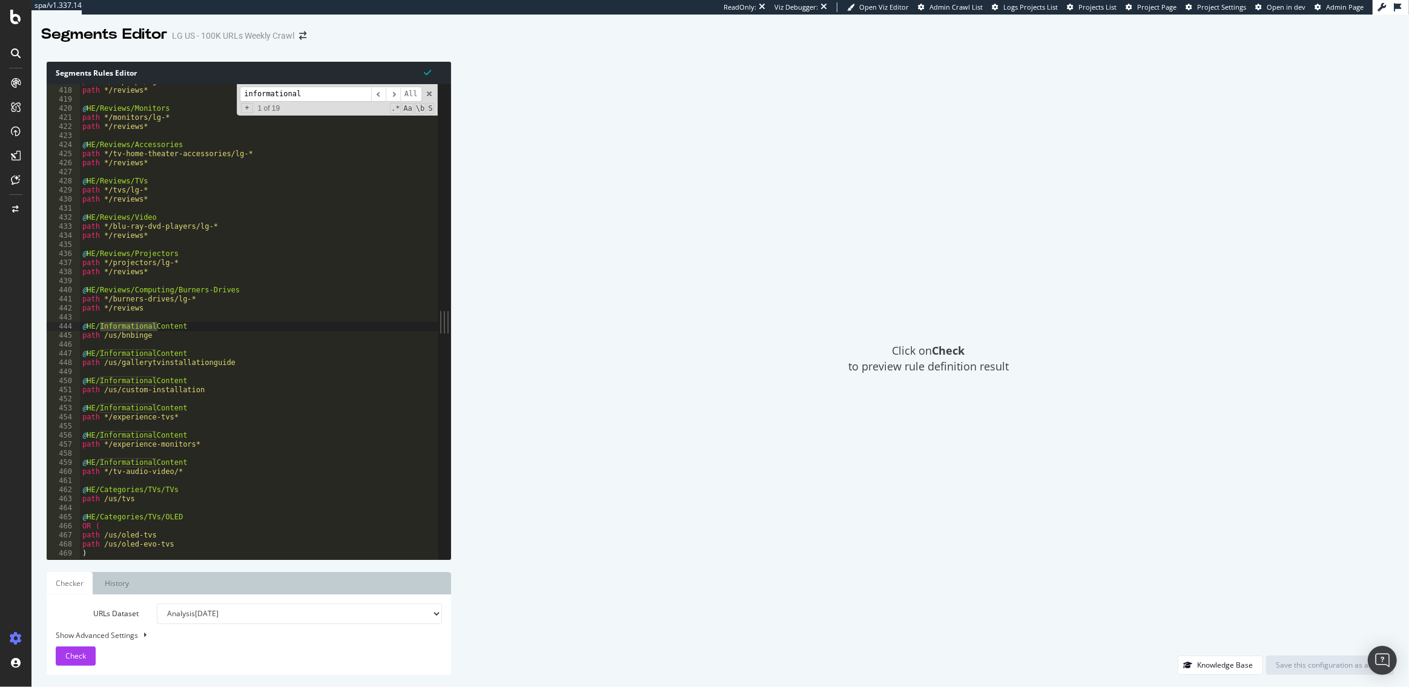
scroll to position [3785, 0]
click at [428, 93] on span at bounding box center [429, 94] width 8 height 8
click at [91, 554] on div at bounding box center [669, 554] width 1178 height 12
type textarea ")"
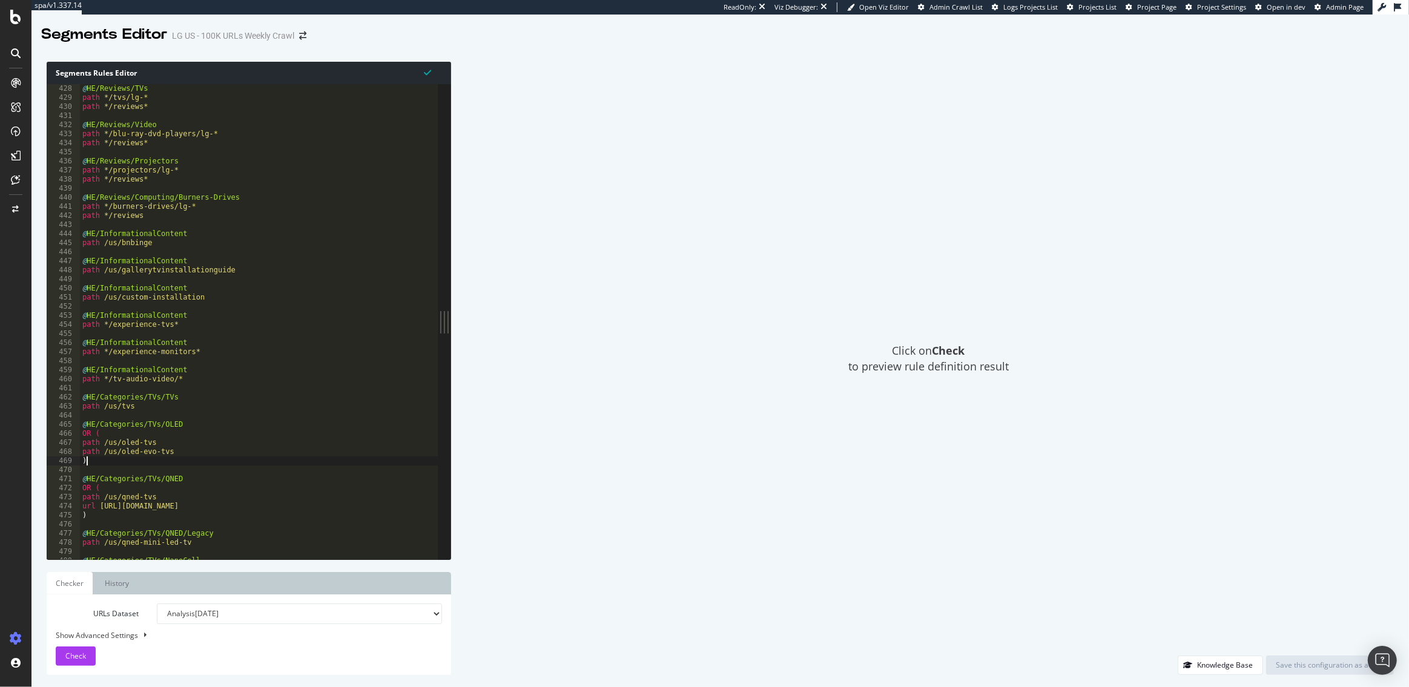
scroll to position [4205, 0]
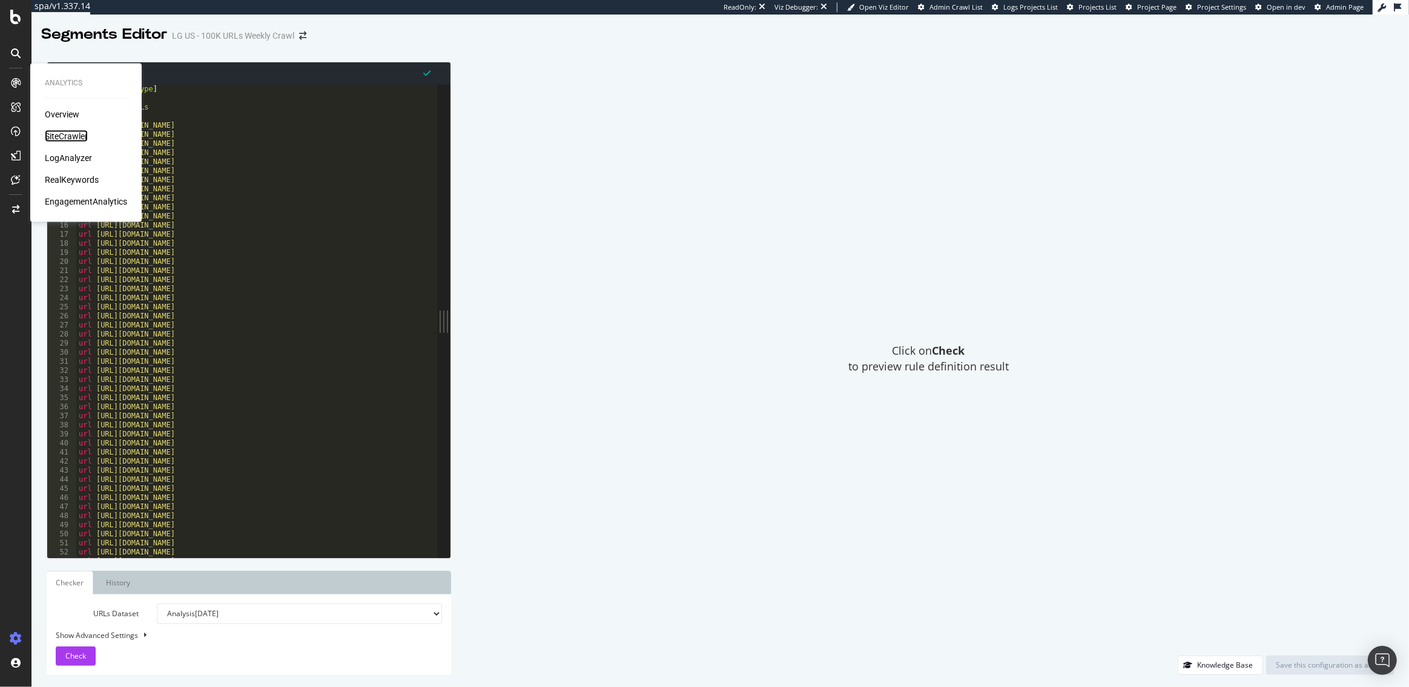
click at [61, 134] on div "SiteCrawler" at bounding box center [66, 136] width 43 height 12
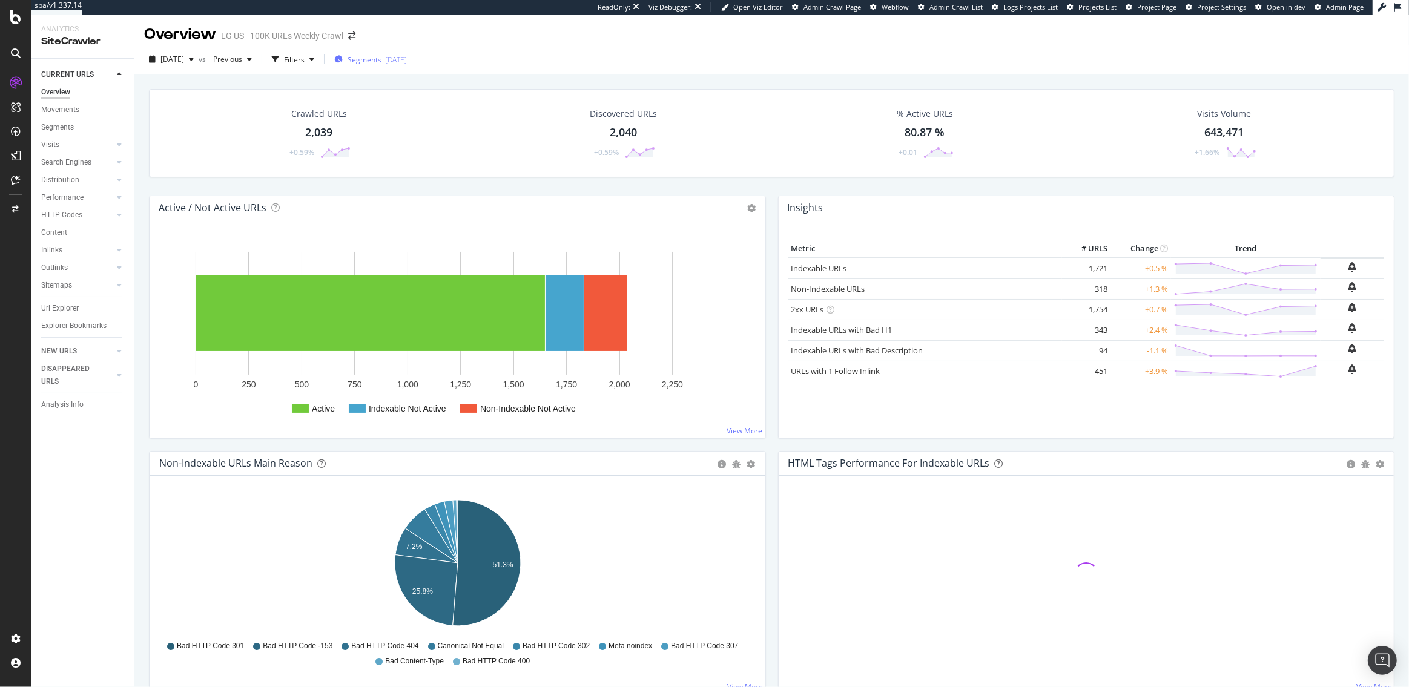
click at [381, 59] on span "Segments" at bounding box center [365, 59] width 34 height 10
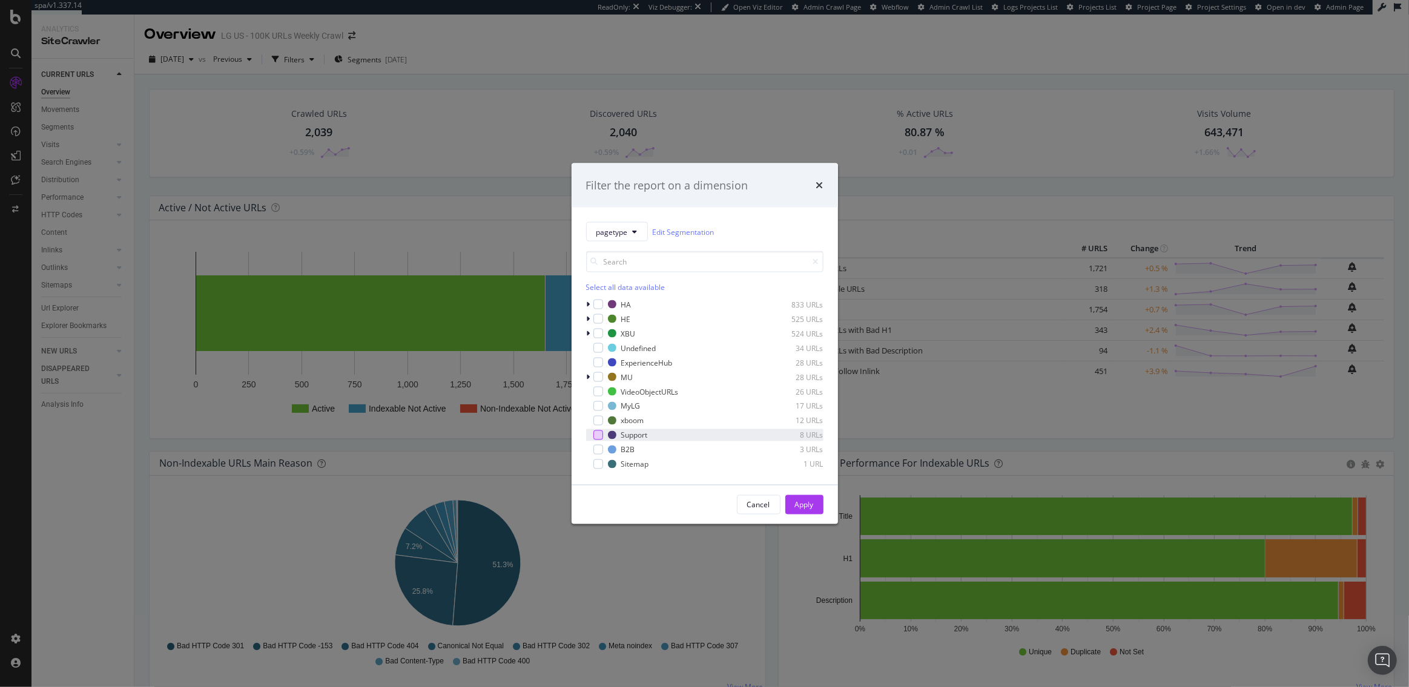
click at [595, 435] on div "modal" at bounding box center [598, 436] width 10 height 10
click at [804, 509] on div "Apply" at bounding box center [804, 505] width 19 height 10
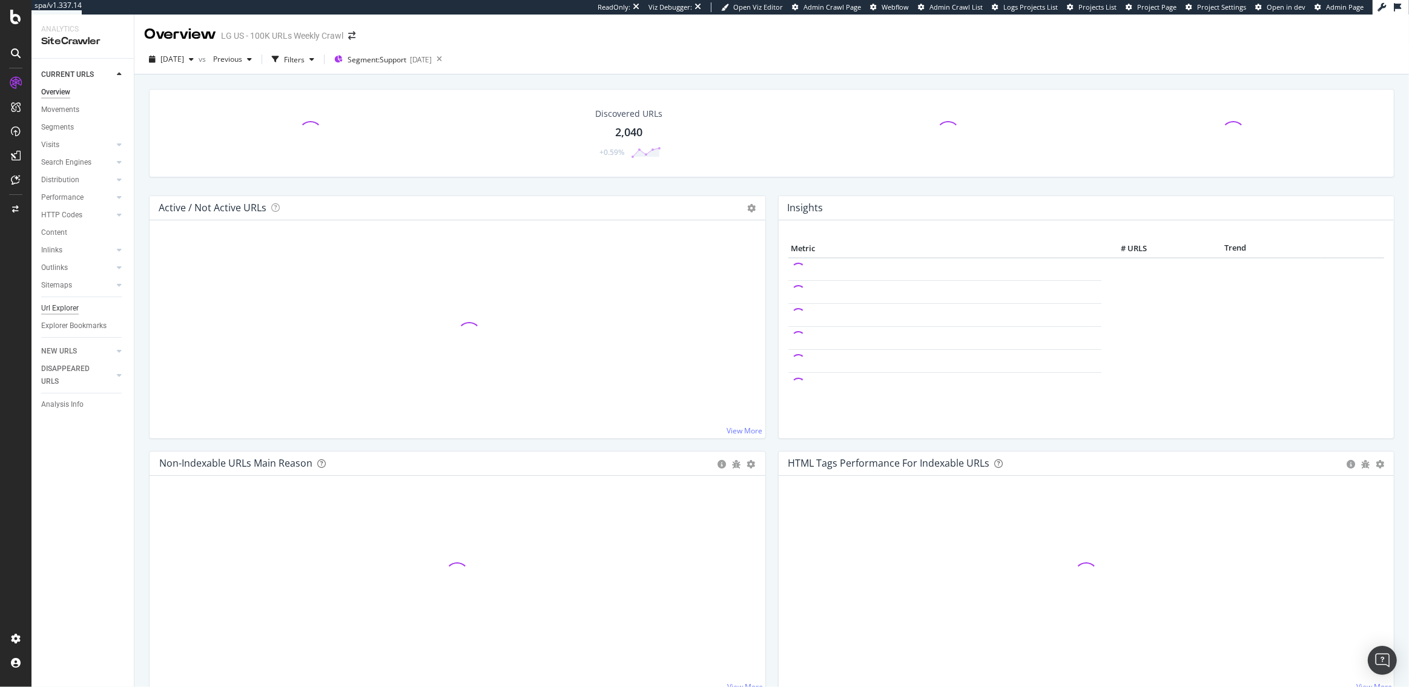
click at [61, 307] on div "Url Explorer" at bounding box center [60, 308] width 38 height 13
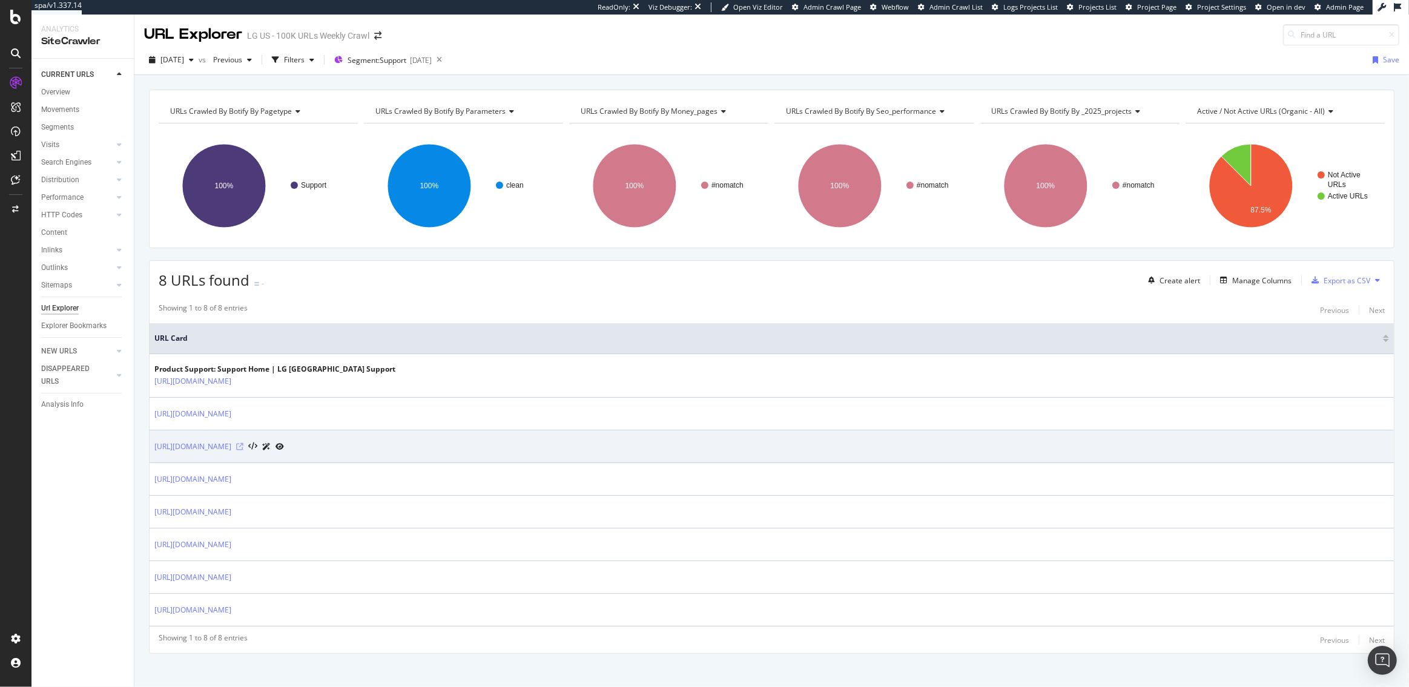
click at [243, 447] on icon at bounding box center [239, 446] width 7 height 7
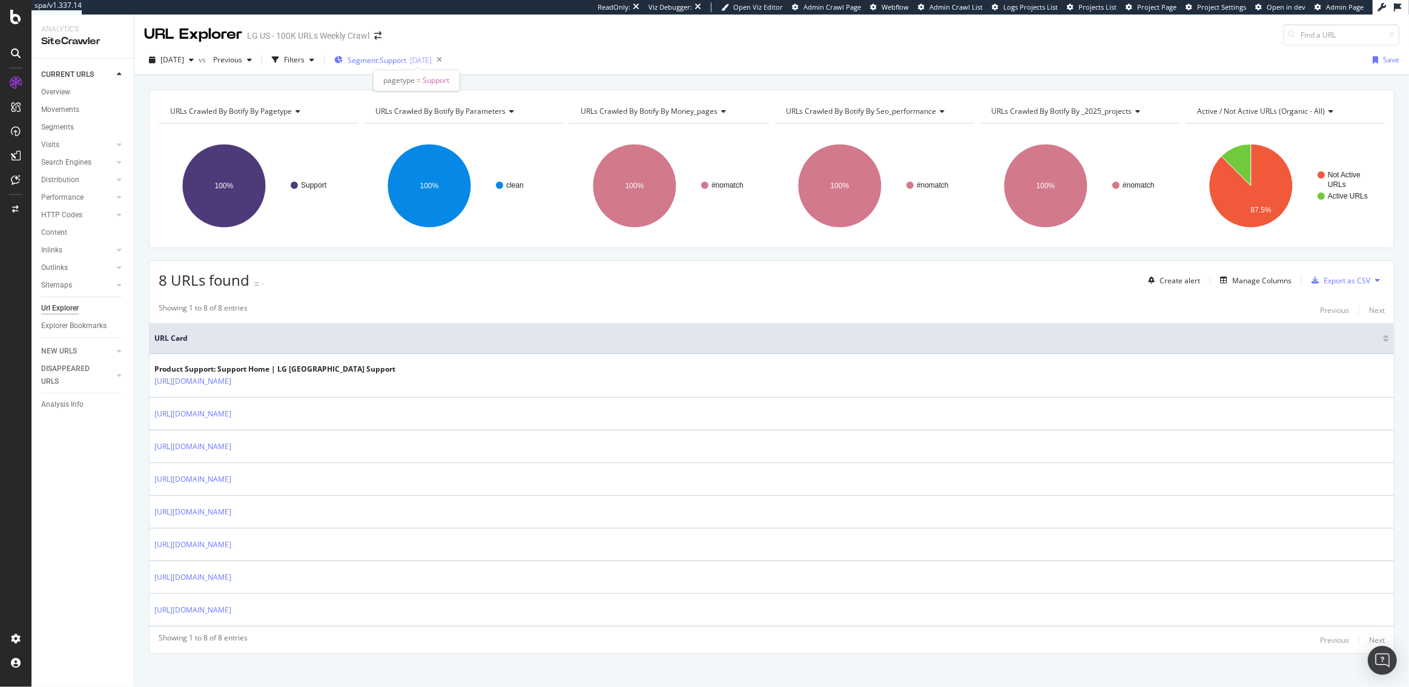
click at [432, 59] on div "2025-09-03" at bounding box center [421, 60] width 22 height 10
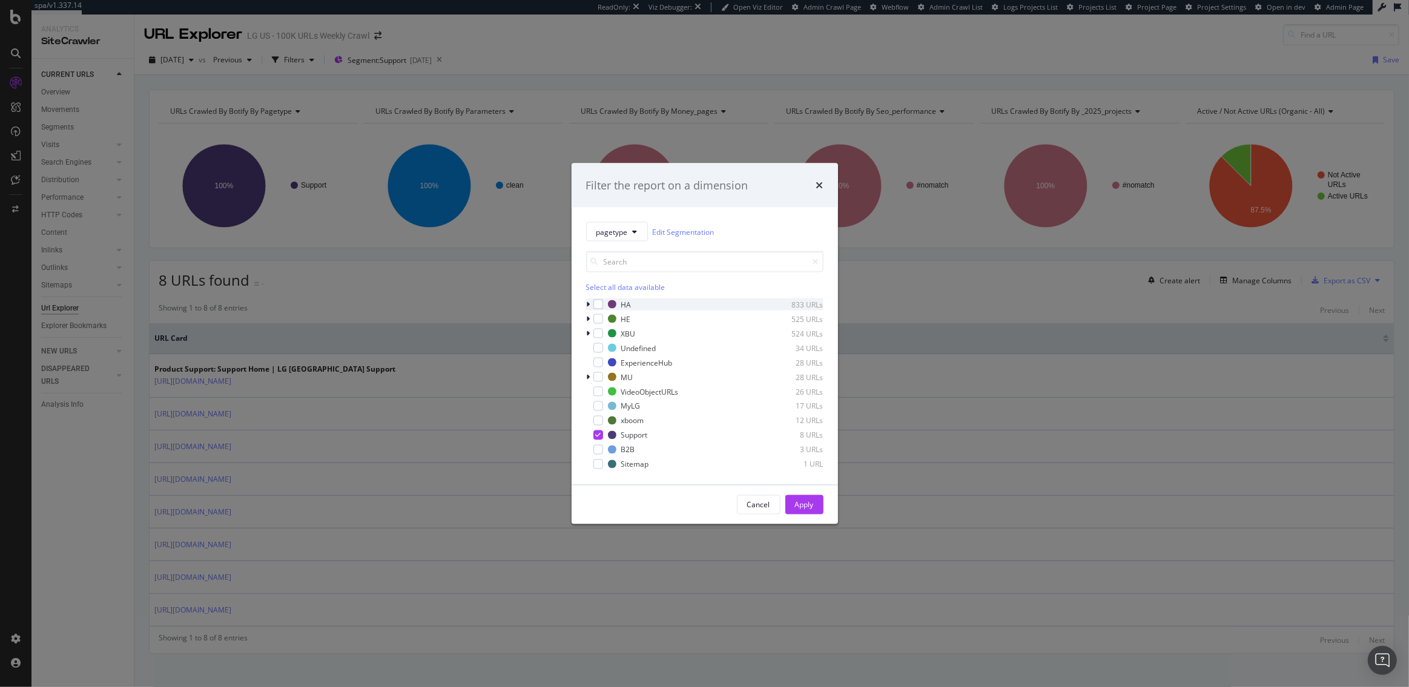
click at [587, 306] on icon "modal" at bounding box center [589, 304] width 4 height 7
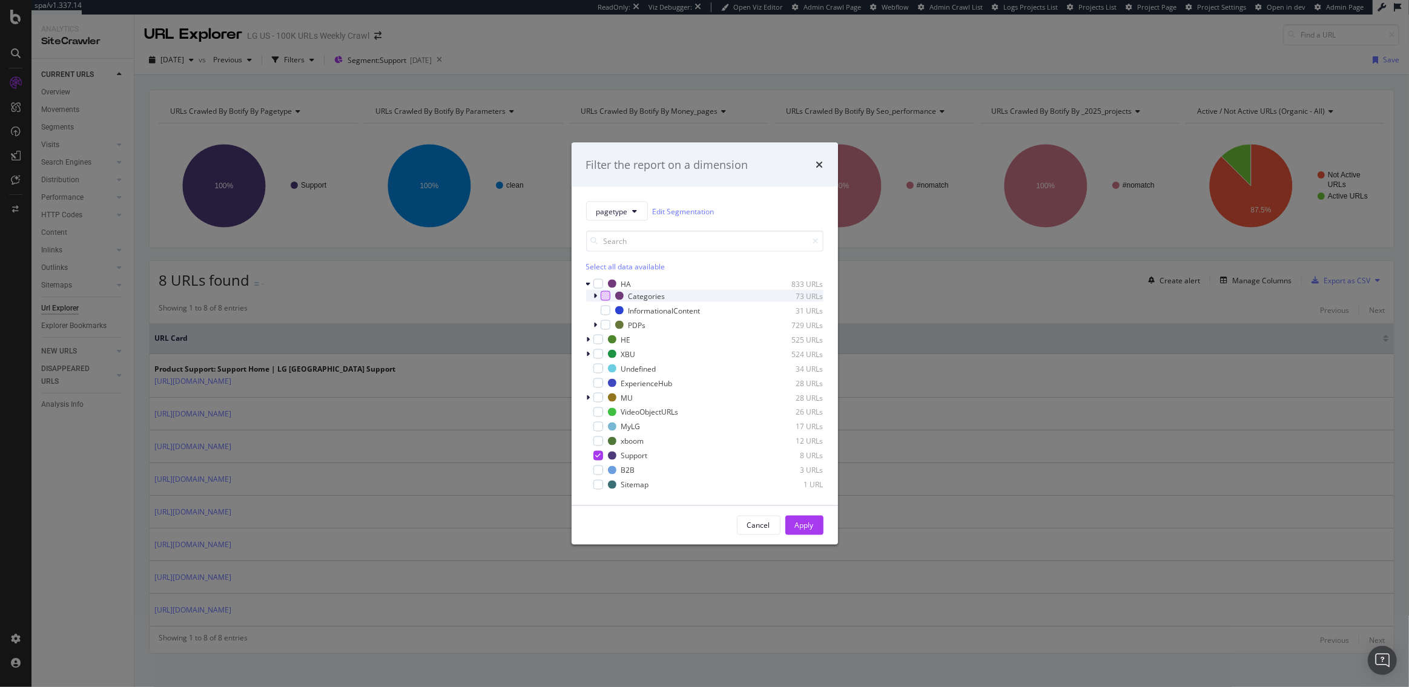
click at [603, 295] on div "modal" at bounding box center [606, 296] width 10 height 10
click at [802, 523] on div "Apply" at bounding box center [804, 525] width 19 height 10
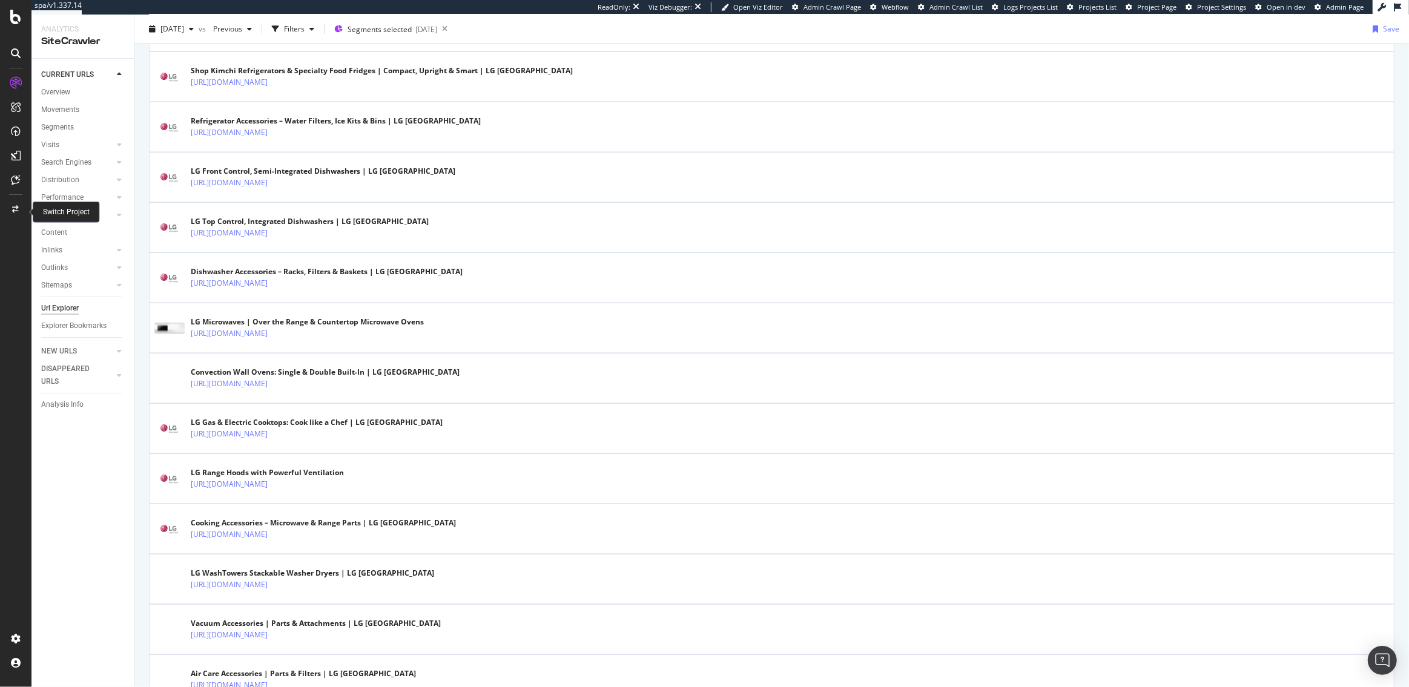
scroll to position [2221, 0]
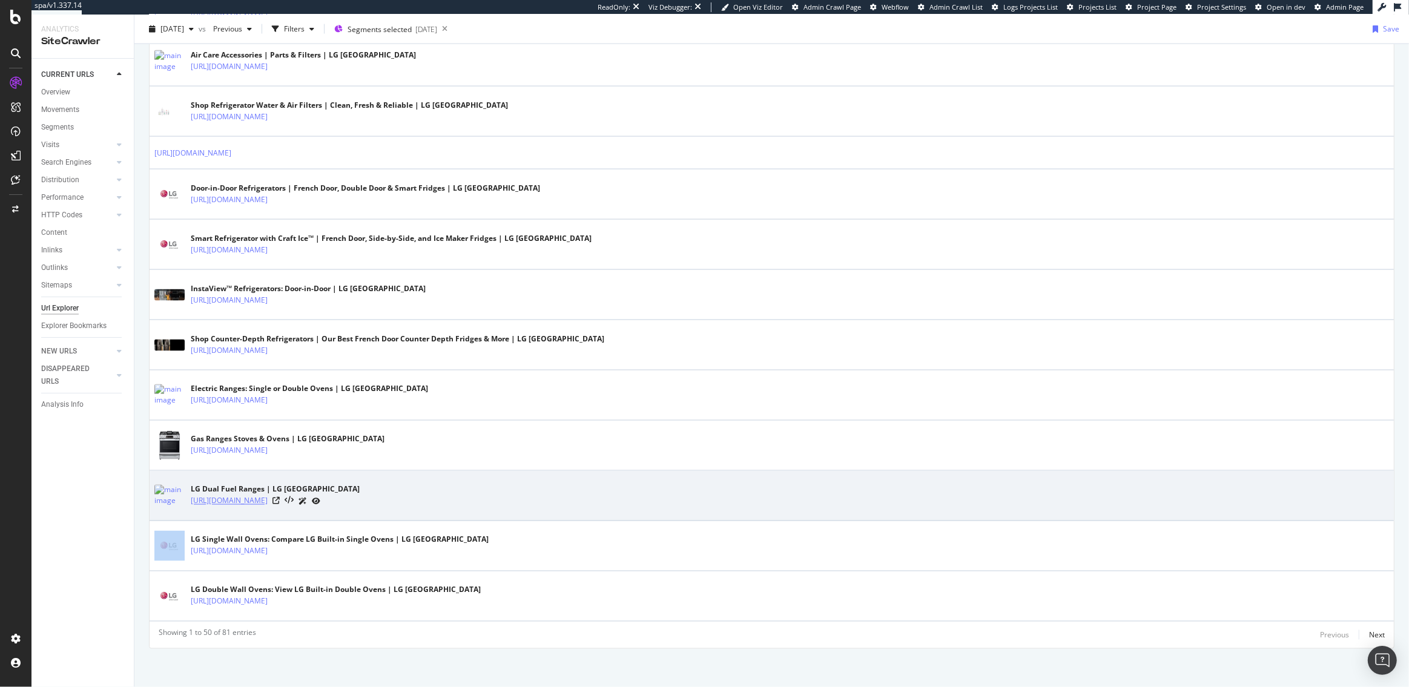
drag, startPoint x: 328, startPoint y: 499, endPoint x: 256, endPoint y: 499, distance: 71.5
click at [256, 499] on div "https://www.lg.com/us/dual-fuel-ranges" at bounding box center [275, 501] width 169 height 13
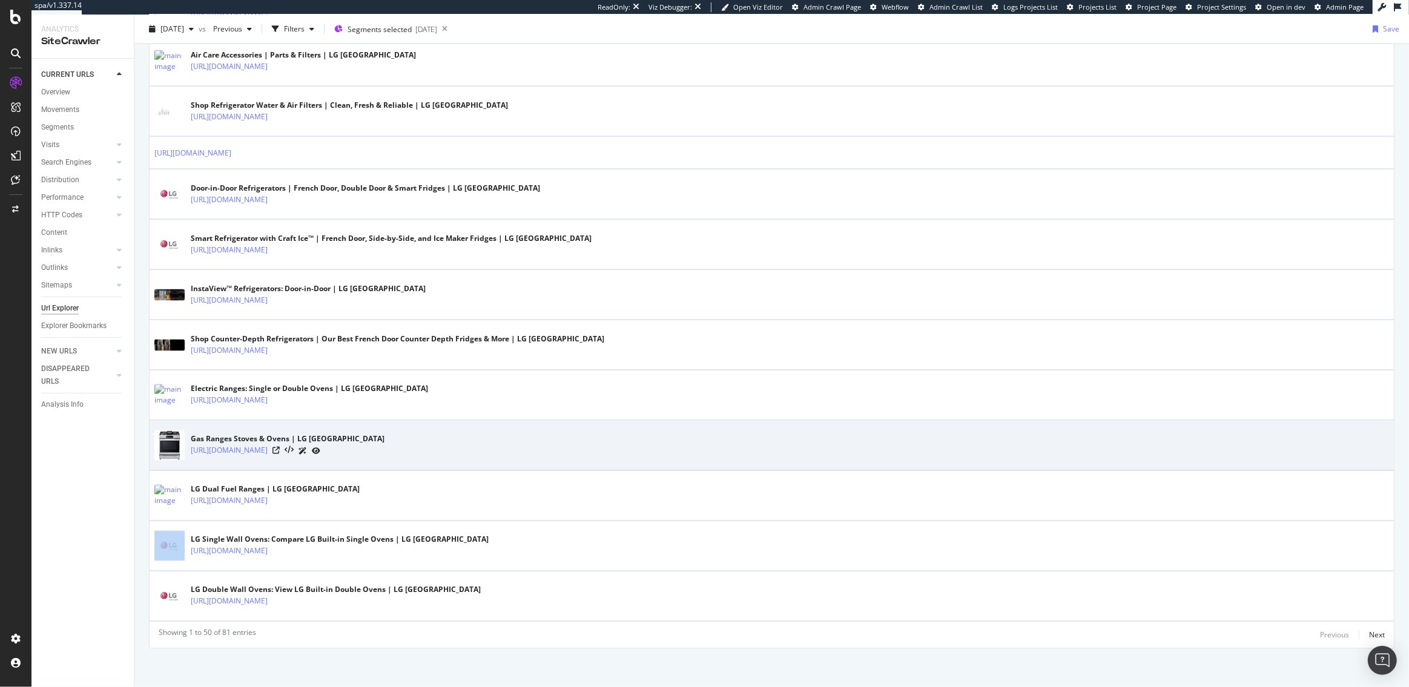
copy tbody "/us/dual-fuel-ranges"
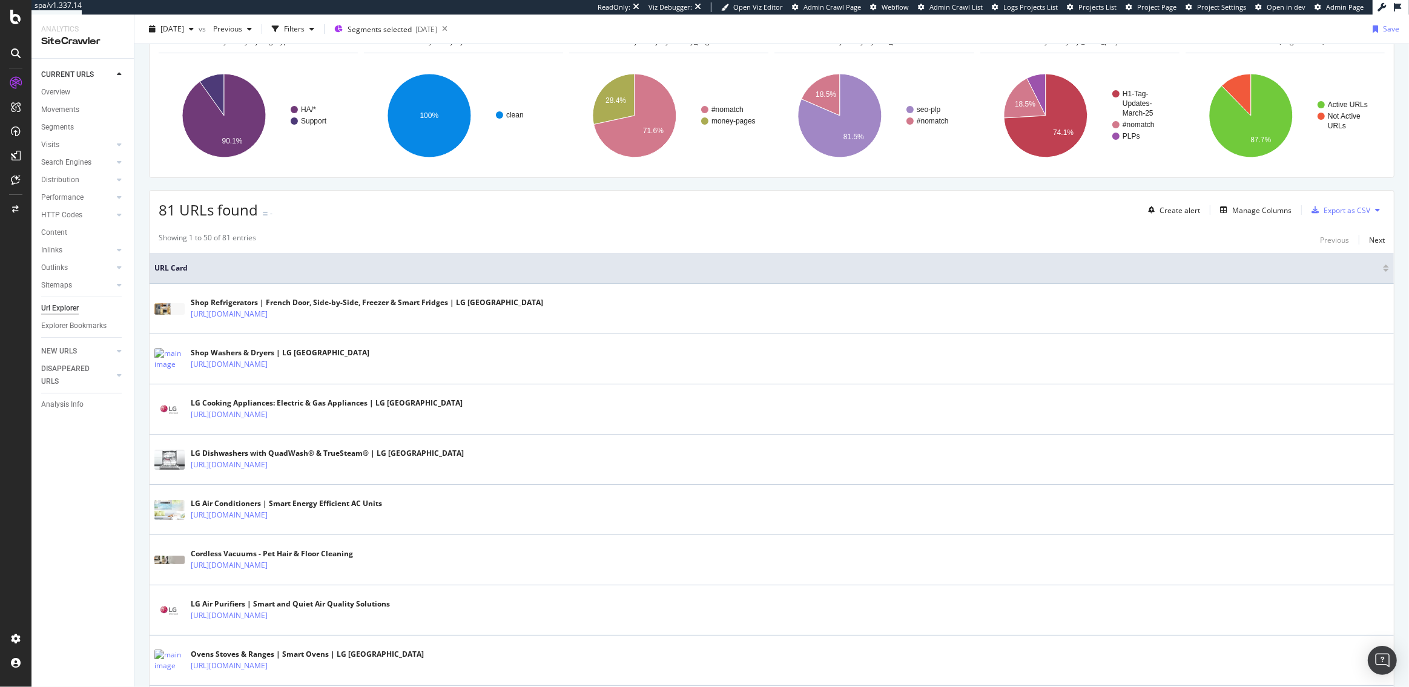
scroll to position [0, 0]
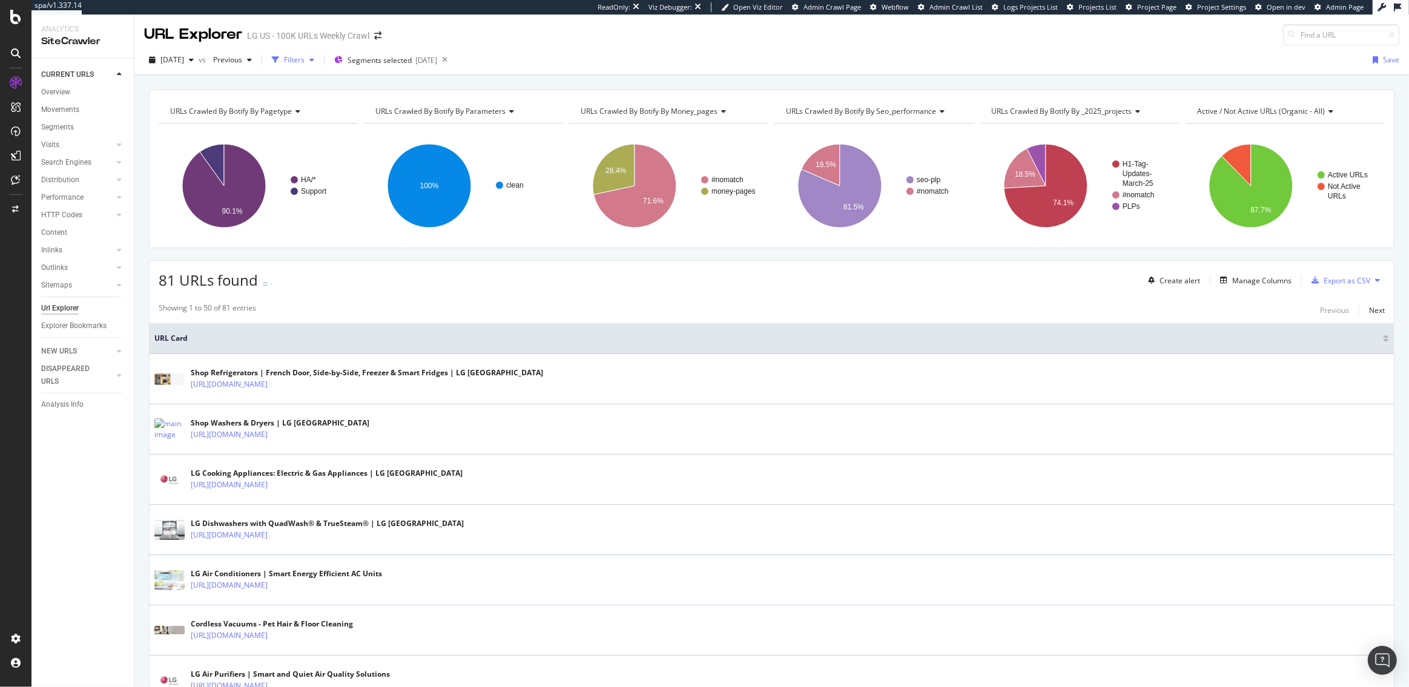
click at [305, 61] on div "Filters" at bounding box center [294, 59] width 21 height 10
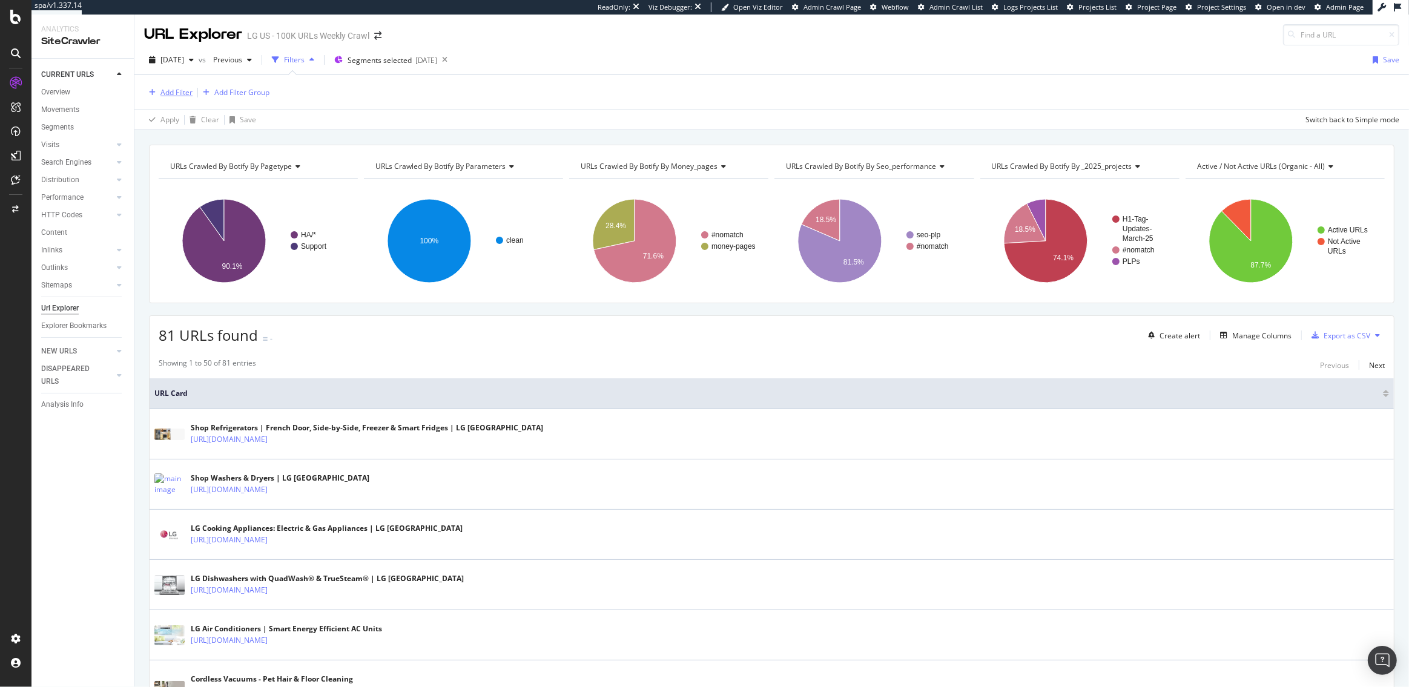
click at [172, 89] on div "Add Filter" at bounding box center [176, 92] width 32 height 10
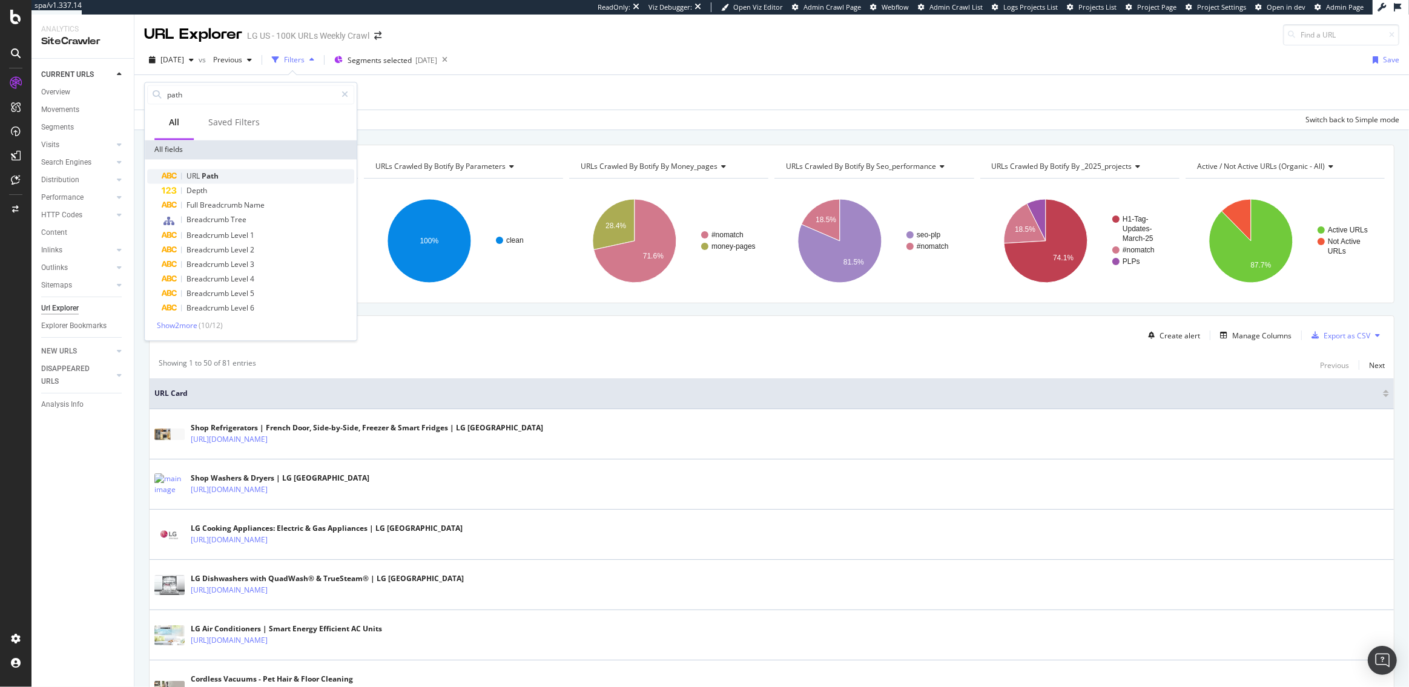
type input "path"
click at [224, 169] on div "URL Path" at bounding box center [258, 176] width 193 height 15
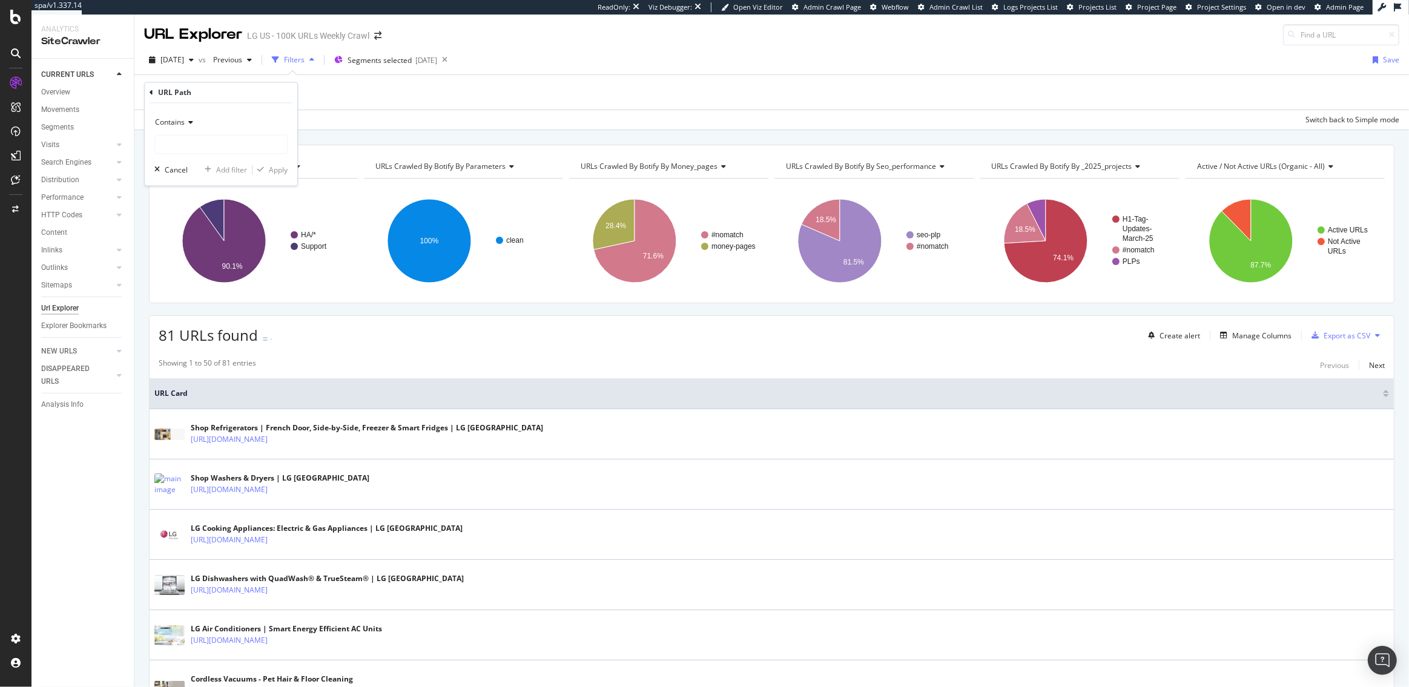
click at [187, 115] on div "Contains" at bounding box center [220, 122] width 133 height 19
click at [199, 270] on span "Matches regex" at bounding box center [185, 273] width 50 height 10
click at [202, 146] on input "text" at bounding box center [221, 144] width 132 height 19
paste input "^/us/[^/]+$"
type input "^/us/[^/]+$"
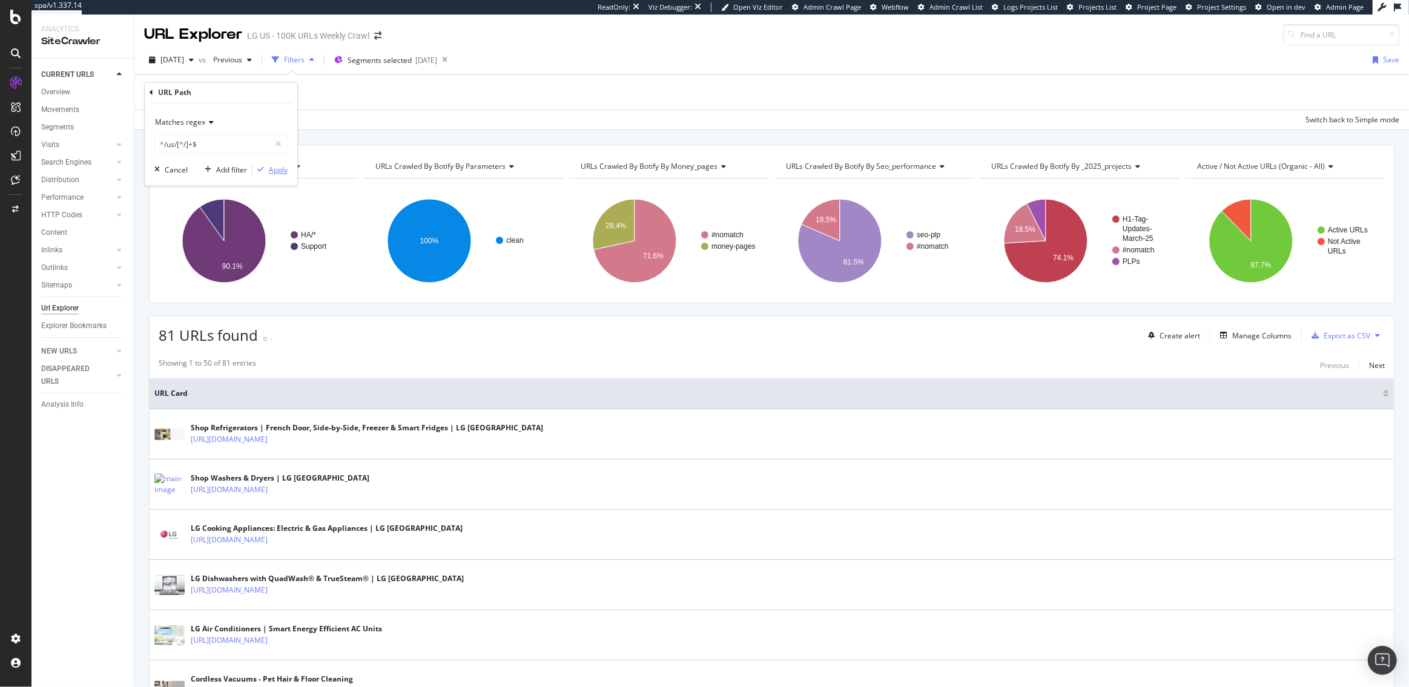
click at [280, 174] on div "Apply" at bounding box center [278, 170] width 19 height 10
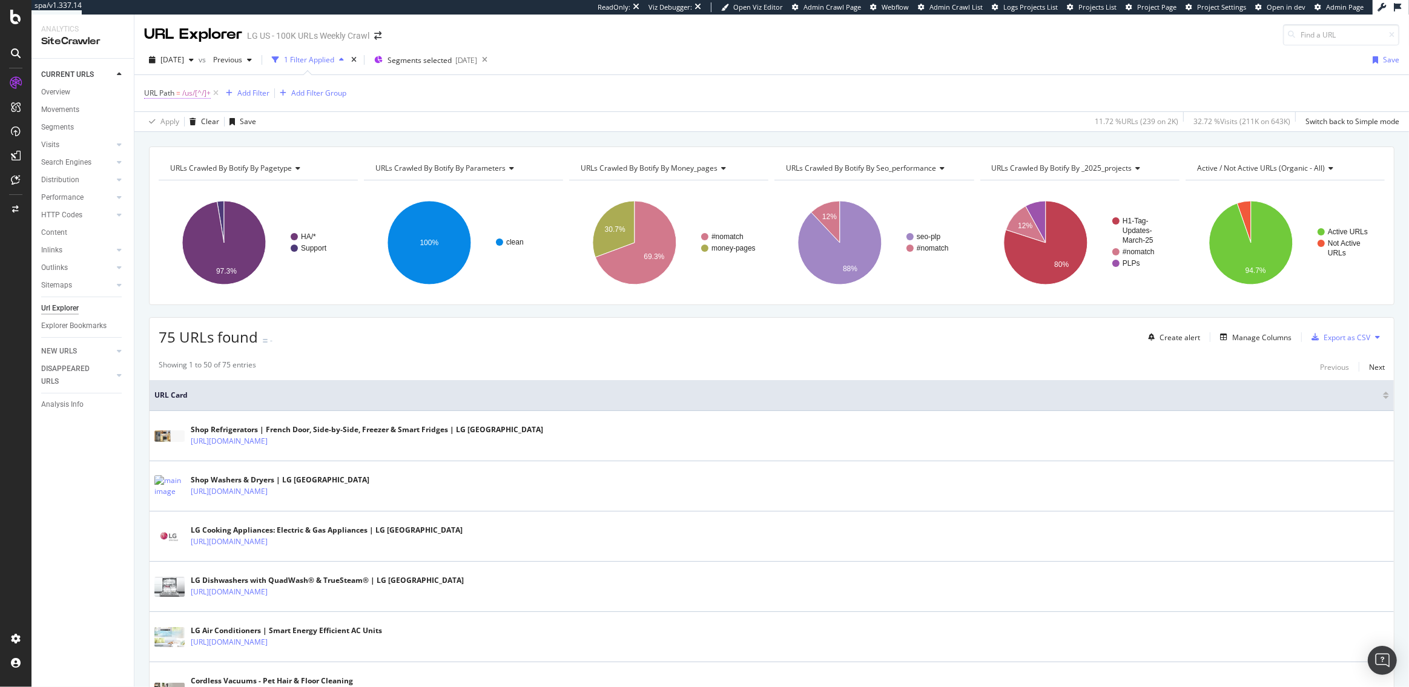
click at [200, 96] on span "/us/[^/]+" at bounding box center [196, 93] width 28 height 17
click at [189, 119] on span "Matches regex" at bounding box center [180, 121] width 50 height 10
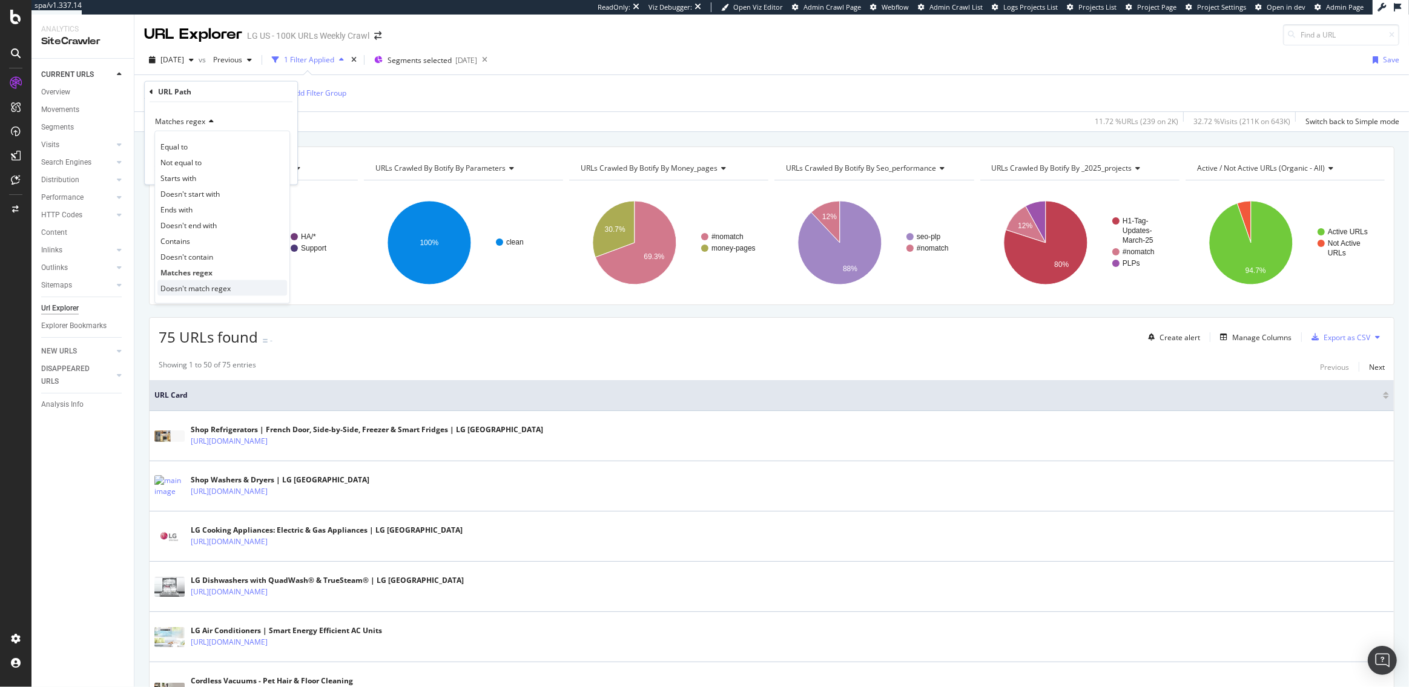
click at [187, 285] on span "Doesn't match regex" at bounding box center [195, 288] width 70 height 10
click at [287, 170] on div "Apply" at bounding box center [278, 168] width 19 height 10
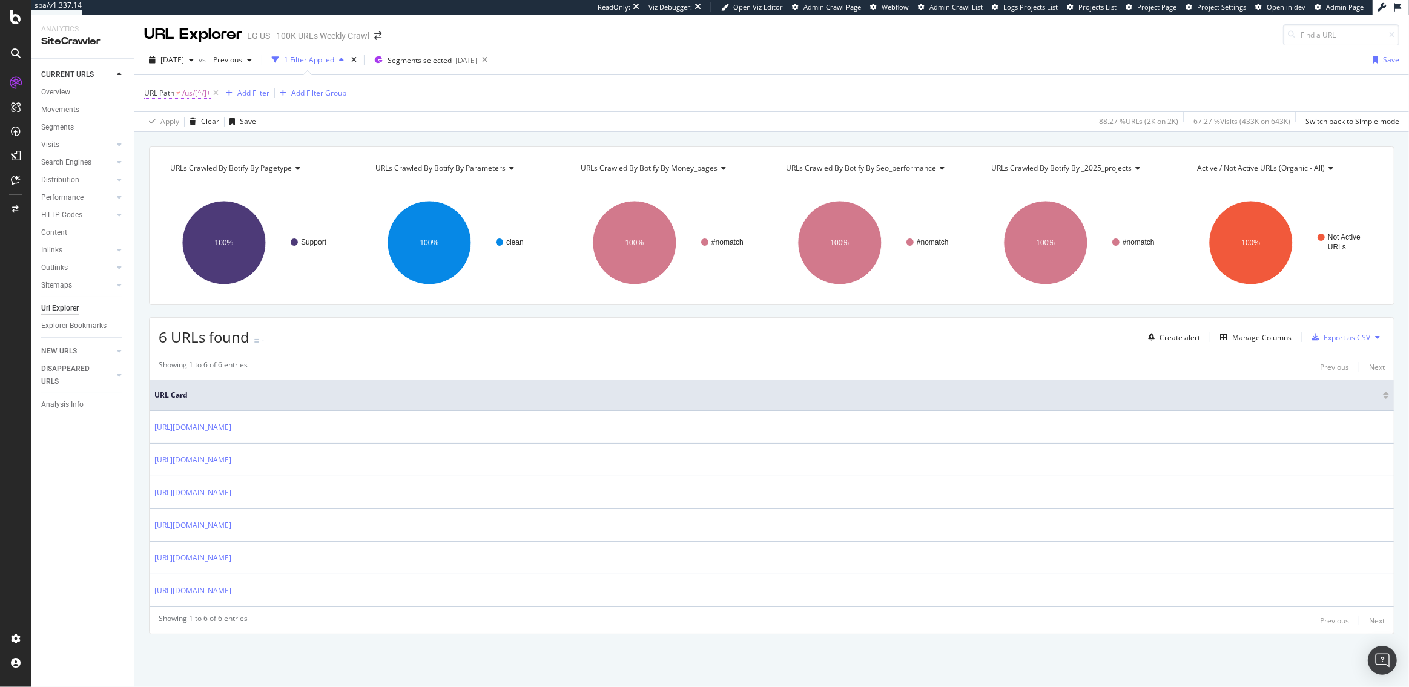
click at [197, 96] on span "/us/[^/]+" at bounding box center [196, 93] width 28 height 17
click at [205, 141] on input "^/us/[^/]+$" at bounding box center [212, 143] width 114 height 19
click at [452, 62] on span "Segments selected" at bounding box center [420, 60] width 64 height 10
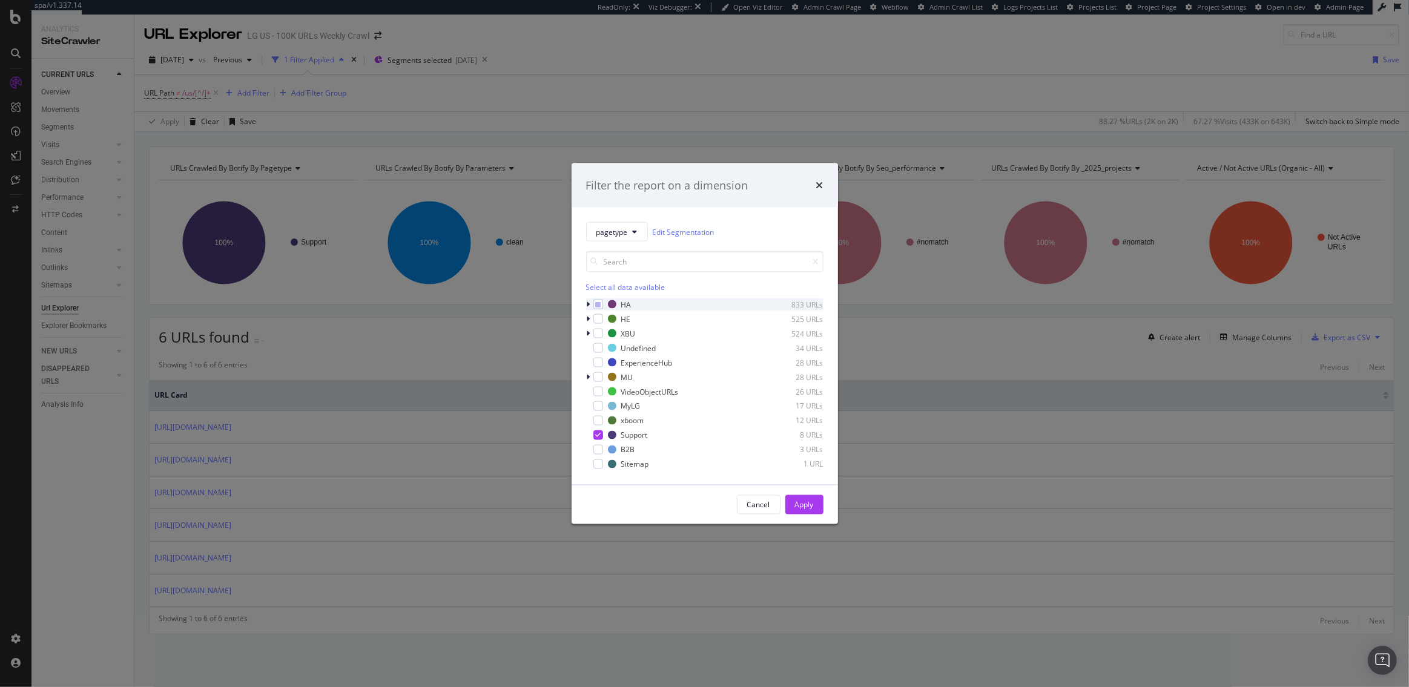
click at [587, 303] on icon "modal" at bounding box center [589, 304] width 4 height 7
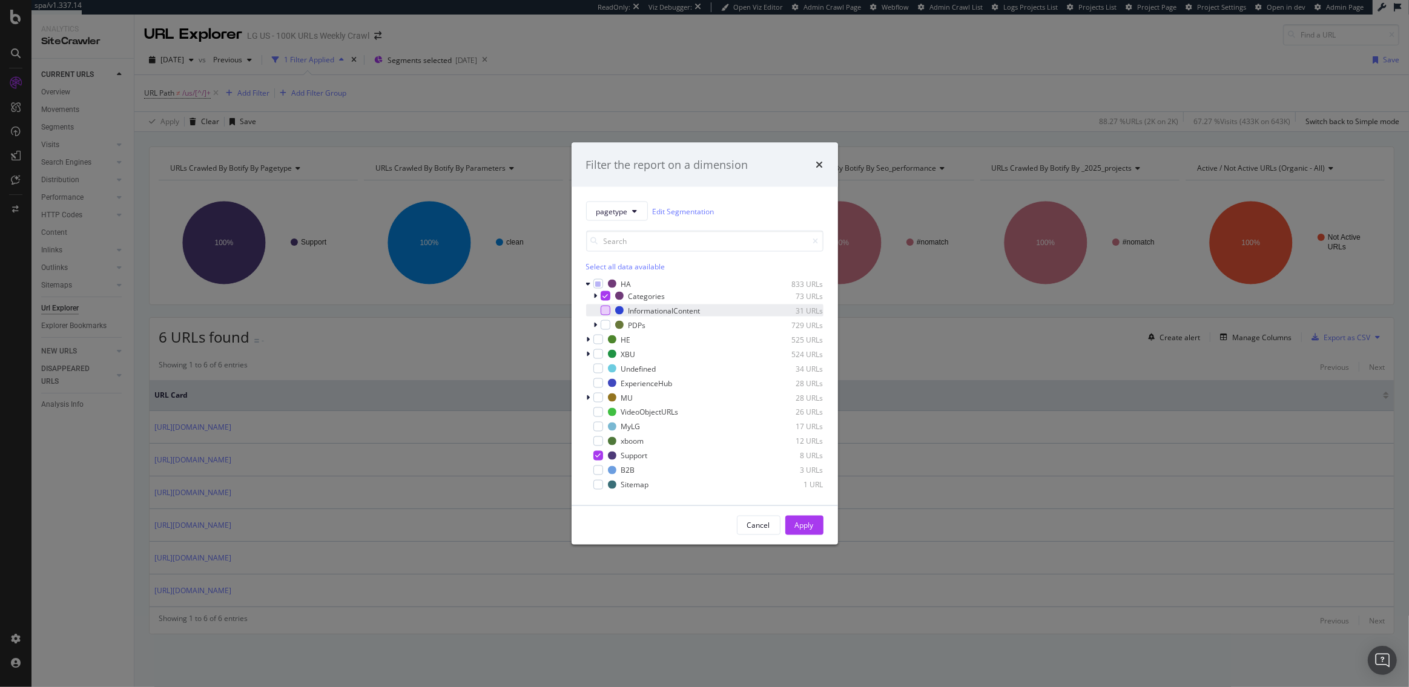
click at [603, 310] on div "modal" at bounding box center [606, 311] width 10 height 10
click at [607, 293] on icon "modal" at bounding box center [604, 296] width 5 height 6
click at [814, 530] on button "Apply" at bounding box center [804, 525] width 38 height 19
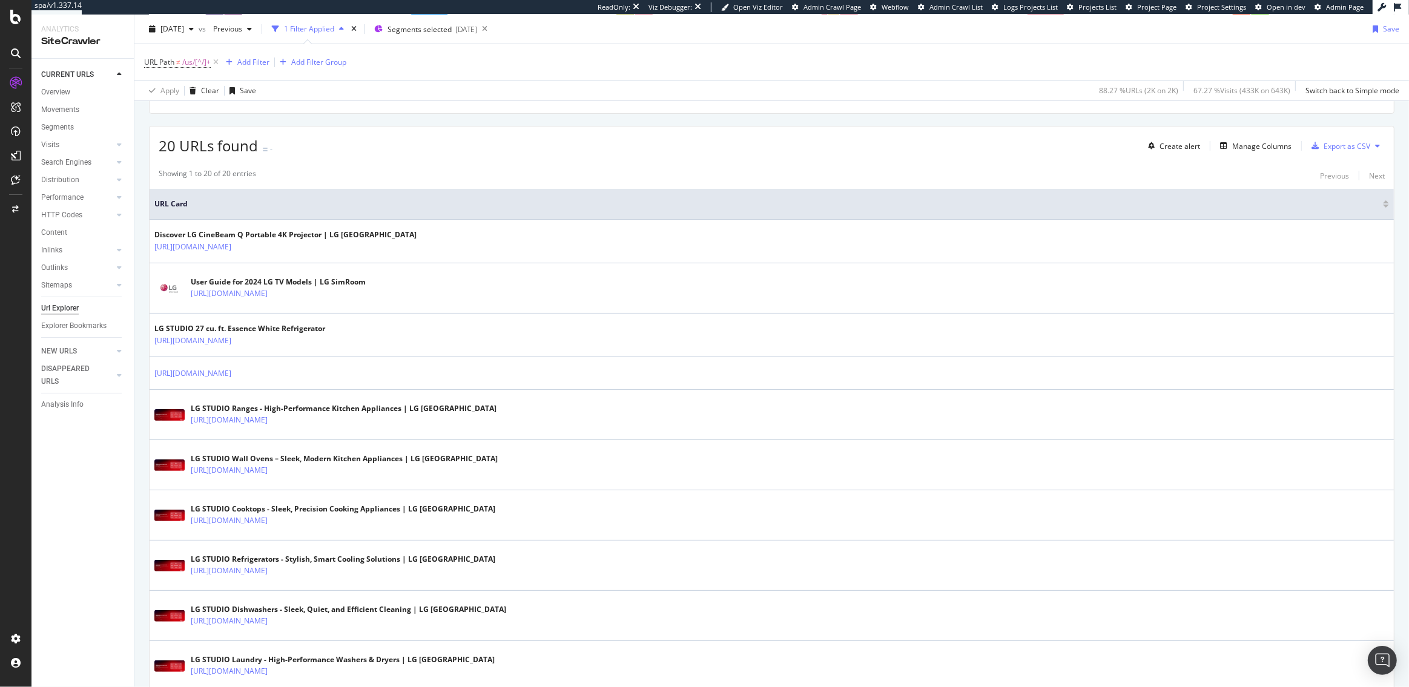
scroll to position [190, 0]
click at [452, 28] on span "Segments selected" at bounding box center [420, 29] width 64 height 10
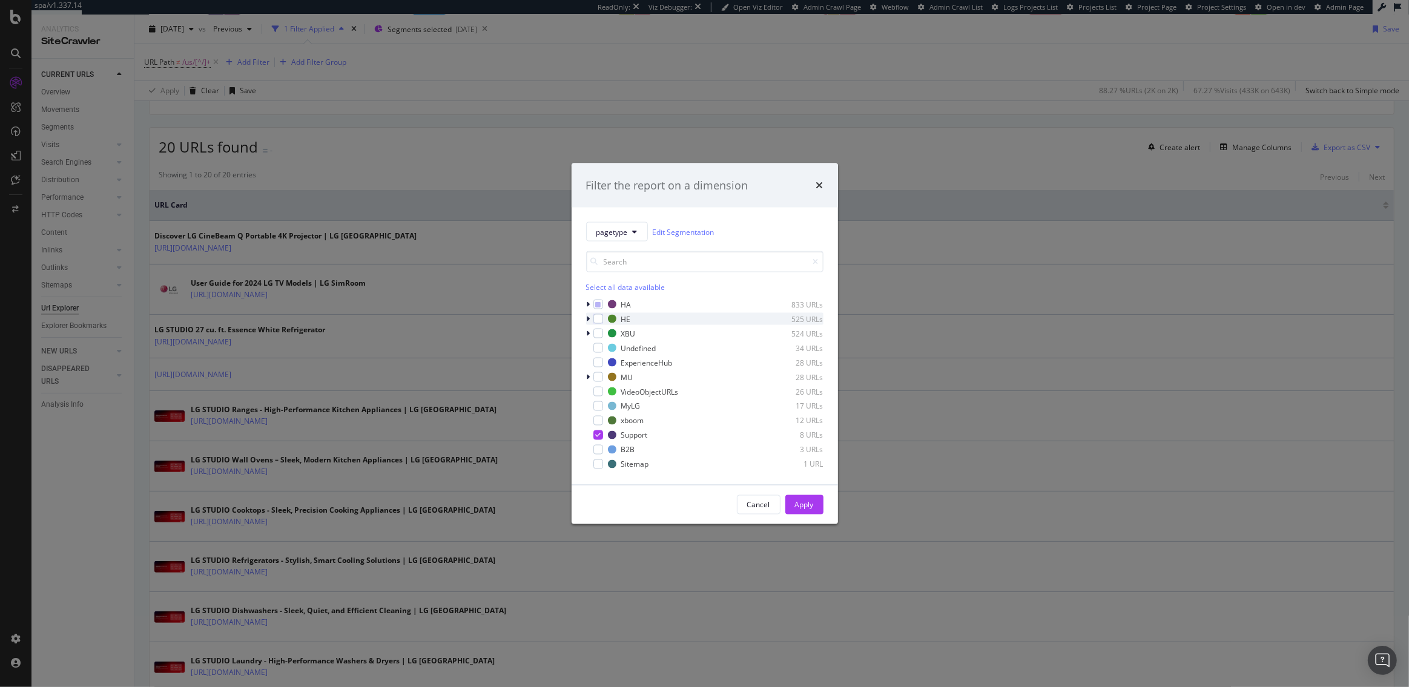
click at [587, 318] on icon "modal" at bounding box center [589, 318] width 4 height 7
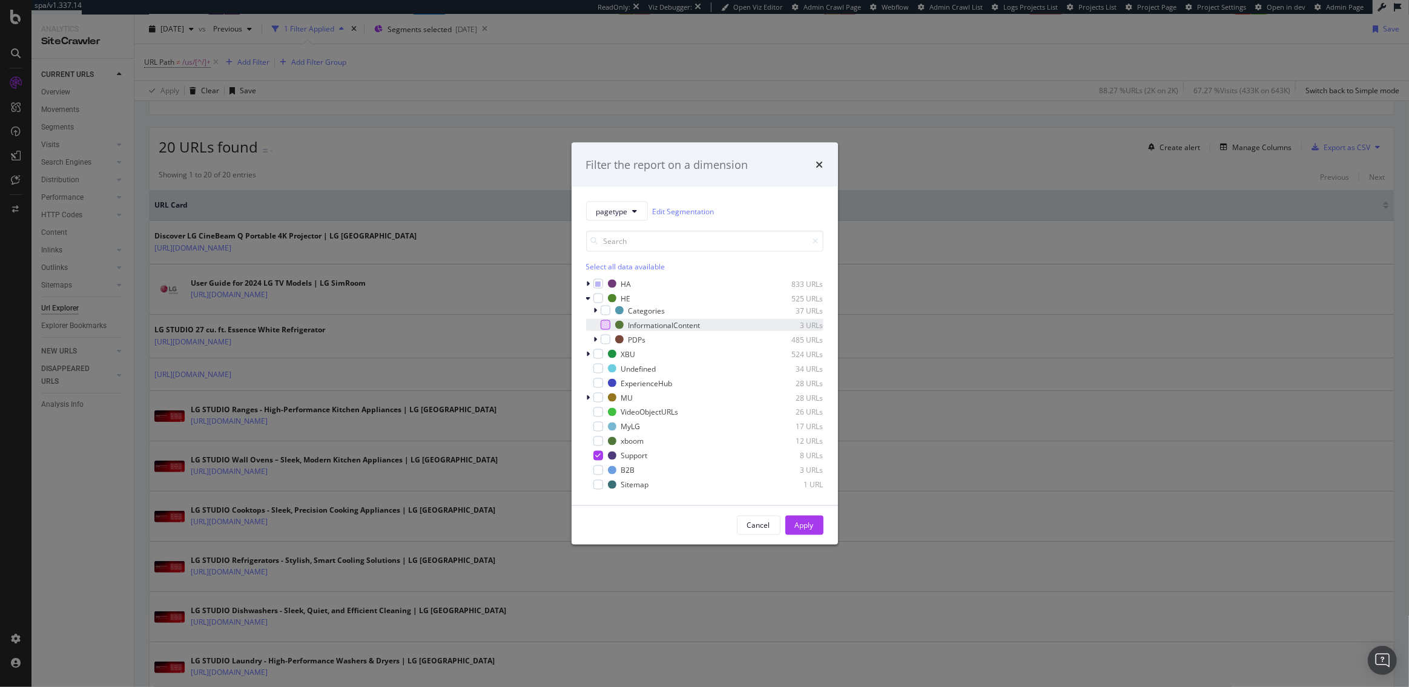
click at [604, 325] on div "modal" at bounding box center [606, 325] width 10 height 10
click at [589, 355] on icon "modal" at bounding box center [589, 354] width 4 height 7
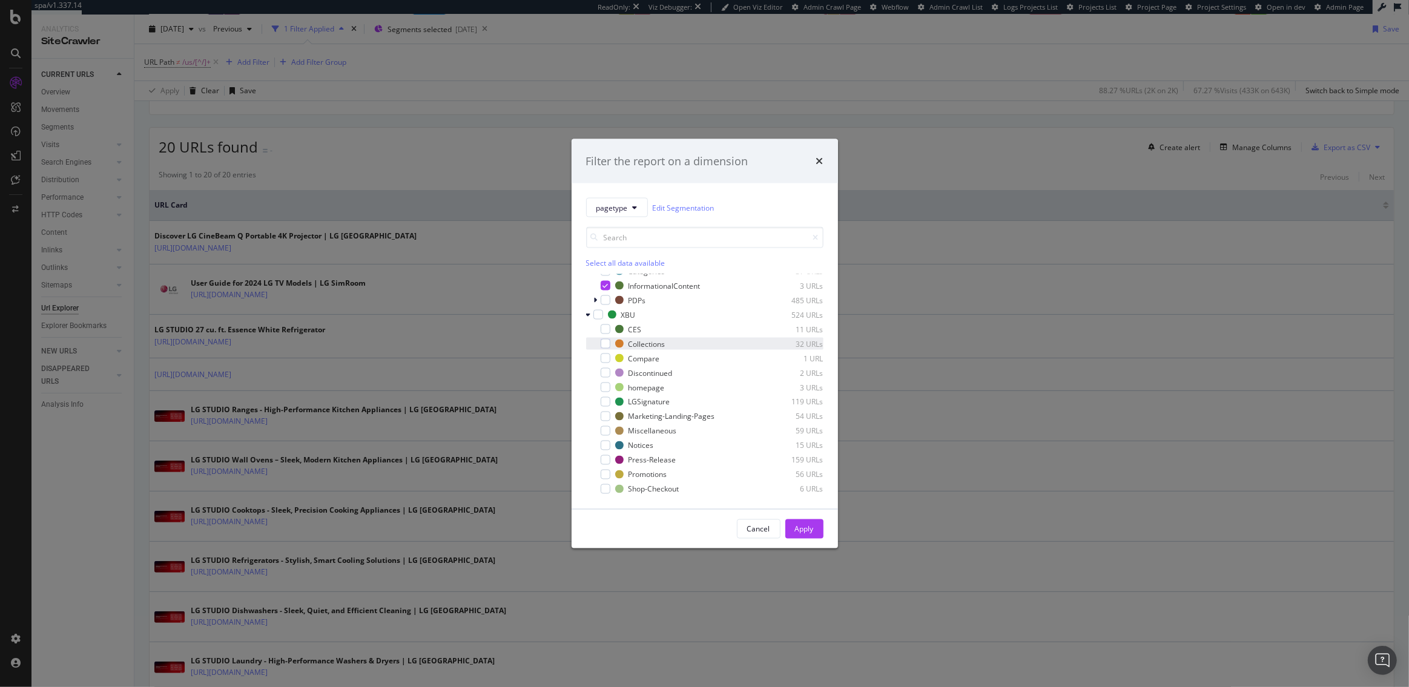
scroll to position [35, 0]
click at [587, 316] on icon "modal" at bounding box center [588, 315] width 5 height 7
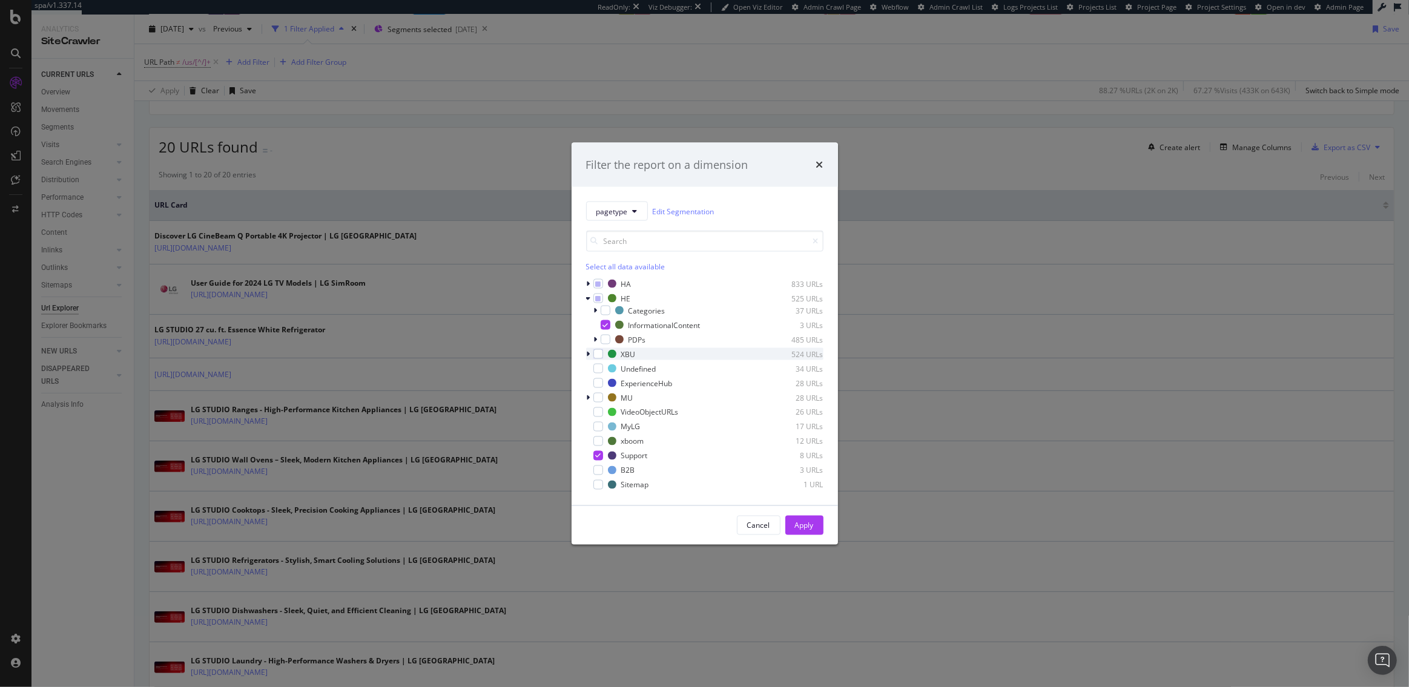
scroll to position [0, 0]
click at [587, 397] on icon "modal" at bounding box center [589, 397] width 4 height 7
click at [589, 394] on icon "modal" at bounding box center [588, 394] width 5 height 7
click at [810, 527] on div "Apply" at bounding box center [804, 525] width 19 height 10
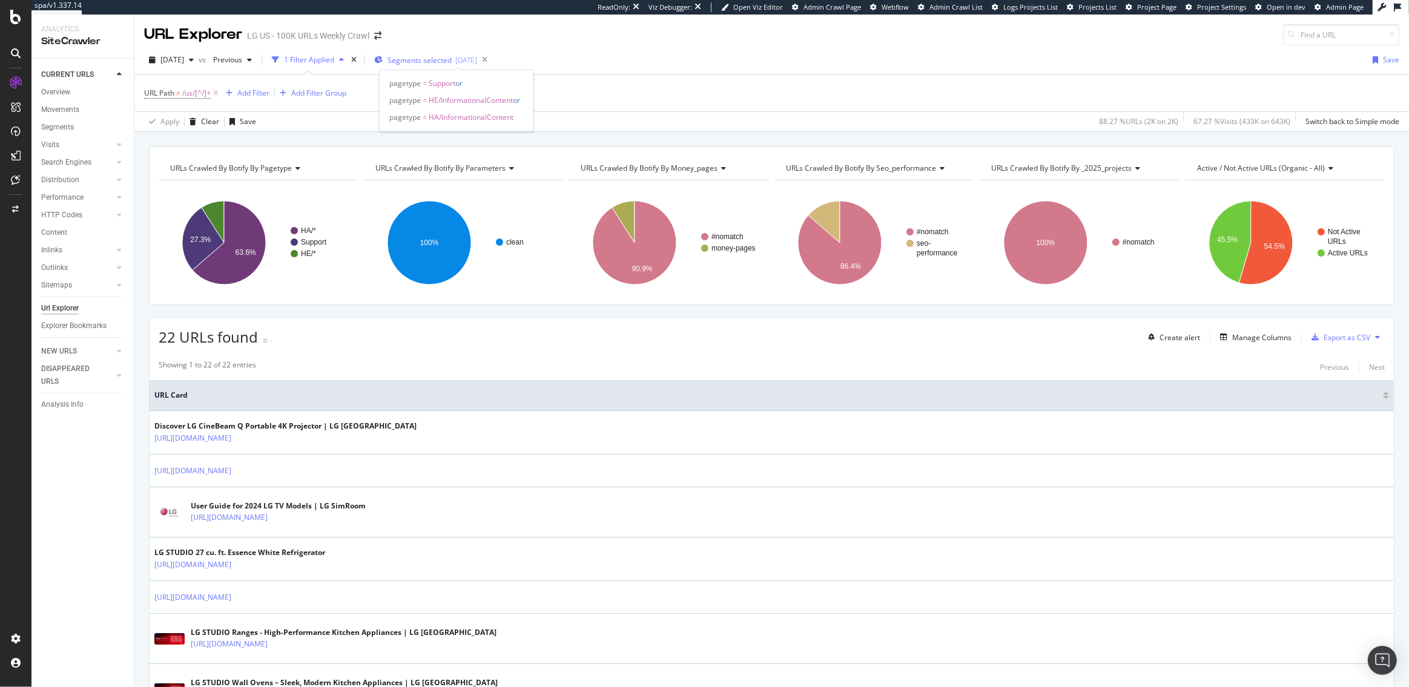
click at [446, 58] on span "Segments selected" at bounding box center [420, 60] width 64 height 10
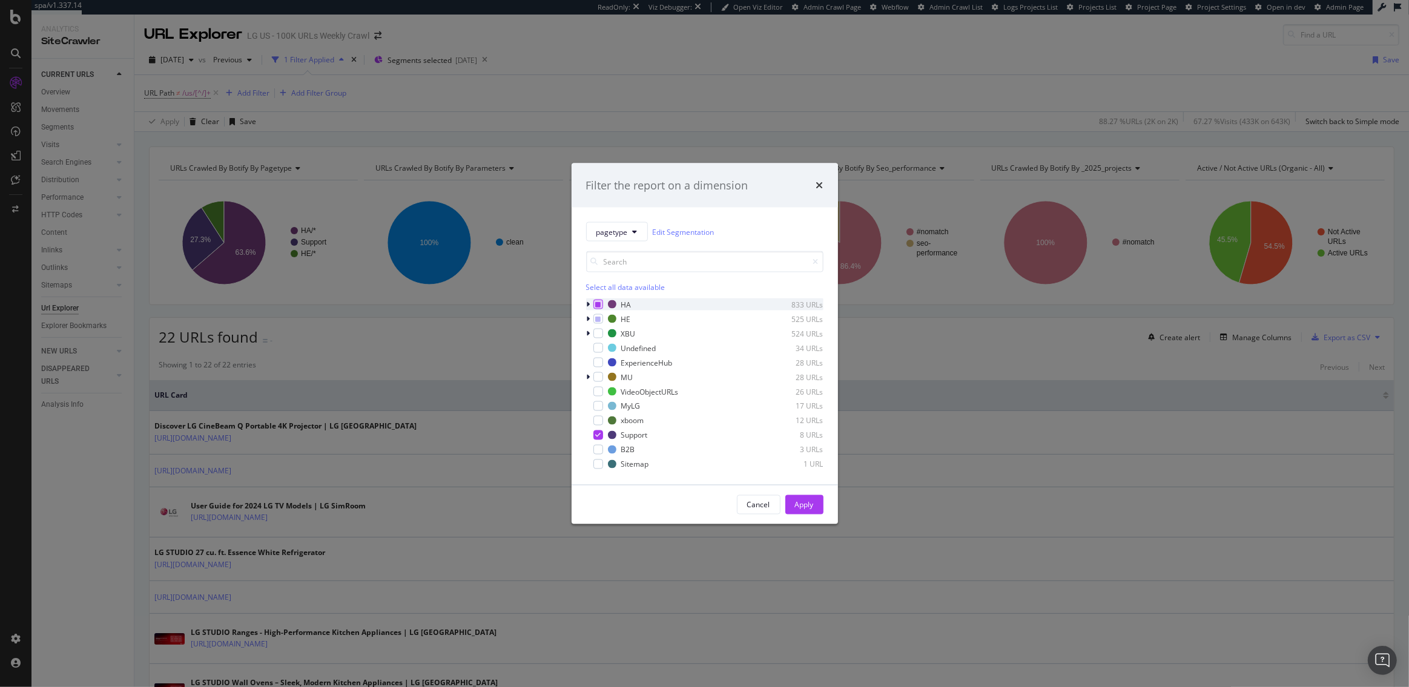
click at [598, 303] on icon "modal" at bounding box center [597, 305] width 5 height 6
click at [595, 314] on div "modal" at bounding box center [598, 319] width 10 height 10
click at [589, 304] on icon "modal" at bounding box center [589, 304] width 4 height 7
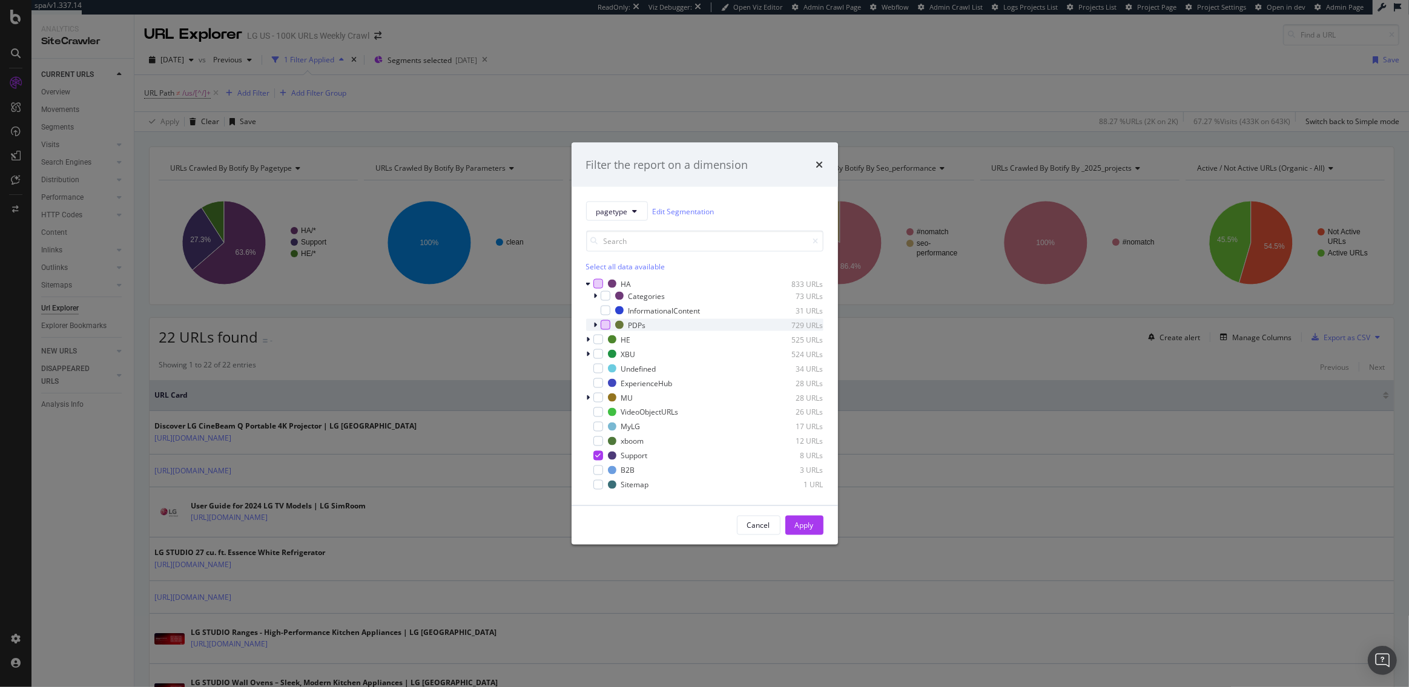
click at [603, 322] on div "modal" at bounding box center [606, 325] width 10 height 10
click at [595, 326] on icon "modal" at bounding box center [596, 325] width 4 height 7
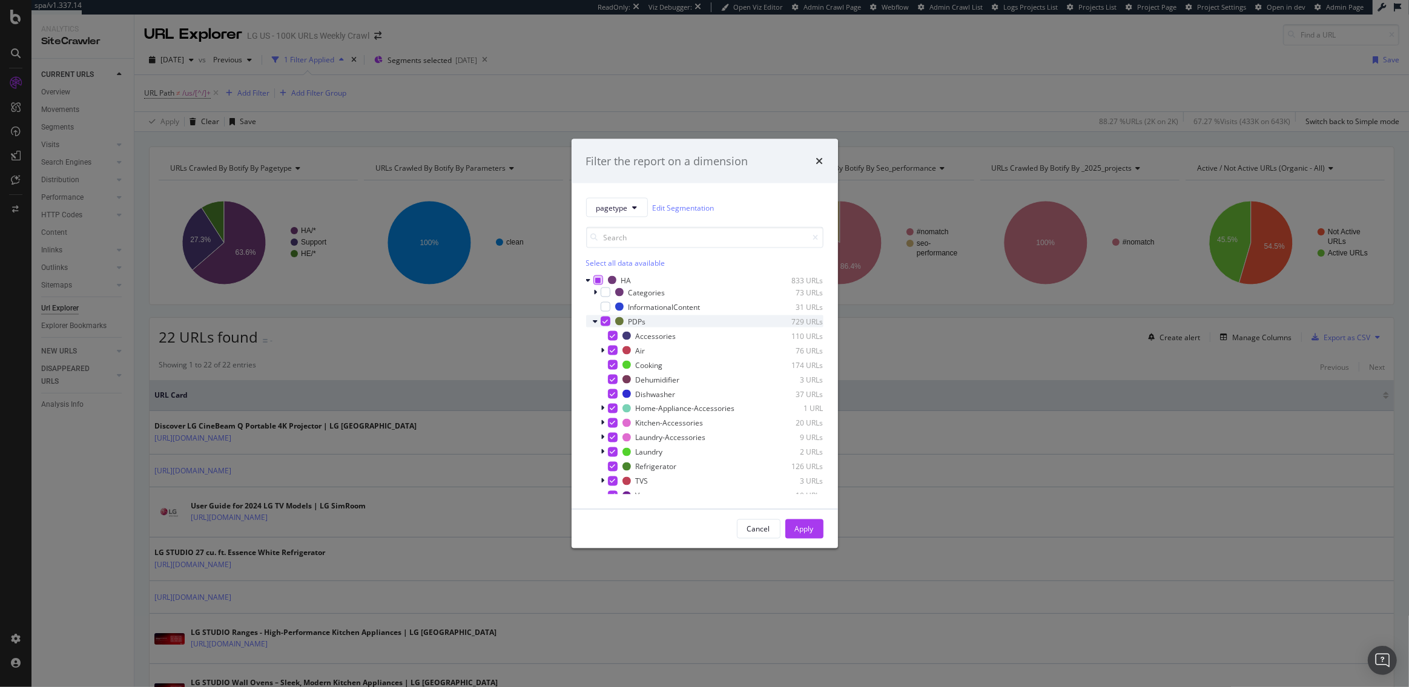
click at [598, 322] on div "modal" at bounding box center [596, 321] width 7 height 12
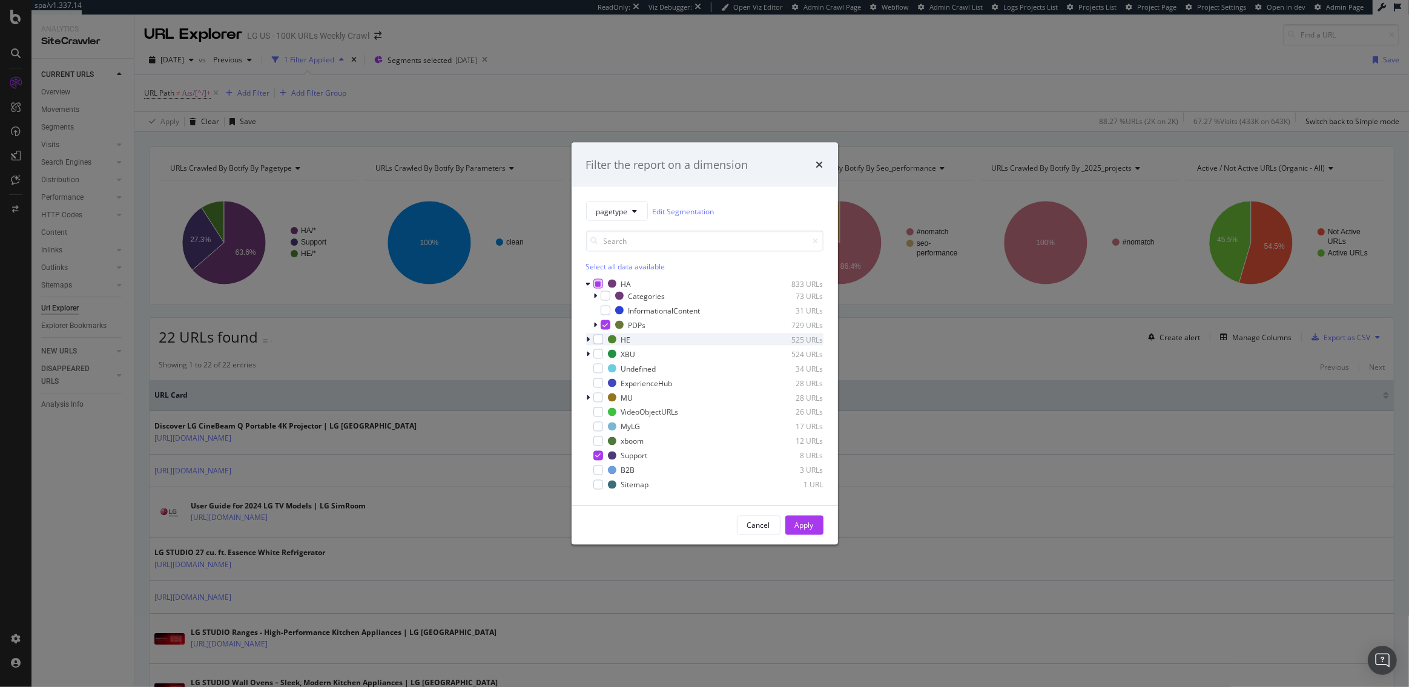
click at [587, 339] on icon "modal" at bounding box center [589, 339] width 4 height 7
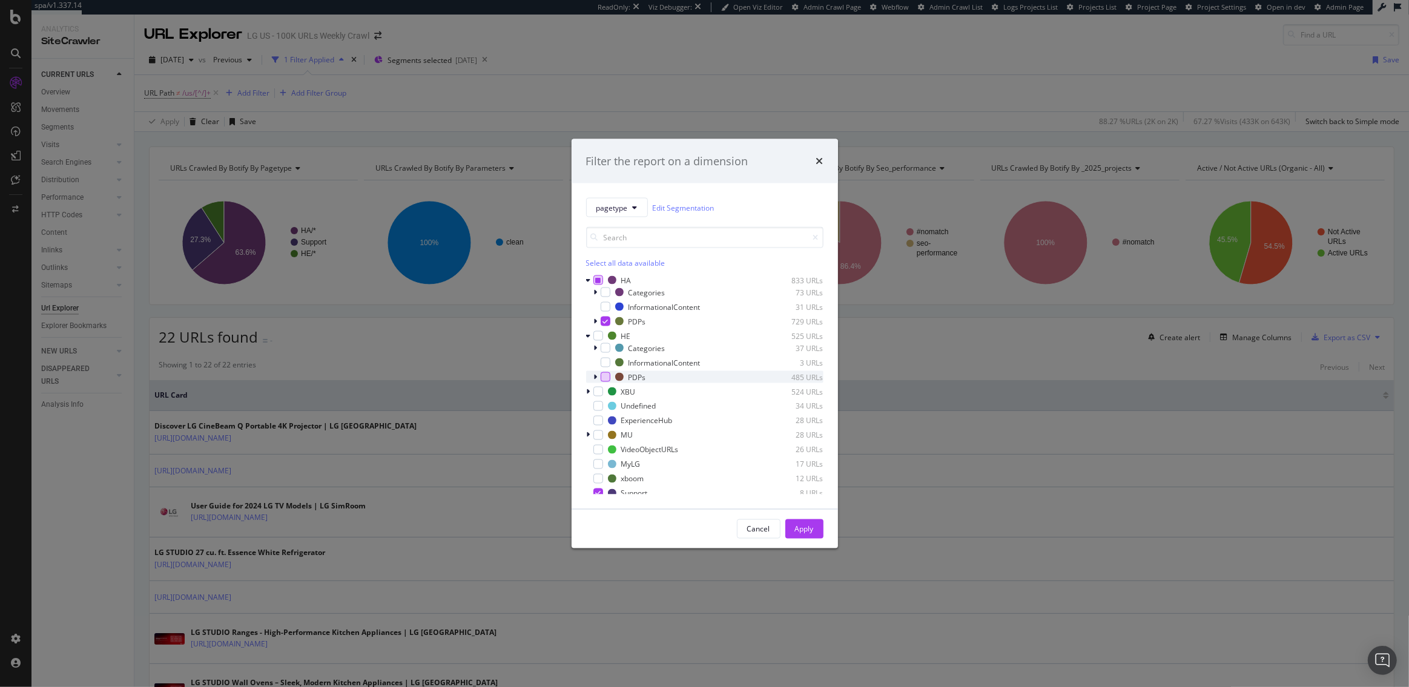
click at [604, 375] on div "modal" at bounding box center [606, 377] width 10 height 10
click at [804, 532] on div "Apply" at bounding box center [804, 529] width 19 height 10
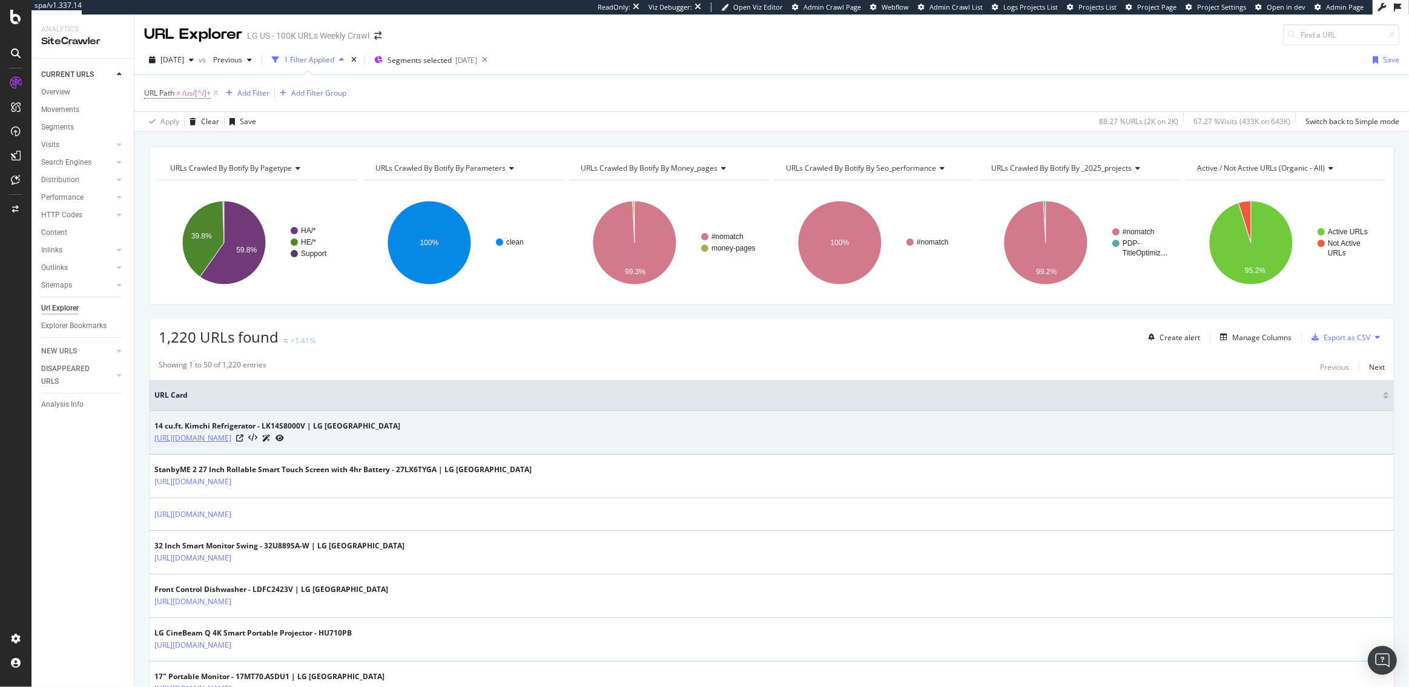
drag, startPoint x: 399, startPoint y: 439, endPoint x: 154, endPoint y: 438, distance: 244.6
click at [154, 438] on div "https://www.lg.com/us/refrigerators/lg-lk14S8000v-specialty-refrigerator" at bounding box center [277, 438] width 246 height 13
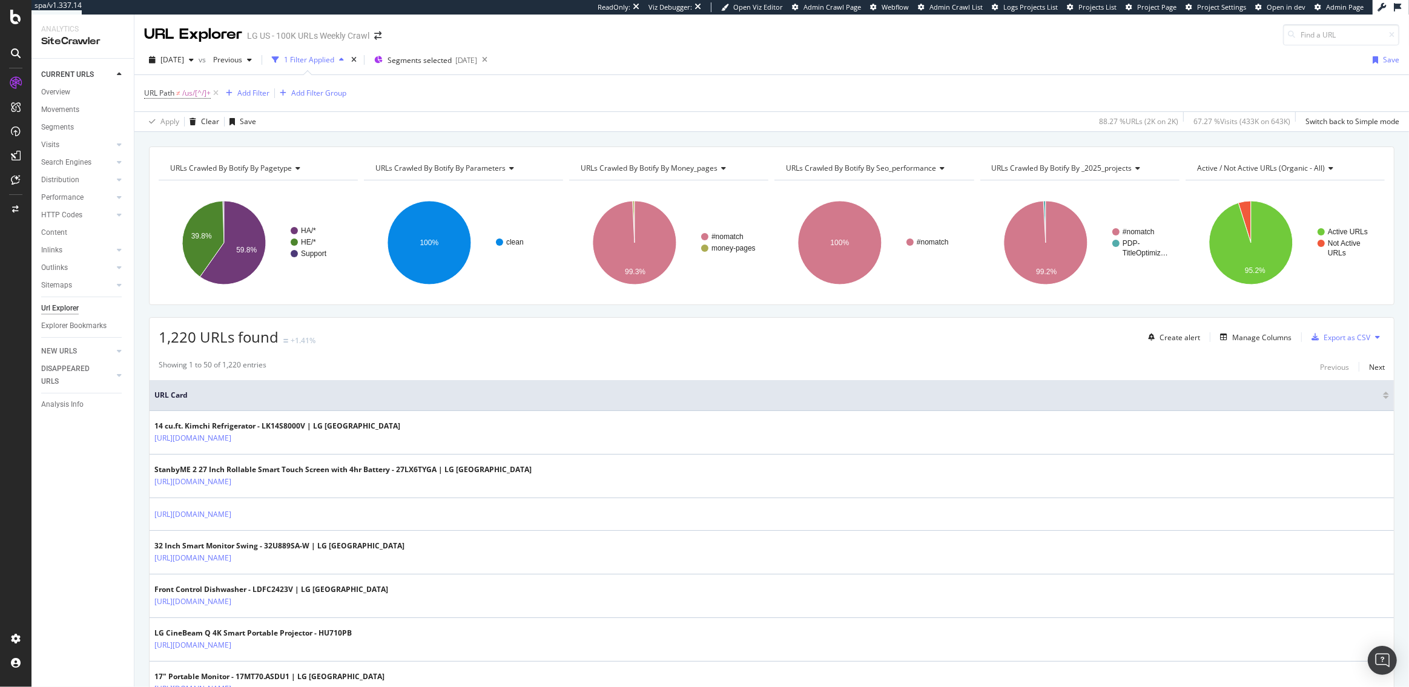
copy link "https://www.lg.com/us/refrigerators/lg-lk14S8000v-specialty-refrigerator"
click at [255, 94] on div "Add Filter" at bounding box center [253, 93] width 32 height 10
click at [170, 92] on span "URL Path" at bounding box center [159, 93] width 30 height 10
click at [205, 123] on span "Doesn't match regex" at bounding box center [190, 121] width 70 height 10
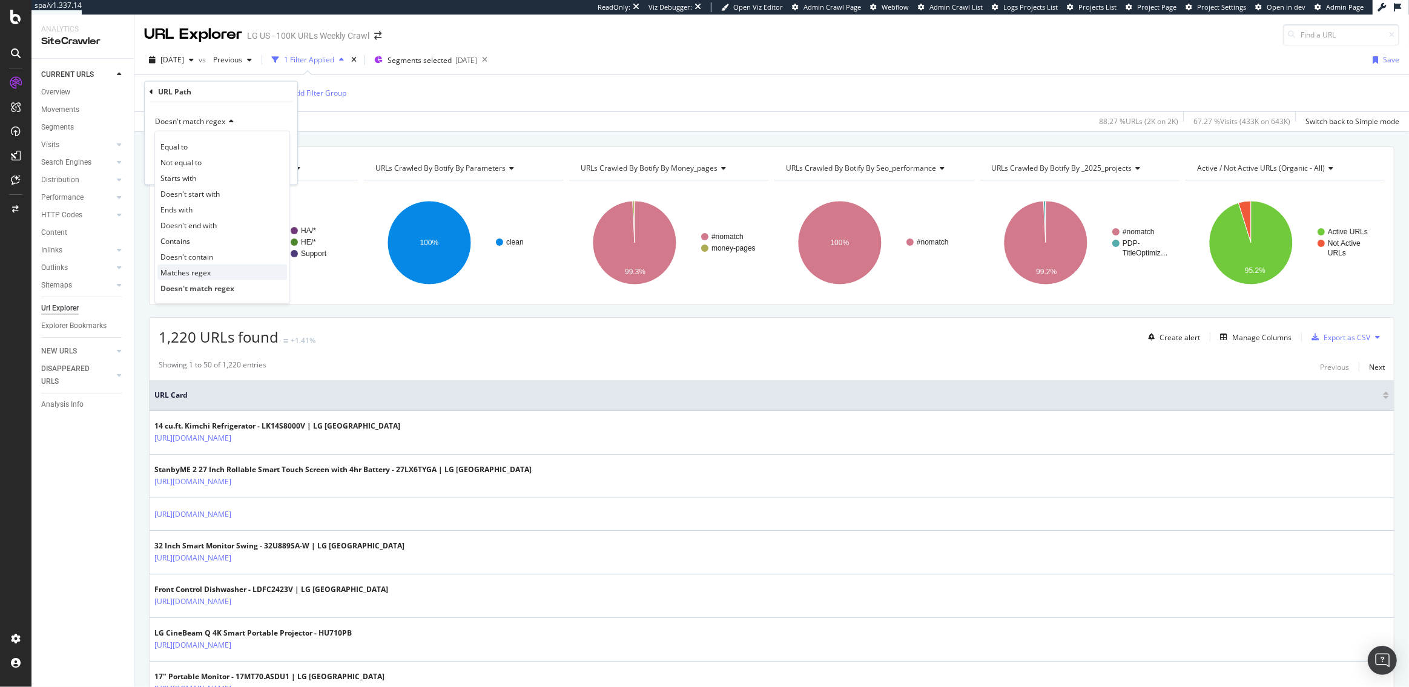
click at [190, 267] on span "Matches regex" at bounding box center [185, 272] width 50 height 10
click at [198, 142] on input "^/us/[^/]+$" at bounding box center [212, 143] width 114 height 19
paste input "/[^/]+"
type input "^/us/[^/]+/[^/]+$"
click at [282, 174] on button "Apply" at bounding box center [270, 169] width 35 height 12
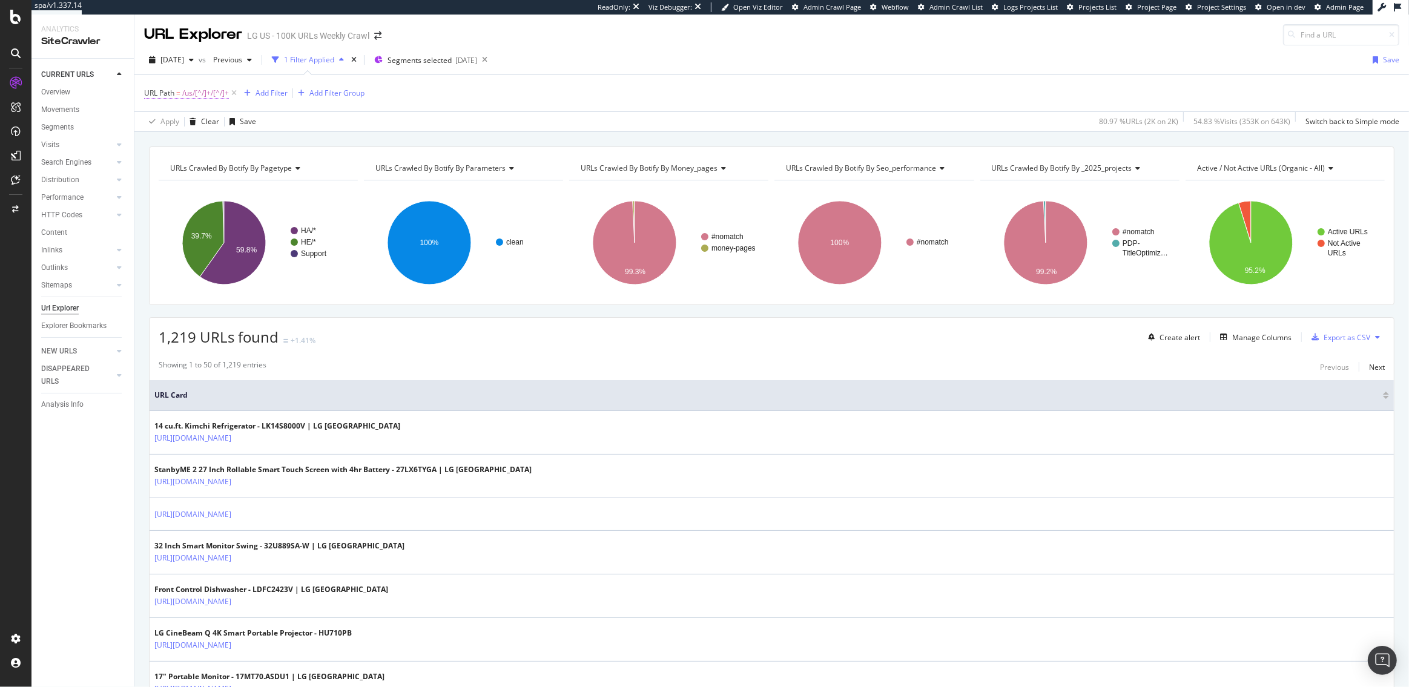
click at [178, 95] on span "=" at bounding box center [178, 93] width 4 height 10
click at [190, 122] on span "Matches regex" at bounding box center [180, 121] width 50 height 10
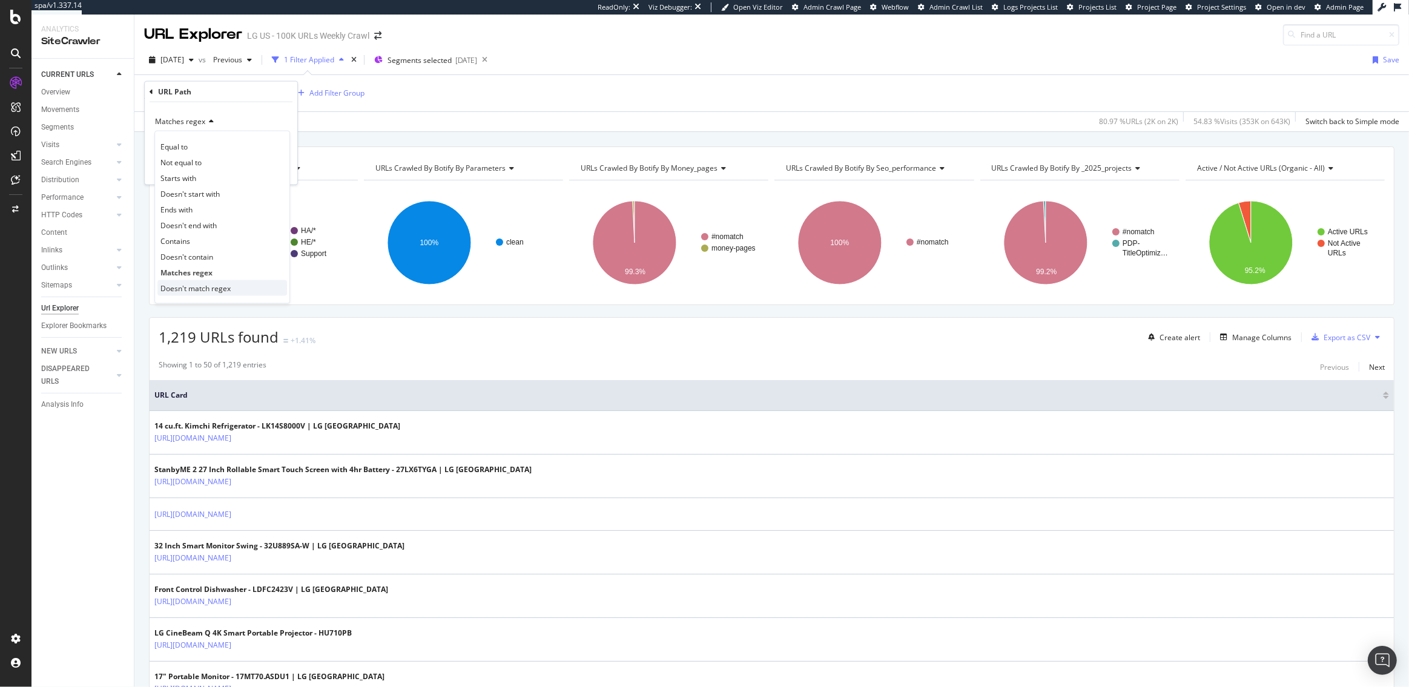
click at [190, 288] on span "Doesn't match regex" at bounding box center [195, 288] width 70 height 10
click at [272, 174] on button "Apply" at bounding box center [270, 169] width 35 height 12
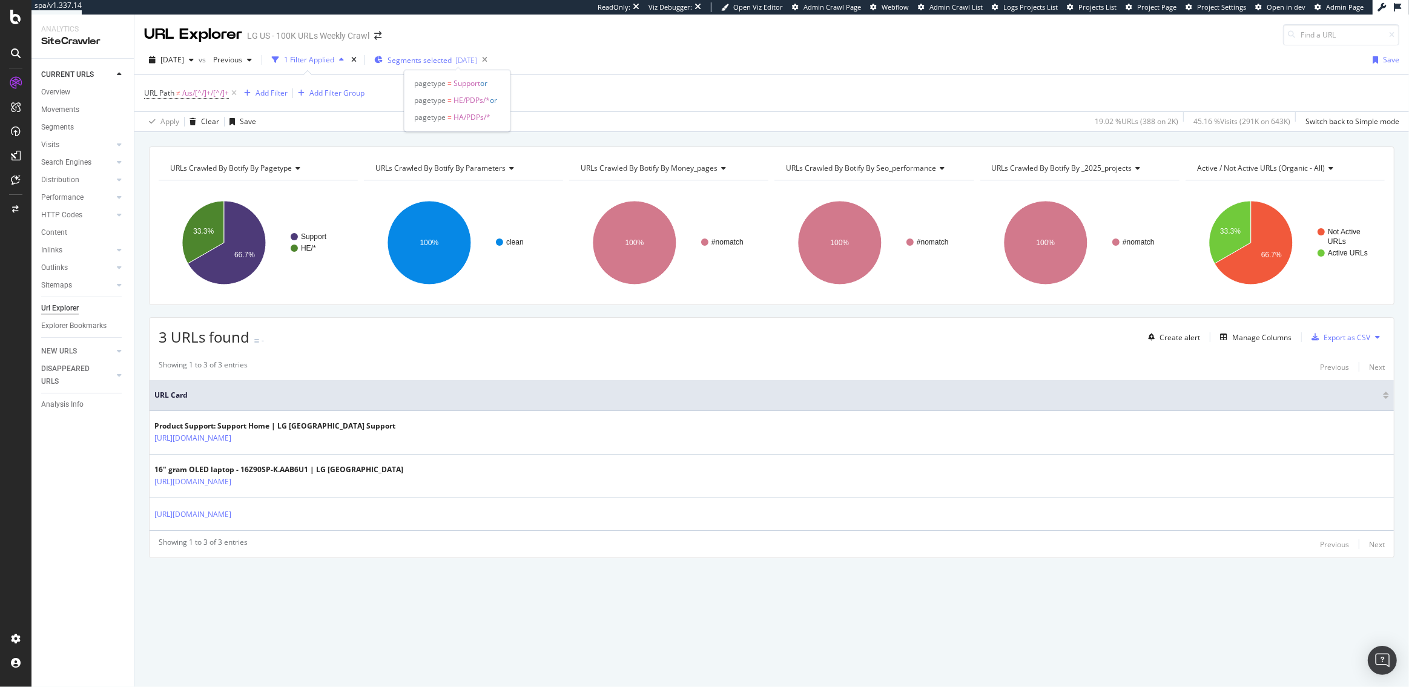
click at [452, 62] on span "Segments selected" at bounding box center [420, 60] width 64 height 10
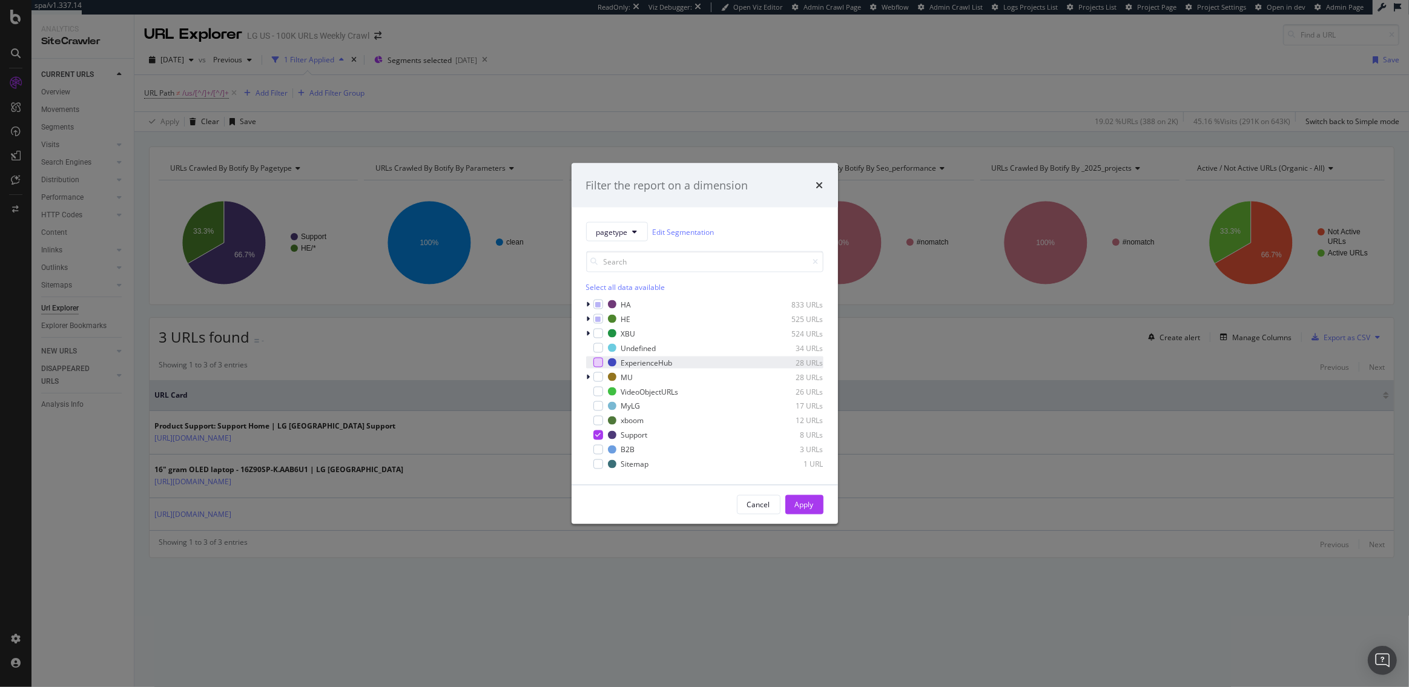
click at [599, 360] on div "modal" at bounding box center [598, 363] width 10 height 10
click at [598, 306] on icon "modal" at bounding box center [597, 305] width 5 height 6
click at [598, 319] on icon "modal" at bounding box center [597, 319] width 5 height 6
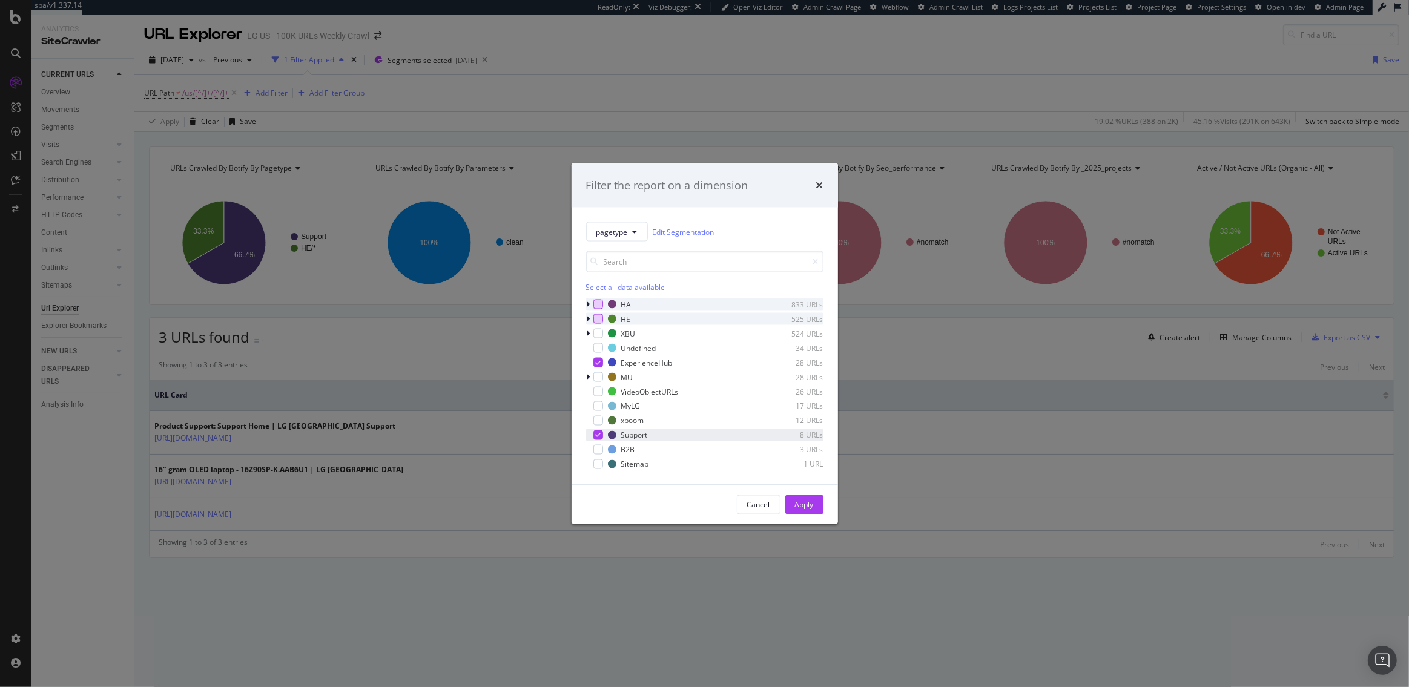
click at [595, 438] on icon "modal" at bounding box center [597, 435] width 5 height 6
click at [798, 503] on div "Apply" at bounding box center [804, 505] width 19 height 10
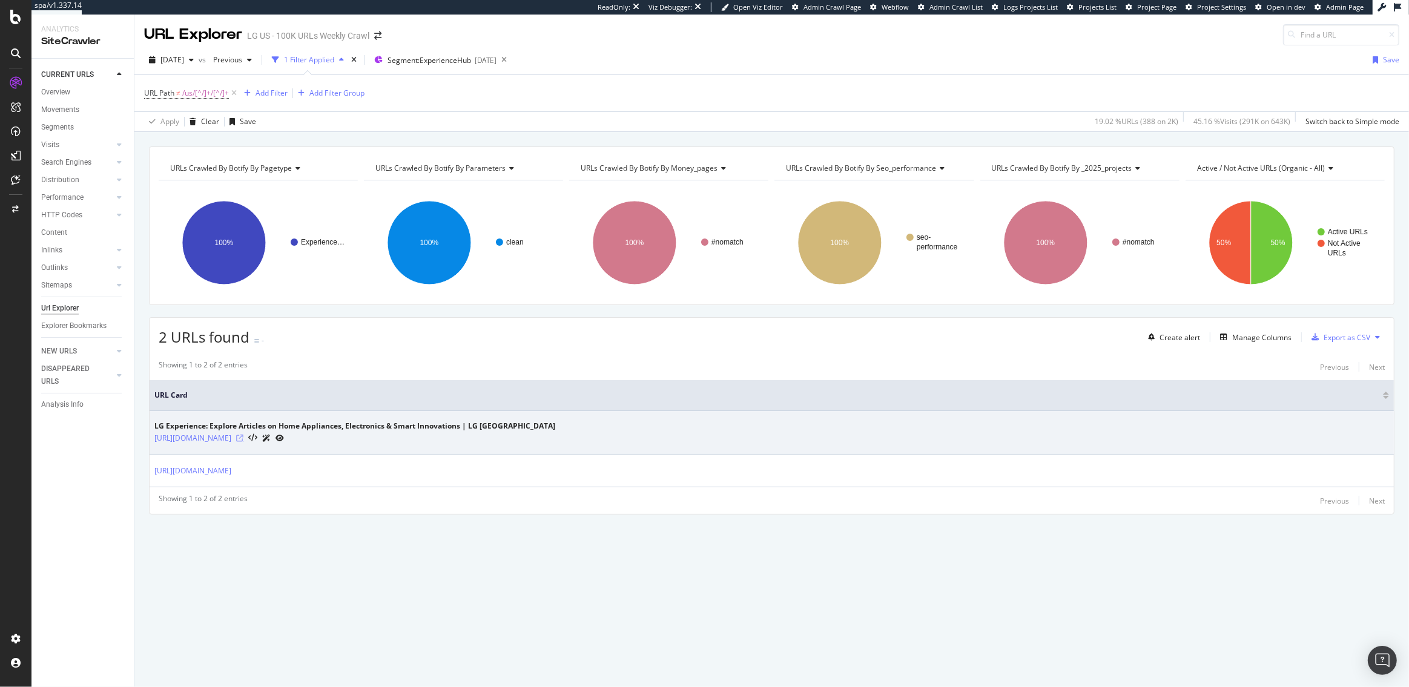
click at [243, 436] on icon at bounding box center [239, 438] width 7 height 7
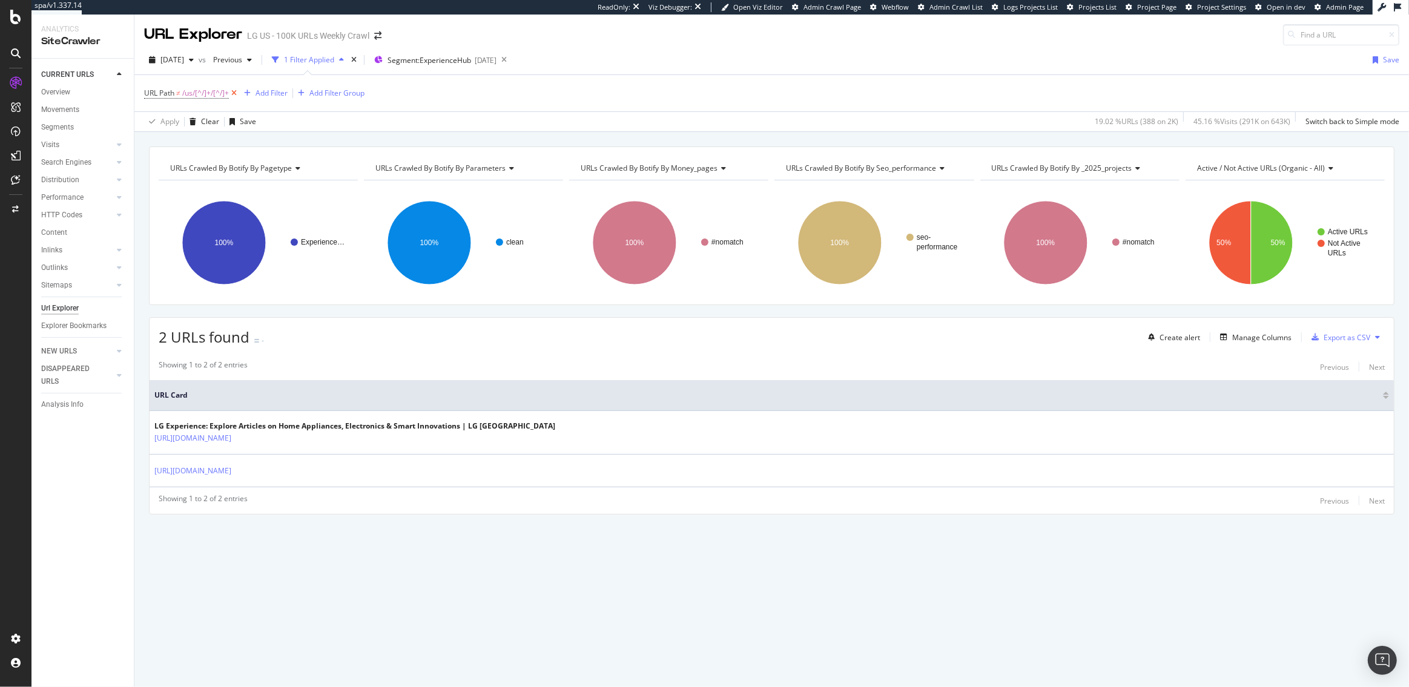
click at [239, 91] on icon at bounding box center [234, 93] width 10 height 12
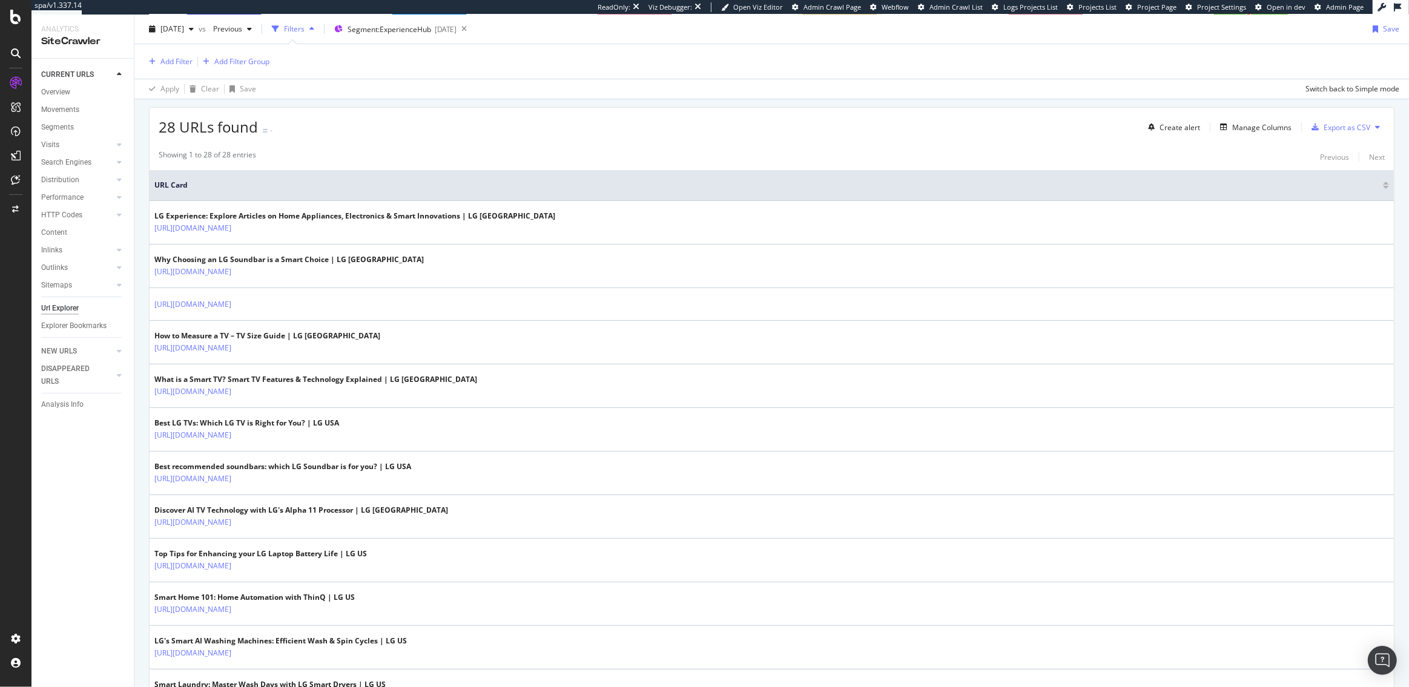
scroll to position [210, 0]
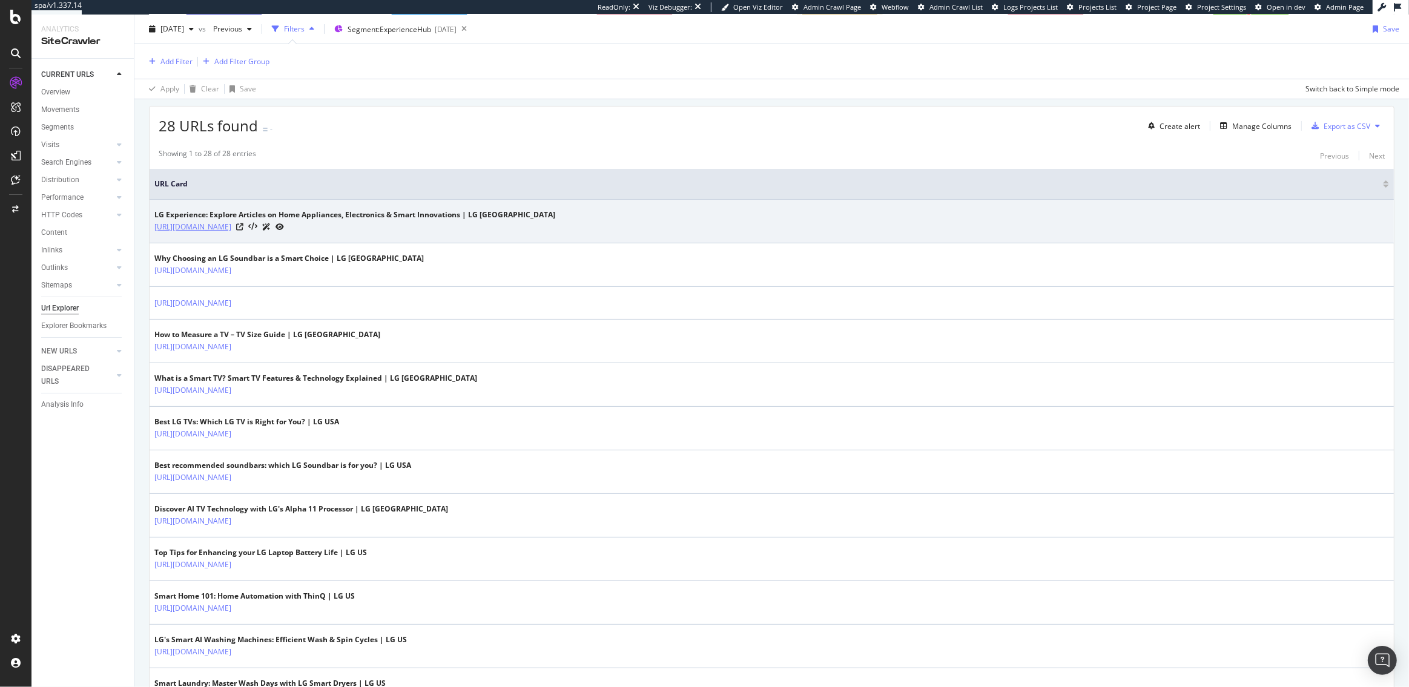
drag, startPoint x: 271, startPoint y: 228, endPoint x: 155, endPoint y: 228, distance: 116.3
click at [155, 228] on div "https://www.lg.com/us/experience" at bounding box center [354, 226] width 401 height 13
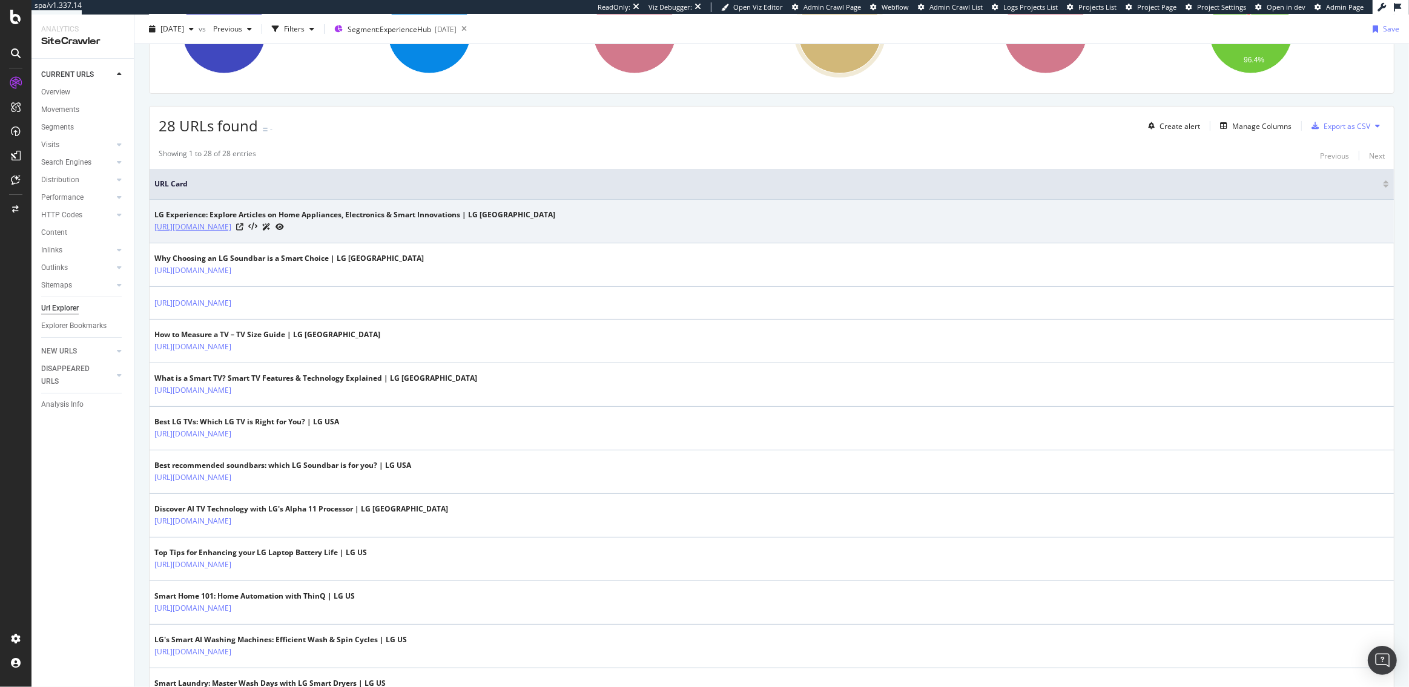
copy link "https://www.lg.com/us/experience"
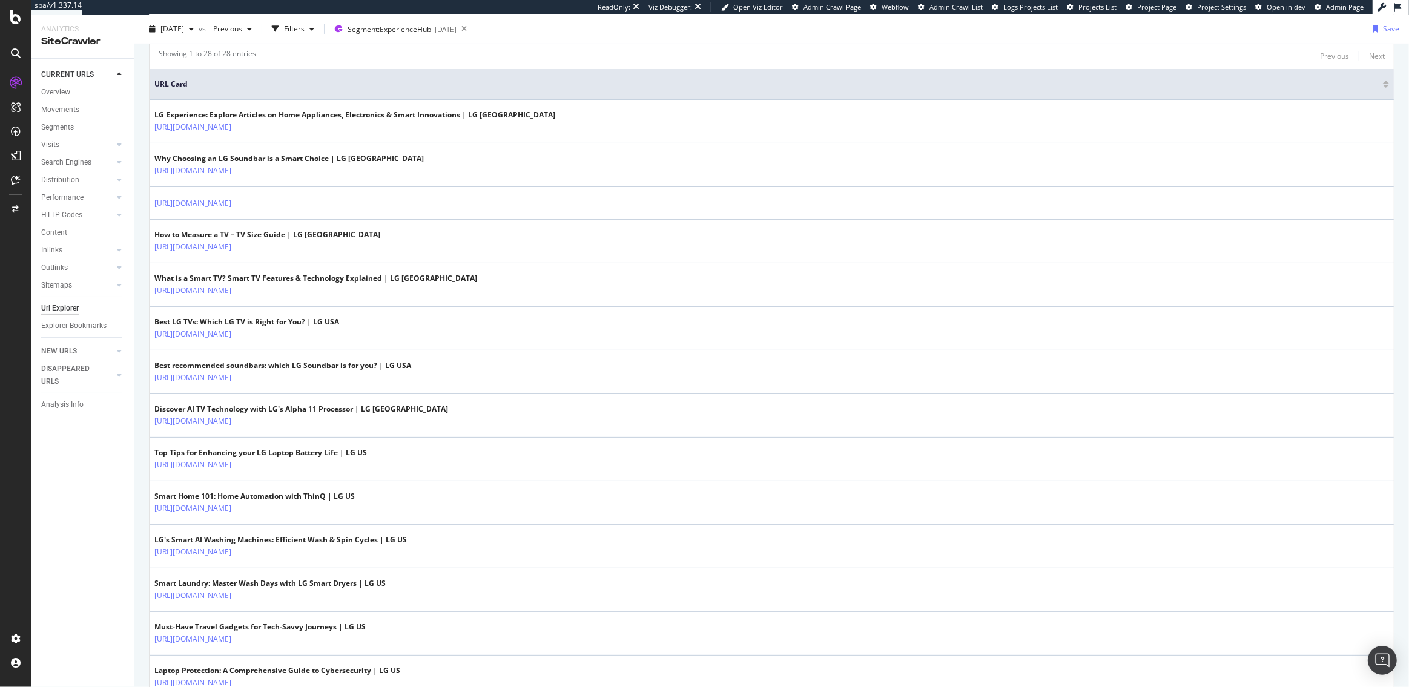
scroll to position [0, 0]
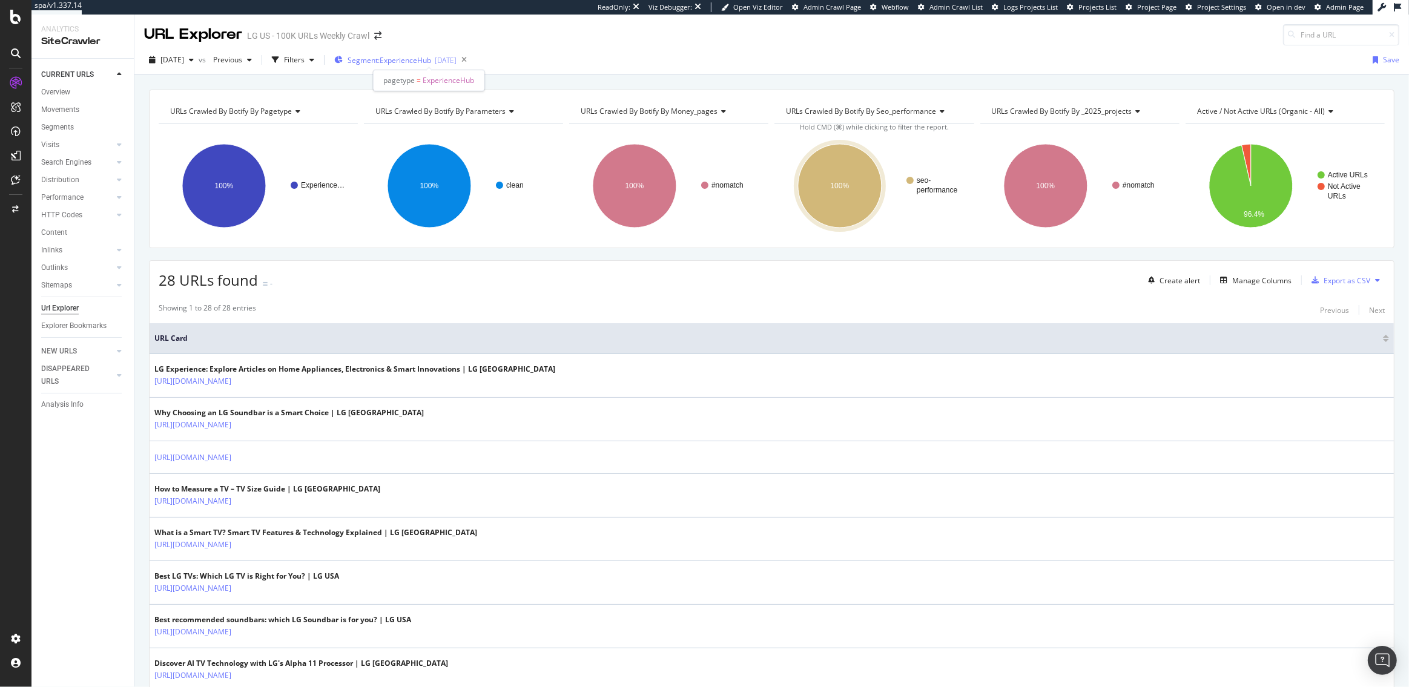
click at [431, 60] on span "Segment: ExperienceHub" at bounding box center [390, 60] width 84 height 10
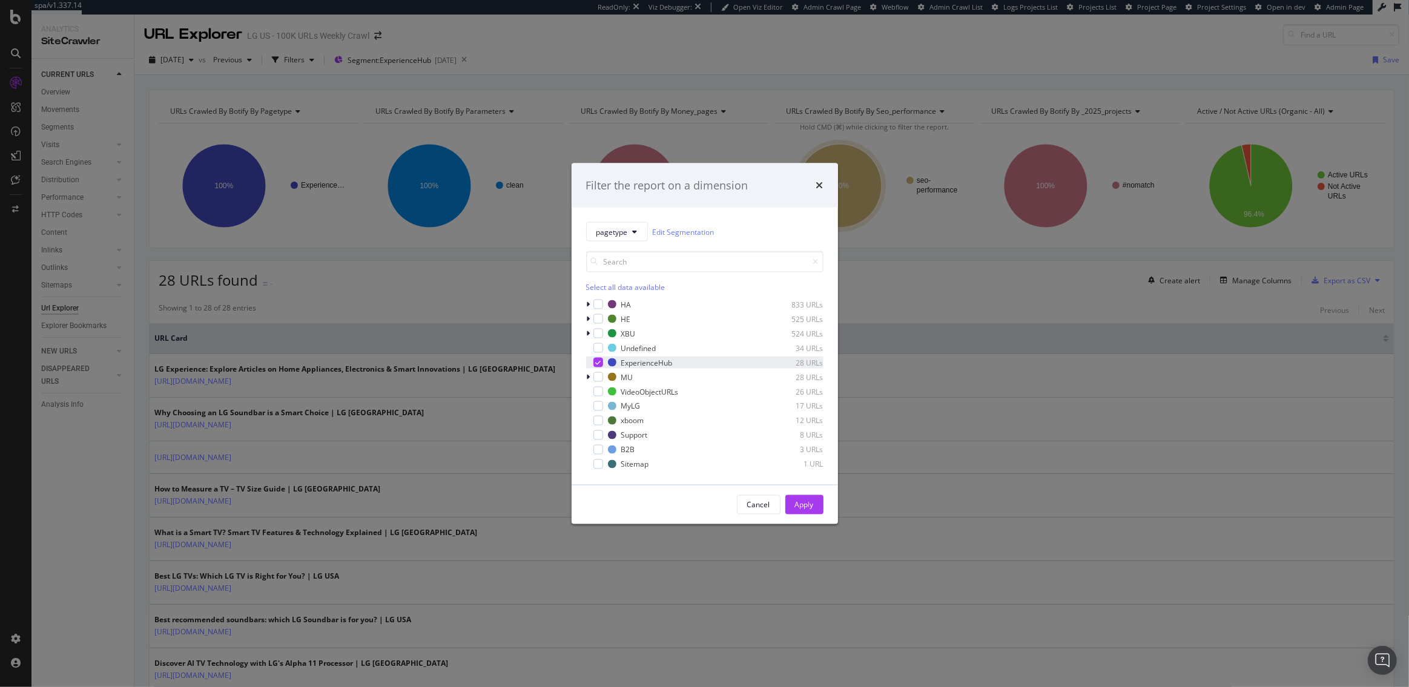
click at [596, 360] on icon "modal" at bounding box center [597, 363] width 5 height 6
click at [595, 405] on div "modal" at bounding box center [598, 406] width 10 height 10
click at [810, 498] on div "Apply" at bounding box center [804, 505] width 19 height 18
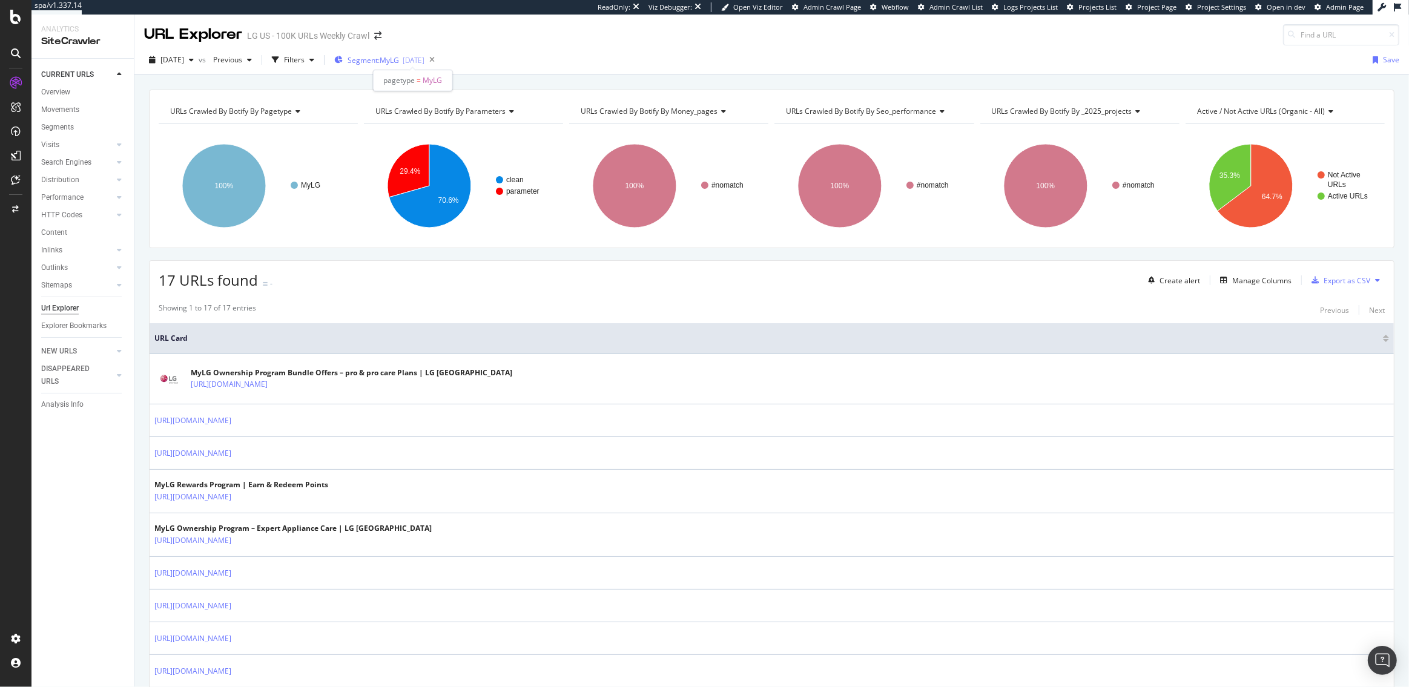
click at [399, 60] on span "Segment: MyLG" at bounding box center [373, 60] width 51 height 10
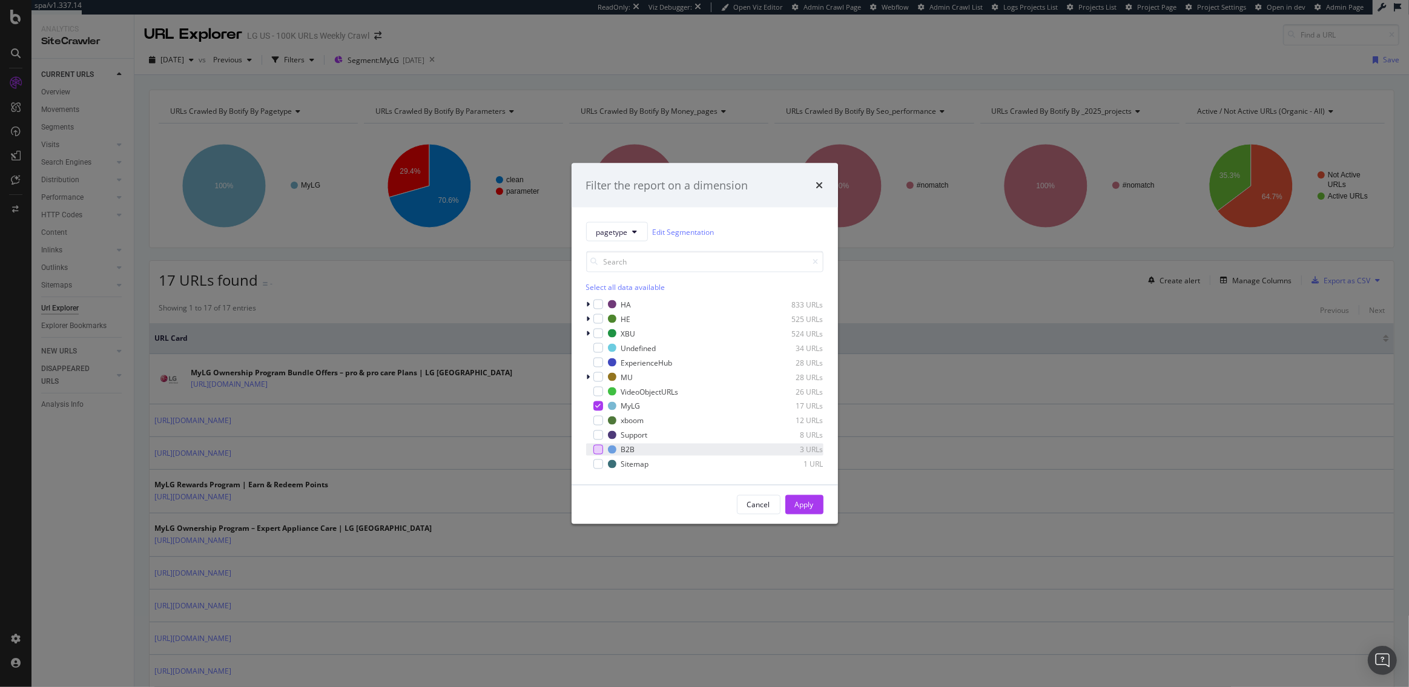
click at [599, 449] on div "modal" at bounding box center [598, 450] width 10 height 10
click at [598, 408] on icon "modal" at bounding box center [597, 406] width 5 height 6
click at [814, 506] on button "Apply" at bounding box center [804, 504] width 38 height 19
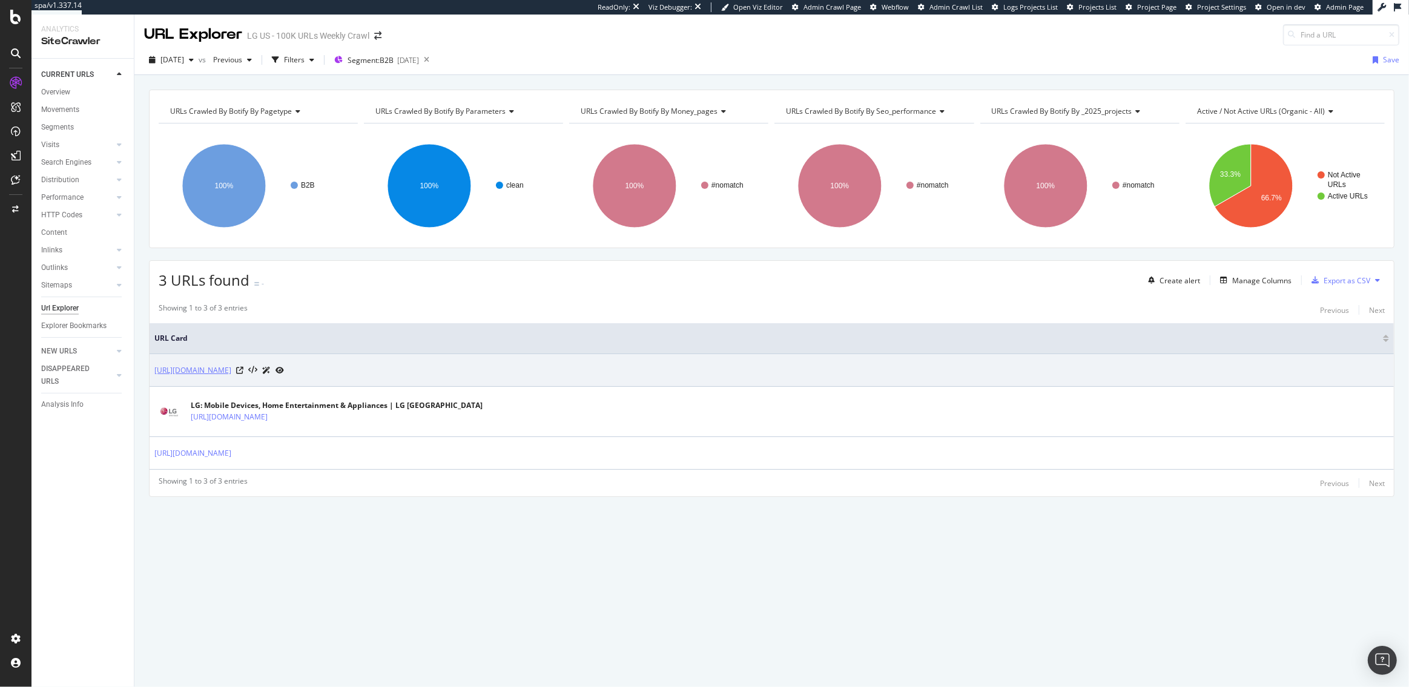
drag, startPoint x: 265, startPoint y: 369, endPoint x: 220, endPoint y: 370, distance: 44.2
click at [220, 370] on div "https://www.lg.com/us/business" at bounding box center [219, 370] width 130 height 13
copy link "/us/business"
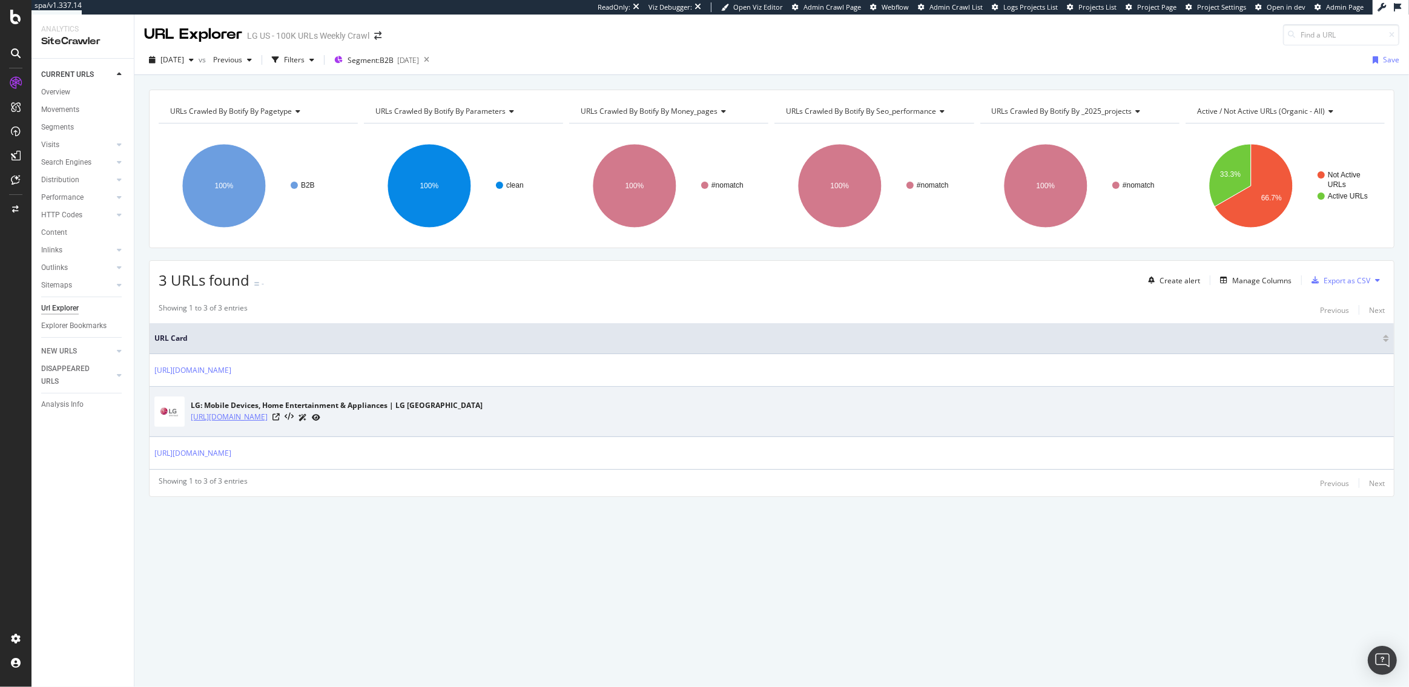
drag, startPoint x: 436, startPoint y: 418, endPoint x: 257, endPoint y: 416, distance: 178.6
click at [257, 416] on div "https://www.lg.com/us/authorizeddealers/lg_online_authorized_retailers" at bounding box center [337, 417] width 292 height 13
copy link "/us/authorizeddealers/lg_online_authorized_retailers"
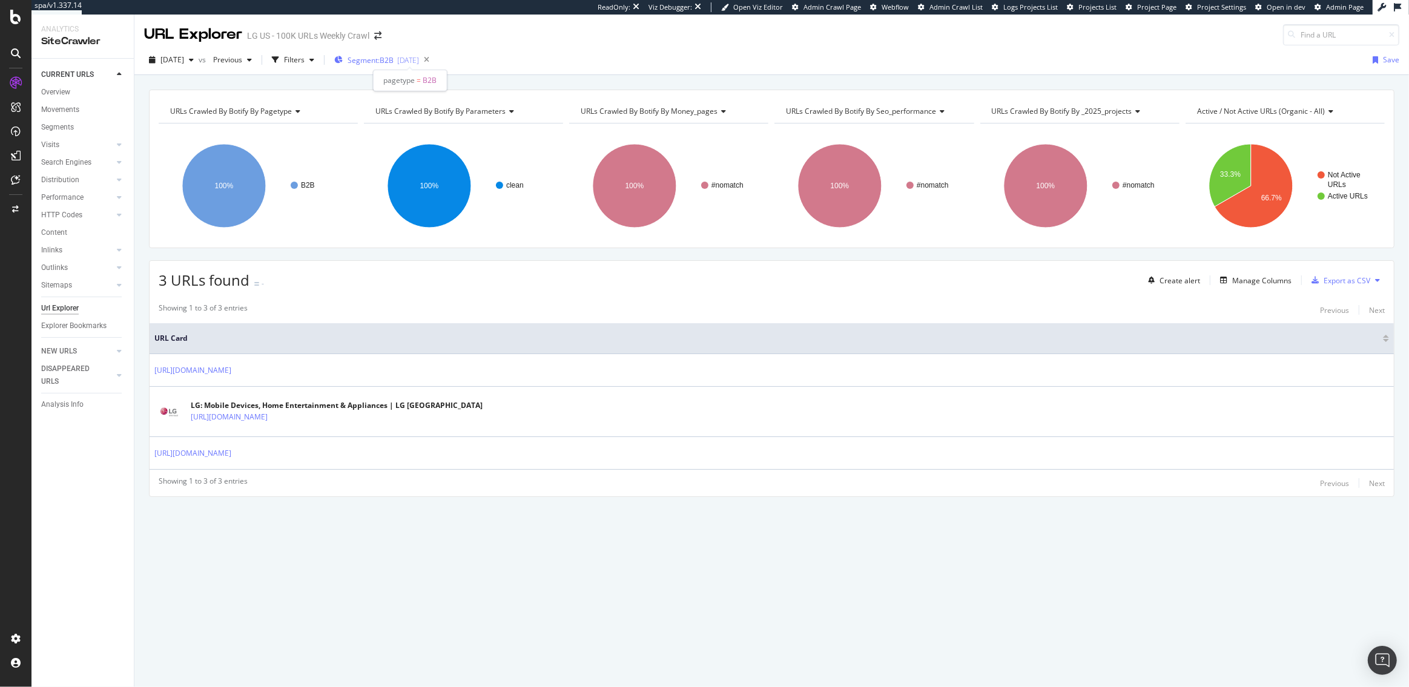
click at [419, 56] on div "Segment: B2B 2025-09-03" at bounding box center [376, 60] width 85 height 10
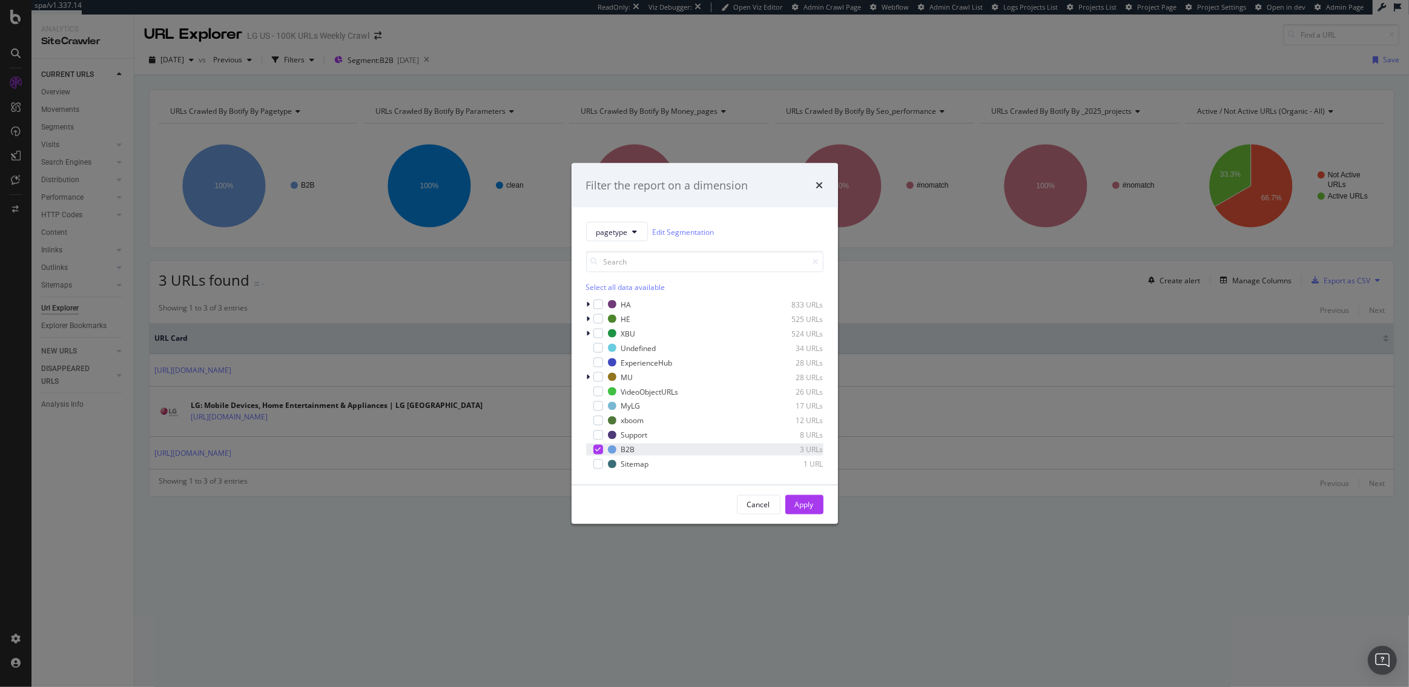
click at [600, 448] on icon "modal" at bounding box center [597, 450] width 5 height 6
click at [599, 349] on div "modal" at bounding box center [598, 348] width 10 height 10
click at [811, 505] on div "Apply" at bounding box center [804, 505] width 19 height 10
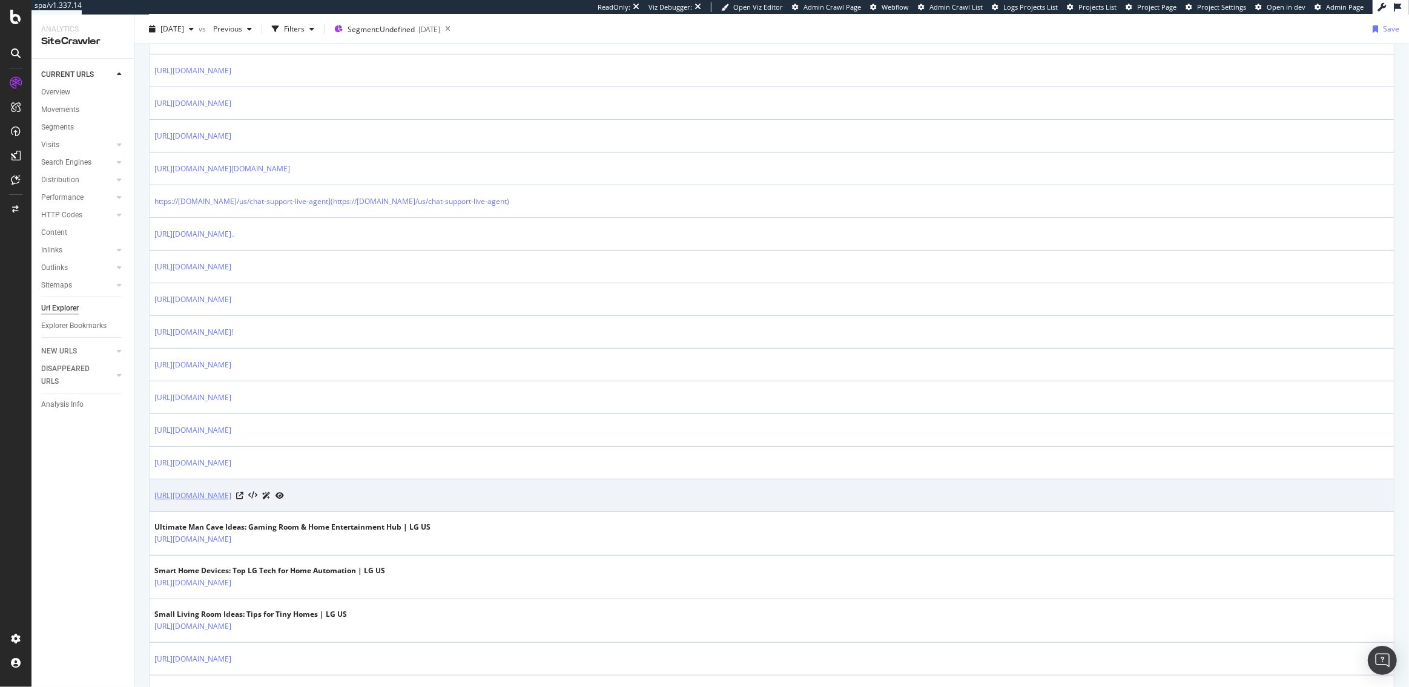
scroll to position [460, 0]
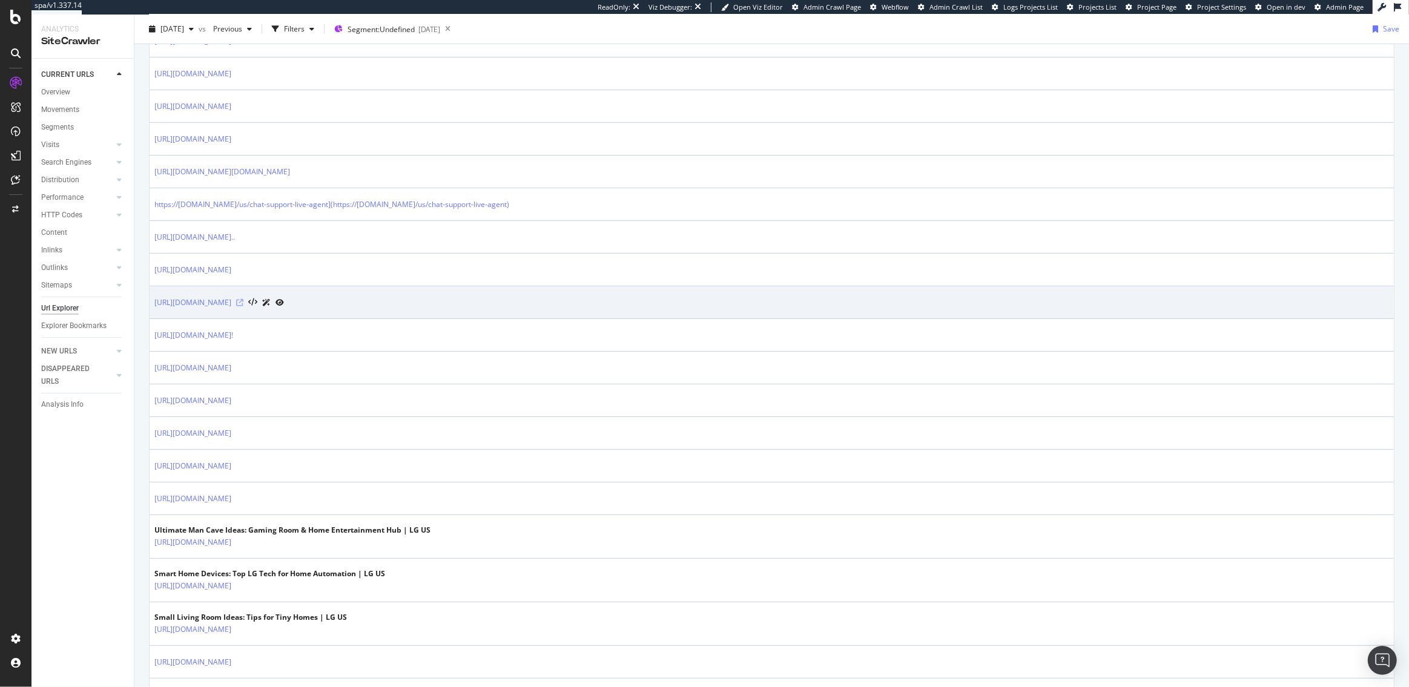
click at [243, 299] on icon at bounding box center [239, 302] width 7 height 7
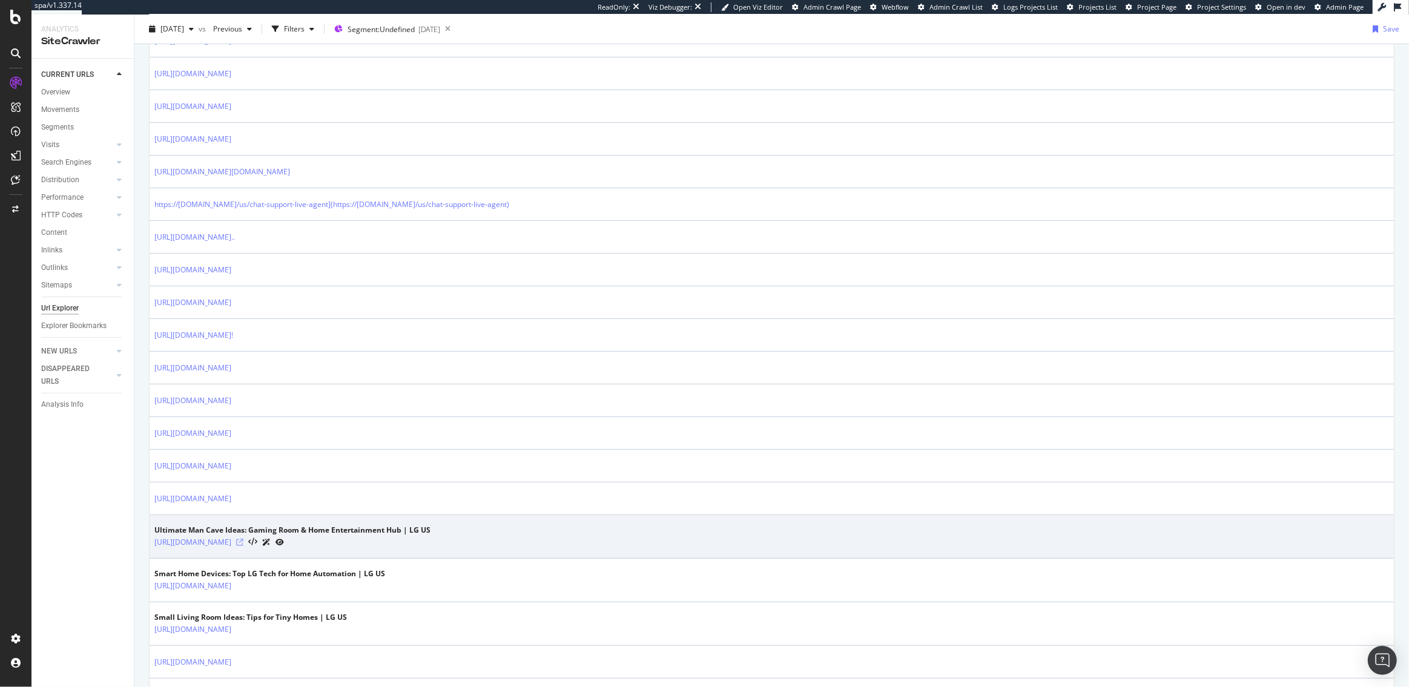
click at [243, 539] on icon at bounding box center [239, 542] width 7 height 7
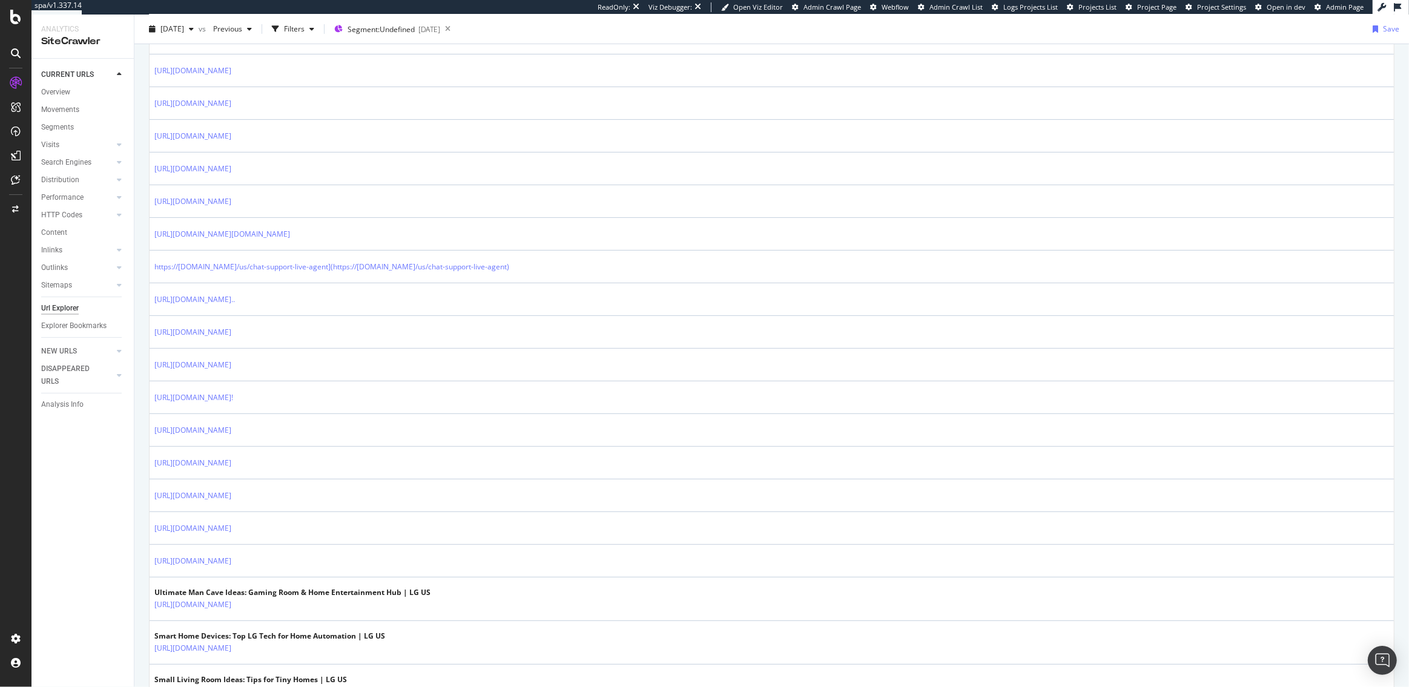
scroll to position [0, 0]
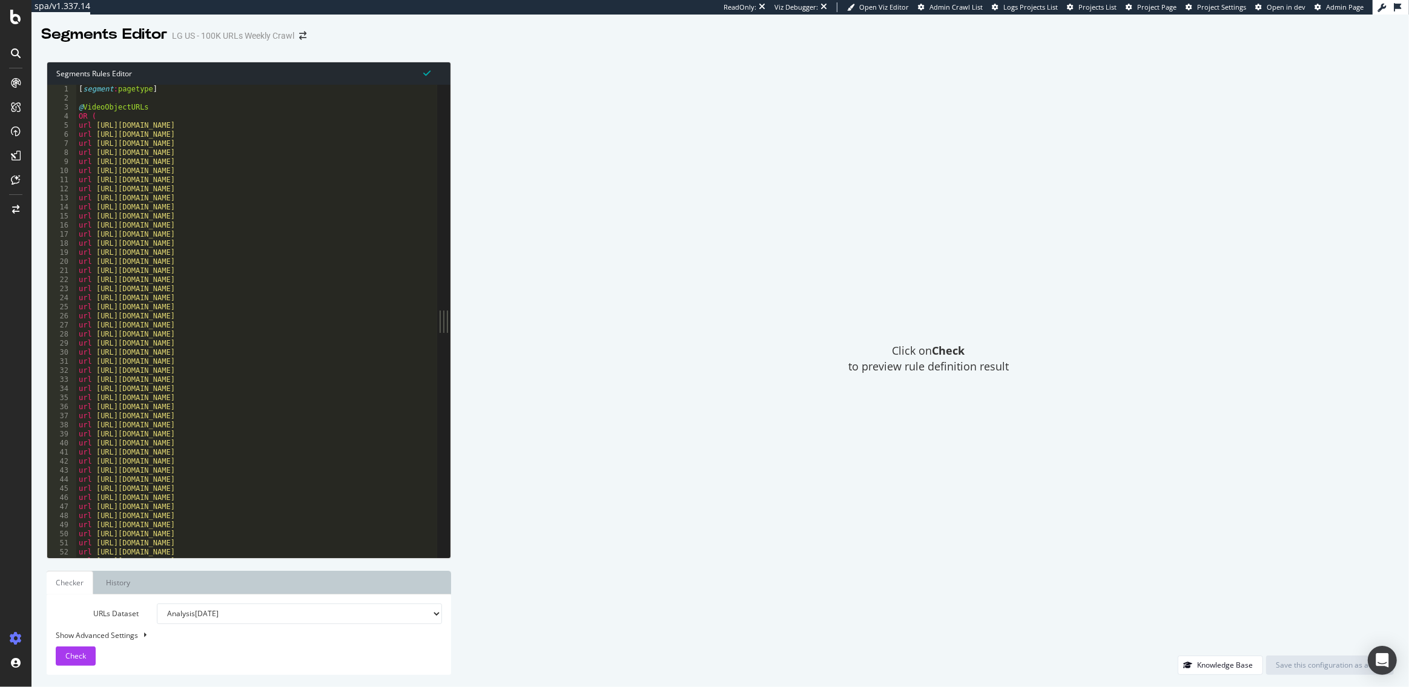
click at [388, 251] on div "[ segment : pagetype ] @ VideoObjectURLs OR ( url [URL][DOMAIN_NAME] url [URL][…" at bounding box center [665, 331] width 1178 height 492
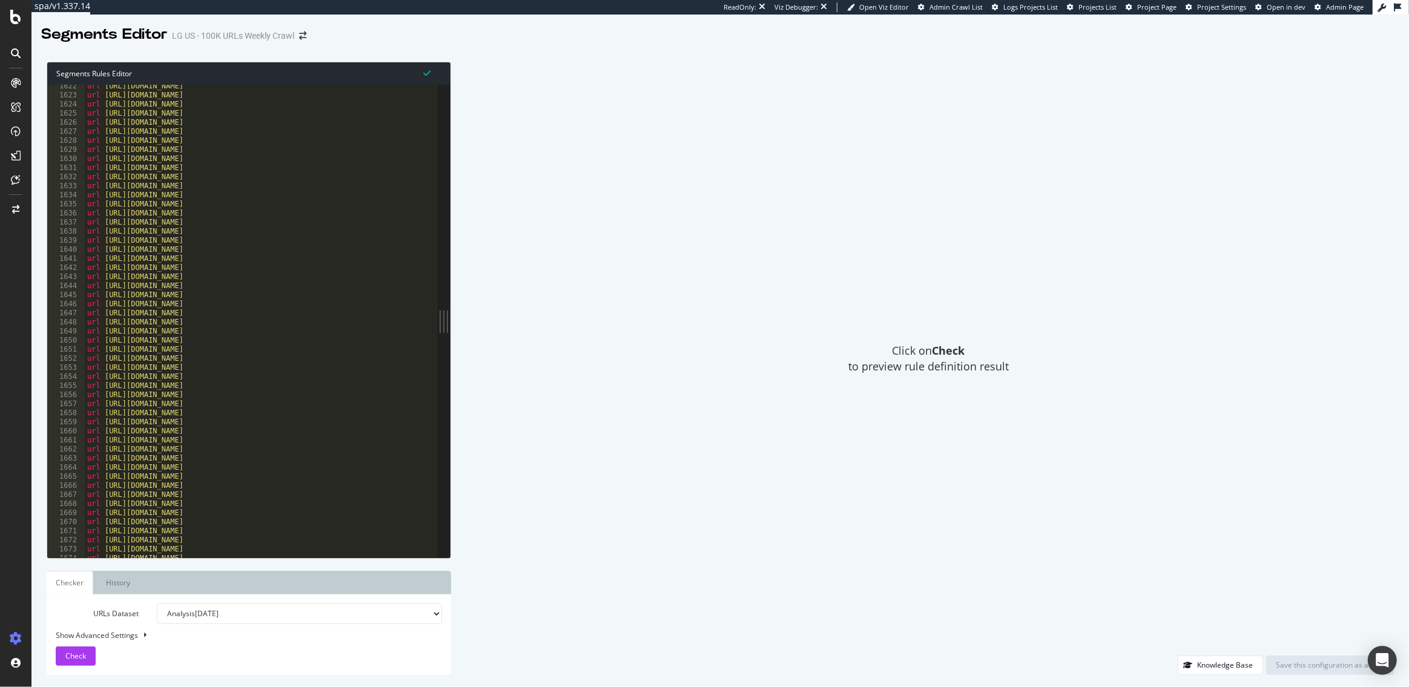
scroll to position [15684, 0]
click at [177, 555] on div at bounding box center [674, 552] width 1178 height 12
type textarea ")"
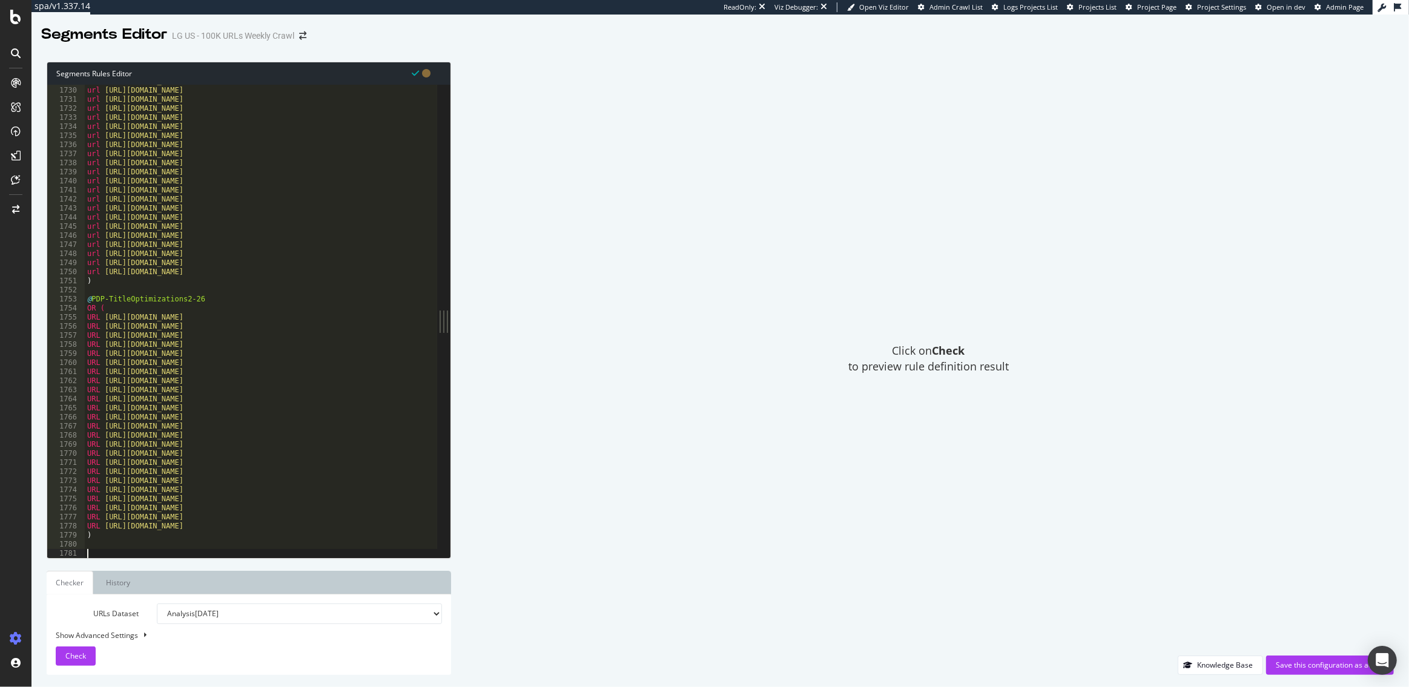
paste textarea "path rx ^/us/[^/]+/[^/]+$"
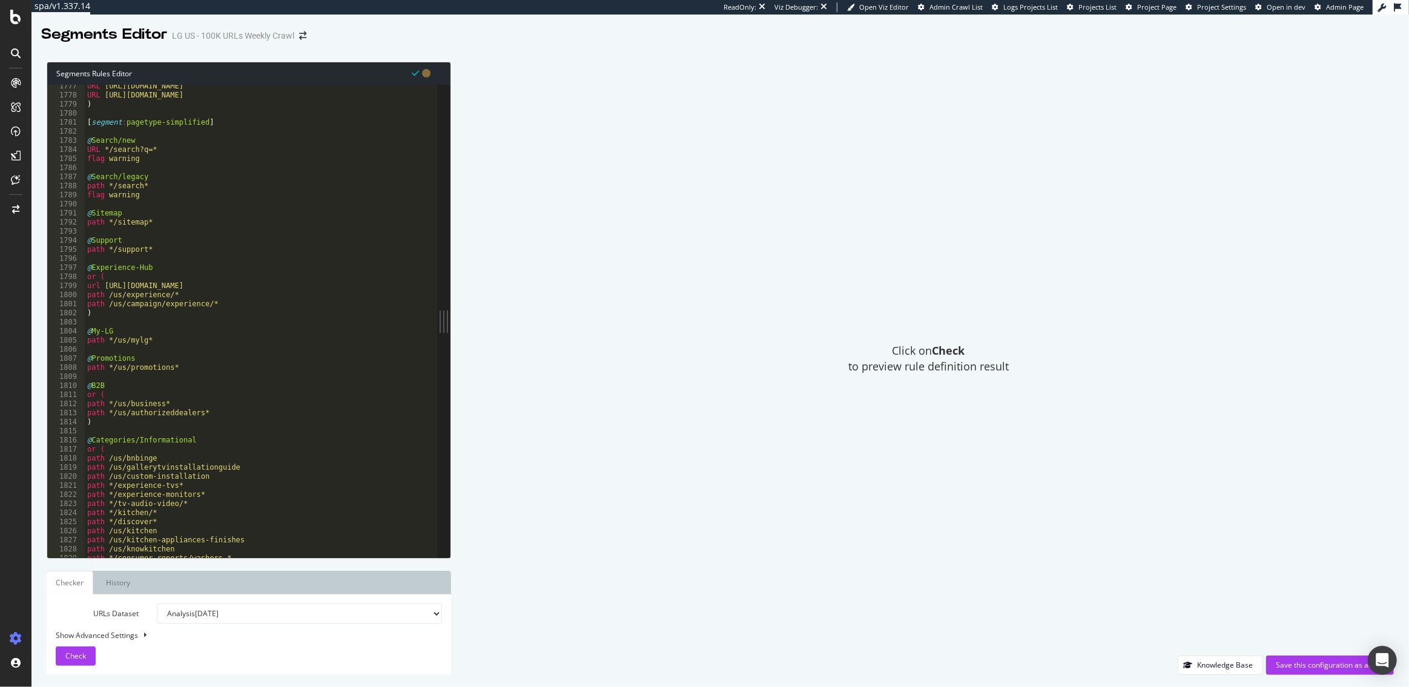
scroll to position [16132, 0]
drag, startPoint x: 146, startPoint y: 196, endPoint x: 82, endPoint y: 194, distance: 64.2
click at [82, 194] on div "path rx ^/us/[^/]+/[^/]+$ 1777 1778 1779 1780 1781 1782 1783 1784 1785 1786 178…" at bounding box center [242, 321] width 390 height 473
type textarea "flag warning"
drag, startPoint x: 139, startPoint y: 161, endPoint x: 74, endPoint y: 157, distance: 64.9
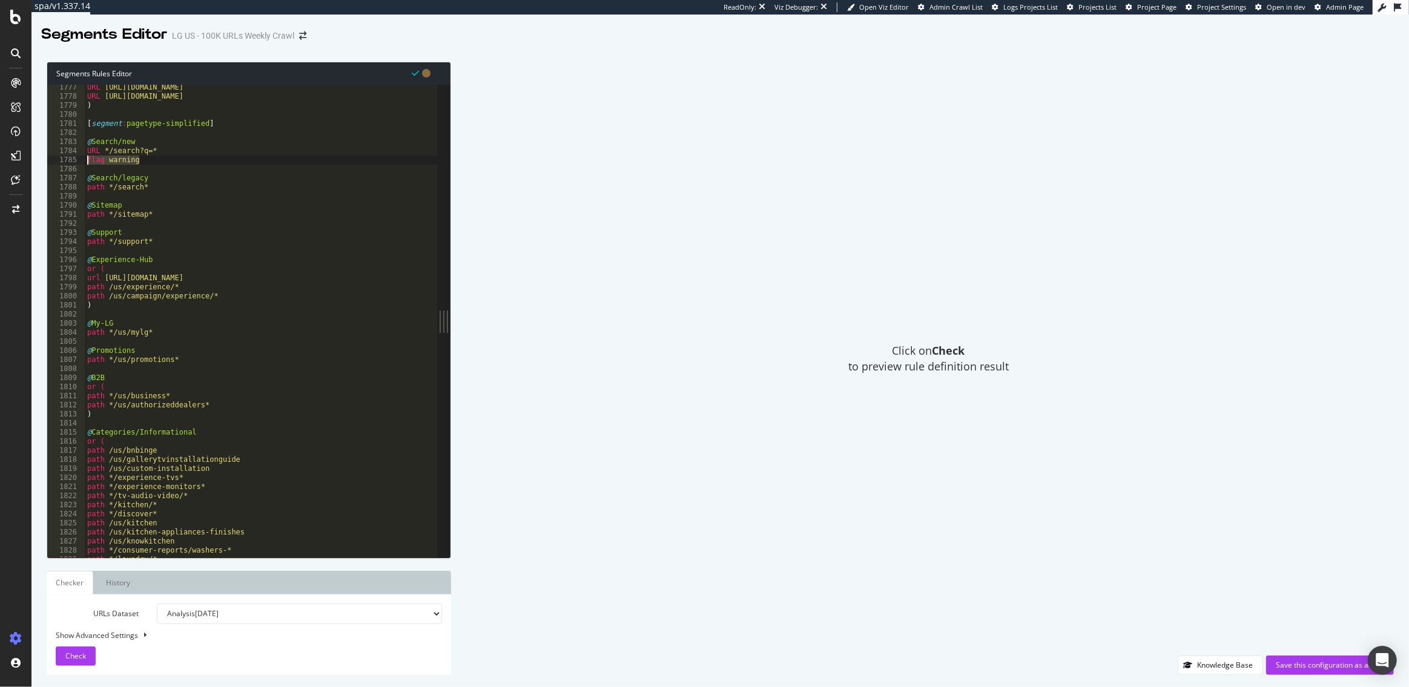
click at [74, 157] on div "path */search* 1777 1778 1779 1780 1781 1782 1783 1784 1785 1786 1787 1788 1789…" at bounding box center [242, 321] width 390 height 473
type textarea "flag warning"
drag, startPoint x: 152, startPoint y: 171, endPoint x: 119, endPoint y: 170, distance: 32.7
click at [119, 170] on div "URL https://www.lg.com/us/tvs/lg-65qned90upa-mini-led-4k-tv URL https://www.lg.…" at bounding box center [674, 329] width 1178 height 492
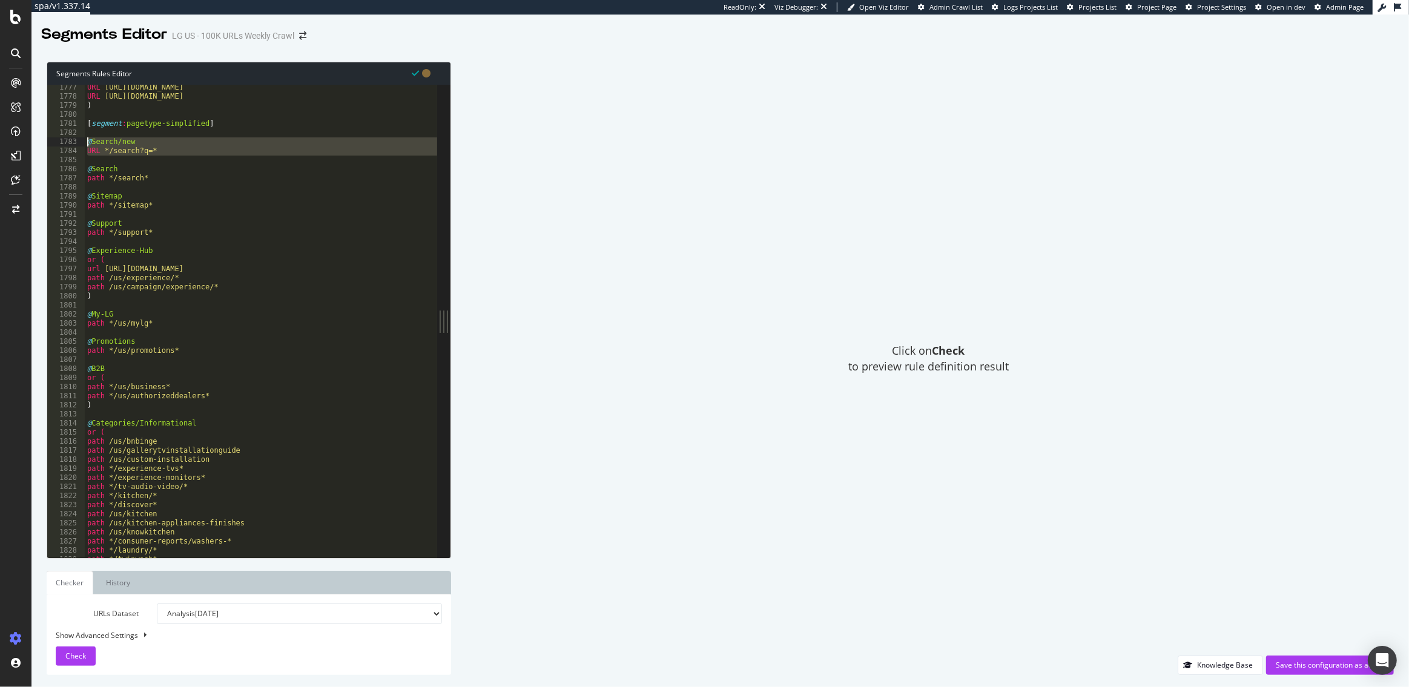
drag, startPoint x: 104, startPoint y: 160, endPoint x: 85, endPoint y: 140, distance: 27.4
click at [85, 140] on div "URL https://www.lg.com/us/tvs/lg-65qned90upa-mini-led-4k-tv URL https://www.lg.…" at bounding box center [674, 329] width 1178 height 492
type textarea "@Search/new URL */search?q=*"
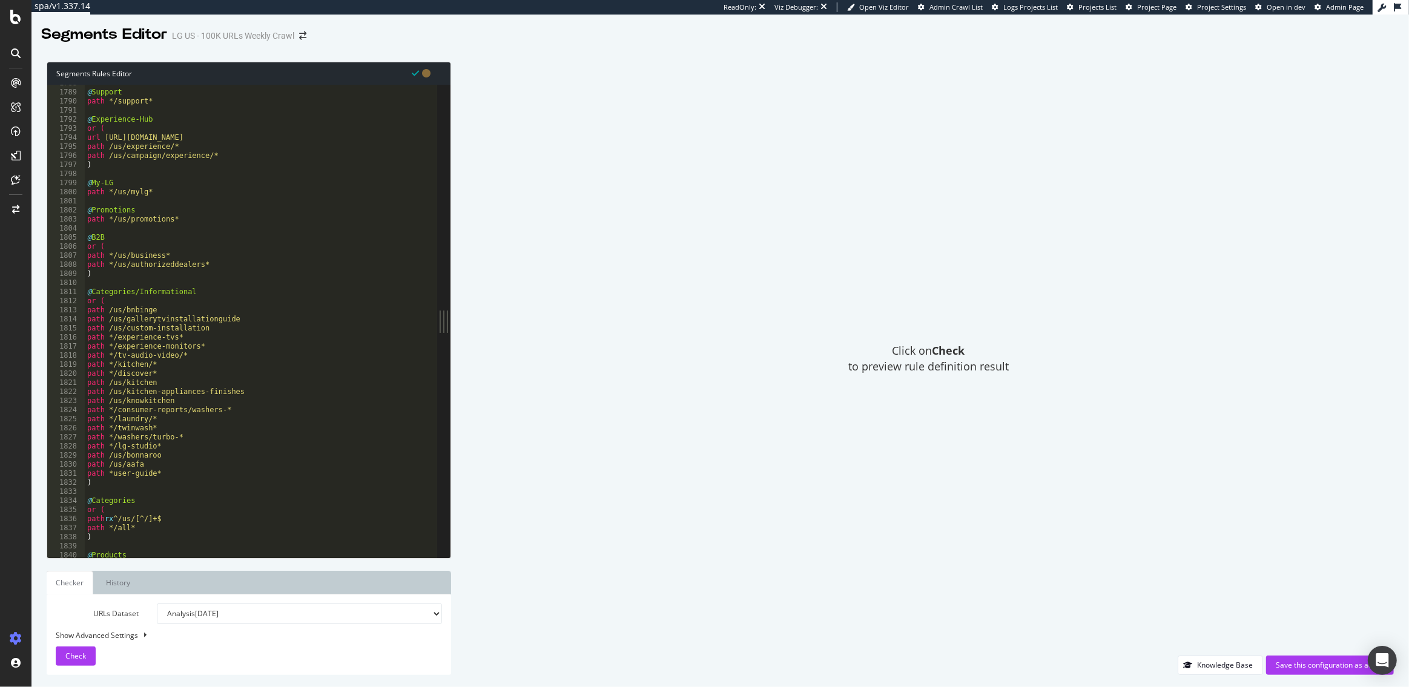
scroll to position [16247, 0]
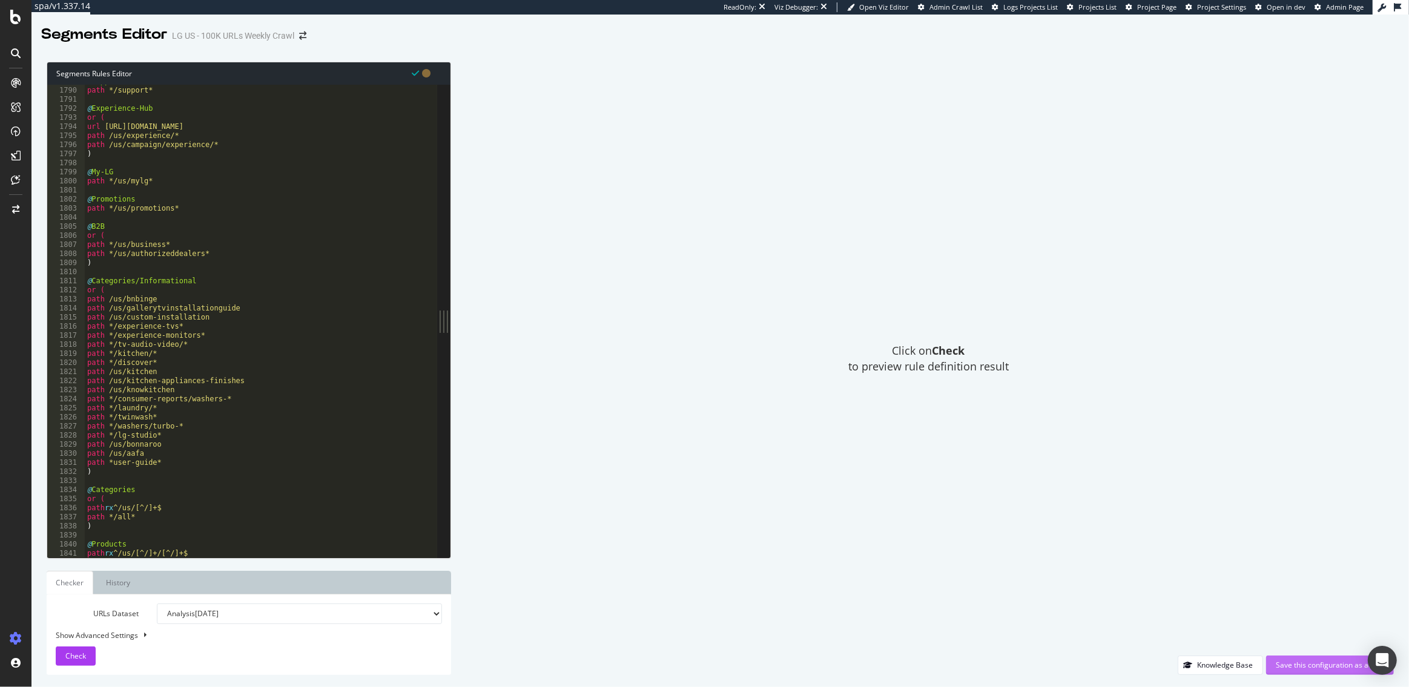
click at [1336, 662] on div "Save this configuration as active" at bounding box center [1330, 665] width 108 height 10
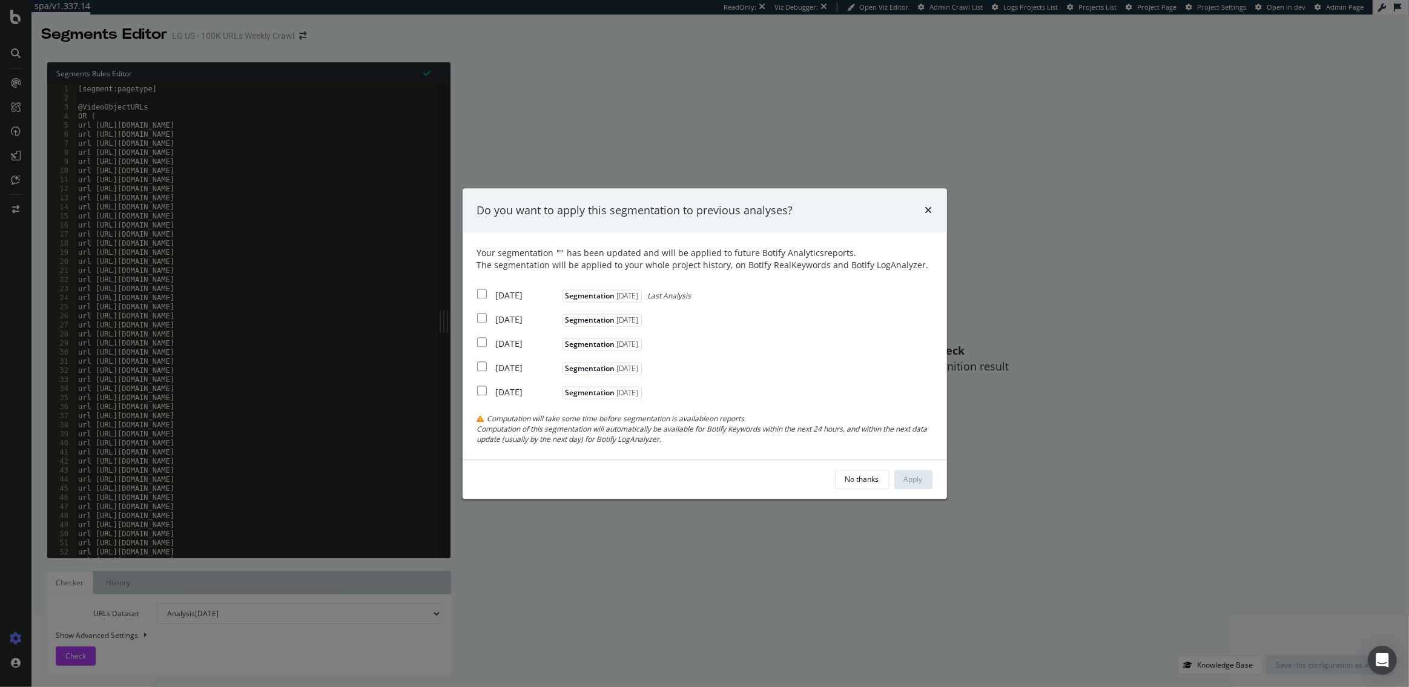
click at [476, 294] on div "Your segmentation " " has been updated and will be applied to future Botify Ana…" at bounding box center [705, 346] width 484 height 226
click at [480, 293] on input "modal" at bounding box center [482, 294] width 10 height 10
checkbox input "true"
click at [917, 475] on div "Apply" at bounding box center [913, 479] width 19 height 10
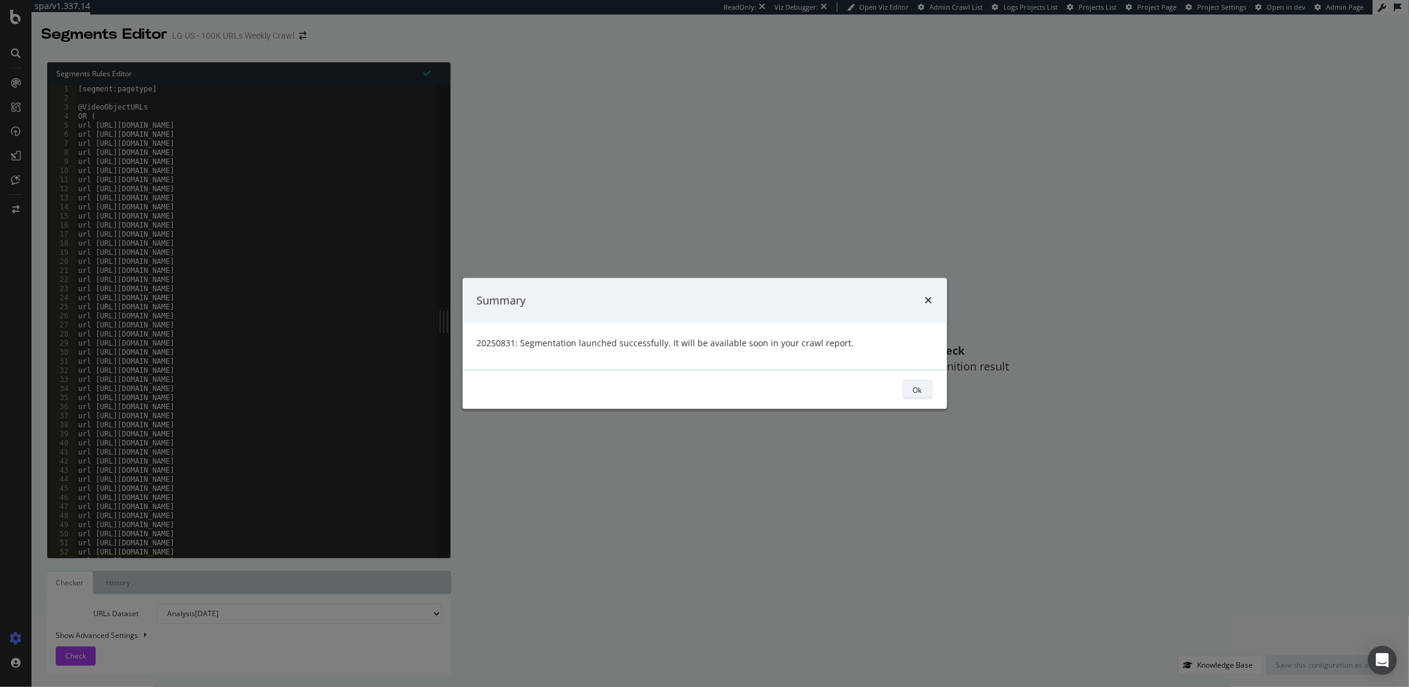
click at [918, 389] on div "Ok" at bounding box center [917, 390] width 9 height 10
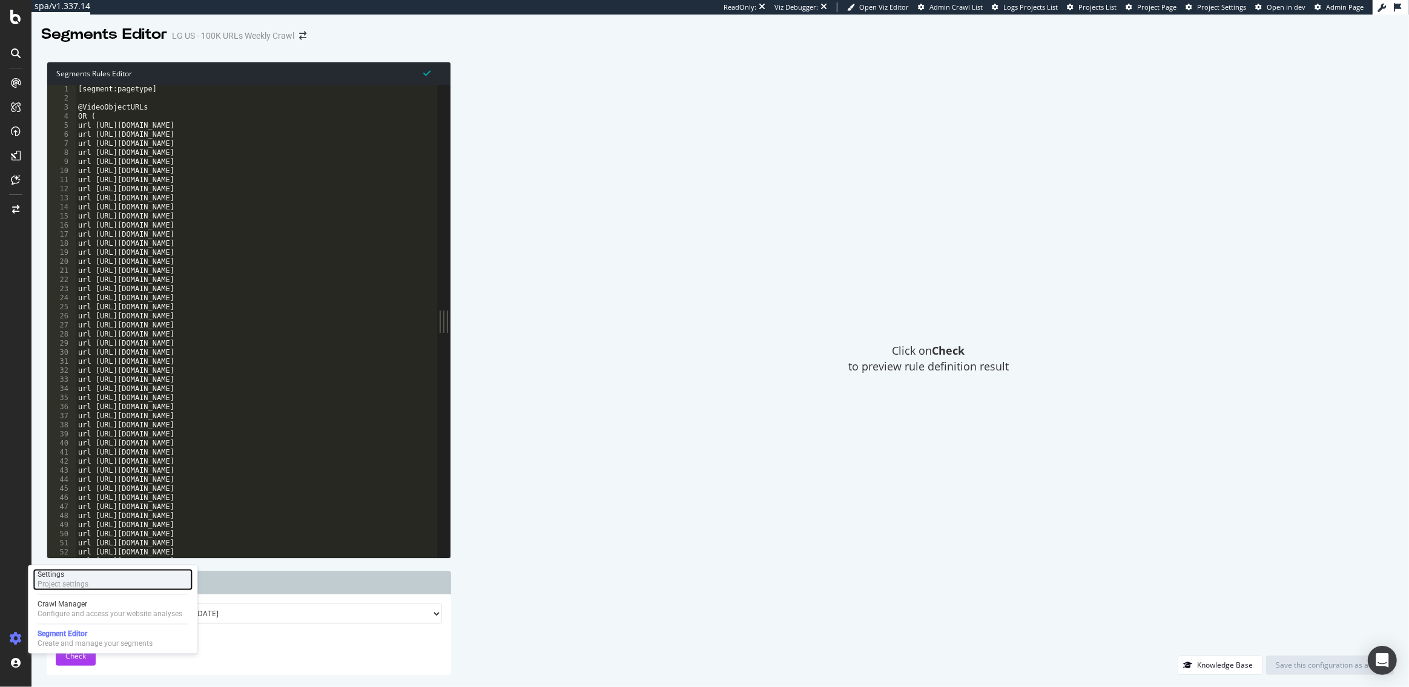
click at [44, 583] on div "Project settings" at bounding box center [63, 585] width 51 height 10
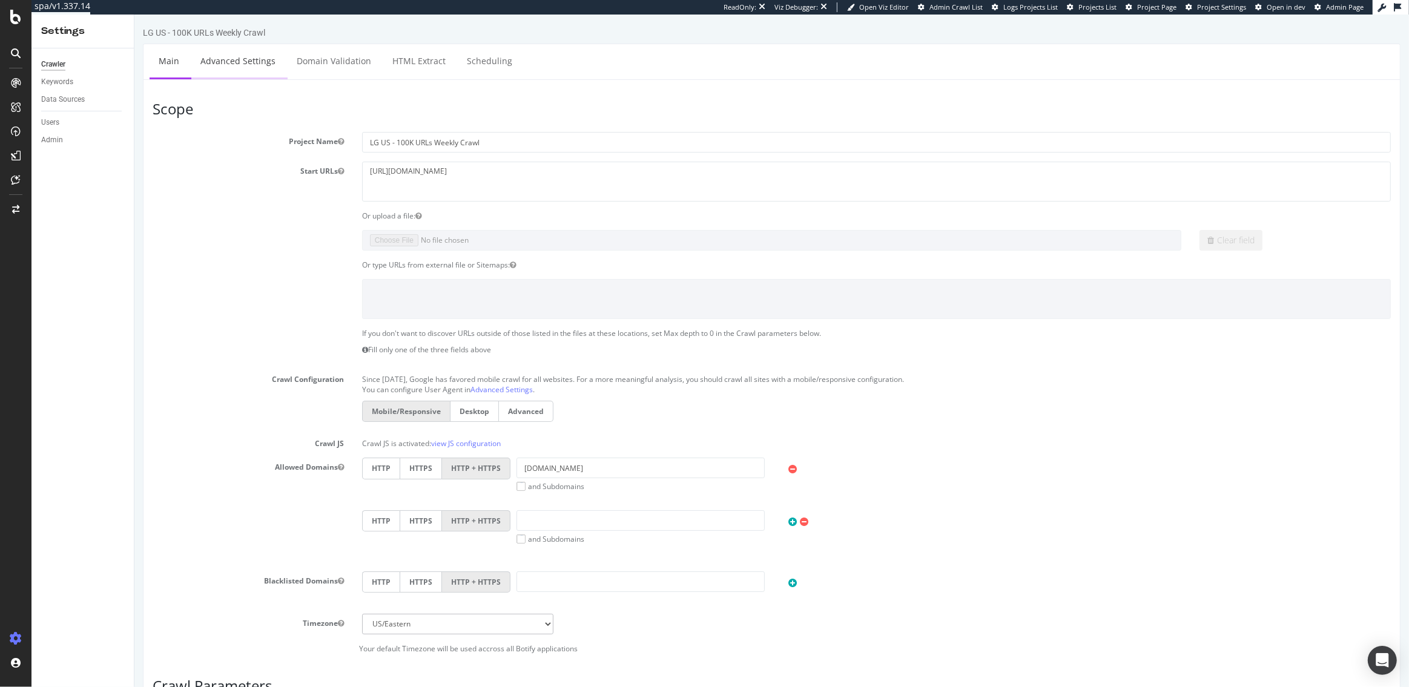
click at [234, 68] on link "Advanced Settings" at bounding box center [237, 60] width 93 height 33
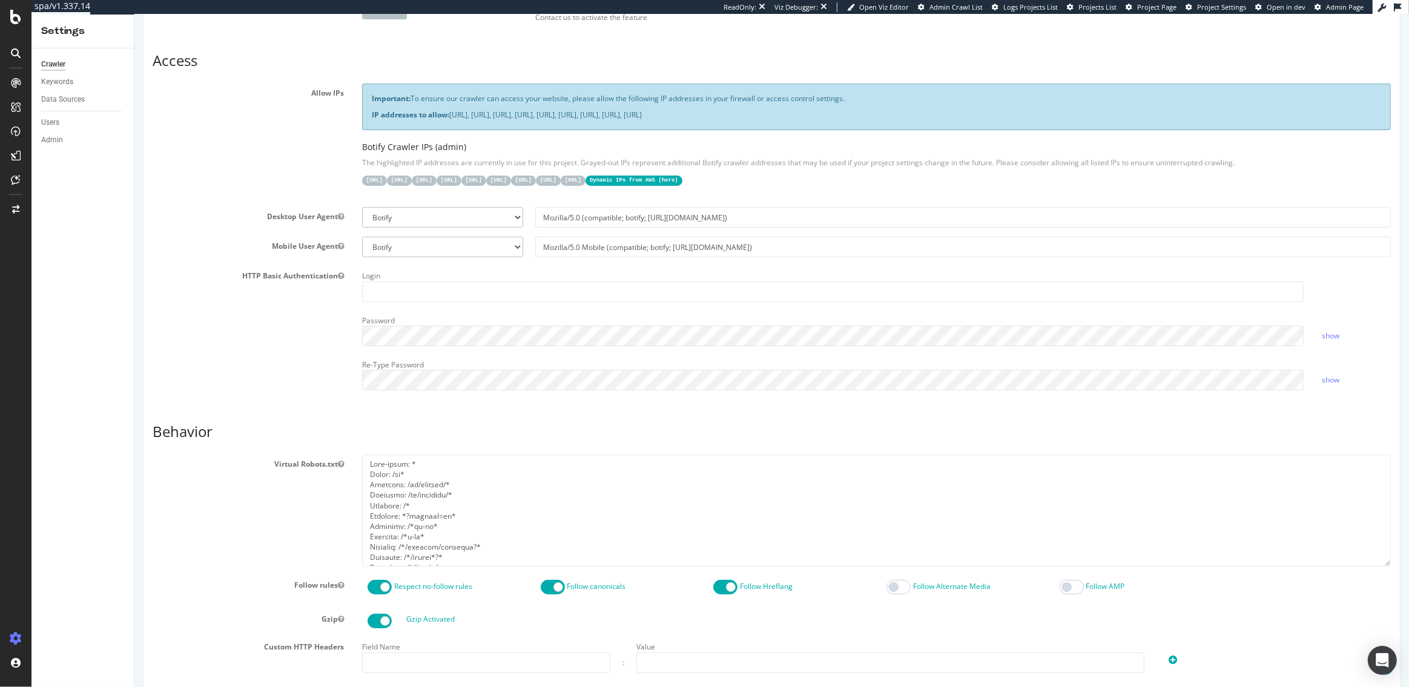
scroll to position [228, 0]
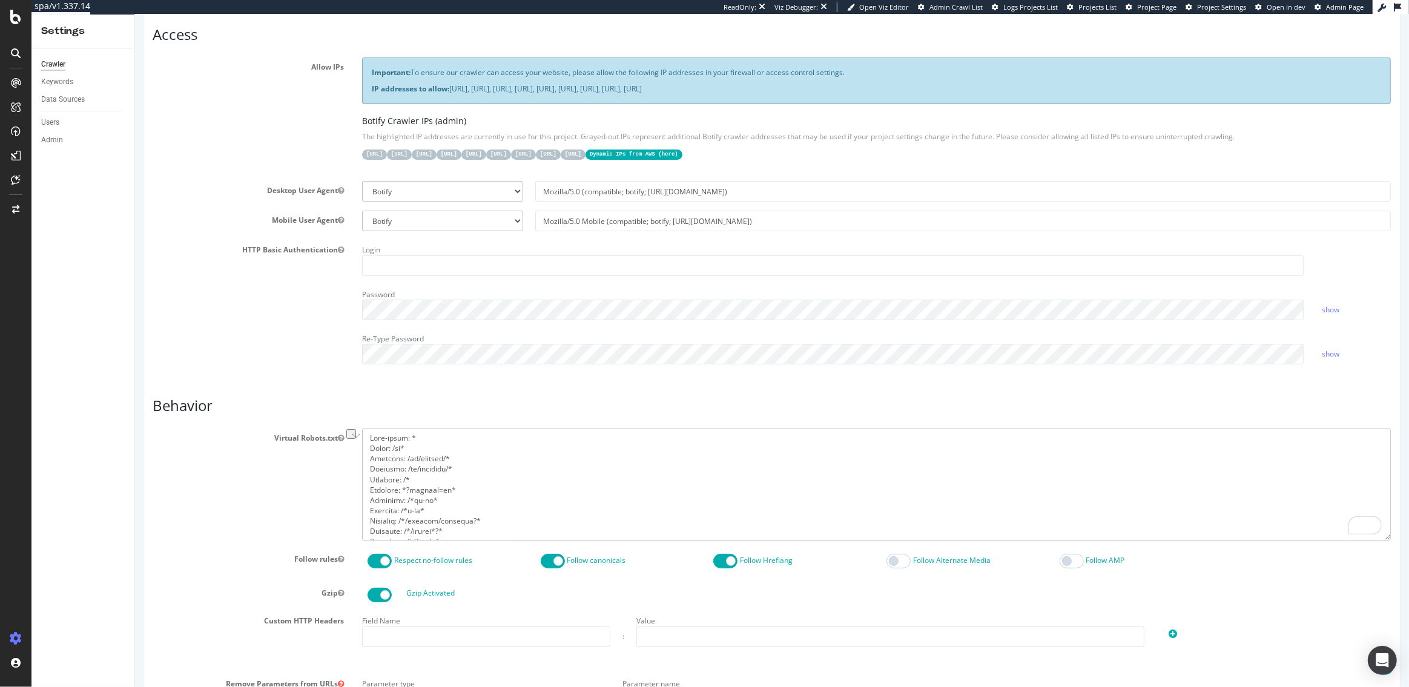
drag, startPoint x: 408, startPoint y: 447, endPoint x: 368, endPoint y: 447, distance: 40.0
click at [368, 447] on textarea "To enrich screen reader interactions, please activate Accessibility in Grammarl…" at bounding box center [875, 485] width 1029 height 112
drag, startPoint x: 412, startPoint y: 478, endPoint x: 368, endPoint y: 480, distance: 44.2
click at [368, 480] on textarea "To enrich screen reader interactions, please activate Accessibility in Grammarl…" at bounding box center [875, 485] width 1029 height 112
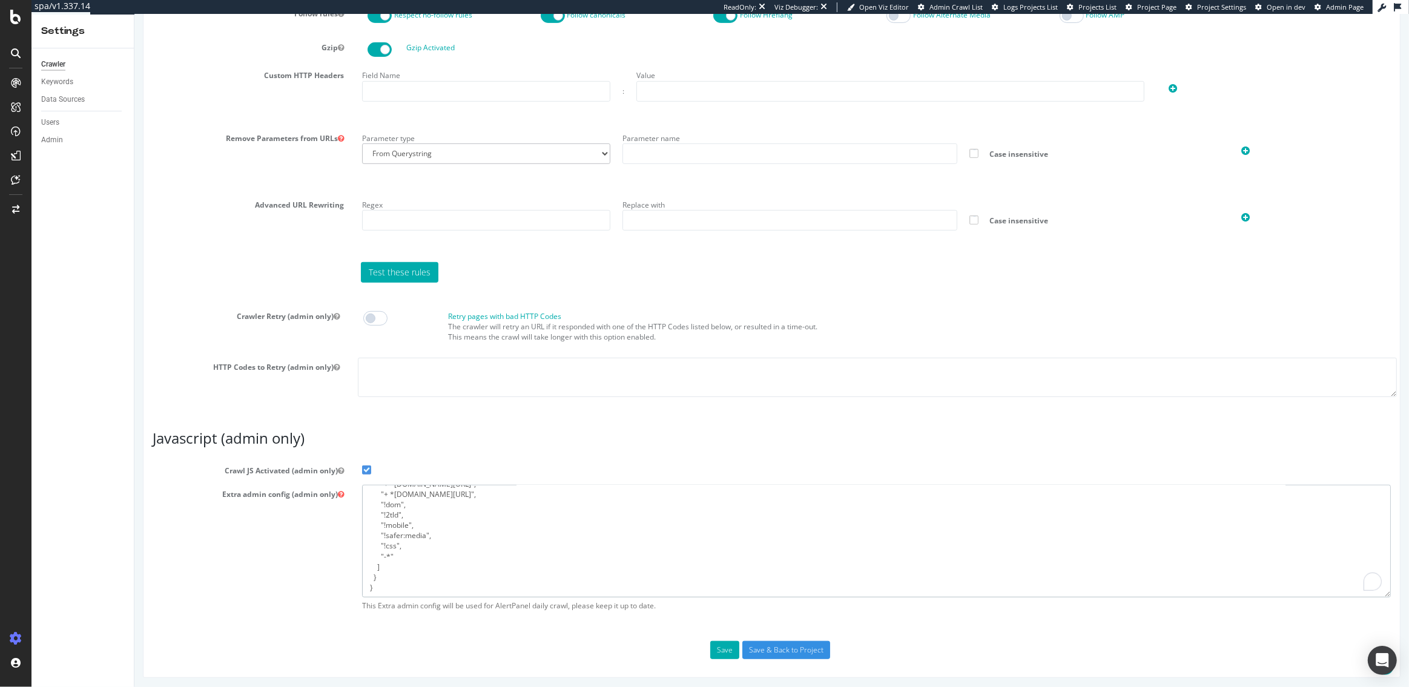
scroll to position [94, 0]
drag, startPoint x: 368, startPoint y: 493, endPoint x: 423, endPoint y: 661, distance: 176.9
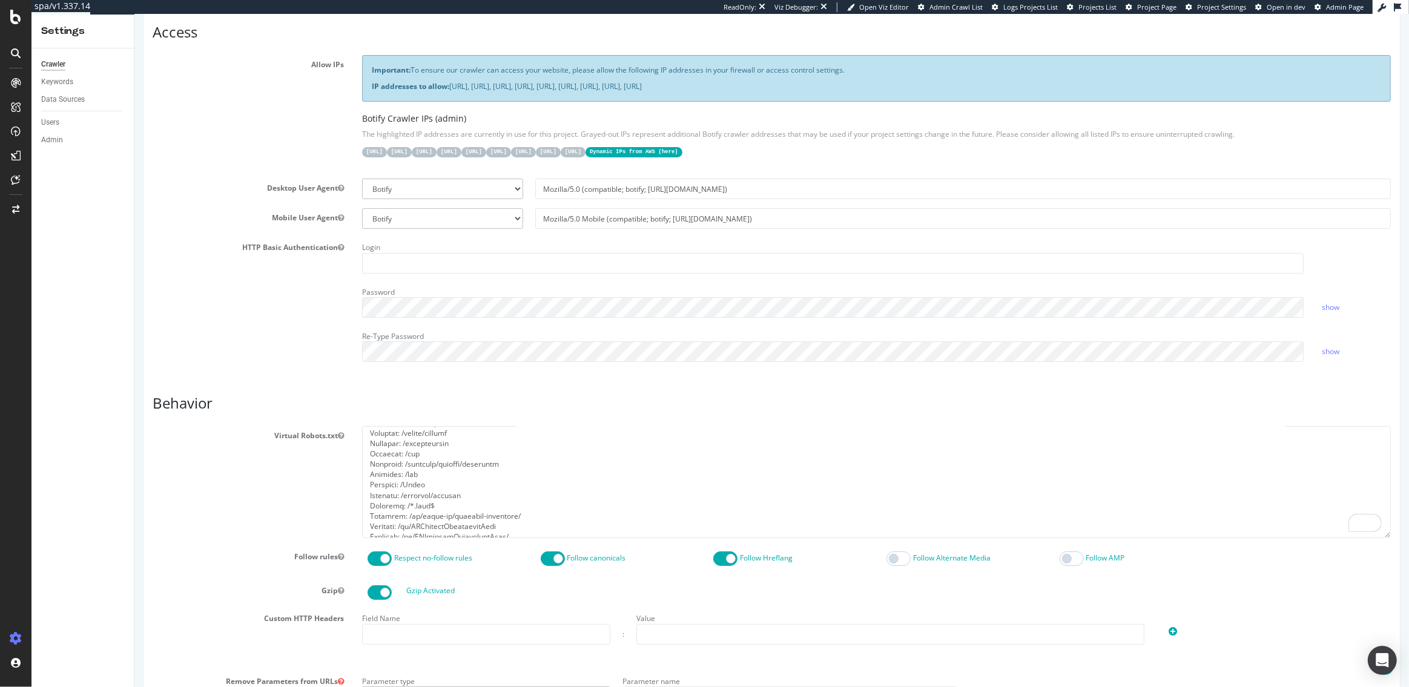
scroll to position [0, 0]
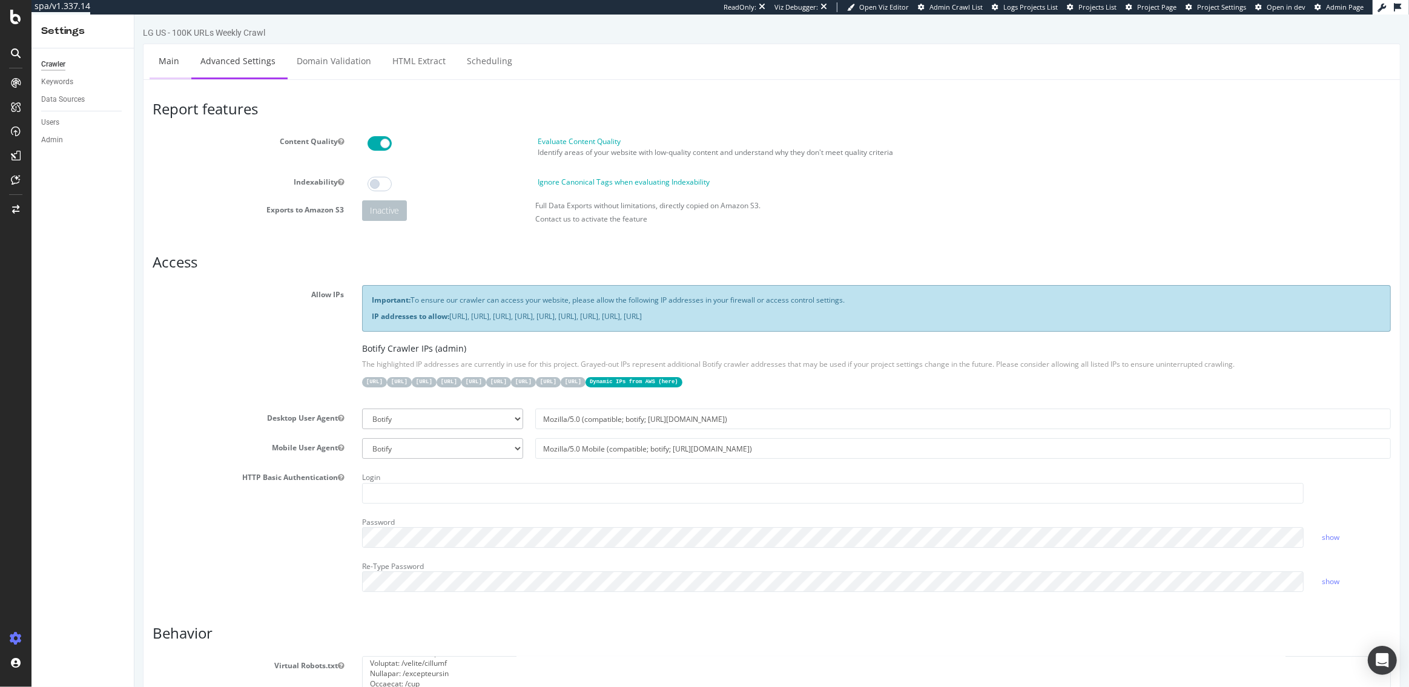
click at [162, 53] on link "Main" at bounding box center [168, 60] width 39 height 33
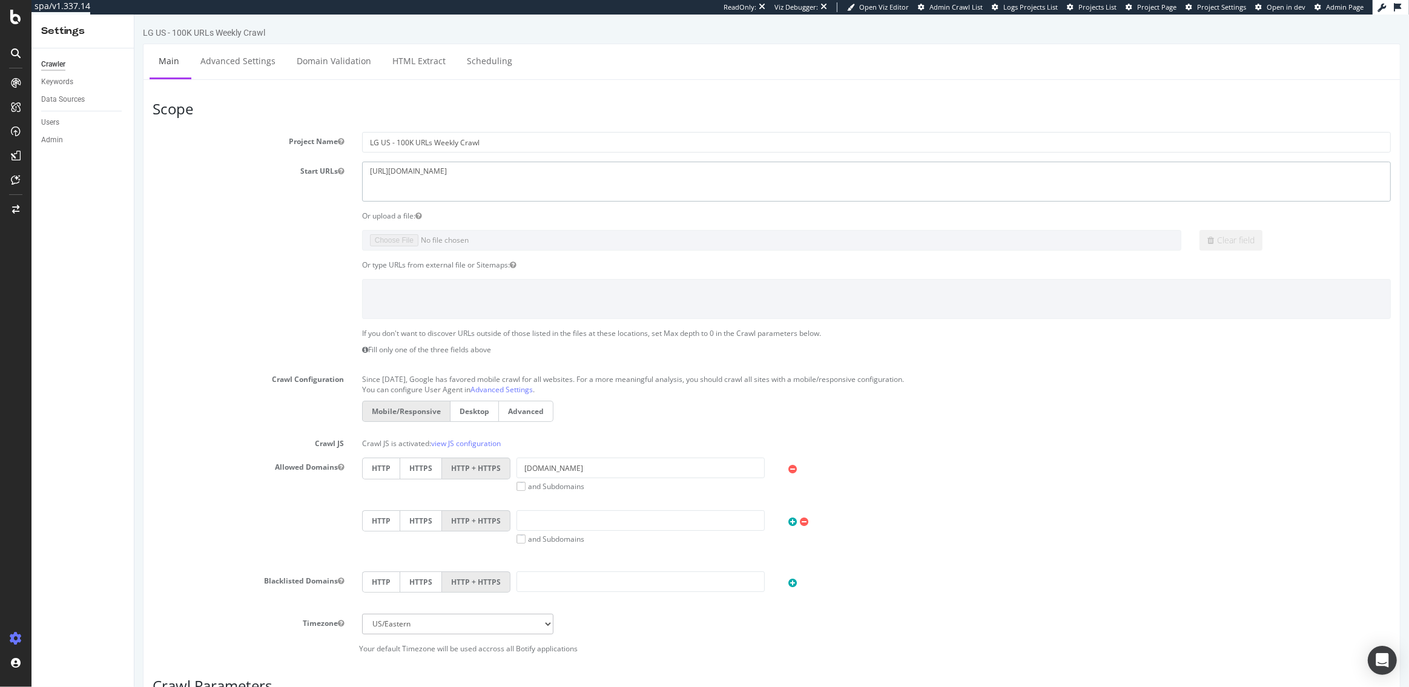
click at [424, 168] on textarea "[URL][DOMAIN_NAME]" at bounding box center [875, 181] width 1029 height 39
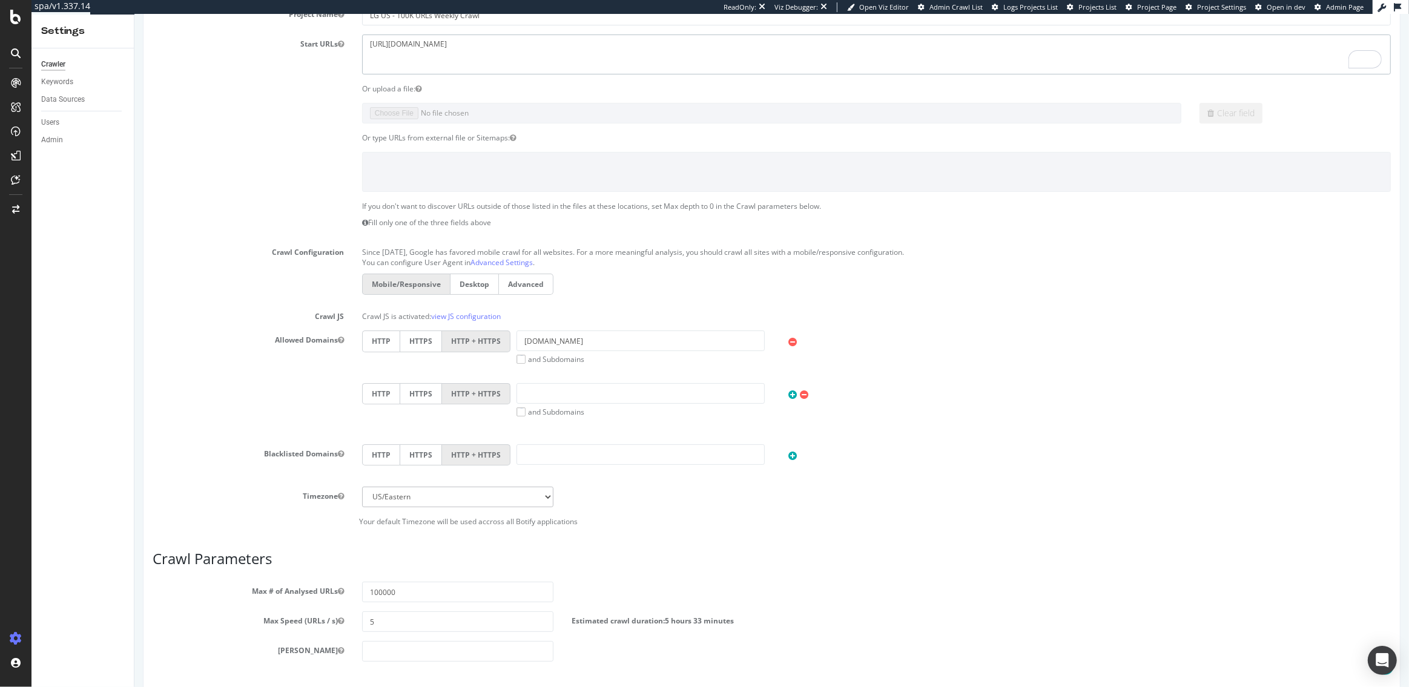
scroll to position [316, 0]
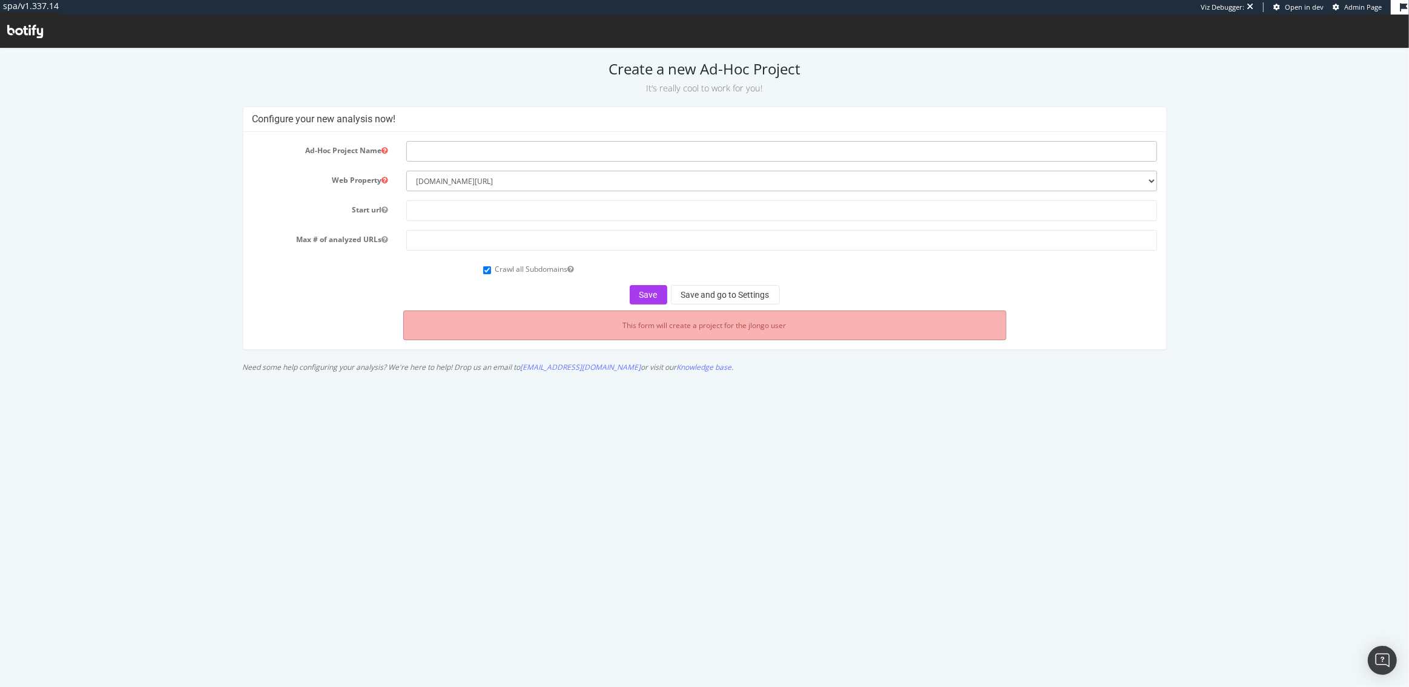
click at [462, 154] on input "text" at bounding box center [781, 150] width 751 height 21
type input "Expanded Crawl Test"
click at [464, 206] on input "text" at bounding box center [781, 210] width 751 height 21
type input "[DOMAIN_NAME]"
click at [459, 240] on input "number" at bounding box center [781, 239] width 751 height 21
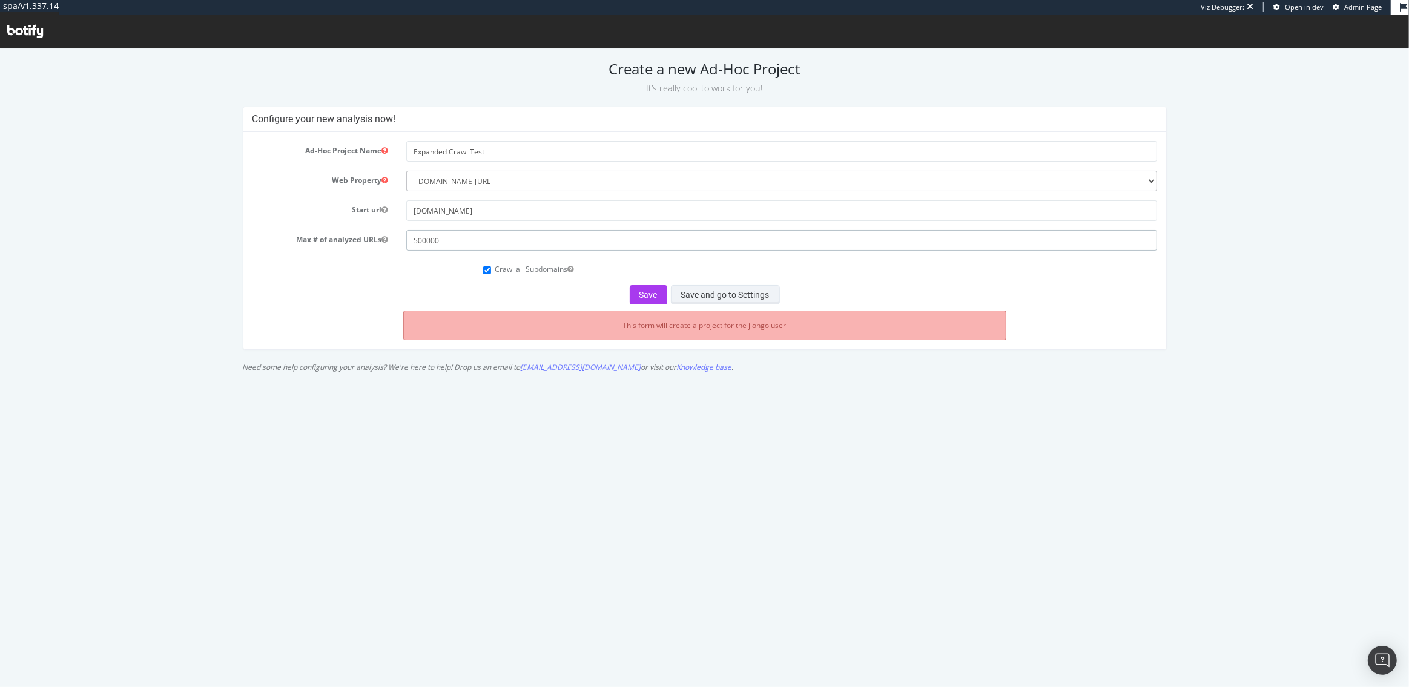
type input "500000"
click at [708, 295] on button "Save and go to Settings" at bounding box center [725, 294] width 109 height 19
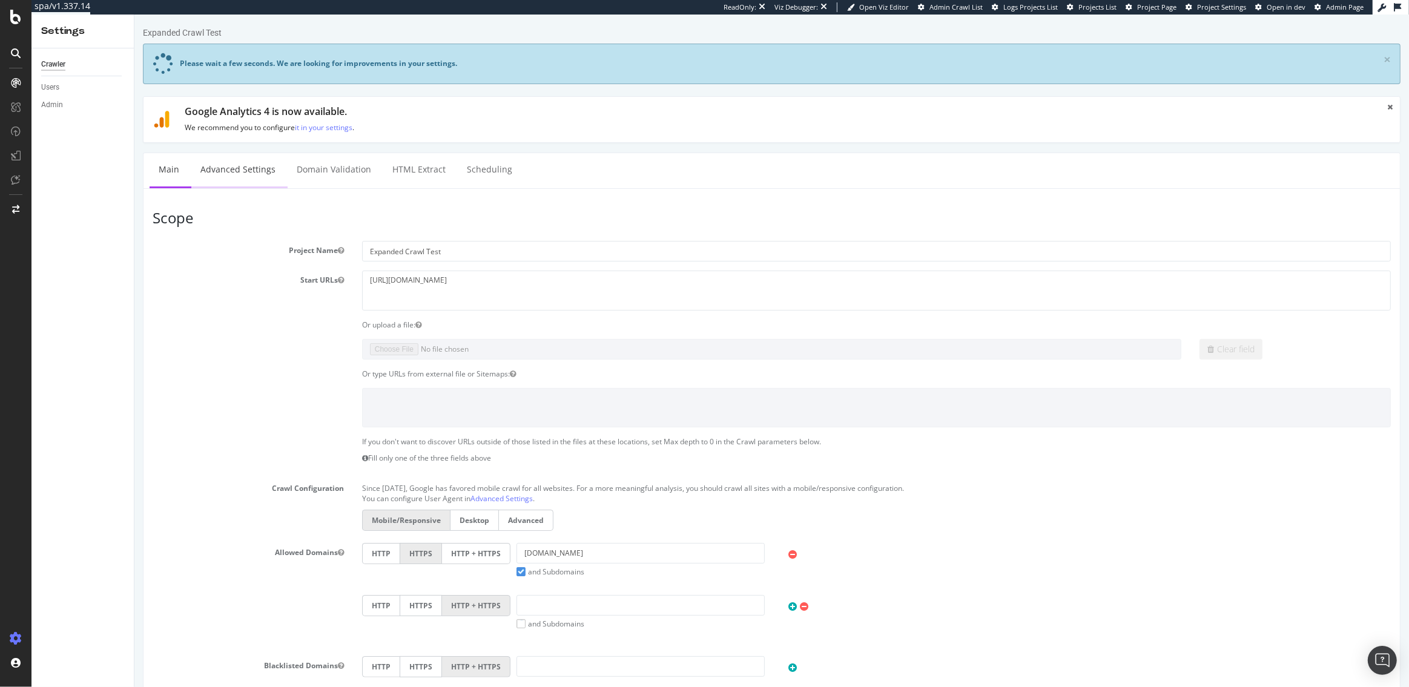
click at [244, 163] on link "Advanced Settings" at bounding box center [237, 169] width 93 height 33
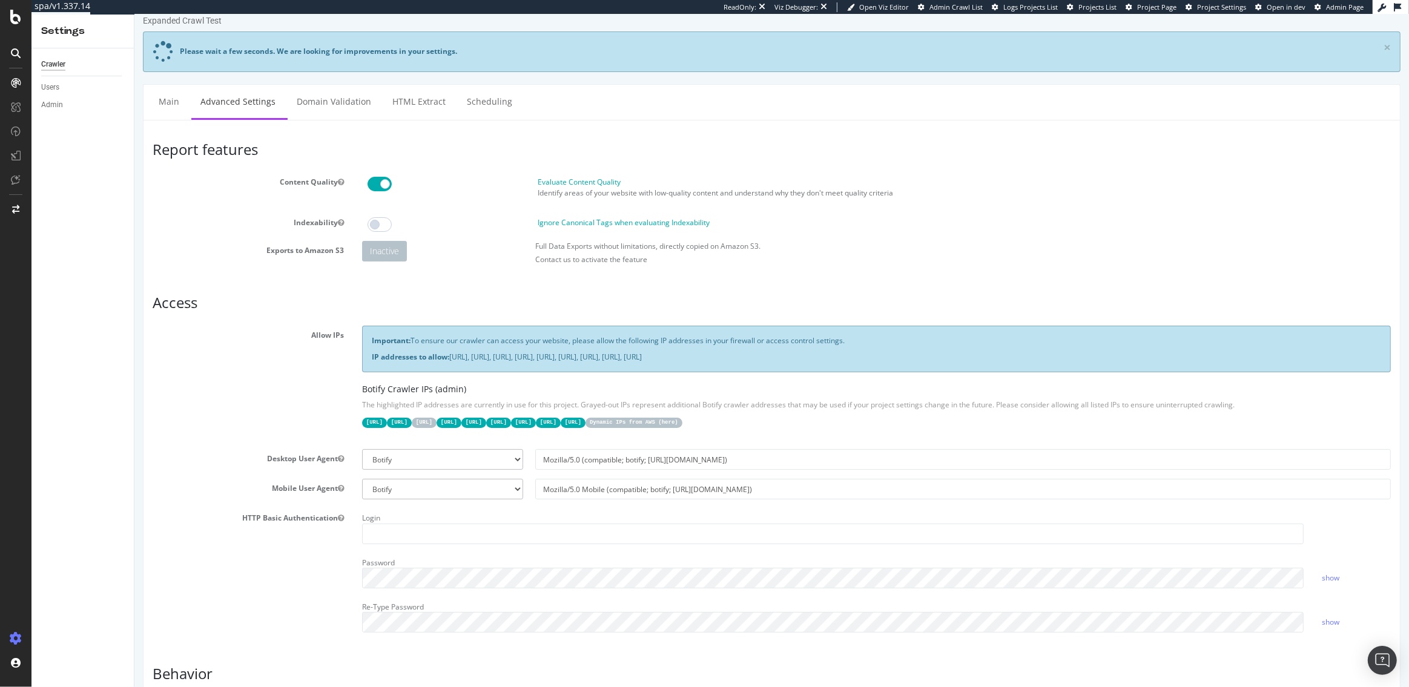
scroll to position [366, 0]
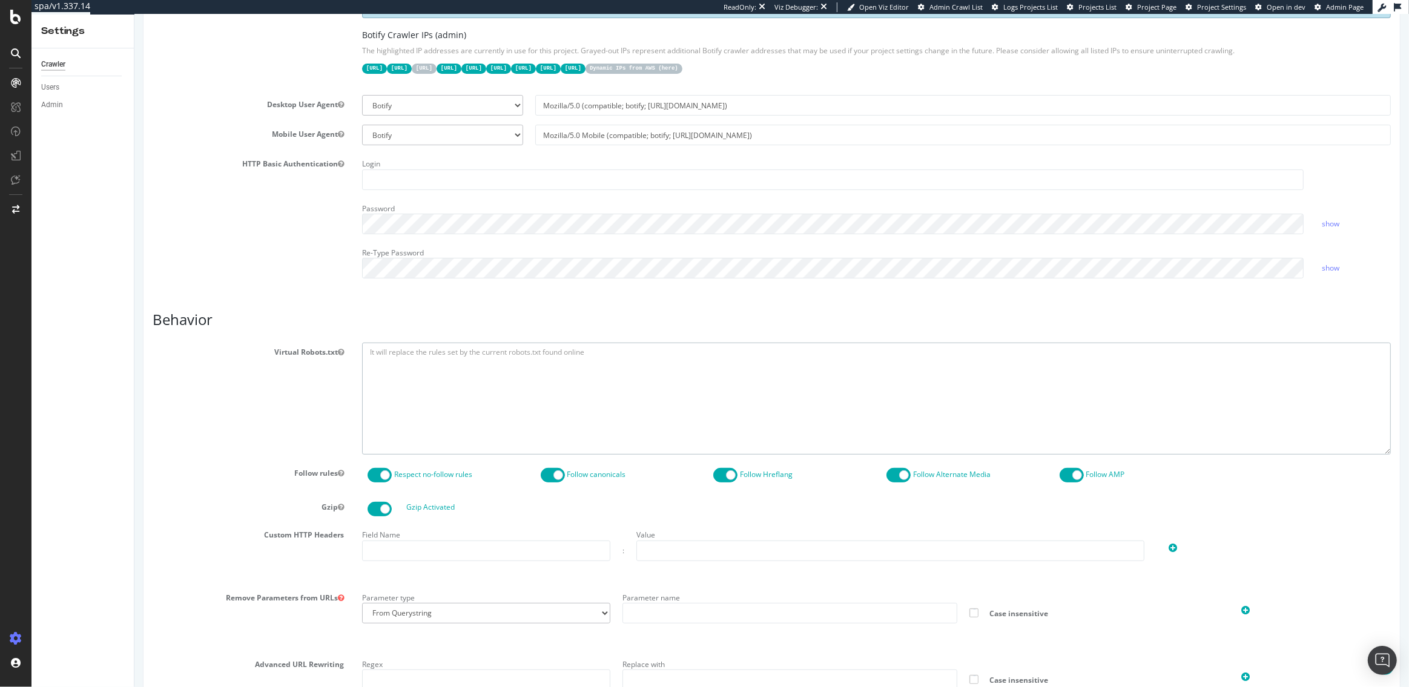
click at [444, 398] on textarea at bounding box center [875, 399] width 1029 height 112
paste textarea "User-agent: * Allow: / Disallow: *?bvstate=pg* Disallow: /*nf-ec* Disallow: /*f…"
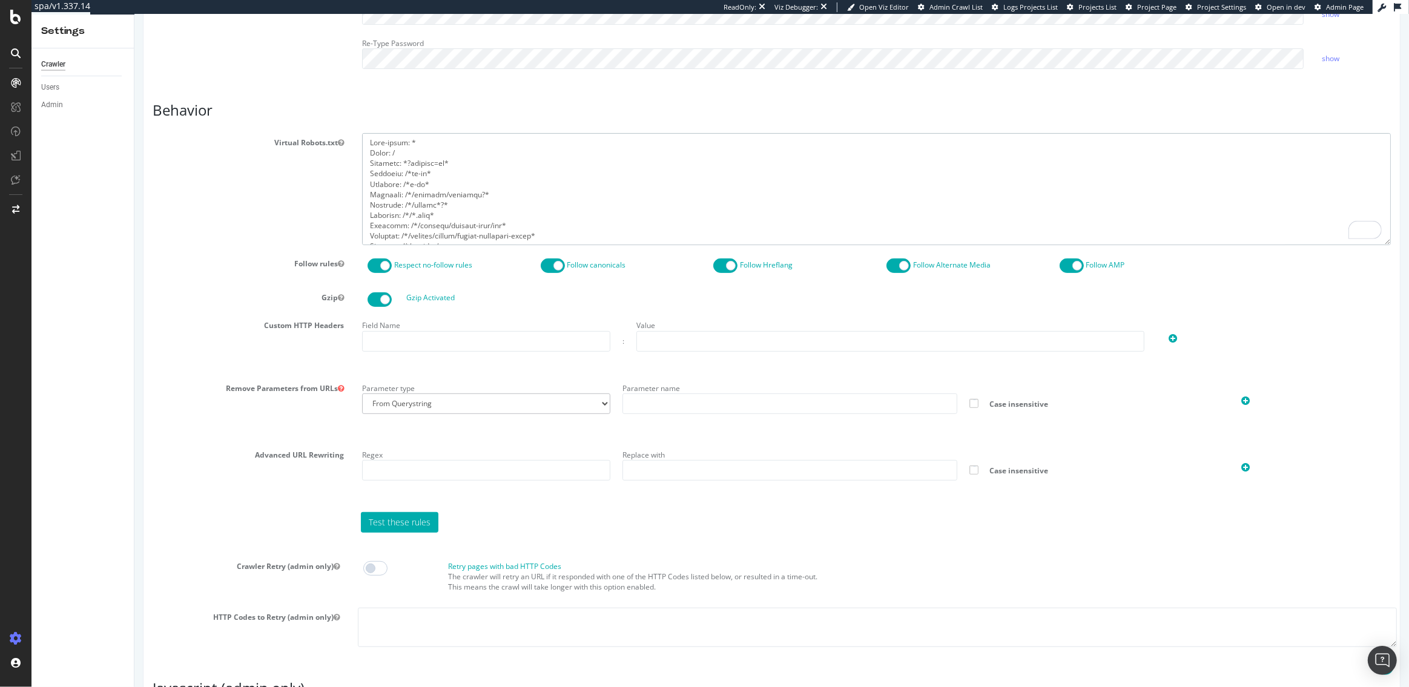
click at [436, 210] on textarea "To enrich screen reader interactions, please activate Accessibility in Grammarl…" at bounding box center [875, 189] width 1029 height 112
click at [404, 150] on textarea "To enrich screen reader interactions, please activate Accessibility in Grammarl…" at bounding box center [875, 189] width 1029 height 112
drag, startPoint x: 414, startPoint y: 191, endPoint x: 401, endPoint y: 192, distance: 13.3
click at [401, 192] on textarea "To enrich screen reader interactions, please activate Accessibility in Grammarl…" at bounding box center [875, 189] width 1029 height 112
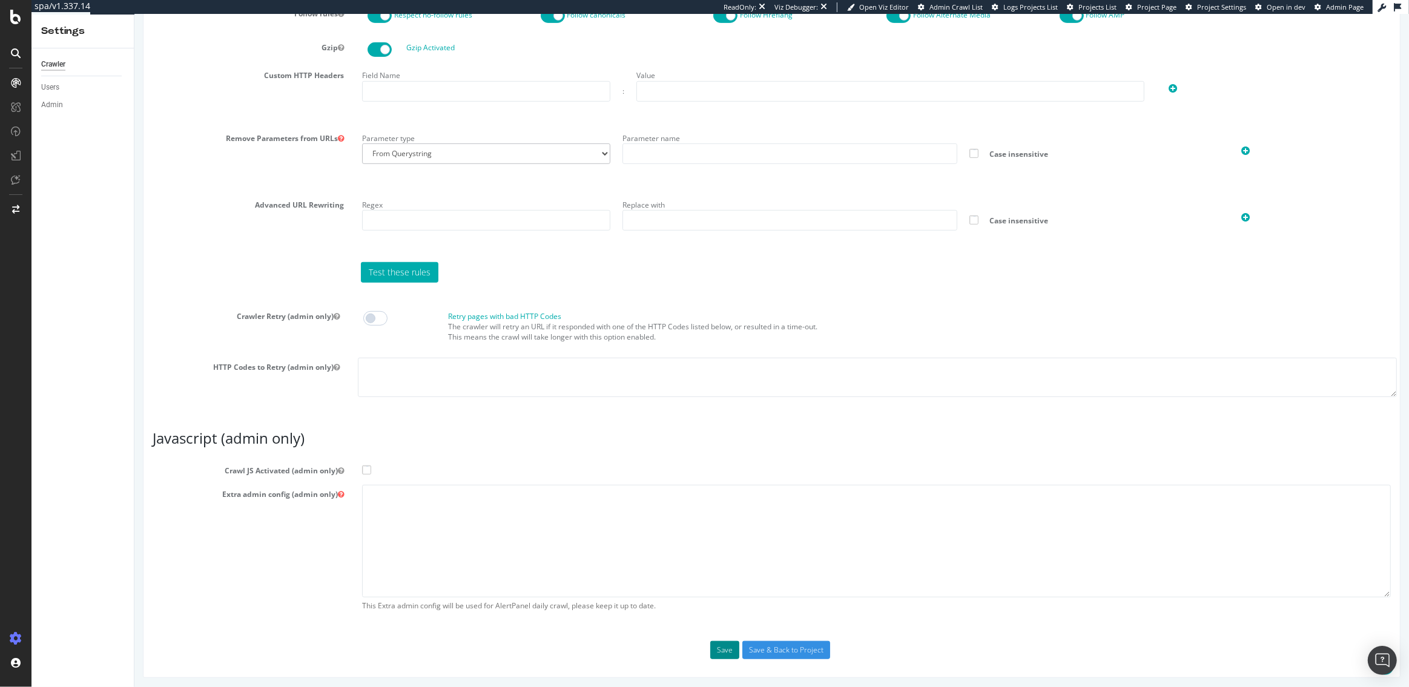
type textarea "User-agent: * Allow: / Disallow: *?bvstate=pg* Disallow: /*nf-ec* Disallow: /*f…"
click at [720, 645] on button "Save" at bounding box center [724, 650] width 29 height 18
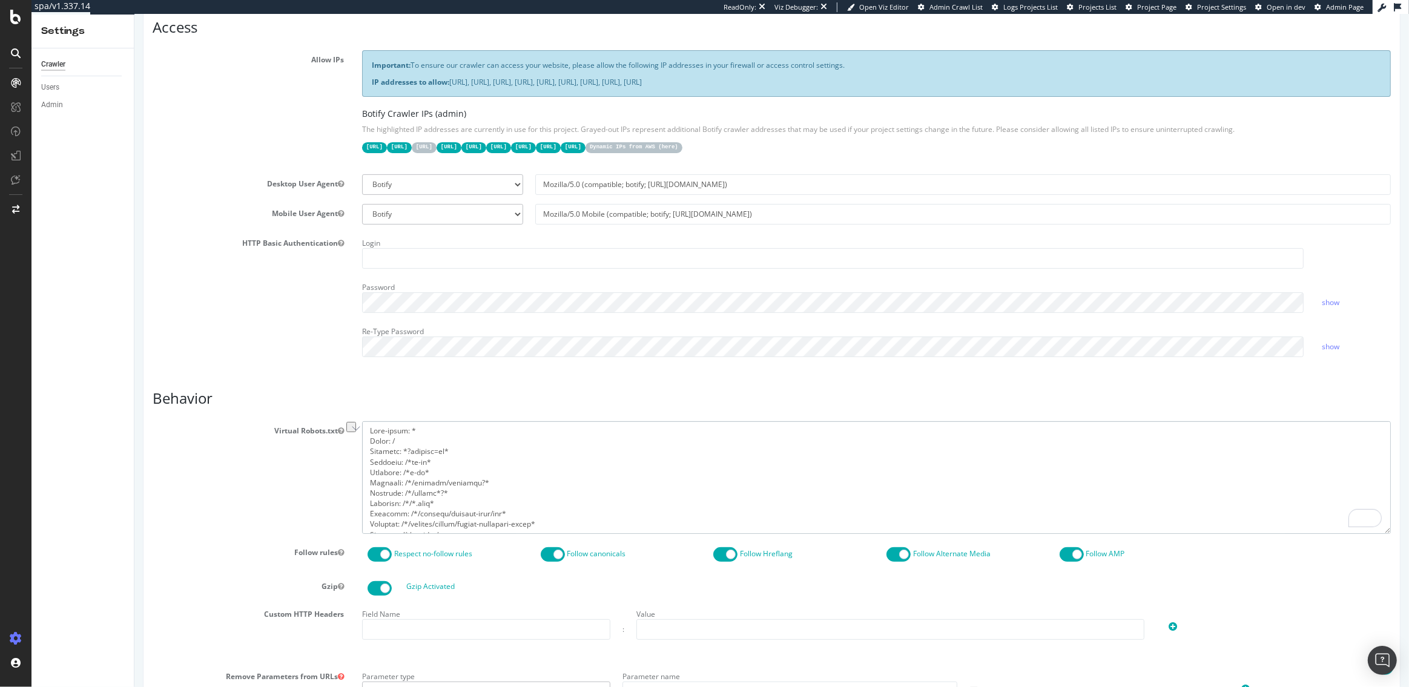
drag, startPoint x: 403, startPoint y: 438, endPoint x: 366, endPoint y: 439, distance: 36.4
click at [366, 439] on textarea "To enrich screen reader interactions, please activate Accessibility in Grammarl…" at bounding box center [875, 477] width 1029 height 112
paste textarea "us*"
click at [475, 524] on textarea "To enrich screen reader interactions, please activate Accessibility in Grammarl…" at bounding box center [875, 477] width 1029 height 112
paste textarea "Disallow: /*"
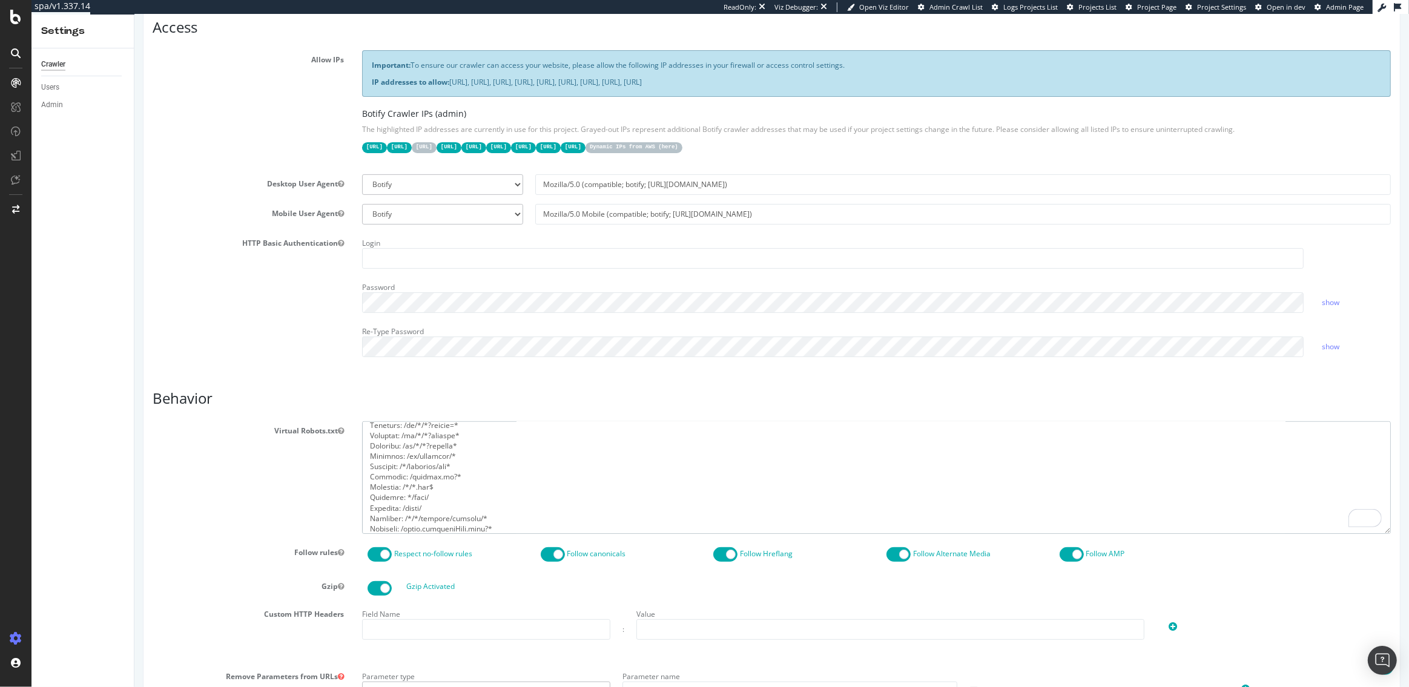
scroll to position [18, 0]
drag, startPoint x: 420, startPoint y: 527, endPoint x: 357, endPoint y: 347, distance: 190.7
click at [357, 347] on div "Report features Content Quality Evaluate Content Quality Identify areas of your…" at bounding box center [771, 532] width 1238 height 1332
type textarea "User-agent: * Allow: /us* Disallow: *?bvstate=pg* Disallow: /*nf-ec* Disallow: …"
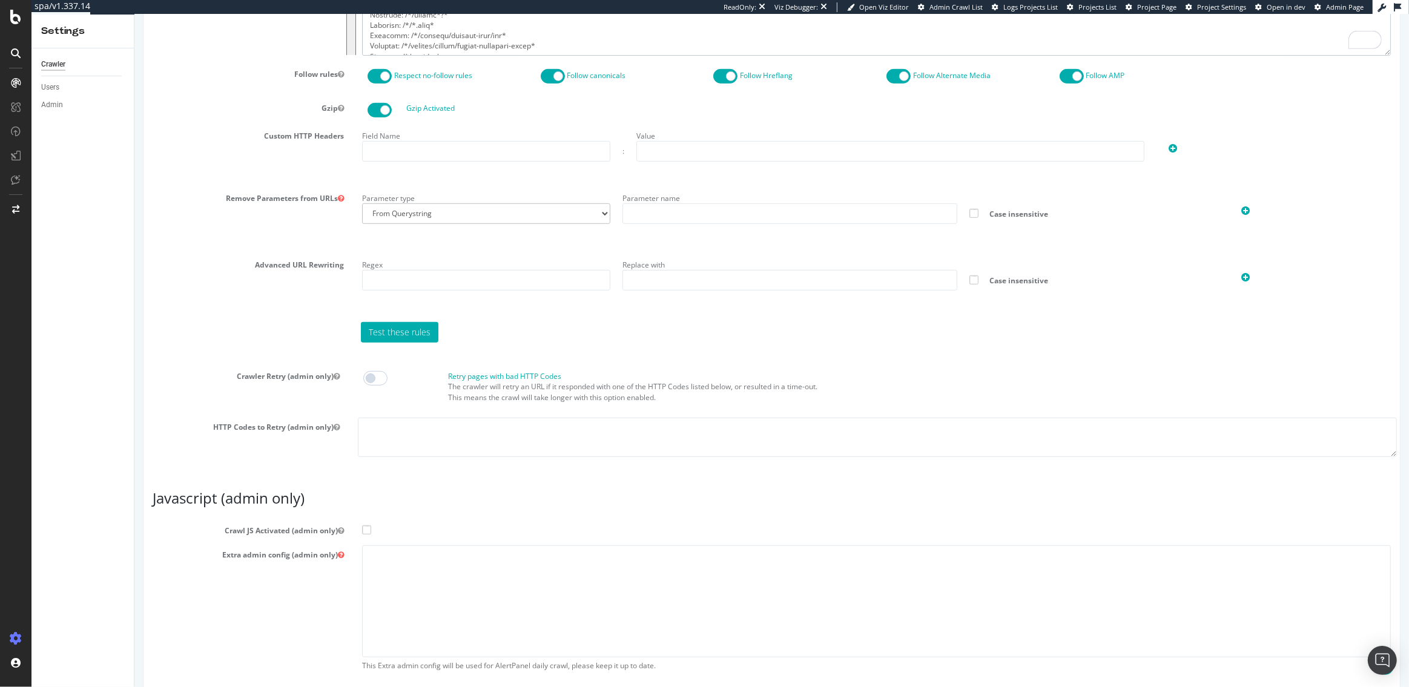
scroll to position [868, 0]
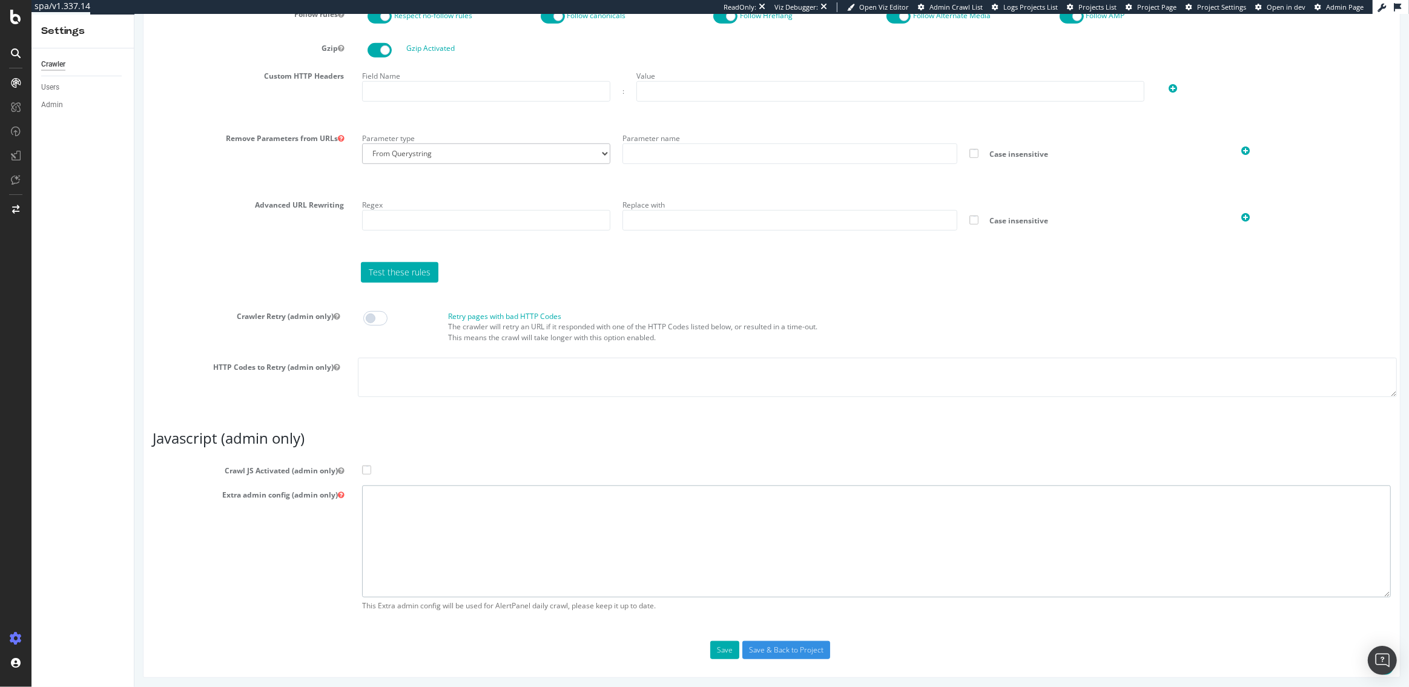
click at [613, 504] on textarea at bounding box center [875, 542] width 1029 height 112
click at [363, 469] on span at bounding box center [365, 470] width 9 height 9
click at [134, 15] on input "Crawl JS Activated (admin only)" at bounding box center [134, 15] width 0 height 0
click at [421, 511] on textarea "To enrich screen reader interactions, please activate Accessibility in Grammarl…" at bounding box center [875, 542] width 1029 height 112
paste textarea "{ "flags": [ "cube" ], "beta": { "pap_mini_rules": [ "+ *[DOMAIN_NAME][URL]", "…"
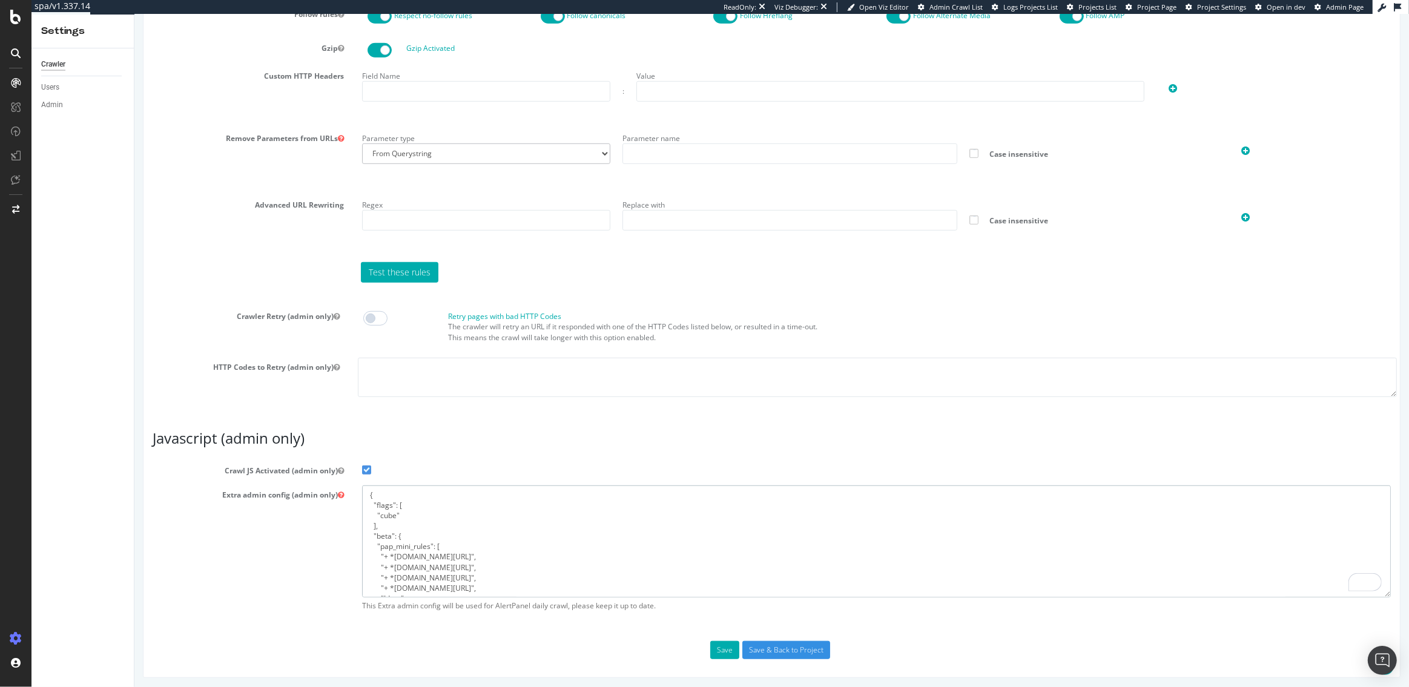
scroll to position [90, 0]
type textarea "{ "flags": [ "cube" ], "beta": { "pap_mini_rules": [ "+ *[DOMAIN_NAME][URL]", "…"
click at [719, 652] on button "Save" at bounding box center [724, 650] width 29 height 18
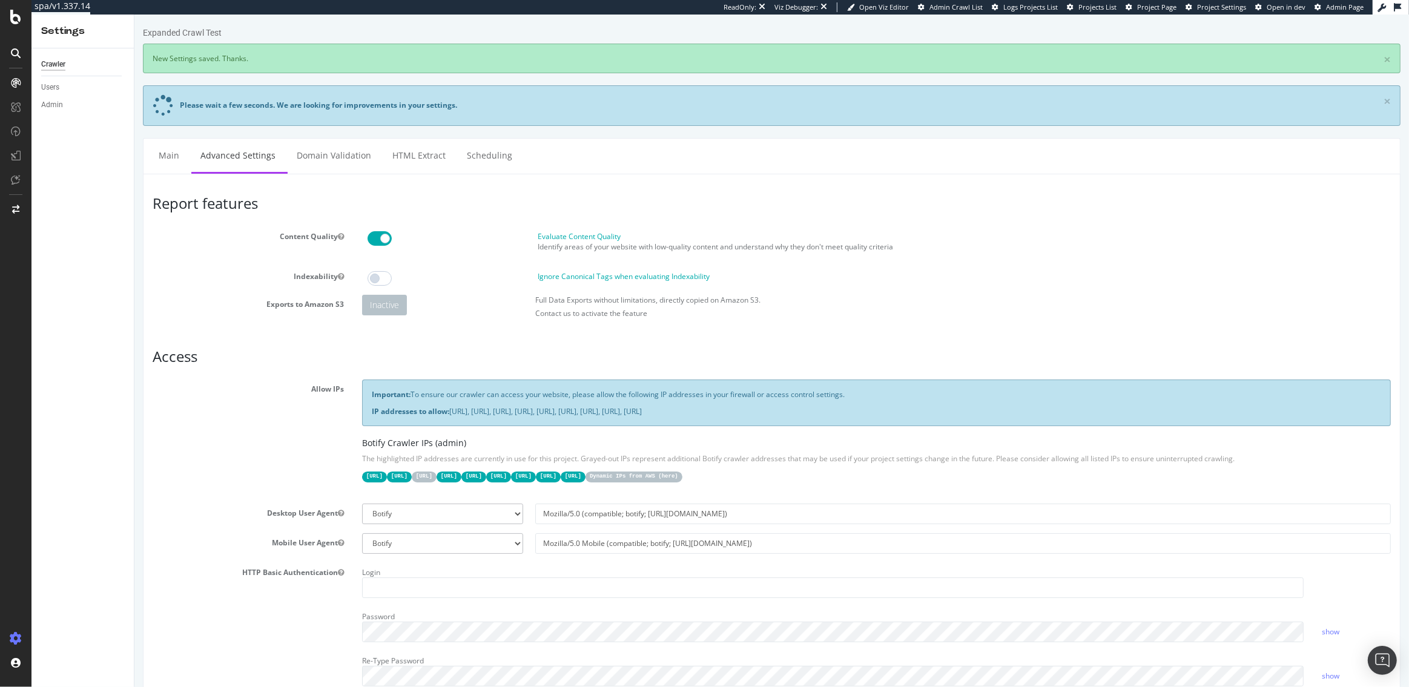
scroll to position [0, 0]
click at [163, 160] on link "Main" at bounding box center [168, 155] width 39 height 33
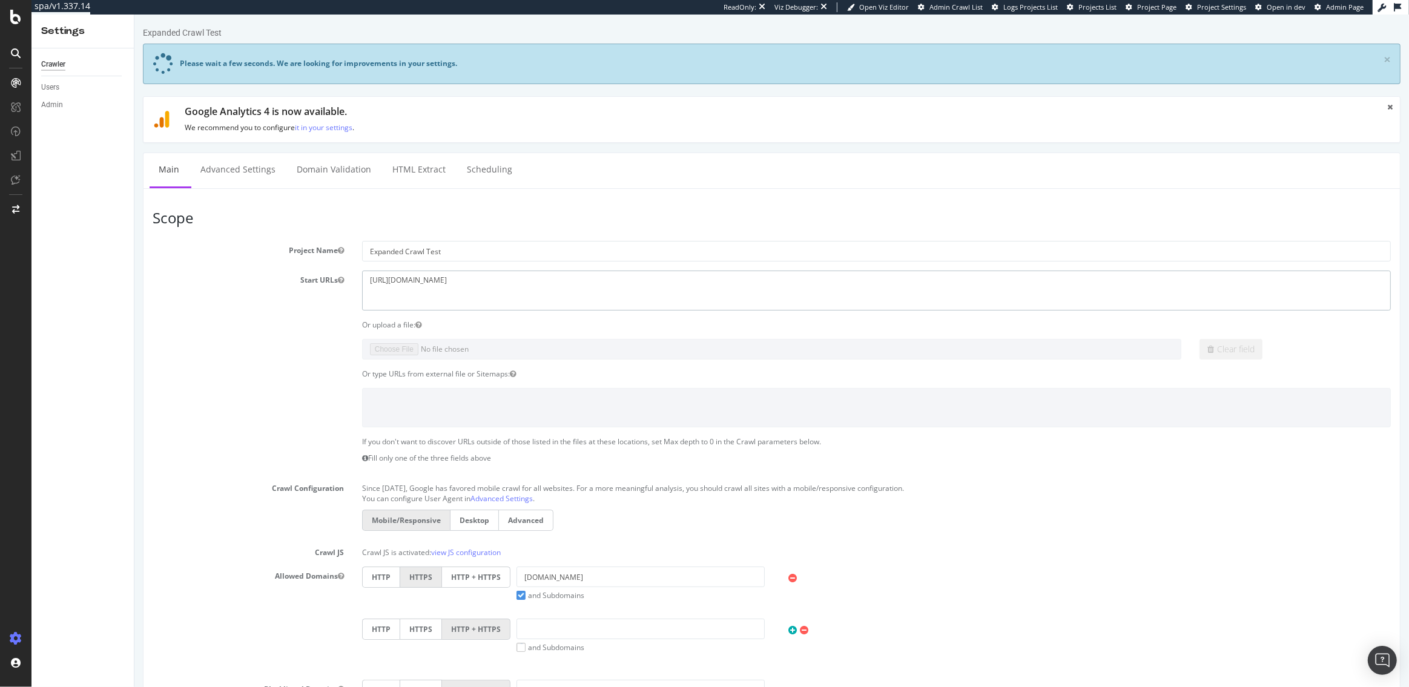
click at [428, 276] on textarea "[URL][DOMAIN_NAME]" at bounding box center [875, 290] width 1029 height 39
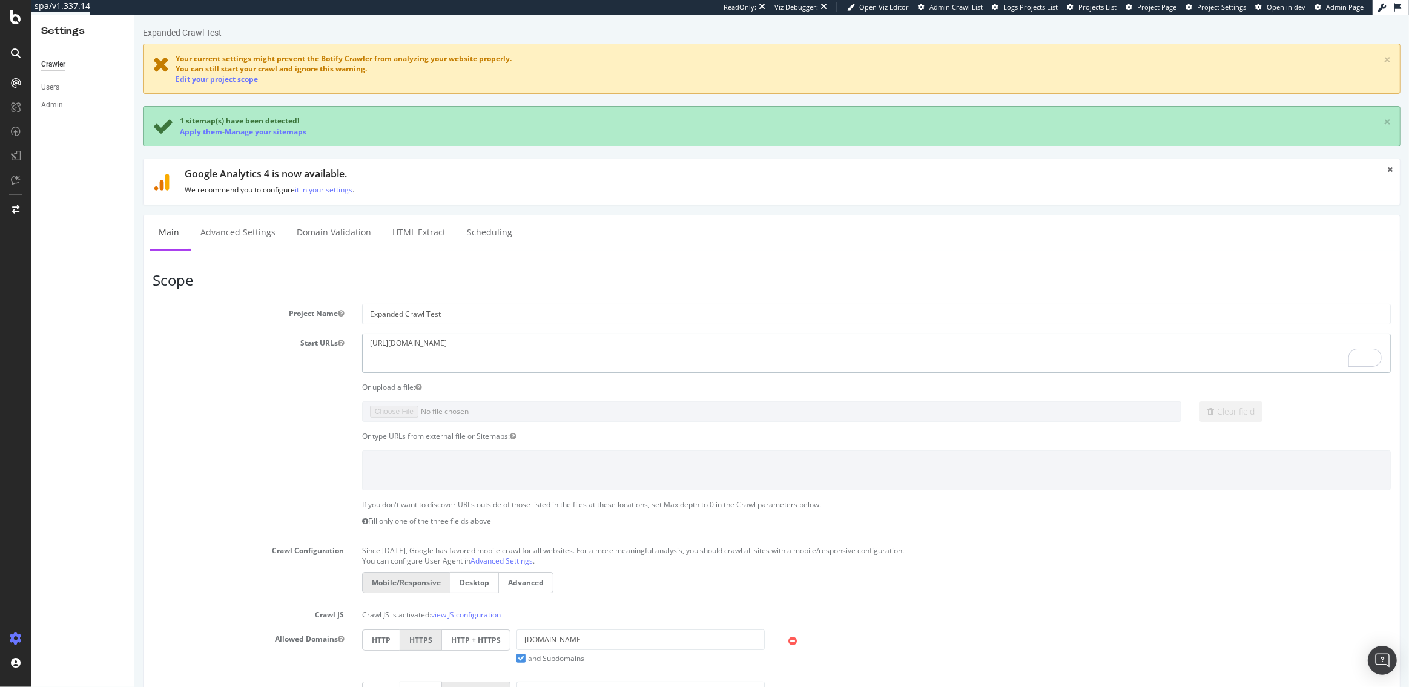
click at [394, 340] on textarea "[URL][DOMAIN_NAME]" at bounding box center [875, 353] width 1029 height 39
paste textarea "[DOMAIN_NAME][URL]"
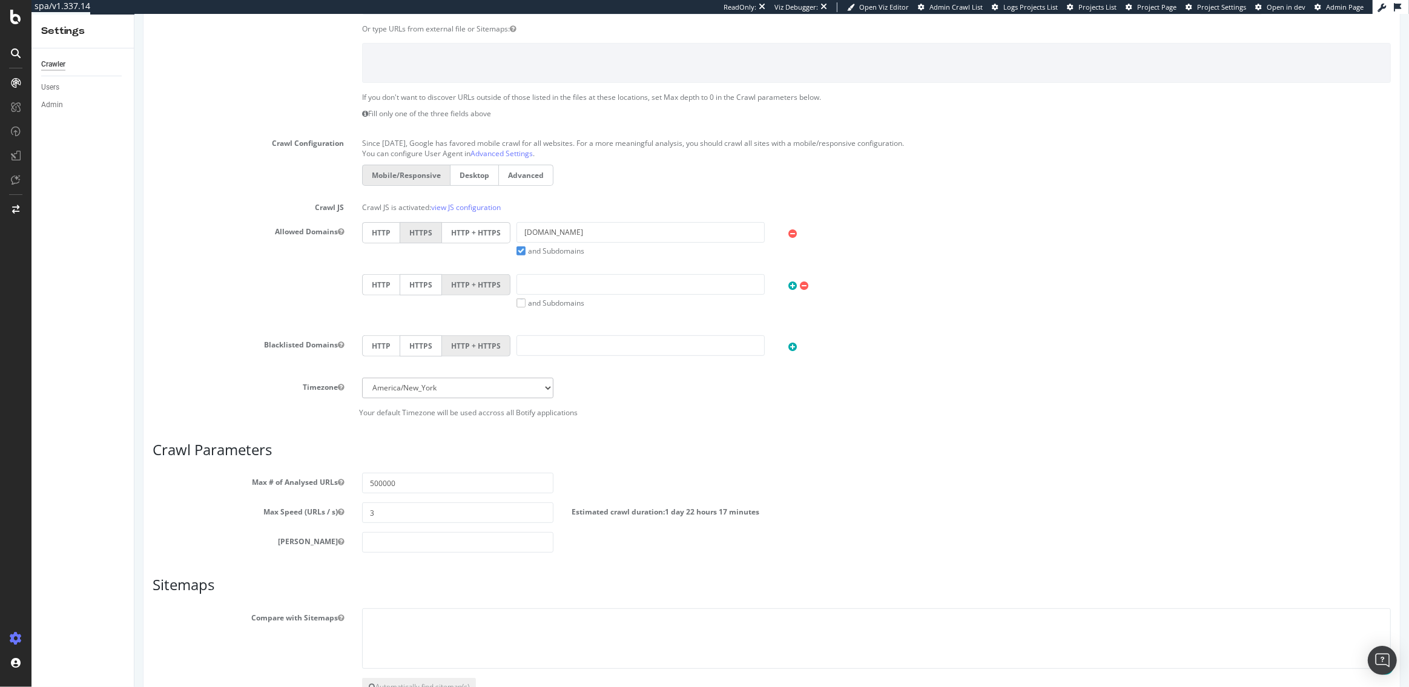
scroll to position [487, 0]
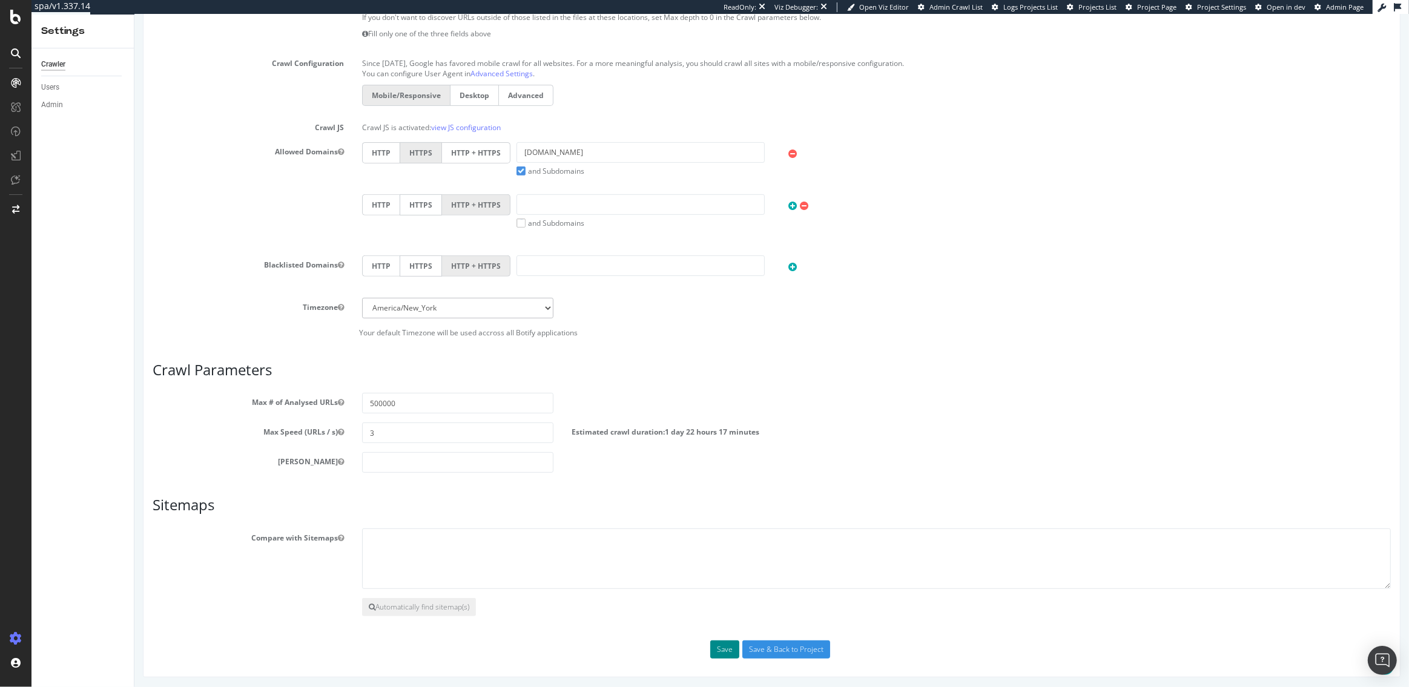
type textarea "[URL][DOMAIN_NAME]"
click at [716, 643] on button "Save" at bounding box center [724, 650] width 29 height 18
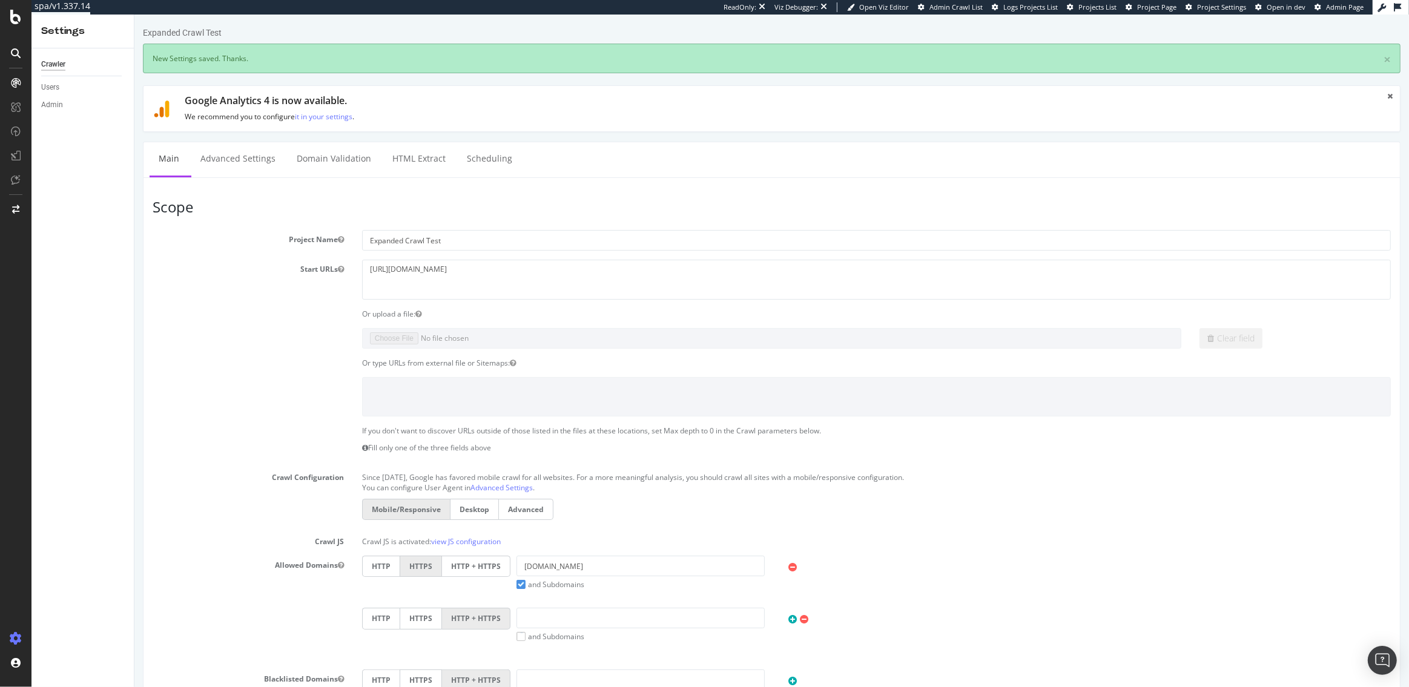
scroll to position [0, 0]
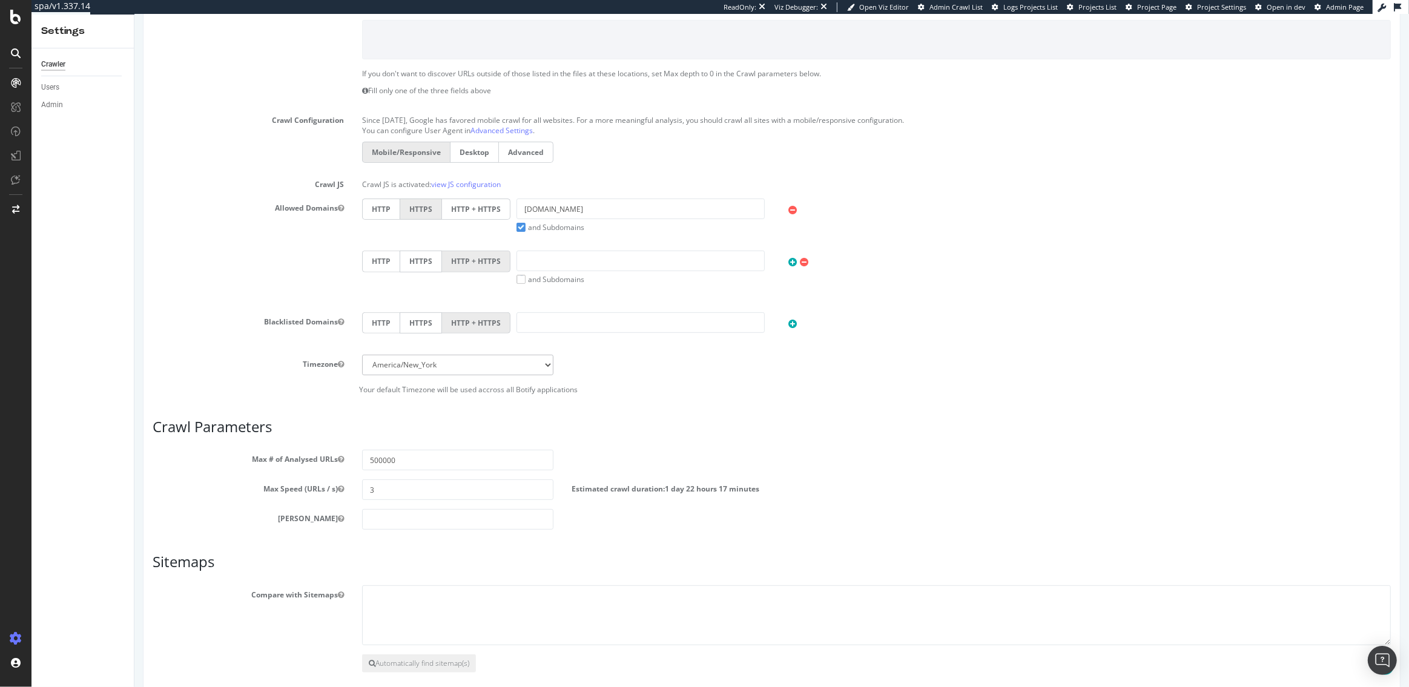
scroll to position [466, 0]
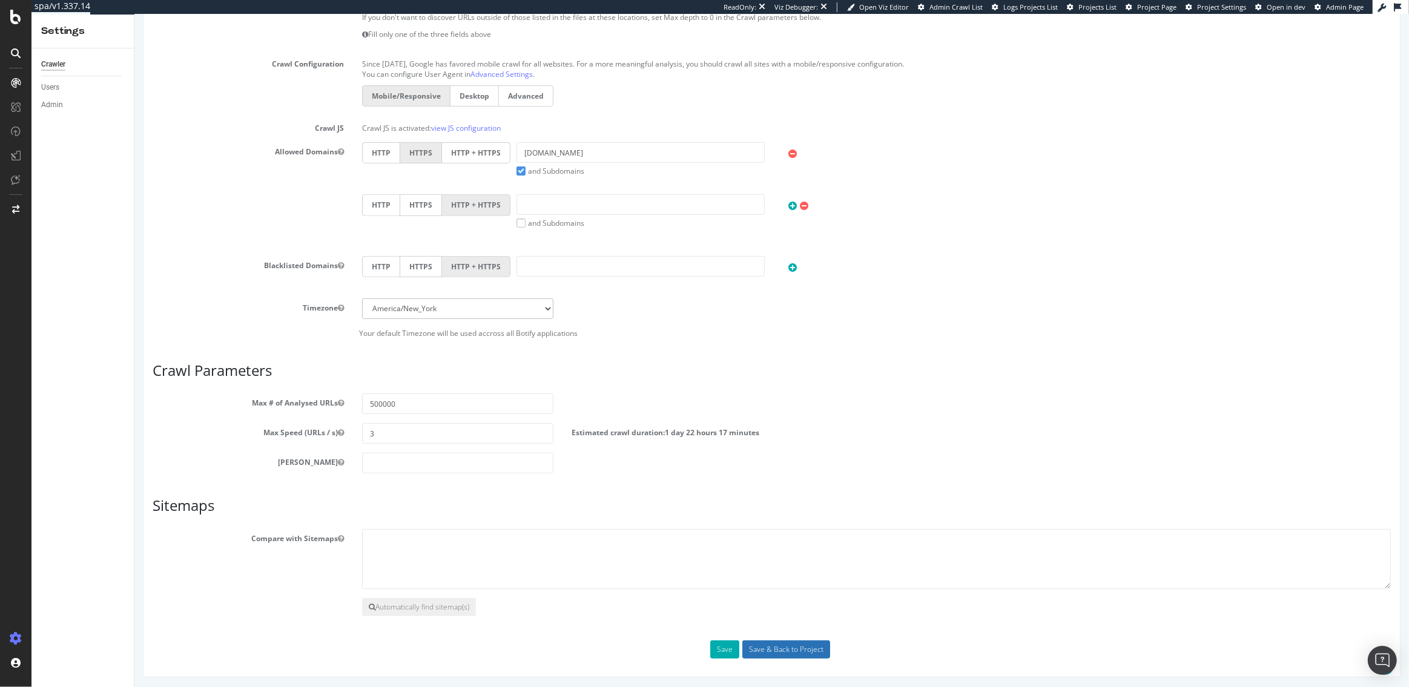
click at [774, 647] on input "Save & Back to Project" at bounding box center [786, 650] width 88 height 18
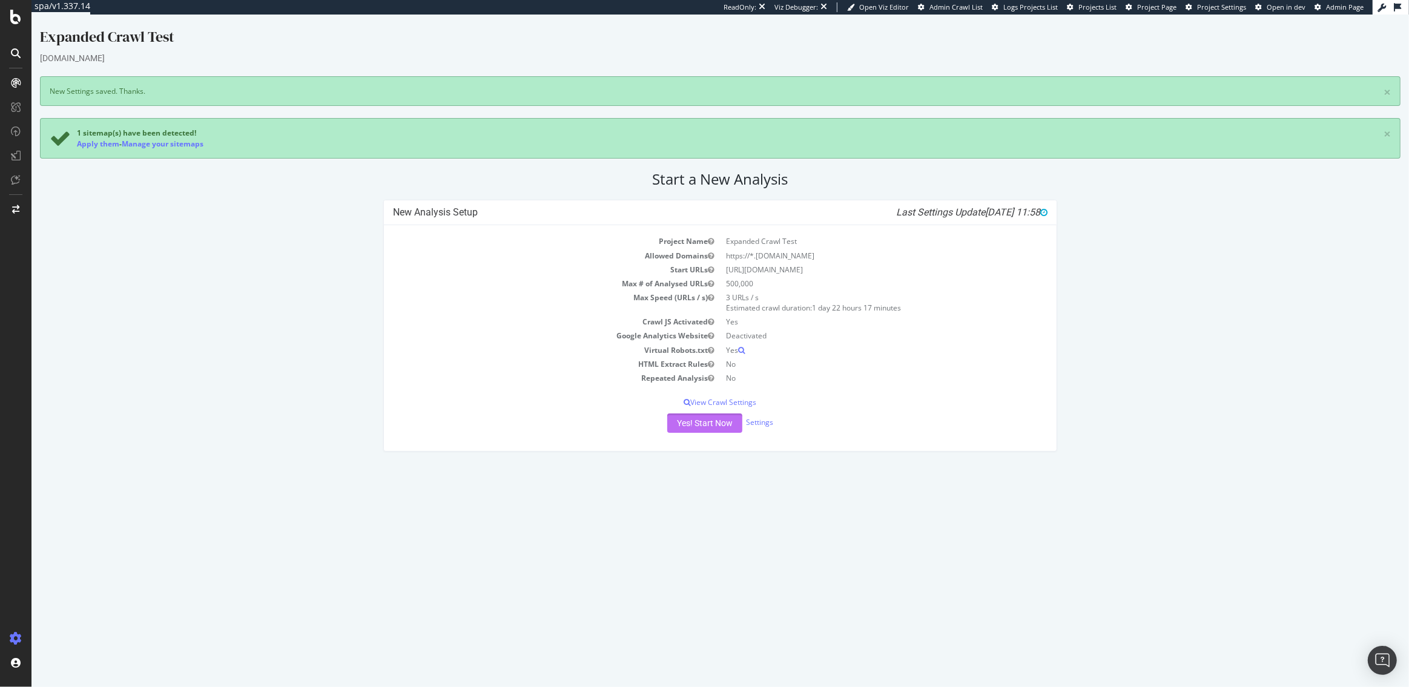
click at [696, 423] on button "Yes! Start Now" at bounding box center [704, 423] width 75 height 19
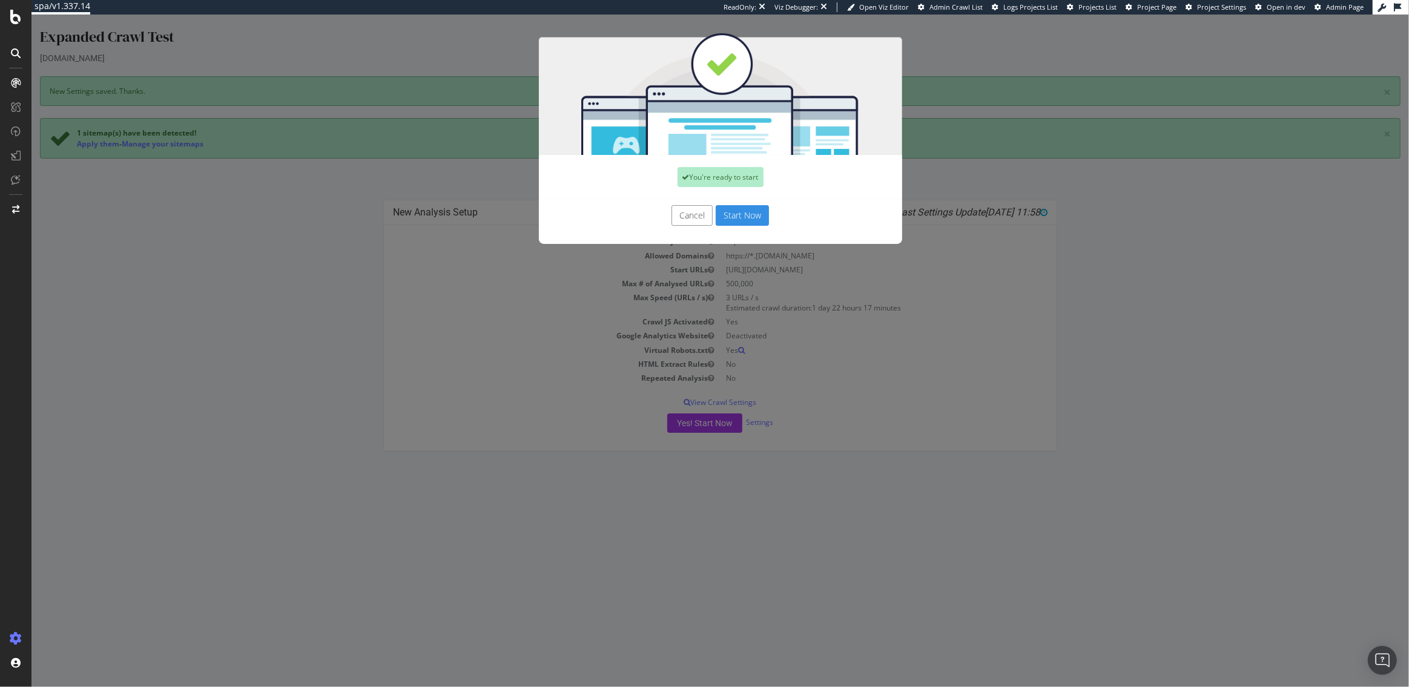
click at [744, 219] on button "Start Now" at bounding box center [742, 215] width 53 height 21
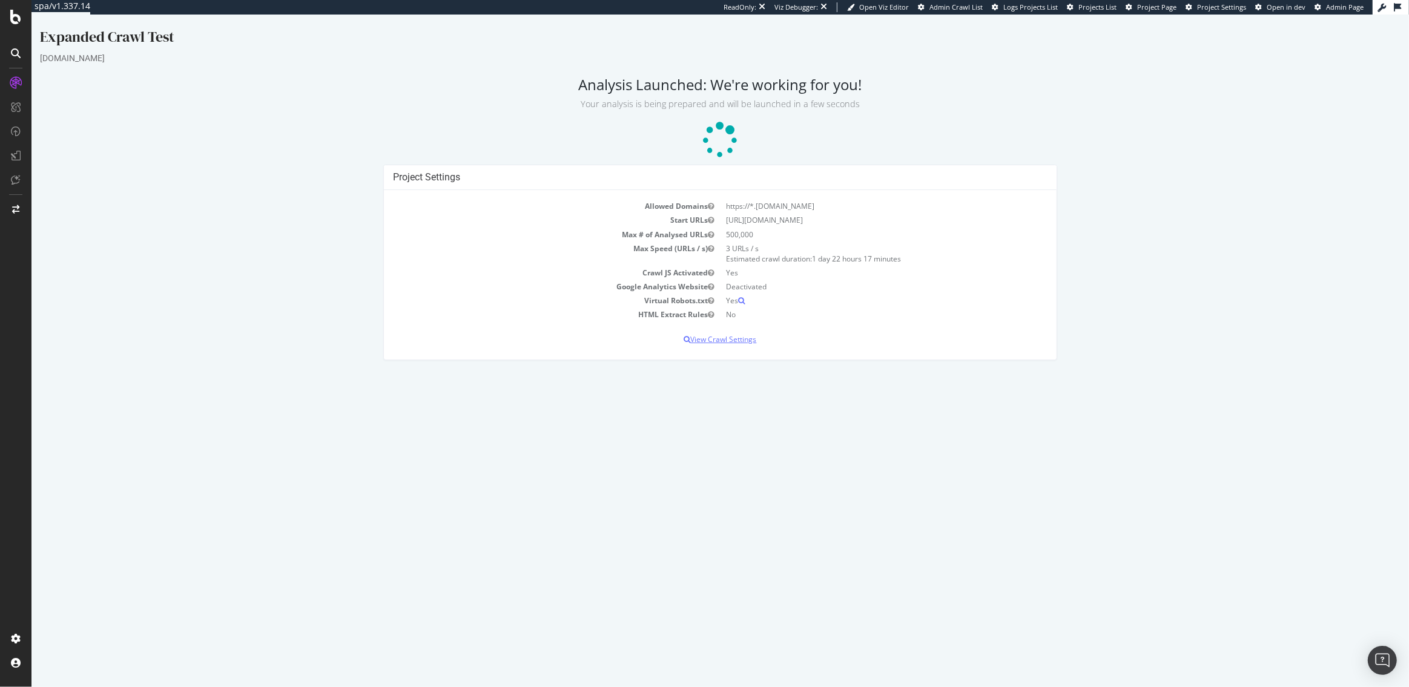
click at [704, 337] on p "View Crawl Settings" at bounding box center [720, 339] width 655 height 10
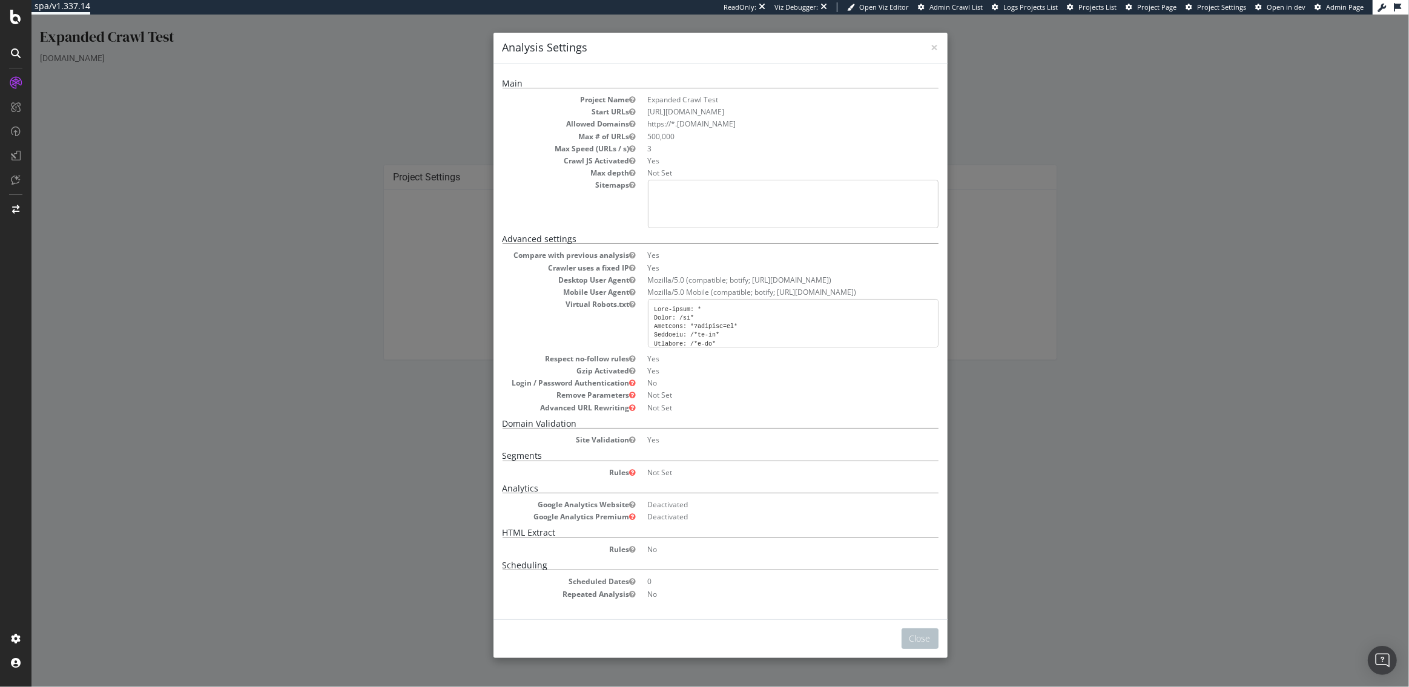
click at [189, 560] on div "× Close Analysis Settings Main Project Name Expanded Crawl Test Start URLs http…" at bounding box center [720, 351] width 1378 height 673
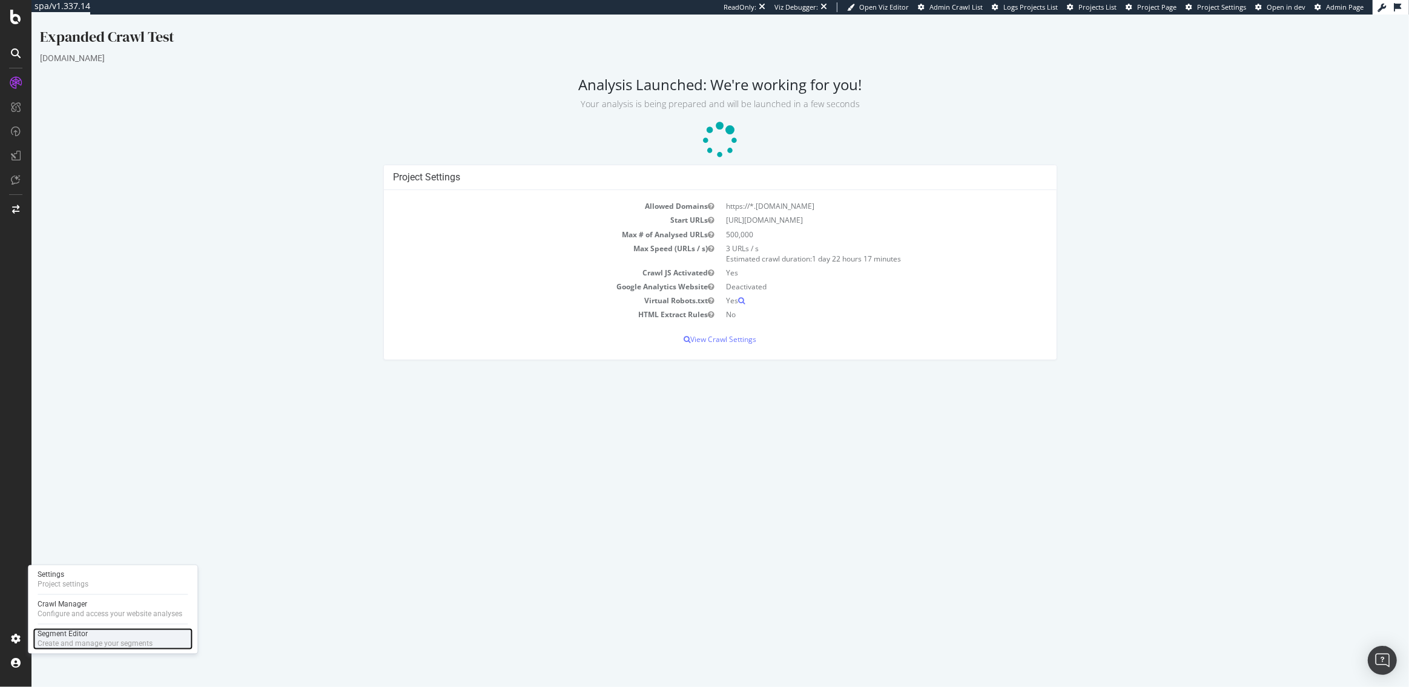
click at [64, 631] on div "Segment Editor" at bounding box center [95, 635] width 115 height 10
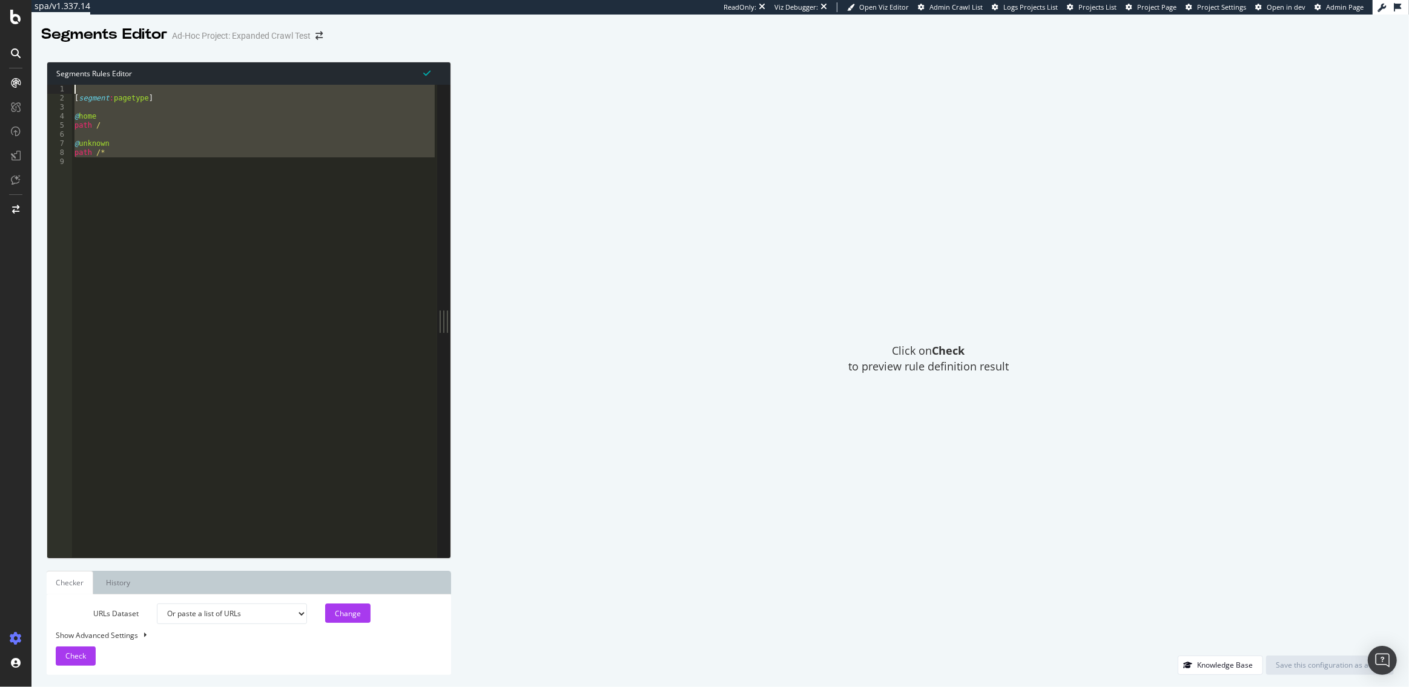
drag, startPoint x: 117, startPoint y: 158, endPoint x: 82, endPoint y: 78, distance: 88.1
click at [82, 78] on div "Segments Rules Editor 1 2 3 4 5 6 7 8 9 [ segment : pagetype ] @ home path / @ …" at bounding box center [249, 310] width 404 height 497
type textarea "[segment:pagetype]"
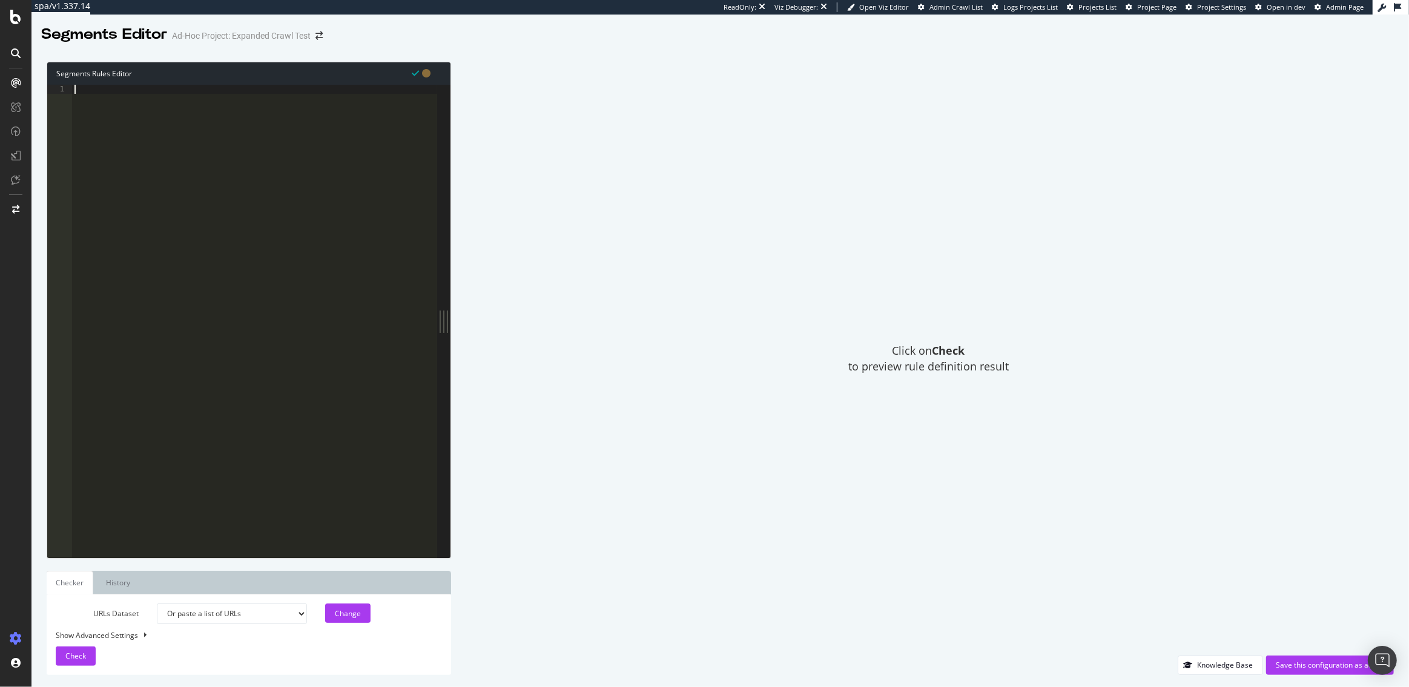
paste textarea "path rx ^/us/[^/]+/[^/]+$"
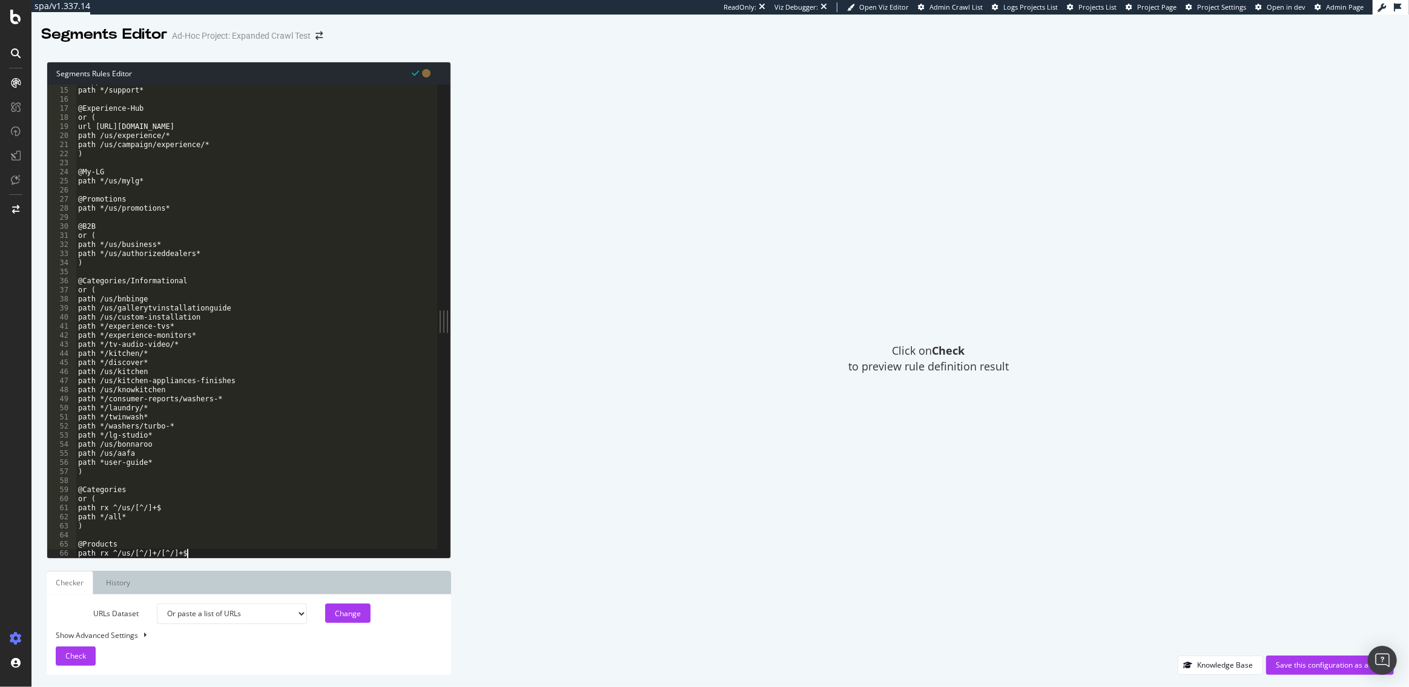
type textarea "path rx ^/us/[^/]+/[^/]+$"
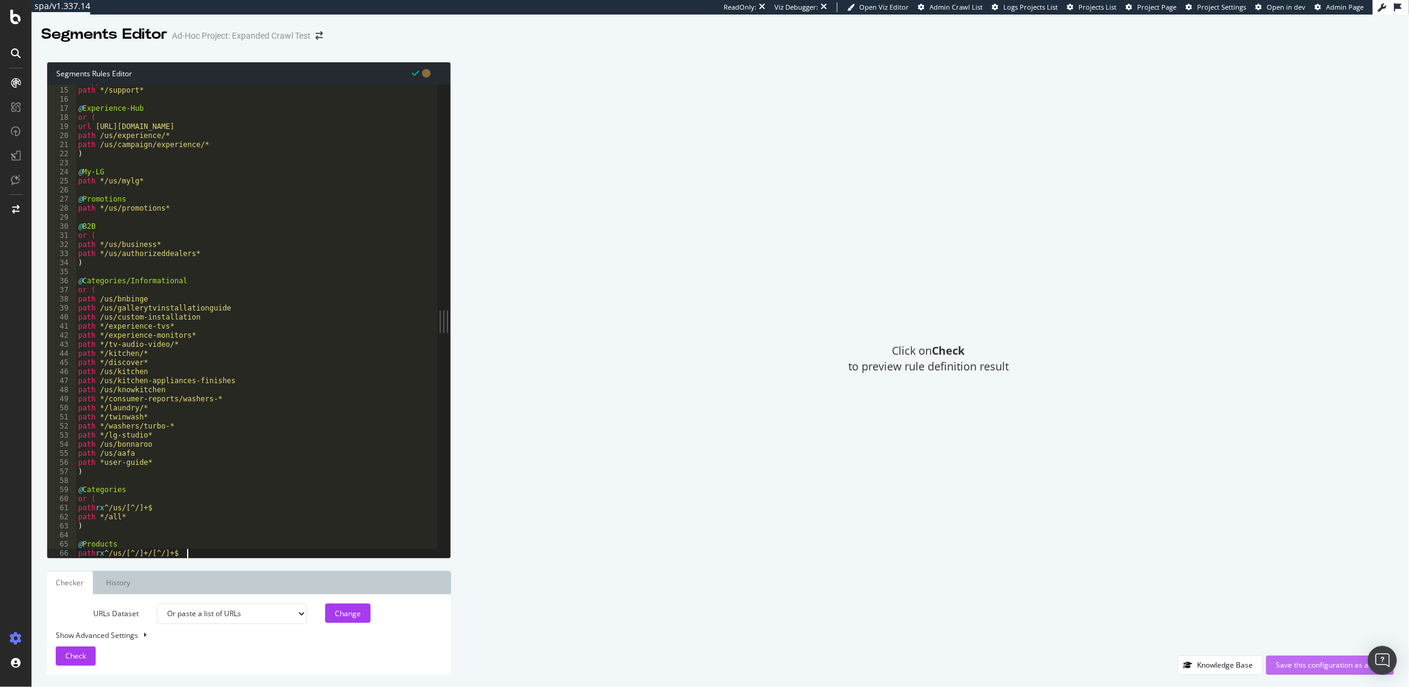
click at [1307, 661] on div "Save this configuration as active" at bounding box center [1330, 665] width 108 height 10
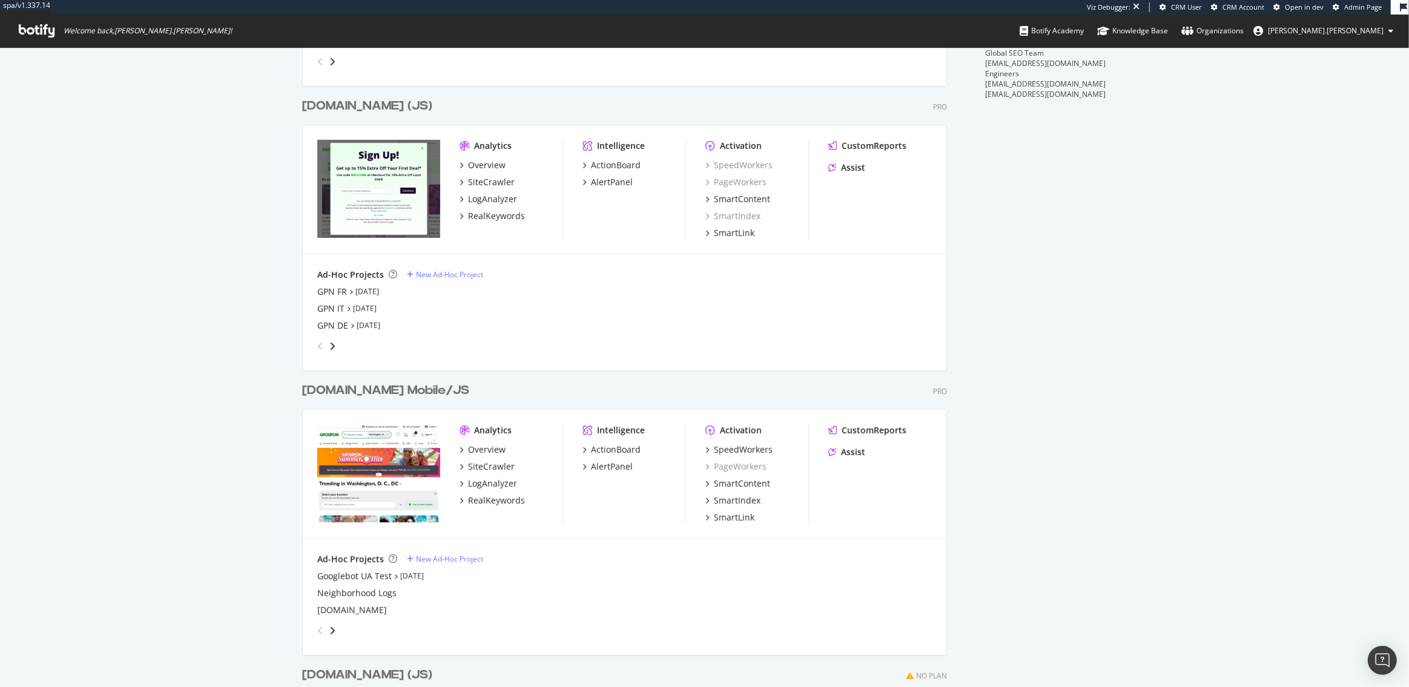
scroll to position [314, 0]
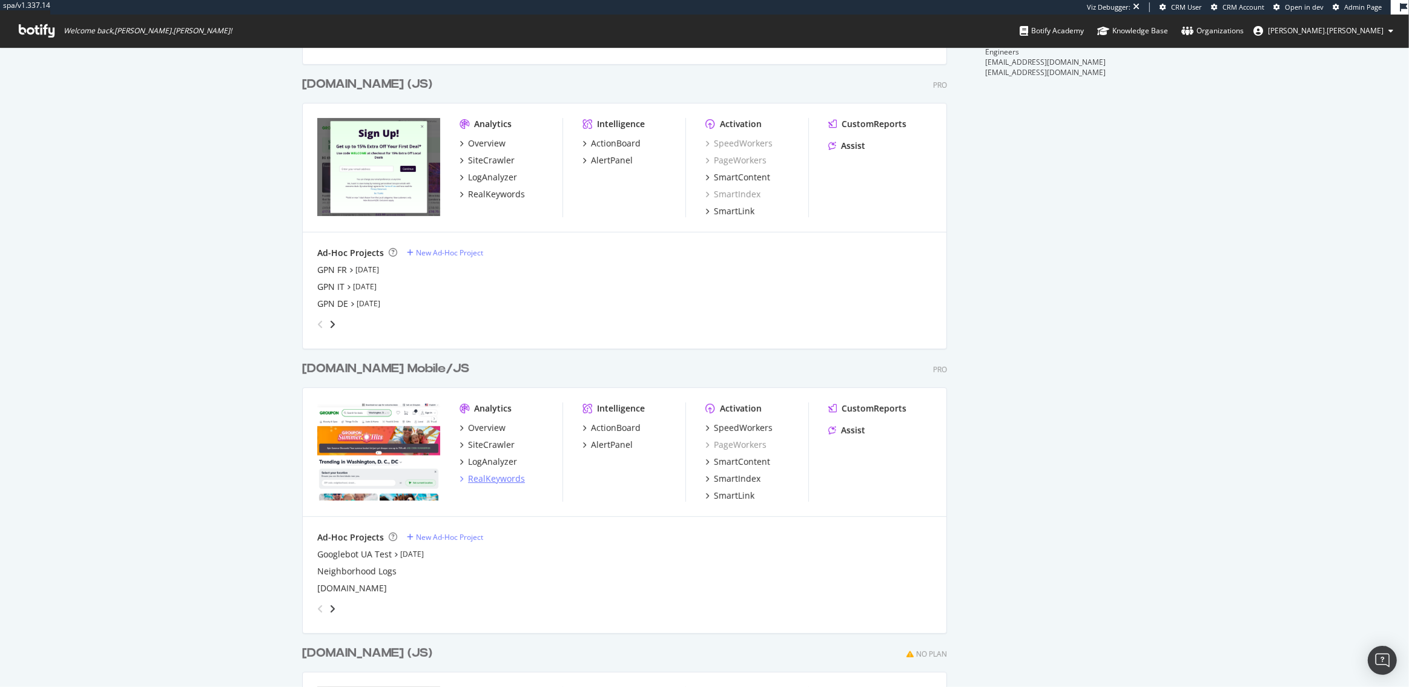
click at [498, 477] on div "RealKeywords" at bounding box center [496, 479] width 57 height 12
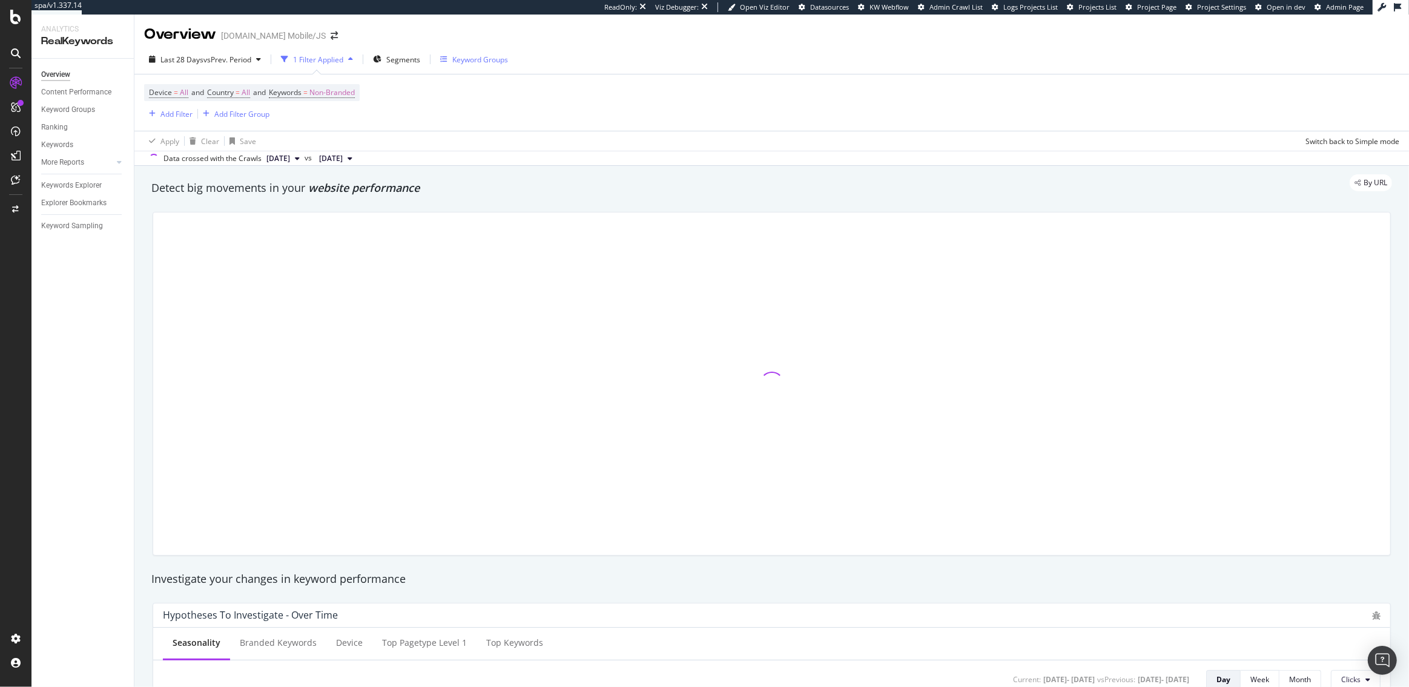
click at [486, 68] on div "Keyword Groups" at bounding box center [474, 59] width 68 height 18
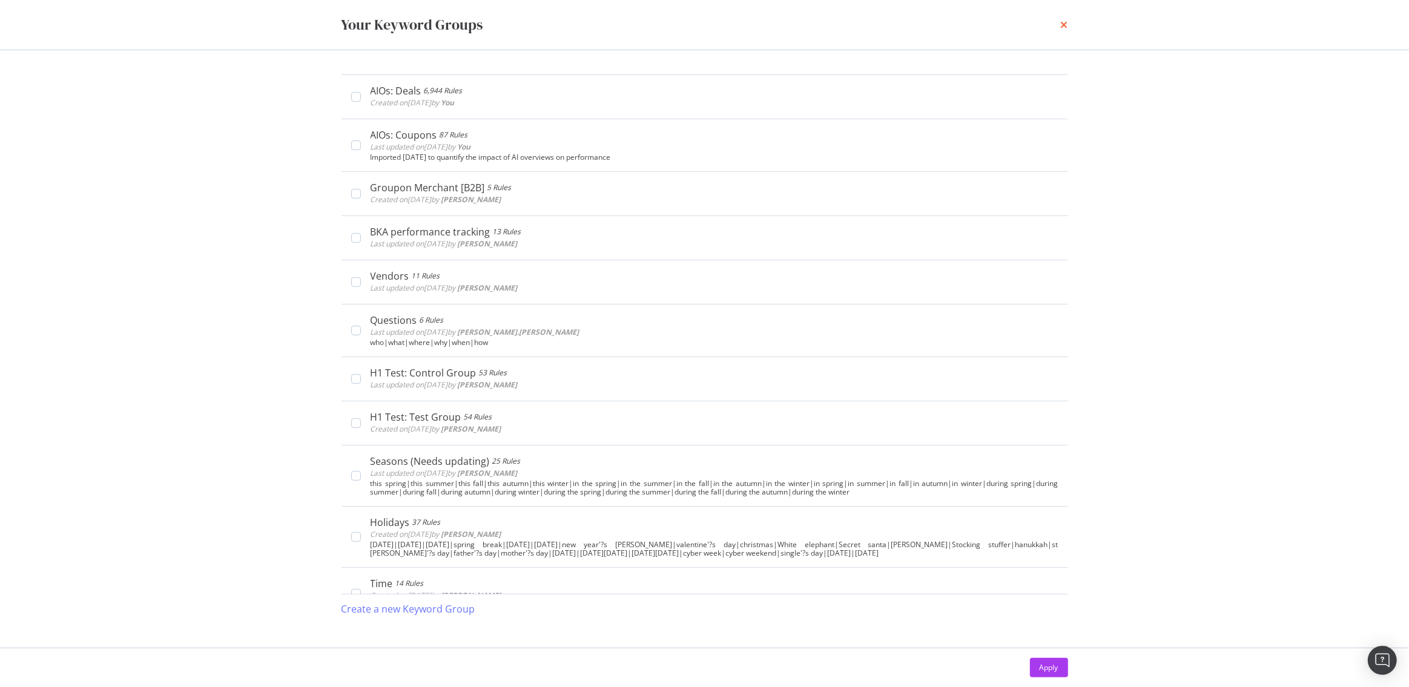
click at [1066, 27] on icon "times" at bounding box center [1064, 25] width 7 height 10
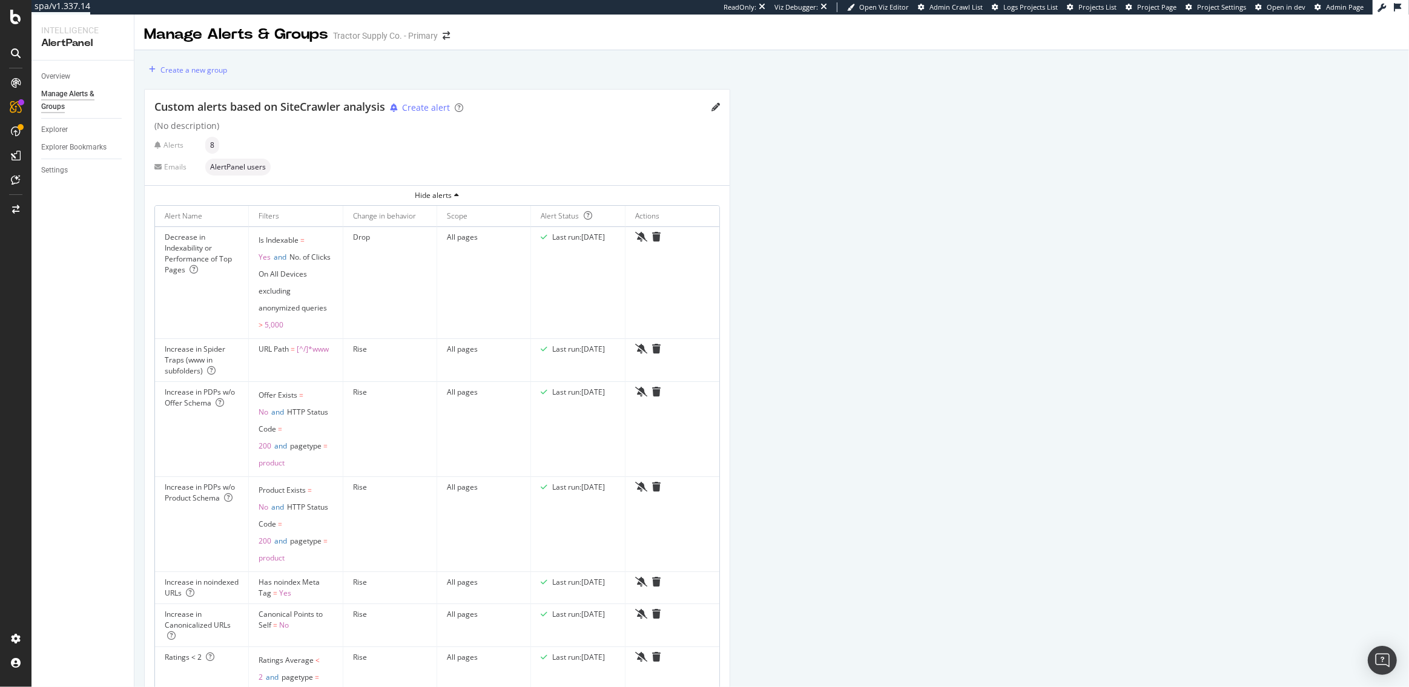
scroll to position [28, 0]
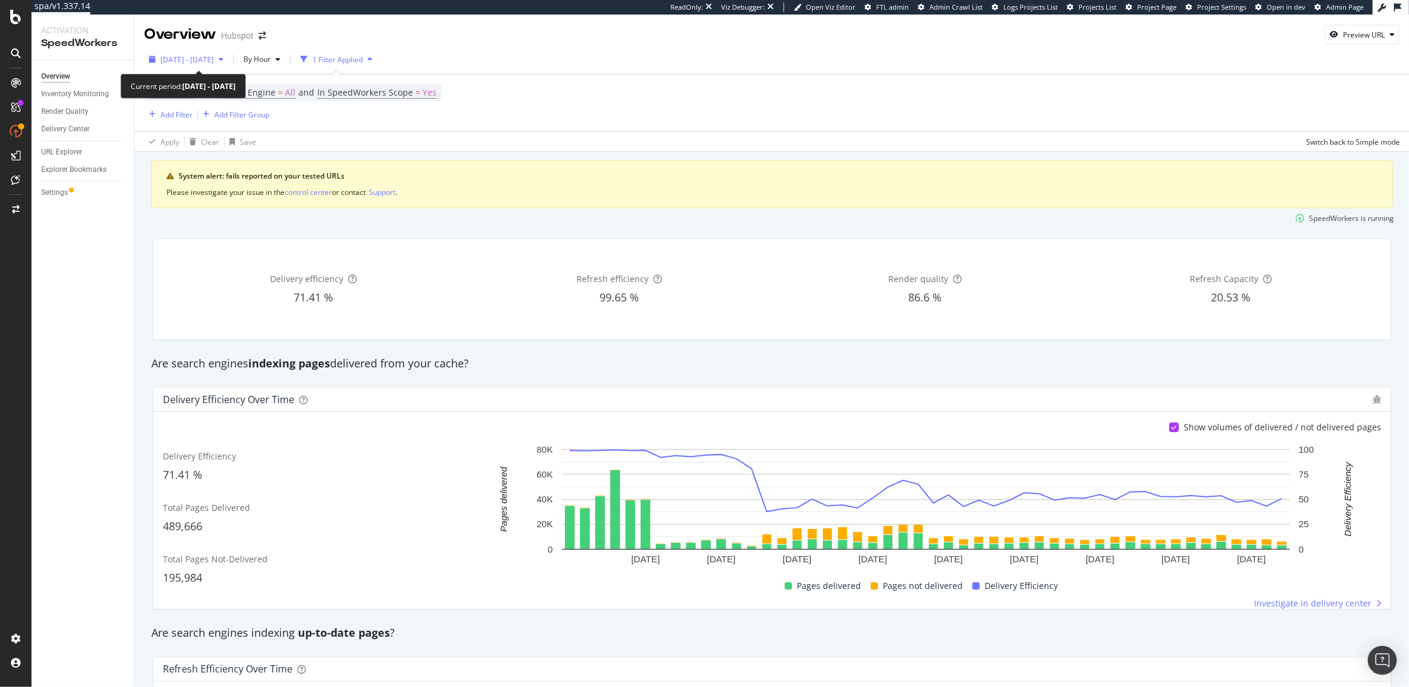
click at [180, 59] on span "[DATE] - [DATE]" at bounding box center [186, 59] width 53 height 10
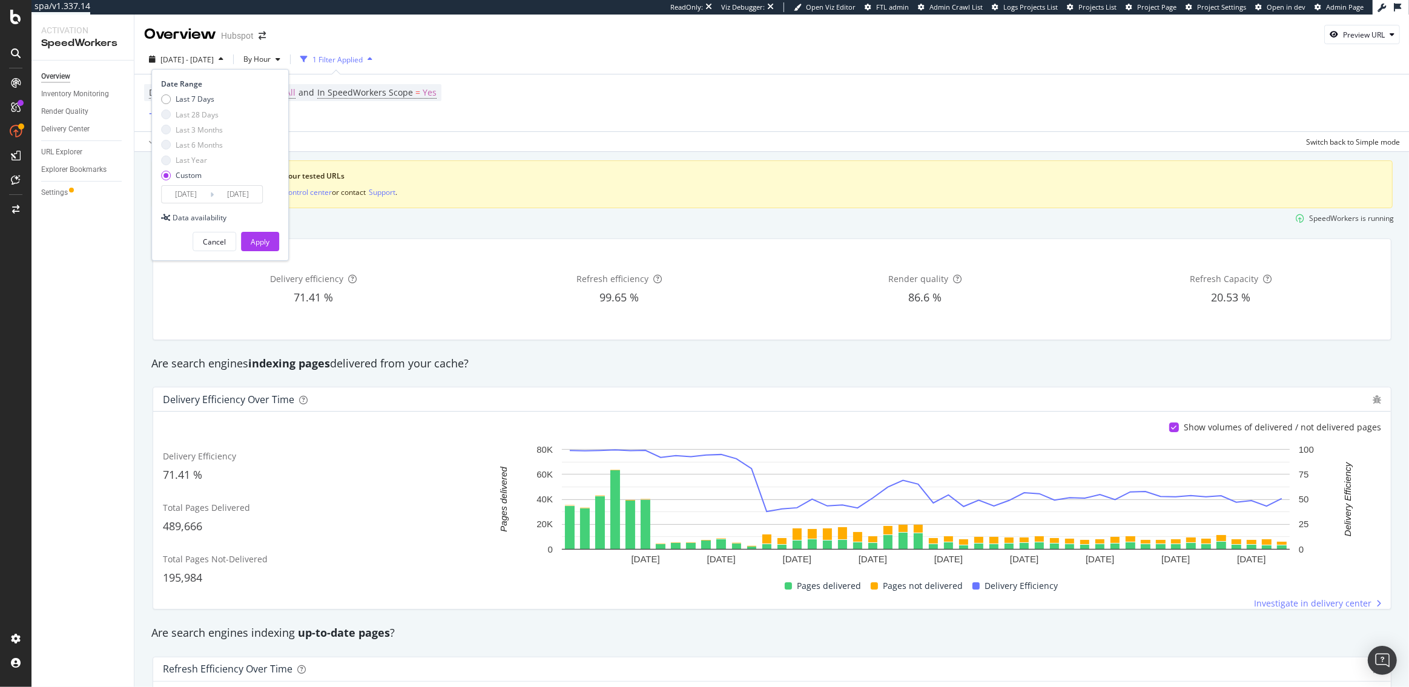
click at [183, 187] on input "[DATE]" at bounding box center [186, 194] width 48 height 17
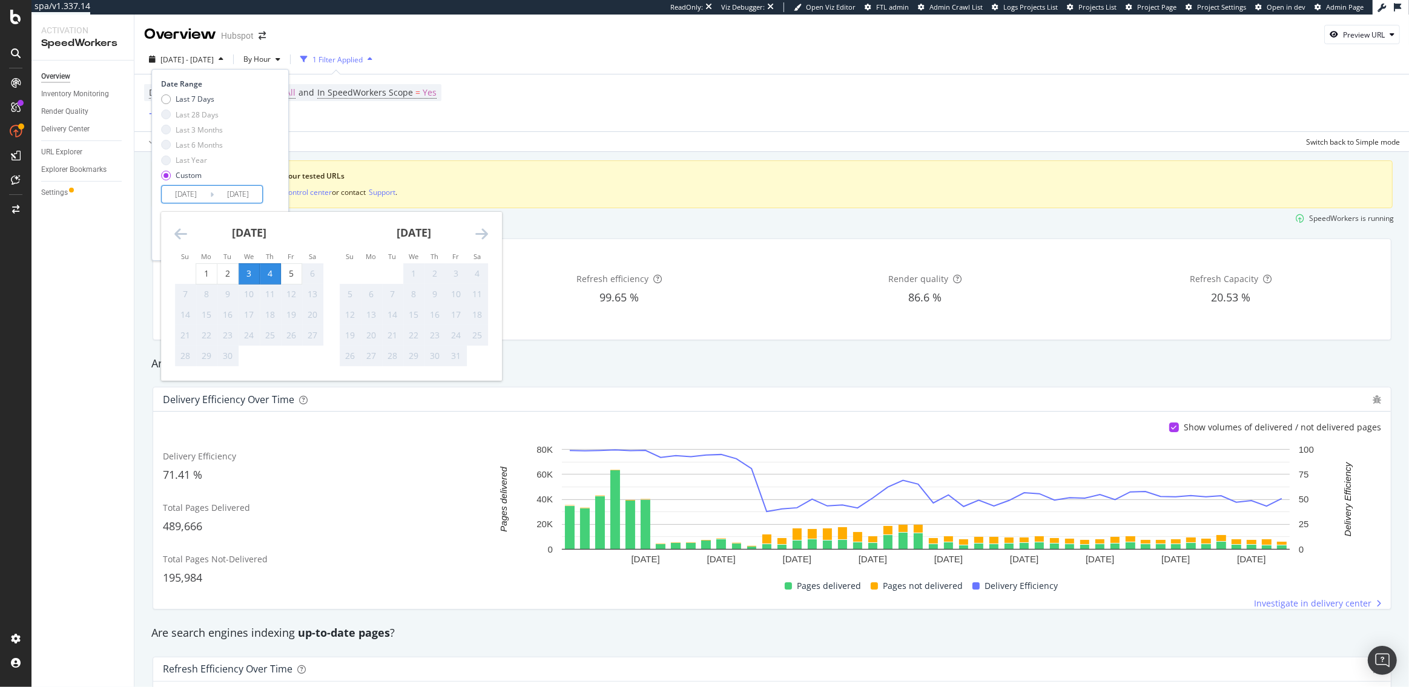
click at [244, 273] on div "3" at bounding box center [249, 274] width 21 height 12
click at [286, 272] on div "5" at bounding box center [291, 274] width 21 height 12
type input "2025/09/05"
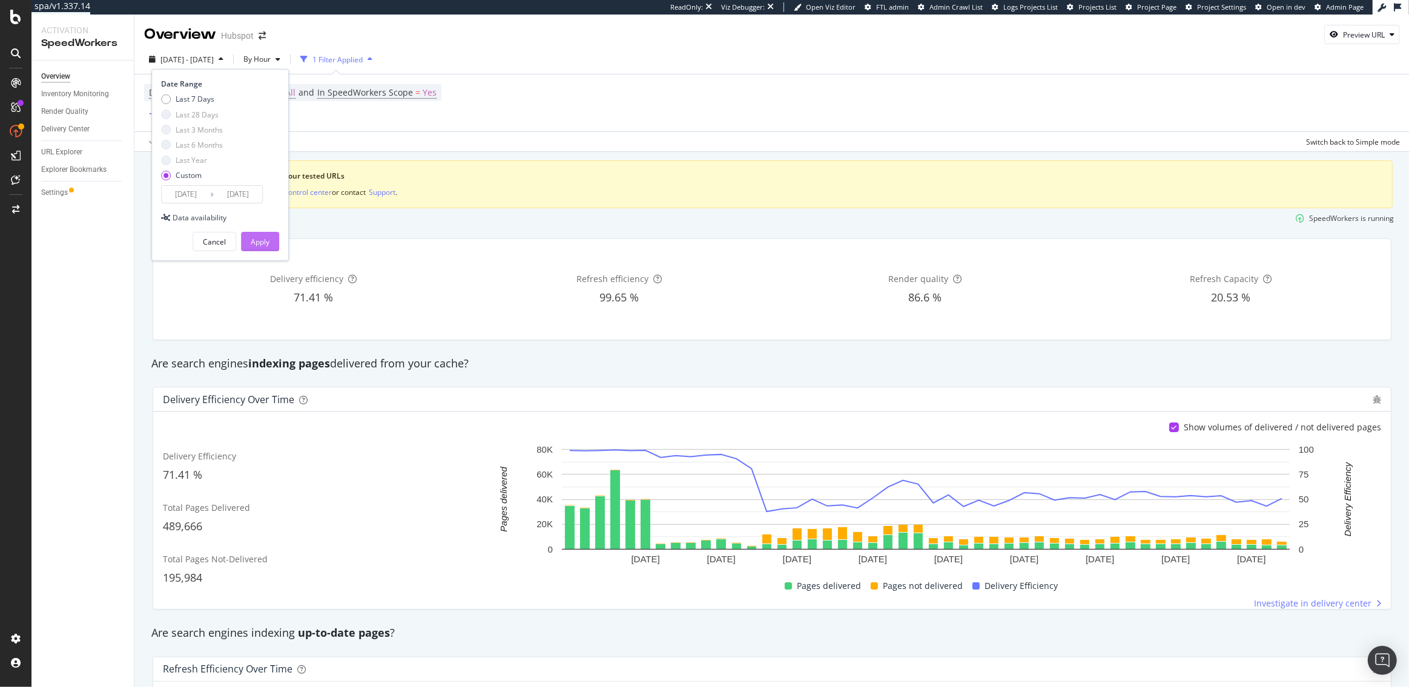
click at [269, 237] on div "Apply" at bounding box center [260, 242] width 19 height 10
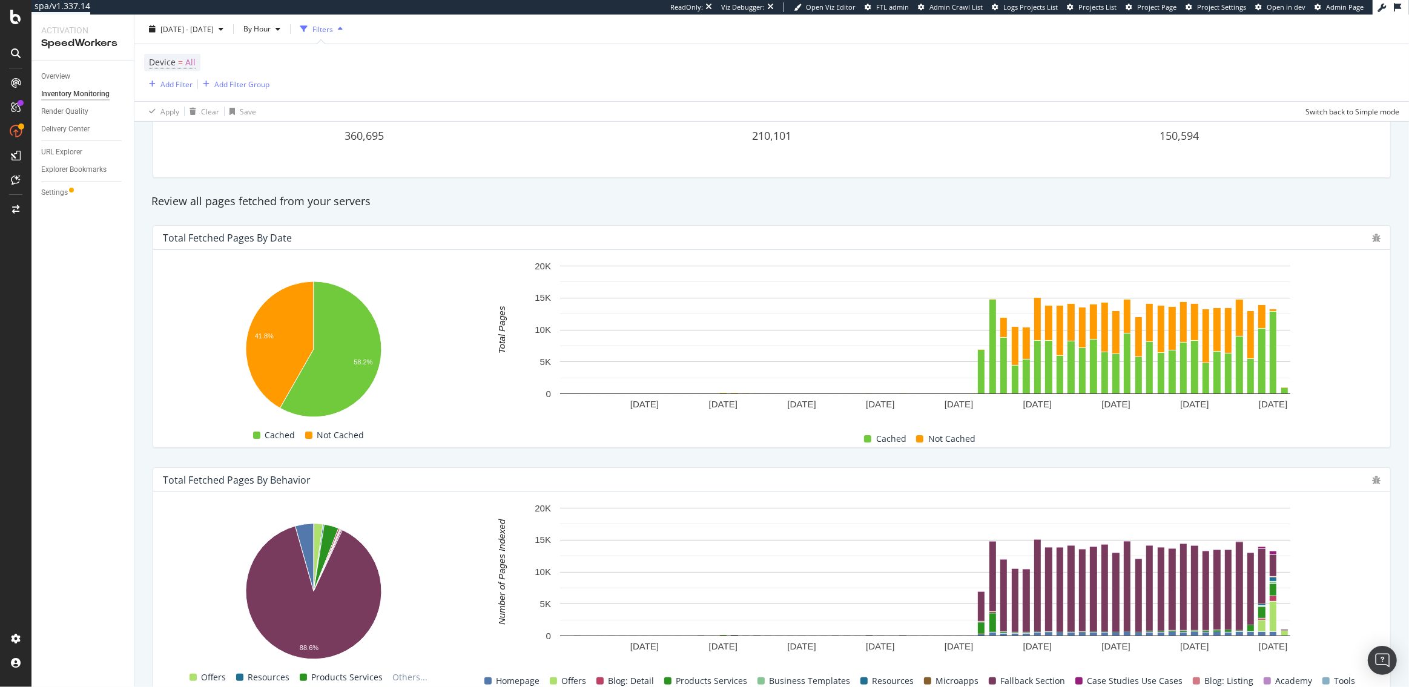
scroll to position [140, 0]
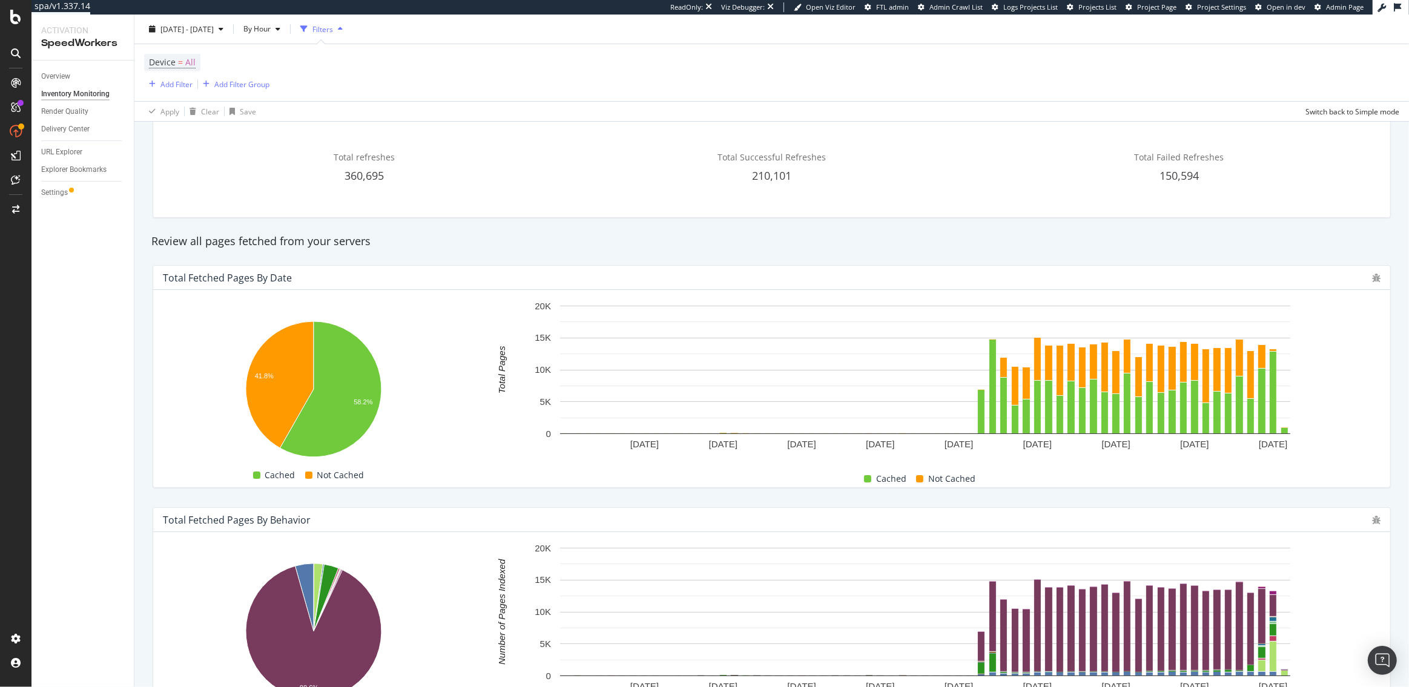
click at [98, 318] on div "Overview Inventory Monitoring Render Quality Delivery Center URL Explorer Explo…" at bounding box center [82, 374] width 102 height 627
